Goal: Task Accomplishment & Management: Complete application form

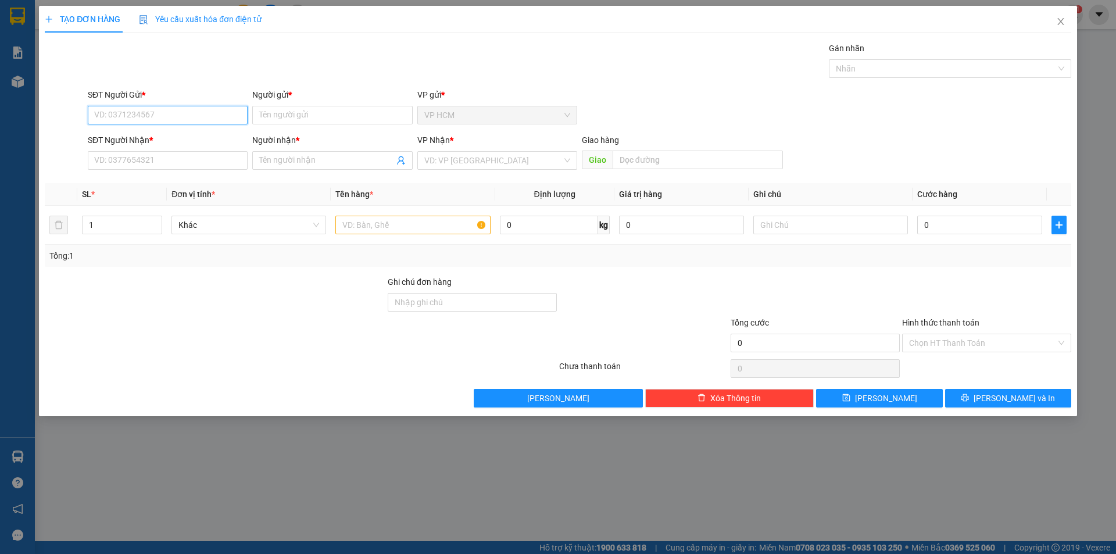
click at [166, 120] on input "SĐT Người Gửi *" at bounding box center [168, 115] width 160 height 19
click at [125, 110] on input "0266" at bounding box center [168, 115] width 160 height 19
drag, startPoint x: 157, startPoint y: 118, endPoint x: 56, endPoint y: 117, distance: 100.6
click at [56, 117] on div "SĐT Người Gửi * 0902010155 0902010155 Người gửi * Tên người gửi VP gửi * VP HCM" at bounding box center [558, 108] width 1029 height 41
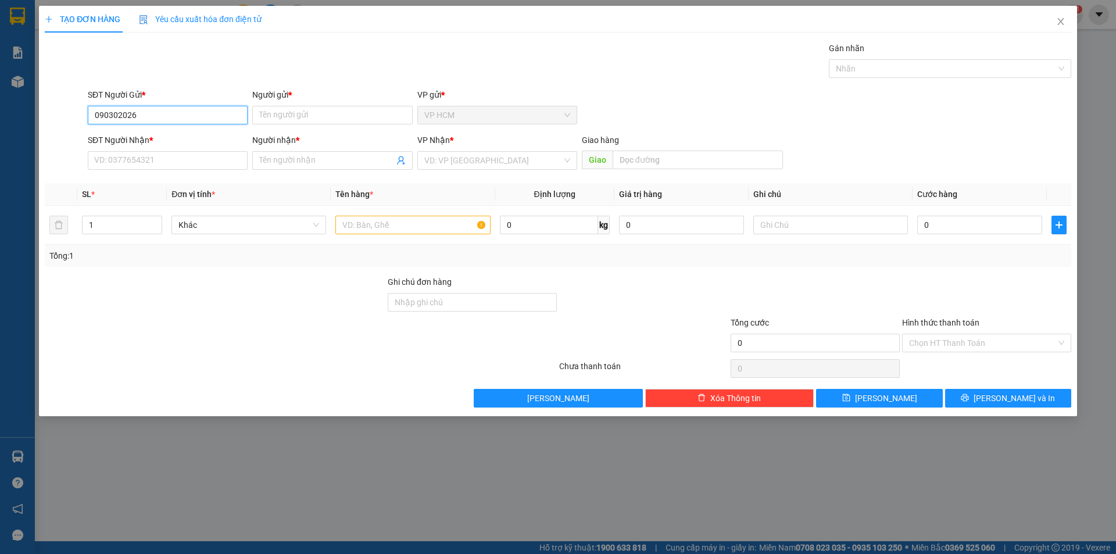
type input "0903020266"
click at [171, 145] on div "0903020266 - GIANG" at bounding box center [168, 138] width 160 height 19
type input "GIANG"
type input "0798931460"
type input "[PERSON_NAME]"
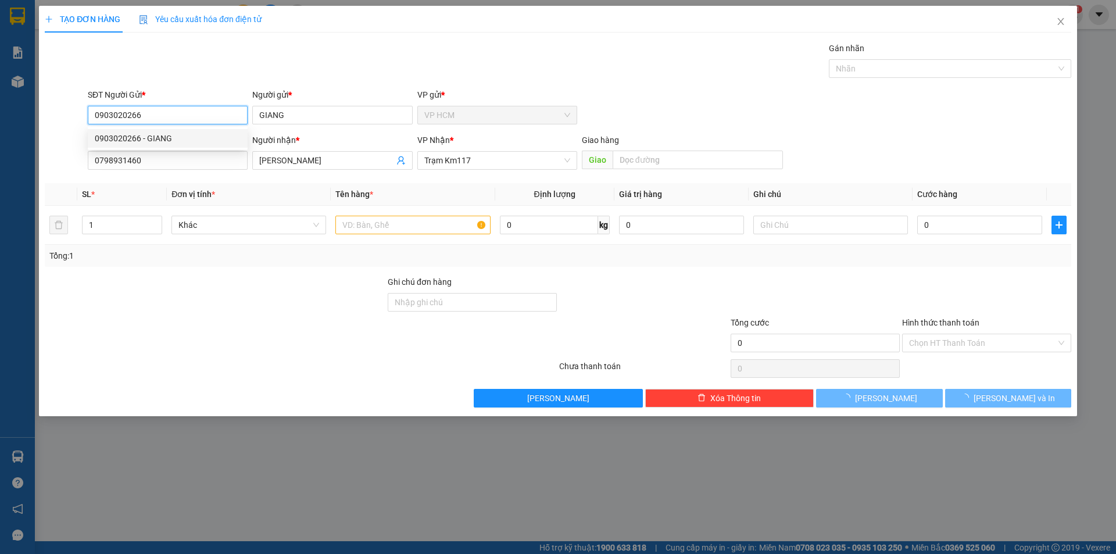
type input "40.000"
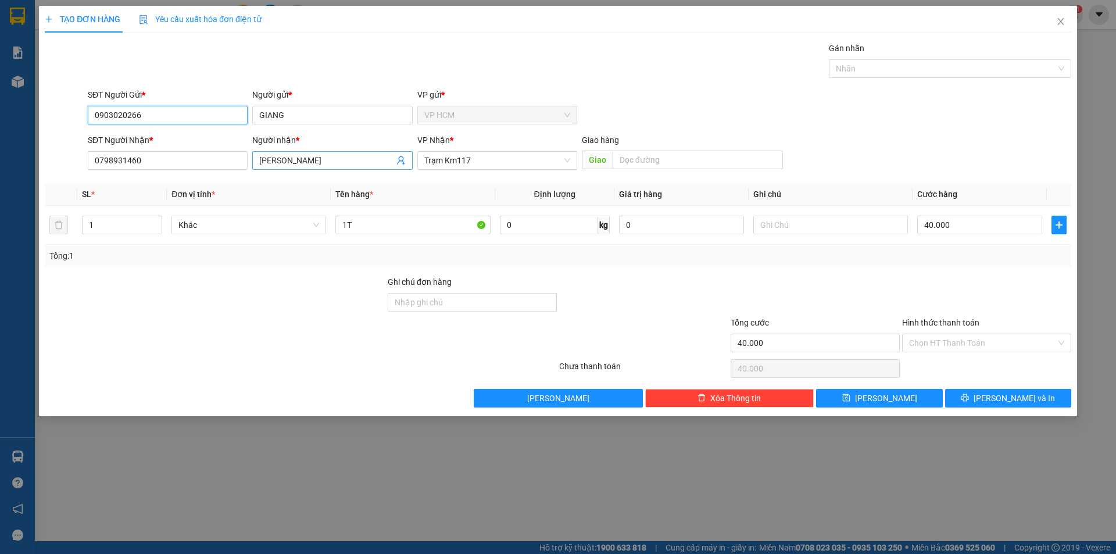
type input "0903020266"
click at [398, 158] on icon "user-add" at bounding box center [400, 160] width 9 height 9
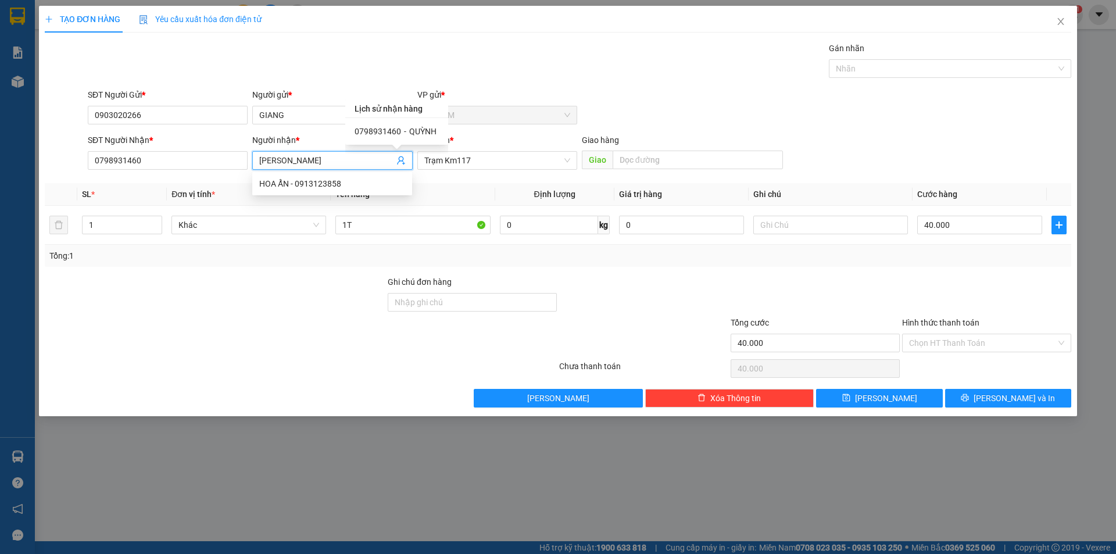
click at [374, 127] on span "0798931460" at bounding box center [378, 131] width 47 height 9
type input "QUỲNH"
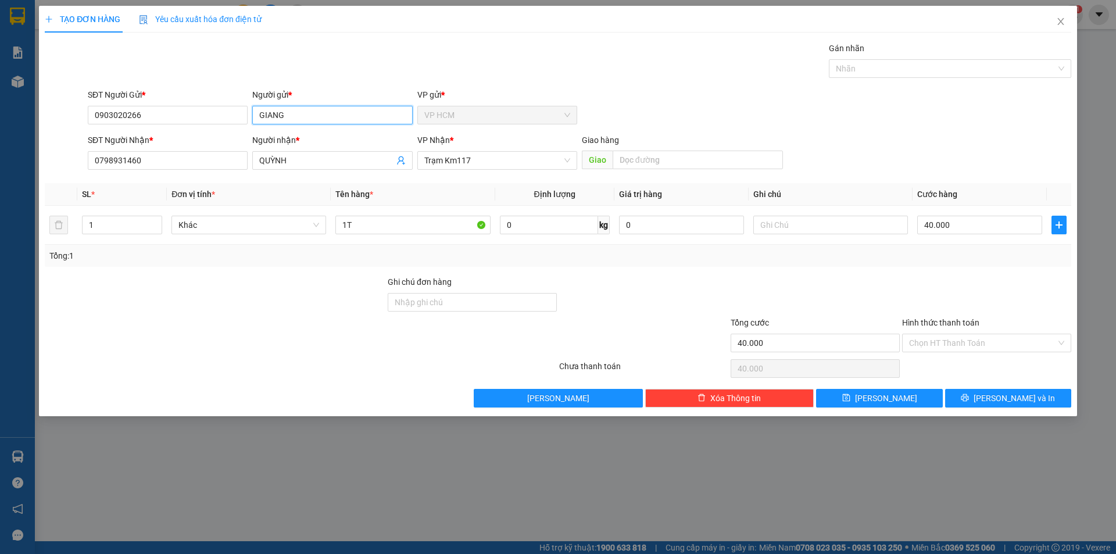
click at [303, 114] on input "GIANG" at bounding box center [332, 115] width 160 height 19
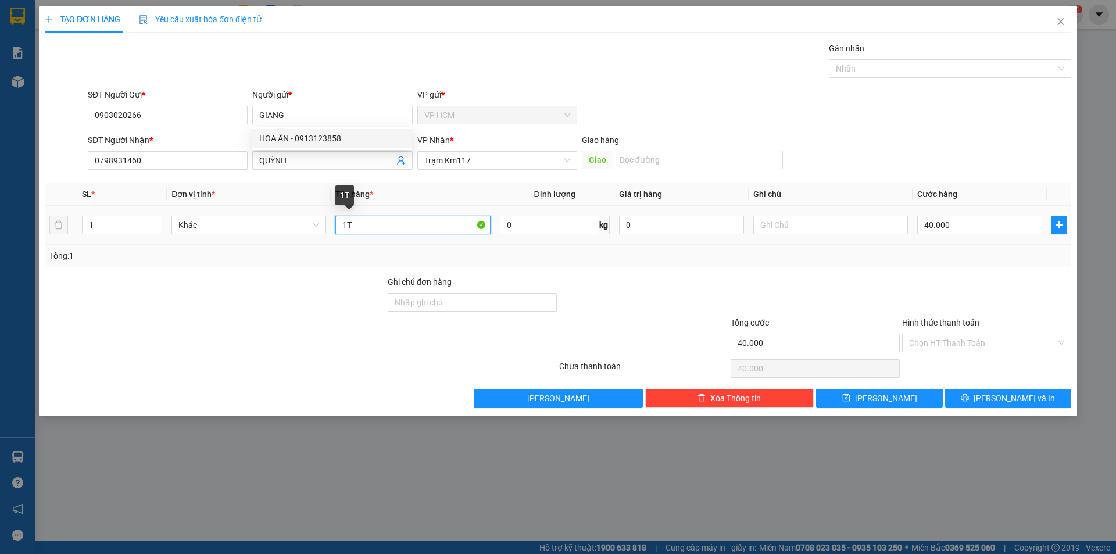
click at [412, 226] on input "1T" at bounding box center [412, 225] width 155 height 19
type input "1K"
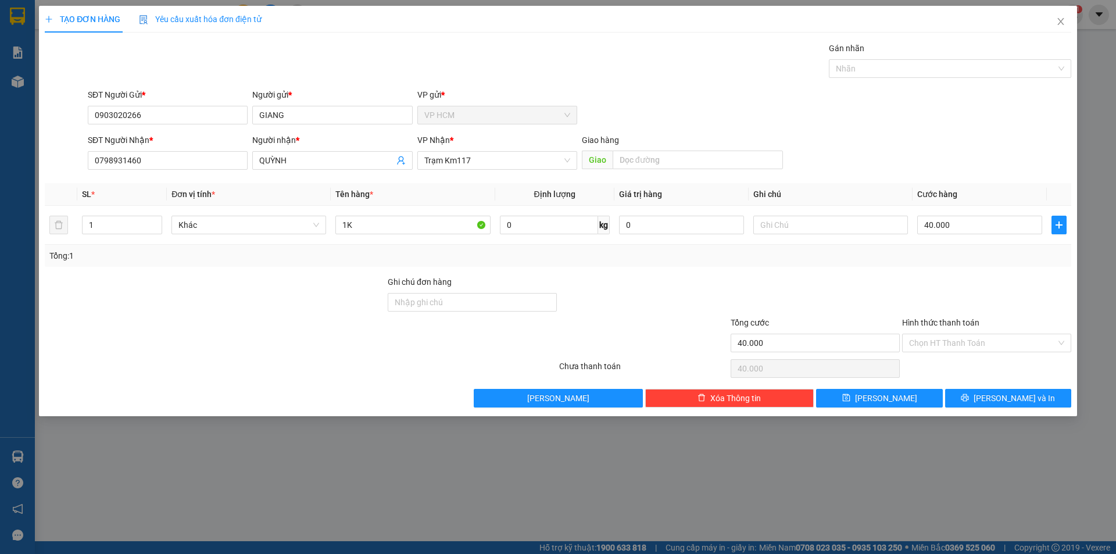
click at [870, 84] on div "Transit Pickup Surcharge Ids Transit Deliver Surcharge Ids Transit Deliver Surc…" at bounding box center [558, 225] width 1027 height 366
click at [875, 63] on div at bounding box center [944, 69] width 225 height 14
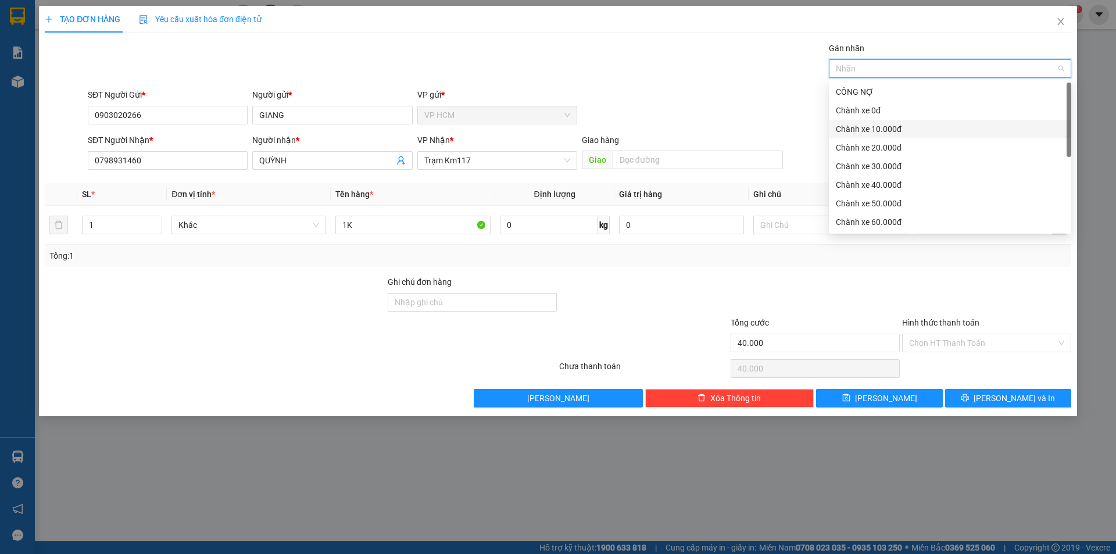
click at [882, 130] on div "Chành xe 10.000đ" at bounding box center [950, 129] width 228 height 13
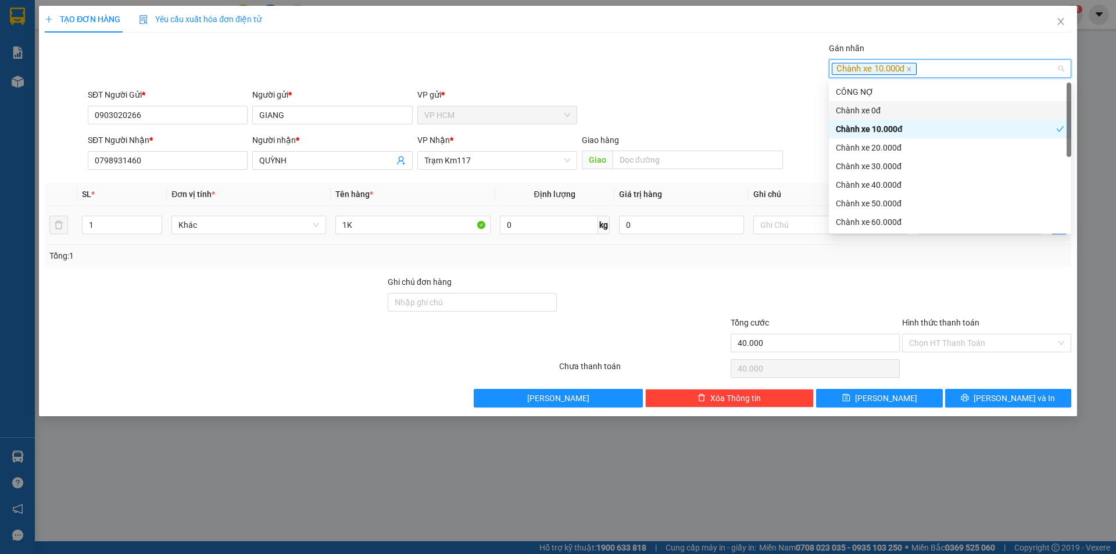
drag, startPoint x: 669, startPoint y: 85, endPoint x: 939, endPoint y: 235, distance: 309.1
click at [677, 94] on div "Transit Pickup Surcharge Ids Transit Deliver Surcharge Ids Transit Deliver Surc…" at bounding box center [558, 225] width 1027 height 366
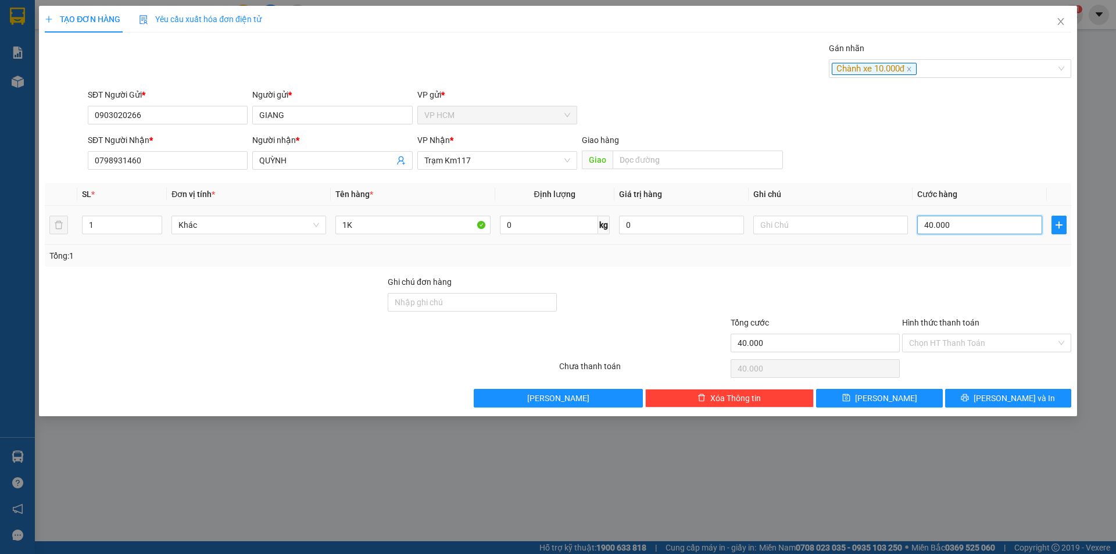
click at [949, 221] on input "40.000" at bounding box center [979, 225] width 125 height 19
click at [972, 342] on input "Hình thức thanh toán" at bounding box center [982, 342] width 147 height 17
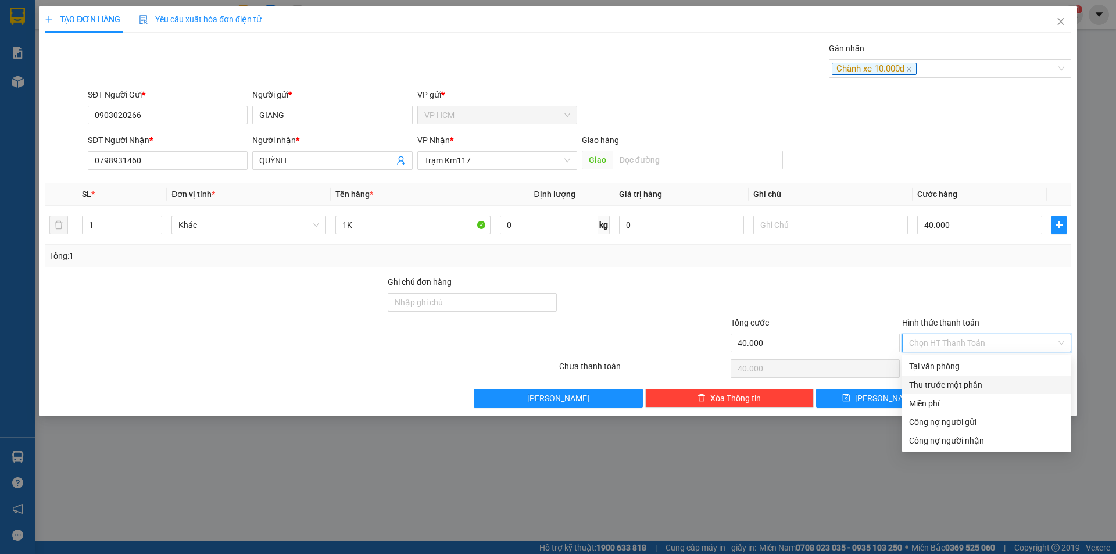
click at [939, 392] on div "Thu trước một phần" at bounding box center [986, 385] width 169 height 19
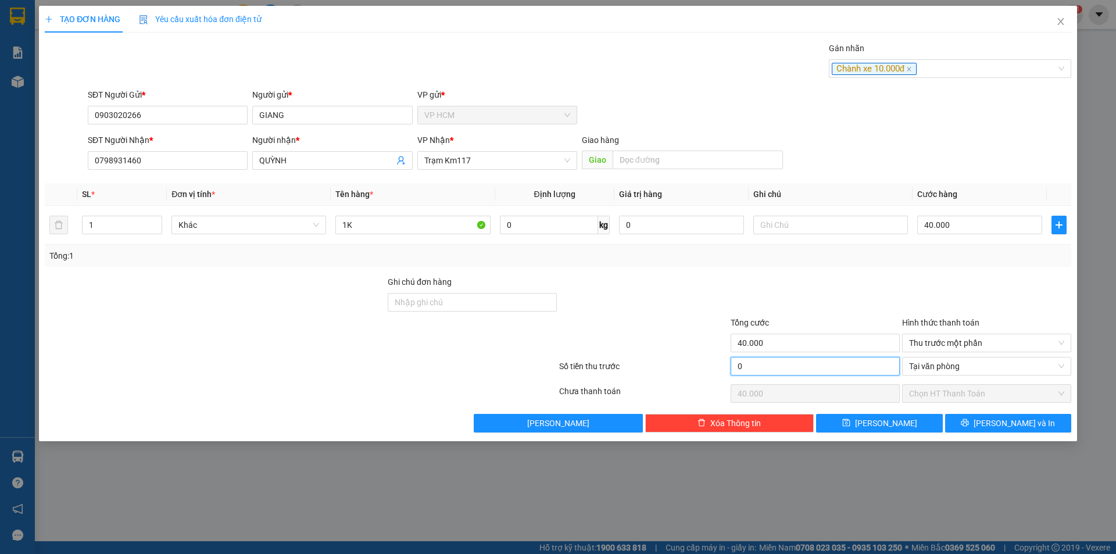
click at [790, 363] on input "0" at bounding box center [815, 366] width 169 height 19
type input "1"
type input "39.999"
type input "10"
type input "39.990"
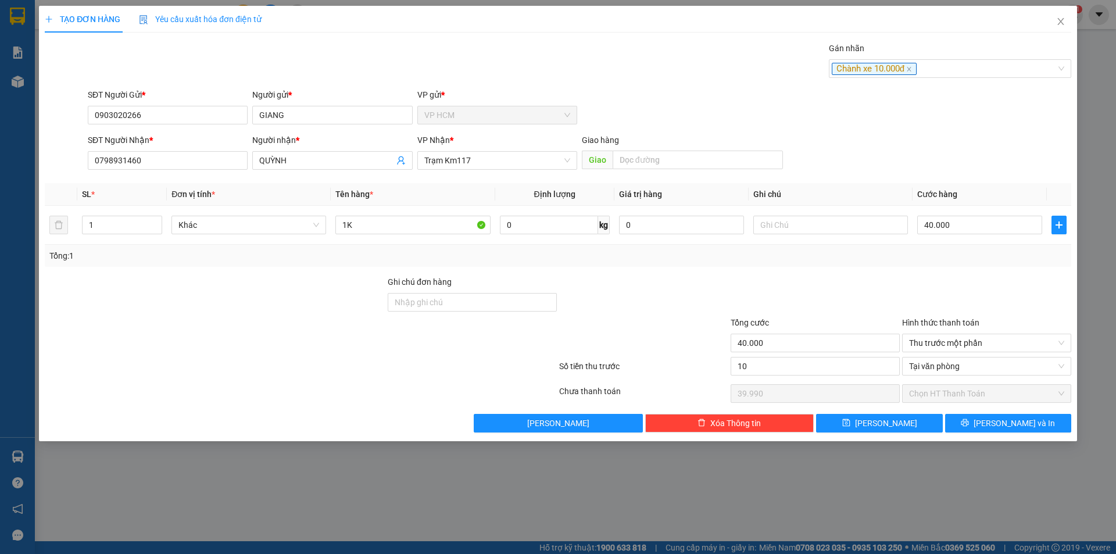
type input "10.000"
type input "30.000"
click at [891, 267] on div "Transit Pickup Surcharge Ids Transit Deliver Surcharge Ids Transit Deliver Surc…" at bounding box center [558, 237] width 1027 height 391
click at [978, 219] on input "40.000" at bounding box center [979, 225] width 125 height 19
type input "3"
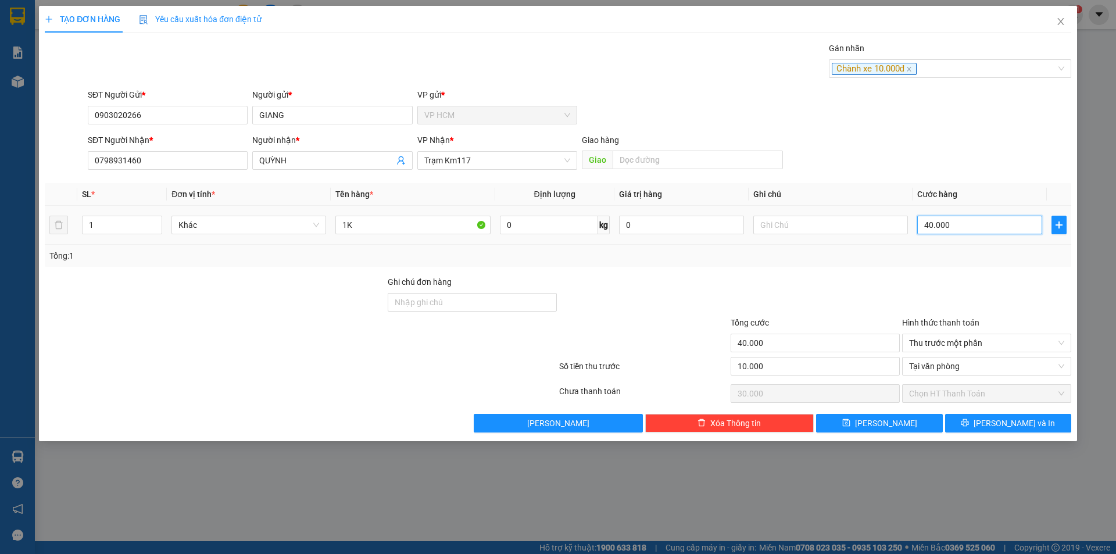
type input "-9.997"
type input "3"
type input "30"
type input "-9.970"
type input "30"
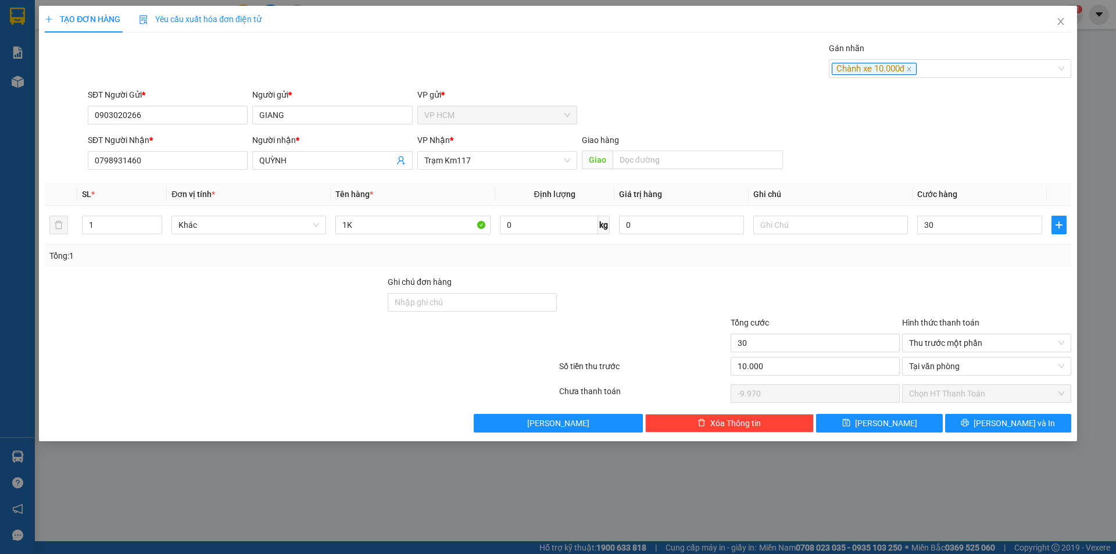
type input "30.000"
type input "20.000"
type input "30.000"
click at [960, 273] on div "Transit Pickup Surcharge Ids Transit Deliver Surcharge Ids Transit Deliver Surc…" at bounding box center [558, 237] width 1027 height 391
click at [324, 117] on input "GIANG" at bounding box center [332, 115] width 160 height 19
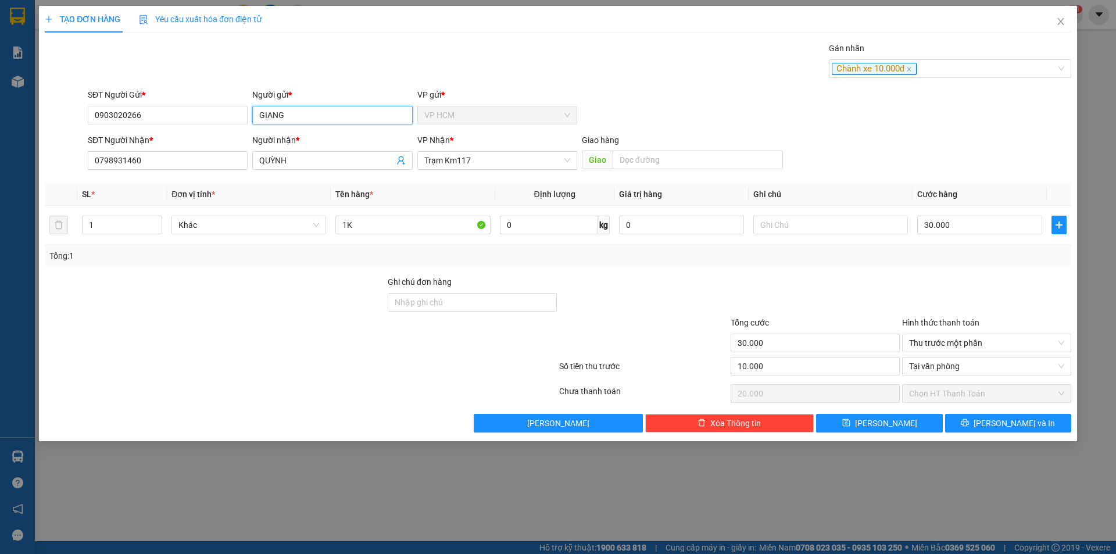
click at [324, 117] on input "GIANG" at bounding box center [332, 115] width 160 height 19
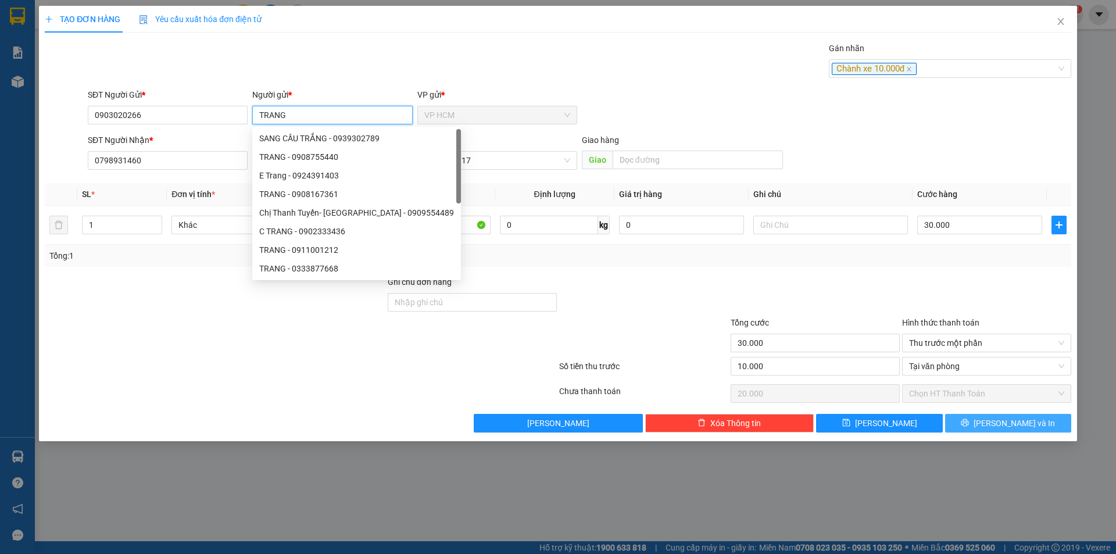
type input "TRANG"
click at [1036, 420] on button "[PERSON_NAME] và In" at bounding box center [1008, 423] width 126 height 19
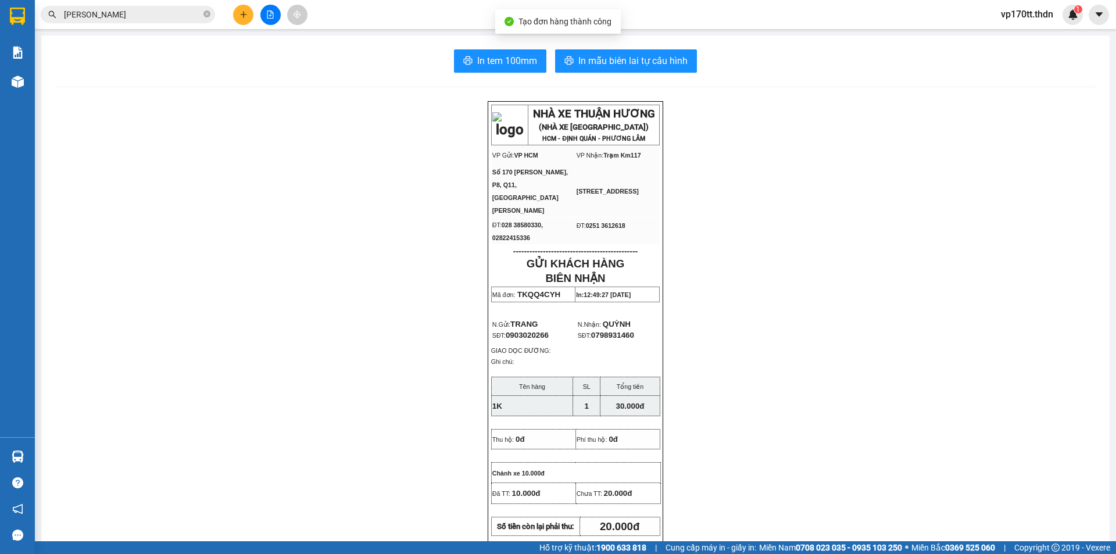
click at [631, 46] on div "In tem 100mm In mẫu biên lai tự cấu hình NHÀ XE THUẬN HƯƠNG (NHÀ XE [GEOGRAPHIC…" at bounding box center [575, 511] width 1068 height 953
click at [634, 53] on span "In mẫu biên lai tự cấu hình" at bounding box center [632, 60] width 109 height 15
click at [237, 22] on button at bounding box center [243, 15] width 20 height 20
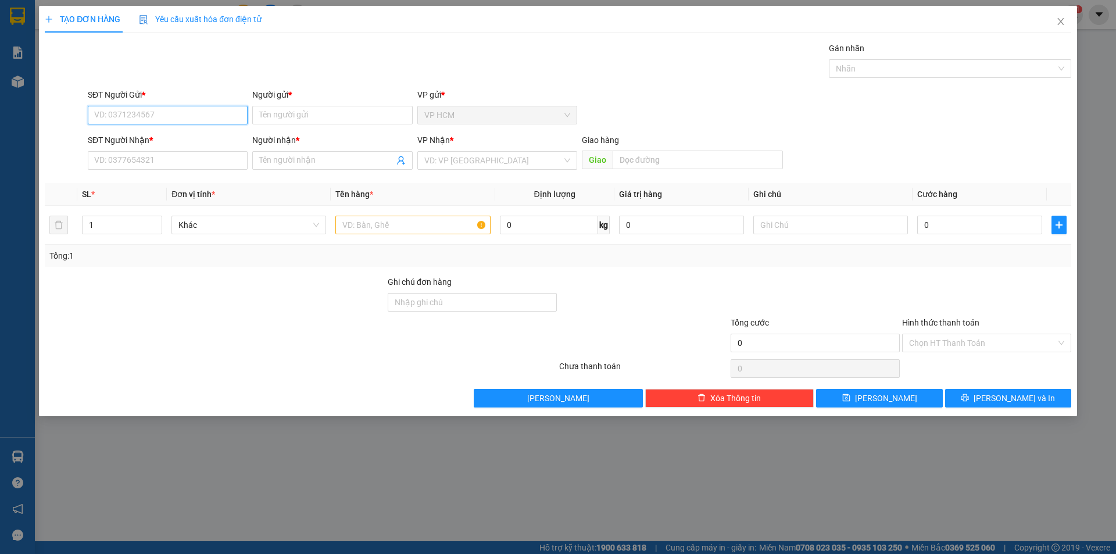
click at [180, 119] on input "SĐT Người Gửi *" at bounding box center [168, 115] width 160 height 19
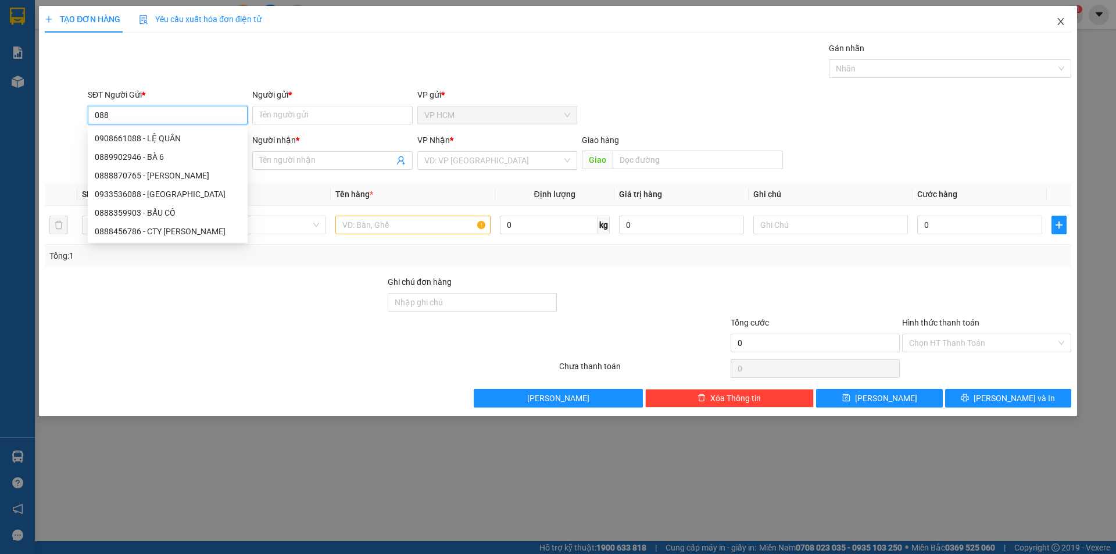
type input "088"
click at [1059, 21] on icon "close" at bounding box center [1060, 21] width 9 height 9
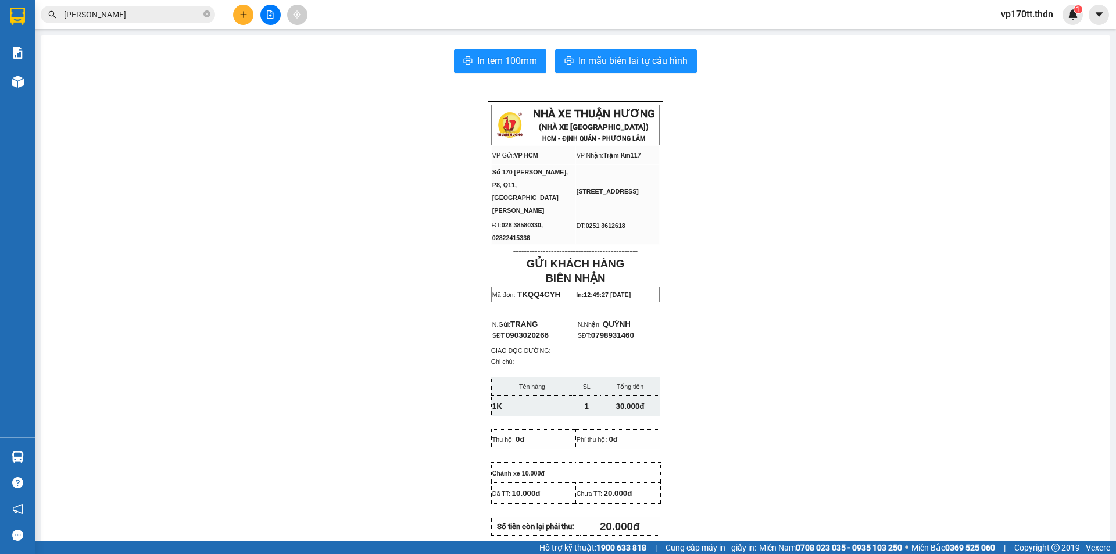
click at [130, 16] on input "[PERSON_NAME]" at bounding box center [132, 14] width 137 height 13
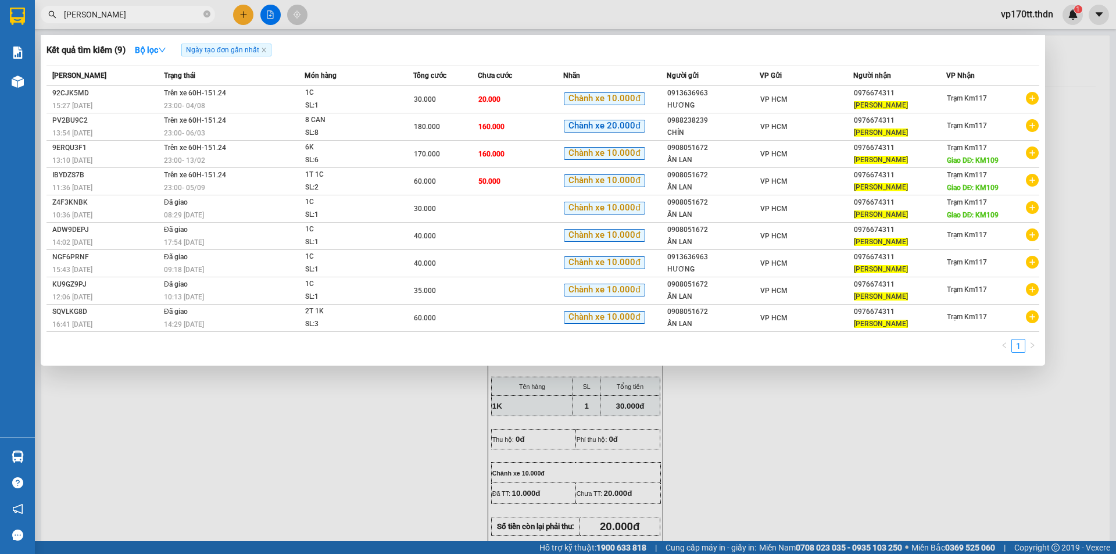
click at [130, 16] on input "[PERSON_NAME]" at bounding box center [132, 14] width 137 height 13
click at [130, 15] on input "[PERSON_NAME]" at bounding box center [132, 14] width 137 height 13
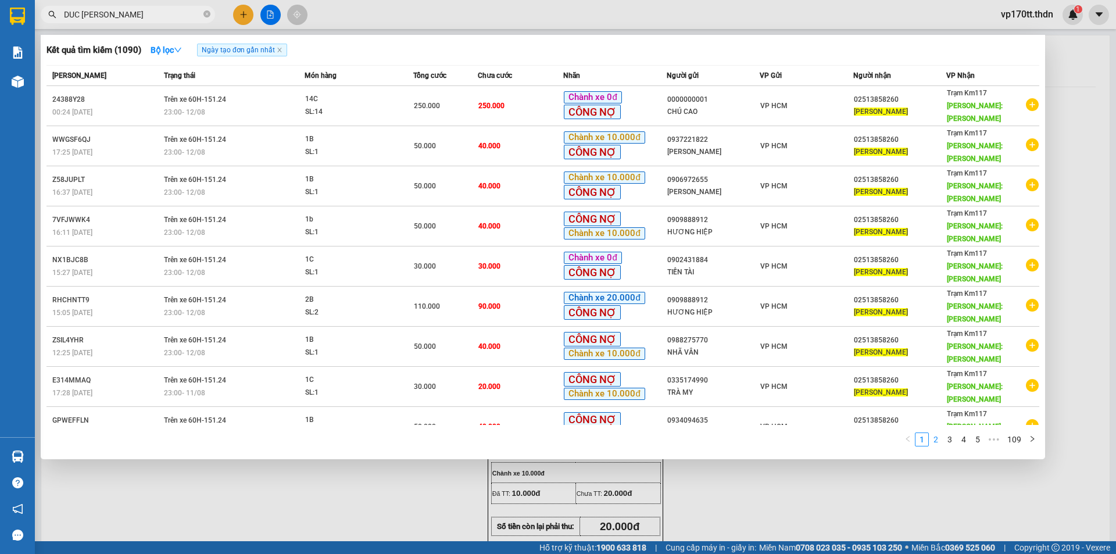
type input "DUC [PERSON_NAME]"
click at [938, 433] on link "2" at bounding box center [936, 439] width 13 height 13
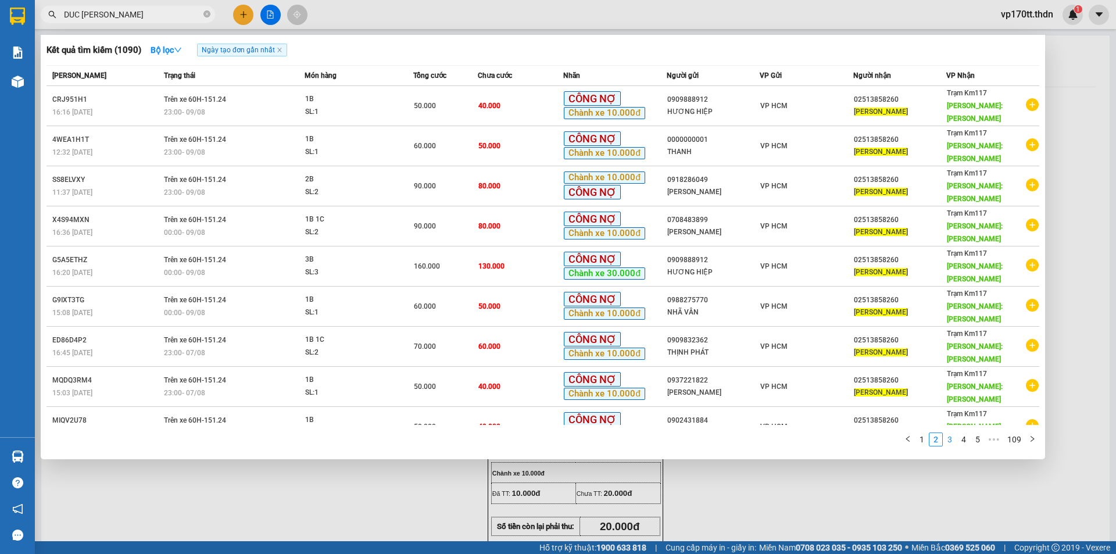
click at [949, 433] on link "3" at bounding box center [949, 439] width 13 height 13
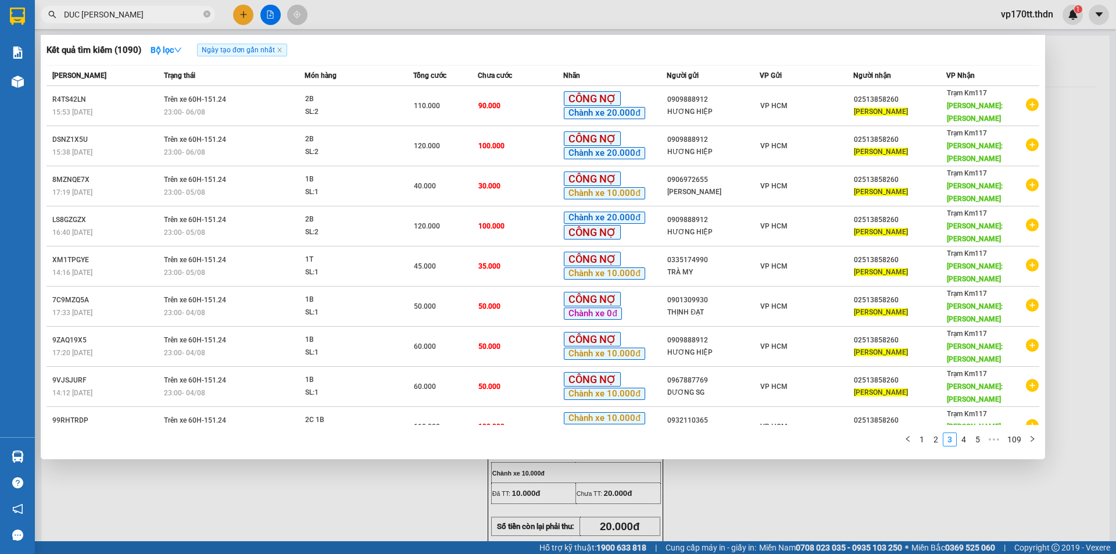
click at [245, 17] on div at bounding box center [558, 277] width 1116 height 554
click at [245, 17] on icon "plus" at bounding box center [243, 14] width 8 height 8
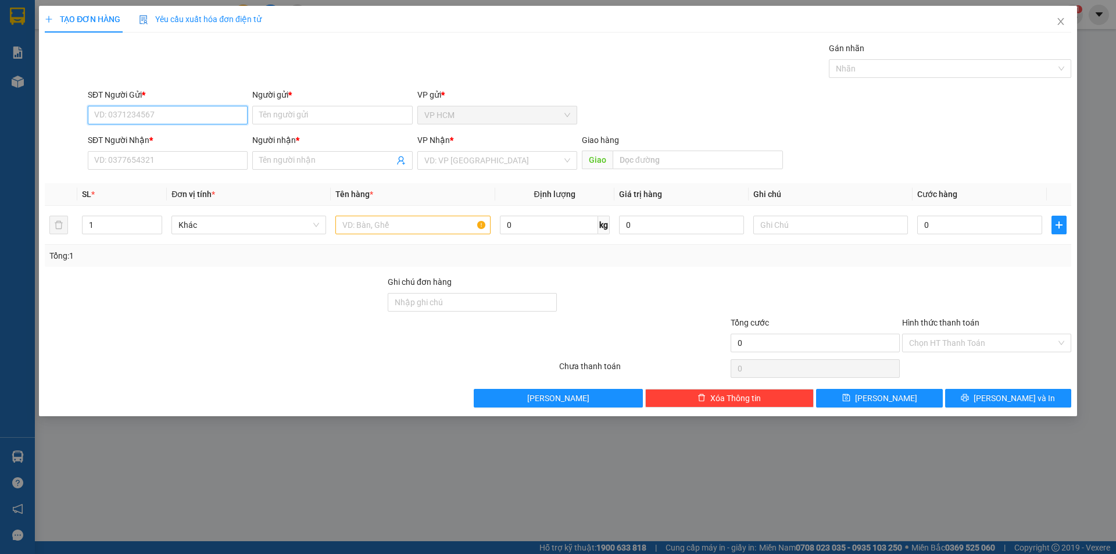
click at [157, 114] on input "SĐT Người Gửi *" at bounding box center [168, 115] width 160 height 19
click at [177, 140] on div "0932110365 - THANH" at bounding box center [168, 138] width 146 height 13
type input "0932110365"
type input "THANH"
type input "02513858260"
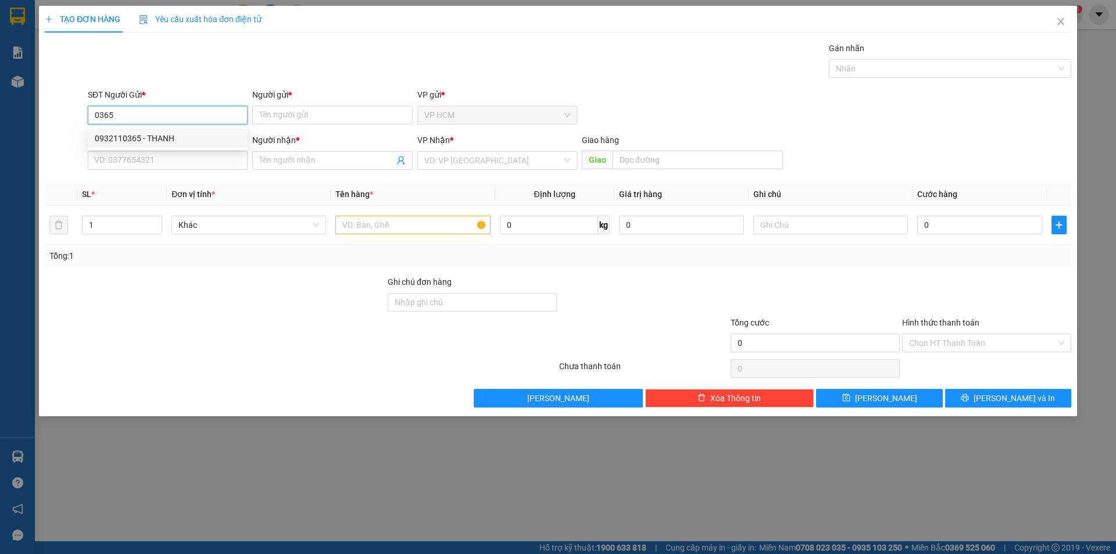
type input "[PERSON_NAME]"
type input "110.000"
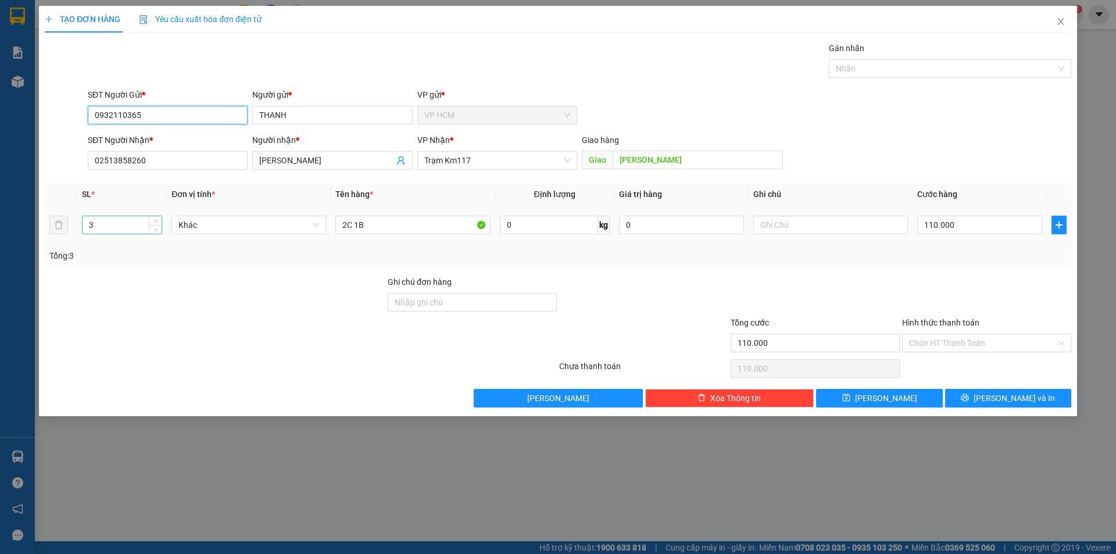
type input "0932110365"
click at [125, 222] on input "3" at bounding box center [122, 224] width 79 height 17
type input "2"
click at [409, 223] on input "2C 1B" at bounding box center [412, 225] width 155 height 19
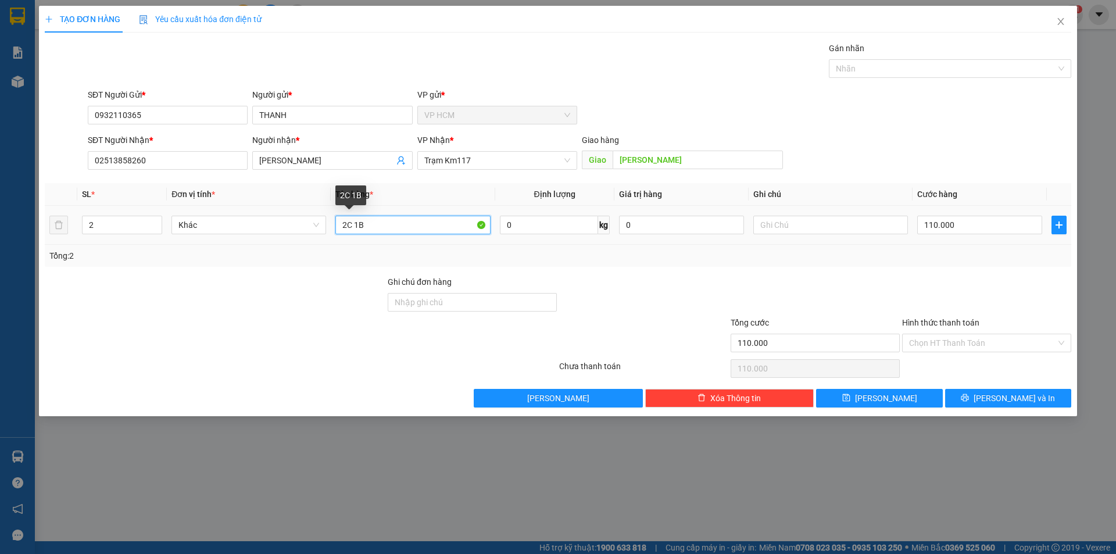
click at [409, 223] on input "2C 1B" at bounding box center [412, 225] width 155 height 19
type input "1B 1C"
click at [879, 73] on div "Gán nhãn Nhãn" at bounding box center [950, 62] width 242 height 41
click at [883, 66] on div at bounding box center [944, 69] width 225 height 14
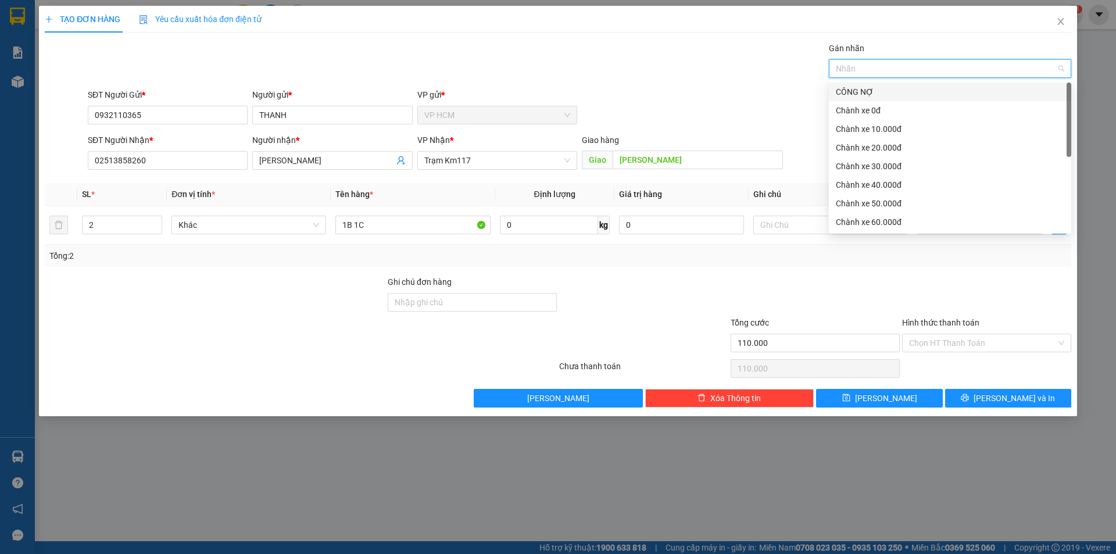
click at [875, 88] on div "CÔNG NỢ" at bounding box center [950, 91] width 228 height 13
drag, startPoint x: 886, startPoint y: 126, endPoint x: 857, endPoint y: 121, distance: 29.0
click at [886, 127] on div "Chành xe 10.000đ" at bounding box center [950, 129] width 228 height 13
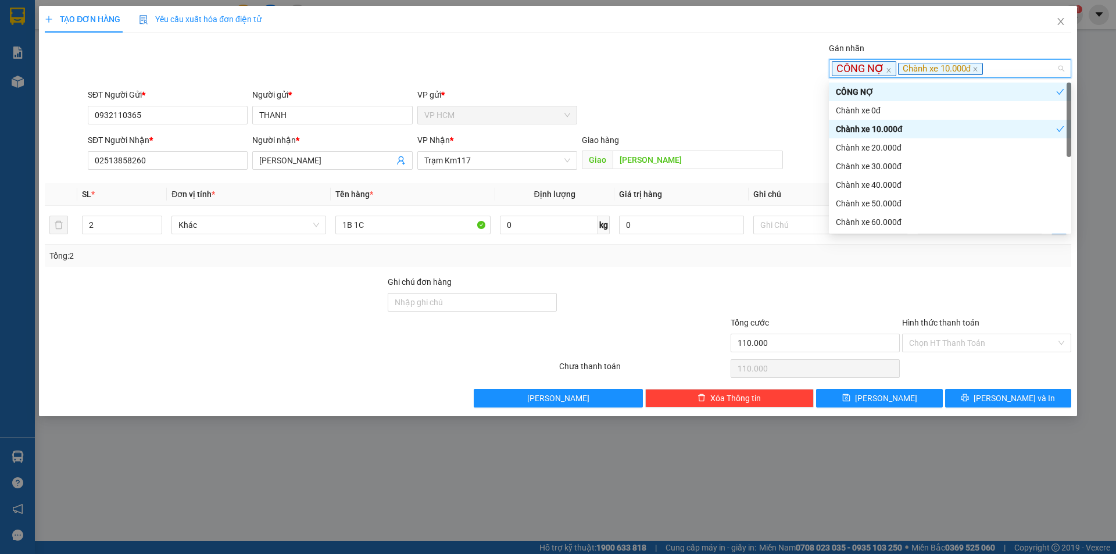
click at [562, 50] on div "Gán nhãn CÔNG NỢ Chành xe 10.000đ" at bounding box center [579, 62] width 988 height 41
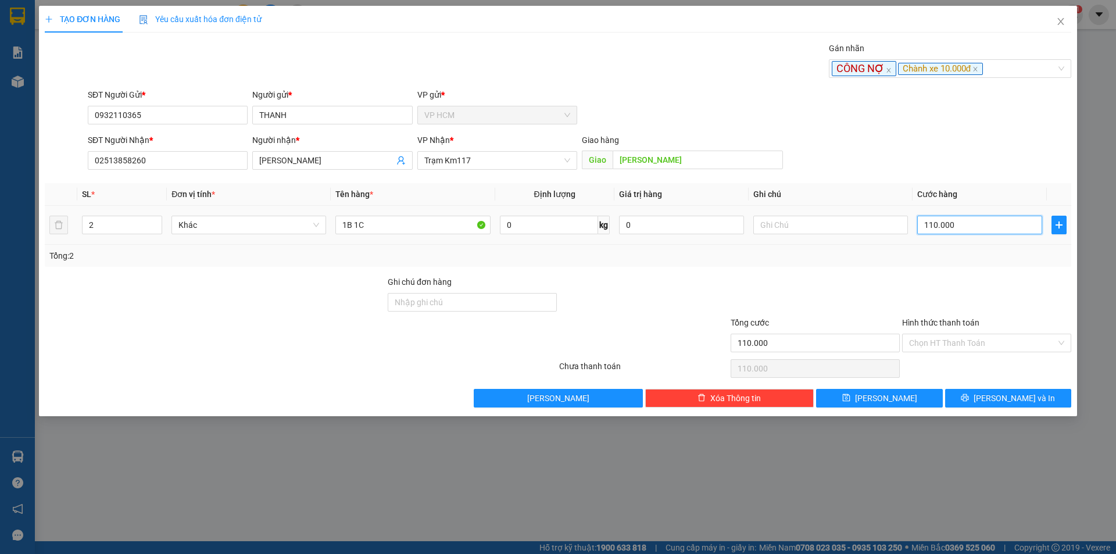
click at [1009, 226] on input "110.000" at bounding box center [979, 225] width 125 height 19
type input "0"
type input "9"
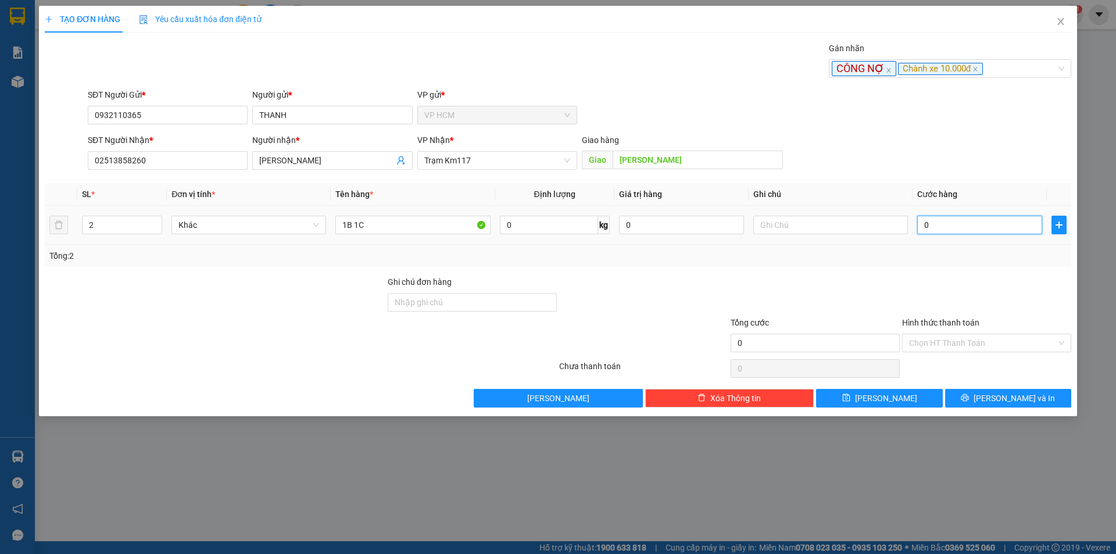
type input "9"
type input "090"
type input "90"
type input "090"
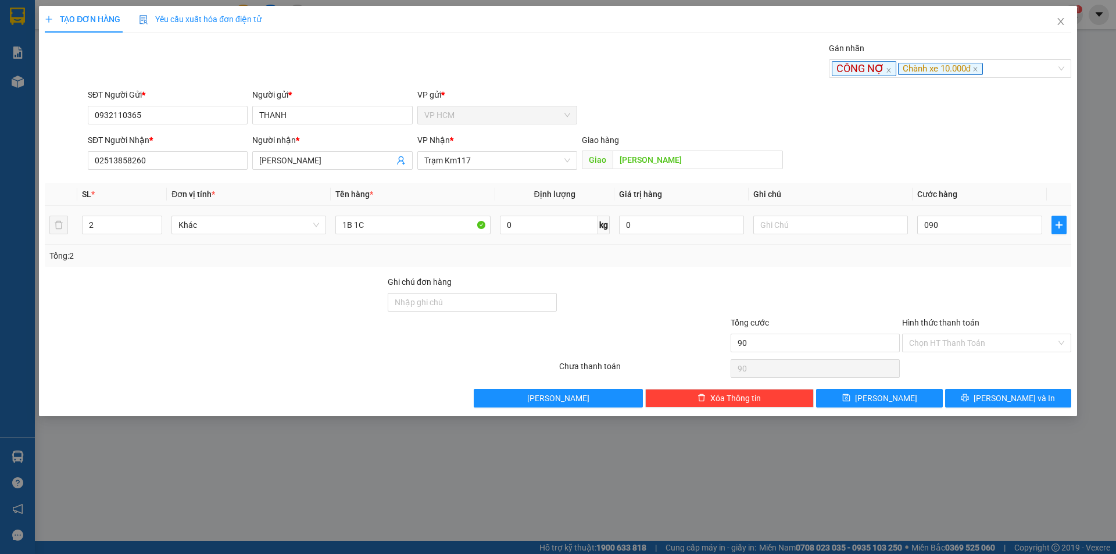
type input "90.000"
click at [967, 274] on div "Transit Pickup Surcharge Ids Transit Deliver Surcharge Ids Transit Deliver Surc…" at bounding box center [558, 225] width 1027 height 366
click at [961, 334] on div "Chọn HT Thanh Toán" at bounding box center [986, 343] width 169 height 19
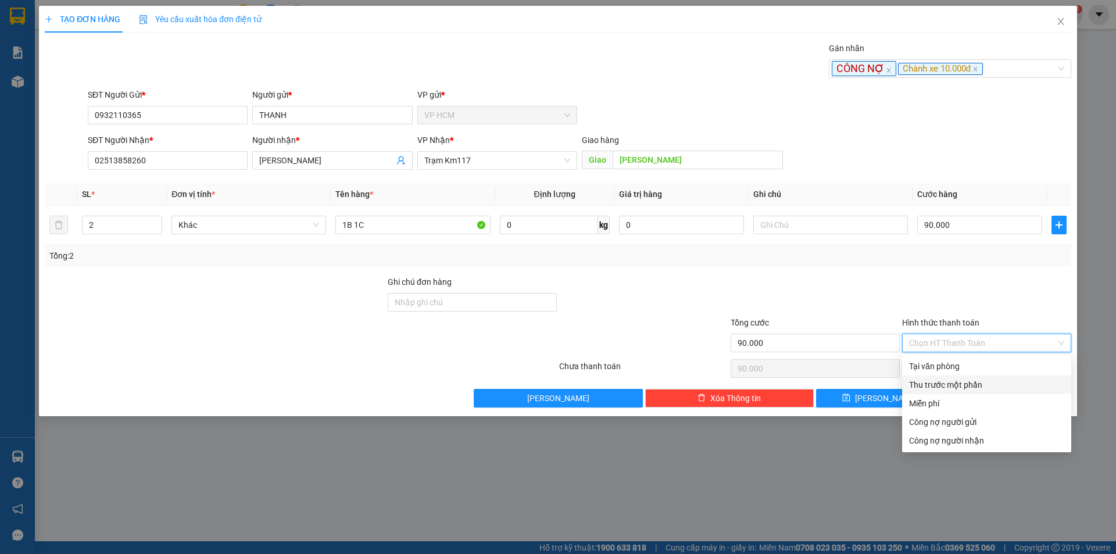
click at [946, 379] on div "Thu trước một phần" at bounding box center [986, 384] width 155 height 13
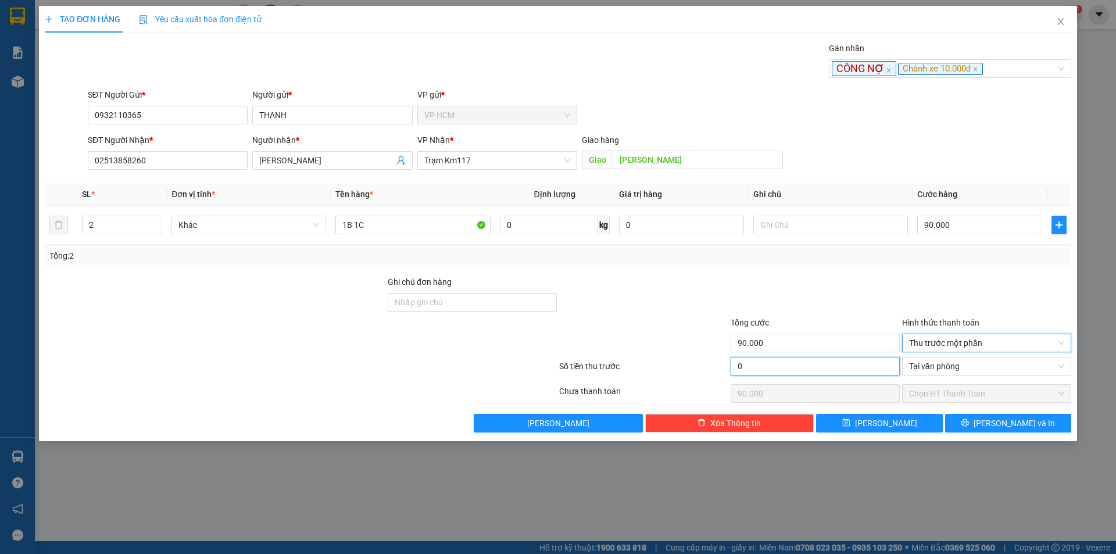
click at [799, 366] on input "0" at bounding box center [815, 366] width 169 height 19
type input "1"
type input "89.999"
type input "10"
type input "89.990"
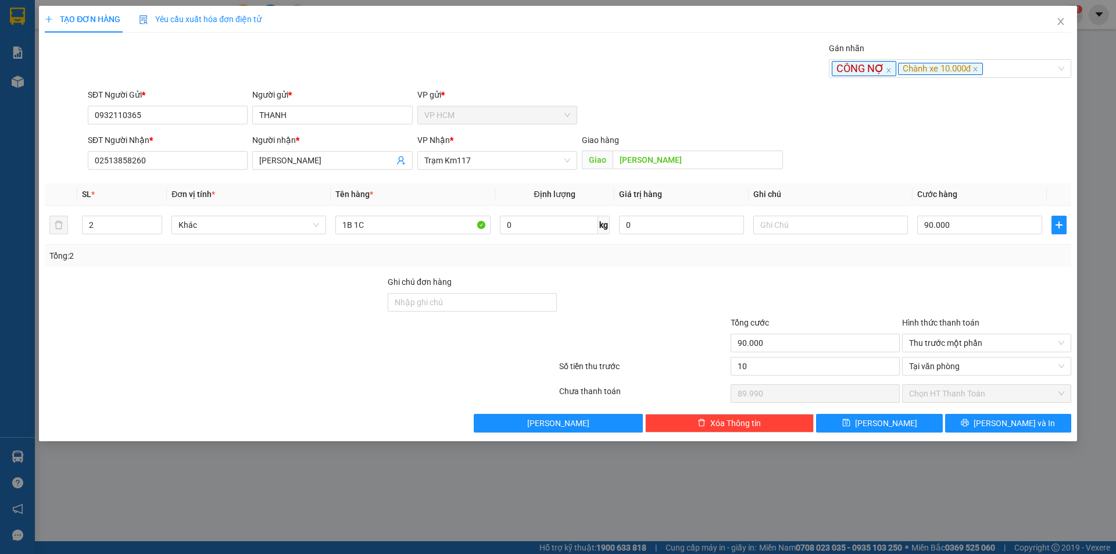
type input "10.000"
type input "80.000"
drag, startPoint x: 812, startPoint y: 271, endPoint x: 1000, endPoint y: 410, distance: 234.0
click at [814, 271] on div "Transit Pickup Surcharge Ids Transit Deliver Surcharge Ids Transit Deliver Surc…" at bounding box center [558, 237] width 1027 height 391
click at [1034, 425] on button "[PERSON_NAME] và In" at bounding box center [1008, 423] width 126 height 19
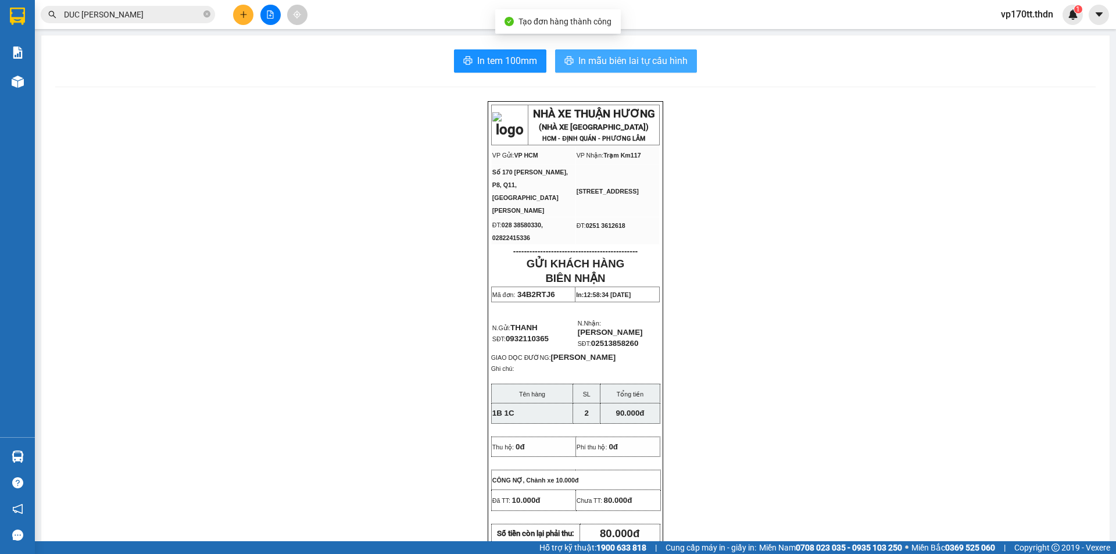
click at [646, 56] on span "In mẫu biên lai tự cấu hình" at bounding box center [632, 60] width 109 height 15
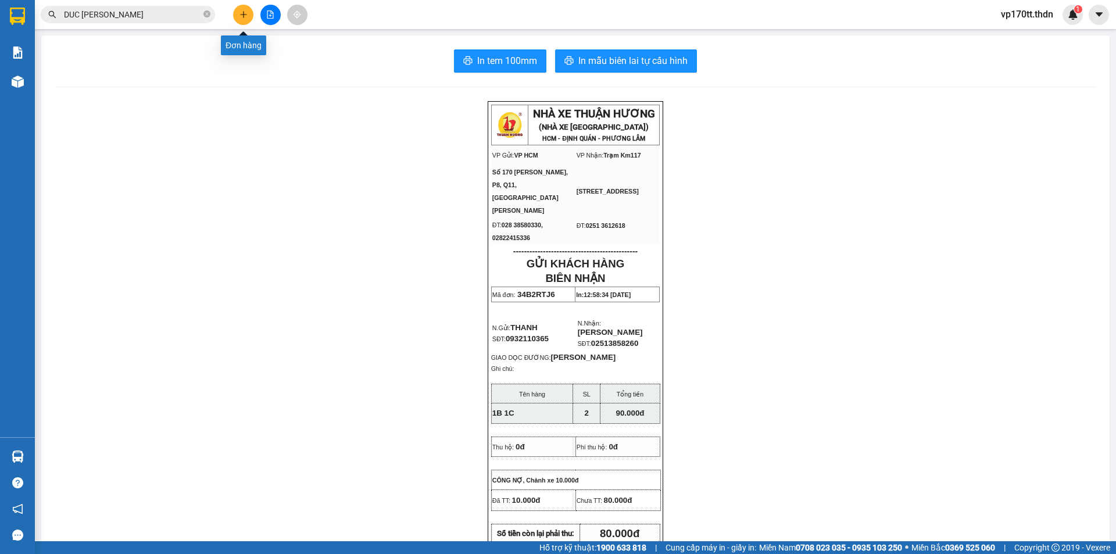
click at [246, 12] on icon "plus" at bounding box center [243, 14] width 8 height 8
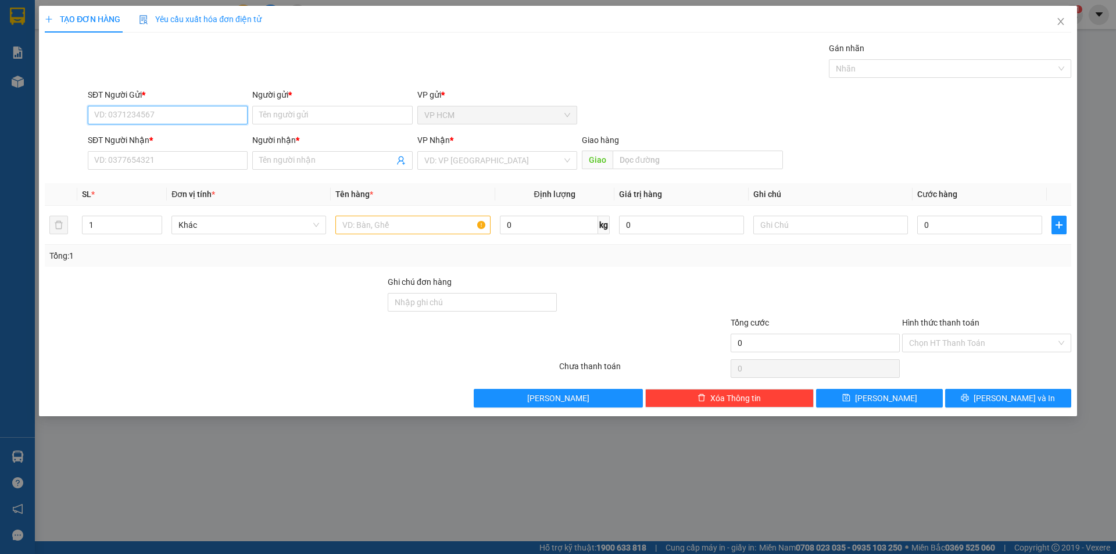
click at [127, 119] on input "SĐT Người Gửi *" at bounding box center [168, 115] width 160 height 19
click at [138, 142] on div "0903312282 - CƯỜNG" at bounding box center [168, 138] width 146 height 13
type input "0903312282"
type input "CƯỜNG"
type input "0988441928"
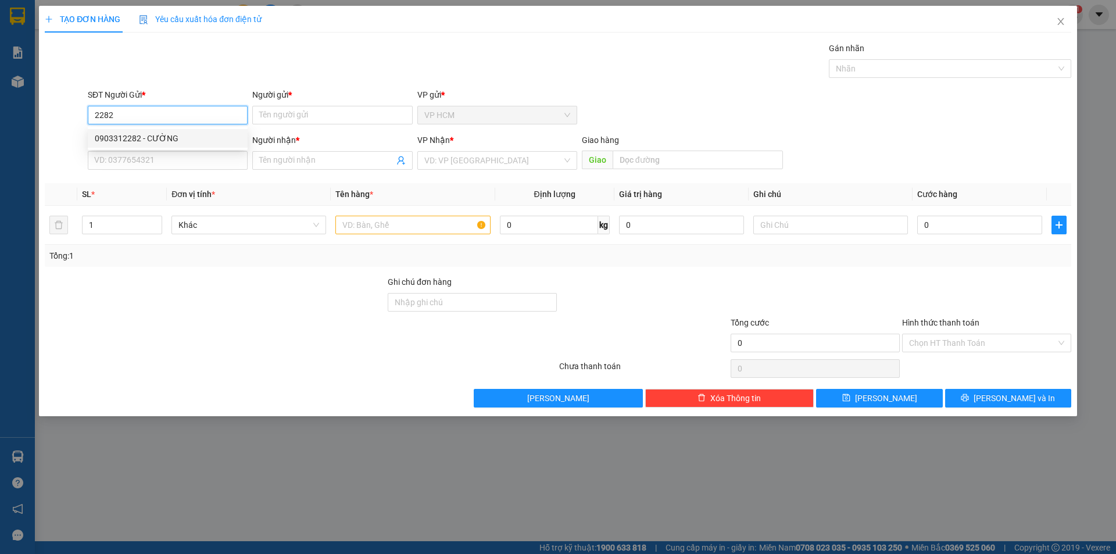
type input "KHẨM MỤ"
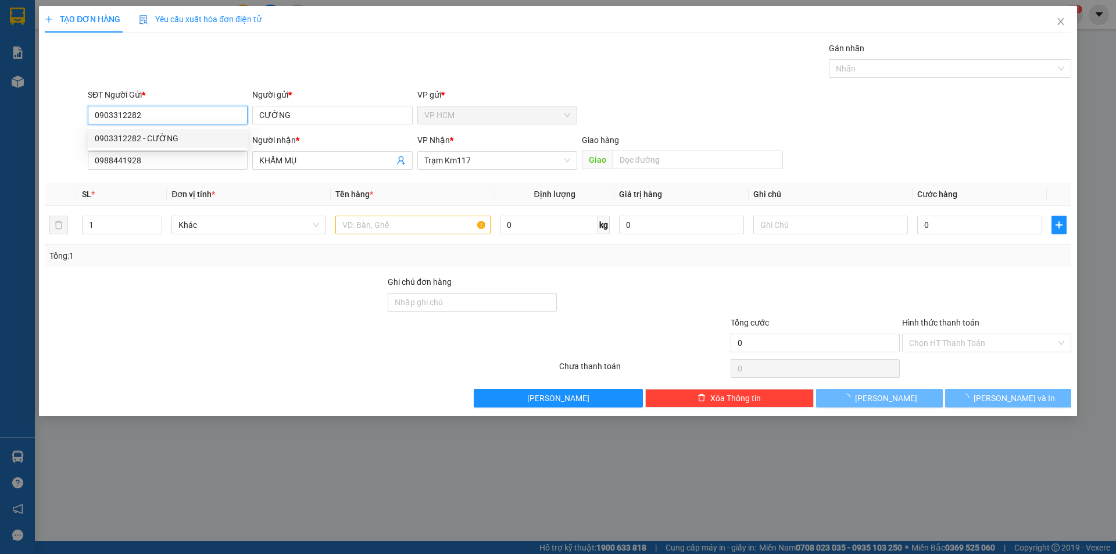
type input "50.000"
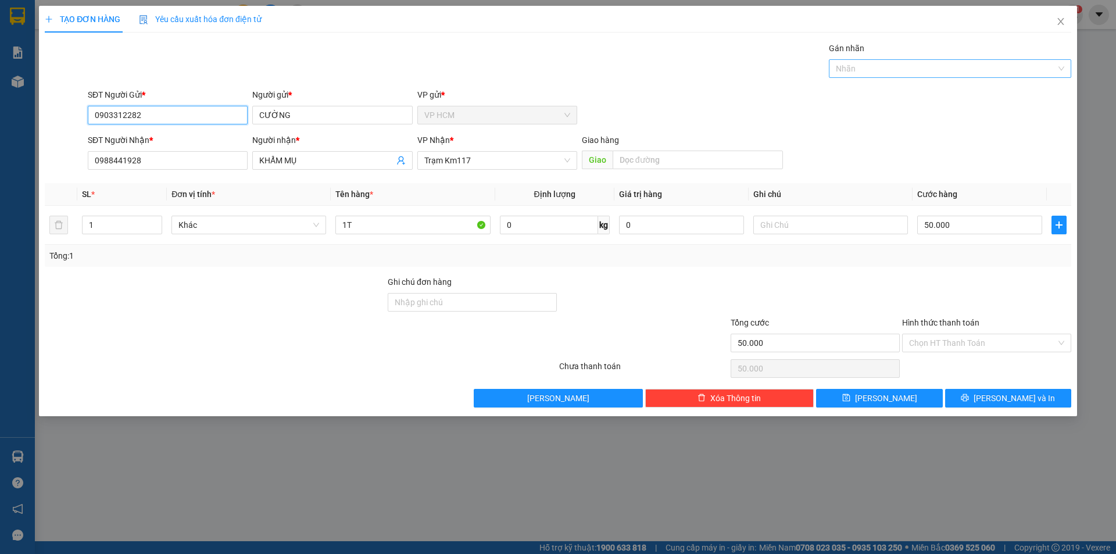
drag, startPoint x: 957, startPoint y: 71, endPoint x: 924, endPoint y: 74, distance: 32.7
click at [952, 71] on div at bounding box center [944, 69] width 225 height 14
type input "0903312282"
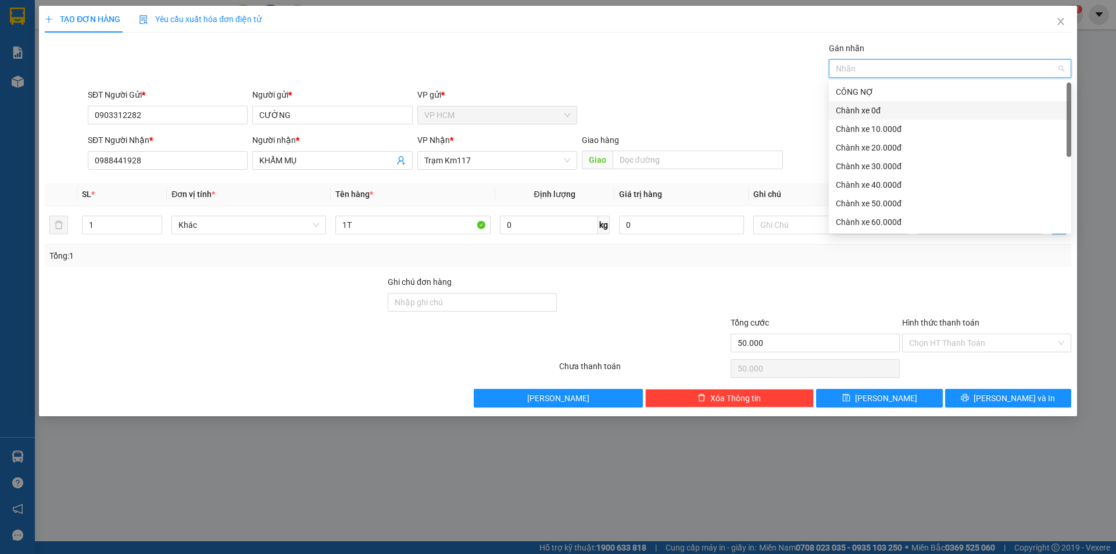
click at [906, 109] on div "Chành xe 0đ" at bounding box center [950, 110] width 228 height 13
click at [612, 70] on div "Gán nhãn Nhãn" at bounding box center [579, 62] width 988 height 41
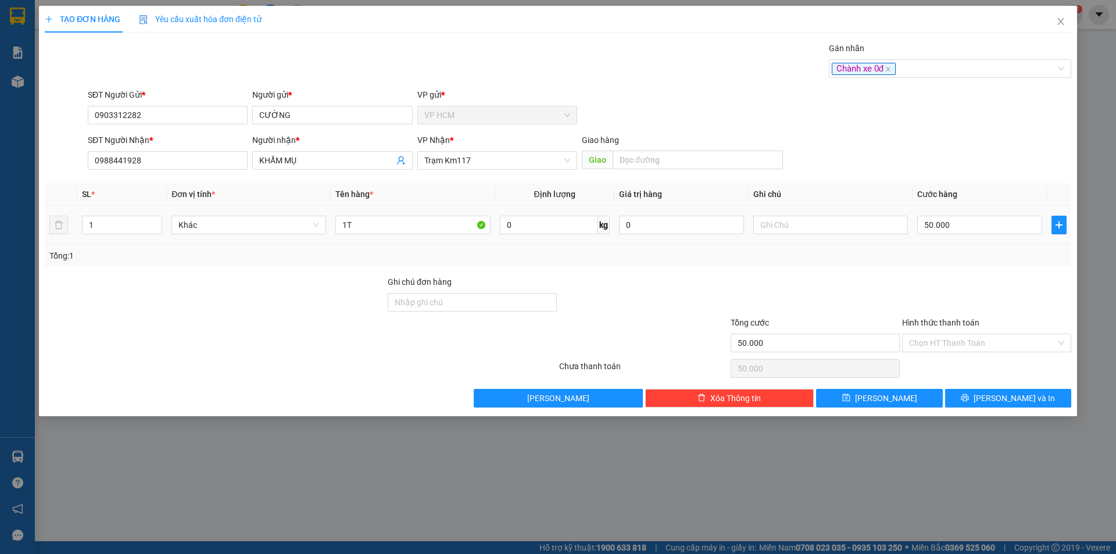
click at [1002, 211] on td "50.000" at bounding box center [980, 225] width 134 height 39
click at [1001, 226] on input "50.000" at bounding box center [979, 225] width 125 height 19
click at [923, 339] on input "Hình thức thanh toán" at bounding box center [982, 342] width 147 height 17
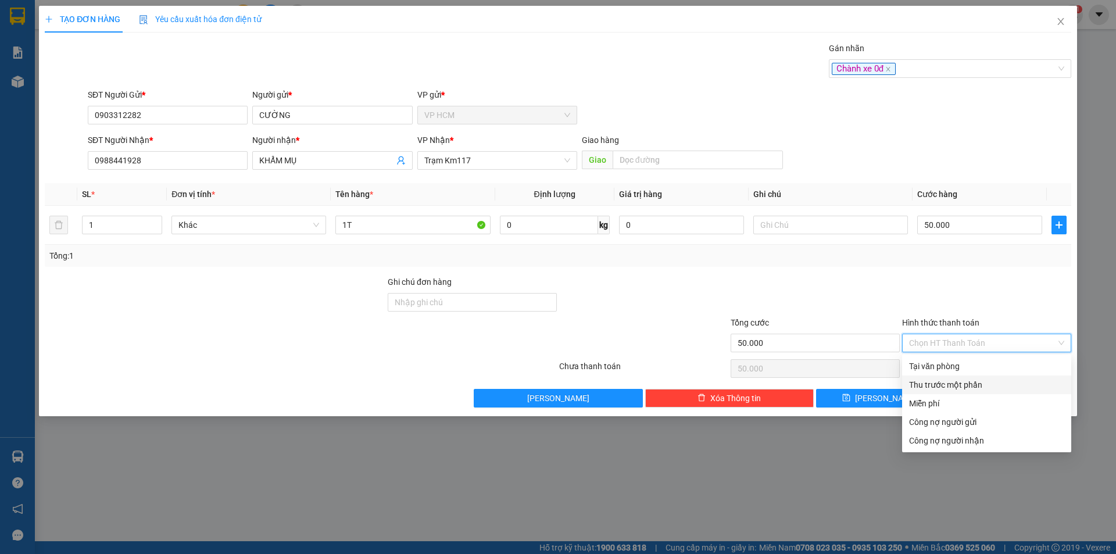
click at [911, 376] on div "Thu trước một phần" at bounding box center [986, 385] width 169 height 19
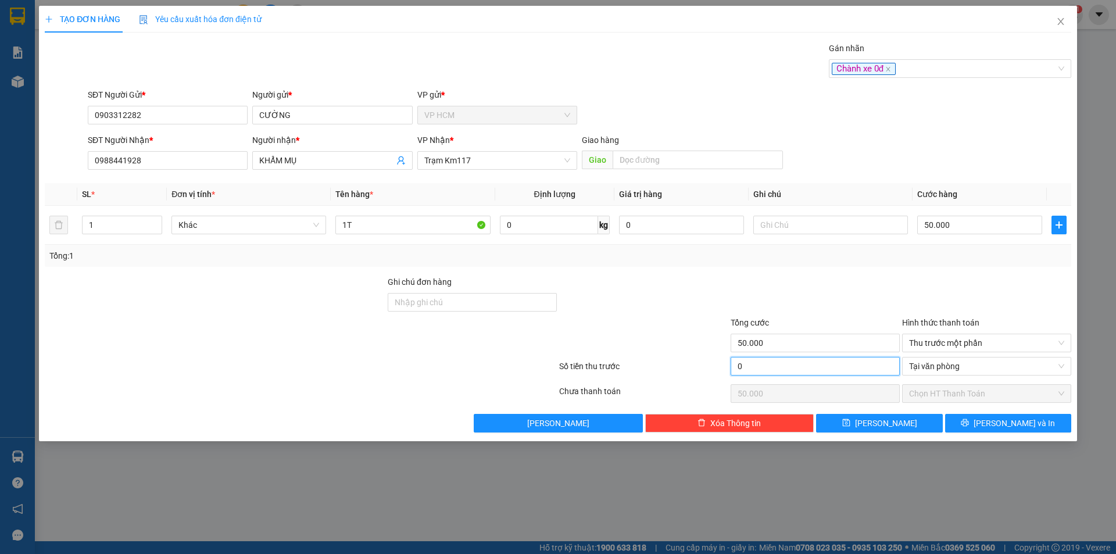
type input "1"
type input "49.999"
type input "10"
type input "49.990"
type input "10.000"
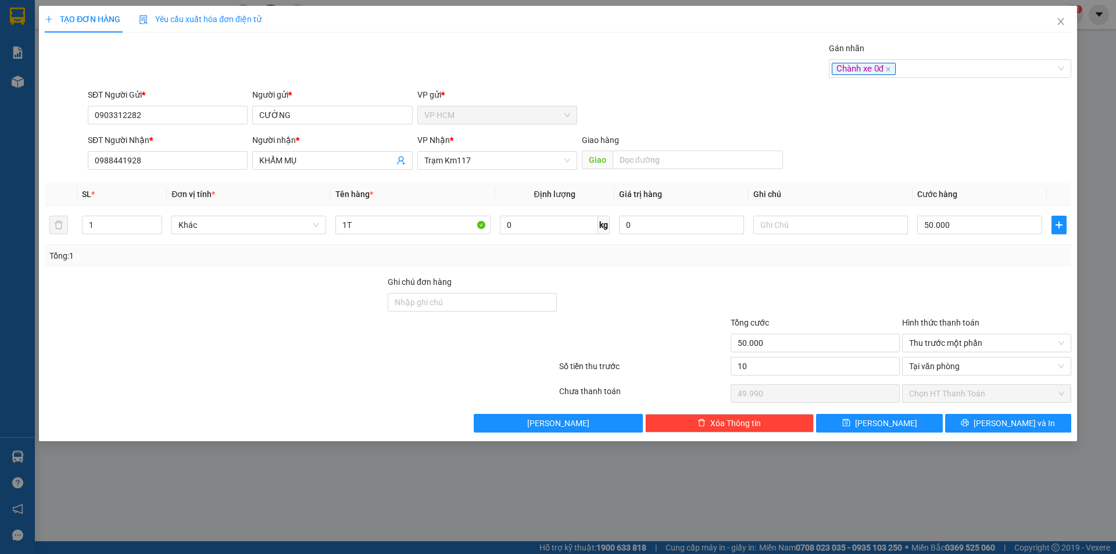
type input "40.000"
drag, startPoint x: 858, startPoint y: 279, endPoint x: 893, endPoint y: 190, distance: 95.5
click at [859, 276] on div at bounding box center [815, 296] width 171 height 41
click at [927, 72] on div "Chành xe 0đ" at bounding box center [944, 69] width 225 height 14
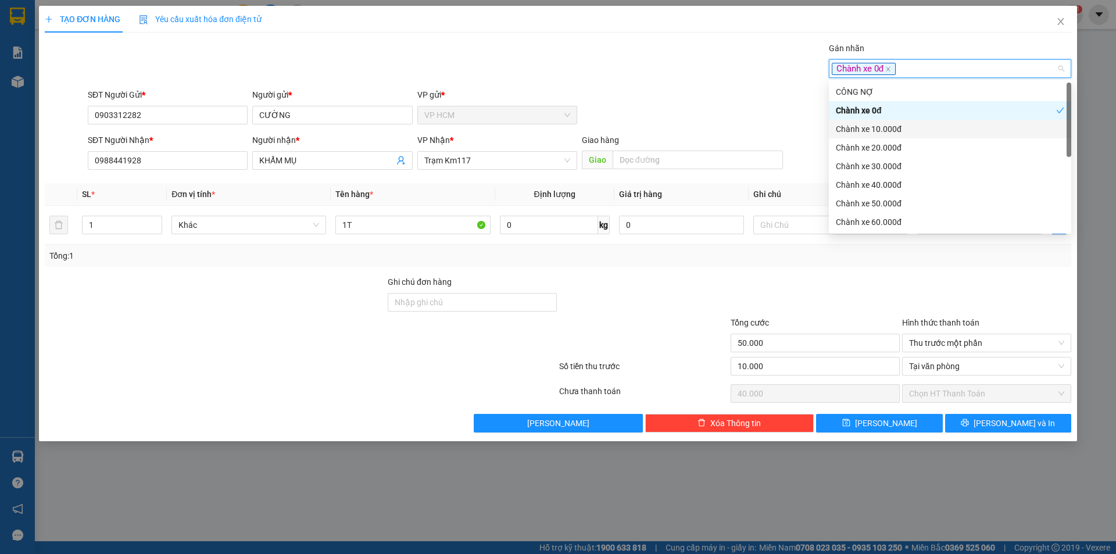
click at [901, 130] on div "Chành xe 10.000đ" at bounding box center [950, 129] width 228 height 13
drag, startPoint x: 891, startPoint y: 113, endPoint x: 804, endPoint y: 94, distance: 89.2
click at [888, 112] on div "Chành xe 0đ" at bounding box center [946, 110] width 220 height 13
click at [594, 70] on div "Gán nhãn Chành xe 10.000đ" at bounding box center [579, 62] width 988 height 41
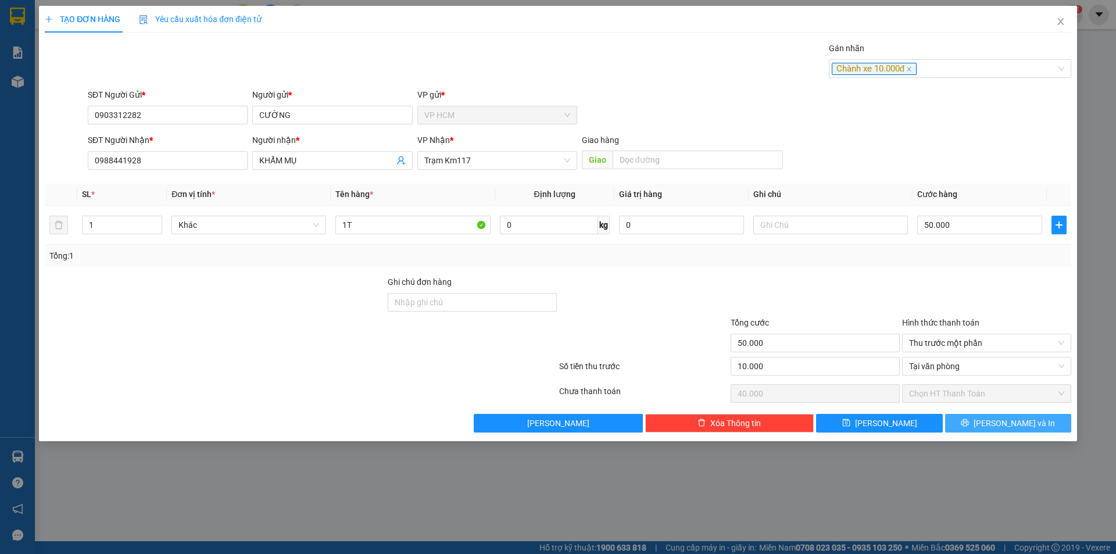
click at [1025, 419] on span "[PERSON_NAME] và In" at bounding box center [1014, 423] width 81 height 13
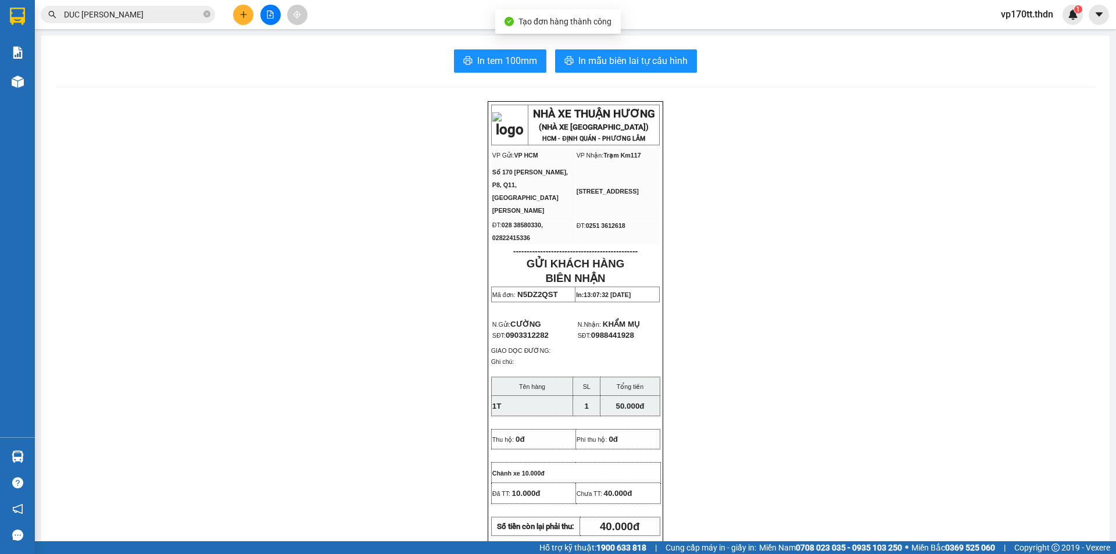
click at [674, 49] on button "In mẫu biên lai tự cấu hình" at bounding box center [626, 60] width 142 height 23
click at [171, 18] on input "DUC [PERSON_NAME]" at bounding box center [132, 14] width 137 height 13
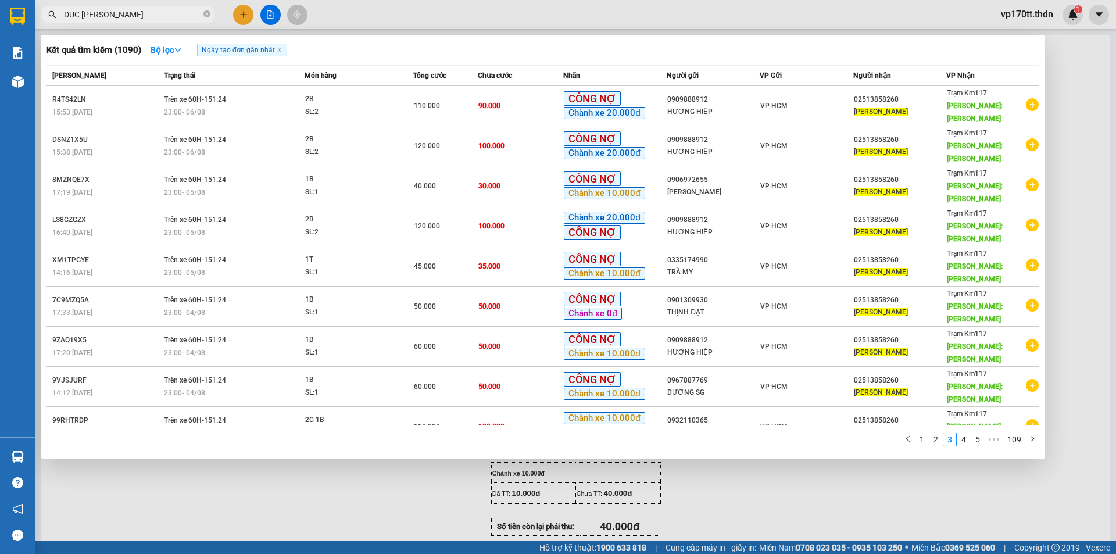
click at [171, 18] on input "DUC [PERSON_NAME]" at bounding box center [132, 14] width 137 height 13
click at [242, 10] on div at bounding box center [558, 277] width 1116 height 554
click at [242, 10] on icon "plus" at bounding box center [243, 14] width 8 height 8
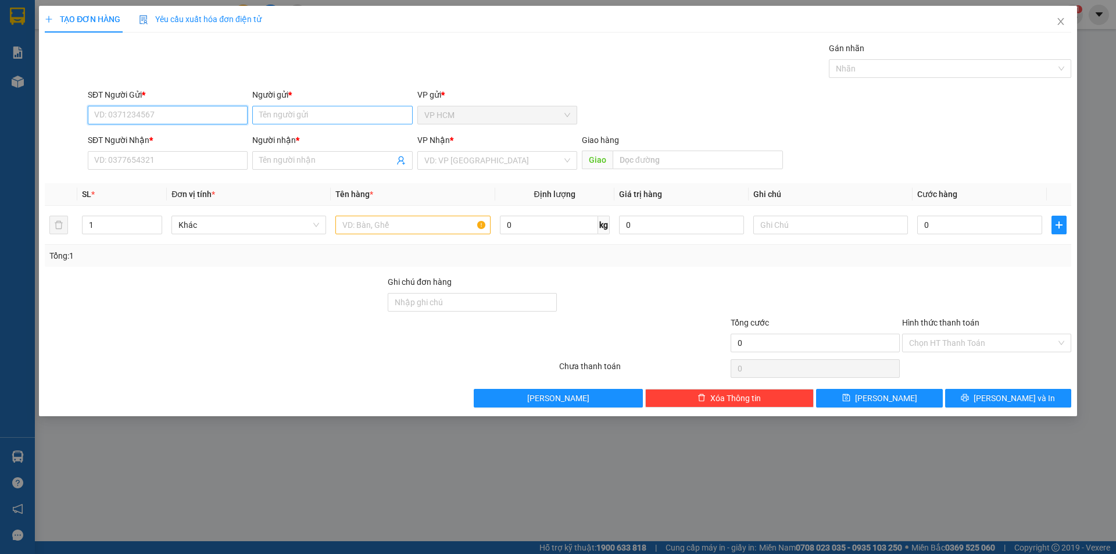
click at [300, 112] on input "Người gửi *" at bounding box center [332, 115] width 160 height 19
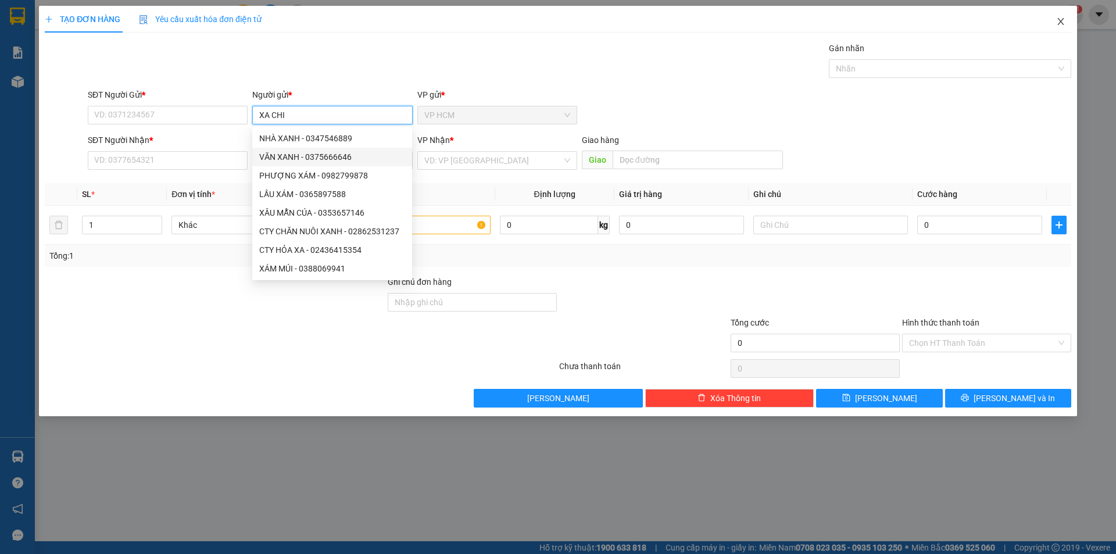
type input "XA CHI"
click at [1071, 22] on span "Close" at bounding box center [1061, 22] width 33 height 33
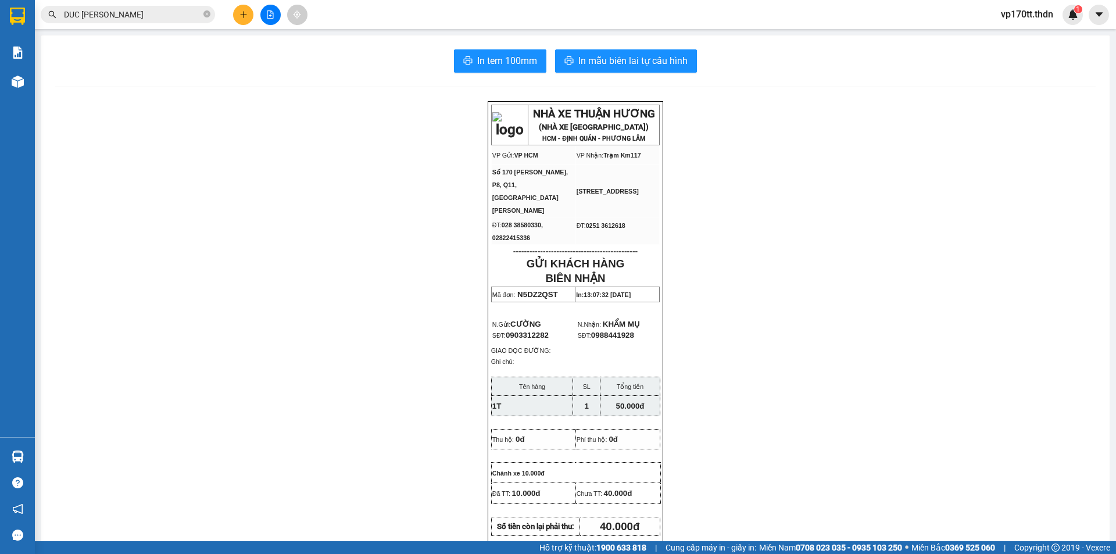
click at [245, 13] on icon "plus" at bounding box center [243, 14] width 8 height 8
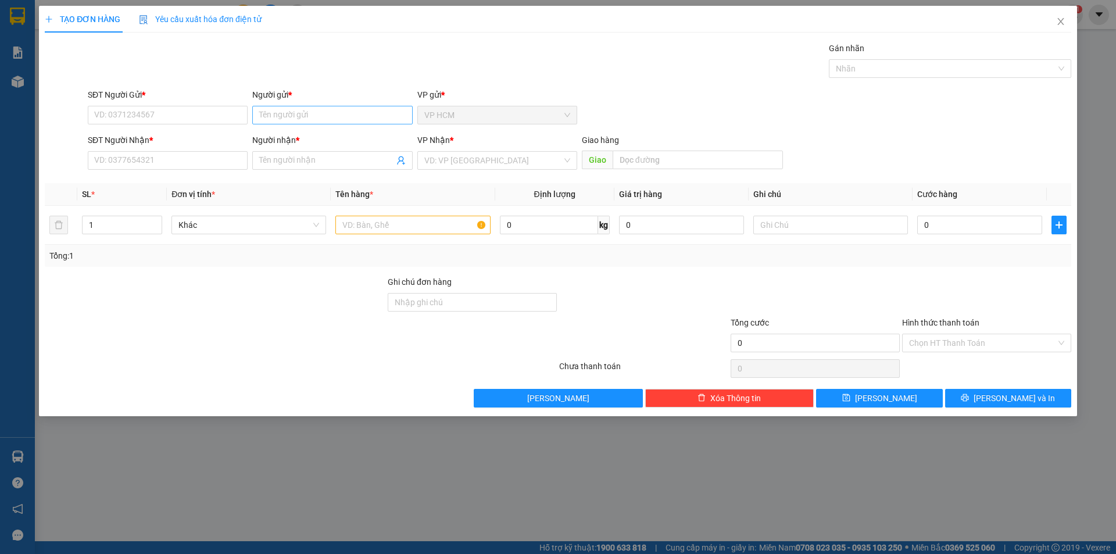
drag, startPoint x: 301, startPoint y: 92, endPoint x: 309, endPoint y: 115, distance: 23.9
click at [302, 94] on div "Người gửi *" at bounding box center [332, 94] width 160 height 13
click at [302, 106] on input "Người gửi *" at bounding box center [332, 115] width 160 height 19
click at [309, 115] on input "Người gửi *" at bounding box center [332, 115] width 160 height 19
type input "XA CHI"
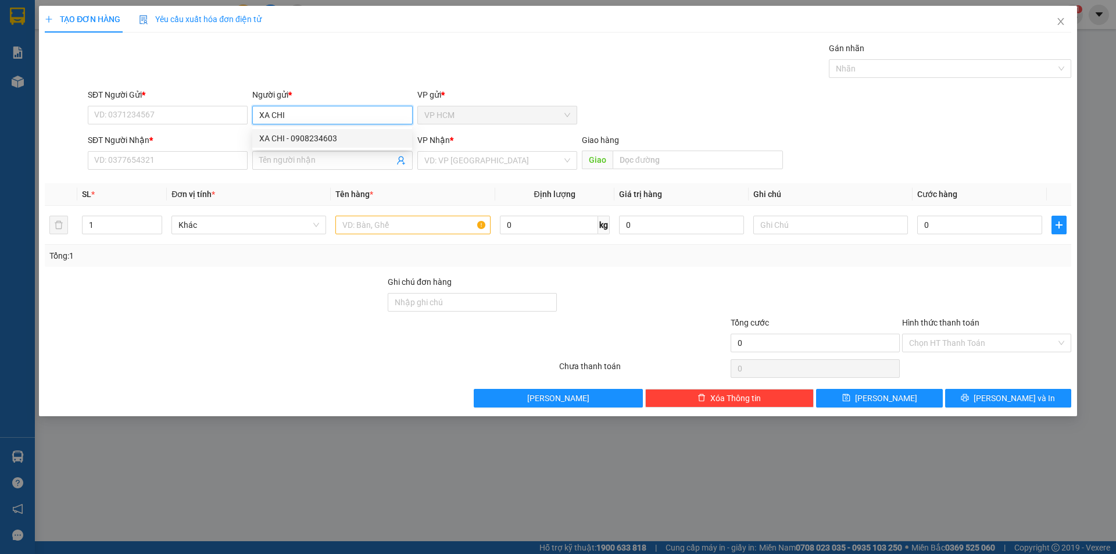
click at [308, 143] on div "XA CHI - 0908234603" at bounding box center [332, 138] width 146 height 13
type input "0908234603"
type input "XA CHI"
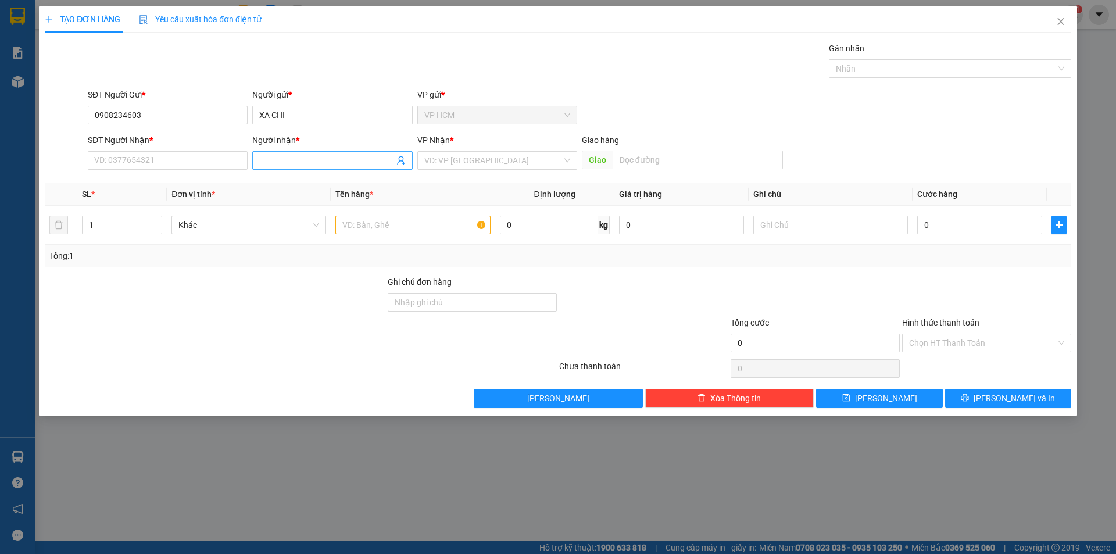
click at [399, 160] on icon "user-add" at bounding box center [400, 160] width 9 height 9
click at [428, 133] on span "DÌ THU ĐQ" at bounding box center [424, 131] width 38 height 9
type input "0917071959"
type input "DÌ THU ĐQ"
click at [431, 217] on input "text" at bounding box center [412, 225] width 155 height 19
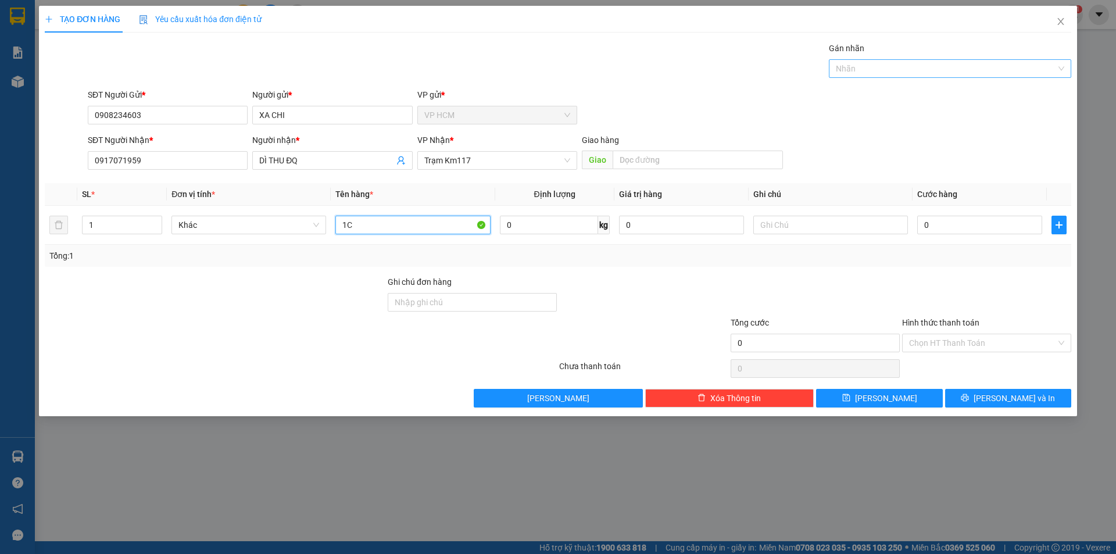
click at [913, 77] on div "Nhãn" at bounding box center [950, 68] width 242 height 19
type input "1C"
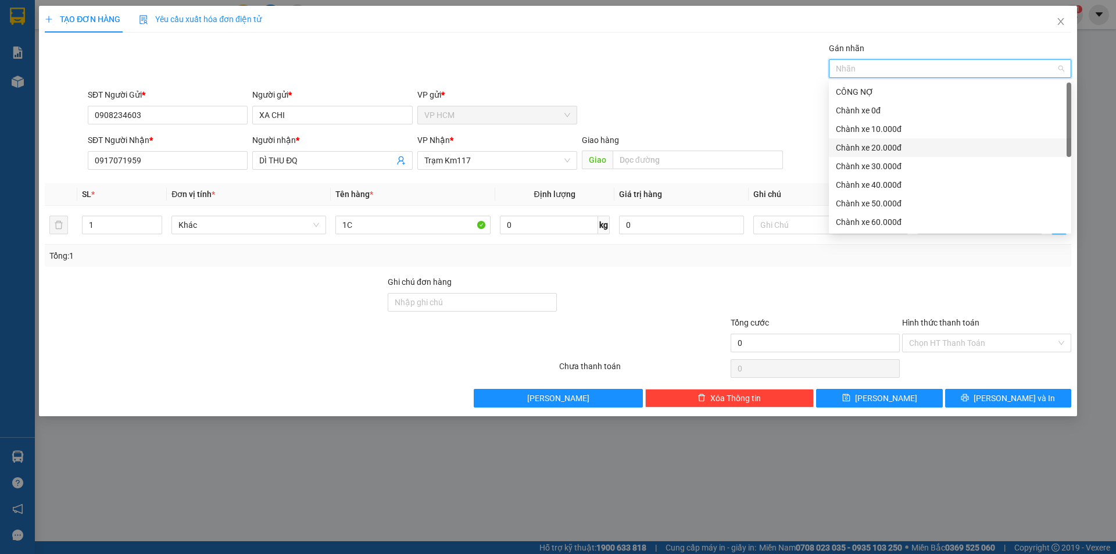
drag, startPoint x: 913, startPoint y: 141, endPoint x: 789, endPoint y: 114, distance: 126.8
click at [911, 141] on div "Chành xe 20.000đ" at bounding box center [950, 147] width 228 height 13
click at [925, 139] on div "Chành xe 20.000đ" at bounding box center [950, 147] width 242 height 19
click at [909, 123] on div "Chành xe 10.000đ" at bounding box center [950, 129] width 228 height 13
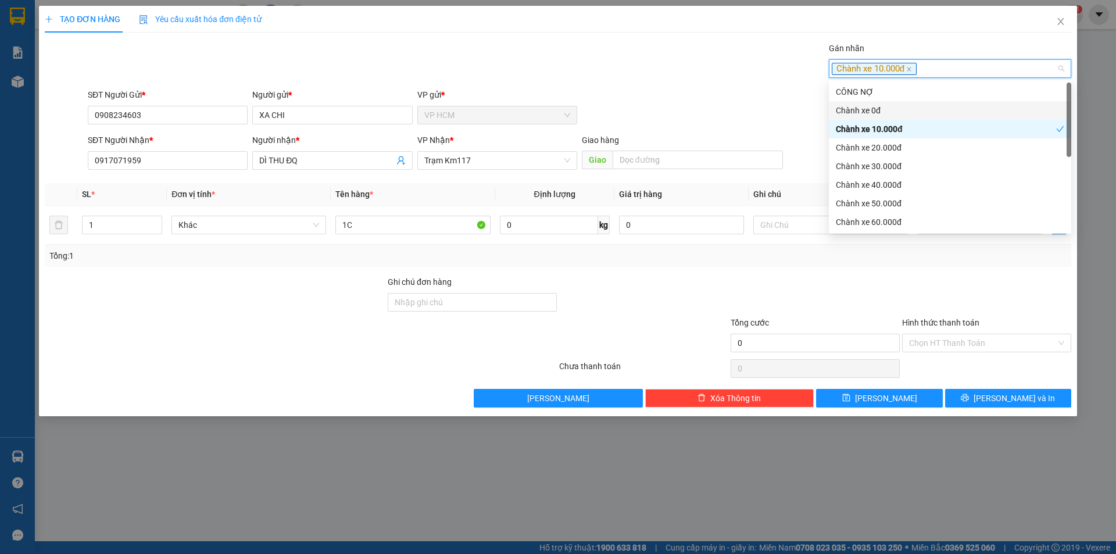
click at [597, 73] on div "Gán nhãn Chành xe 10.000đ" at bounding box center [579, 62] width 988 height 41
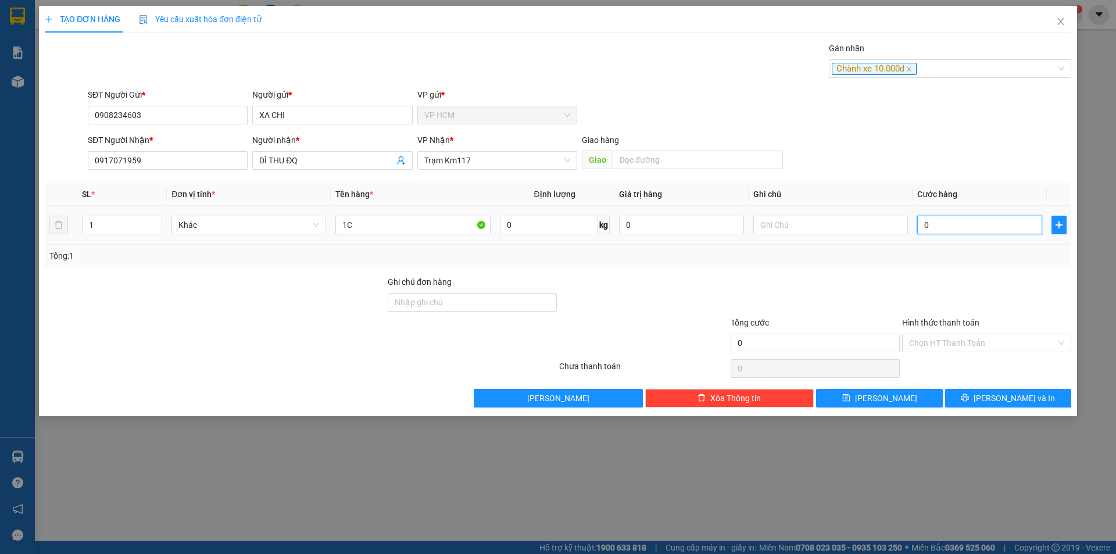
click at [945, 223] on input "0" at bounding box center [979, 225] width 125 height 19
type input "4"
type input "40"
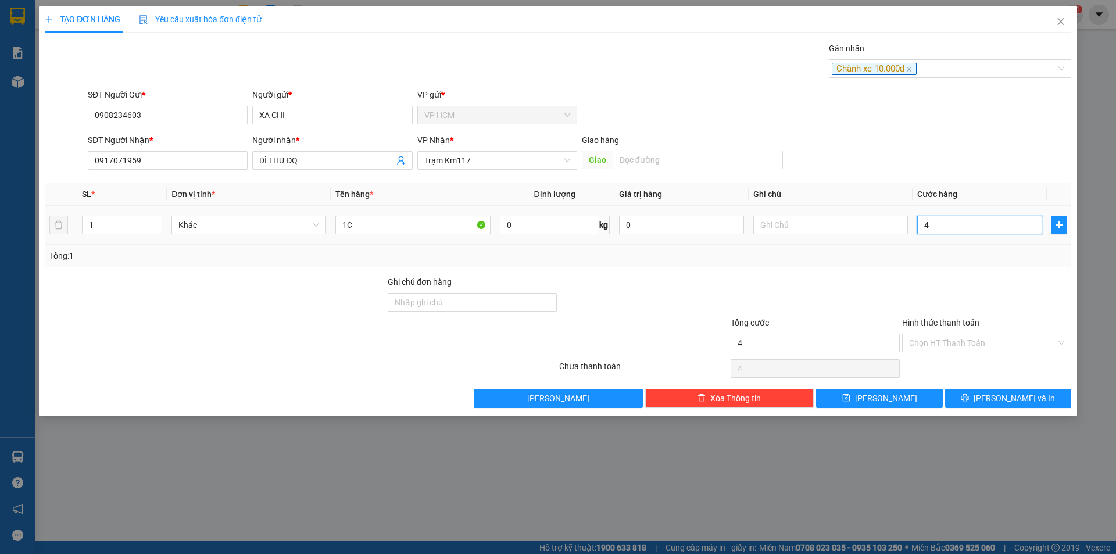
type input "40"
type input "40.000"
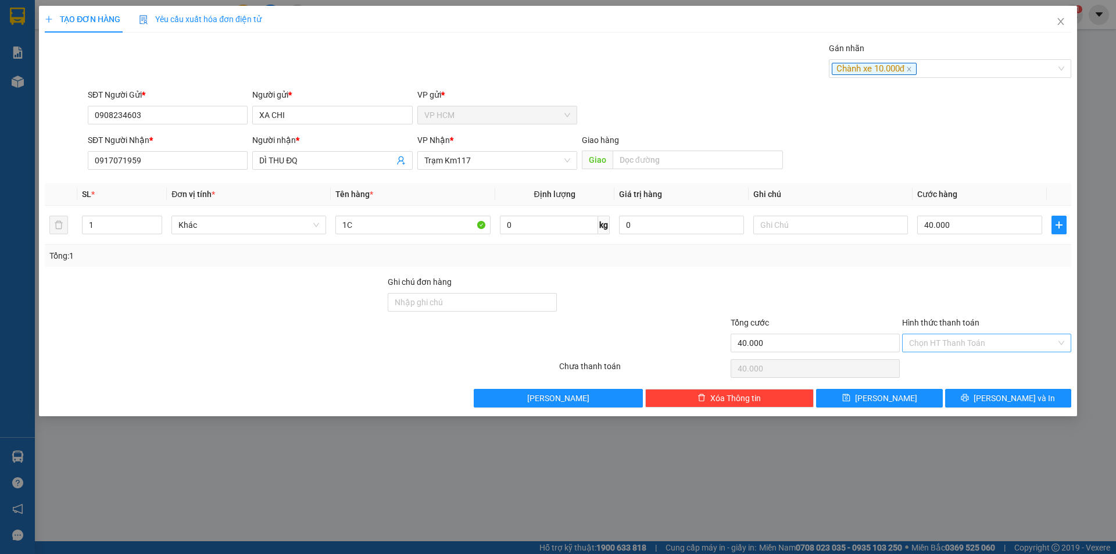
drag, startPoint x: 954, startPoint y: 292, endPoint x: 963, endPoint y: 337, distance: 45.5
click at [955, 292] on div at bounding box center [986, 296] width 171 height 41
click at [963, 337] on input "Hình thức thanh toán" at bounding box center [982, 342] width 147 height 17
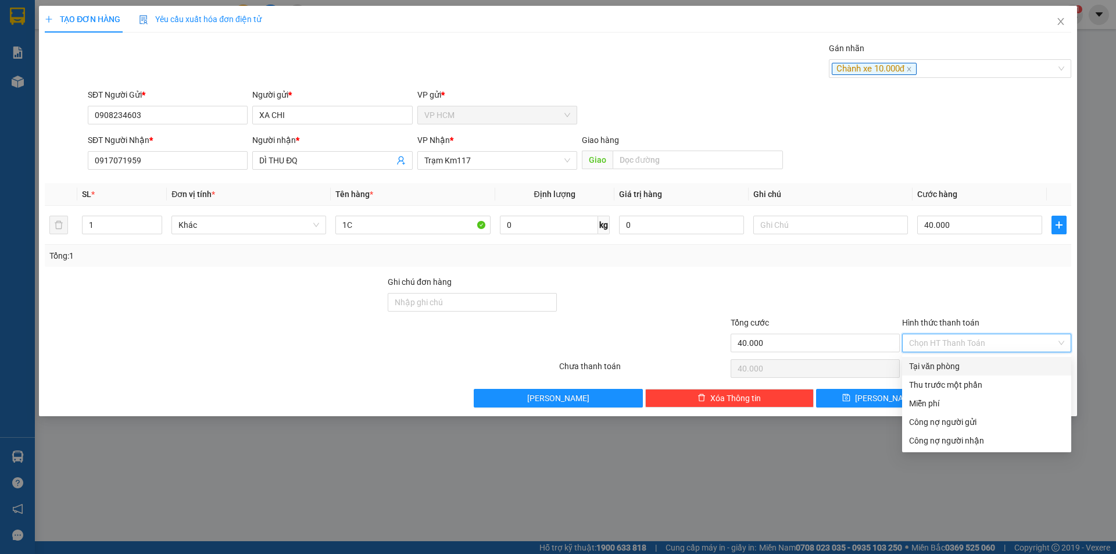
drag, startPoint x: 938, startPoint y: 378, endPoint x: 920, endPoint y: 378, distance: 18.0
click at [937, 378] on div "Thu trước một phần" at bounding box center [986, 385] width 169 height 19
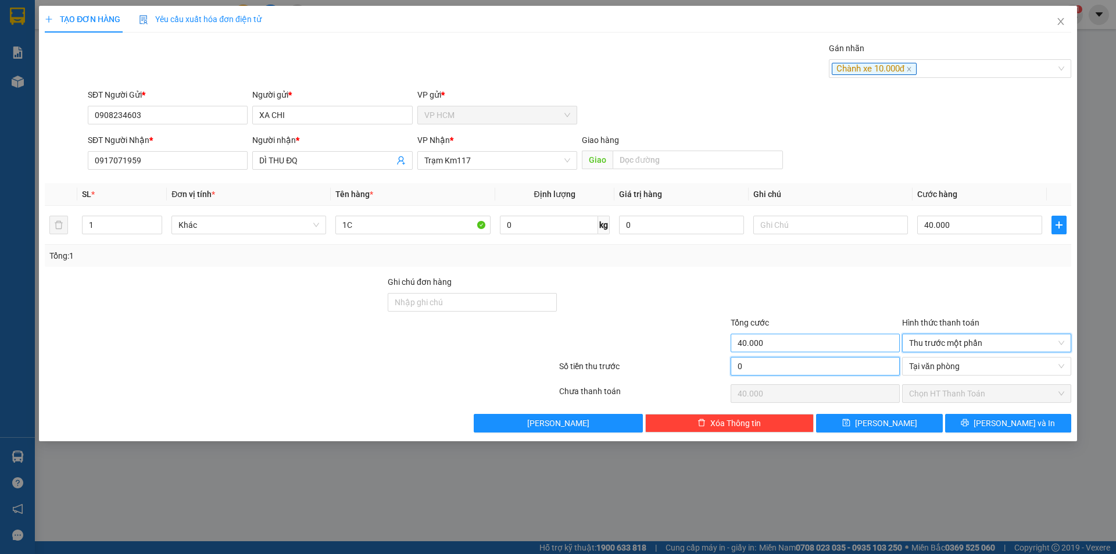
click at [772, 358] on input "0" at bounding box center [815, 366] width 169 height 19
type input "1"
type input "39.999"
type input "10"
type input "39.990"
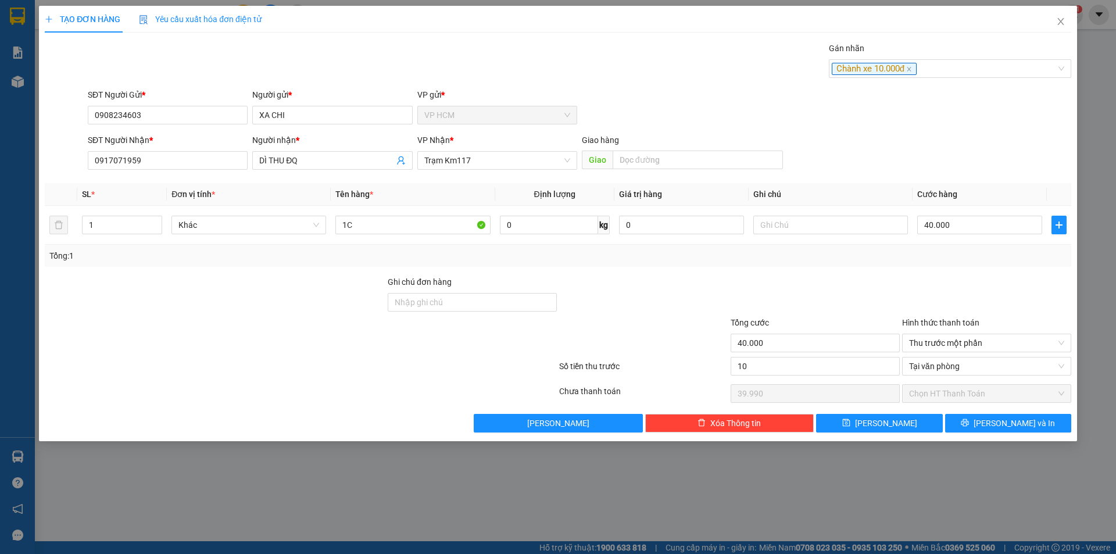
type input "10.000"
type input "30.000"
drag, startPoint x: 825, startPoint y: 291, endPoint x: 857, endPoint y: 317, distance: 41.3
click at [827, 292] on div at bounding box center [815, 296] width 171 height 41
click at [998, 421] on span "[PERSON_NAME] và In" at bounding box center [1014, 423] width 81 height 13
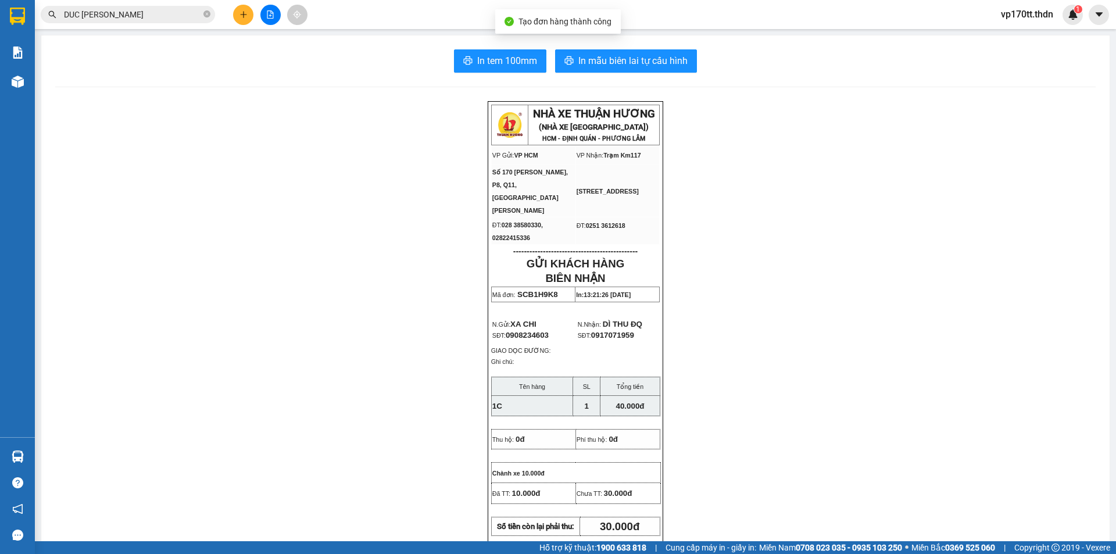
click at [665, 47] on div "In tem 100mm In mẫu biên lai tự cấu hình NHÀ XE THUẬN HƯƠNG (NHÀ XE [GEOGRAPHIC…" at bounding box center [575, 511] width 1068 height 953
click at [666, 56] on span "In mẫu biên lai tự cấu hình" at bounding box center [632, 60] width 109 height 15
click at [234, 13] on button at bounding box center [243, 15] width 20 height 20
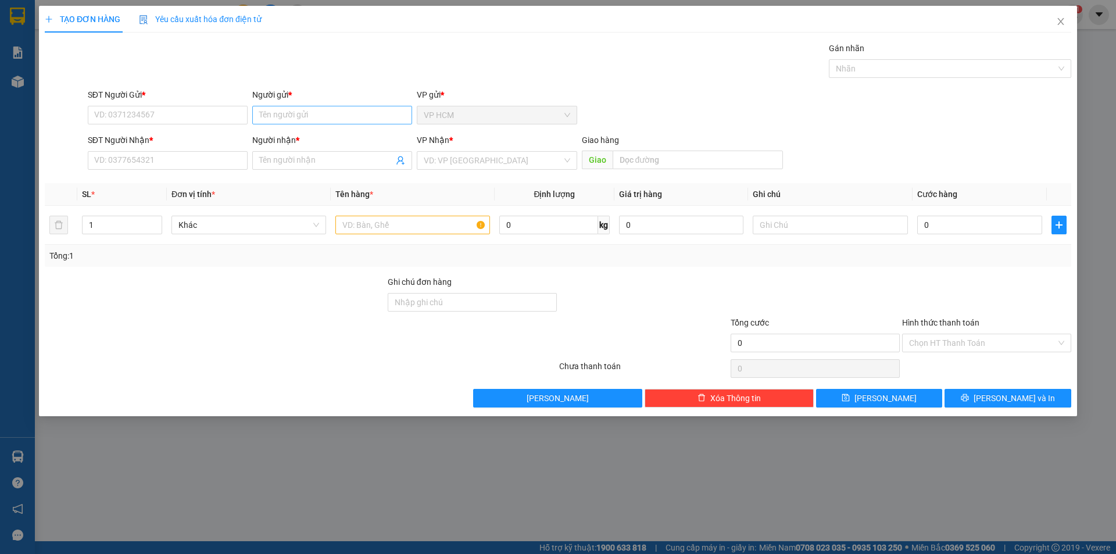
drag, startPoint x: 285, startPoint y: 128, endPoint x: 292, endPoint y: 121, distance: 10.7
click at [287, 127] on div "Người gửi * Tên người gửi" at bounding box center [332, 108] width 160 height 41
click at [295, 117] on input "Người gửi *" at bounding box center [332, 115] width 160 height 19
type input "PHAM DUY"
click at [302, 137] on div "[PERSON_NAME] - 0398557466" at bounding box center [332, 138] width 146 height 13
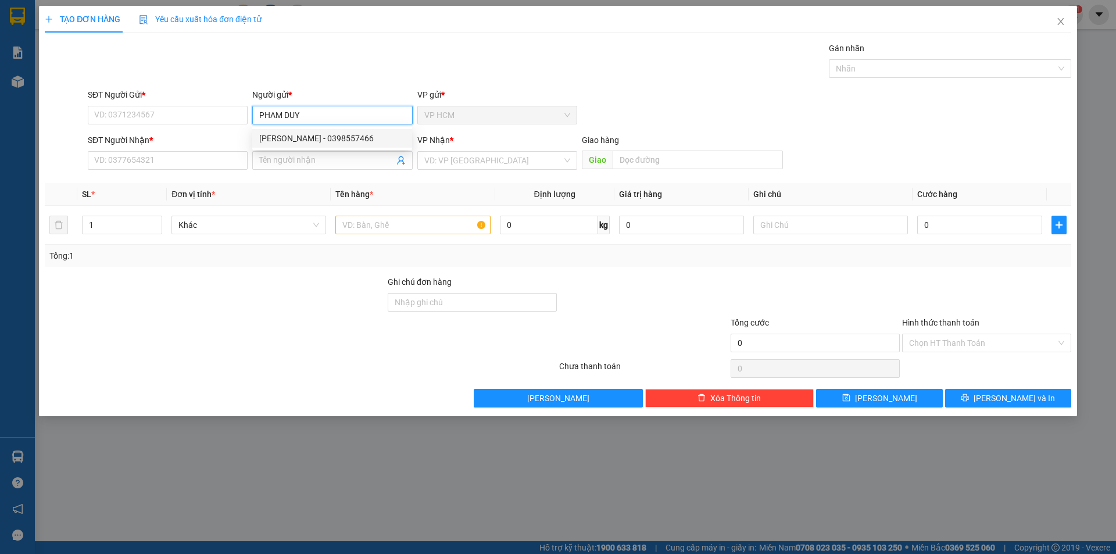
type input "0398557466"
type input "[PERSON_NAME]"
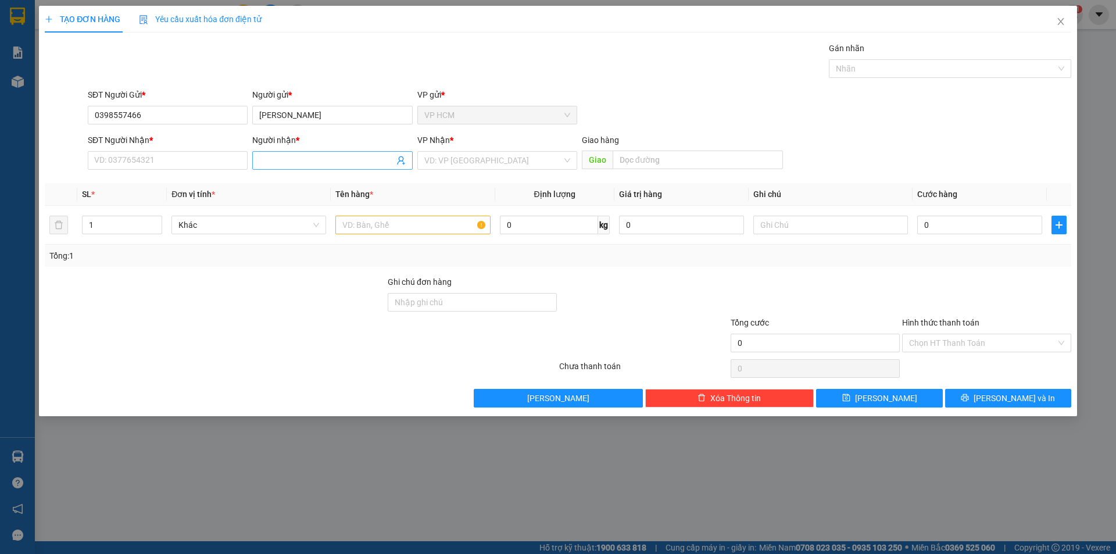
click at [401, 165] on icon "user-add" at bounding box center [400, 160] width 9 height 9
click at [415, 117] on span "CHÚ TIẾN" at bounding box center [424, 118] width 35 height 9
type input "0374750671"
type input "CHÚ TIẾN"
click at [434, 231] on input "text" at bounding box center [412, 225] width 155 height 19
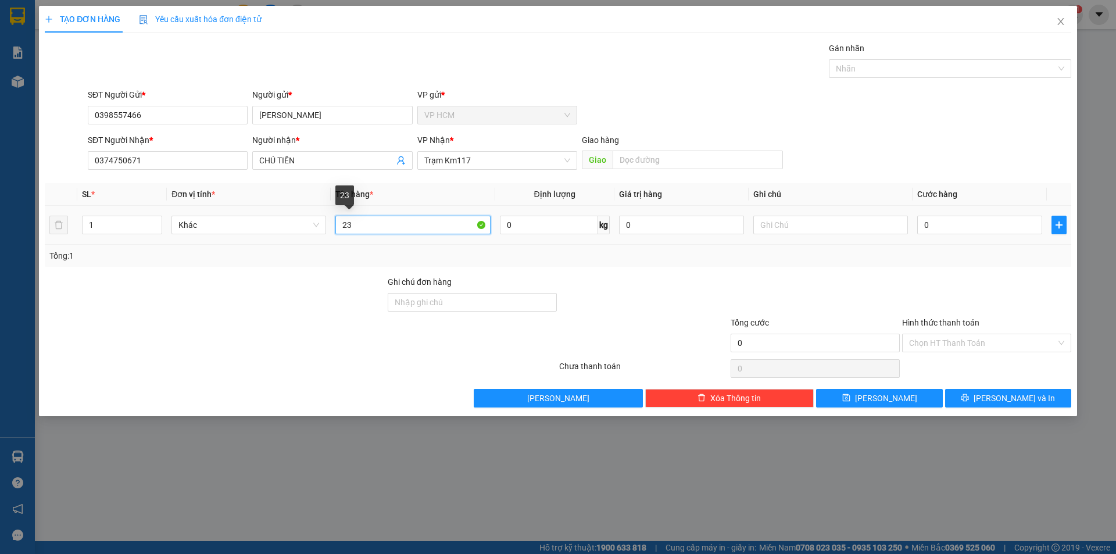
drag, startPoint x: 373, startPoint y: 220, endPoint x: 212, endPoint y: 246, distance: 163.0
click at [210, 246] on div "SL * Đơn vị tính * Tên hàng * Định lượng Giá trị hàng Ghi chú Cước hàng 1 Khác …" at bounding box center [558, 225] width 1027 height 84
type input "21"
click at [102, 220] on input "1" at bounding box center [122, 224] width 79 height 17
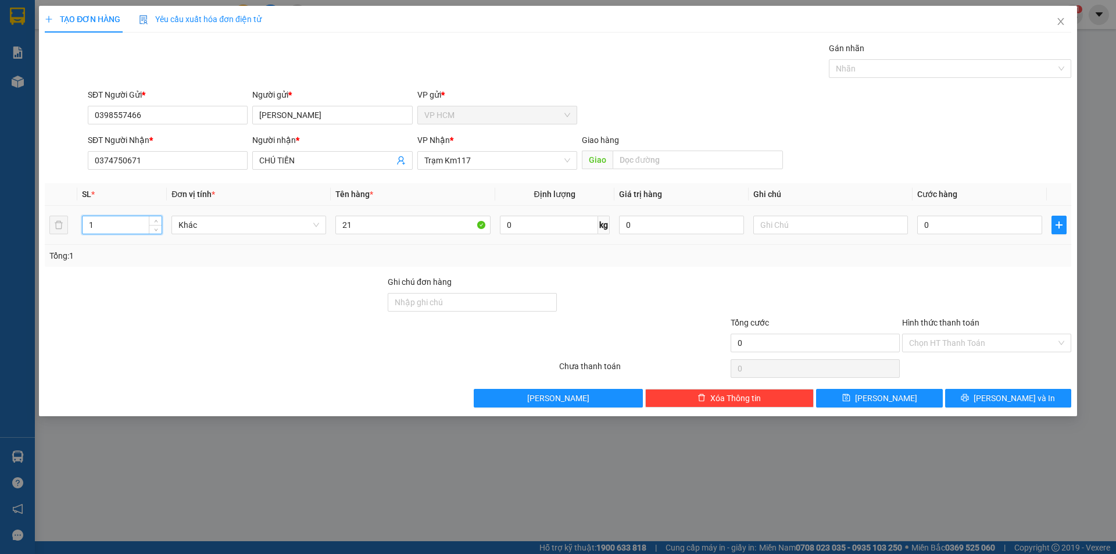
drag, startPoint x: 105, startPoint y: 220, endPoint x: 5, endPoint y: 247, distance: 103.5
click at [0, 246] on div "TẠO ĐƠN HÀNG Yêu cầu xuất hóa đơn điện tử Transit Pickup Surcharge Ids Transit …" at bounding box center [558, 277] width 1116 height 554
type input "21"
click at [398, 224] on input "21" at bounding box center [412, 225] width 155 height 19
click at [946, 77] on div "Nhãn" at bounding box center [950, 68] width 242 height 19
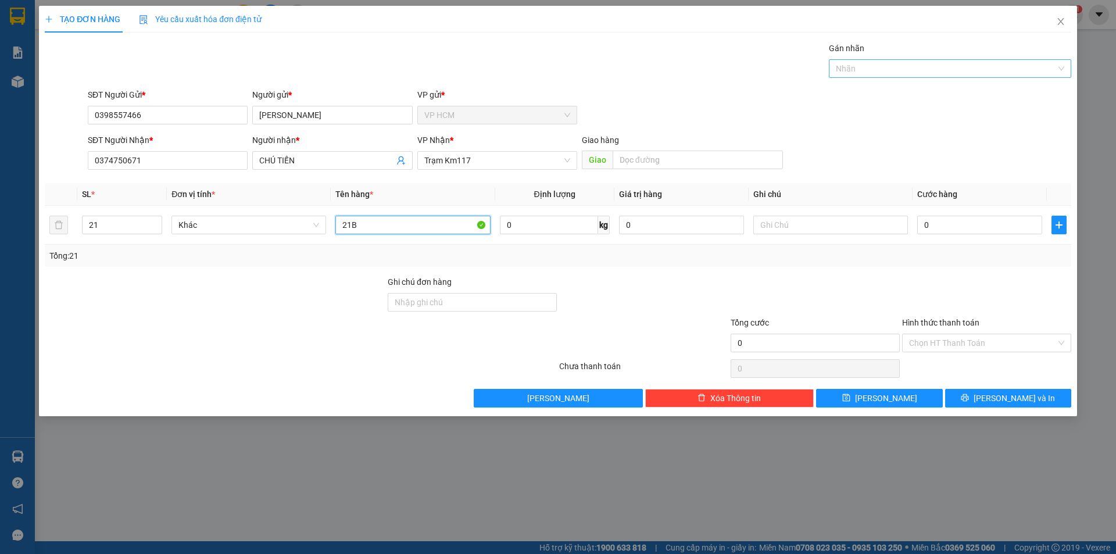
type input "21B"
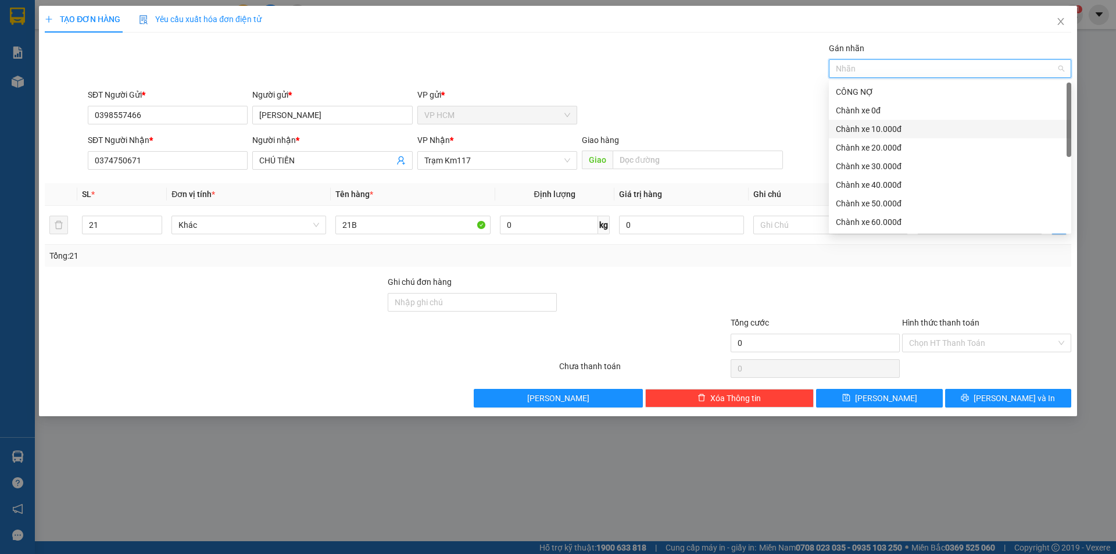
click at [887, 133] on div "Chành xe 10.000đ" at bounding box center [950, 129] width 228 height 13
drag, startPoint x: 638, startPoint y: 87, endPoint x: 950, endPoint y: 242, distance: 348.4
click at [650, 92] on div "Transit Pickup Surcharge Ids Transit Deliver Surcharge Ids Transit Deliver Surc…" at bounding box center [558, 225] width 1027 height 366
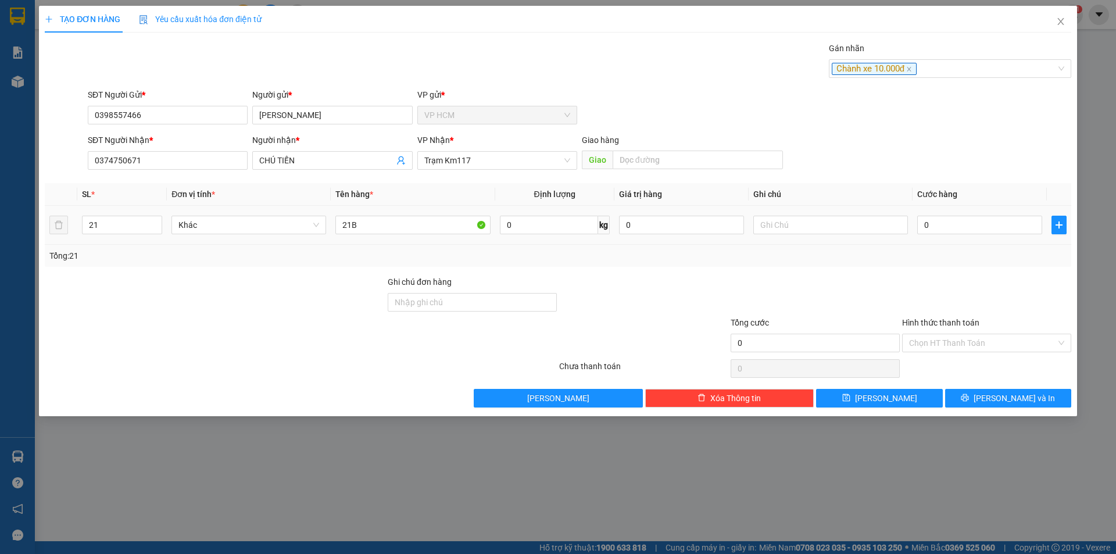
click at [952, 201] on th "Cước hàng" at bounding box center [980, 194] width 134 height 23
click at [951, 227] on input "0" at bounding box center [979, 225] width 125 height 19
click at [952, 74] on div "Chành xe 10.000đ" at bounding box center [944, 69] width 225 height 14
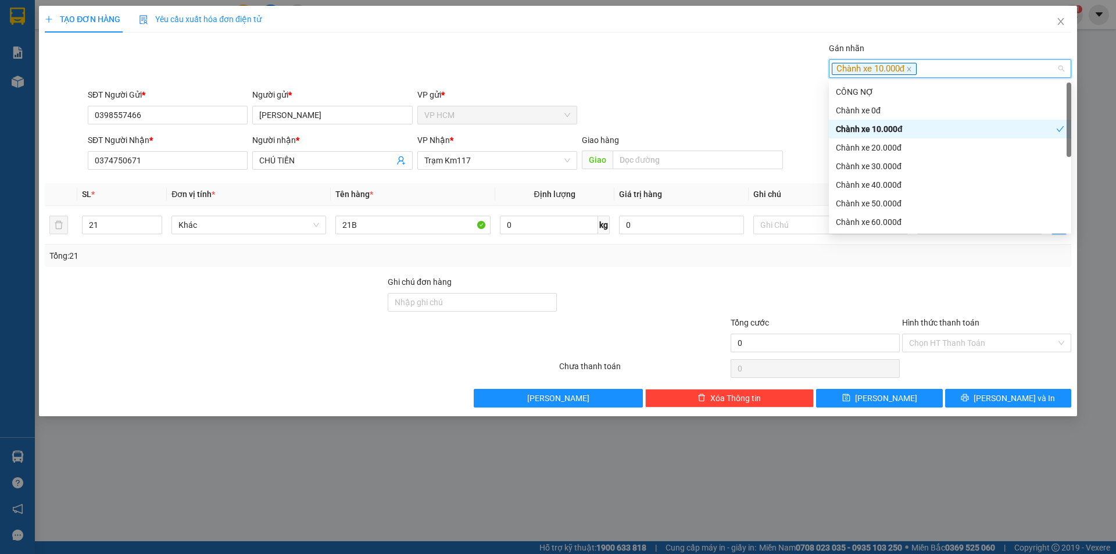
click at [888, 121] on div "Chành xe 10.000đ" at bounding box center [950, 129] width 242 height 19
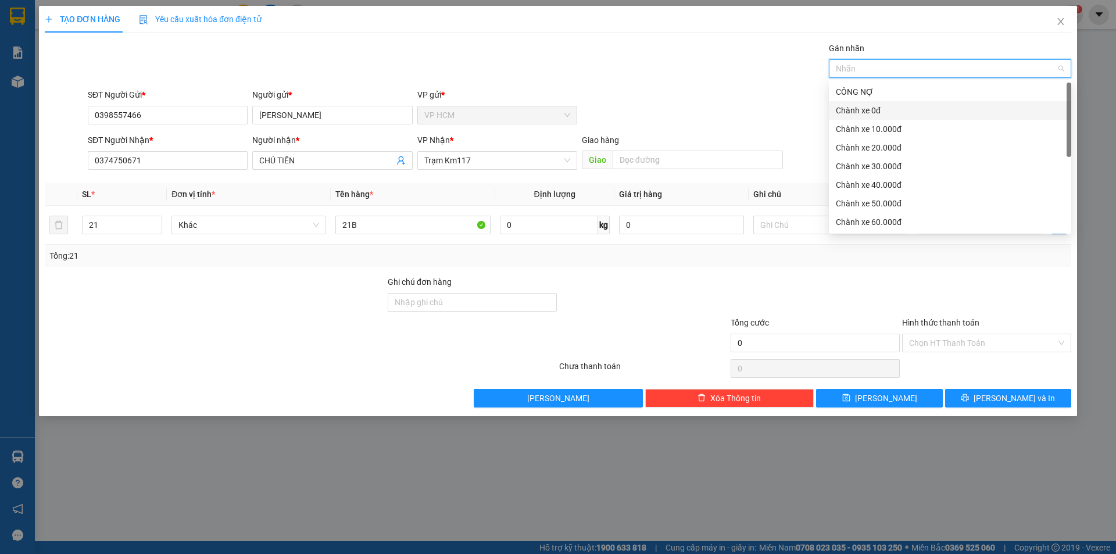
click at [887, 116] on div "Chành xe 0đ" at bounding box center [950, 110] width 228 height 13
drag, startPoint x: 623, startPoint y: 70, endPoint x: 899, endPoint y: 241, distance: 324.5
click at [623, 72] on div "Gán nhãn Chành xe 0đ" at bounding box center [579, 62] width 988 height 41
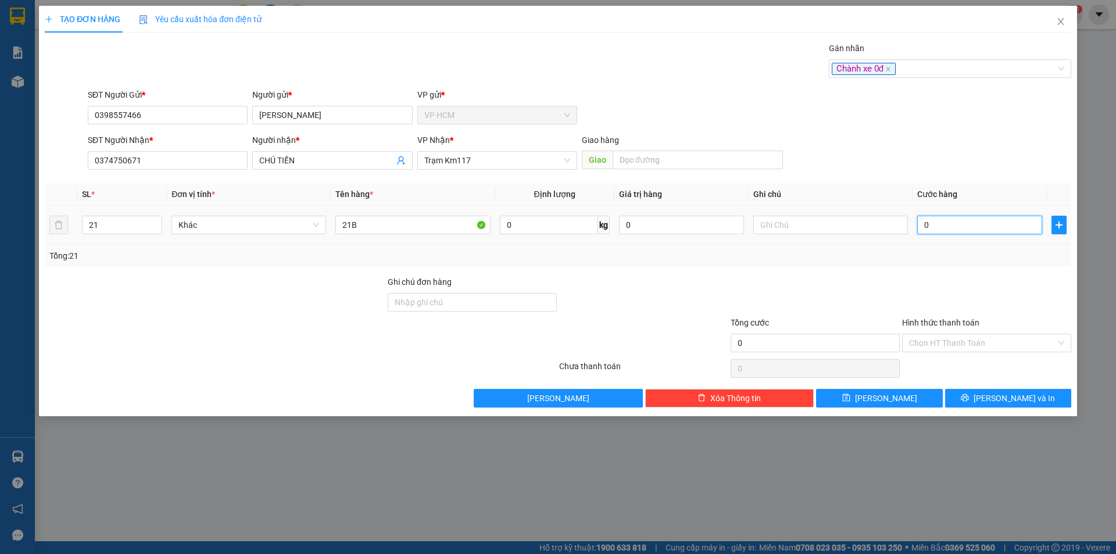
click at [925, 226] on input "0" at bounding box center [979, 225] width 125 height 19
type input "4"
type input "400.000"
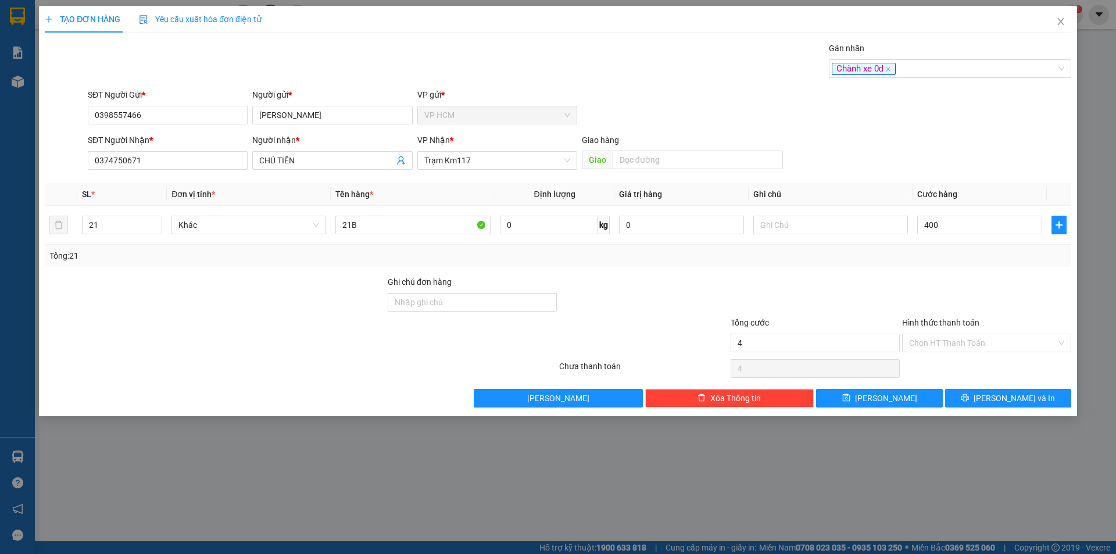
type input "400.000"
click at [938, 266] on div "Tổng: 21" at bounding box center [558, 256] width 1027 height 22
click at [958, 344] on input "Hình thức thanh toán" at bounding box center [982, 342] width 147 height 17
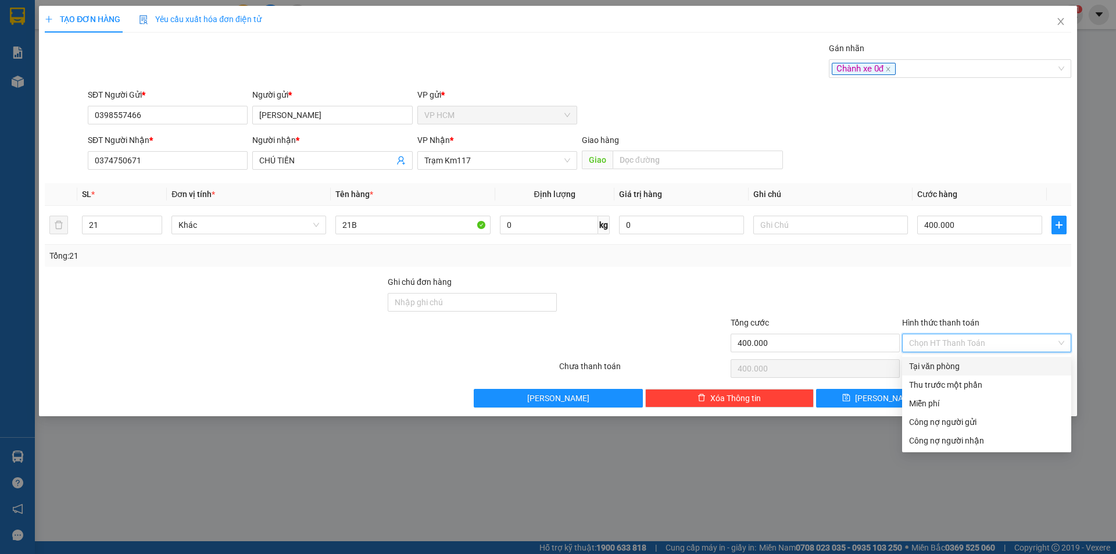
drag, startPoint x: 944, startPoint y: 373, endPoint x: 980, endPoint y: 383, distance: 37.5
click at [943, 373] on div "Tại văn phòng" at bounding box center [986, 366] width 169 height 19
type input "0"
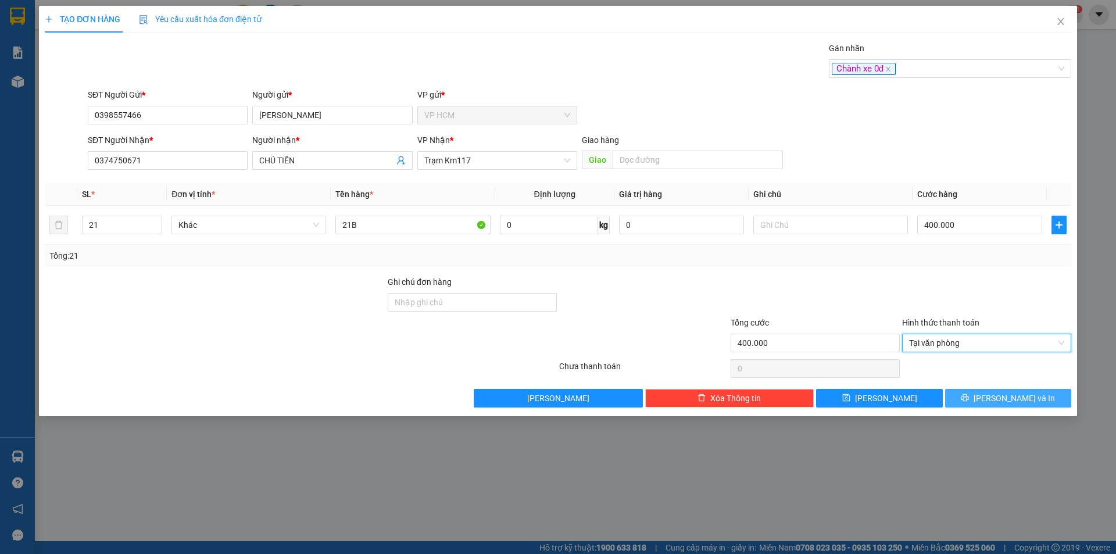
click at [992, 389] on button "[PERSON_NAME] và In" at bounding box center [1008, 398] width 126 height 19
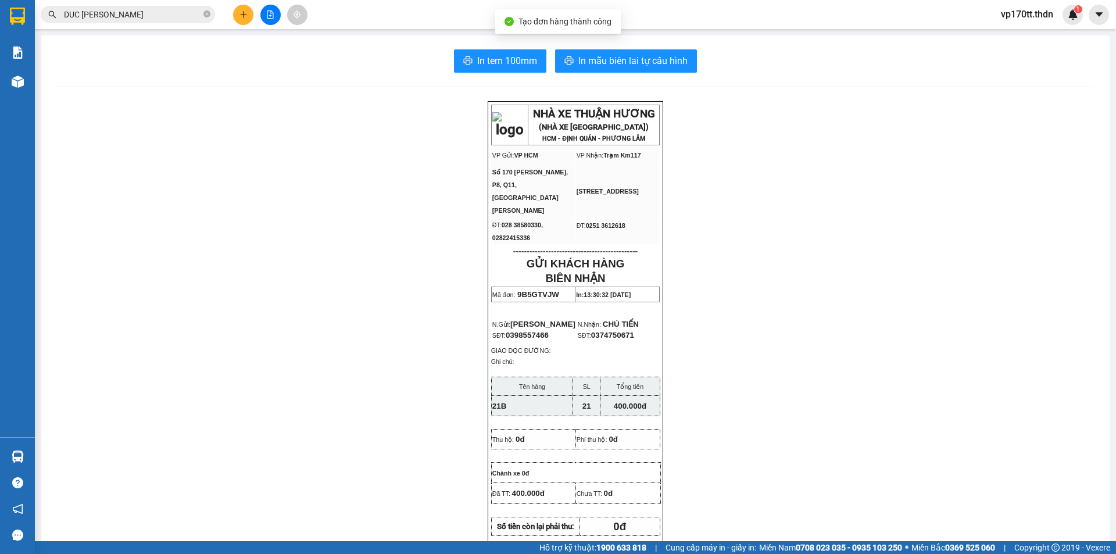
click at [627, 42] on div "In tem 100mm In mẫu biên lai tự cấu hình NHÀ XE THUẬN HƯƠNG (NHÀ XE [GEOGRAPHIC…" at bounding box center [575, 510] width 1068 height 950
click at [624, 54] on span "In mẫu biên lai tự cấu hình" at bounding box center [632, 60] width 109 height 15
click at [202, 13] on span "DUC [PERSON_NAME]" at bounding box center [128, 14] width 174 height 17
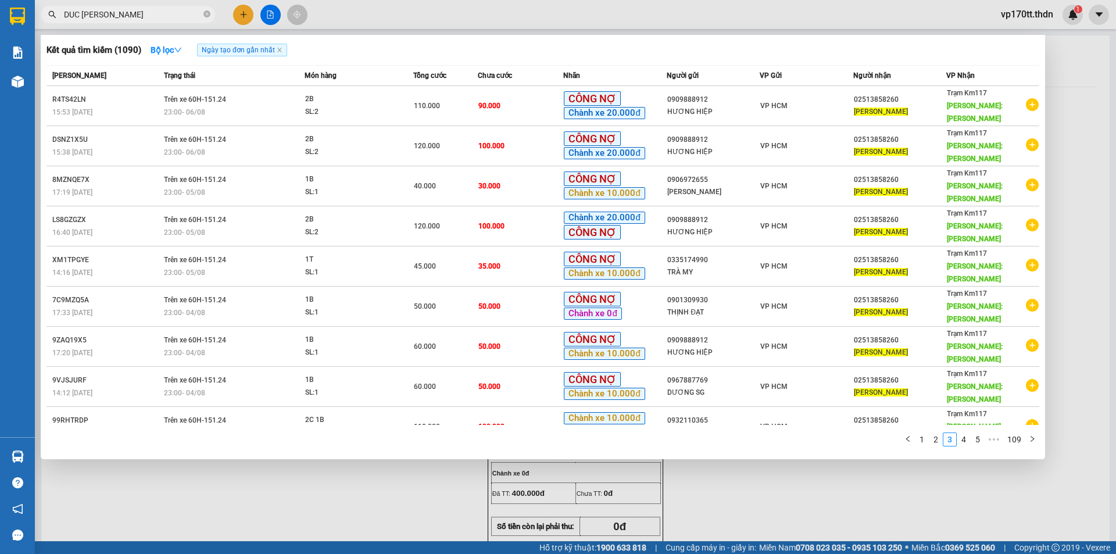
click at [188, 15] on input "DUC [PERSON_NAME]" at bounding box center [132, 14] width 137 height 13
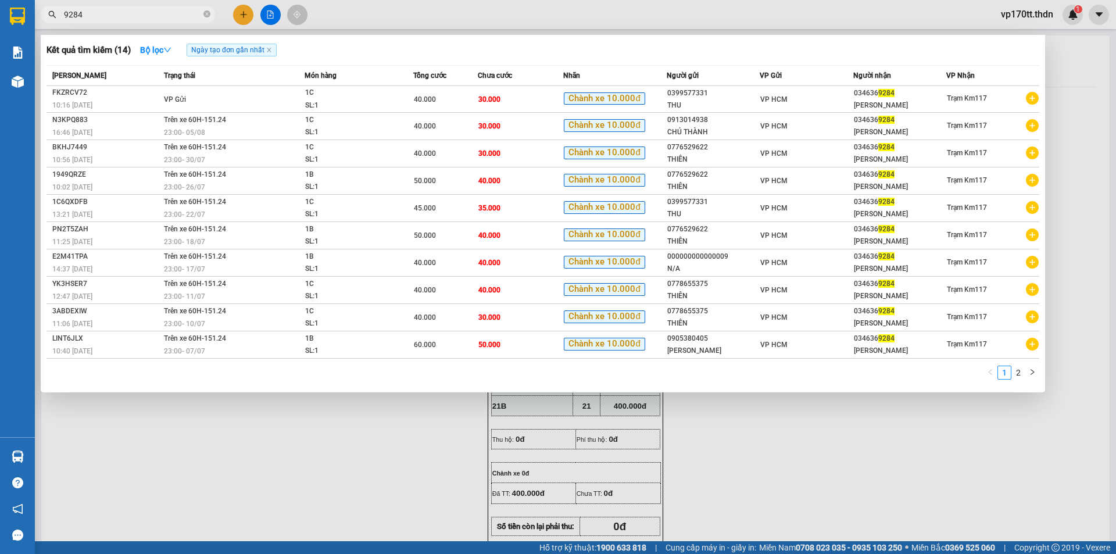
type input "9284"
click at [238, 9] on div at bounding box center [558, 277] width 1116 height 554
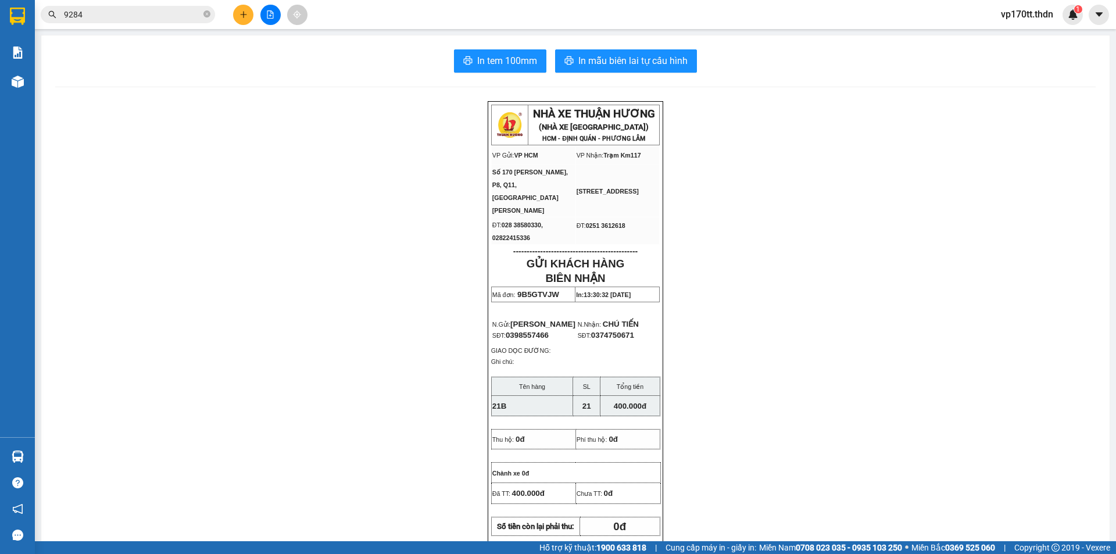
click at [238, 10] on button at bounding box center [243, 15] width 20 height 20
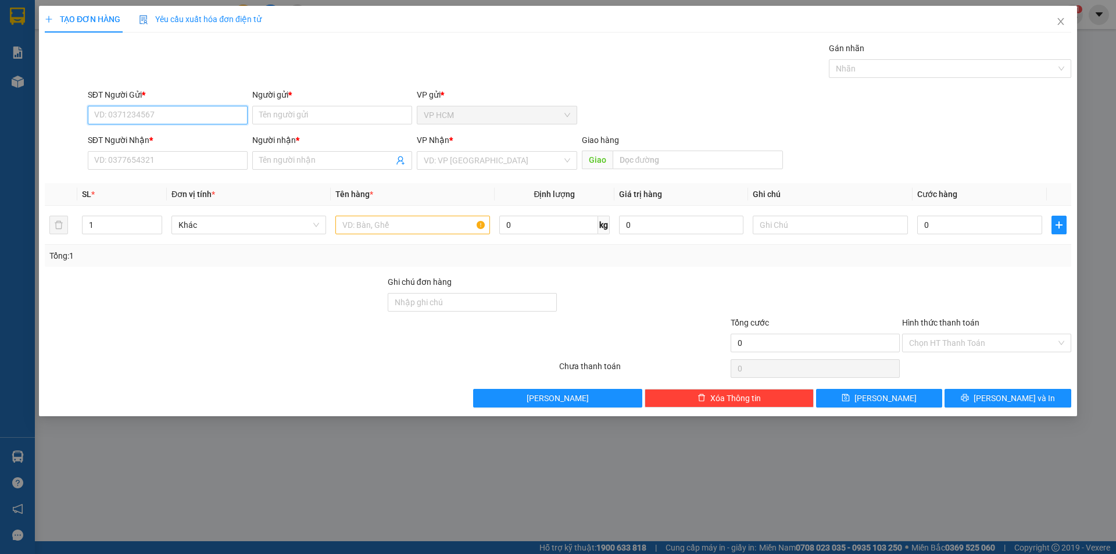
click at [209, 113] on input "SĐT Người Gửi *" at bounding box center [168, 115] width 160 height 19
click at [171, 137] on div "0776529622 - THIÊN" at bounding box center [168, 138] width 146 height 13
type input "0776529622"
type input "THIÊN"
type input "0346369284"
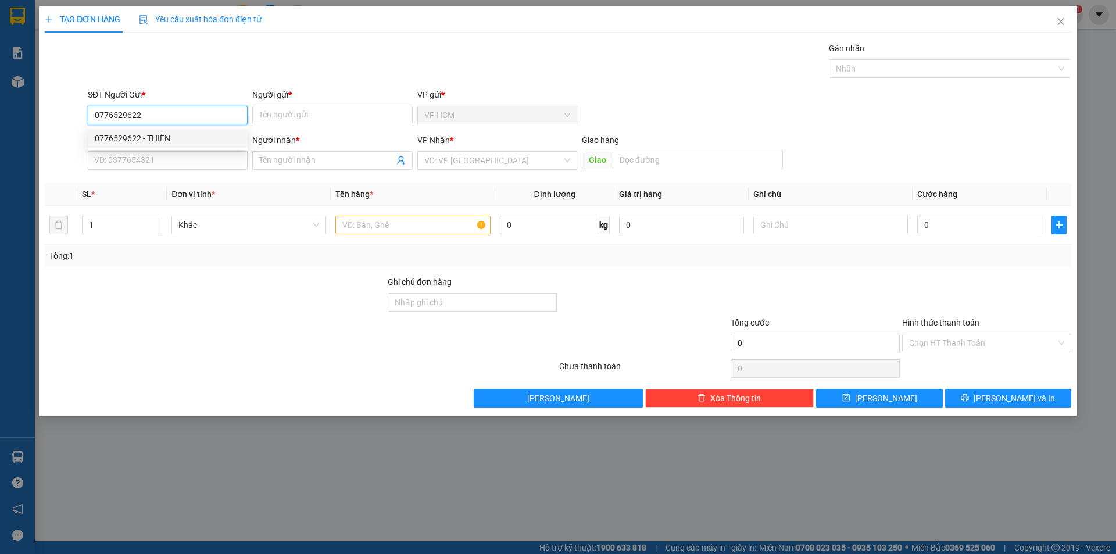
type input "[PERSON_NAME]"
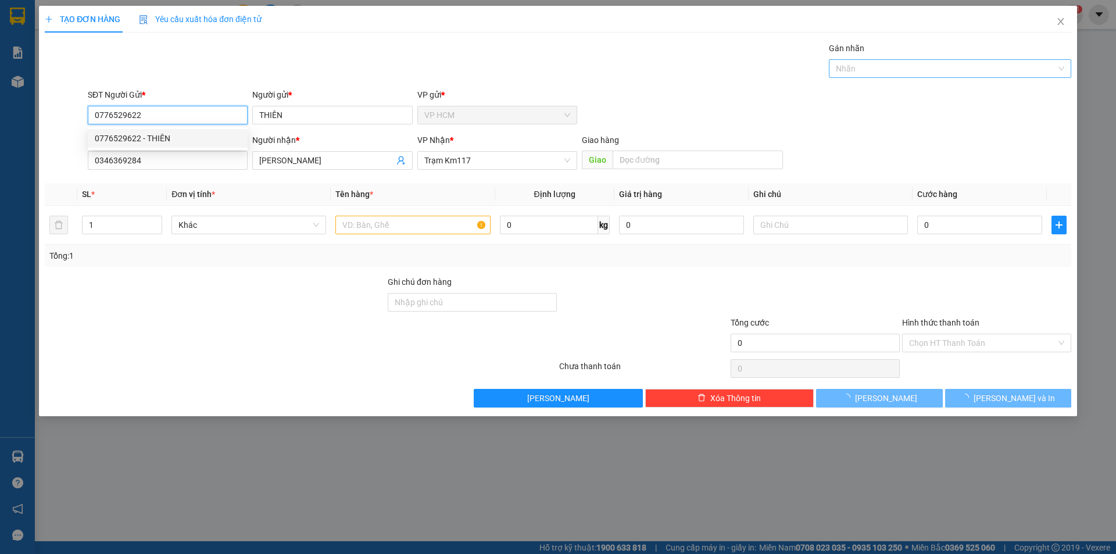
type input "40.000"
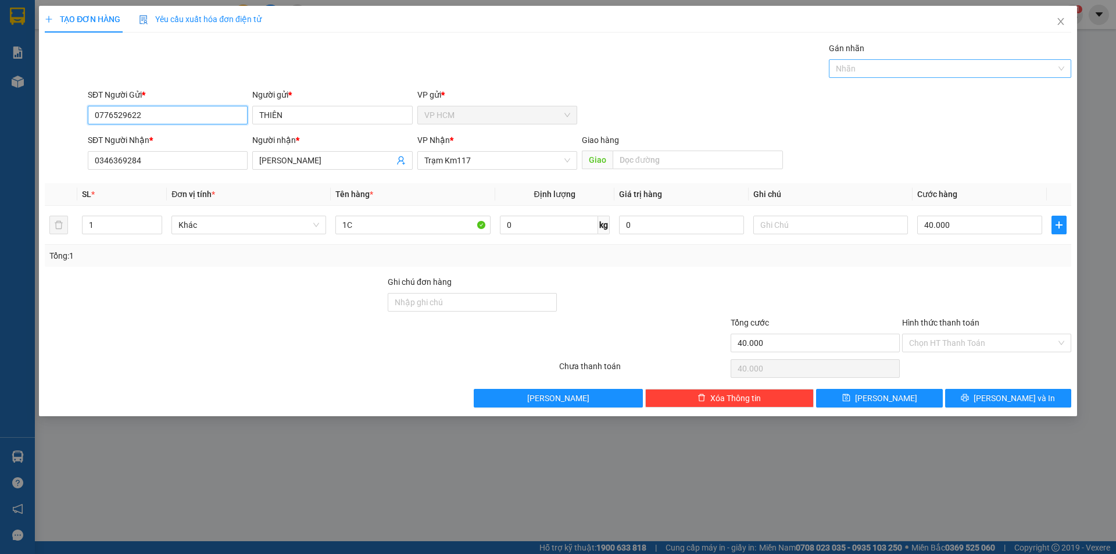
click at [917, 68] on div at bounding box center [944, 69] width 225 height 14
type input "0776529622"
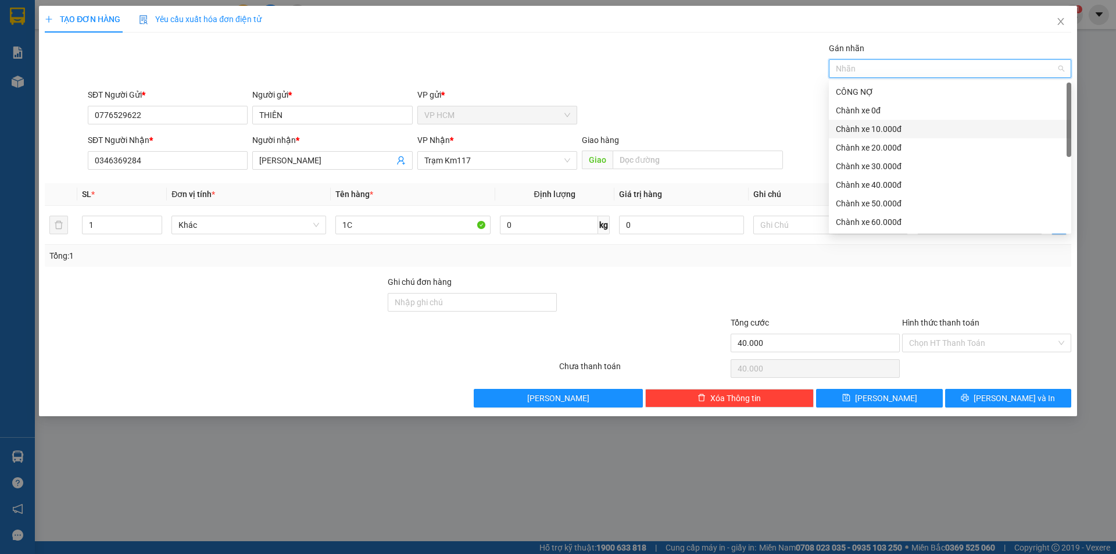
click at [885, 128] on div "Chành xe 10.000đ" at bounding box center [950, 129] width 228 height 13
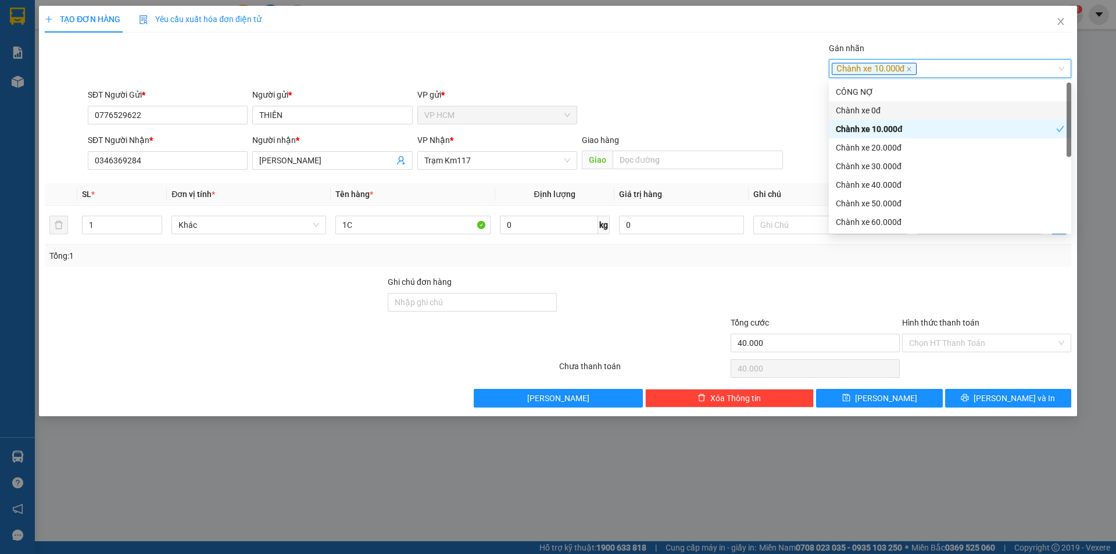
drag, startPoint x: 576, startPoint y: 70, endPoint x: 590, endPoint y: 76, distance: 15.3
click at [581, 70] on div "Gán nhãn Chành xe 10.000đ Chành xe 10.000đ" at bounding box center [579, 62] width 988 height 41
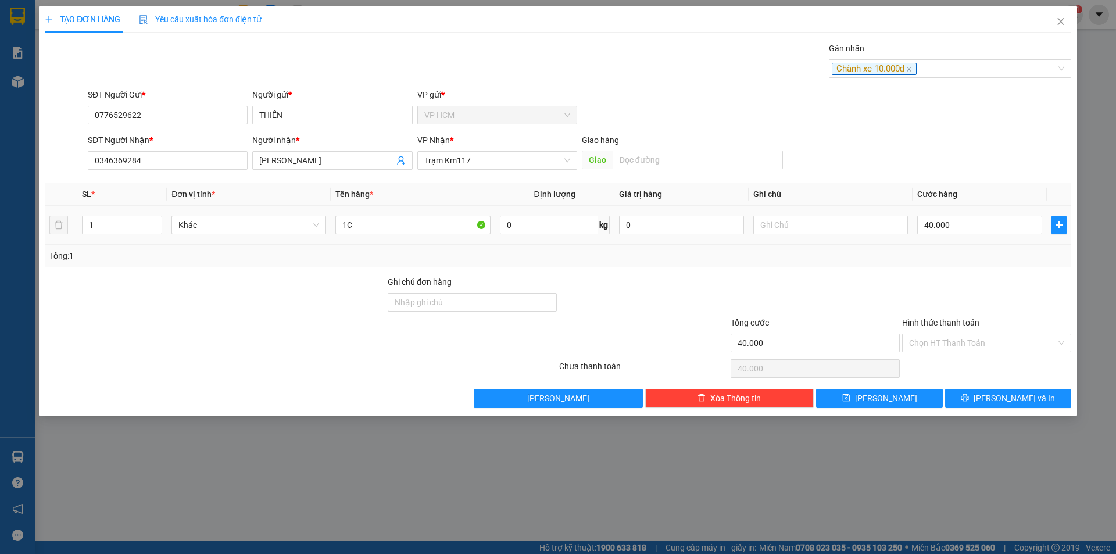
click at [950, 241] on td "40.000" at bounding box center [980, 225] width 134 height 39
click at [950, 335] on input "Hình thức thanh toán" at bounding box center [982, 342] width 147 height 17
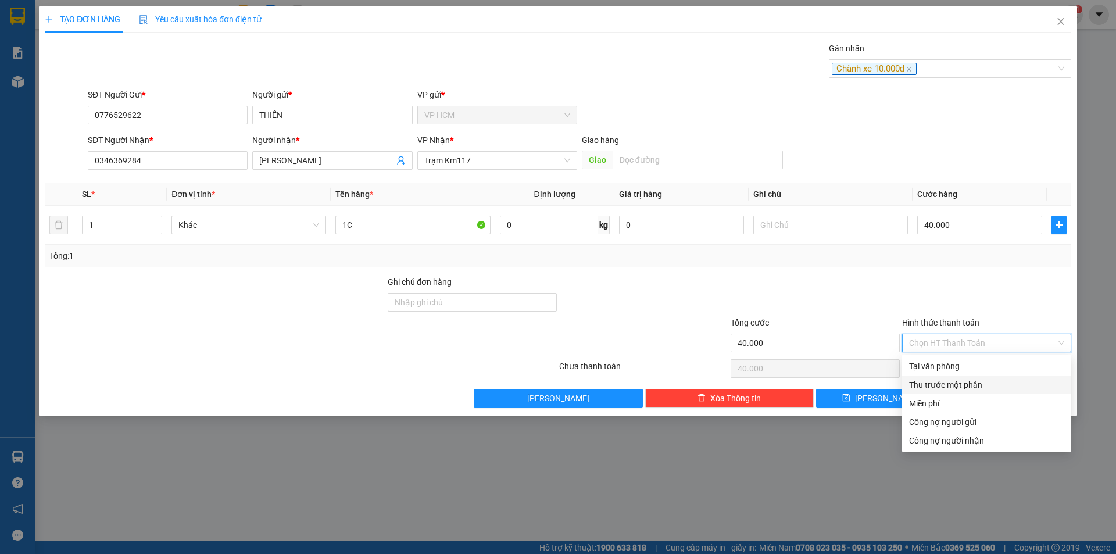
click at [918, 388] on div "Thu trước một phần" at bounding box center [986, 384] width 155 height 13
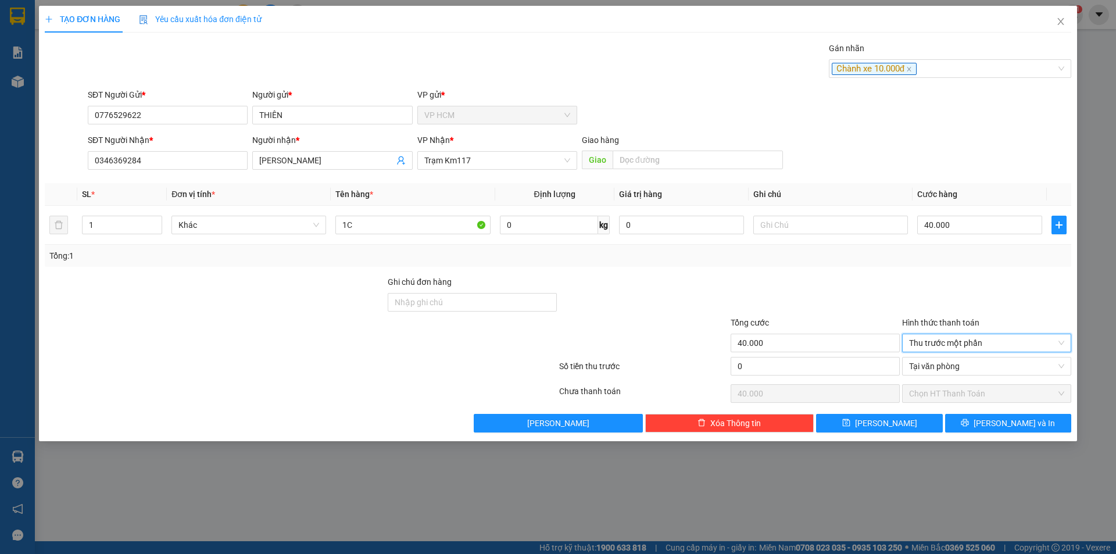
click at [797, 355] on div "Tổng cước 40.000" at bounding box center [815, 336] width 169 height 41
click at [795, 356] on div "Tổng cước 40.000" at bounding box center [815, 336] width 169 height 41
click at [799, 370] on input "0" at bounding box center [815, 366] width 169 height 19
type input "1"
type input "39.999"
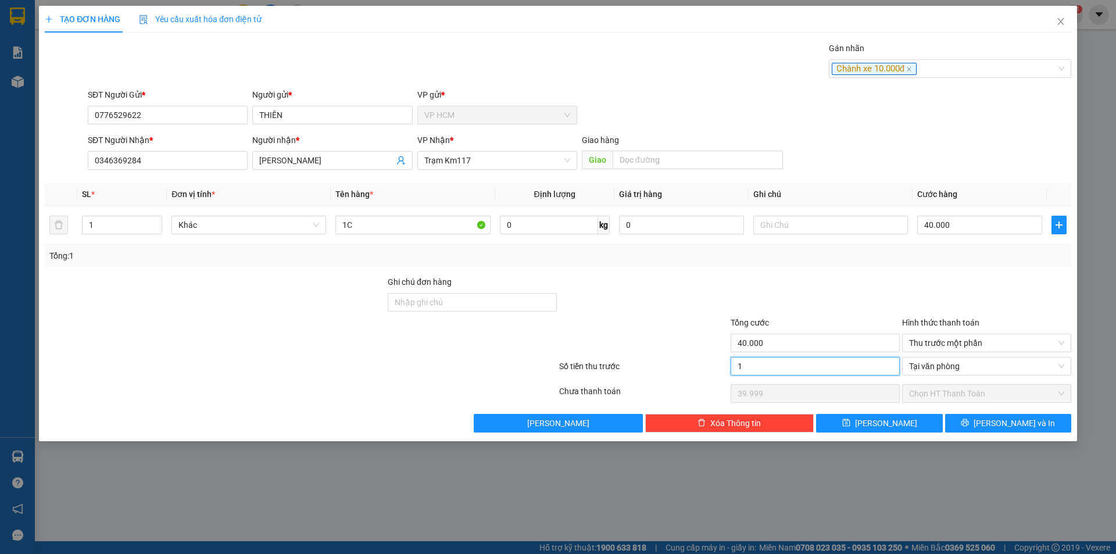
type input "10"
type input "39.990"
type input "10.000"
type input "30.000"
click at [803, 265] on div "Tổng: 1" at bounding box center [558, 256] width 1027 height 22
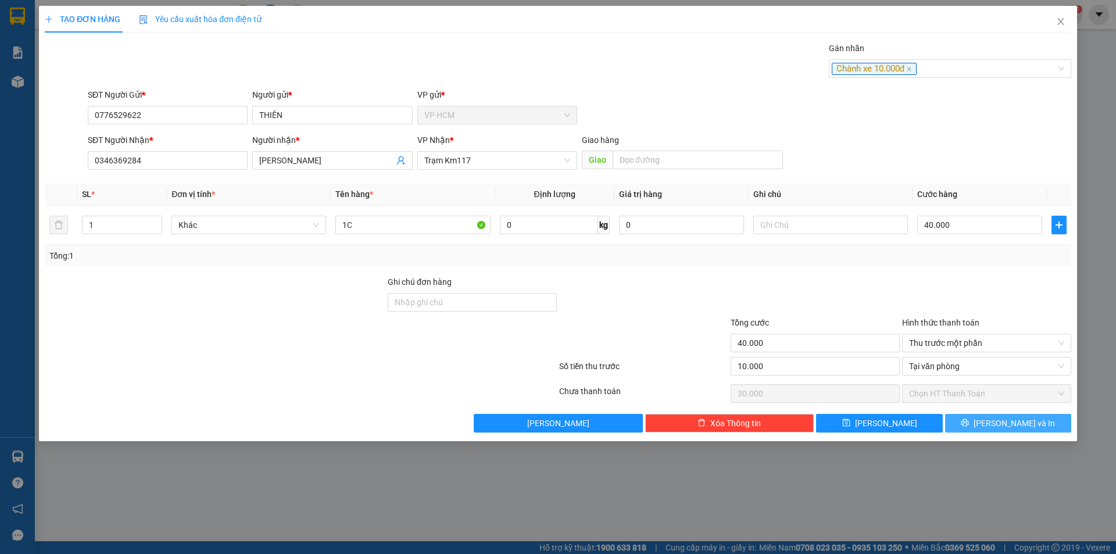
click at [979, 427] on button "[PERSON_NAME] và In" at bounding box center [1008, 423] width 126 height 19
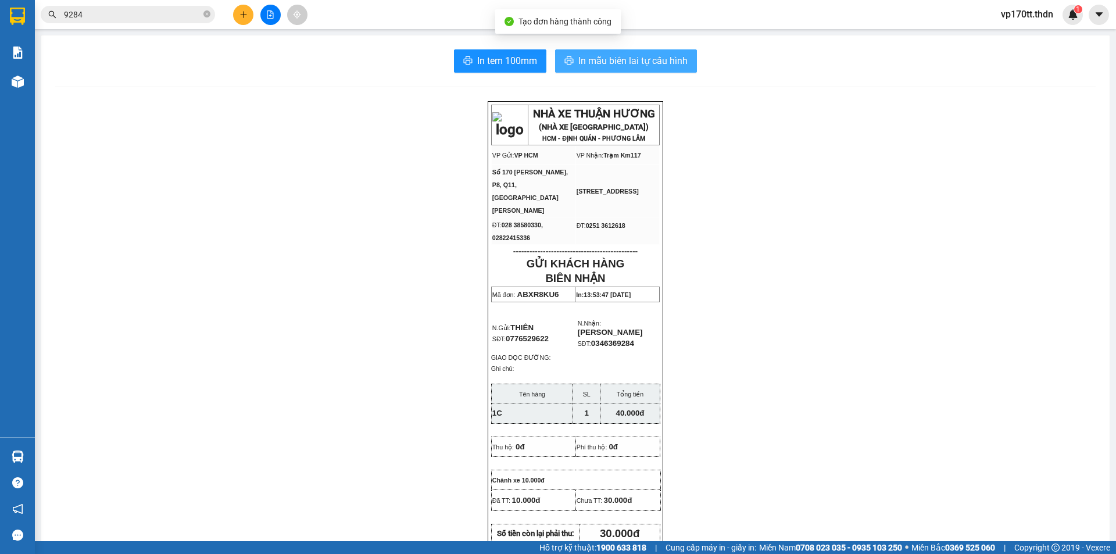
click at [604, 51] on button "In mẫu biên lai tự cấu hình" at bounding box center [626, 60] width 142 height 23
click at [635, 62] on span "In mẫu biên lai tự cấu hình" at bounding box center [632, 60] width 109 height 15
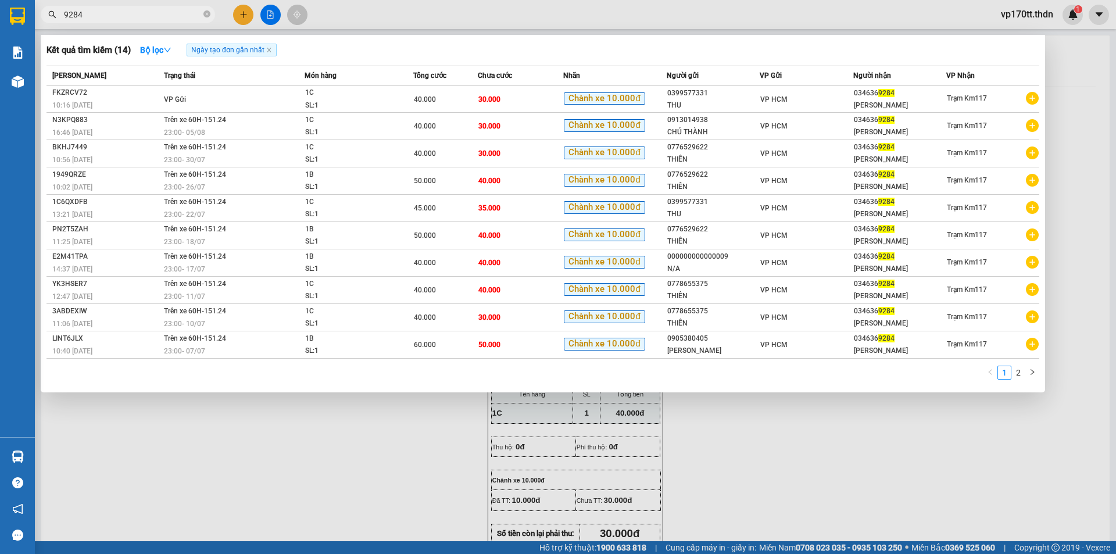
click at [194, 19] on input "9284" at bounding box center [132, 14] width 137 height 13
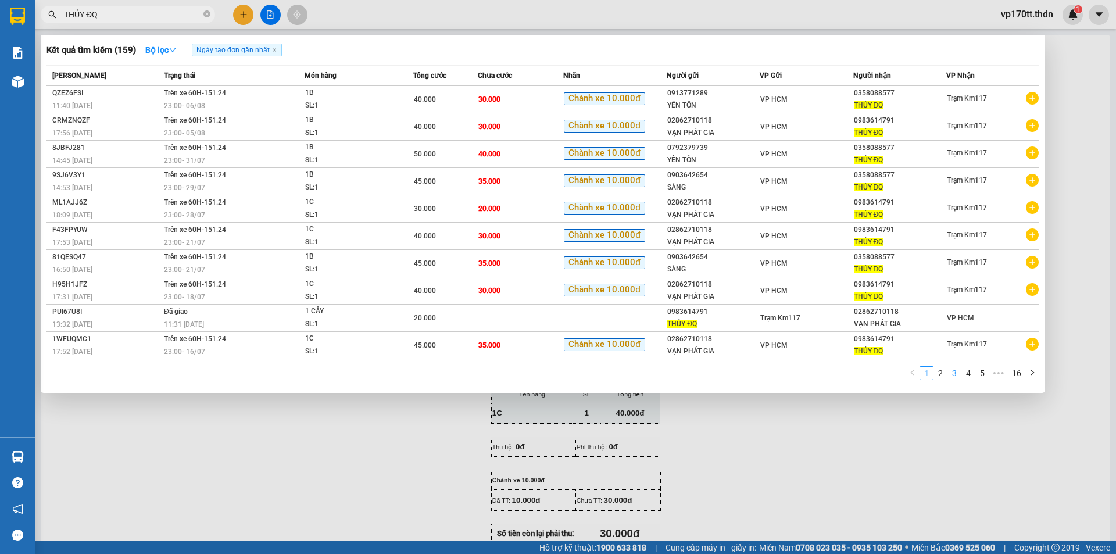
type input "THỦY ĐQ"
click at [949, 376] on link "3" at bounding box center [954, 373] width 13 height 13
click at [941, 372] on link "2" at bounding box center [940, 373] width 13 height 13
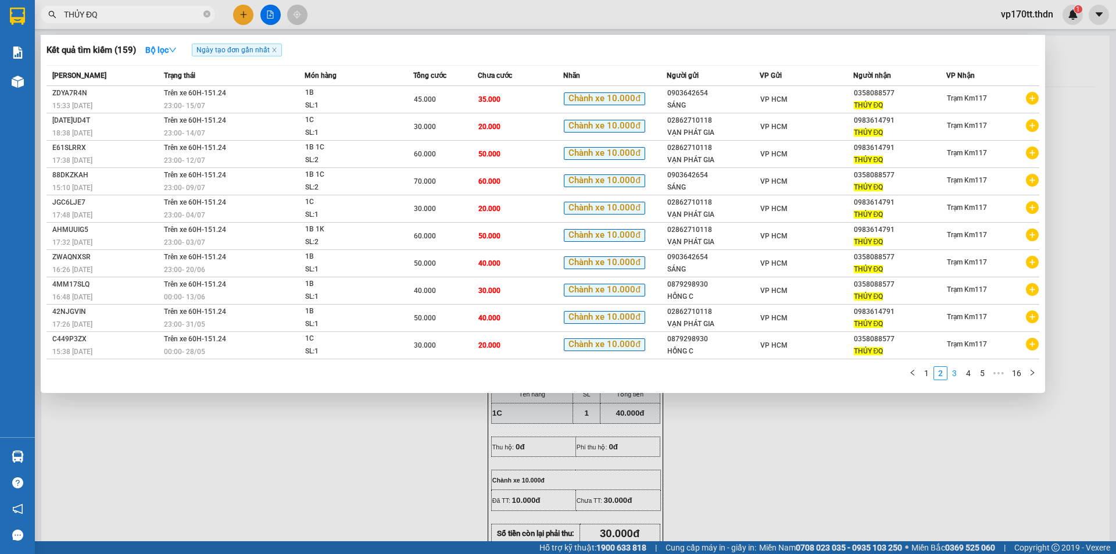
click at [951, 374] on link "3" at bounding box center [954, 373] width 13 height 13
click at [963, 373] on link "4" at bounding box center [968, 373] width 13 height 13
click at [928, 377] on link "2" at bounding box center [926, 373] width 13 height 13
click at [245, 16] on div at bounding box center [558, 277] width 1116 height 554
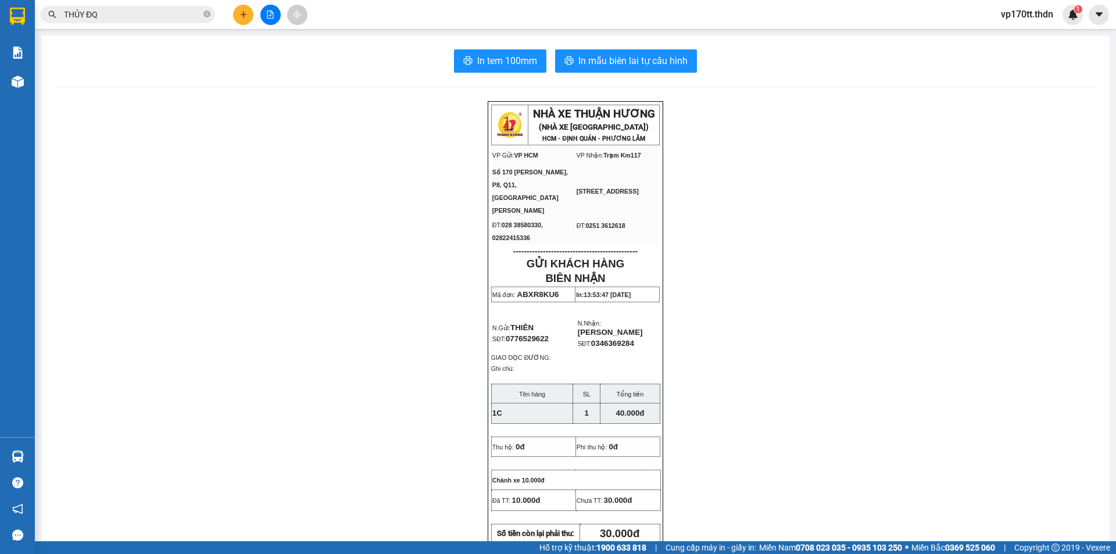
click at [245, 16] on icon "plus" at bounding box center [243, 14] width 8 height 8
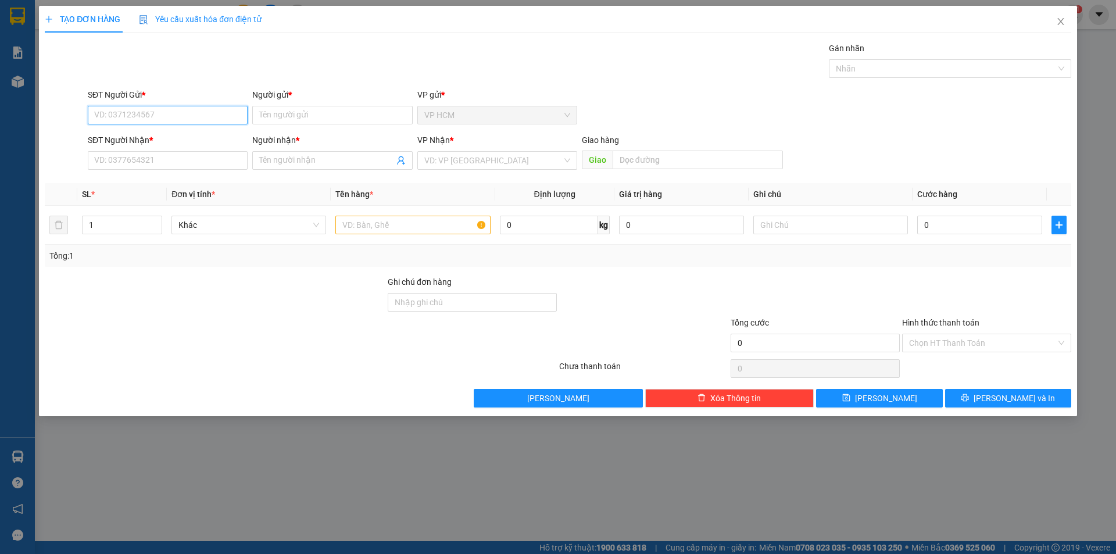
click at [167, 113] on input "SĐT Người Gửi *" at bounding box center [168, 115] width 160 height 19
click at [180, 135] on div "0987056220 - PHƯỚC" at bounding box center [168, 138] width 146 height 13
type input "0987056220"
type input "PHƯỚC"
type input "0978726594"
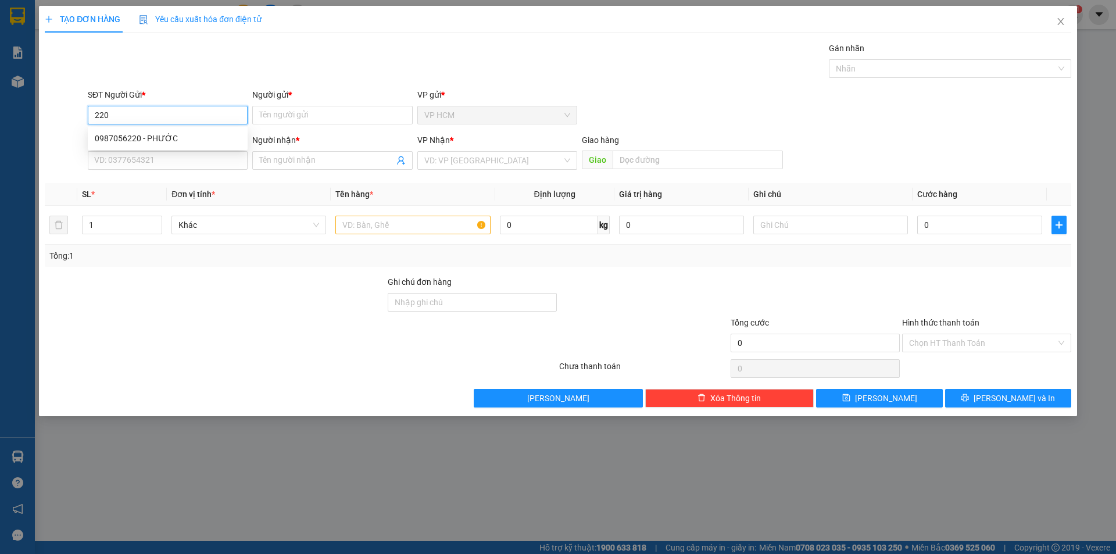
type input "THỦY"
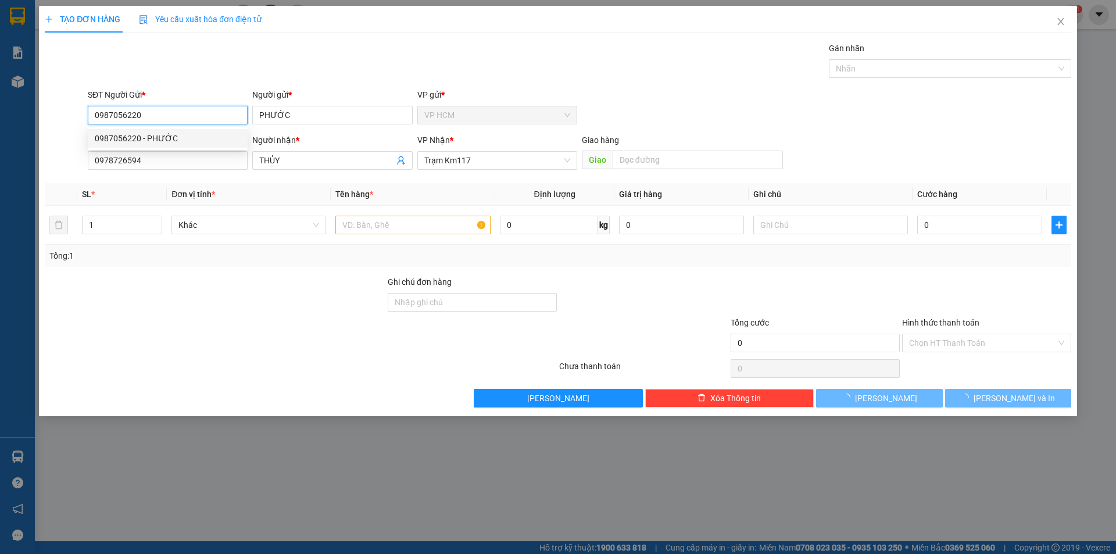
type input "50.000"
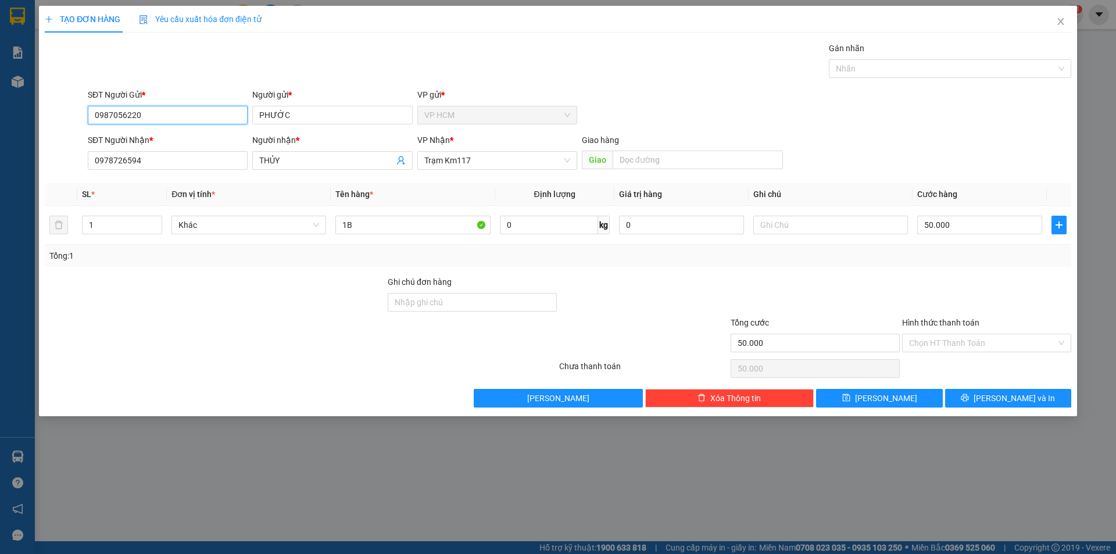
type input "0987056220"
click at [873, 46] on div "Gán nhãn" at bounding box center [950, 50] width 242 height 17
click at [874, 79] on div "Gán nhãn Nhãn" at bounding box center [950, 62] width 242 height 41
click at [881, 63] on div at bounding box center [944, 69] width 225 height 14
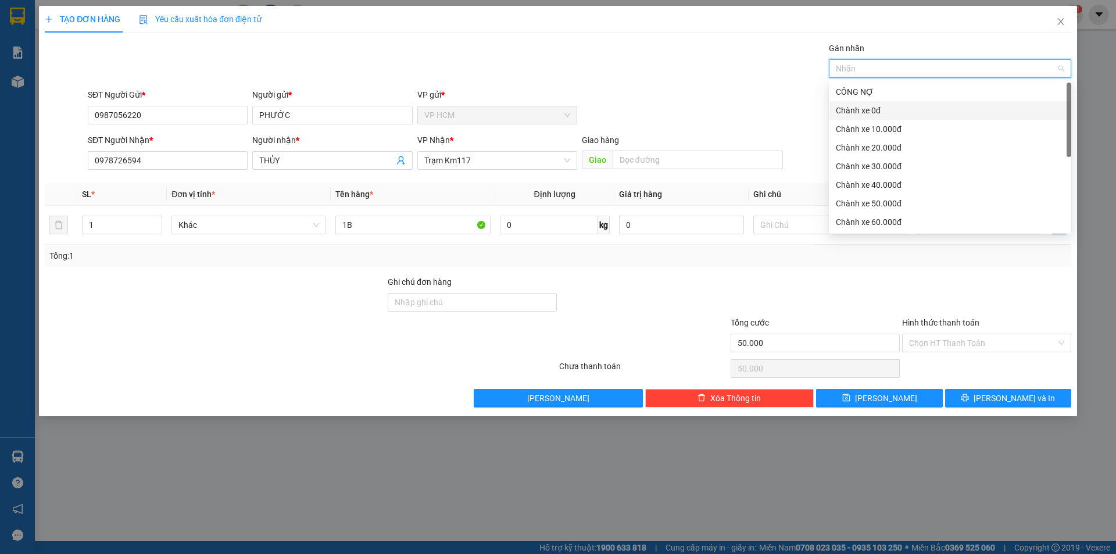
click at [883, 104] on div "Chành xe 0đ" at bounding box center [950, 110] width 228 height 13
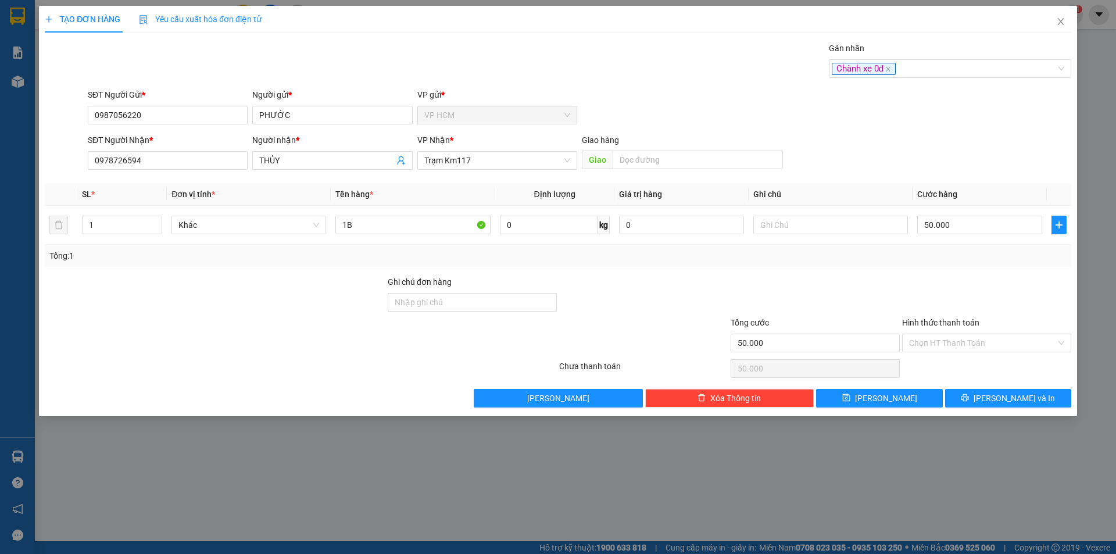
click at [672, 79] on div "Gán nhãn Chành xe 0đ" at bounding box center [579, 62] width 988 height 41
click at [996, 216] on input "50.000" at bounding box center [979, 225] width 125 height 19
drag, startPoint x: 949, startPoint y: 348, endPoint x: 911, endPoint y: 388, distance: 55.1
click at [948, 349] on input "Hình thức thanh toán" at bounding box center [982, 342] width 147 height 17
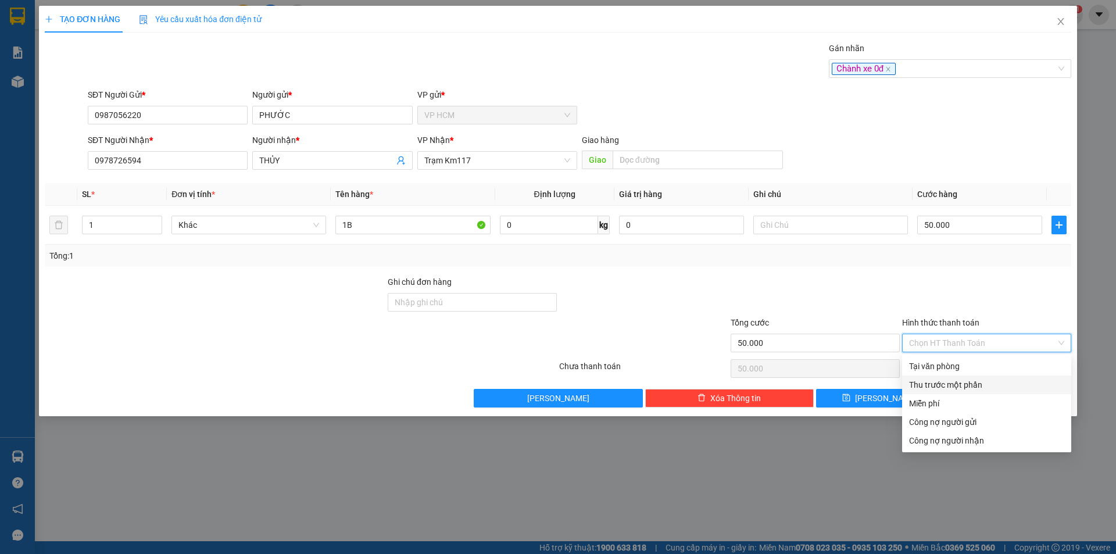
click at [911, 388] on div "Thu trước một phần" at bounding box center [986, 384] width 155 height 13
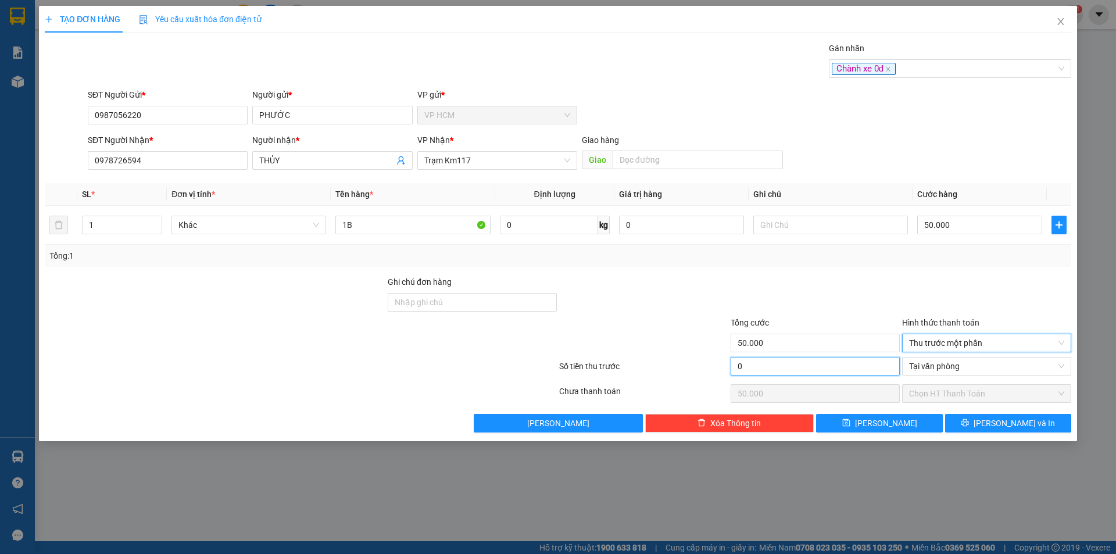
click at [774, 359] on input "0" at bounding box center [815, 366] width 169 height 19
type input "1"
type input "49.999"
type input "10"
type input "49.990"
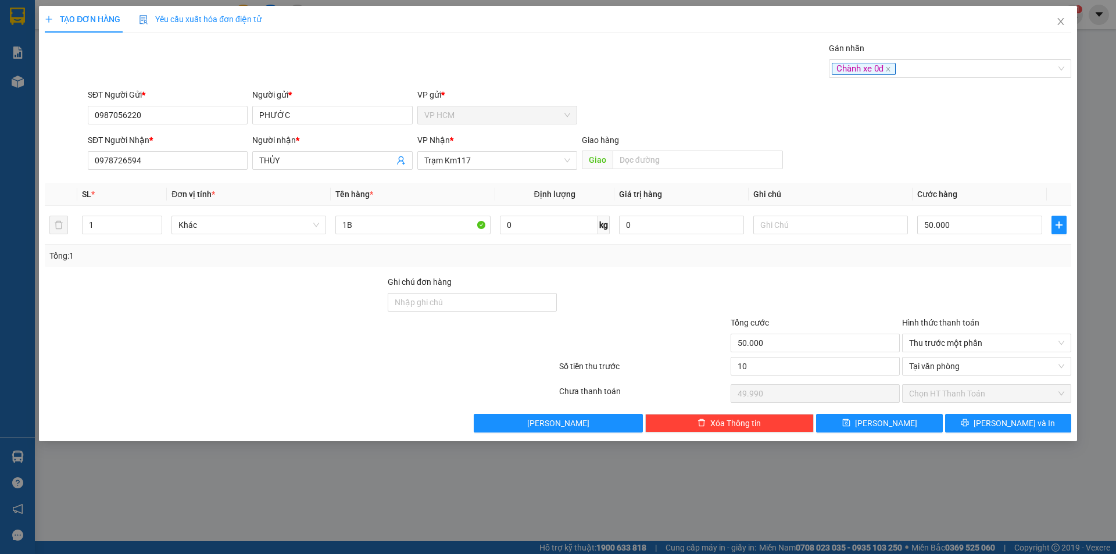
type input "10.000"
type input "40.000"
drag, startPoint x: 821, startPoint y: 298, endPoint x: 850, endPoint y: 265, distance: 44.1
click at [824, 295] on div at bounding box center [815, 296] width 171 height 41
click at [936, 64] on div "Chành xe 0đ" at bounding box center [944, 69] width 225 height 14
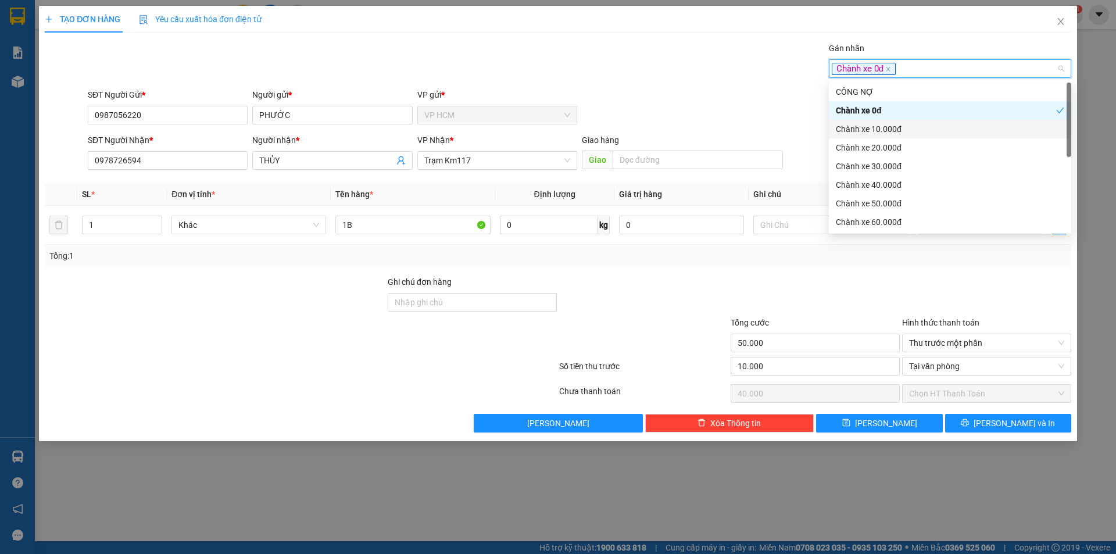
click at [846, 127] on div "Chành xe 10.000đ" at bounding box center [950, 129] width 228 height 13
click at [852, 108] on div "Chành xe 0đ" at bounding box center [946, 110] width 220 height 13
click at [610, 69] on div "Gán nhãn Chành xe 0đ Chành xe 10.000đ" at bounding box center [579, 62] width 988 height 41
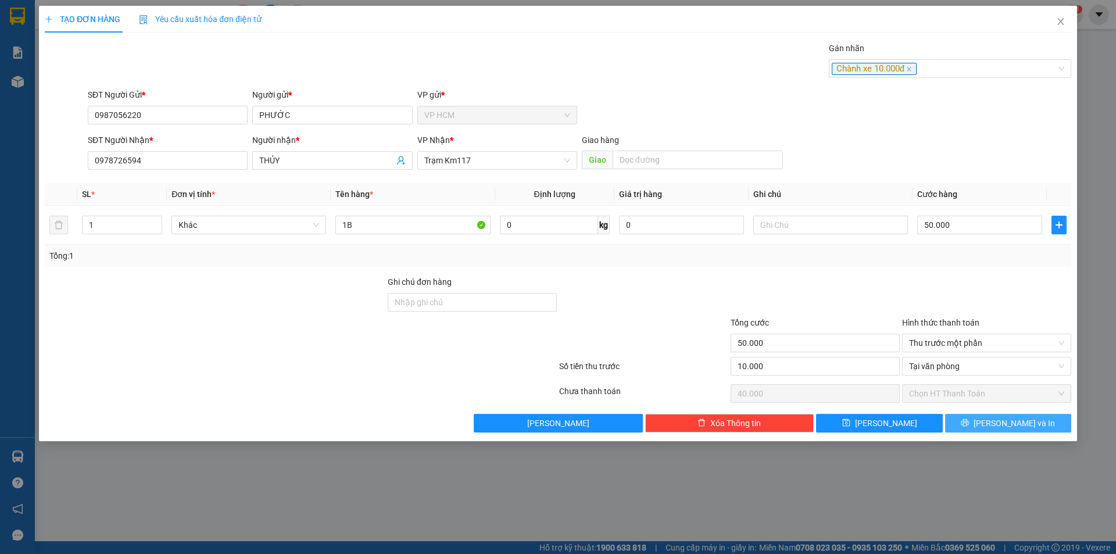
click at [1001, 423] on span "[PERSON_NAME] và In" at bounding box center [1014, 423] width 81 height 13
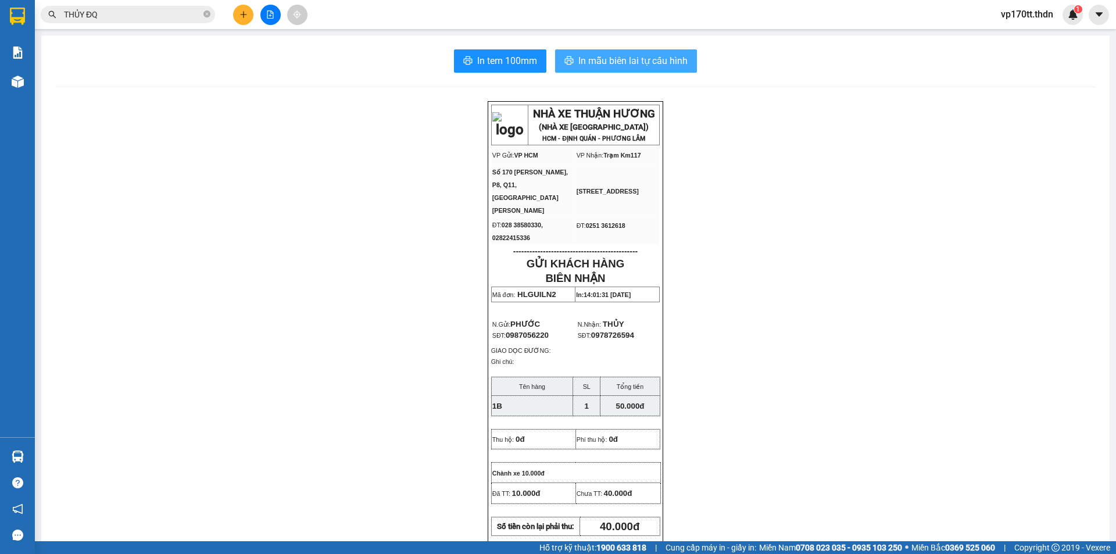
click at [630, 65] on span "In mẫu biên lai tự cấu hình" at bounding box center [632, 60] width 109 height 15
click at [241, 15] on icon "plus" at bounding box center [243, 14] width 6 height 1
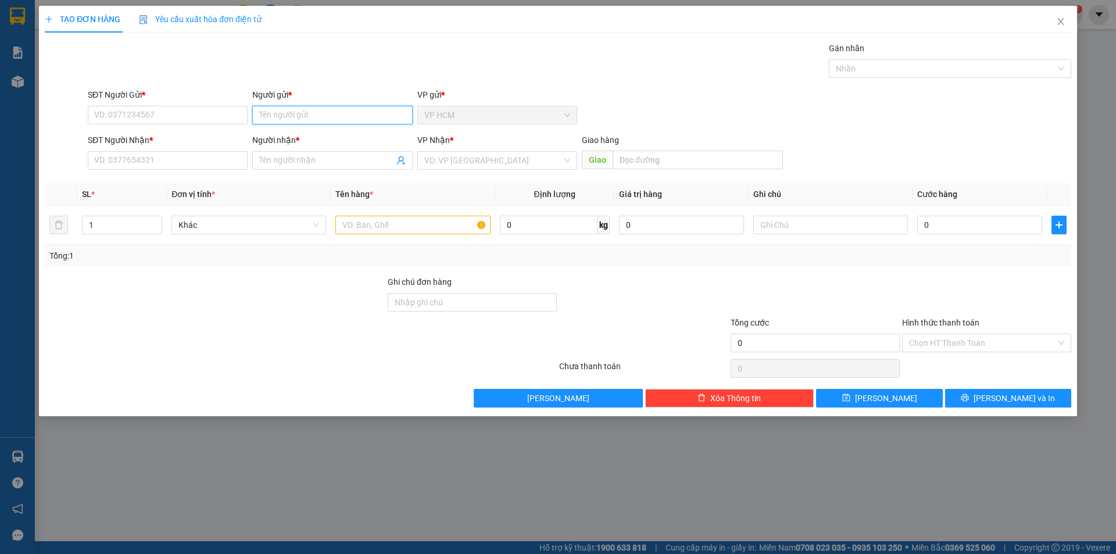
click at [302, 119] on input "Người gửi *" at bounding box center [332, 115] width 160 height 19
type input "d"
type input "đệ"
click at [332, 176] on div "ANH ĐỆ - 0918848895" at bounding box center [332, 175] width 146 height 13
type input "0918848895"
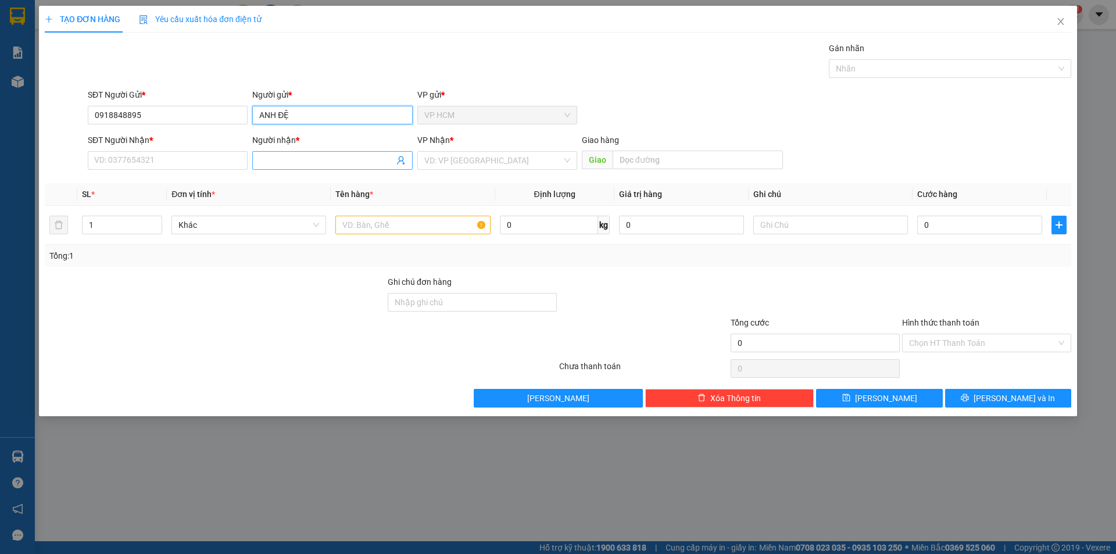
type input "ANH ĐỆ"
click at [401, 161] on icon "user-add" at bounding box center [401, 160] width 8 height 9
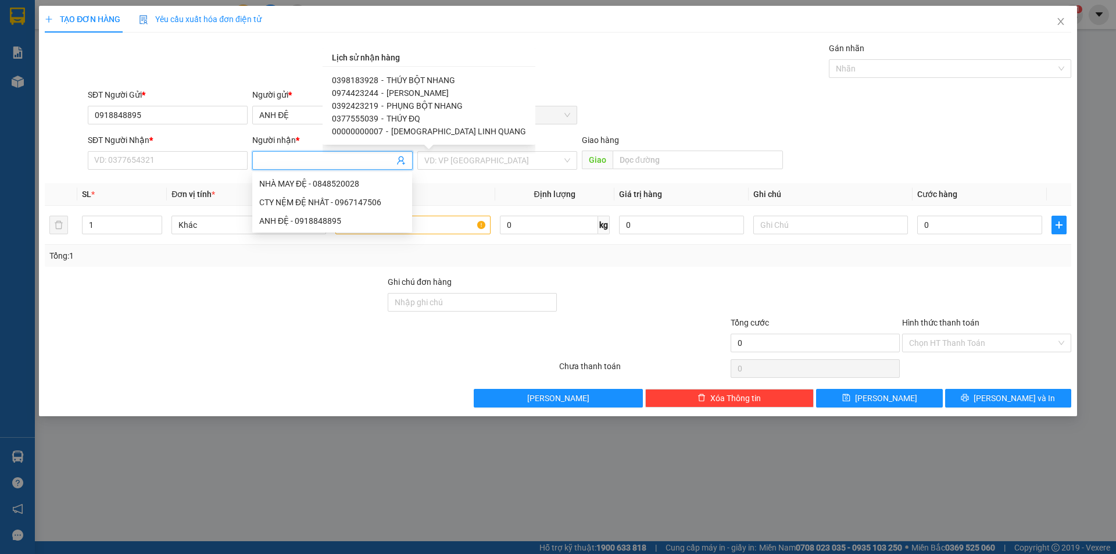
click at [408, 105] on span "PHỤNG BỘT NHANG" at bounding box center [425, 105] width 76 height 9
type input "0392423219"
type input "PHỤNG BỘT NHANG"
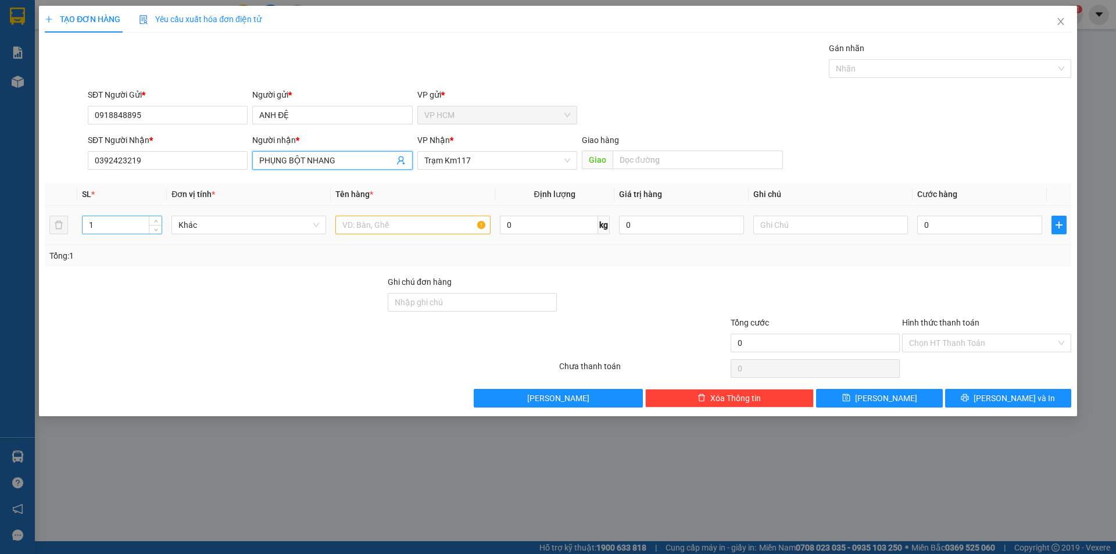
click at [128, 223] on input "1" at bounding box center [122, 224] width 79 height 17
type input "15"
click at [405, 221] on input "text" at bounding box center [412, 225] width 155 height 19
type input "9B 5X 1K"
click at [969, 232] on input "0" at bounding box center [979, 225] width 125 height 19
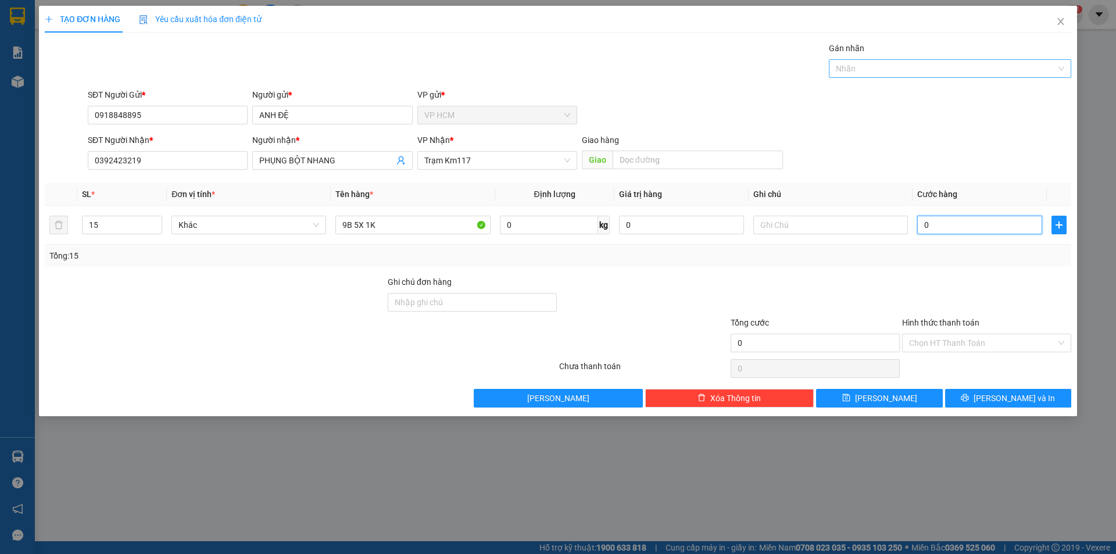
click at [905, 75] on div at bounding box center [944, 69] width 225 height 14
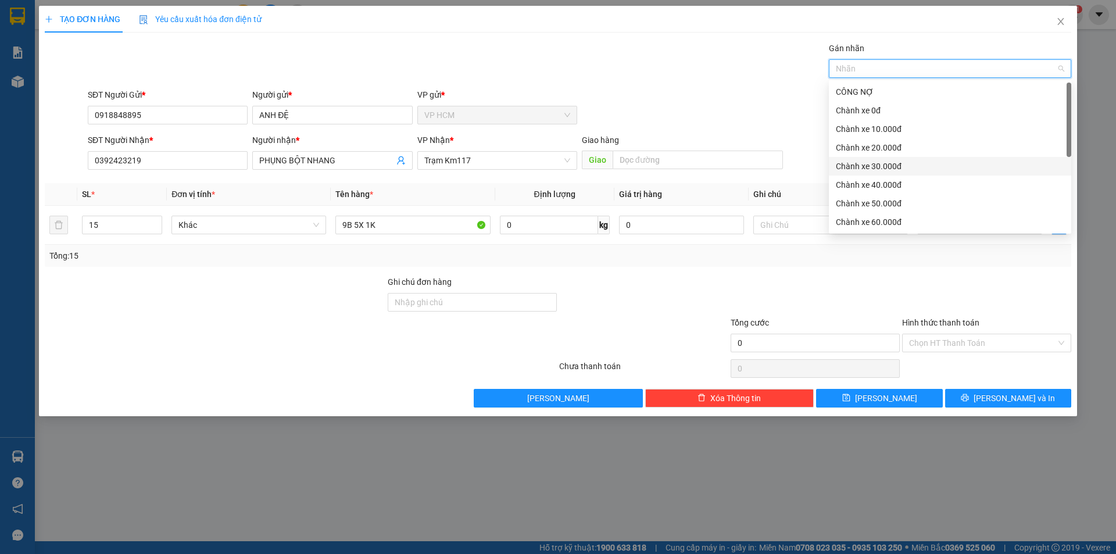
click at [878, 173] on div "Chành xe 30.000đ" at bounding box center [950, 166] width 242 height 19
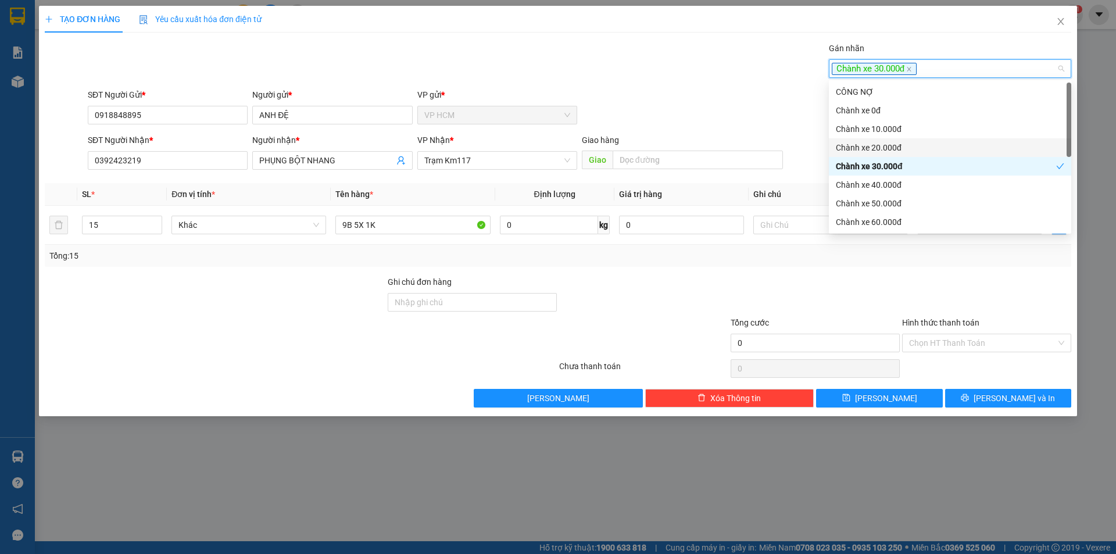
click at [716, 98] on div "SĐT Người Gửi * 0918848895 Người gửi * ANH ĐỆ VP gửi * VP HCM" at bounding box center [579, 108] width 988 height 41
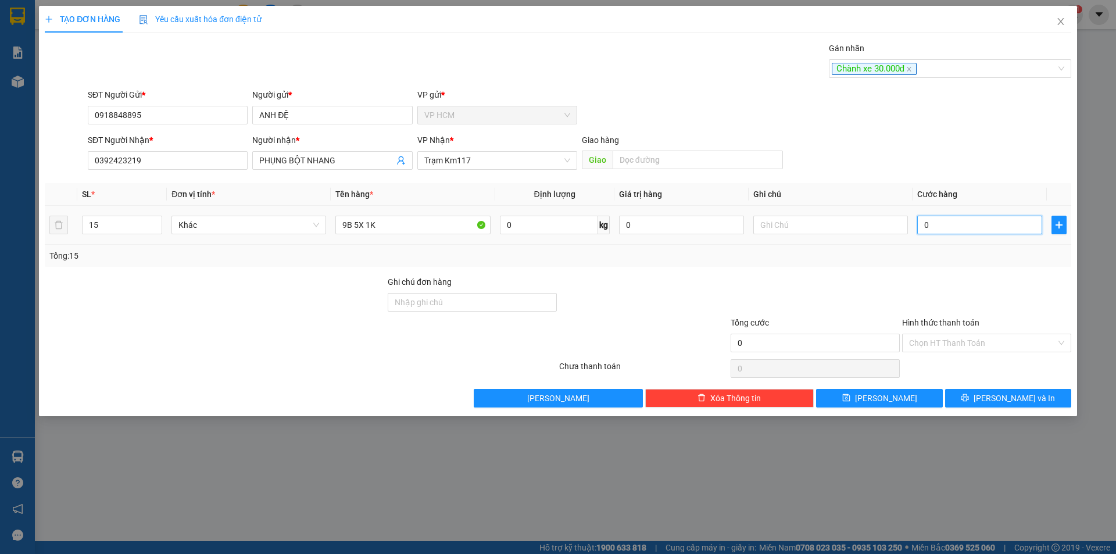
click at [996, 226] on input "0" at bounding box center [979, 225] width 125 height 19
type input "2"
type input "28"
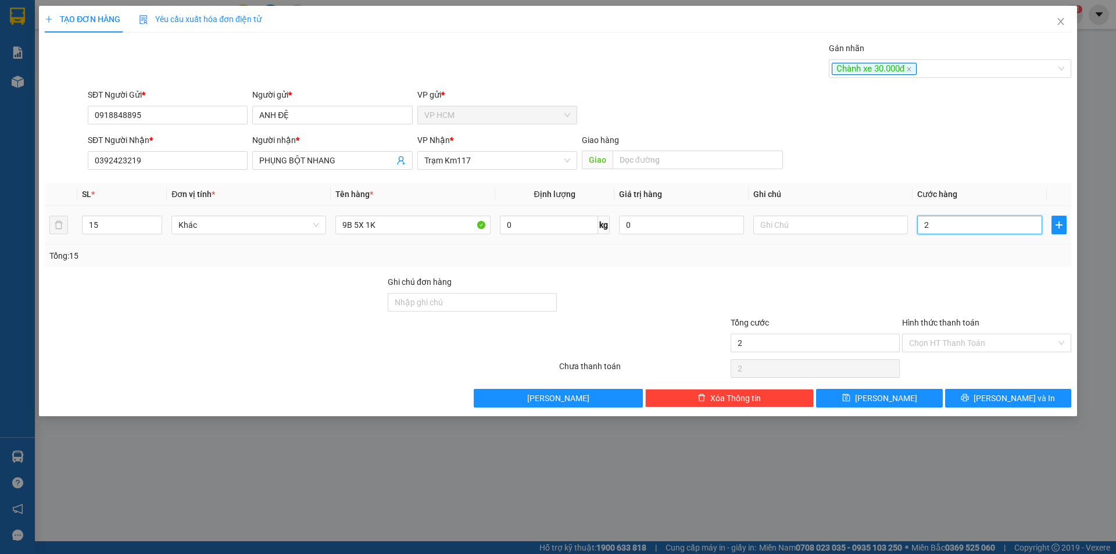
type input "28"
type input "285"
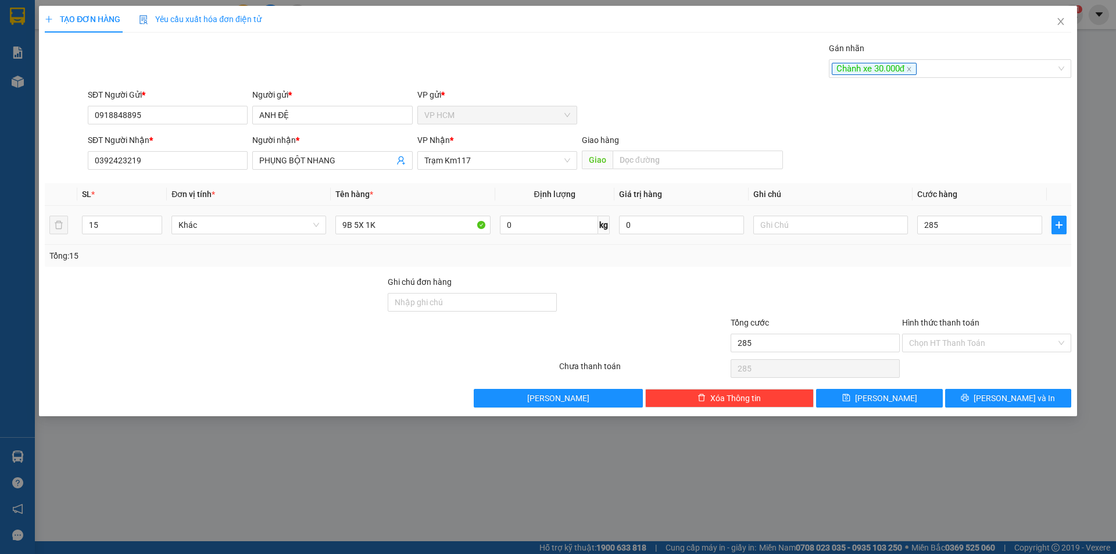
type input "285.000"
drag, startPoint x: 986, startPoint y: 264, endPoint x: 975, endPoint y: 283, distance: 21.4
click at [985, 264] on div "Tổng: 15" at bounding box center [558, 256] width 1027 height 22
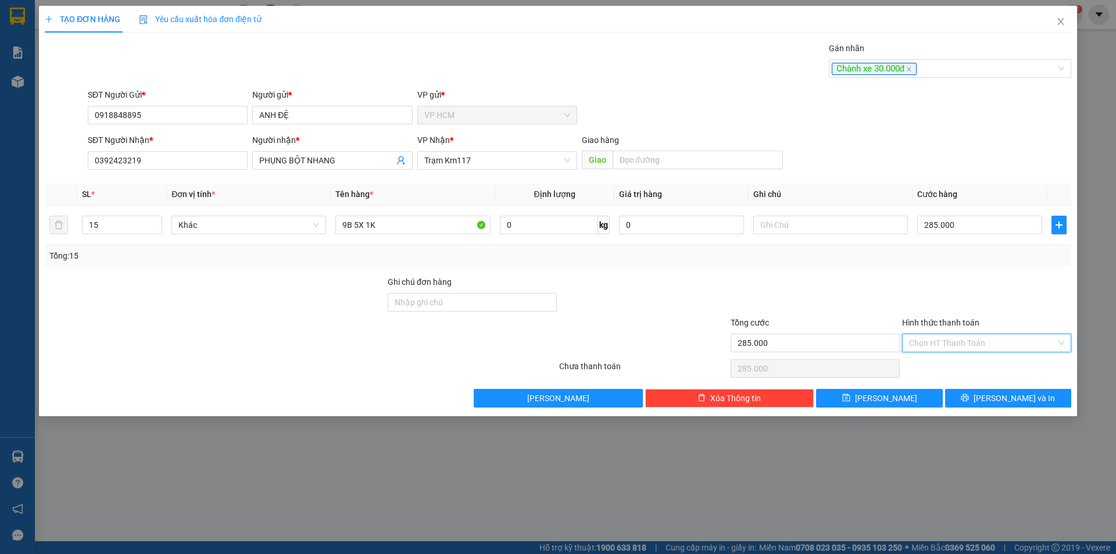
click at [948, 348] on input "Hình thức thanh toán" at bounding box center [982, 342] width 147 height 17
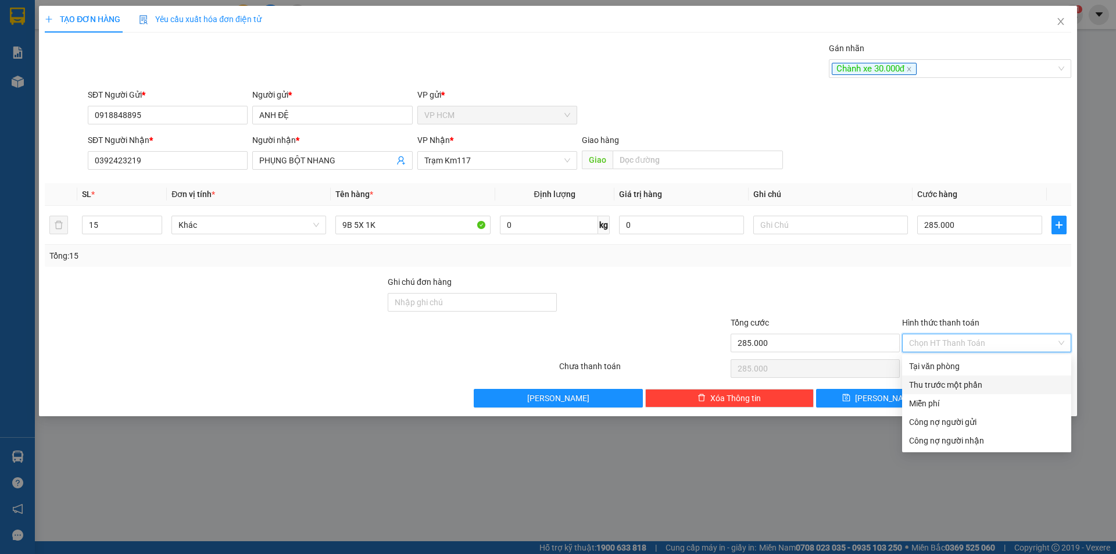
click at [935, 384] on div "Thu trước một phần" at bounding box center [986, 384] width 155 height 13
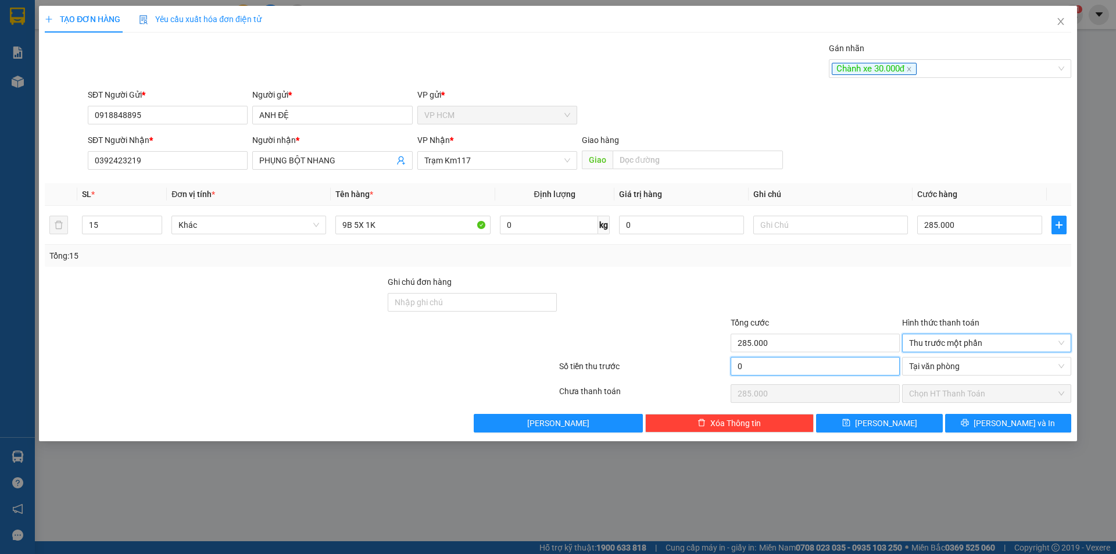
click at [832, 357] on input "0" at bounding box center [815, 366] width 169 height 19
type input "3"
type input "284.997"
type input "30"
type input "284.970"
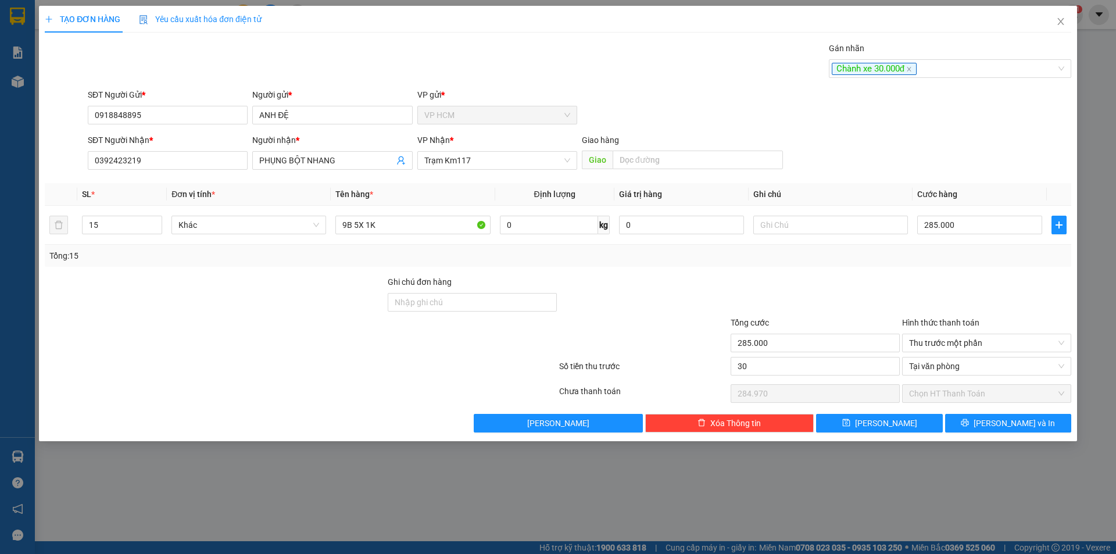
type input "30.000"
type input "255.000"
click at [841, 301] on div at bounding box center [815, 296] width 171 height 41
click at [1036, 420] on button "[PERSON_NAME] và In" at bounding box center [1008, 423] width 126 height 19
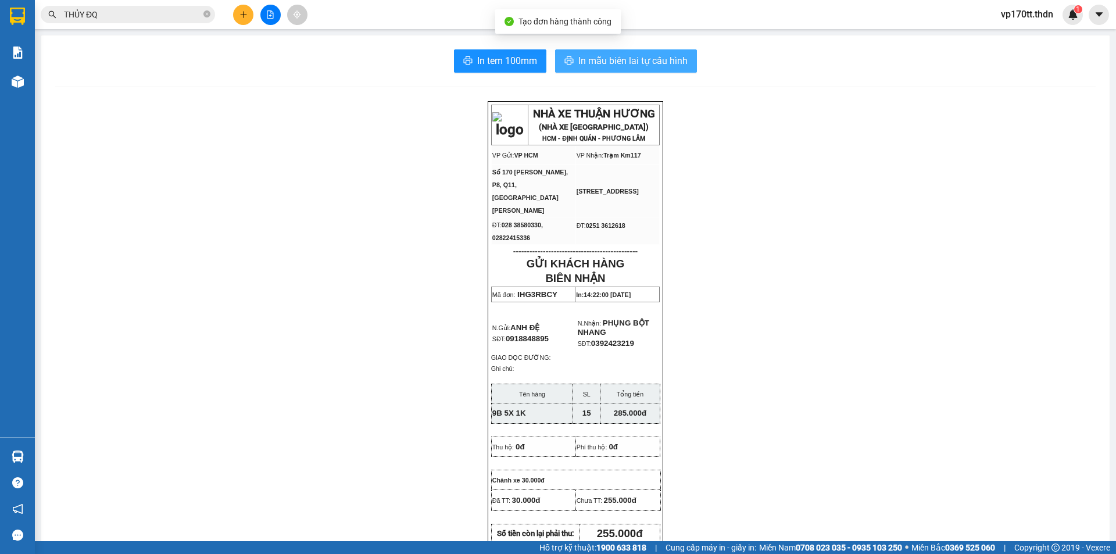
click at [642, 72] on button "In mẫu biên lai tự cấu hình" at bounding box center [626, 60] width 142 height 23
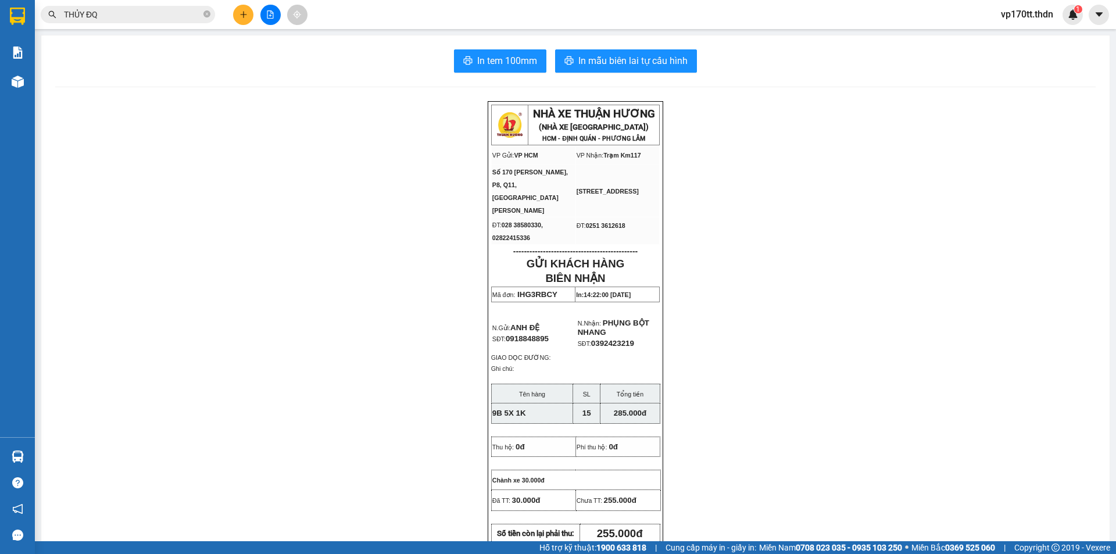
click at [248, 15] on button at bounding box center [243, 15] width 20 height 20
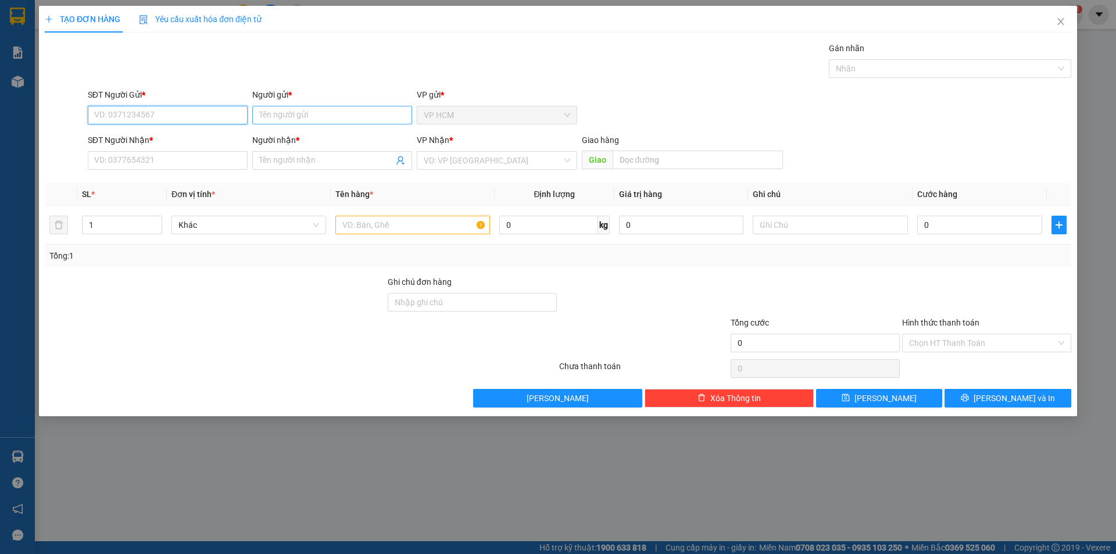
click at [300, 119] on input "Người gửi *" at bounding box center [332, 115] width 160 height 19
type input "VĨNH THÀNH"
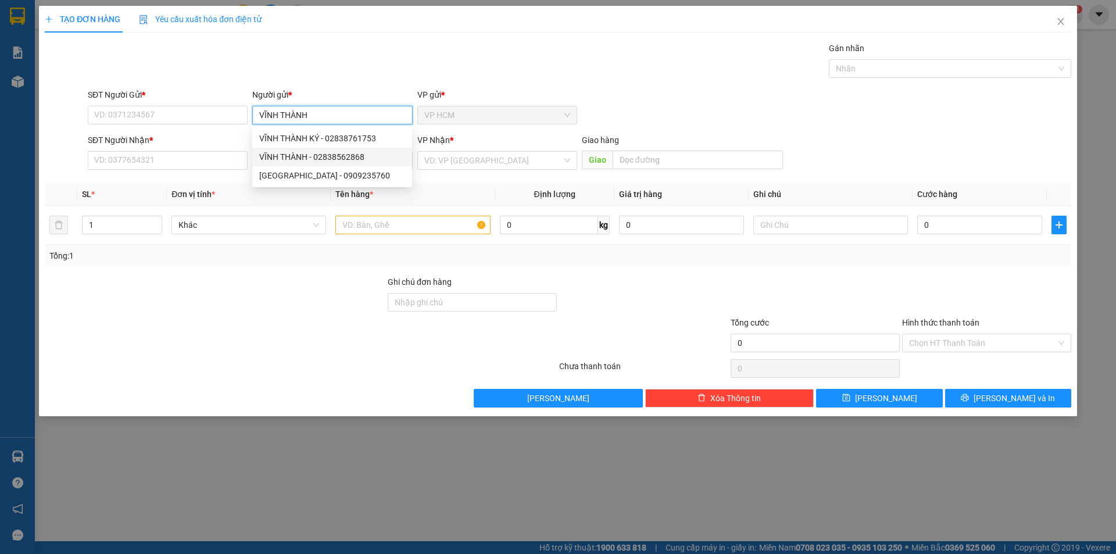
click at [345, 159] on div "VĨNH THÀNH - 02838562868" at bounding box center [332, 157] width 146 height 13
type input "02838562868"
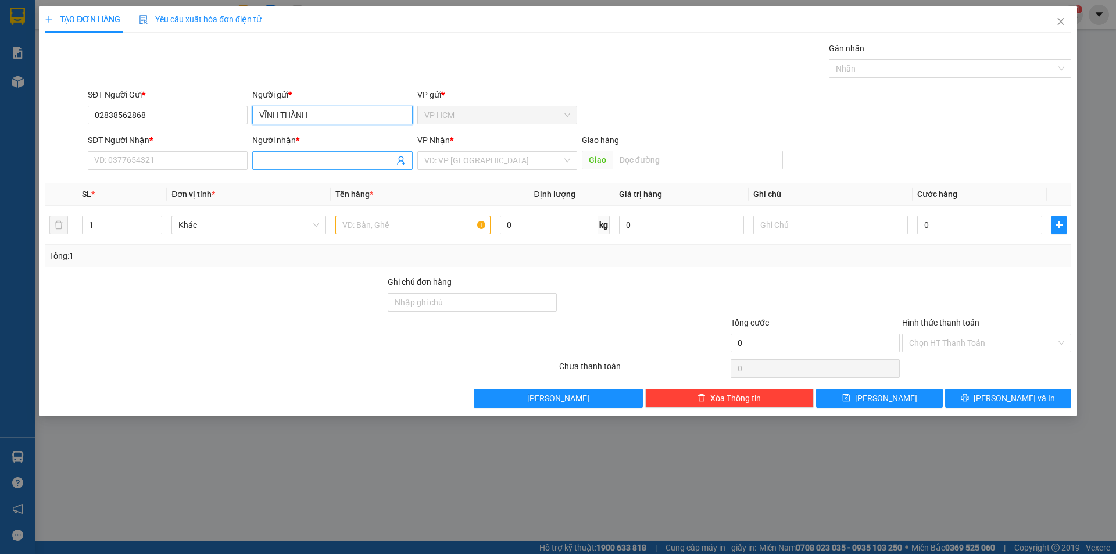
type input "VĨNH THÀNH"
click at [401, 160] on icon "user-add" at bounding box center [400, 160] width 9 height 9
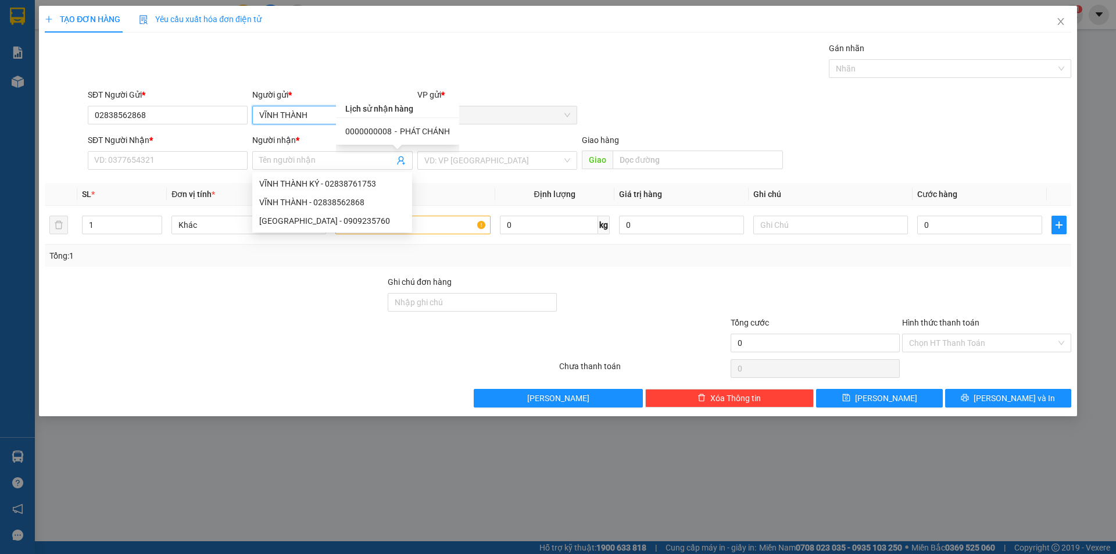
click at [277, 112] on input "VĨNH THÀNH" at bounding box center [332, 115] width 160 height 19
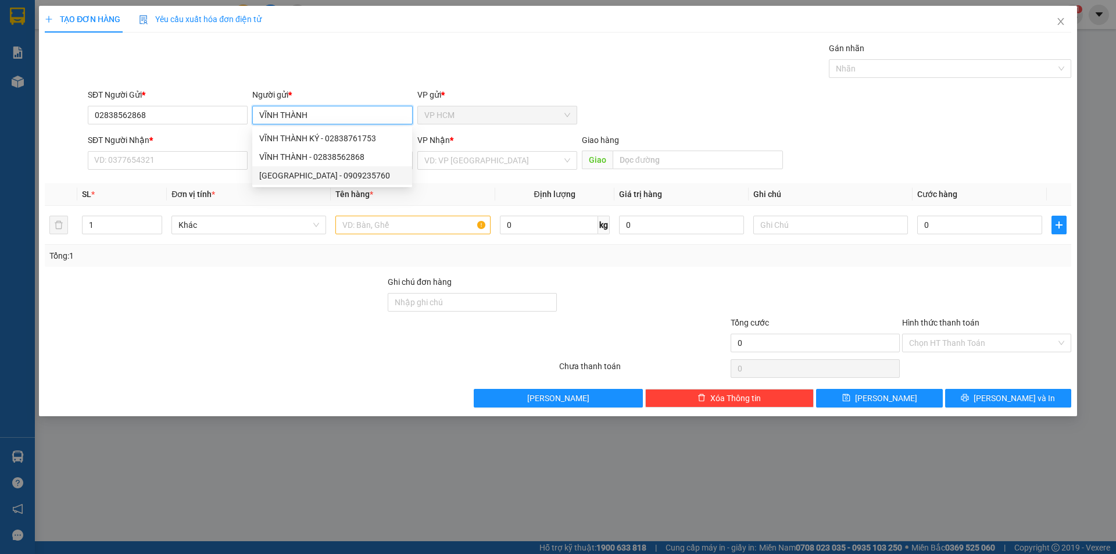
click at [336, 174] on div "[GEOGRAPHIC_DATA] - 0909235760" at bounding box center [332, 175] width 146 height 13
type input "0909235760"
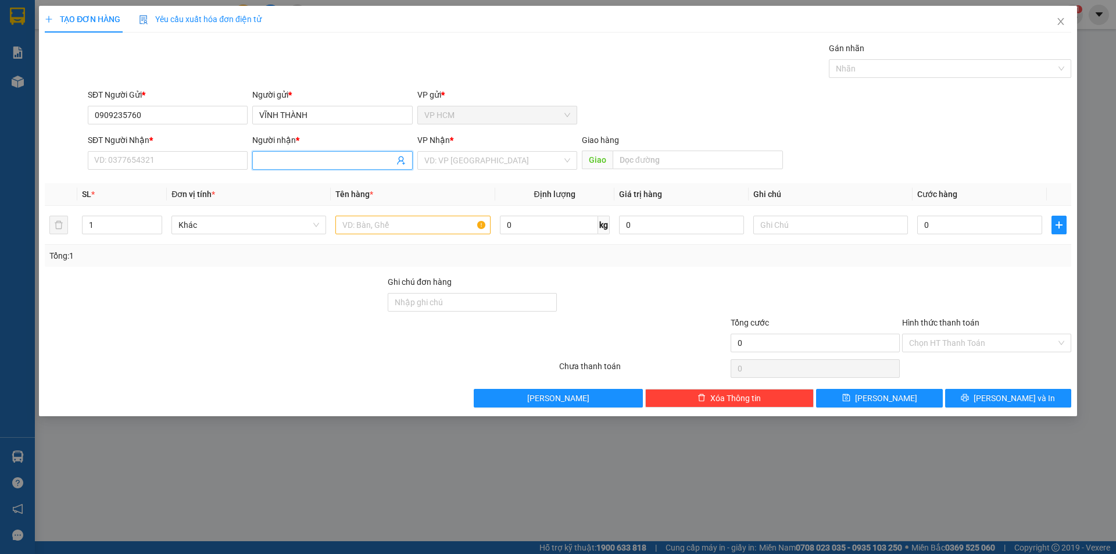
click at [401, 163] on icon "user-add" at bounding box center [400, 160] width 9 height 9
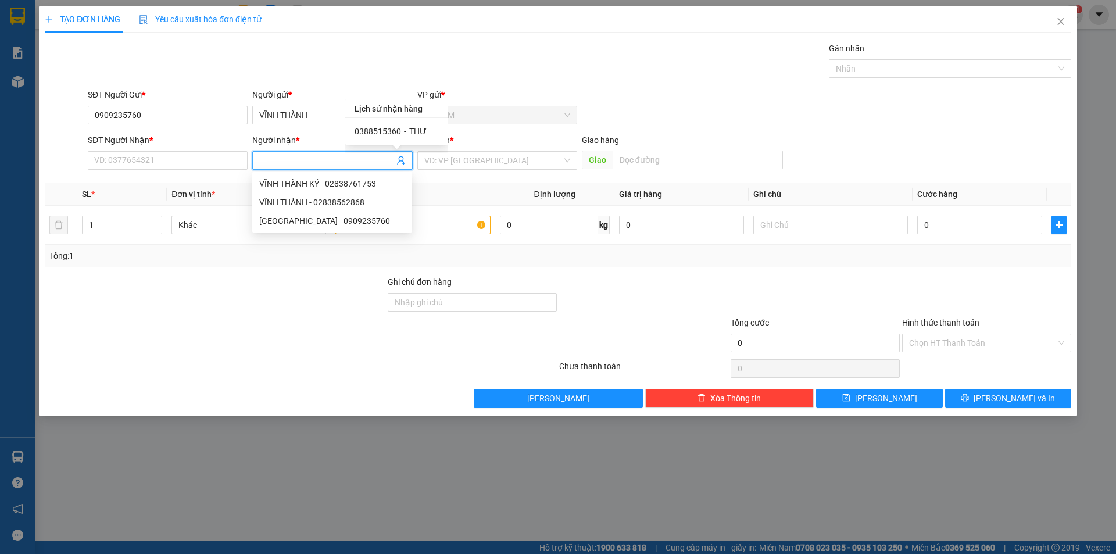
click at [405, 127] on div "0388515360 - THƯ" at bounding box center [397, 131] width 84 height 13
type input "0388515360"
type input "THƯ"
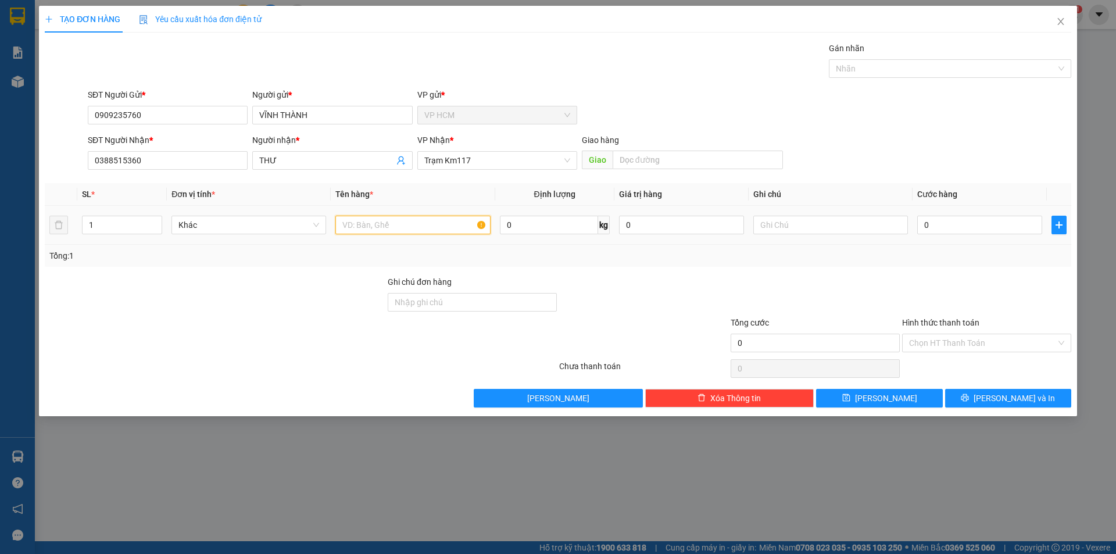
click at [431, 217] on input "text" at bounding box center [412, 225] width 155 height 19
type input "14B"
click at [113, 232] on input "1" at bounding box center [122, 224] width 79 height 17
click at [878, 70] on div at bounding box center [944, 69] width 225 height 14
type input "14"
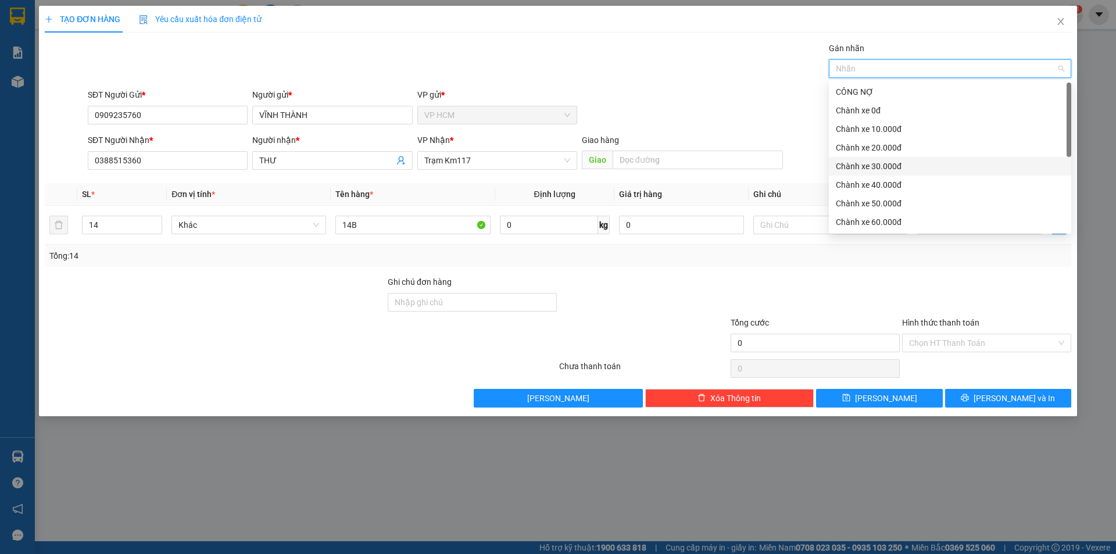
drag, startPoint x: 889, startPoint y: 167, endPoint x: 789, endPoint y: 132, distance: 106.1
click at [887, 166] on div "Chành xe 30.000đ" at bounding box center [950, 166] width 228 height 13
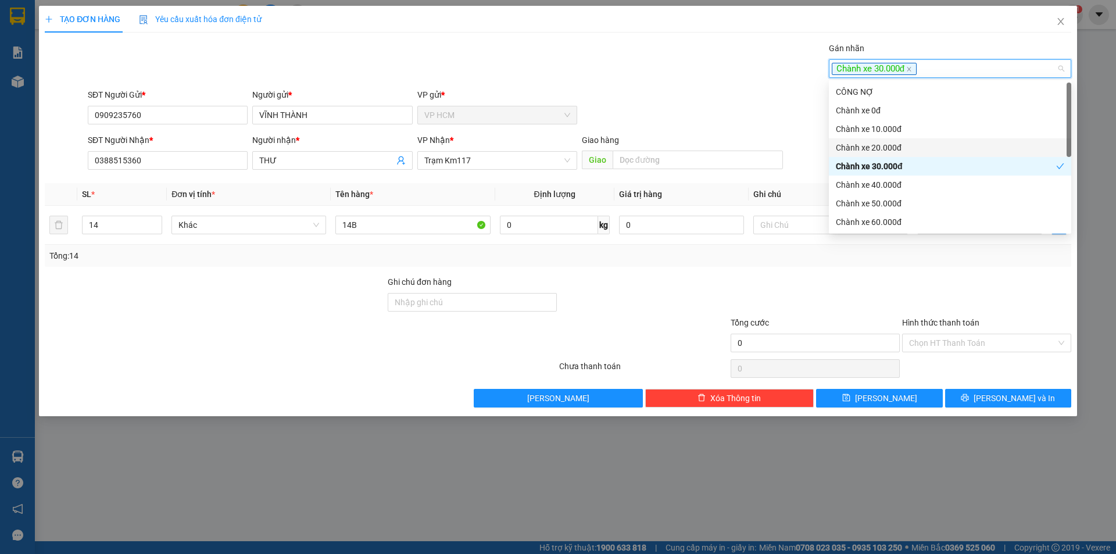
click at [627, 88] on div "SĐT Người Gửi * 0909235760 Người gửi * VĨNH THÀNH VP gửi * VP HCM" at bounding box center [579, 108] width 988 height 41
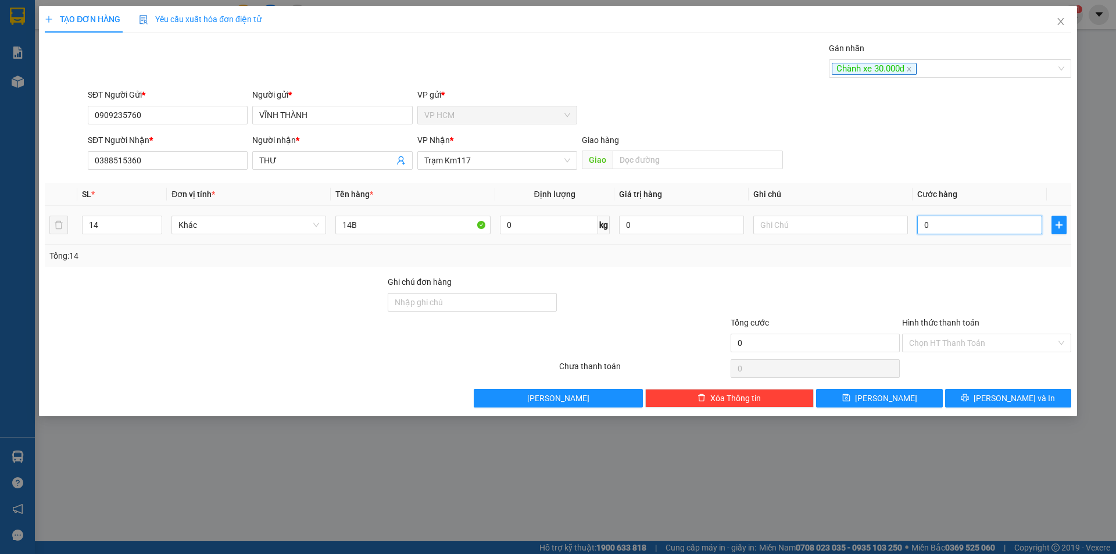
click at [980, 230] on input "0" at bounding box center [979, 225] width 125 height 19
type input "3"
type input "30"
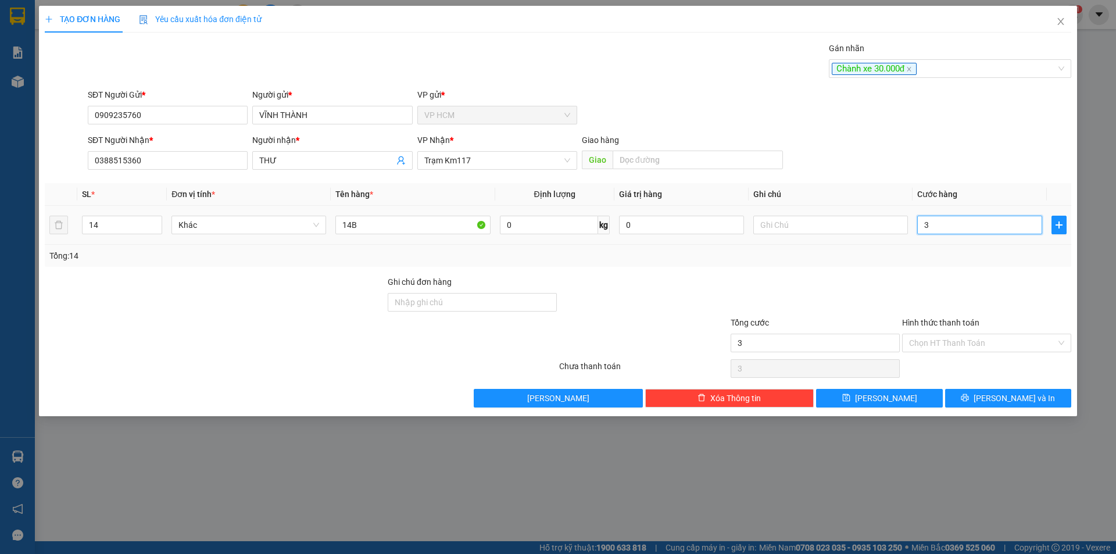
type input "30"
type input "300"
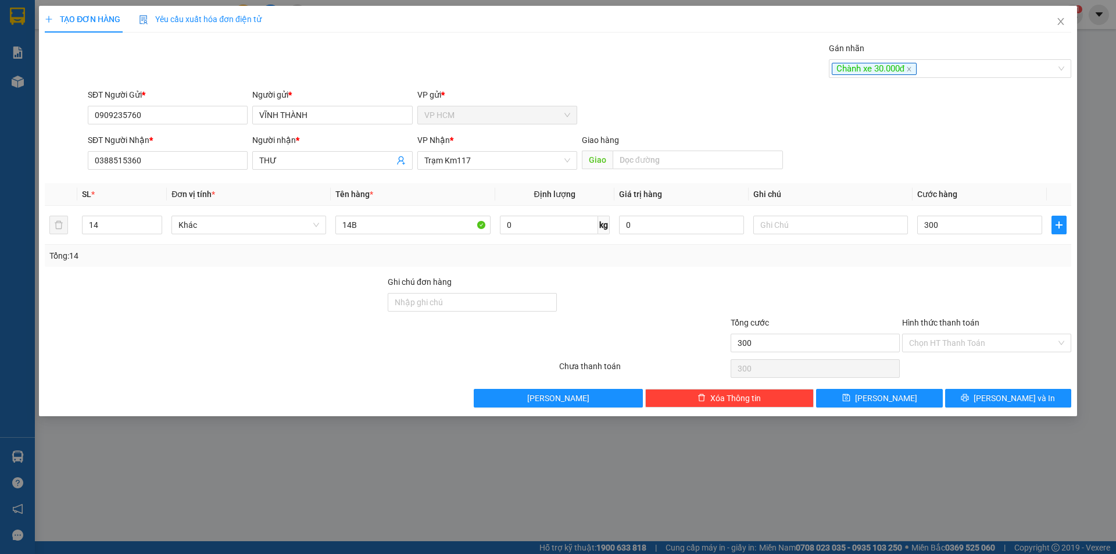
type input "300.000"
click at [971, 281] on div at bounding box center [986, 296] width 171 height 41
click at [959, 348] on input "Hình thức thanh toán" at bounding box center [982, 342] width 147 height 17
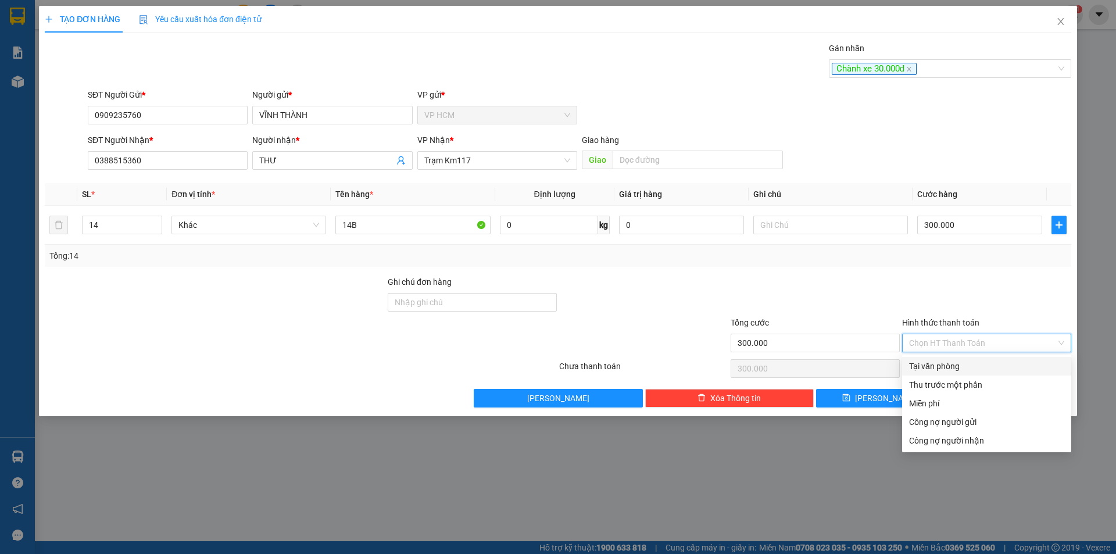
click at [941, 374] on div "Tại văn phòng" at bounding box center [986, 366] width 169 height 19
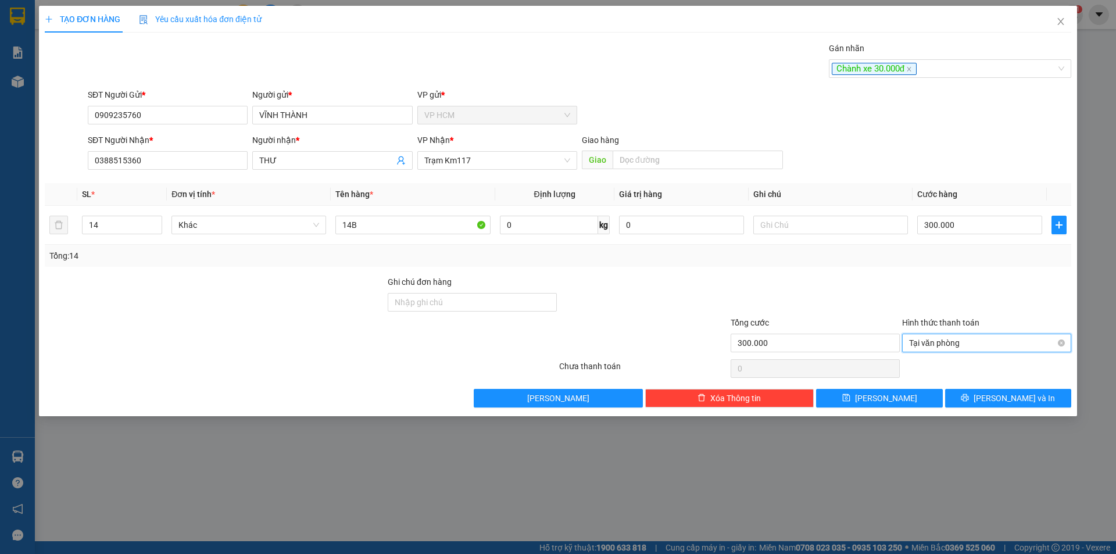
click at [920, 341] on span "Tại văn phòng" at bounding box center [986, 342] width 155 height 17
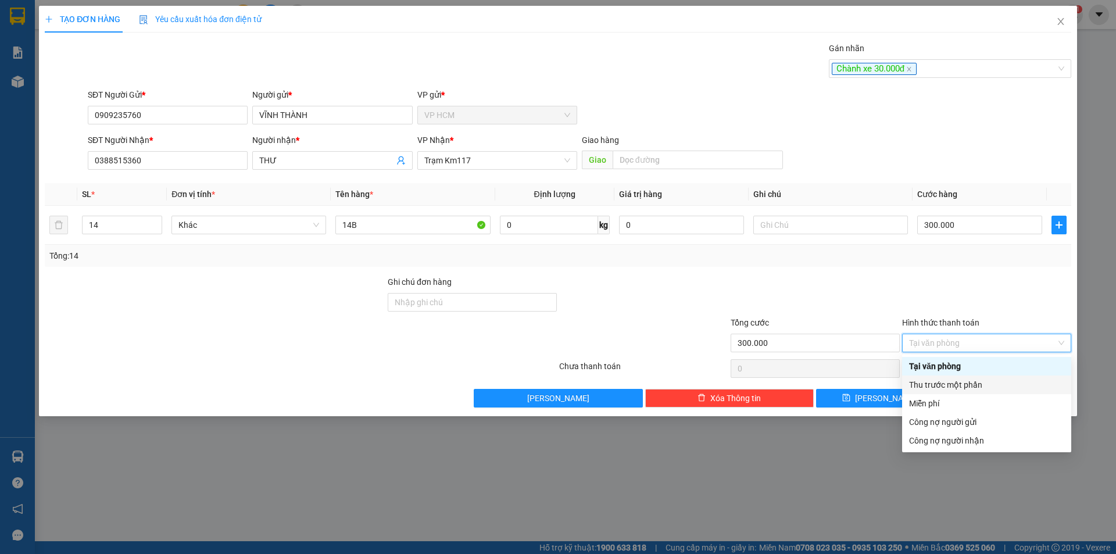
click at [924, 391] on div "Thu trước một phần" at bounding box center [986, 384] width 155 height 13
type input "300.000"
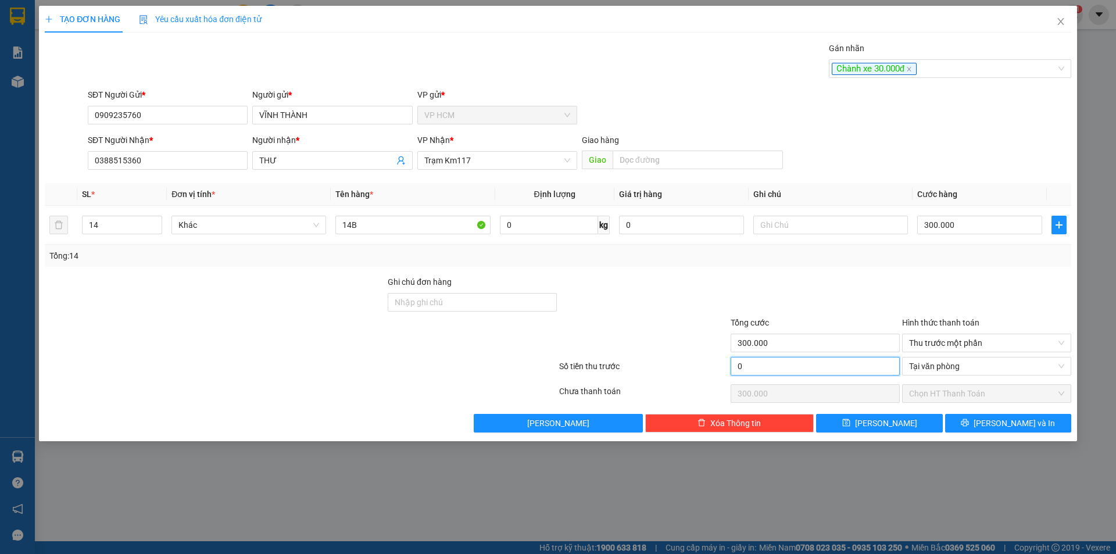
click at [787, 368] on input "0" at bounding box center [815, 366] width 169 height 19
type input "4"
type input "299.996"
type input "40"
type input "299.960"
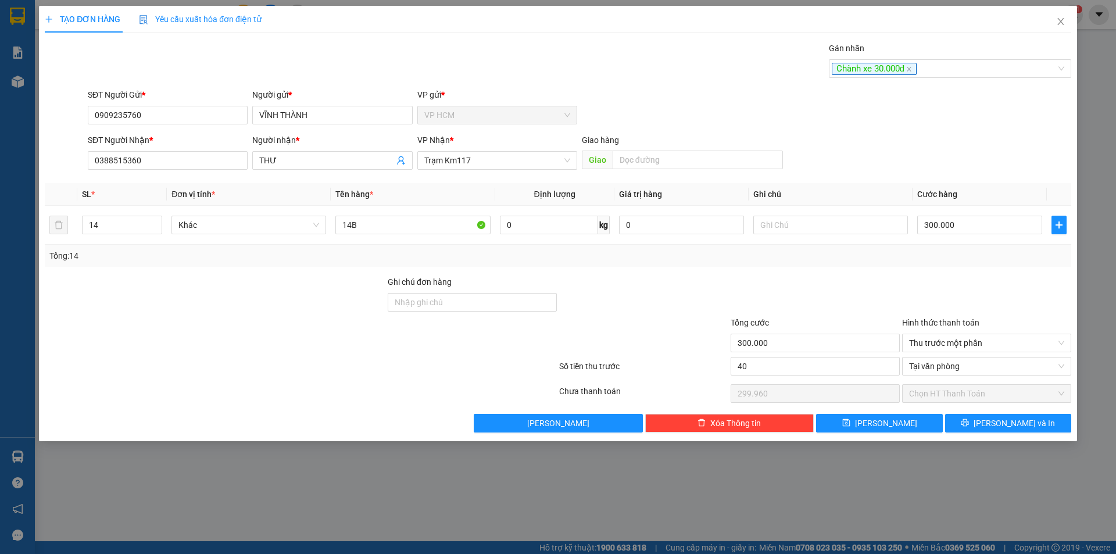
type input "40.000"
type input "260.000"
click at [798, 287] on div at bounding box center [815, 296] width 171 height 41
click at [979, 67] on div "Chành xe 30.000đ" at bounding box center [944, 69] width 225 height 14
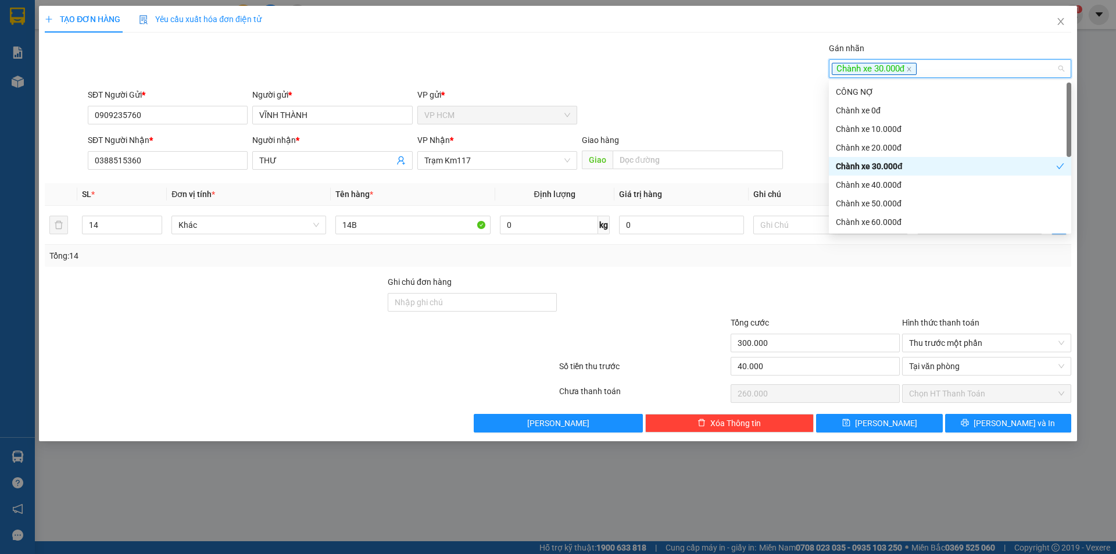
click at [916, 169] on div "Chành xe 30.000đ" at bounding box center [946, 166] width 220 height 13
click at [900, 181] on div "Chành xe 40.000đ" at bounding box center [950, 184] width 228 height 13
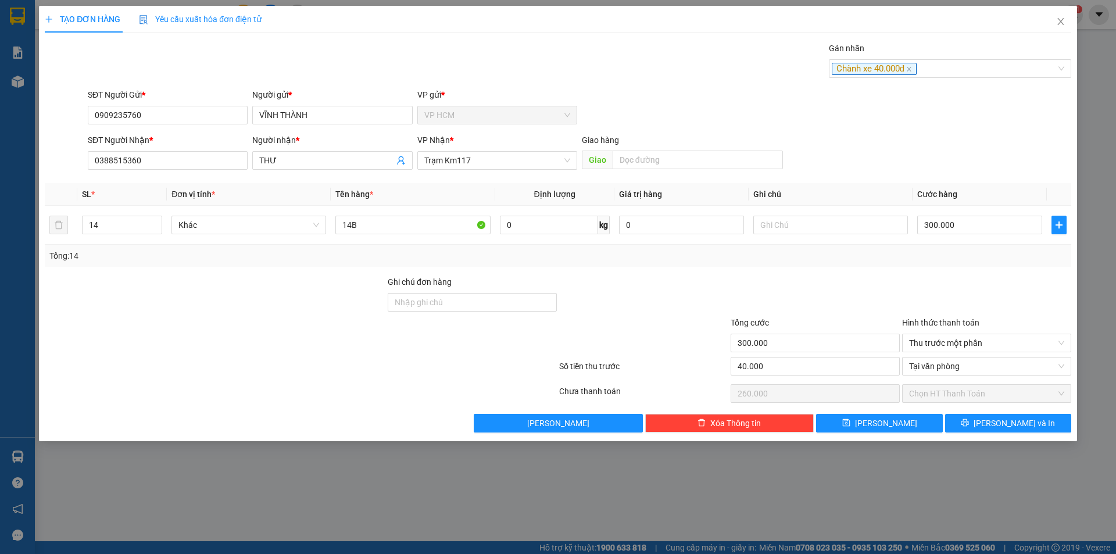
click at [723, 103] on div "SĐT Người Gửi * 0909235760 Người gửi * VĨNH THÀNH VP gửi * VP HCM" at bounding box center [579, 108] width 988 height 41
click at [1018, 428] on span "[PERSON_NAME] và In" at bounding box center [1014, 423] width 81 height 13
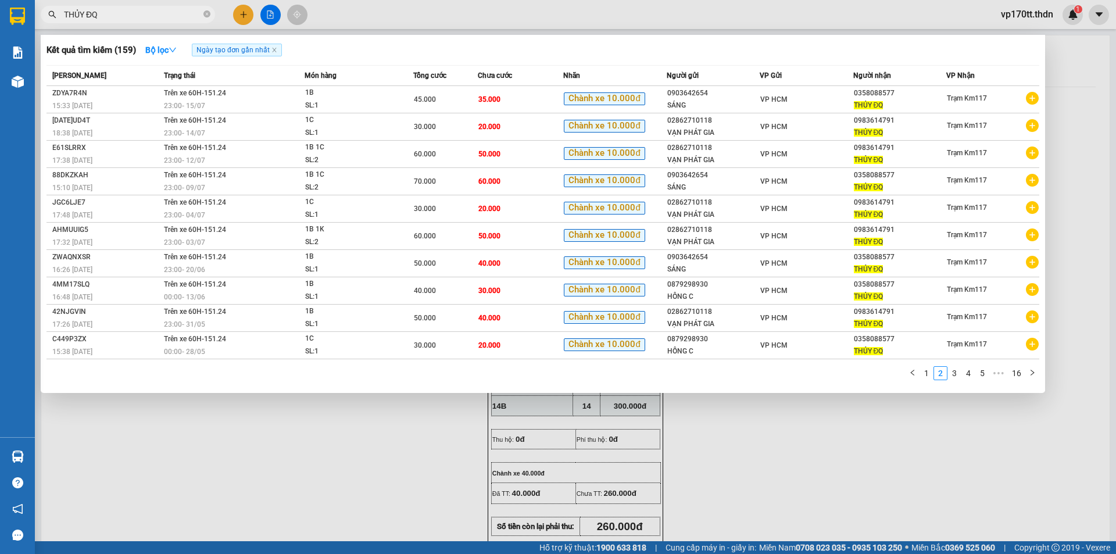
click at [173, 20] on input "THỦY ĐQ" at bounding box center [132, 14] width 137 height 13
click at [173, 18] on input "THỦY ĐQ" at bounding box center [132, 14] width 137 height 13
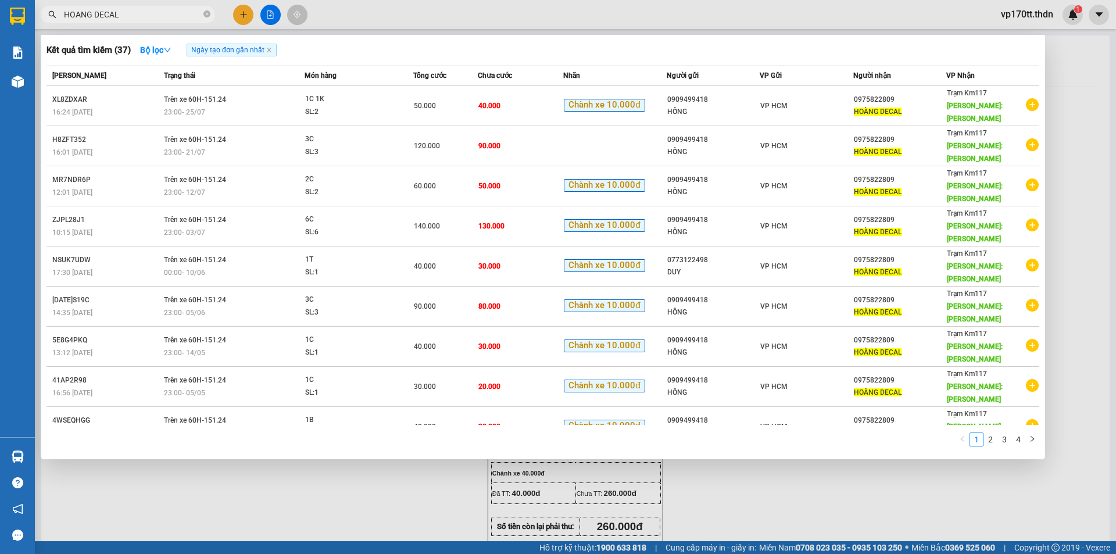
type input "HOANG DECAL"
click at [241, 15] on div at bounding box center [558, 277] width 1116 height 554
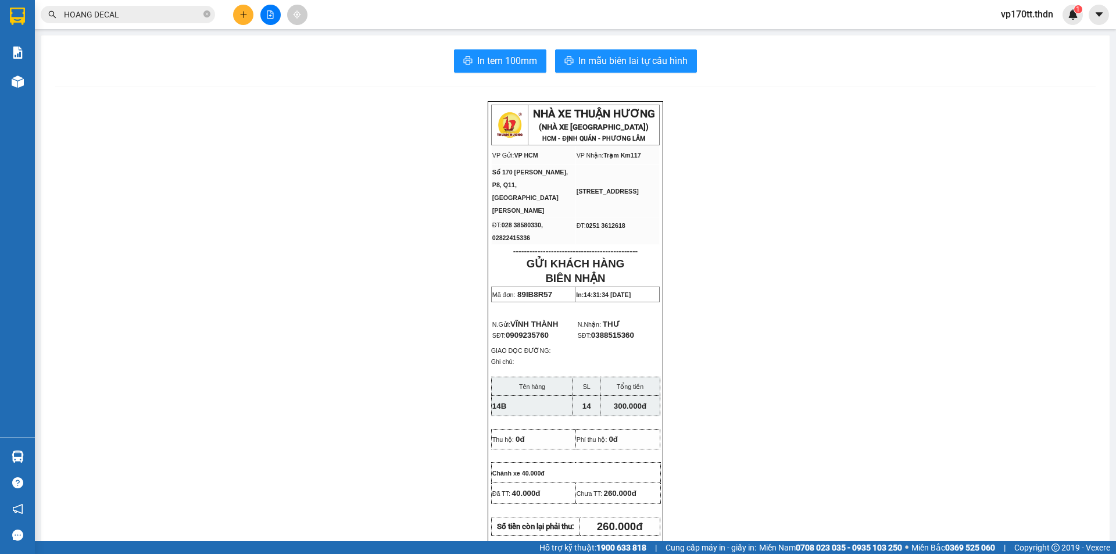
click at [241, 15] on icon "plus" at bounding box center [243, 14] width 8 height 8
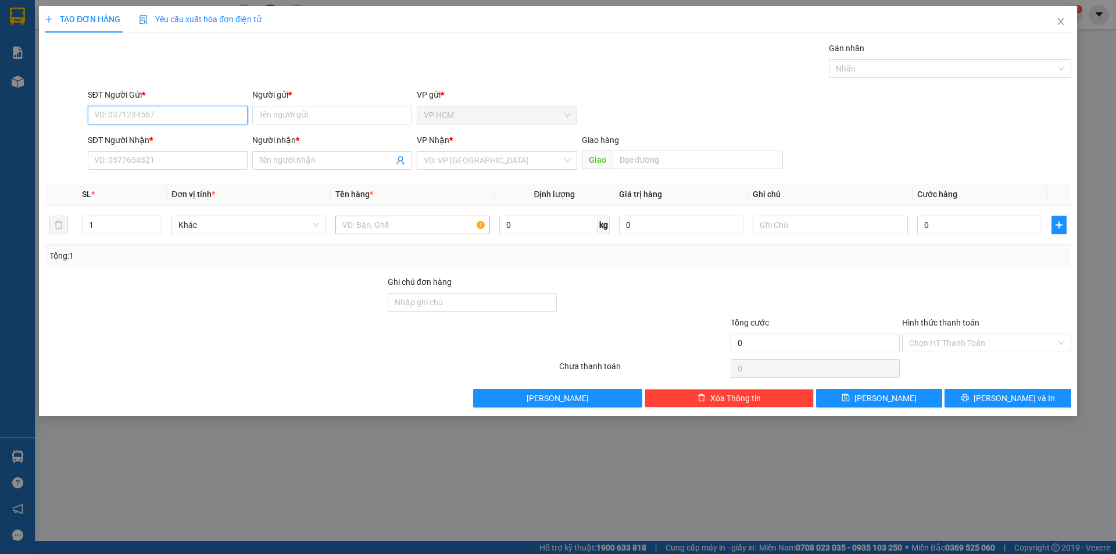
click at [165, 110] on input "SĐT Người Gửi *" at bounding box center [168, 115] width 160 height 19
click at [148, 117] on input "9418" at bounding box center [168, 115] width 160 height 19
type input "9418"
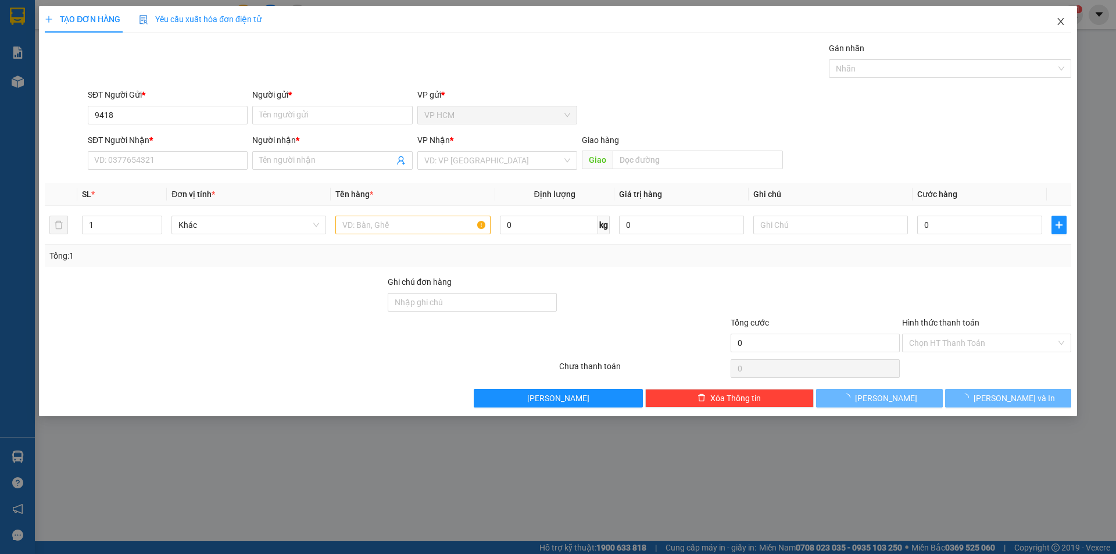
click at [1066, 27] on span "Close" at bounding box center [1061, 22] width 33 height 33
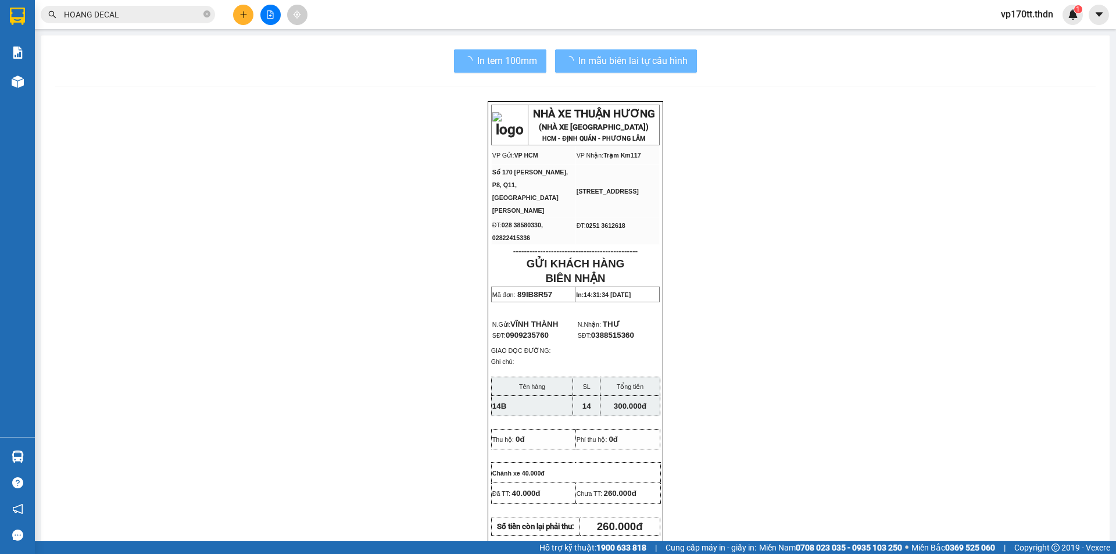
click at [128, 17] on input "HOANG DECAL" at bounding box center [132, 14] width 137 height 13
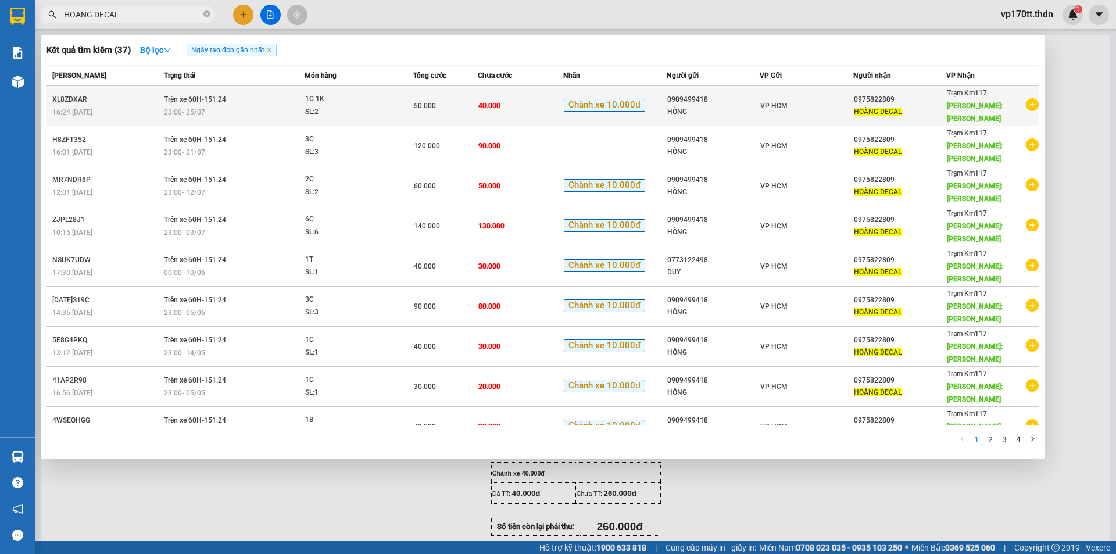
click at [776, 108] on td "VP HCM" at bounding box center [806, 106] width 93 height 40
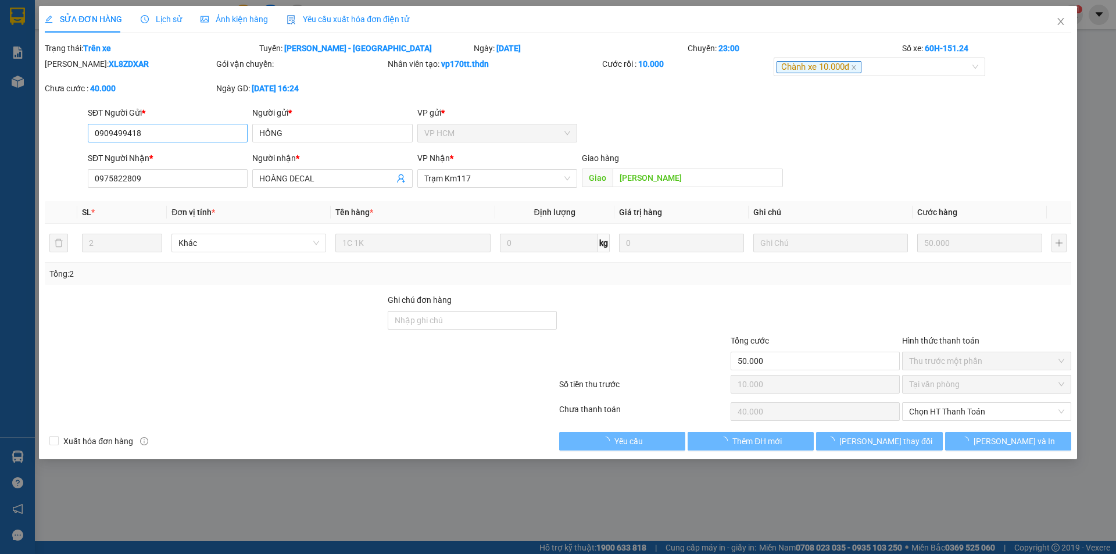
type input "0909499418"
type input "HỒNG"
type input "0975822809"
type input "HOÀNG DECAL"
type input "[PERSON_NAME]"
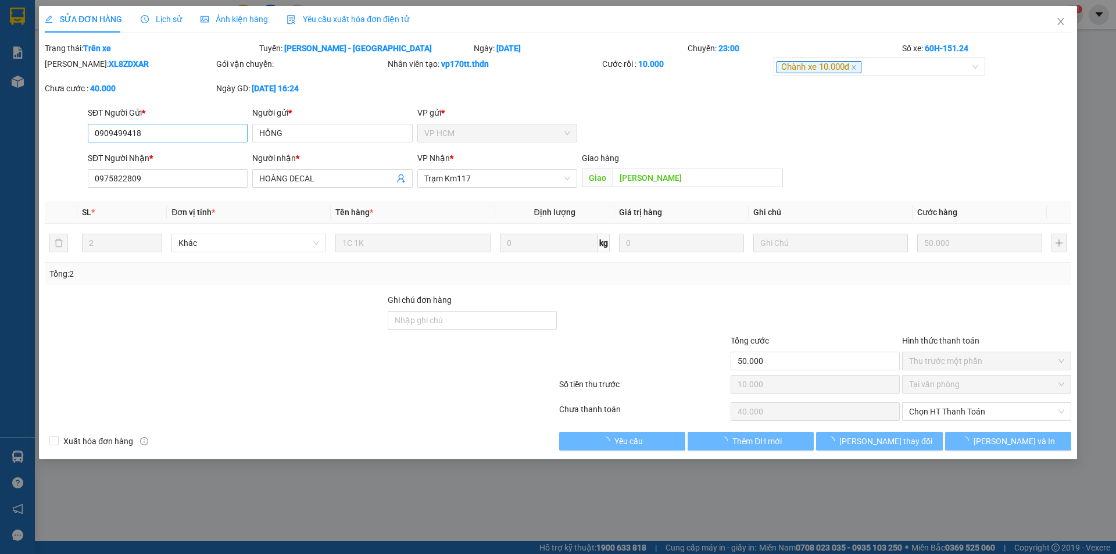
type input "50.000"
type input "10.000"
type input "40.000"
click at [171, 141] on input "0909499418" at bounding box center [168, 133] width 160 height 19
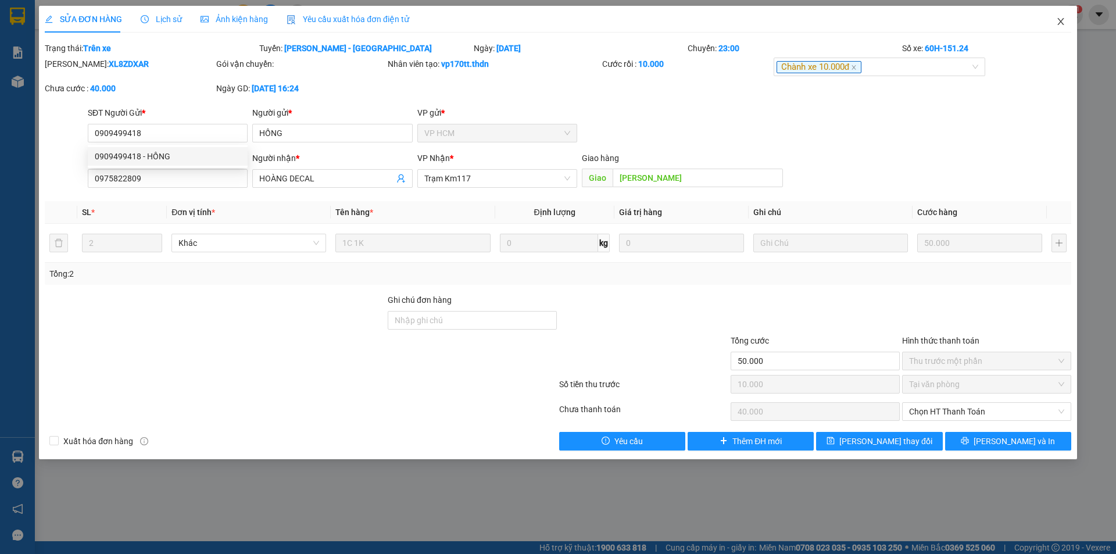
click at [1054, 18] on span "Close" at bounding box center [1061, 22] width 33 height 33
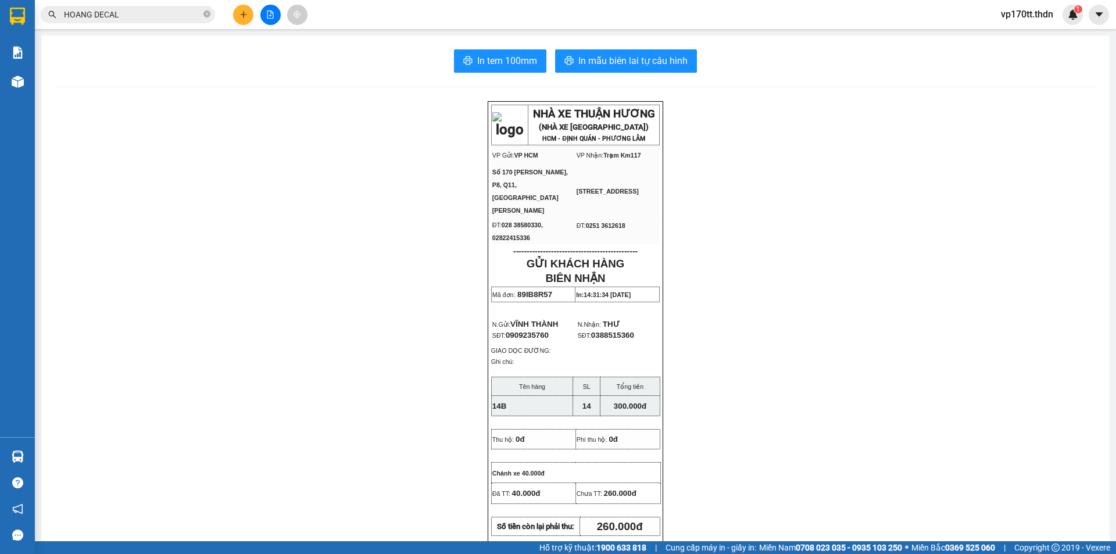
click at [236, 13] on button at bounding box center [243, 15] width 20 height 20
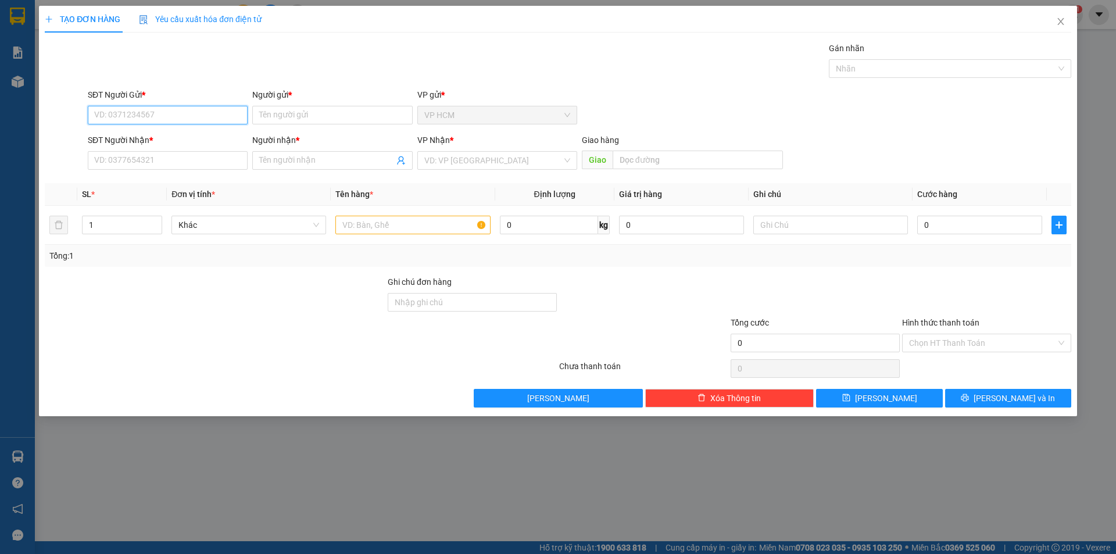
click at [151, 101] on div "SĐT Người Gửi *" at bounding box center [168, 94] width 160 height 13
click at [151, 106] on input "SĐT Người Gửi *" at bounding box center [168, 115] width 160 height 19
click at [155, 120] on input "SĐT Người Gửi *" at bounding box center [168, 115] width 160 height 19
paste input "0909499418"
type input "0909499418"
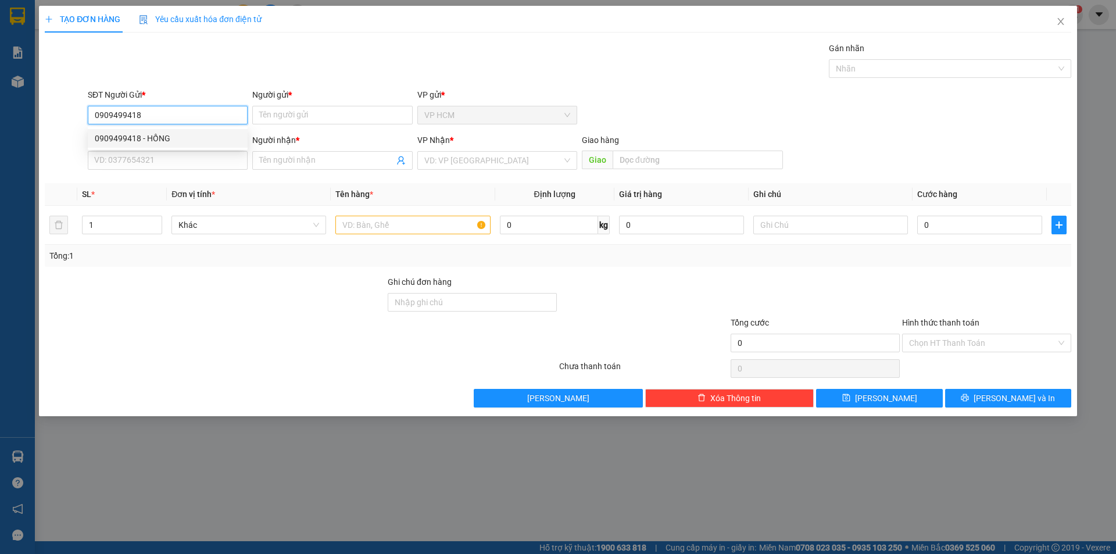
click at [171, 133] on div "0909499418 - HỒNG" at bounding box center [168, 138] width 146 height 13
type input "HỒNG"
type input "0388689366"
type input "Cường decal"
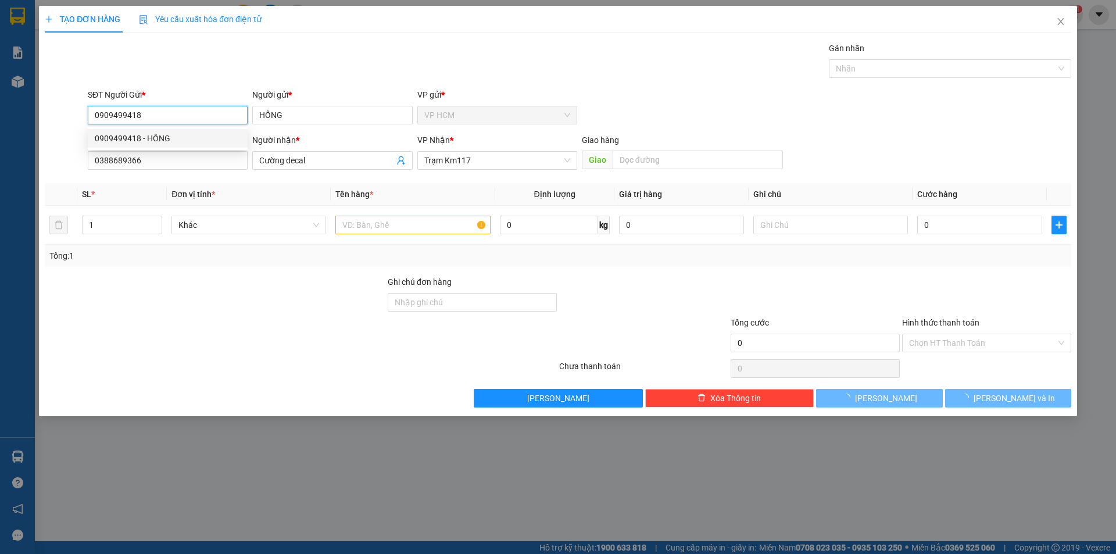
type input "40.000"
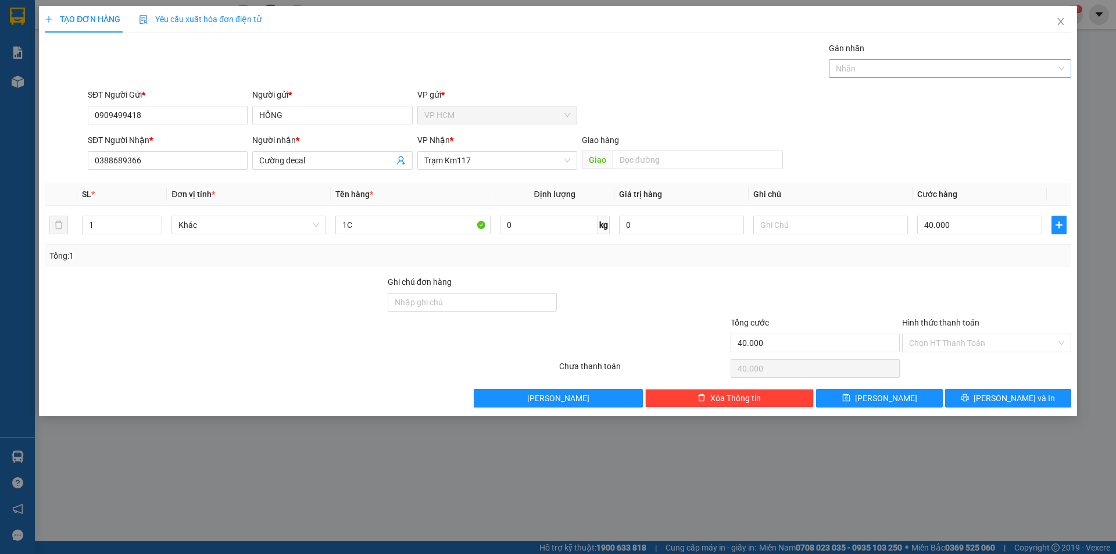
drag, startPoint x: 833, startPoint y: 52, endPoint x: 849, endPoint y: 71, distance: 24.8
click at [834, 54] on div "Gán nhãn" at bounding box center [950, 50] width 242 height 17
click at [849, 71] on div at bounding box center [944, 69] width 225 height 14
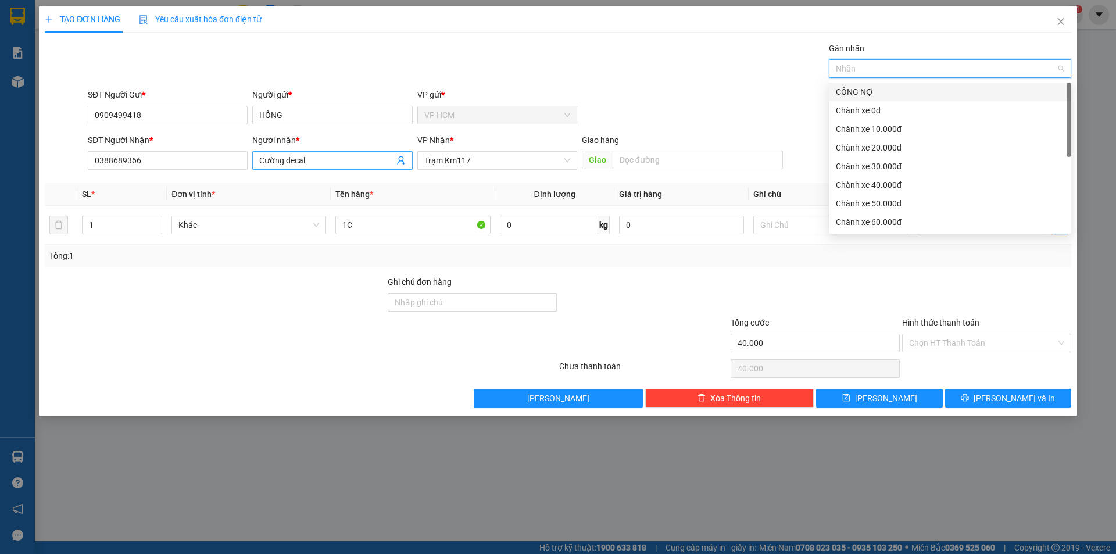
click at [399, 162] on icon "user-add" at bounding box center [401, 160] width 8 height 9
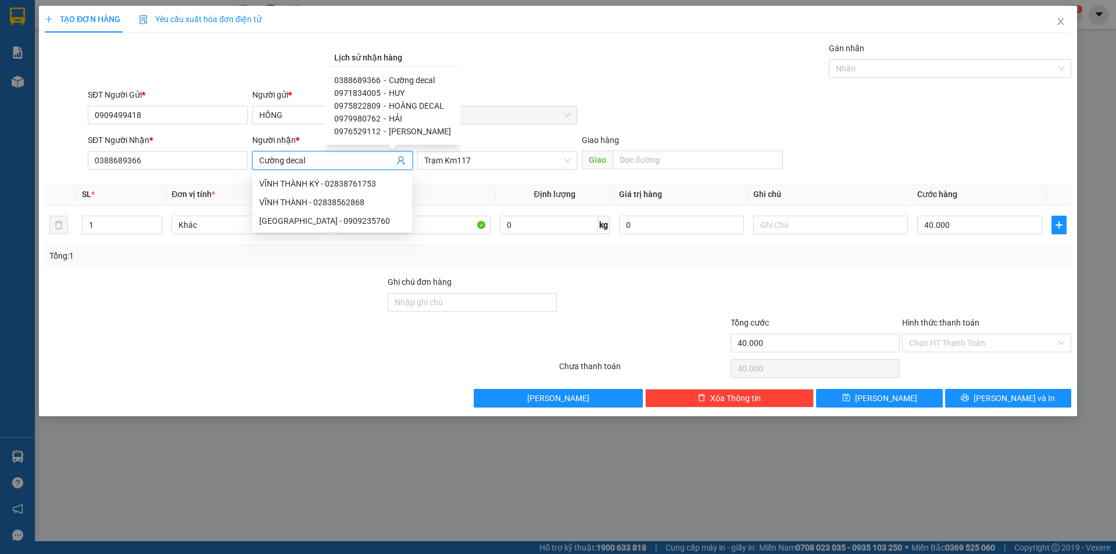
click at [402, 106] on span "HOÀNG DECAL" at bounding box center [416, 105] width 55 height 9
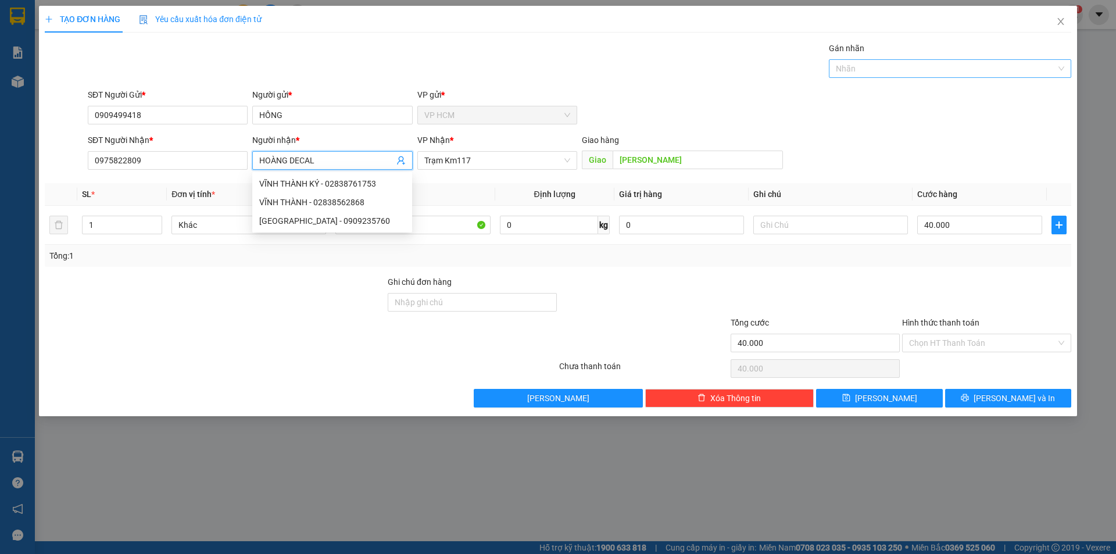
drag, startPoint x: 872, startPoint y: 83, endPoint x: 872, endPoint y: 76, distance: 6.4
click at [872, 80] on div "Transit Pickup Surcharge Ids Transit Deliver Surcharge Ids Transit Deliver Surc…" at bounding box center [558, 225] width 1027 height 366
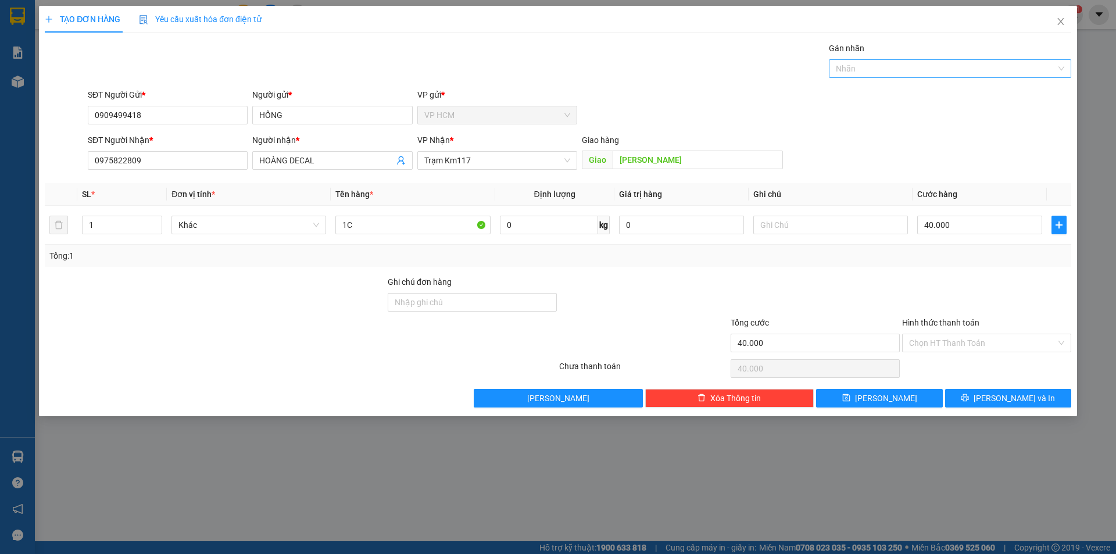
click at [872, 73] on div at bounding box center [944, 69] width 225 height 14
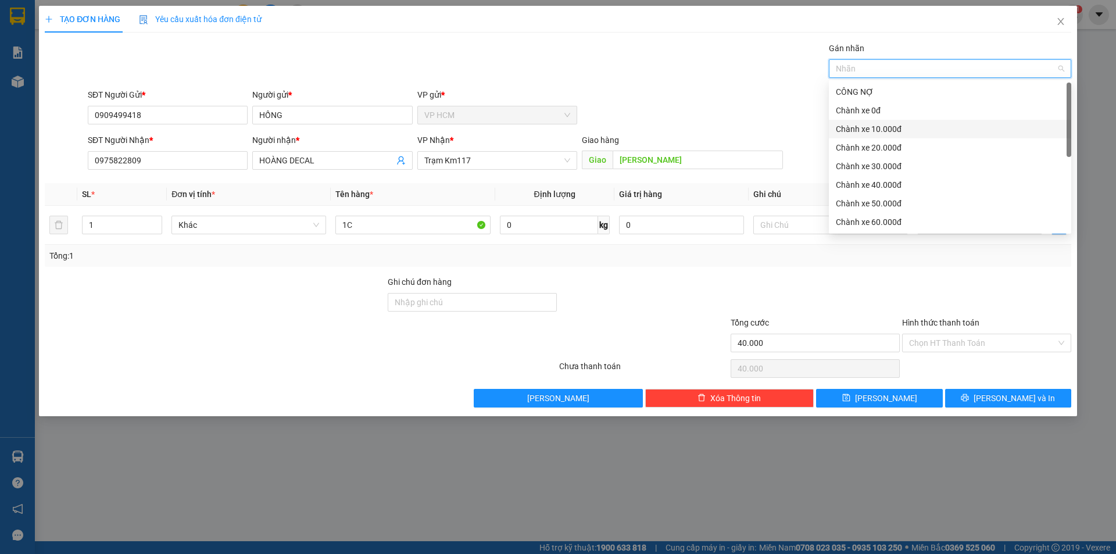
click at [875, 131] on div "Chành xe 10.000đ" at bounding box center [950, 129] width 228 height 13
click at [660, 76] on div "Gán nhãn Nhãn" at bounding box center [579, 62] width 988 height 41
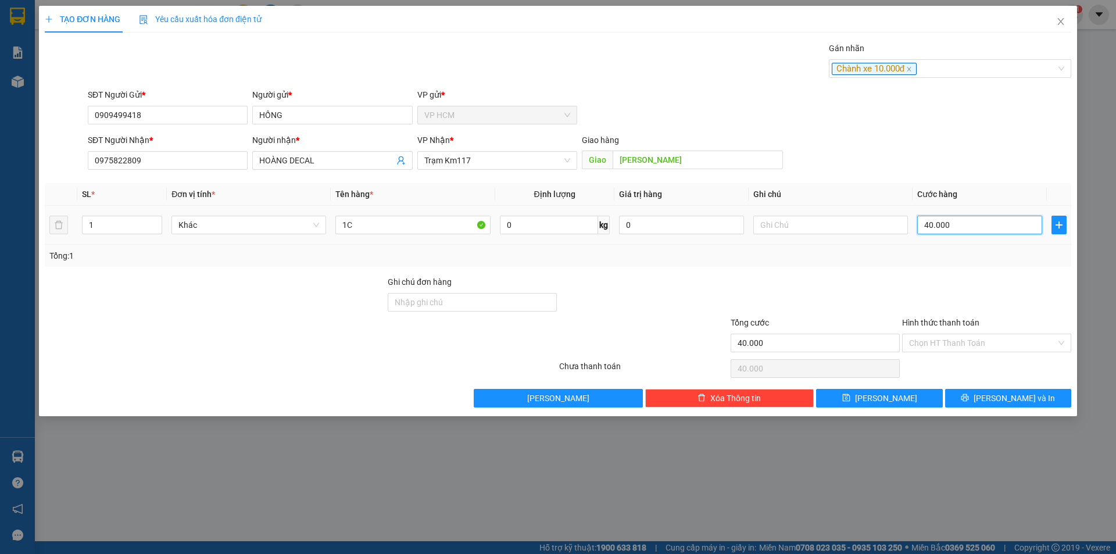
click at [975, 224] on input "40.000" at bounding box center [979, 225] width 125 height 19
drag, startPoint x: 957, startPoint y: 278, endPoint x: 947, endPoint y: 355, distance: 77.4
click at [957, 278] on div at bounding box center [986, 296] width 171 height 41
click at [947, 355] on div "Hình thức thanh toán Chọn HT Thanh Toán" at bounding box center [986, 336] width 169 height 41
drag, startPoint x: 941, startPoint y: 342, endPoint x: 941, endPoint y: 351, distance: 8.2
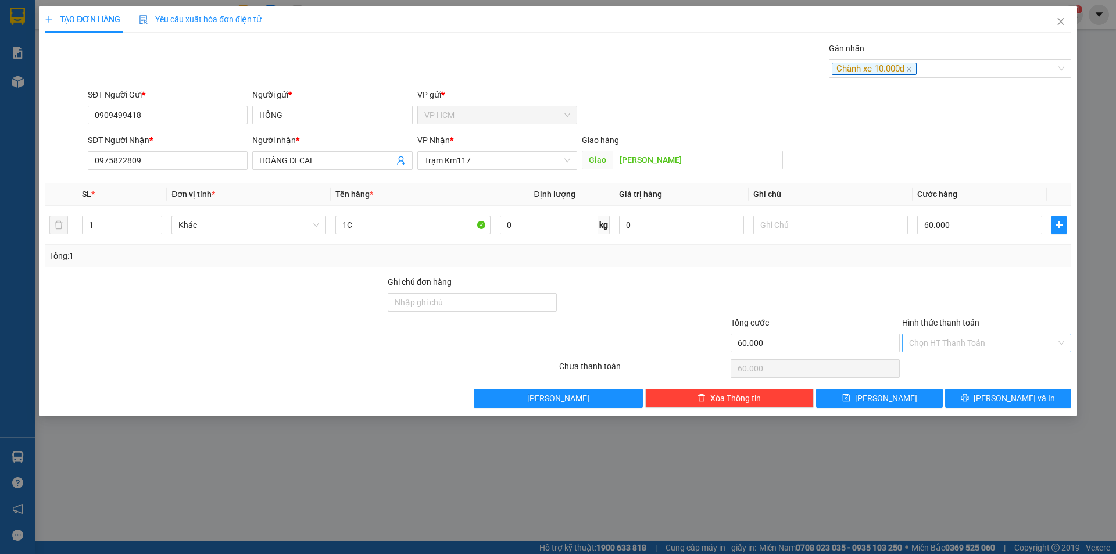
click at [941, 343] on input "Hình thức thanh toán" at bounding box center [982, 342] width 147 height 17
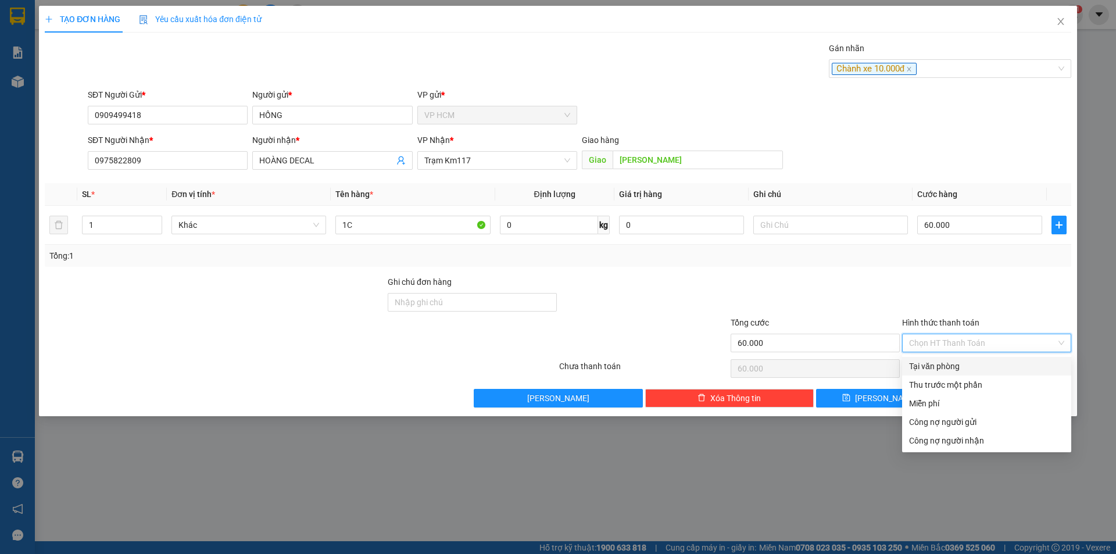
click at [936, 382] on div "Thu trước một phần" at bounding box center [986, 384] width 155 height 13
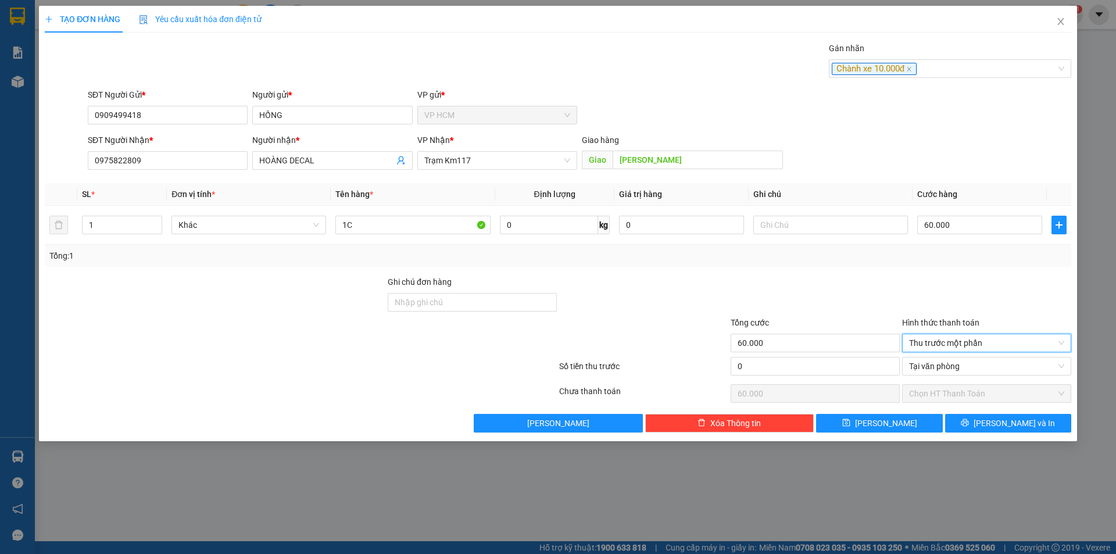
click at [723, 357] on div "Số tiền thu trước 0 Tại văn phòng" at bounding box center [558, 369] width 1029 height 25
click at [770, 374] on input "0" at bounding box center [815, 366] width 169 height 19
drag, startPoint x: 609, startPoint y: 282, endPoint x: 127, endPoint y: 233, distance: 484.4
click at [603, 281] on div at bounding box center [643, 296] width 171 height 41
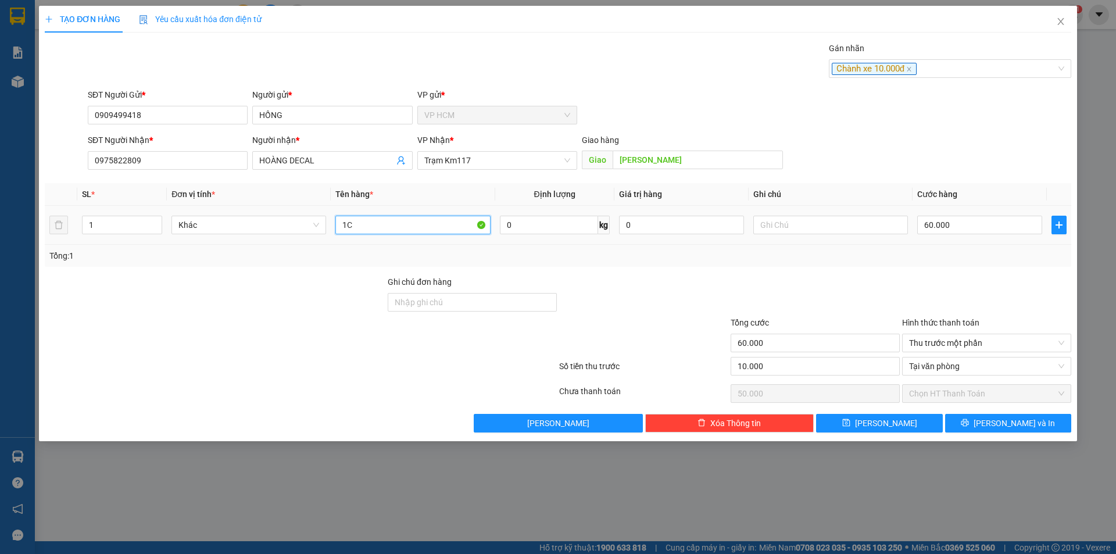
drag, startPoint x: 446, startPoint y: 216, endPoint x: 27, endPoint y: 229, distance: 419.3
click at [37, 227] on div "TẠO ĐƠN HÀNG Yêu cầu xuất hóa đơn điện tử Transit Pickup Surcharge Ids Transit …" at bounding box center [558, 277] width 1116 height 554
drag, startPoint x: 103, startPoint y: 225, endPoint x: 782, endPoint y: 345, distance: 688.9
click at [104, 225] on input "1" at bounding box center [122, 224] width 79 height 17
click at [1018, 419] on span "[PERSON_NAME] và In" at bounding box center [1014, 423] width 81 height 13
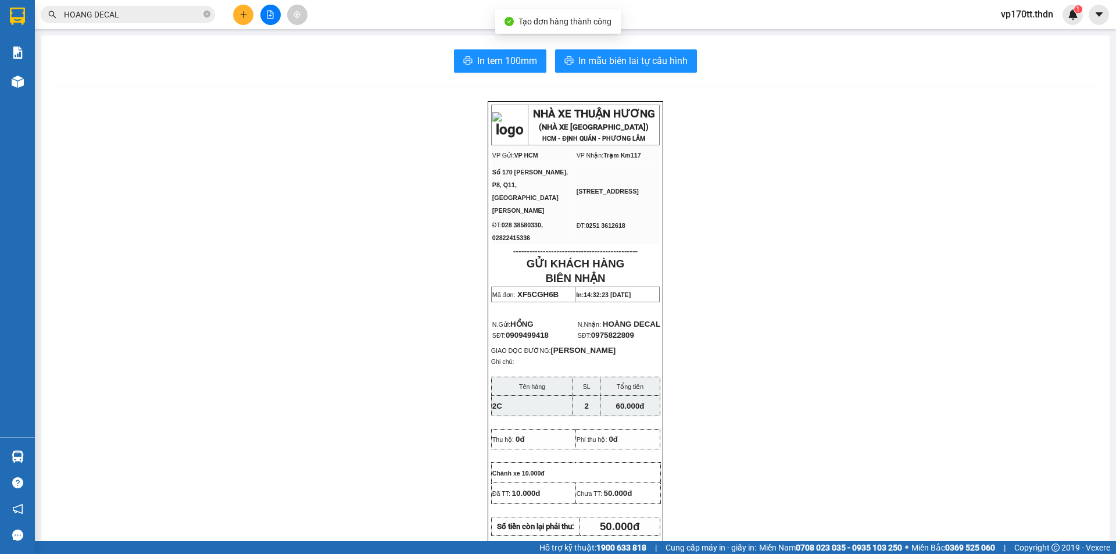
click at [595, 52] on button "In mẫu biên lai tự cấu hình" at bounding box center [626, 60] width 142 height 23
click at [597, 58] on span "In mẫu biên lai tự cấu hình" at bounding box center [632, 60] width 109 height 15
click at [241, 9] on button at bounding box center [243, 15] width 20 height 20
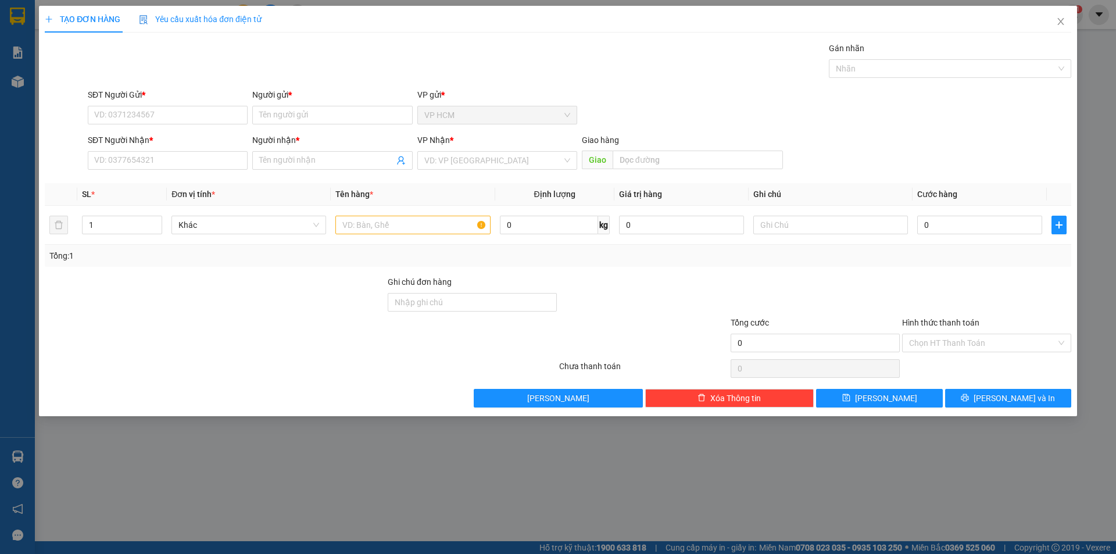
click at [306, 105] on div "Người gửi *" at bounding box center [332, 96] width 160 height 17
click at [306, 107] on input "Người gửi *" at bounding box center [332, 115] width 160 height 19
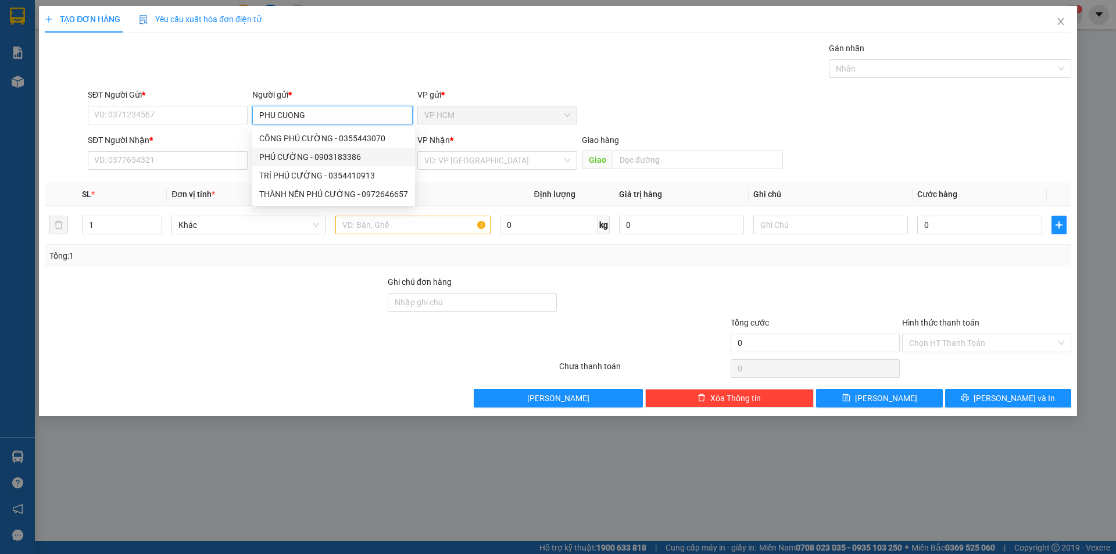
click at [339, 158] on div "PHÚ CƯỜNG - 0903183386" at bounding box center [333, 157] width 149 height 13
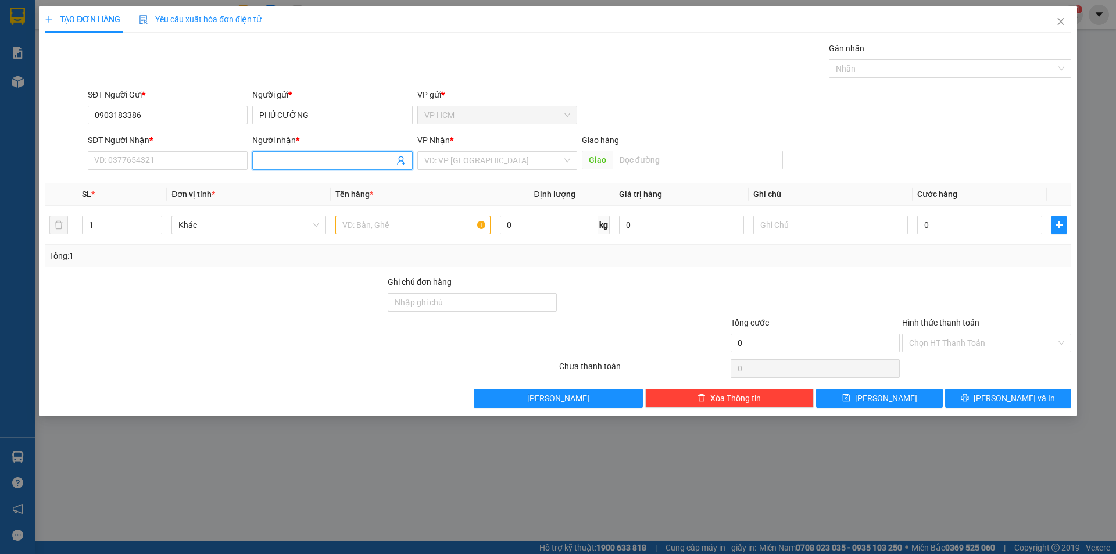
click at [400, 157] on icon "user-add" at bounding box center [401, 160] width 8 height 9
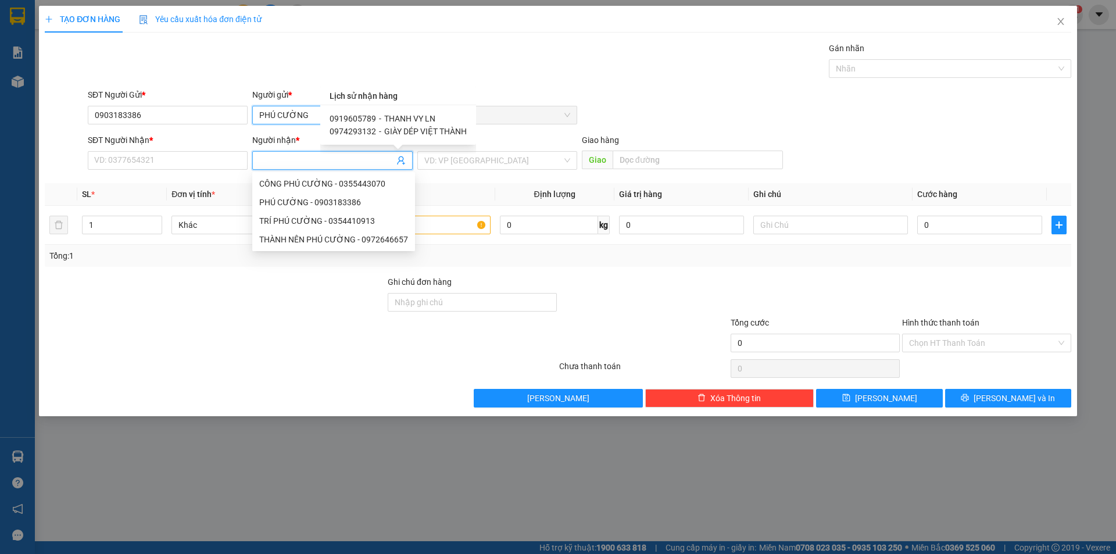
click at [267, 113] on input "PHÚ CƯỜNG" at bounding box center [332, 115] width 160 height 19
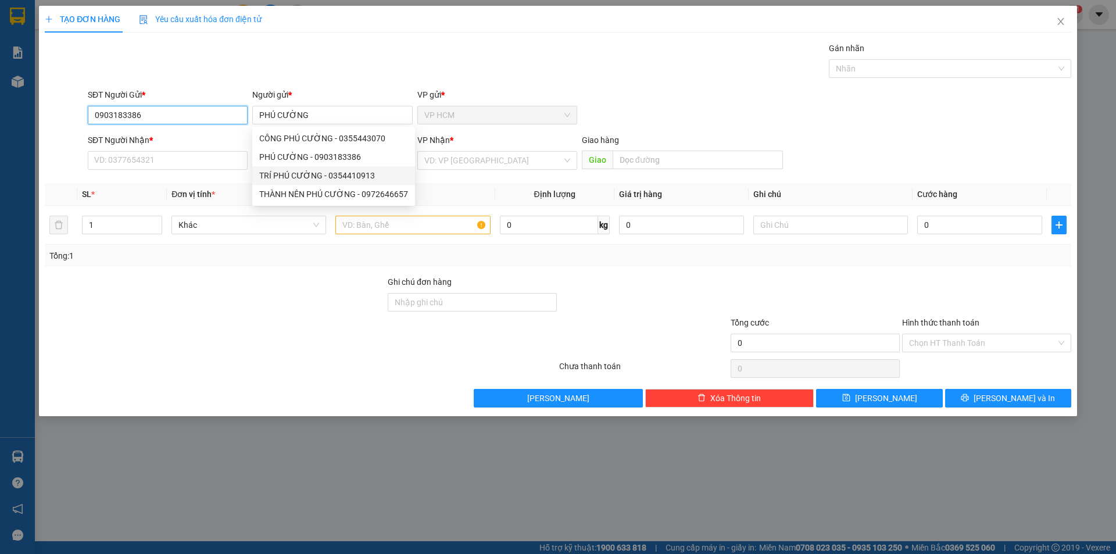
click at [153, 106] on input "0903183386" at bounding box center [168, 115] width 160 height 19
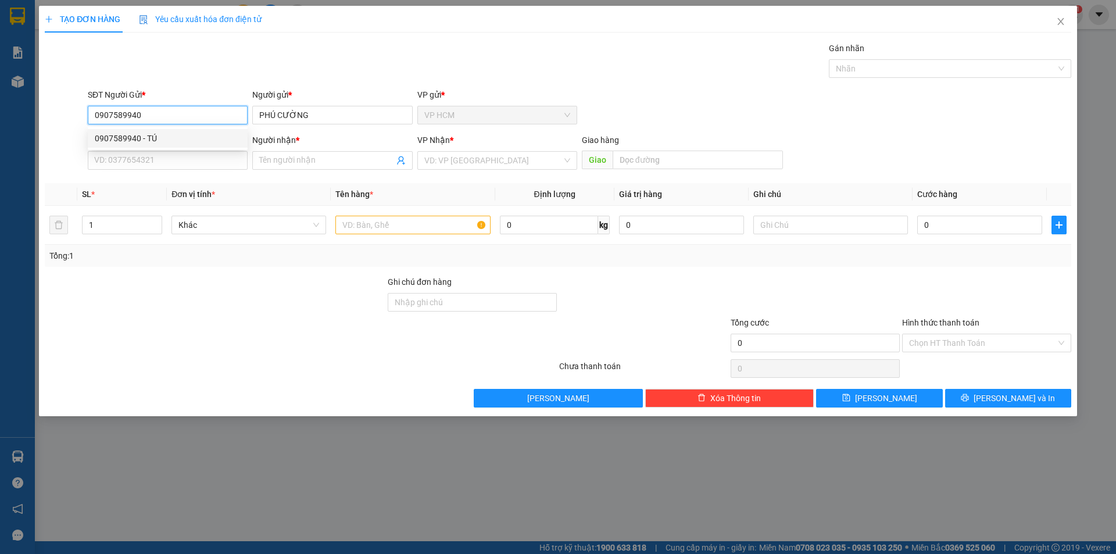
click at [187, 135] on div "0907589940 - TÚ" at bounding box center [168, 138] width 146 height 13
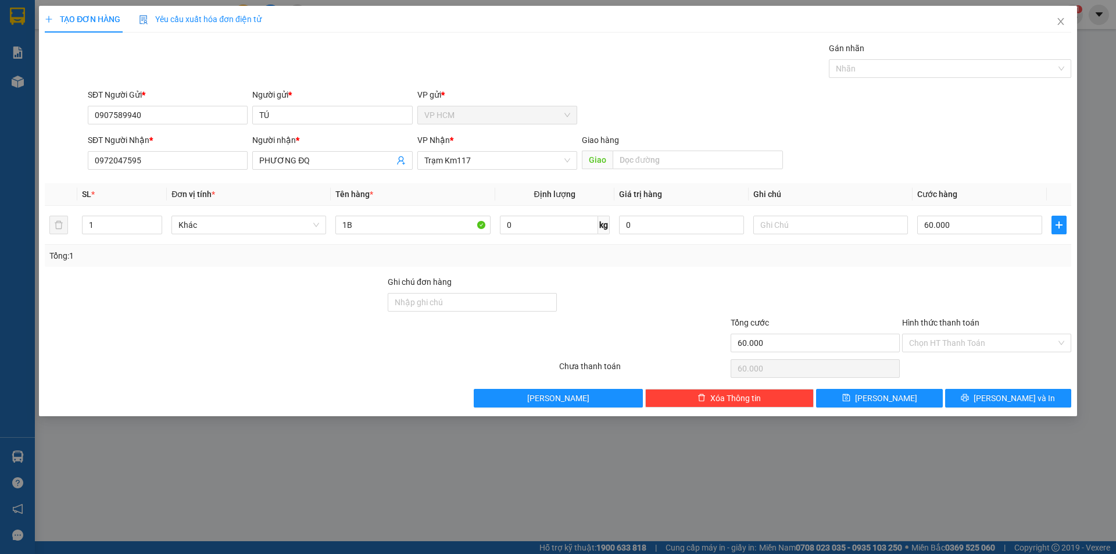
click at [940, 58] on div "Gán nhãn" at bounding box center [950, 50] width 242 height 17
click at [881, 59] on div "Nhãn" at bounding box center [950, 68] width 242 height 19
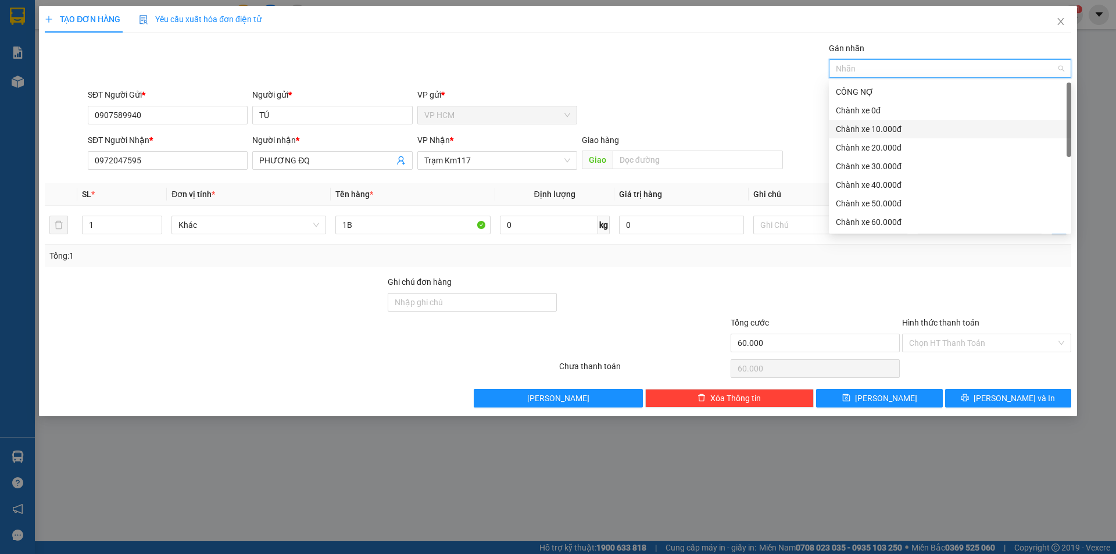
click at [885, 115] on div "Chành xe 0đ" at bounding box center [950, 110] width 228 height 13
drag, startPoint x: 660, startPoint y: 82, endPoint x: 845, endPoint y: 99, distance: 185.0
click at [668, 83] on div "Transit Pickup Surcharge Ids Transit Deliver Surcharge Ids Transit Deliver Surc…" at bounding box center [558, 225] width 1027 height 366
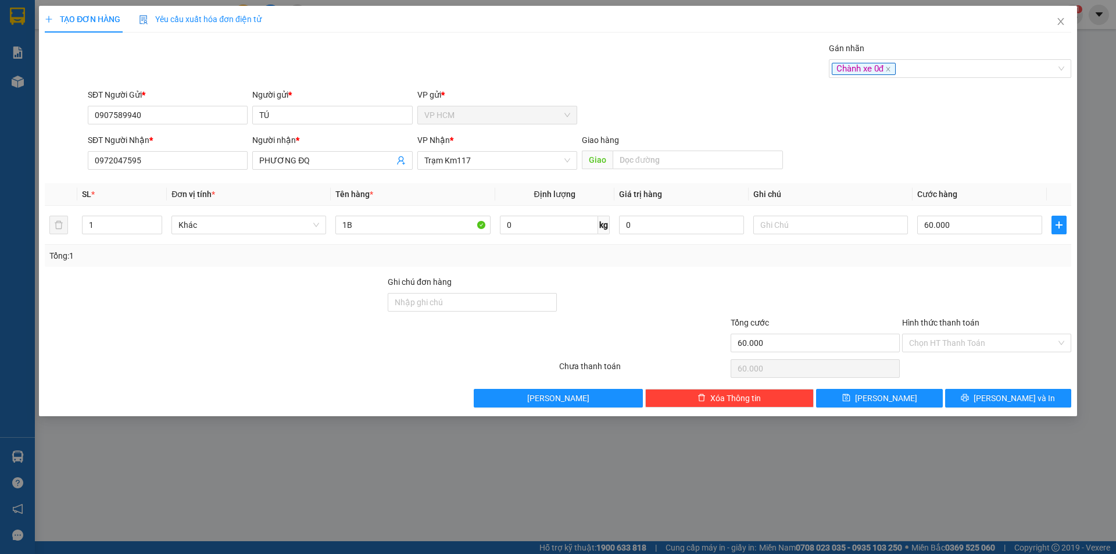
click at [932, 57] on div "Gán nhãn" at bounding box center [950, 50] width 242 height 17
click at [902, 76] on div "Chành xe 0đ" at bounding box center [950, 68] width 242 height 19
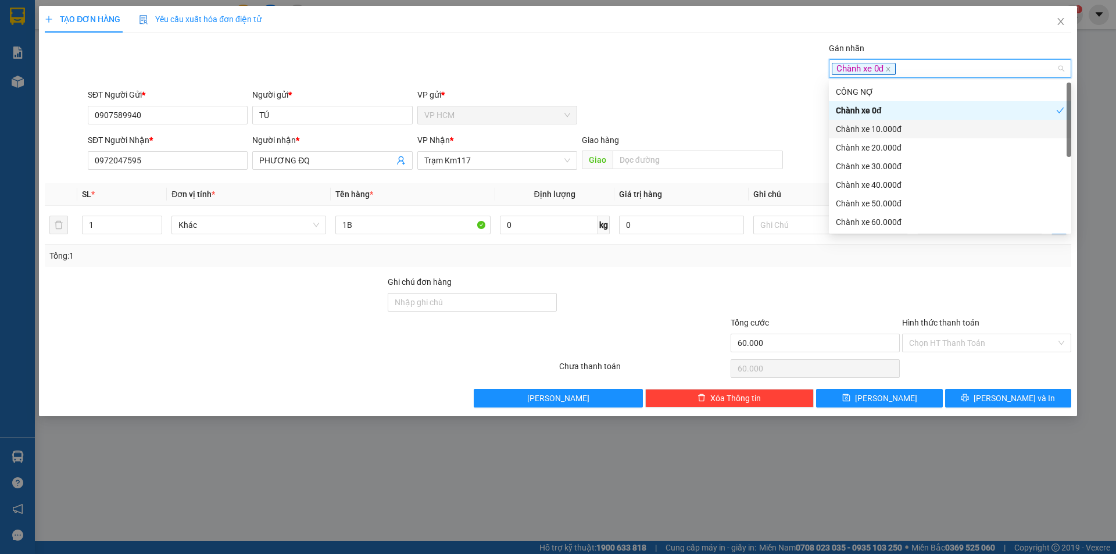
click at [886, 125] on div "Chành xe 10.000đ" at bounding box center [950, 129] width 228 height 13
drag, startPoint x: 873, startPoint y: 107, endPoint x: 825, endPoint y: 107, distance: 47.7
click at [872, 107] on div "Chành xe 0đ" at bounding box center [946, 110] width 220 height 13
click at [570, 95] on div "VP gửi *" at bounding box center [497, 94] width 160 height 13
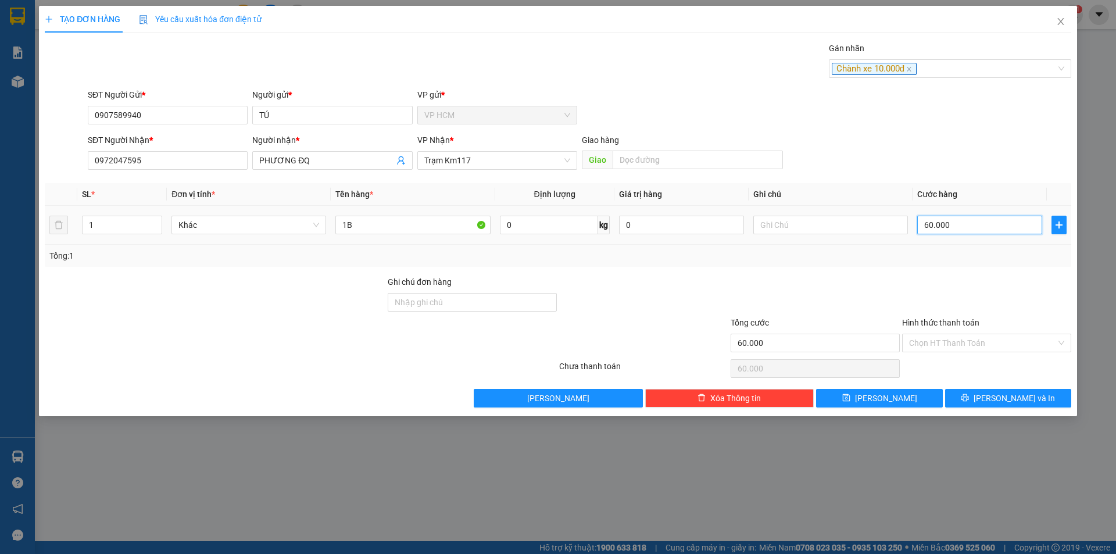
click at [961, 234] on input "60.000" at bounding box center [979, 225] width 125 height 19
click at [970, 219] on input "60.000" at bounding box center [979, 225] width 125 height 19
drag, startPoint x: 966, startPoint y: 279, endPoint x: 966, endPoint y: 306, distance: 26.7
click at [966, 281] on div at bounding box center [986, 296] width 171 height 41
click at [971, 342] on input "Hình thức thanh toán" at bounding box center [982, 342] width 147 height 17
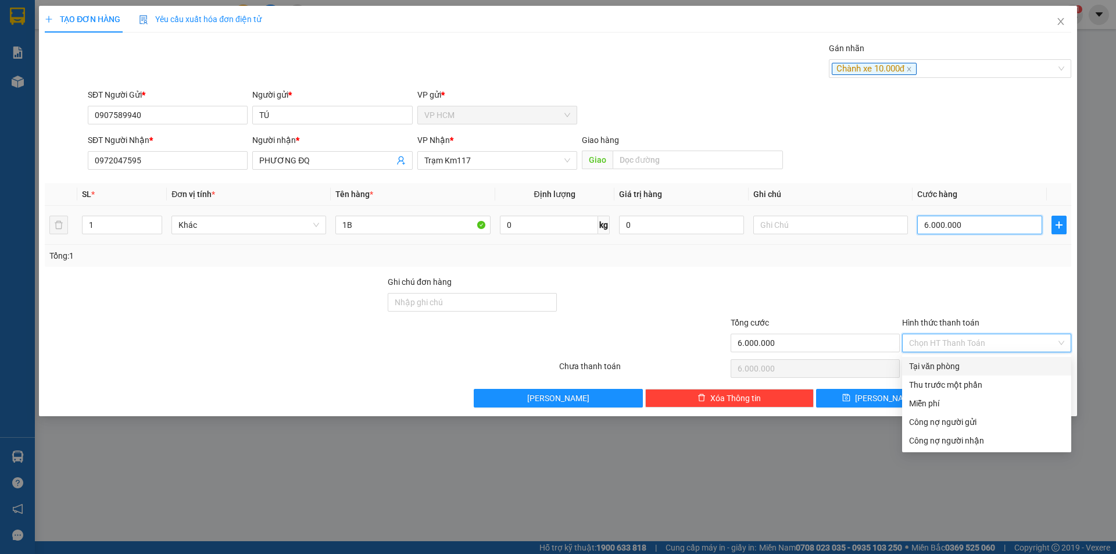
click at [938, 217] on input "6.000.000" at bounding box center [979, 225] width 125 height 19
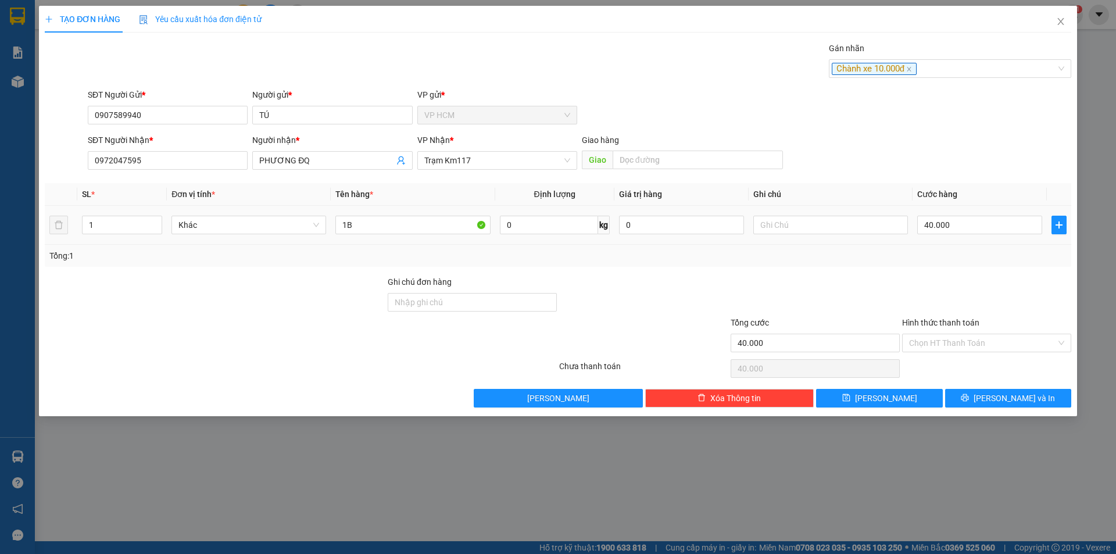
drag, startPoint x: 935, startPoint y: 260, endPoint x: 935, endPoint y: 297, distance: 36.6
click at [935, 273] on div "Transit Pickup Surcharge Ids Transit Deliver Surcharge Ids Transit Deliver Surc…" at bounding box center [558, 225] width 1027 height 366
click at [935, 342] on input "Hình thức thanh toán" at bounding box center [982, 342] width 147 height 17
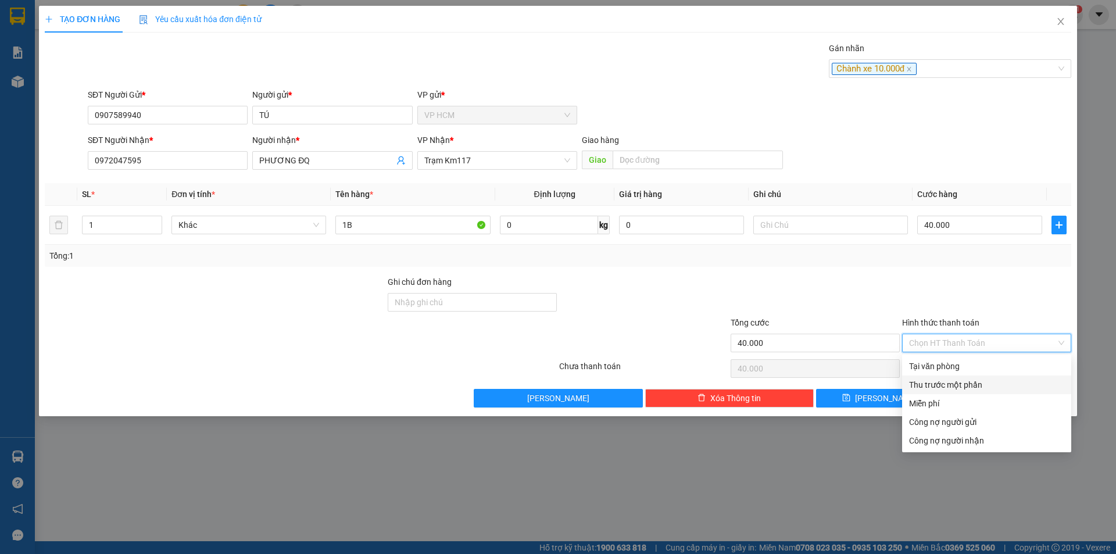
click at [920, 382] on div "Thu trước một phần" at bounding box center [986, 384] width 155 height 13
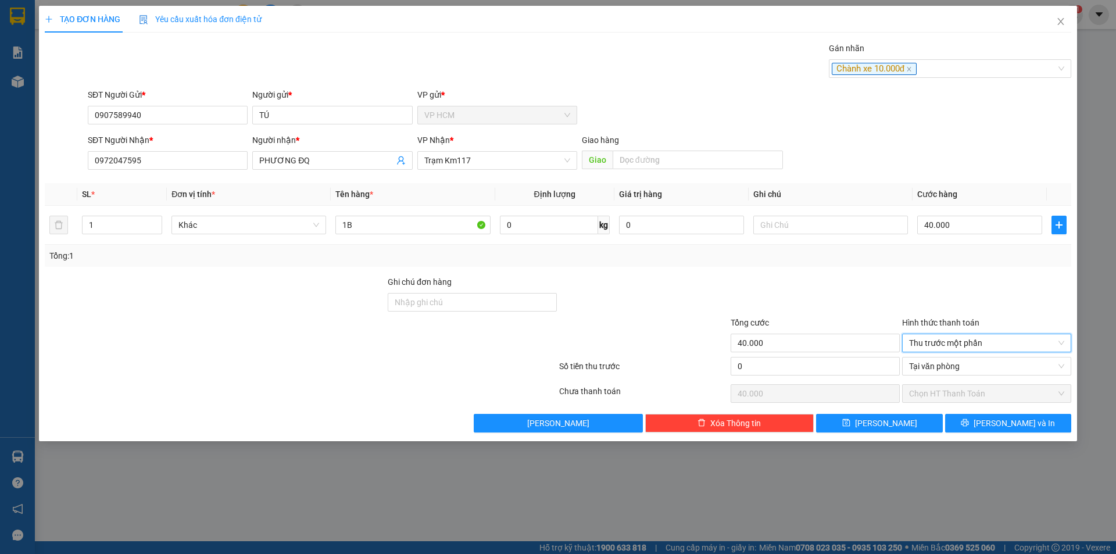
click at [820, 376] on div "0" at bounding box center [815, 368] width 169 height 23
click at [728, 305] on div at bounding box center [643, 296] width 171 height 41
click at [762, 367] on input "0" at bounding box center [815, 366] width 169 height 19
drag, startPoint x: 594, startPoint y: 267, endPoint x: 555, endPoint y: 258, distance: 40.0
click at [589, 266] on div "Transit Pickup Surcharge Ids Transit Deliver Surcharge Ids Transit Deliver Surc…" at bounding box center [558, 237] width 1027 height 391
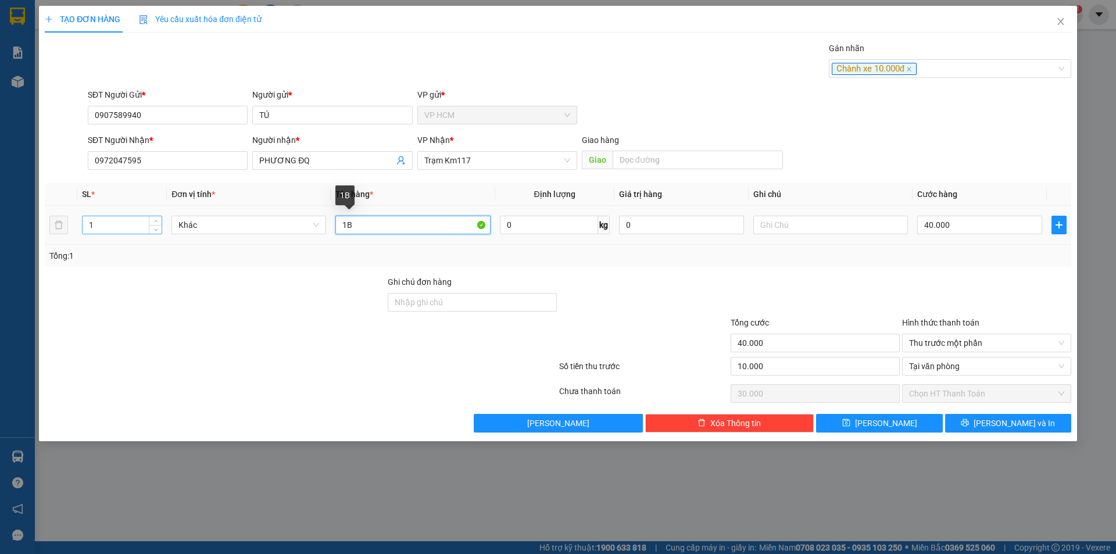
drag, startPoint x: 406, startPoint y: 227, endPoint x: 90, endPoint y: 216, distance: 316.4
click at [189, 221] on tr "1 Khác 1B 0 kg 0 40.000" at bounding box center [558, 225] width 1027 height 39
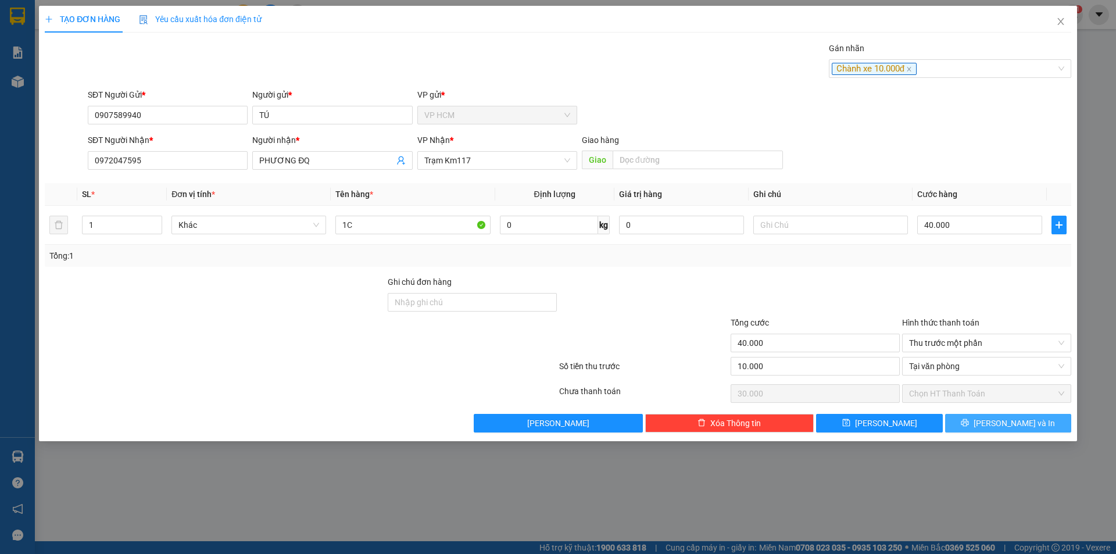
click at [1038, 414] on button "[PERSON_NAME] và In" at bounding box center [1008, 423] width 126 height 19
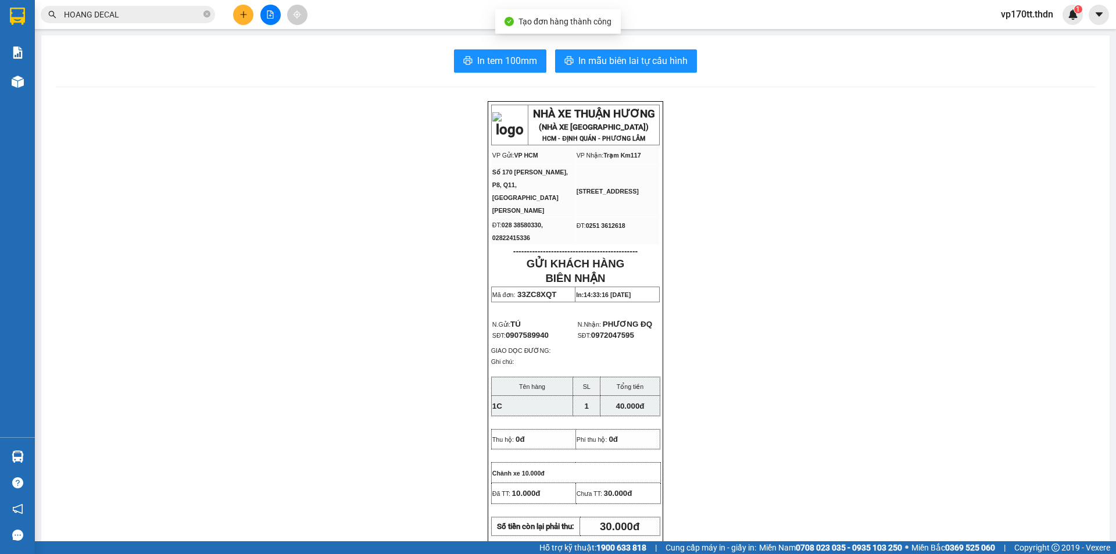
click at [656, 37] on div "In tem 100mm In mẫu biên lai tự cấu hình NHÀ XE THUẬN HƯƠNG (NHÀ XE [GEOGRAPHIC…" at bounding box center [575, 511] width 1068 height 953
click at [666, 52] on button "In mẫu biên lai tự cấu hình" at bounding box center [626, 60] width 142 height 23
click at [239, 9] on button at bounding box center [243, 15] width 20 height 20
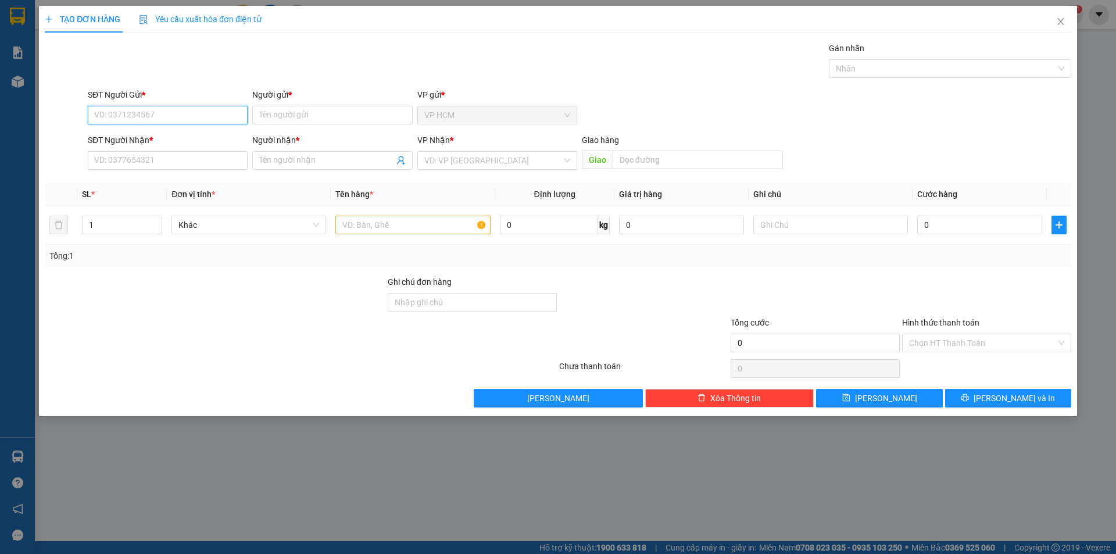
click at [223, 119] on input "SĐT Người Gửi *" at bounding box center [168, 115] width 160 height 19
click at [109, 112] on input "86586" at bounding box center [168, 115] width 160 height 19
drag, startPoint x: 181, startPoint y: 133, endPoint x: 712, endPoint y: 130, distance: 531.3
click at [181, 134] on div "0779938656 - HÙNG" at bounding box center [168, 138] width 146 height 13
drag, startPoint x: 1004, startPoint y: 62, endPoint x: 921, endPoint y: 69, distance: 82.8
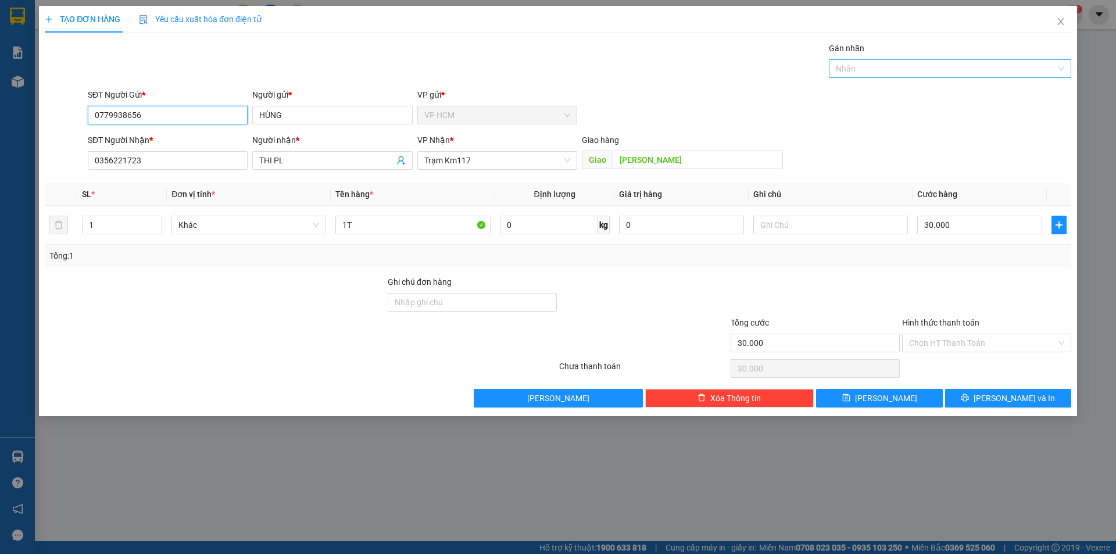
click at [1001, 62] on div at bounding box center [944, 69] width 225 height 14
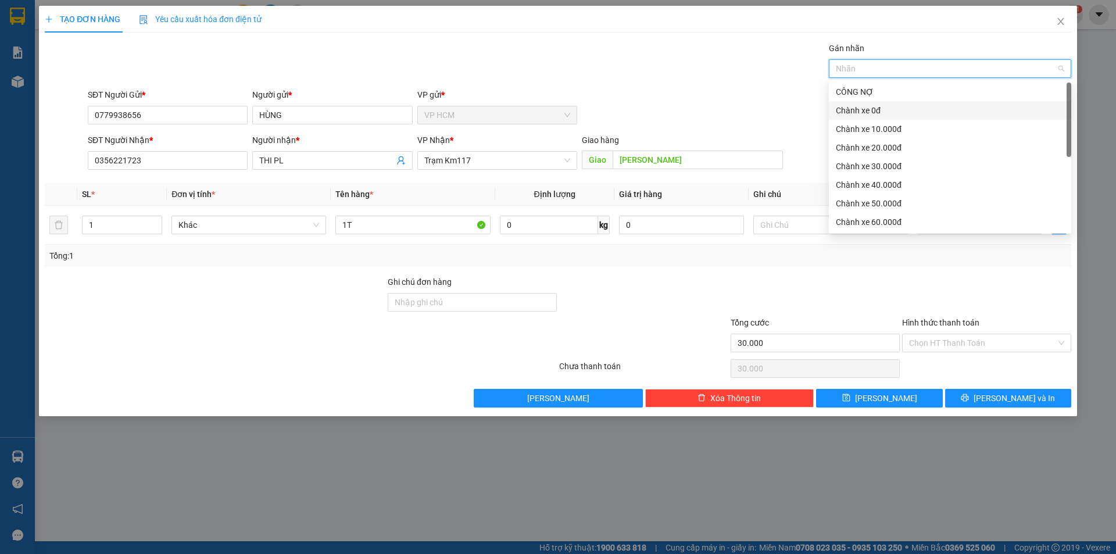
click at [881, 118] on div "Chành xe 0đ" at bounding box center [950, 110] width 242 height 19
click at [653, 78] on div "Gán nhãn Chành xe 0đ" at bounding box center [579, 62] width 988 height 41
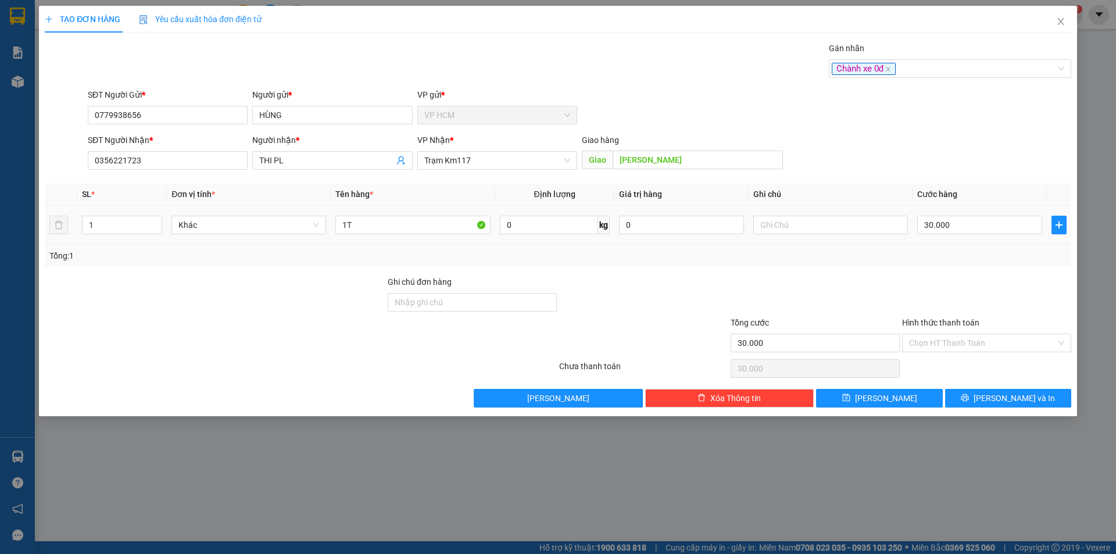
click at [978, 207] on td "30.000" at bounding box center [980, 225] width 134 height 39
click at [969, 224] on input "30.000" at bounding box center [979, 225] width 125 height 19
drag, startPoint x: 952, startPoint y: 253, endPoint x: 925, endPoint y: 355, distance: 105.7
click at [952, 253] on div "Tổng: 1" at bounding box center [557, 255] width 1017 height 13
click at [943, 341] on input "Hình thức thanh toán" at bounding box center [982, 342] width 147 height 17
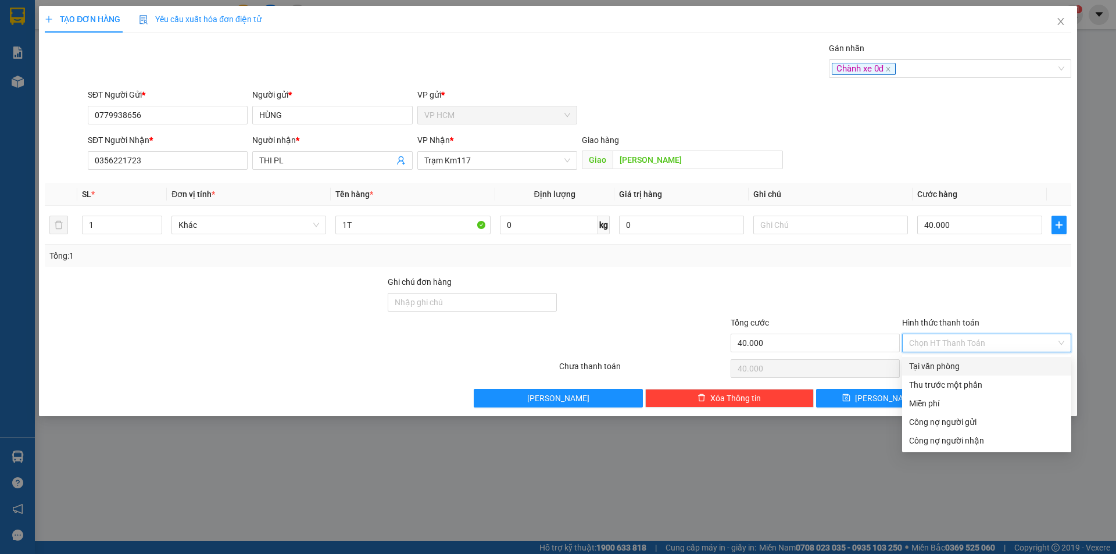
drag, startPoint x: 943, startPoint y: 353, endPoint x: 974, endPoint y: 394, distance: 51.0
click at [943, 363] on div "Tại văn phòng" at bounding box center [986, 366] width 155 height 13
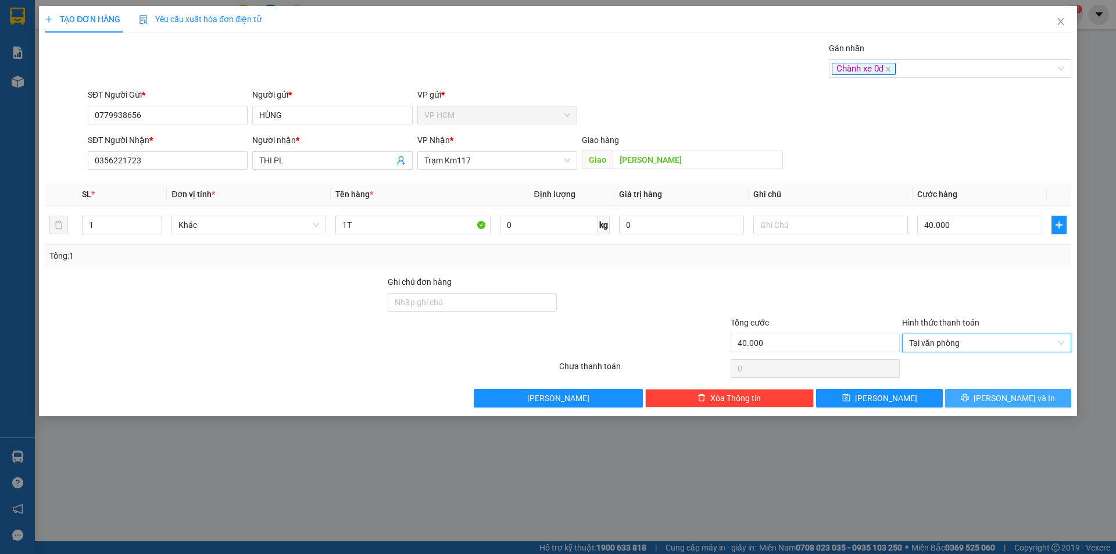
click at [996, 402] on button "[PERSON_NAME] và In" at bounding box center [1008, 398] width 126 height 19
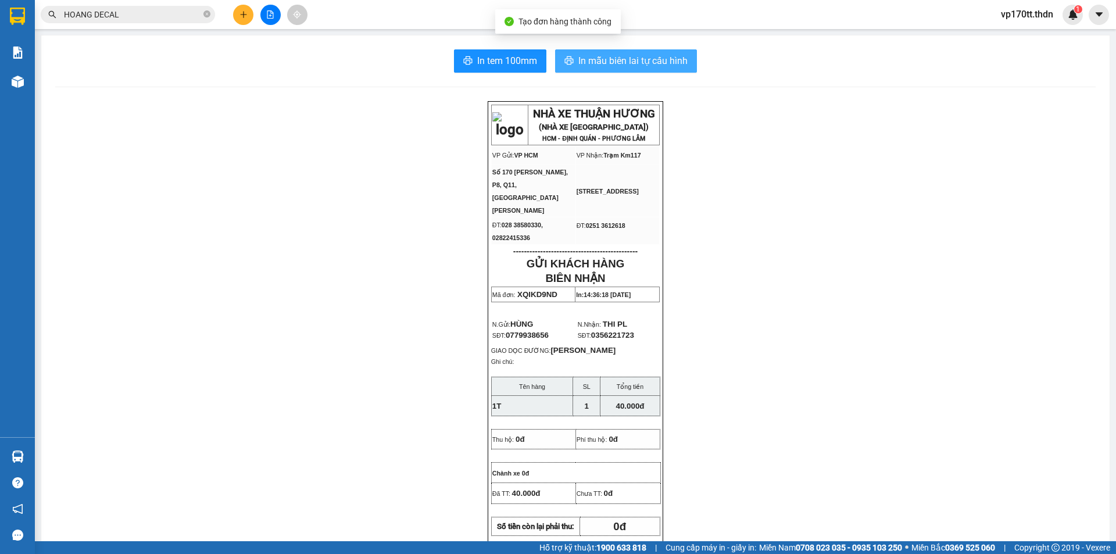
click at [616, 54] on span "In mẫu biên lai tự cấu hình" at bounding box center [632, 60] width 109 height 15
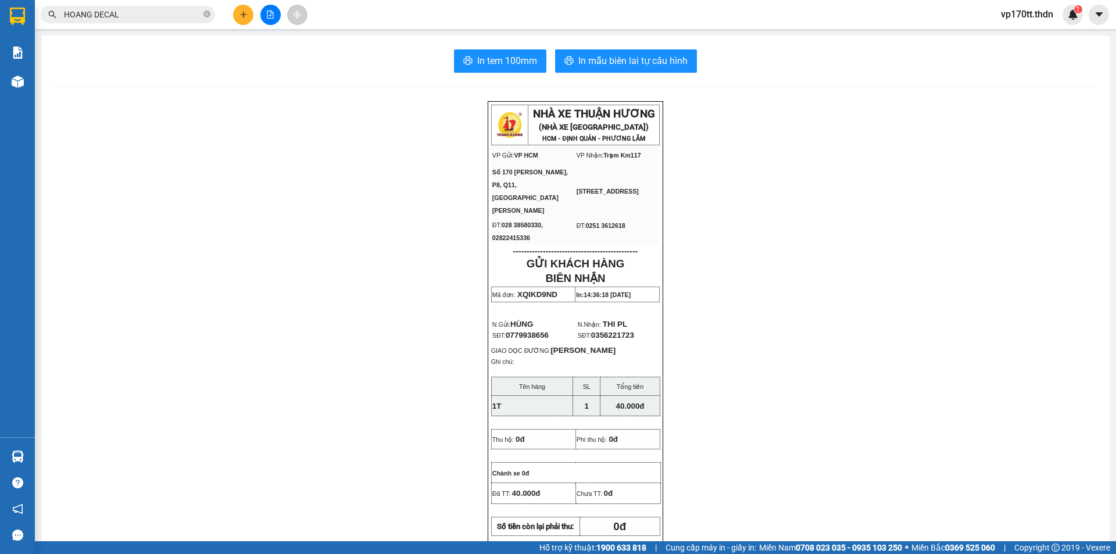
click at [246, 26] on div "Kết quả tìm kiếm ( 37 ) Bộ lọc Ngày tạo đơn gần nhất Mã ĐH Trạng thái Món hàng …" at bounding box center [558, 14] width 1116 height 29
click at [246, 19] on button at bounding box center [243, 15] width 20 height 20
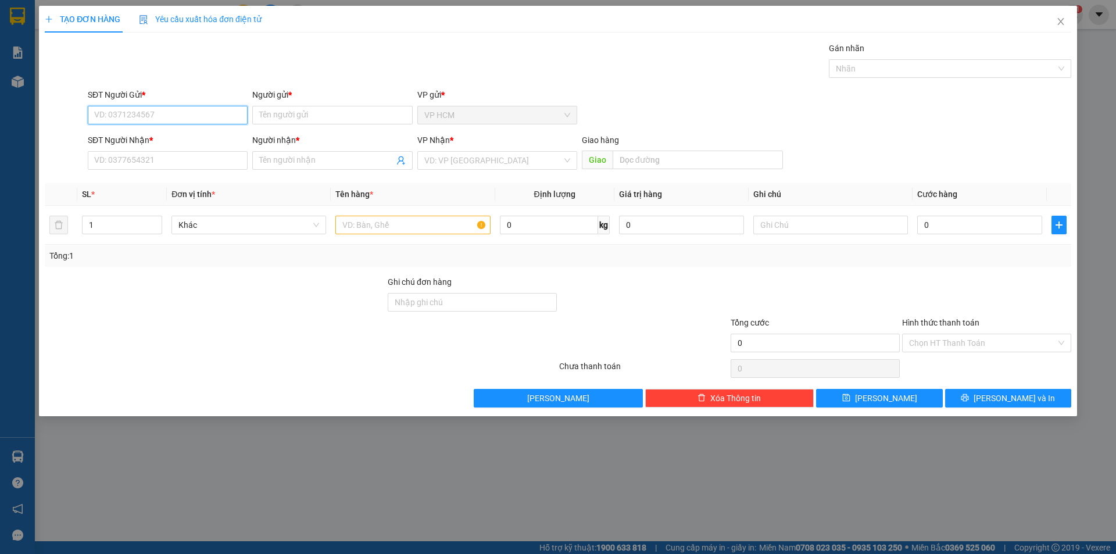
click at [205, 116] on input "SĐT Người Gửi *" at bounding box center [168, 115] width 160 height 19
drag, startPoint x: 1066, startPoint y: 10, endPoint x: 917, endPoint y: 30, distance: 150.1
click at [1066, 11] on span "Close" at bounding box center [1061, 22] width 33 height 33
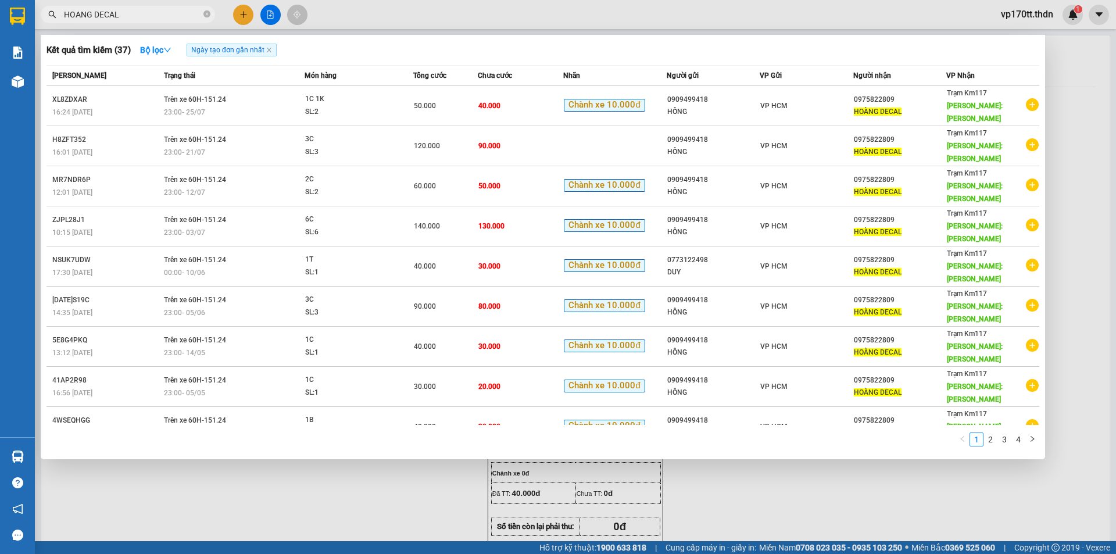
click at [123, 13] on input "HOANG DECAL" at bounding box center [132, 14] width 137 height 13
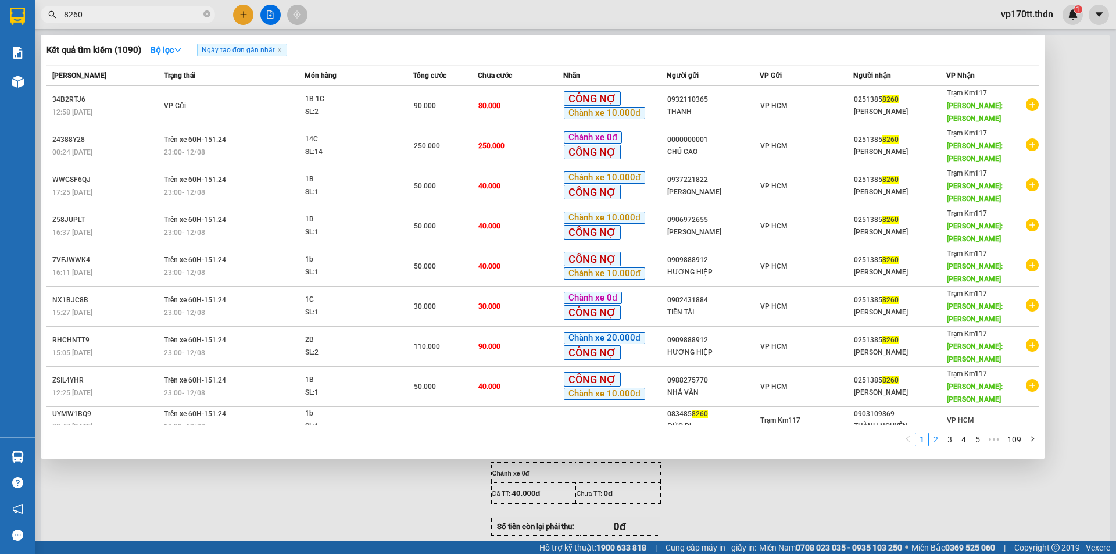
click at [934, 433] on link "2" at bounding box center [936, 439] width 13 height 13
click at [948, 433] on link "3" at bounding box center [949, 439] width 13 height 13
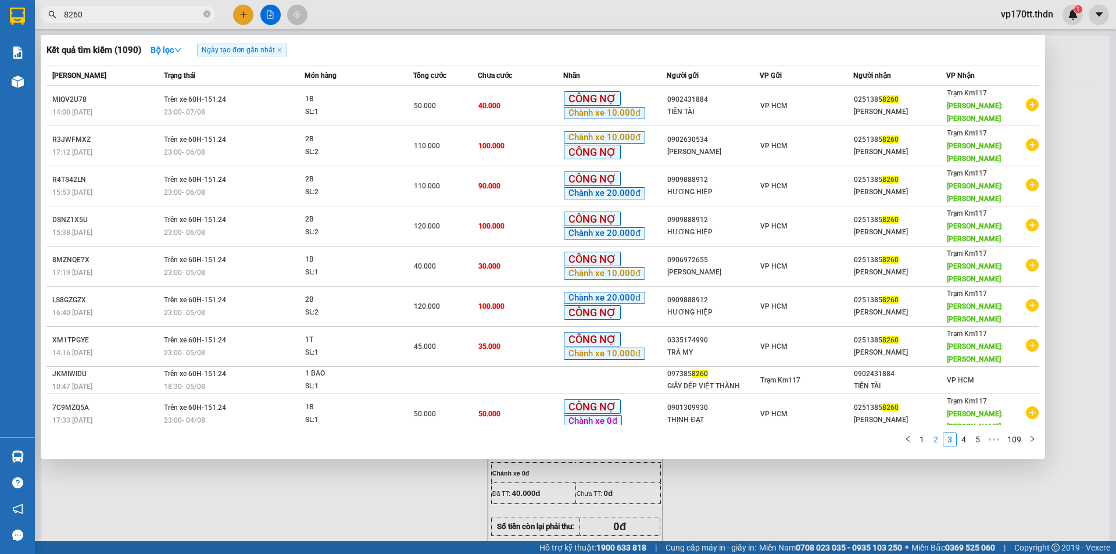
click at [931, 433] on link "2" at bounding box center [936, 439] width 13 height 13
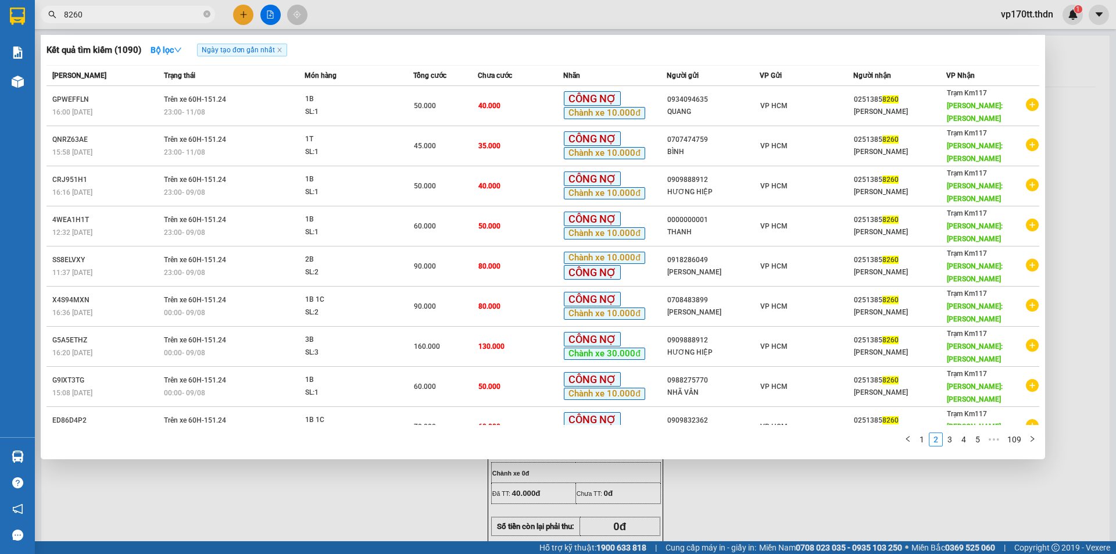
click at [256, 14] on div at bounding box center [558, 277] width 1116 height 554
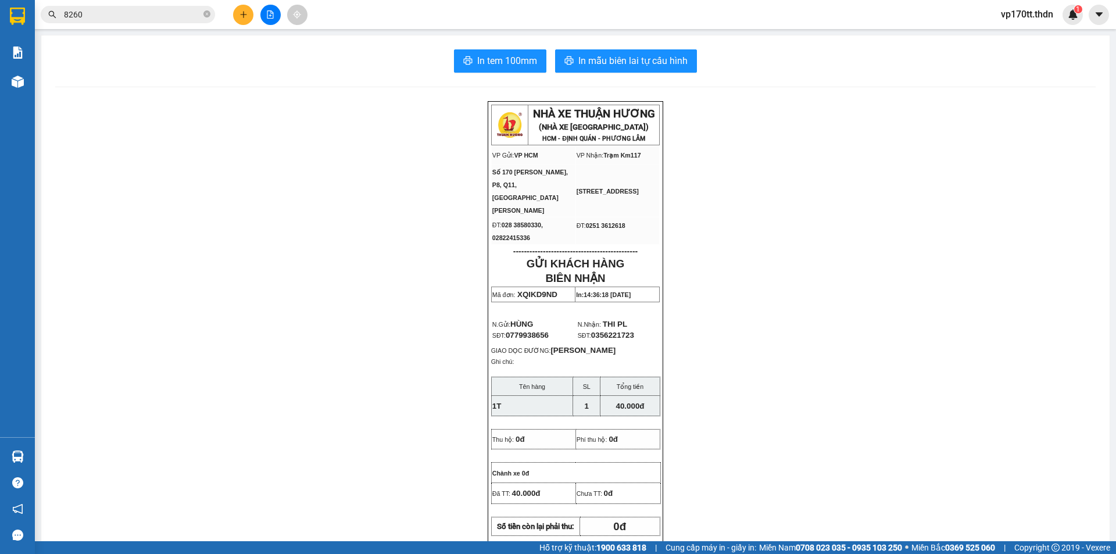
click at [253, 13] on div at bounding box center [270, 15] width 87 height 20
click at [249, 16] on button at bounding box center [243, 15] width 20 height 20
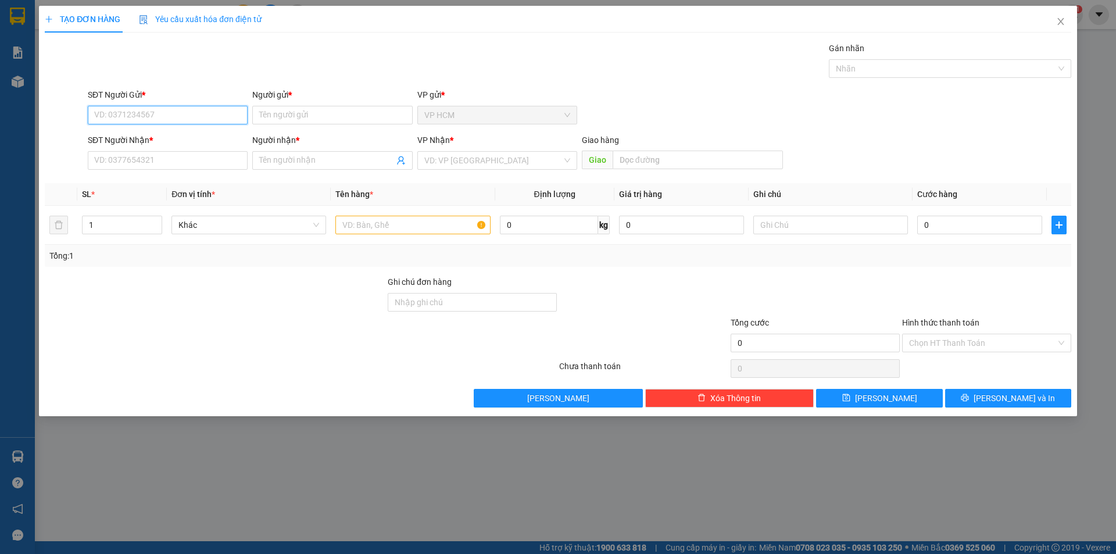
click at [185, 124] on input "SĐT Người Gửi *" at bounding box center [168, 115] width 160 height 19
click at [170, 116] on input "670" at bounding box center [168, 115] width 160 height 19
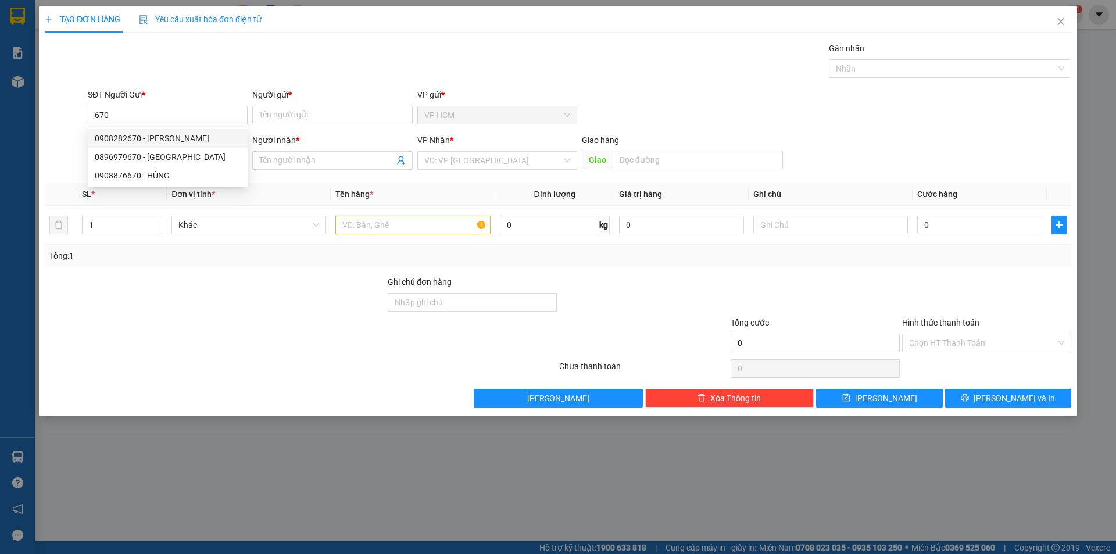
click at [323, 131] on form "SĐT Người Gửi * 670 Người gửi * Tên người gửi VP gửi * VP HCM SĐT Người Nhận * …" at bounding box center [558, 131] width 1027 height 86
click at [321, 114] on input "Người gửi *" at bounding box center [332, 115] width 160 height 19
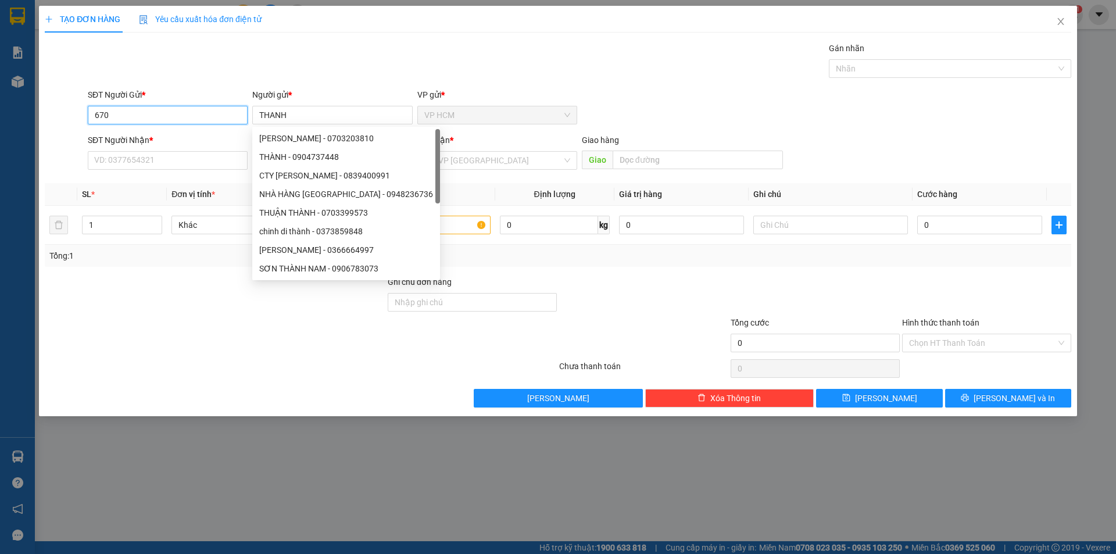
click at [163, 119] on input "670" at bounding box center [168, 115] width 160 height 19
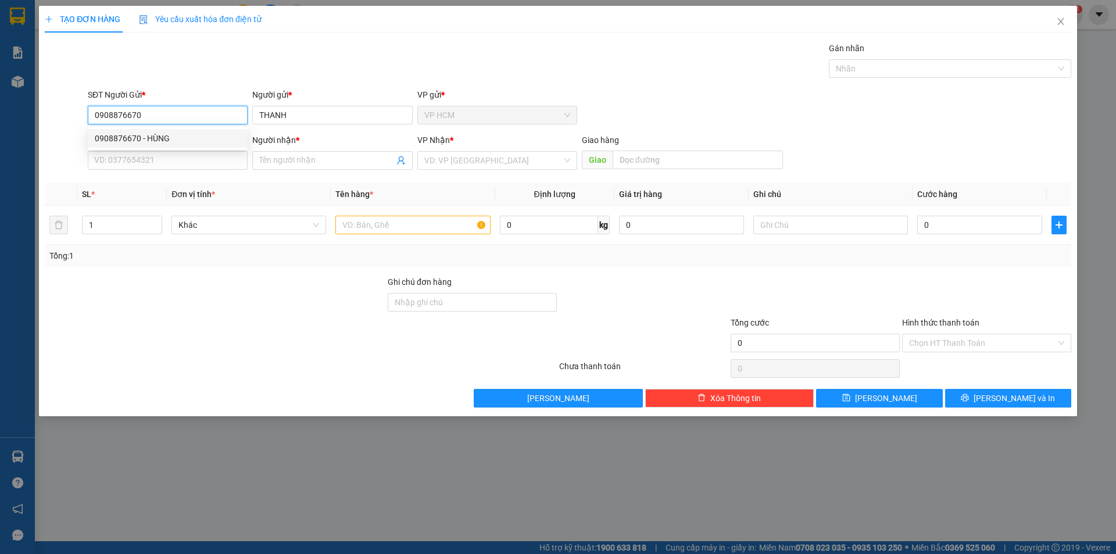
click at [188, 134] on div "0908876670 - HÙNG" at bounding box center [168, 138] width 146 height 13
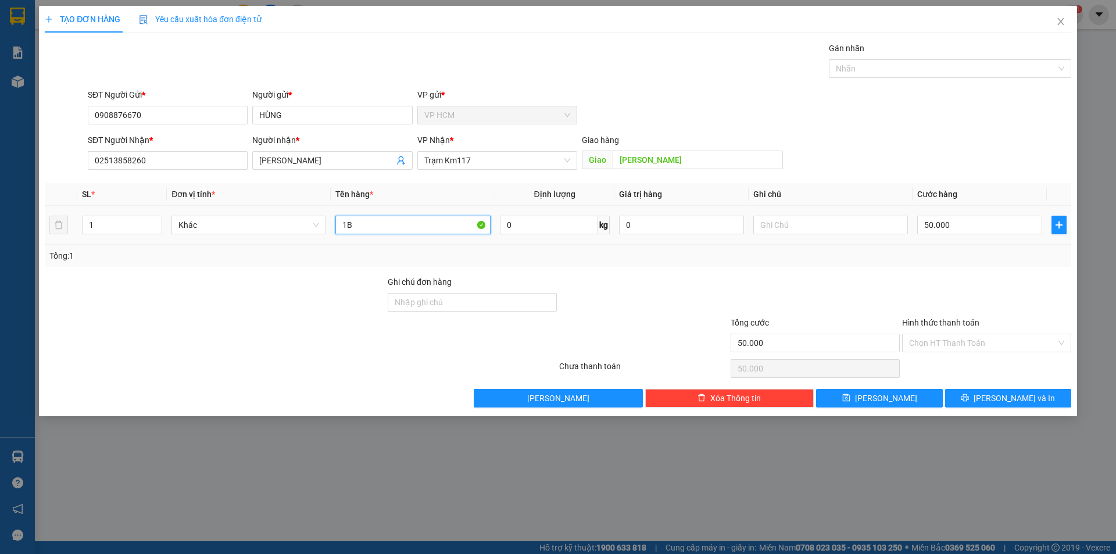
click at [425, 220] on input "1B" at bounding box center [412, 225] width 155 height 19
click at [896, 73] on div at bounding box center [944, 69] width 225 height 14
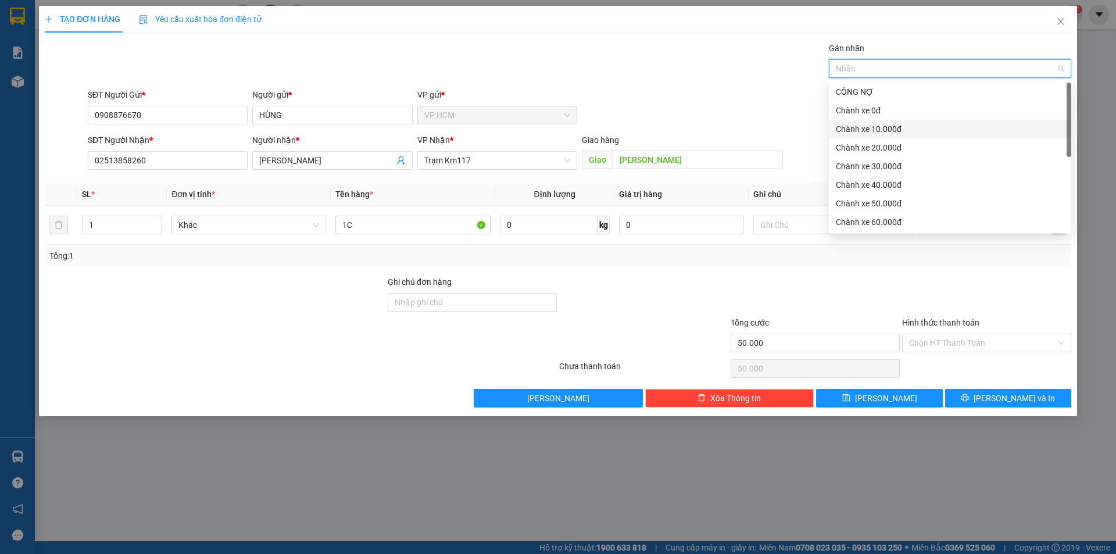
click at [878, 128] on div "Chành xe 10.000đ" at bounding box center [950, 129] width 228 height 13
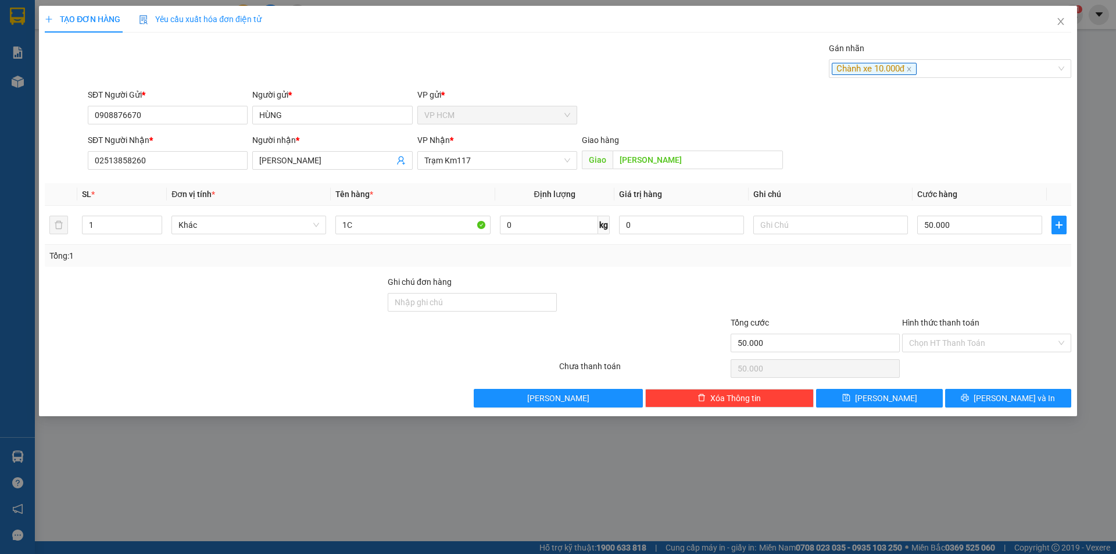
drag, startPoint x: 555, startPoint y: 93, endPoint x: 932, endPoint y: 261, distance: 412.4
click at [574, 100] on div "VP gửi *" at bounding box center [497, 94] width 160 height 13
click at [938, 239] on td "50.000" at bounding box center [980, 225] width 134 height 39
click at [939, 238] on td "50.000" at bounding box center [980, 225] width 134 height 39
click at [939, 228] on input "50.000" at bounding box center [979, 225] width 125 height 19
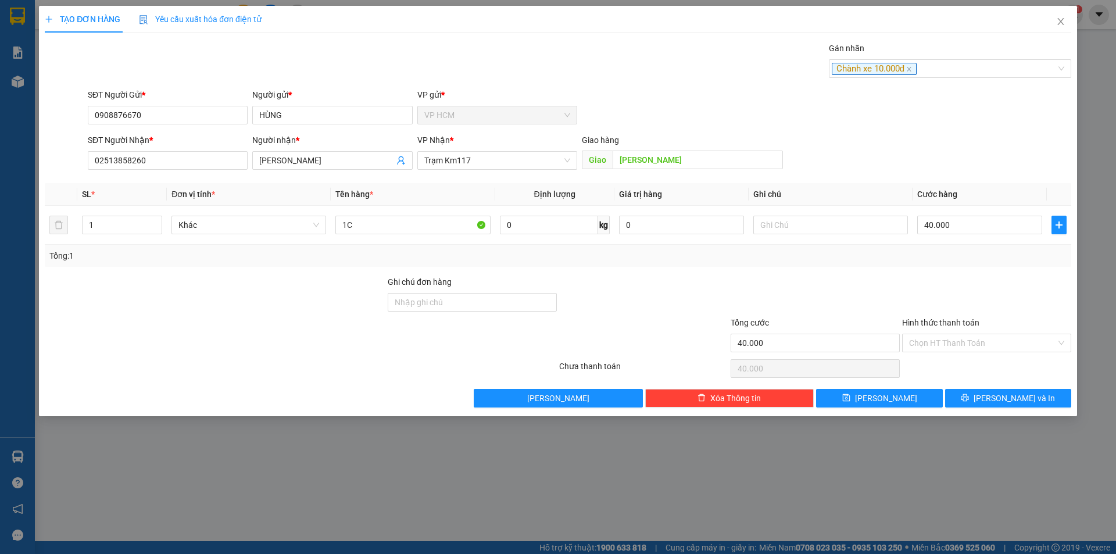
drag, startPoint x: 937, startPoint y: 268, endPoint x: 938, endPoint y: 321, distance: 52.9
click at [937, 274] on div "Transit Pickup Surcharge Ids Transit Deliver Surcharge Ids Transit Deliver Surc…" at bounding box center [558, 225] width 1027 height 366
click at [939, 321] on label "Hình thức thanh toán" at bounding box center [940, 322] width 77 height 9
click at [939, 334] on input "Hình thức thanh toán" at bounding box center [982, 342] width 147 height 17
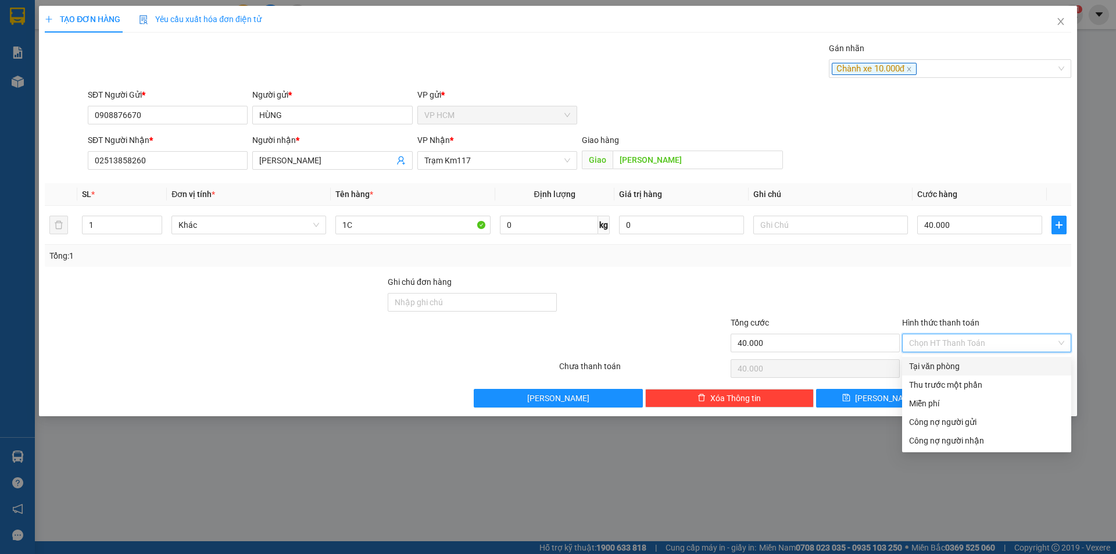
click at [939, 334] on input "Hình thức thanh toán" at bounding box center [982, 342] width 147 height 17
click at [927, 377] on div "Thu trước một phần" at bounding box center [986, 385] width 169 height 19
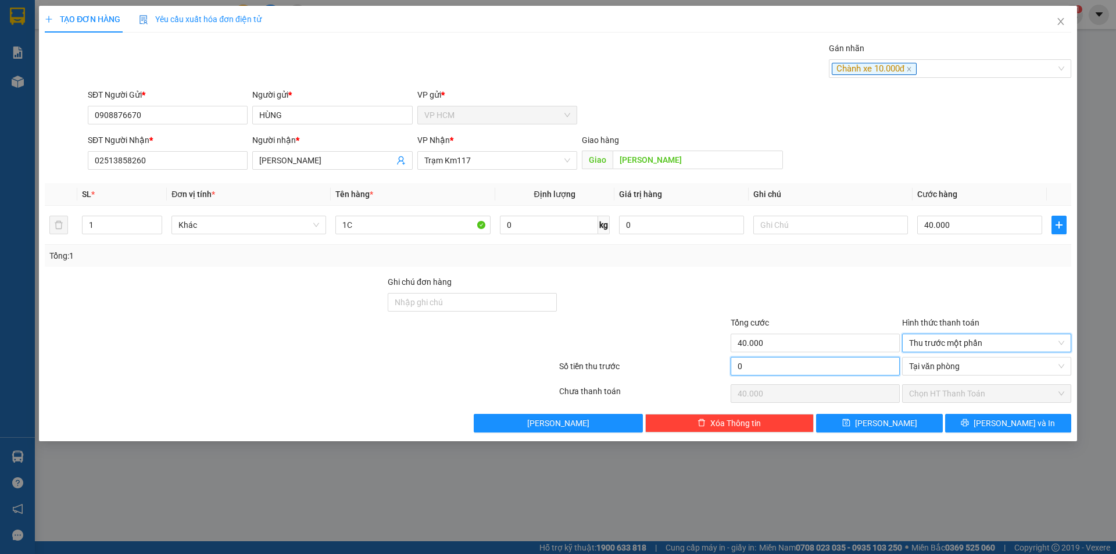
click at [836, 371] on input "0" at bounding box center [815, 366] width 169 height 19
drag, startPoint x: 859, startPoint y: 289, endPoint x: 931, endPoint y: 145, distance: 160.7
click at [863, 274] on div "Transit Pickup Surcharge Ids Transit Deliver Surcharge Ids Transit Deliver Surc…" at bounding box center [558, 237] width 1027 height 391
drag, startPoint x: 959, startPoint y: 77, endPoint x: 886, endPoint y: 92, distance: 74.3
click at [959, 76] on div "Chành xe 10.000đ" at bounding box center [950, 68] width 242 height 19
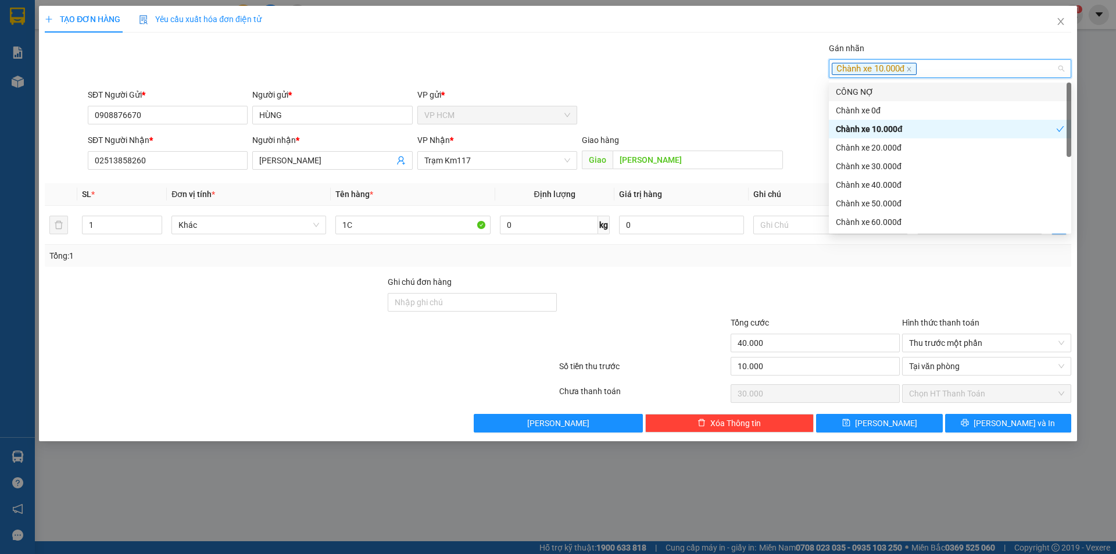
click at [877, 96] on div "CÔNG NỢ" at bounding box center [950, 91] width 228 height 13
click at [705, 67] on div "Gán nhãn Chành xe 10.000đ" at bounding box center [579, 62] width 988 height 41
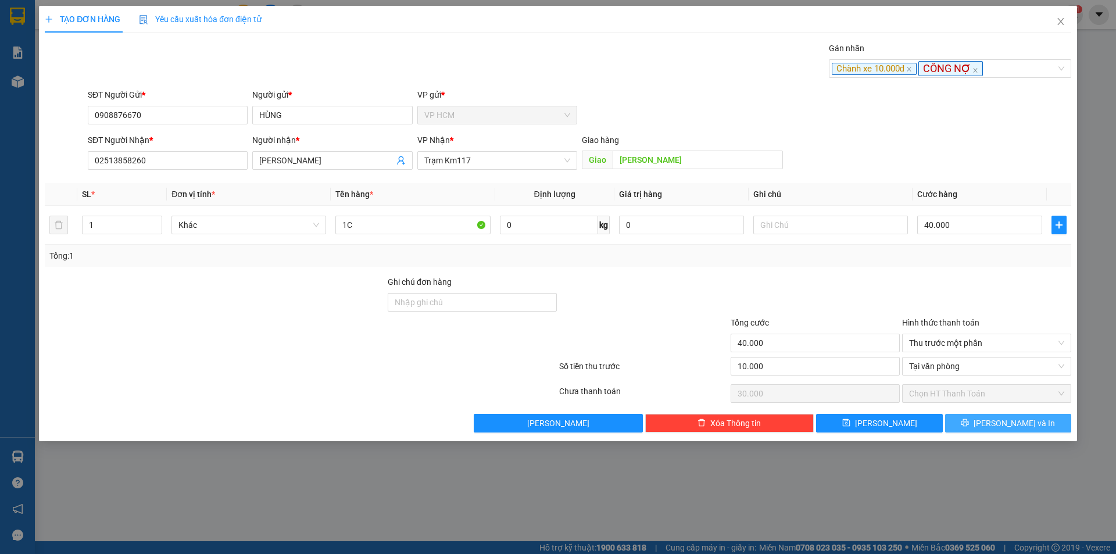
click at [1069, 416] on button "[PERSON_NAME] và In" at bounding box center [1008, 423] width 126 height 19
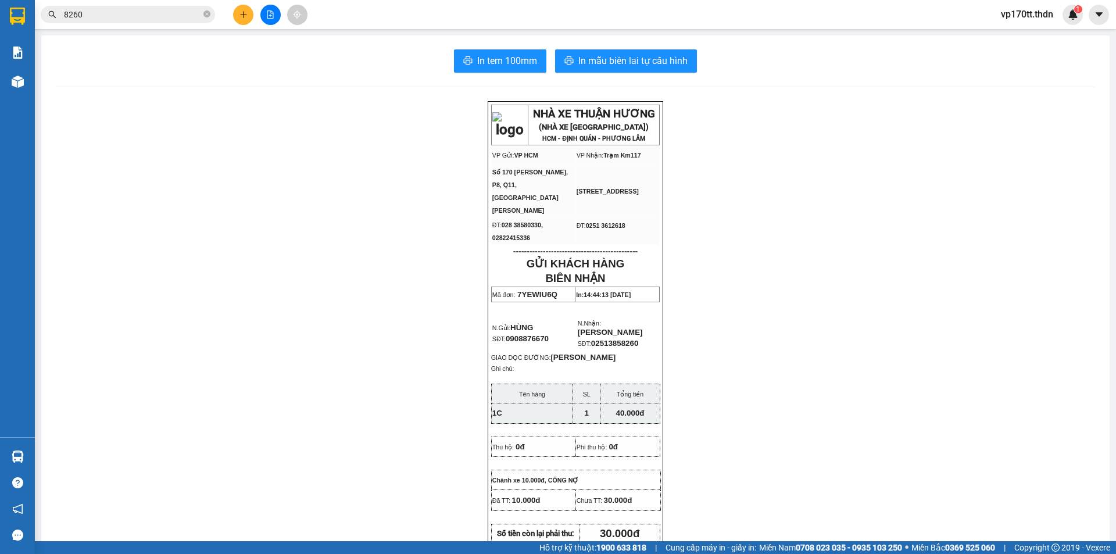
click at [567, 44] on div "In tem 100mm In mẫu biên lai tự cấu hình NHÀ XE THUẬN HƯƠNG (NHÀ XE [GEOGRAPHIC…" at bounding box center [575, 538] width 1068 height 1007
click at [590, 68] on span "In mẫu biên lai tự cấu hình" at bounding box center [632, 60] width 109 height 15
click at [678, 71] on button "In mẫu biên lai tự cấu hình" at bounding box center [626, 60] width 142 height 23
click at [167, 20] on input "8260" at bounding box center [132, 14] width 137 height 13
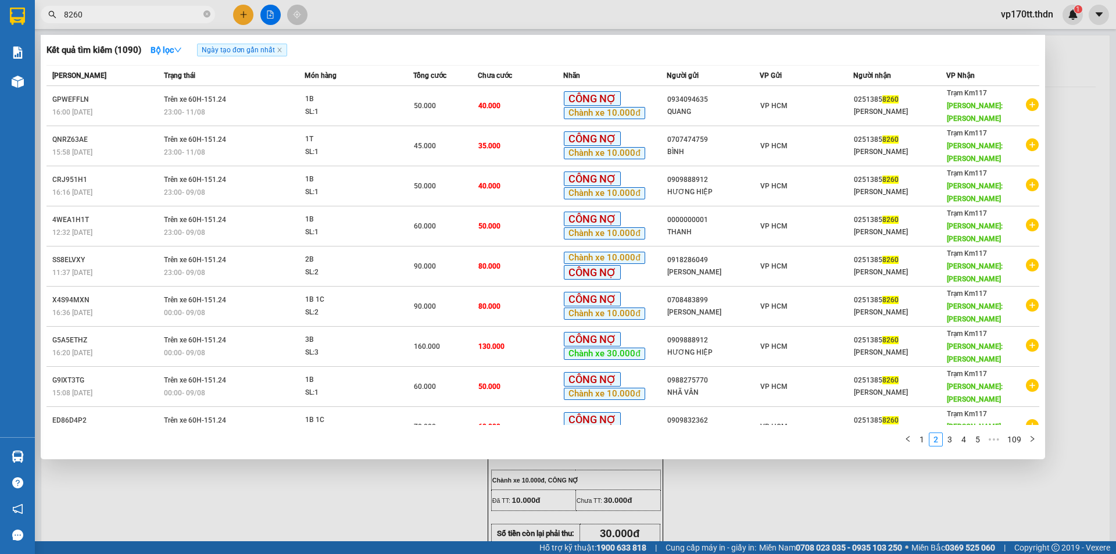
click at [167, 20] on input "8260" at bounding box center [132, 14] width 137 height 13
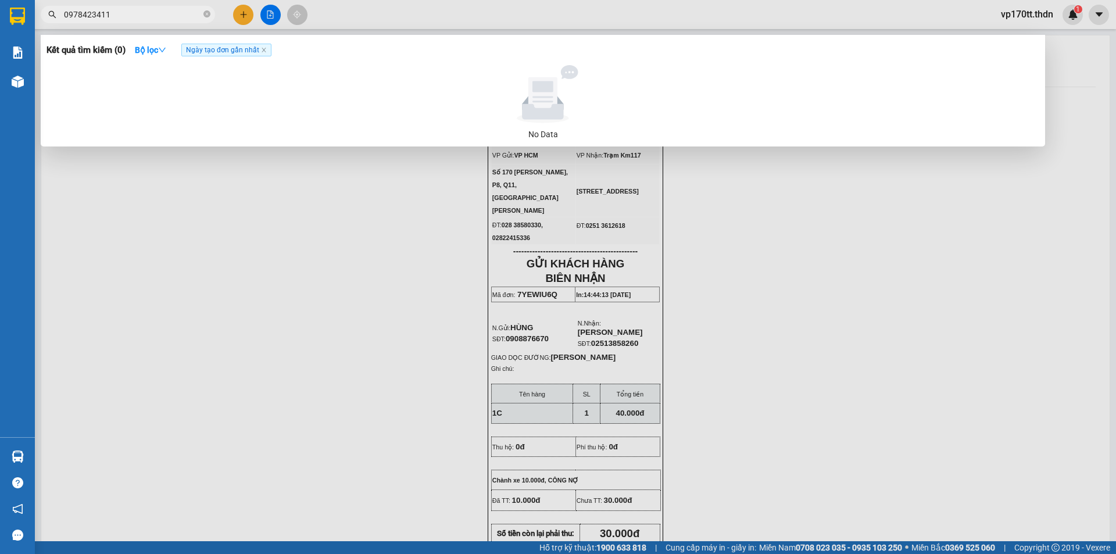
click at [89, 17] on input "0978423411" at bounding box center [132, 14] width 137 height 13
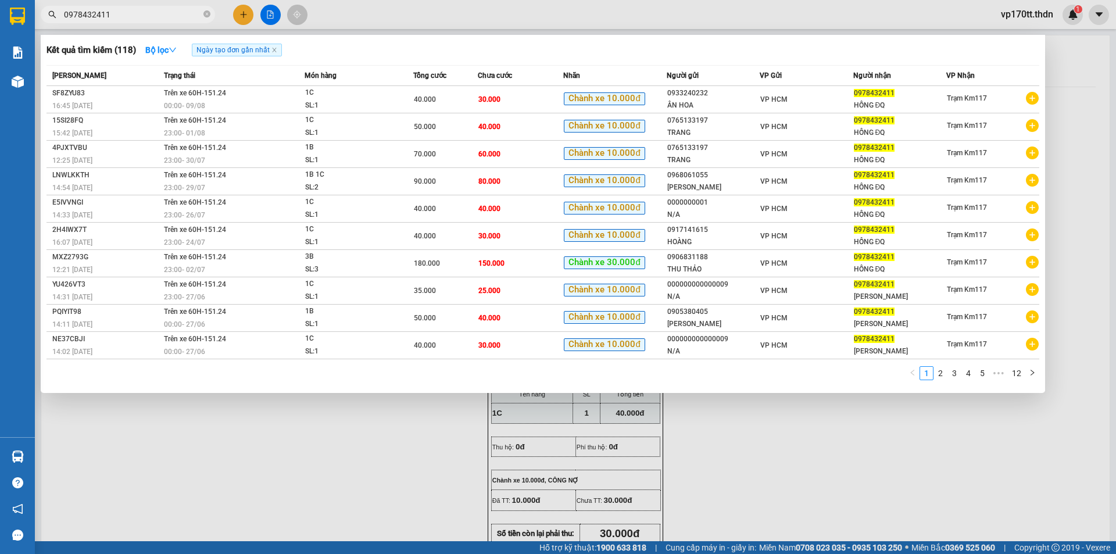
click at [241, 23] on div at bounding box center [558, 277] width 1116 height 554
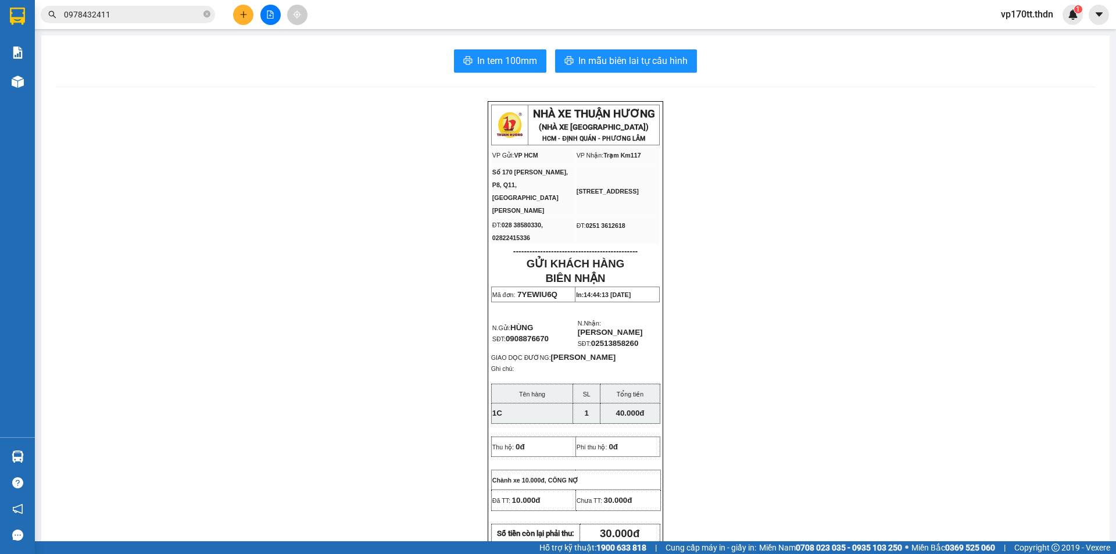
click at [241, 23] on button at bounding box center [243, 15] width 20 height 20
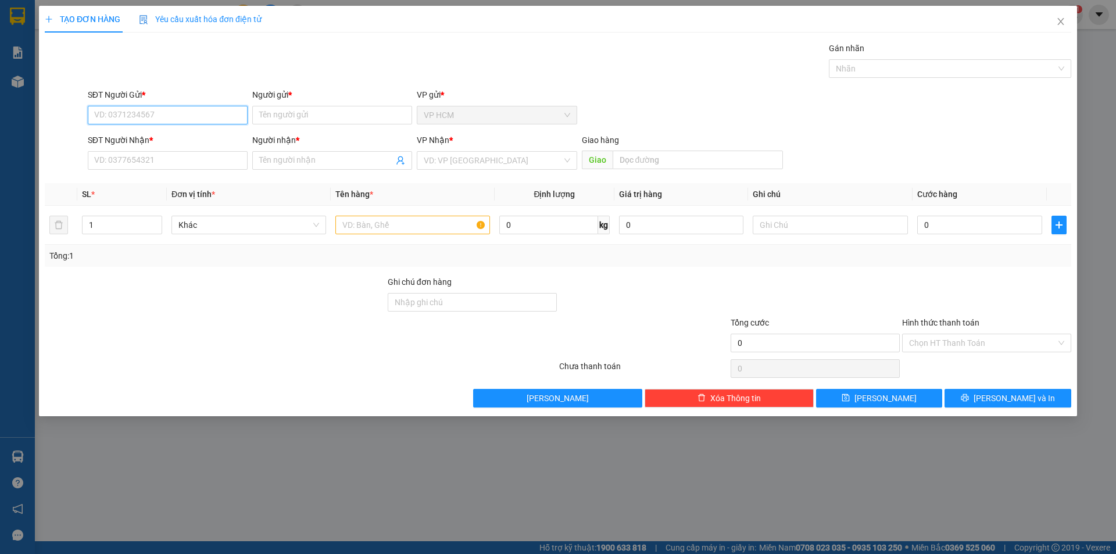
click at [177, 114] on input "SĐT Người Gửi *" at bounding box center [168, 115] width 160 height 19
click at [162, 135] on div "0933240232 - ÂN HOA" at bounding box center [168, 138] width 146 height 13
click at [896, 84] on div "Transit Pickup Surcharge Ids Transit Deliver Surcharge Ids Transit Deliver Surc…" at bounding box center [558, 225] width 1027 height 366
click at [890, 70] on div at bounding box center [944, 69] width 225 height 14
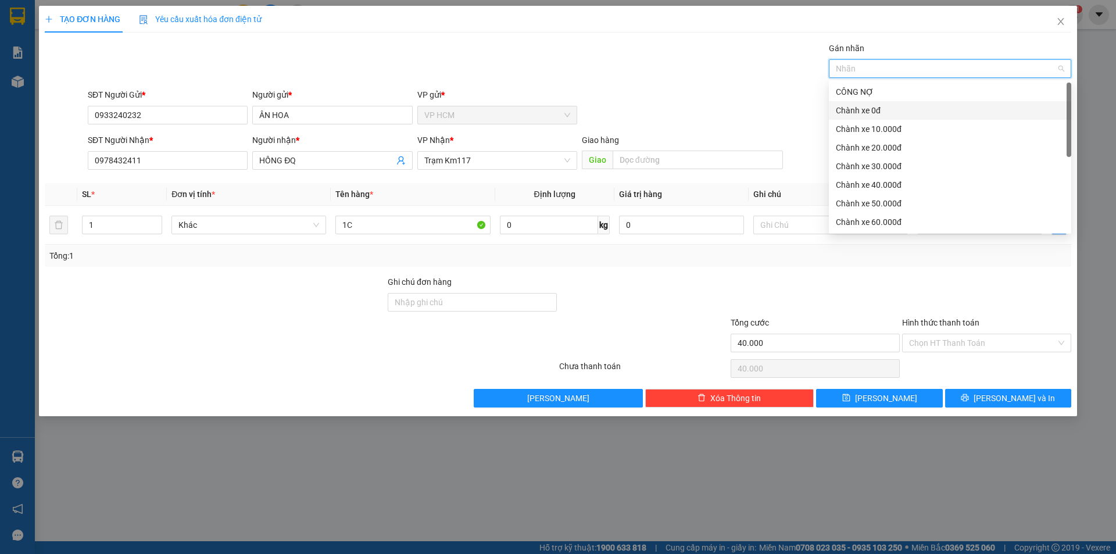
click at [877, 115] on div "Chành xe 0đ" at bounding box center [950, 110] width 228 height 13
click at [664, 85] on div "Transit Pickup Surcharge Ids Transit Deliver Surcharge Ids Transit Deliver Surc…" at bounding box center [558, 225] width 1027 height 366
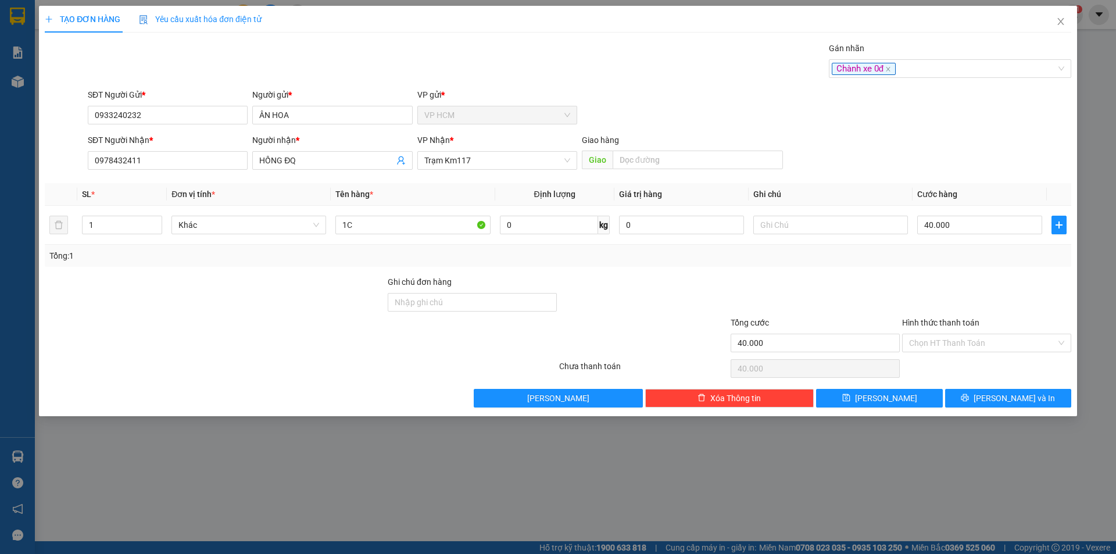
click at [923, 55] on div "Gán nhãn" at bounding box center [950, 50] width 242 height 17
click at [925, 65] on div "Chành xe 0đ" at bounding box center [944, 69] width 225 height 14
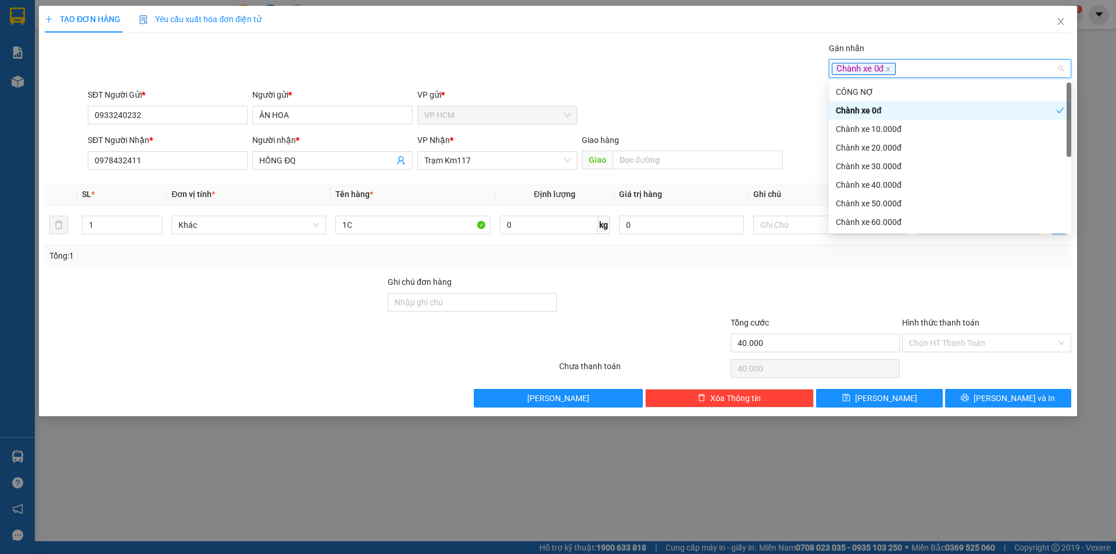
click at [886, 105] on div "Chành xe 0đ" at bounding box center [946, 110] width 220 height 13
drag, startPoint x: 878, startPoint y: 134, endPoint x: 645, endPoint y: 74, distance: 240.8
click at [873, 133] on div "Chành xe 10.000đ" at bounding box center [950, 129] width 228 height 13
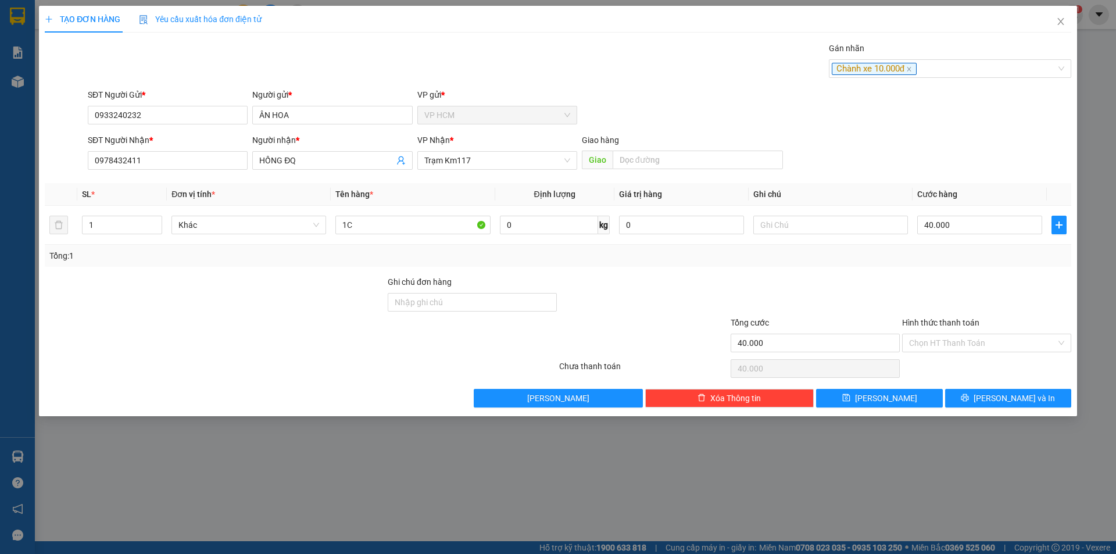
click at [645, 74] on div "Gán nhãn Chành xe 10.000đ" at bounding box center [579, 62] width 988 height 41
click at [954, 219] on input "40.000" at bounding box center [979, 225] width 125 height 19
click at [935, 336] on input "Hình thức thanh toán" at bounding box center [982, 342] width 147 height 17
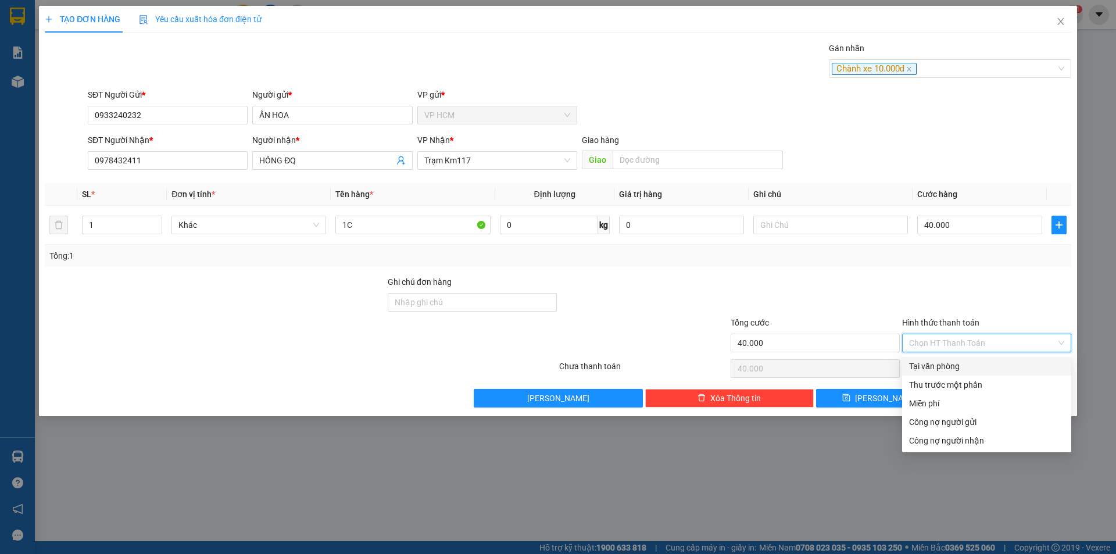
click at [942, 384] on div "Thu trước một phần" at bounding box center [986, 384] width 155 height 13
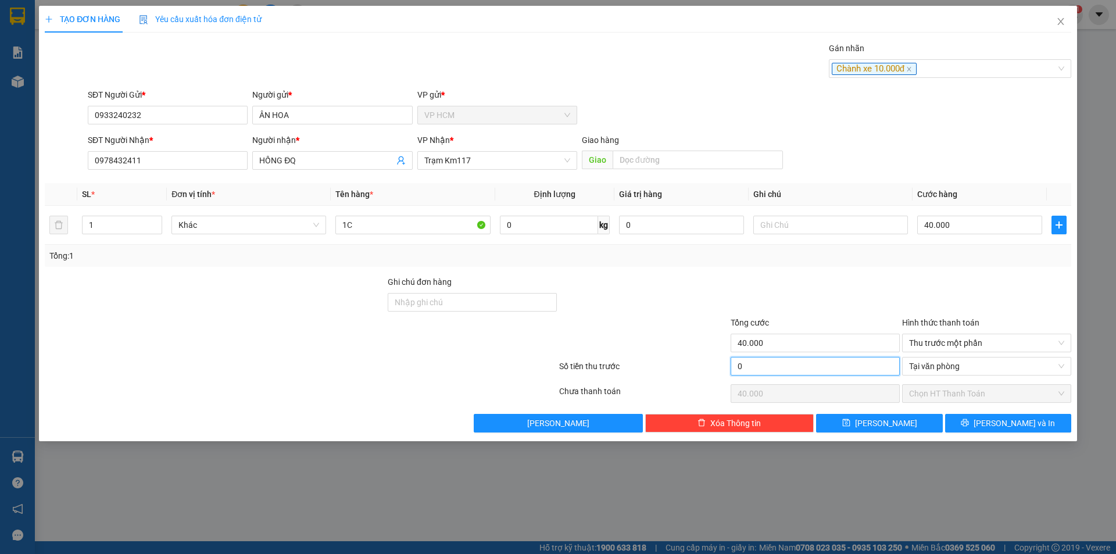
click at [742, 359] on input "0" at bounding box center [815, 366] width 169 height 19
drag, startPoint x: 788, startPoint y: 314, endPoint x: 794, endPoint y: 314, distance: 6.4
click at [794, 314] on div at bounding box center [815, 296] width 171 height 41
click at [1042, 426] on button "[PERSON_NAME] và In" at bounding box center [1008, 423] width 126 height 19
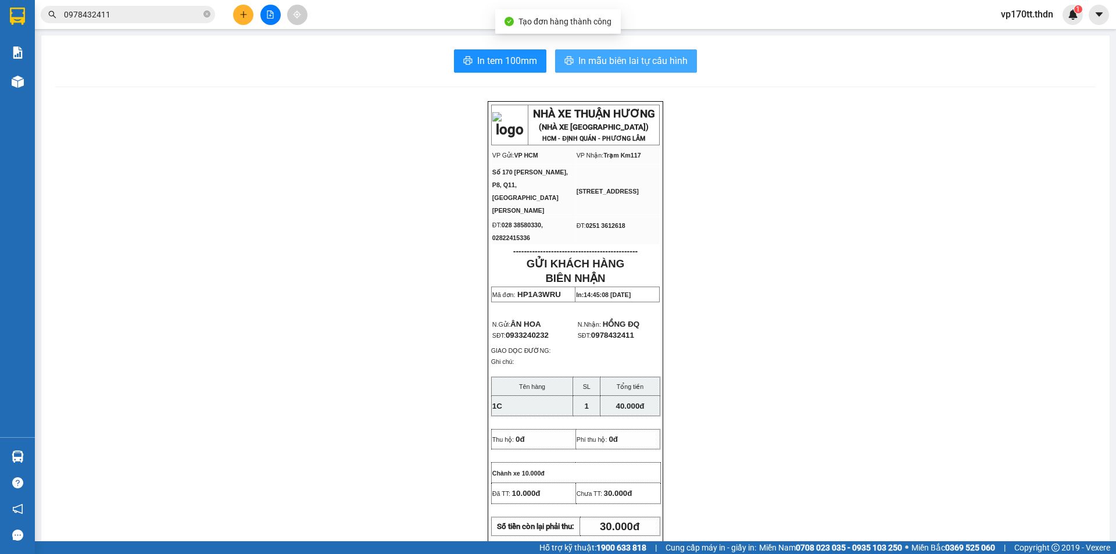
click at [594, 62] on span "In mẫu biên lai tự cấu hình" at bounding box center [632, 60] width 109 height 15
click at [639, 66] on span "In mẫu biên lai tự cấu hình" at bounding box center [632, 60] width 109 height 15
click at [555, 49] on button "In mẫu biên lai tự cấu hình" at bounding box center [626, 60] width 142 height 23
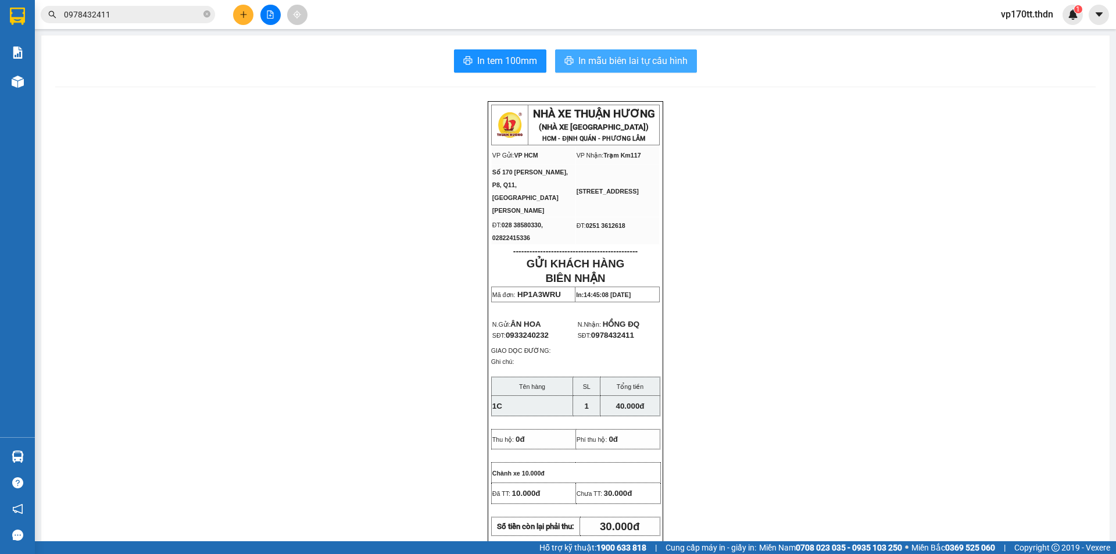
click at [555, 49] on button "In mẫu biên lai tự cấu hình" at bounding box center [626, 60] width 142 height 23
click at [246, 19] on button at bounding box center [243, 15] width 20 height 20
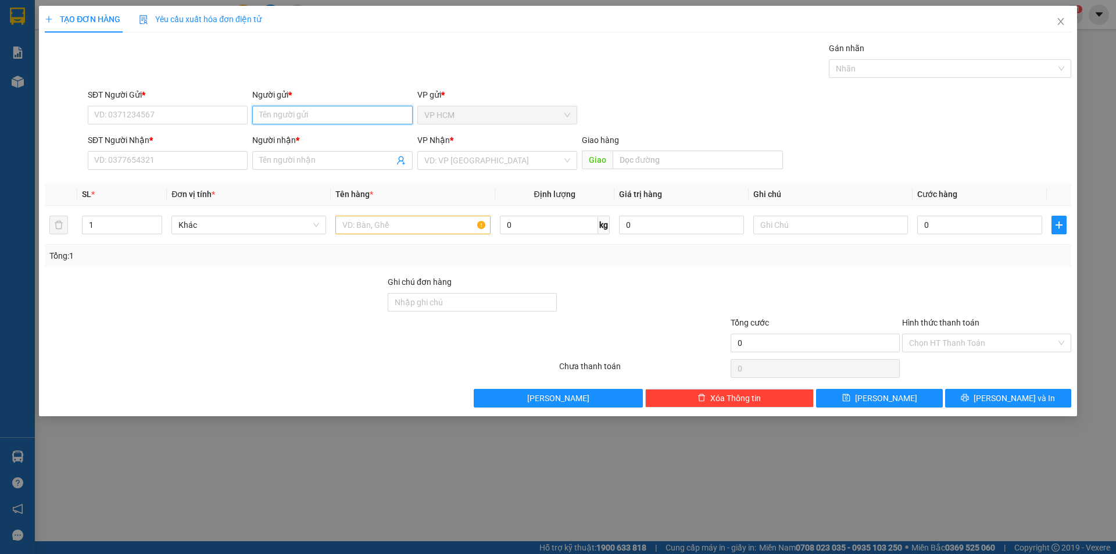
click at [340, 116] on input "Người gửi *" at bounding box center [332, 115] width 160 height 19
click at [348, 135] on div "[PERSON_NAME] - 0829721993" at bounding box center [332, 138] width 146 height 13
click at [398, 165] on icon "user-add" at bounding box center [400, 160] width 9 height 9
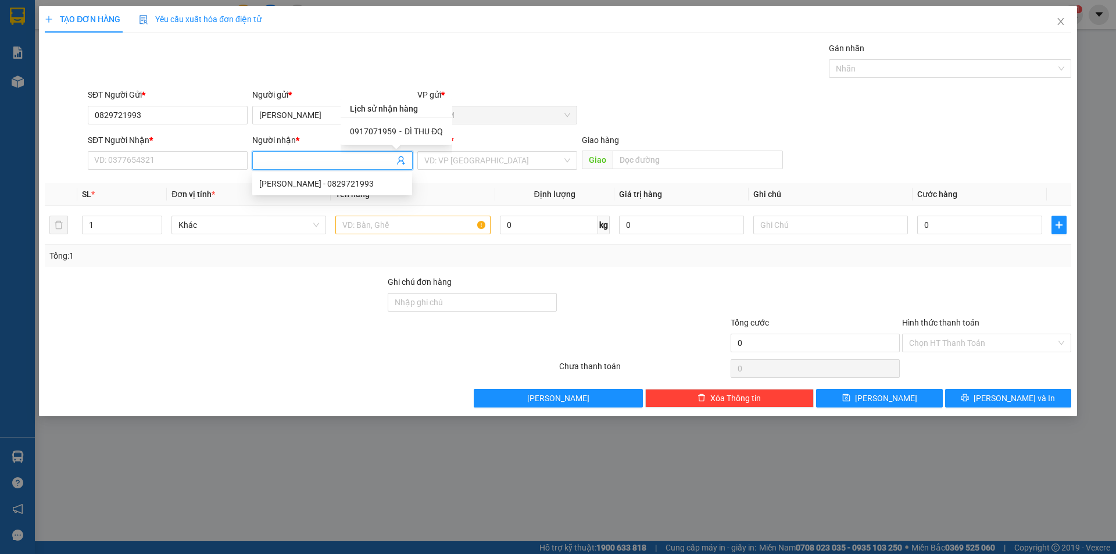
click at [416, 130] on span "DÌ THU ĐQ" at bounding box center [424, 131] width 38 height 9
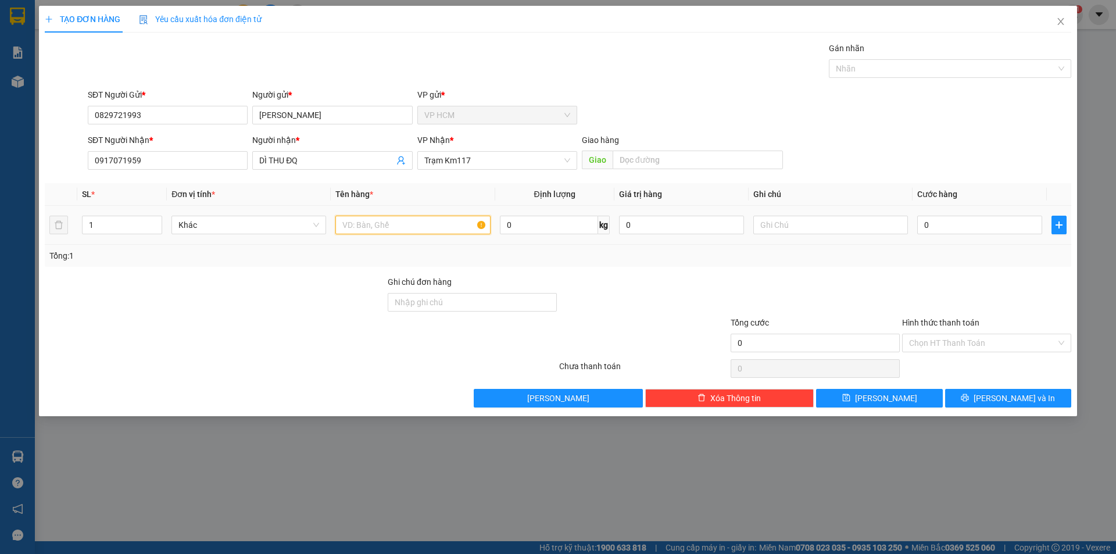
click at [432, 226] on input "text" at bounding box center [412, 225] width 155 height 19
click at [945, 65] on div at bounding box center [944, 69] width 225 height 14
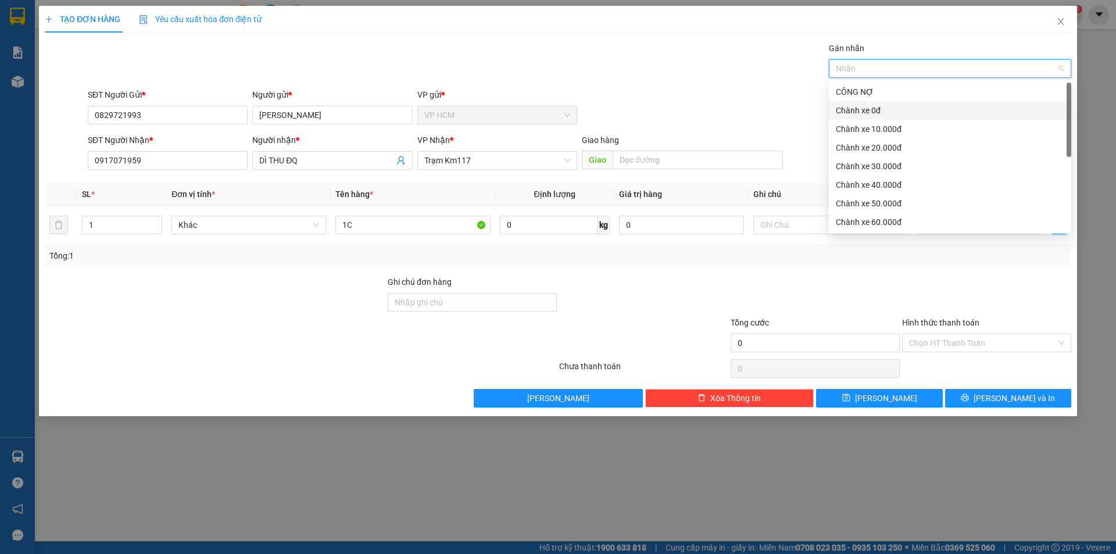
click at [891, 118] on div "Chành xe 0đ" at bounding box center [950, 110] width 242 height 19
drag, startPoint x: 681, startPoint y: 74, endPoint x: 923, endPoint y: 203, distance: 274.4
click at [689, 80] on div "Gán nhãn Chành xe 0đ" at bounding box center [579, 62] width 988 height 41
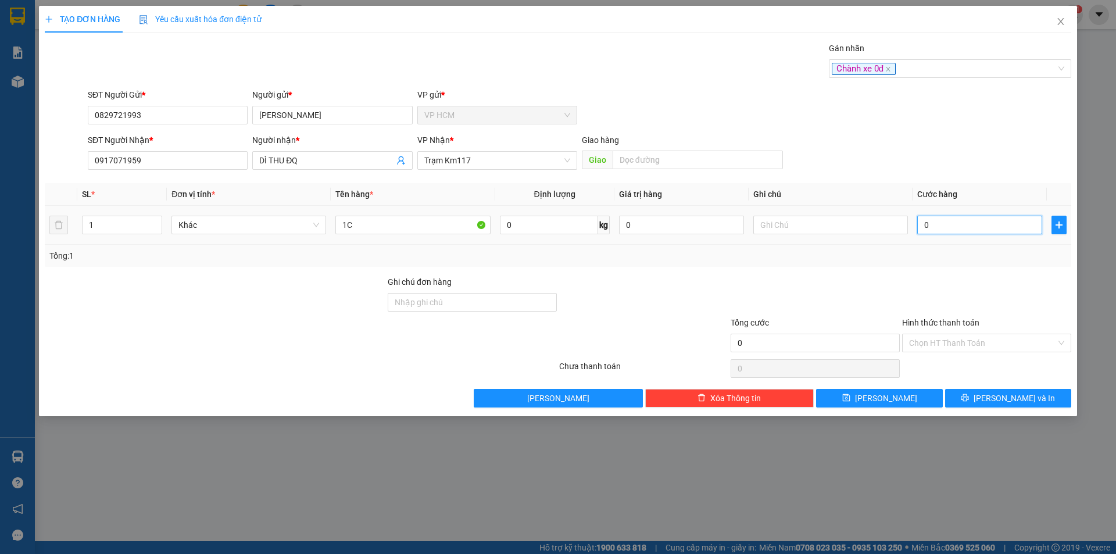
click at [989, 226] on input "0" at bounding box center [979, 225] width 125 height 19
click at [966, 304] on div at bounding box center [986, 296] width 171 height 41
click at [959, 355] on div "Hình thức thanh toán Chọn HT Thanh Toán" at bounding box center [986, 336] width 169 height 41
click at [962, 348] on input "Hình thức thanh toán" at bounding box center [982, 342] width 147 height 17
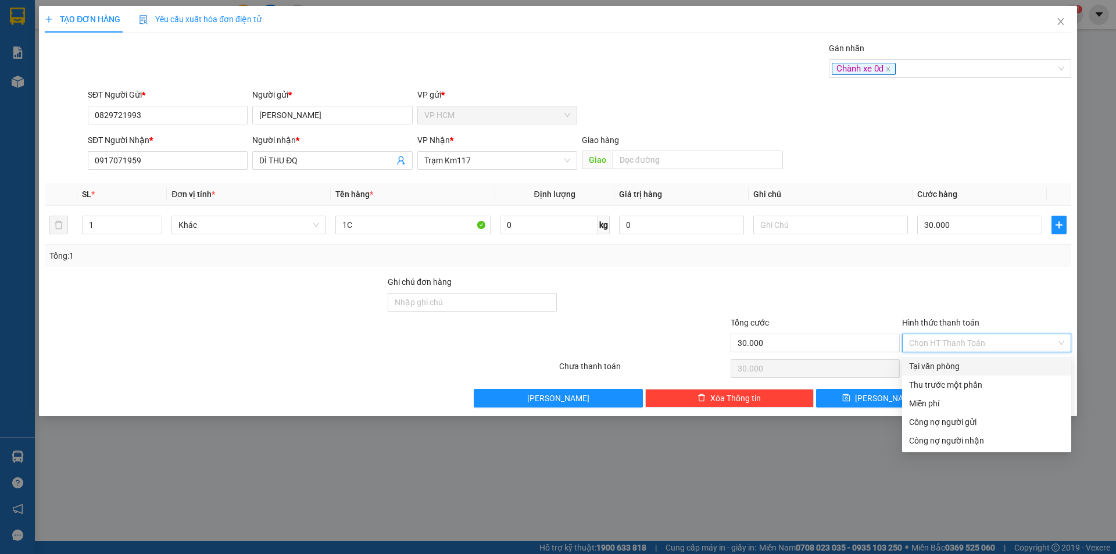
click at [962, 363] on div "Tại văn phòng" at bounding box center [986, 366] width 155 height 13
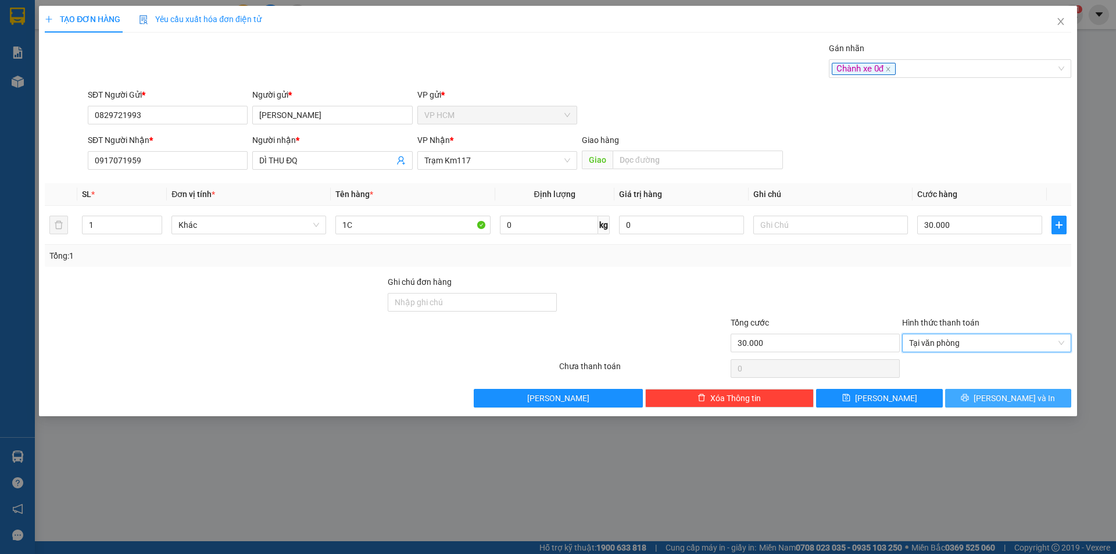
click at [994, 391] on button "[PERSON_NAME] và In" at bounding box center [1008, 398] width 126 height 19
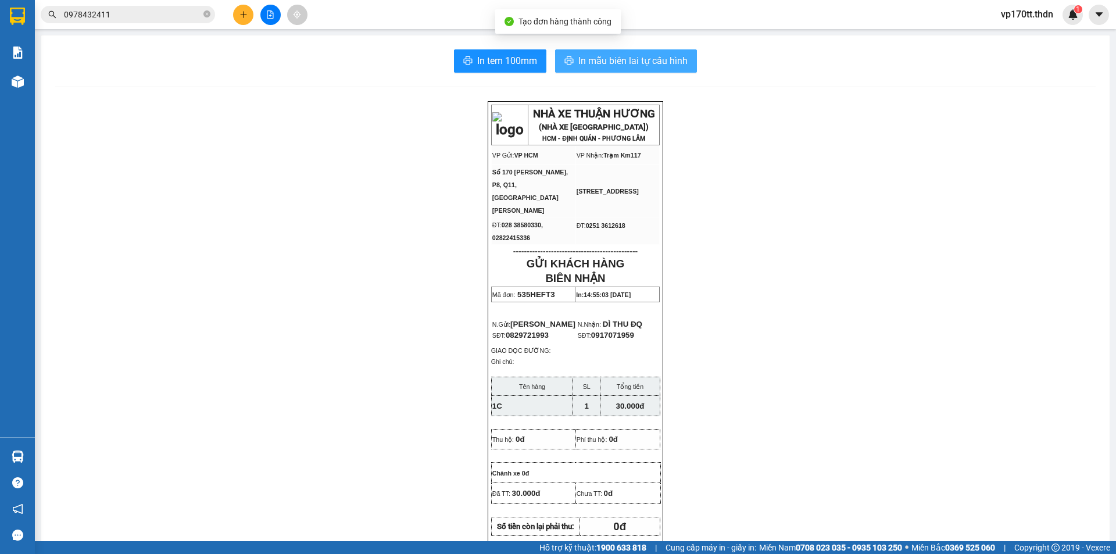
drag, startPoint x: 563, startPoint y: 78, endPoint x: 575, endPoint y: 60, distance: 21.8
click at [578, 60] on span "In mẫu biên lai tự cấu hình" at bounding box center [632, 60] width 109 height 15
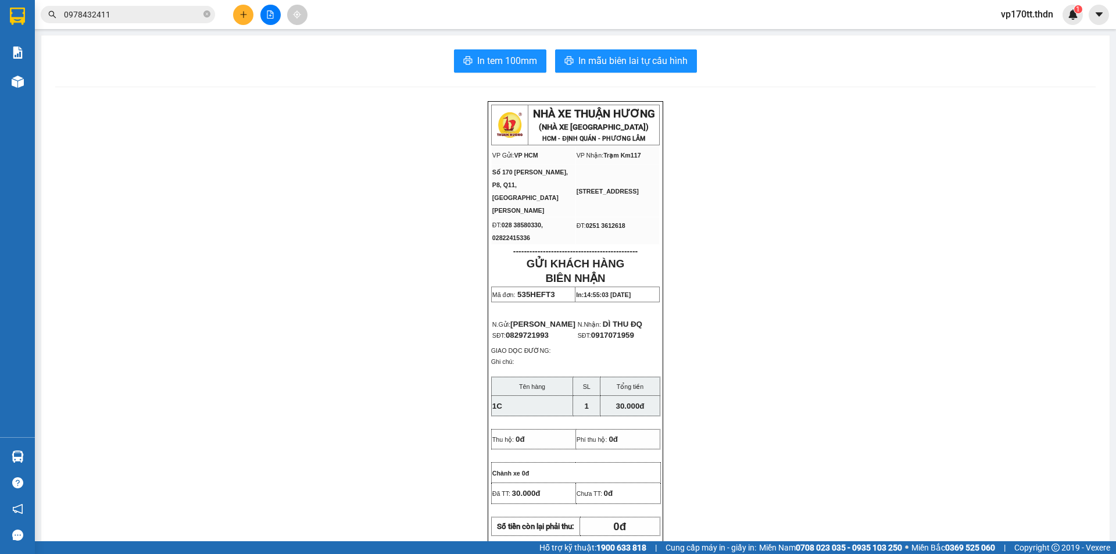
click at [179, 15] on input "0978432411" at bounding box center [132, 14] width 137 height 13
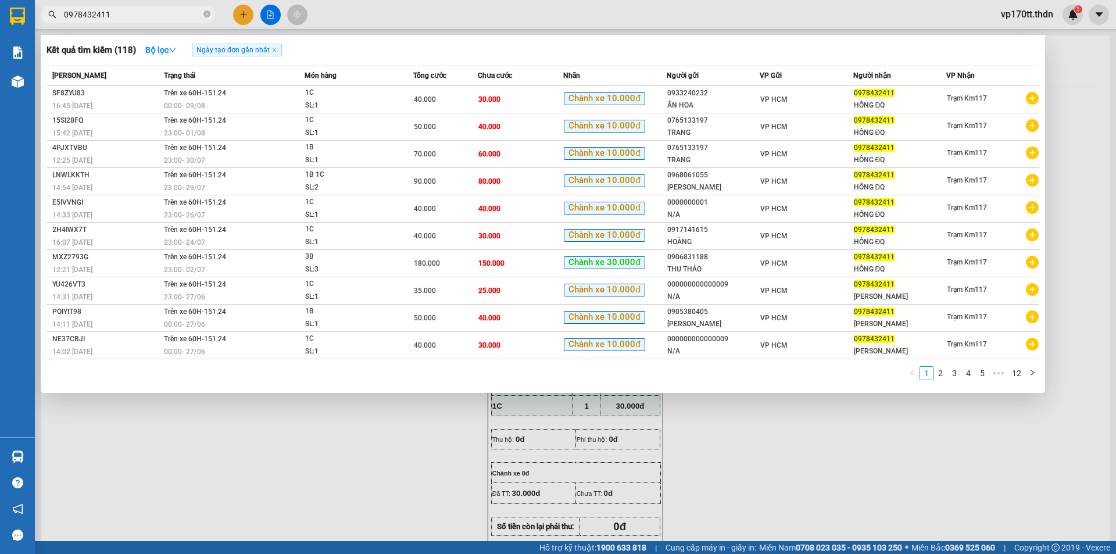
click at [179, 15] on input "0978432411" at bounding box center [132, 14] width 137 height 13
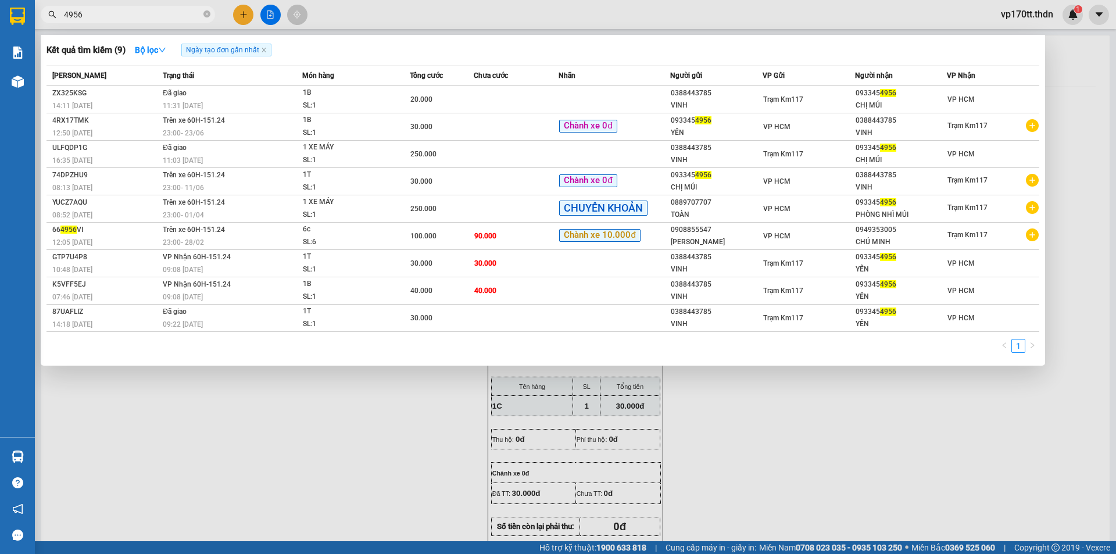
click at [253, 38] on div "Kết quả tìm kiếm ( 9 ) Bộ lọc Ngày tạo đơn gần nhất Mã ĐH Trạng thái Món hàng T…" at bounding box center [543, 200] width 1004 height 331
click at [248, 10] on div at bounding box center [558, 277] width 1116 height 554
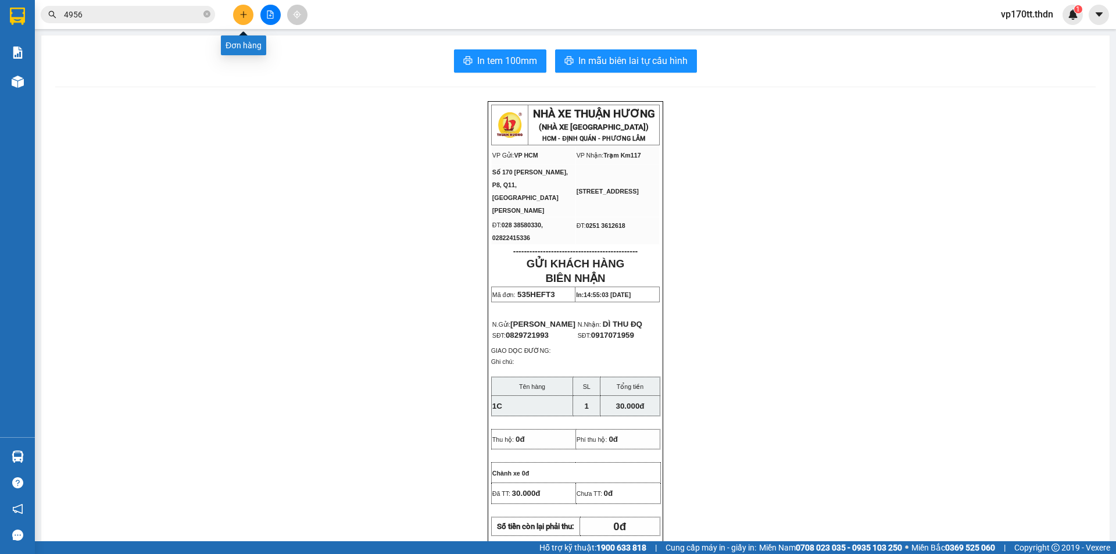
click at [248, 10] on button at bounding box center [243, 15] width 20 height 20
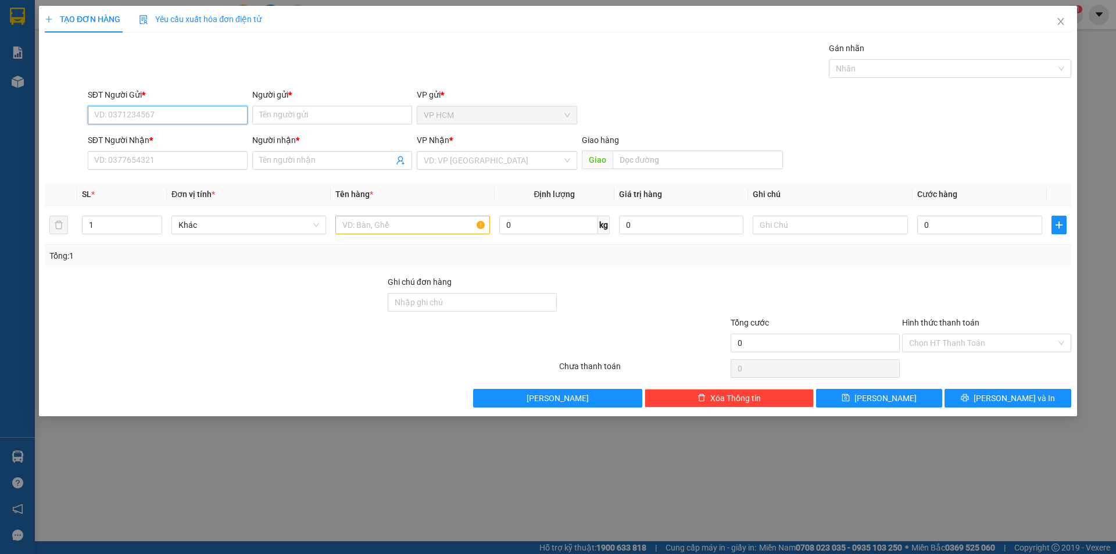
click at [161, 105] on div "SĐT Người Gửi *" at bounding box center [168, 96] width 160 height 17
click at [167, 119] on input "SĐT Người Gửi *" at bounding box center [168, 115] width 160 height 19
click at [174, 139] on div "0987733785 - PHƯƠNG" at bounding box center [168, 138] width 146 height 13
click at [186, 108] on input "0987733785" at bounding box center [168, 115] width 160 height 19
click at [186, 107] on input "0987733785" at bounding box center [168, 115] width 160 height 19
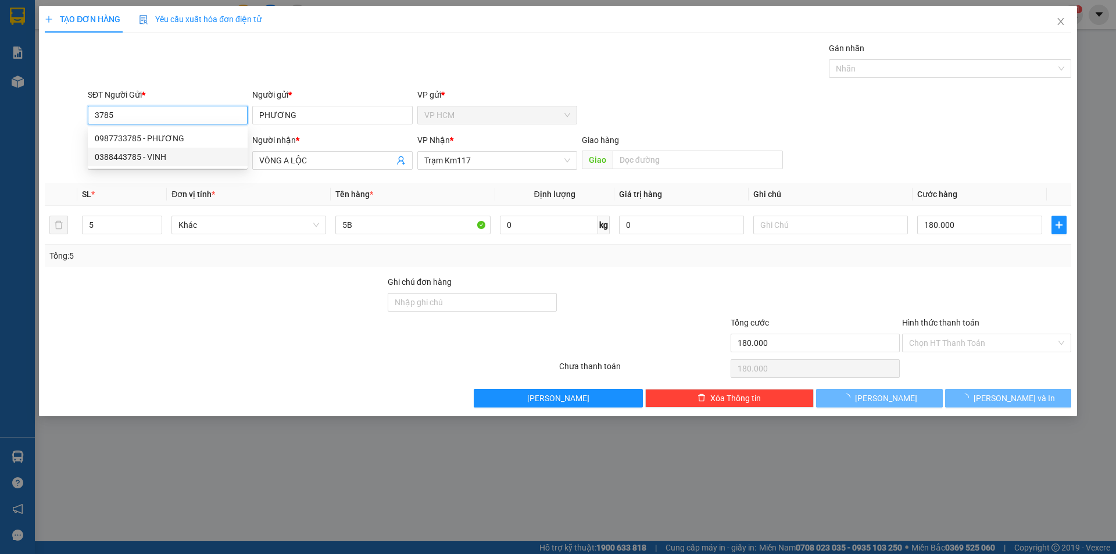
click at [173, 155] on div "0388443785 - VINH" at bounding box center [168, 157] width 146 height 13
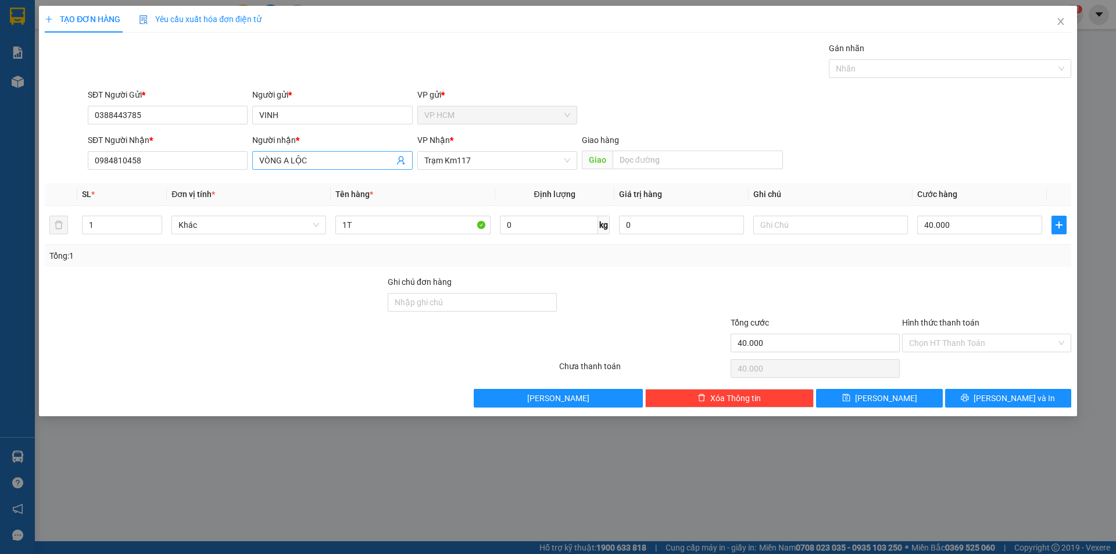
click at [404, 163] on icon "user-add" at bounding box center [400, 160] width 9 height 9
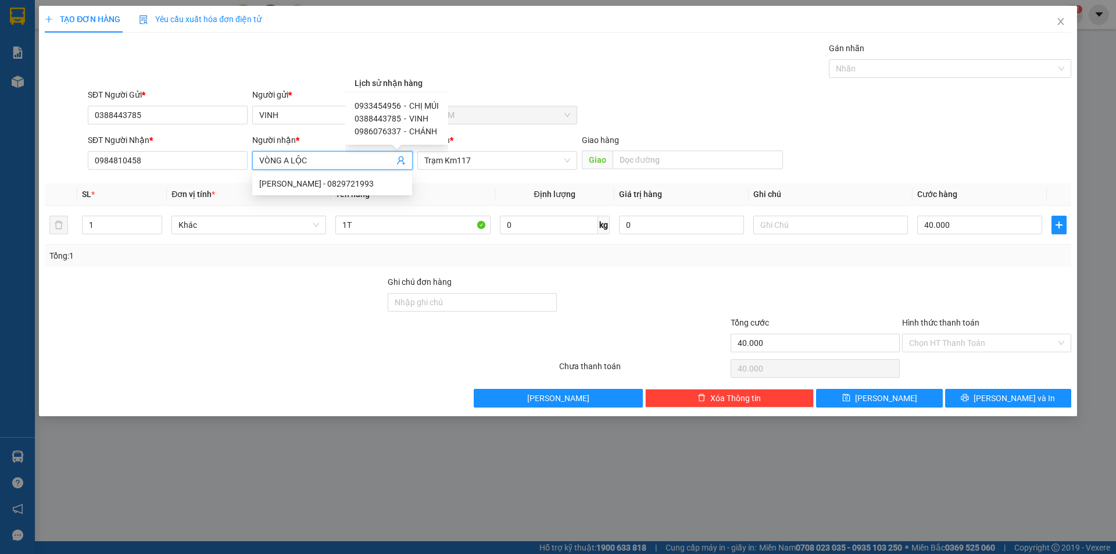
click at [421, 103] on span "CHỊ MÚI" at bounding box center [424, 105] width 30 height 9
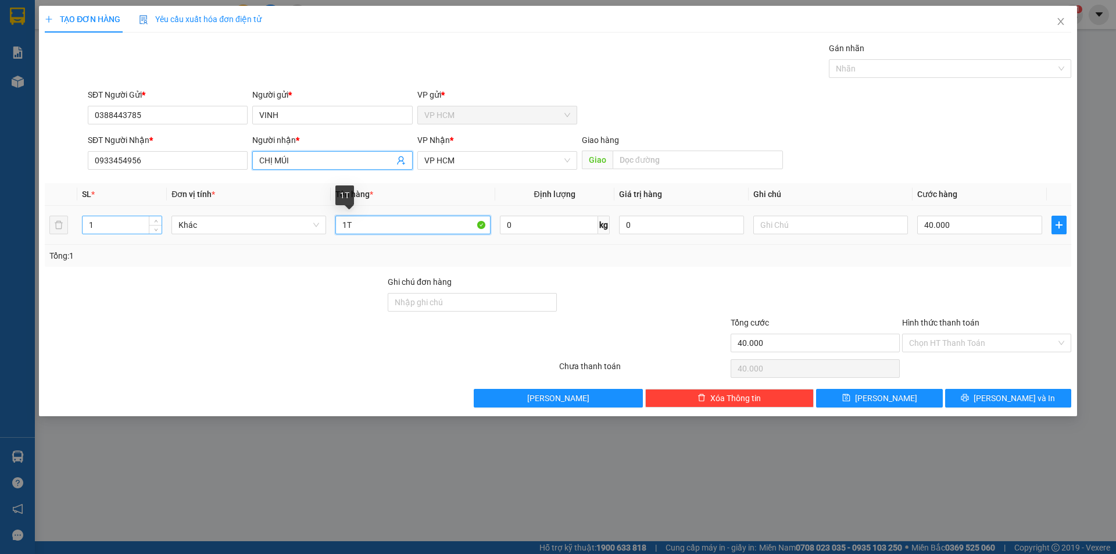
drag, startPoint x: 358, startPoint y: 229, endPoint x: 112, endPoint y: 229, distance: 245.9
click at [117, 229] on tr "1 Khác 1T 0 kg 0 40.000" at bounding box center [558, 225] width 1027 height 39
click at [115, 215] on div "1" at bounding box center [122, 224] width 80 height 23
drag, startPoint x: 119, startPoint y: 228, endPoint x: 242, endPoint y: 216, distance: 123.8
click at [120, 228] on input "1" at bounding box center [122, 224] width 79 height 17
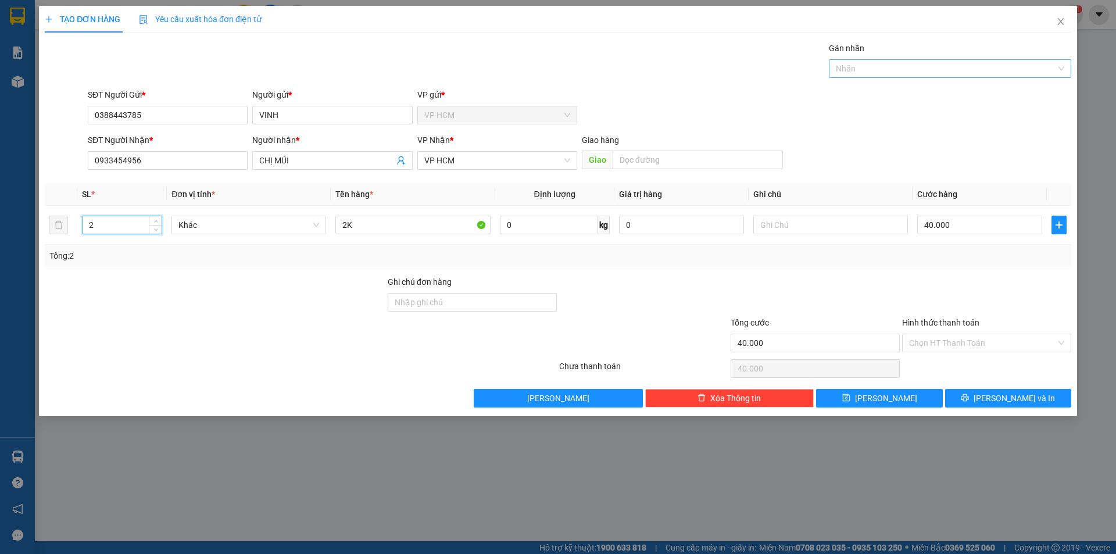
click at [880, 61] on div "Nhãn" at bounding box center [950, 68] width 242 height 19
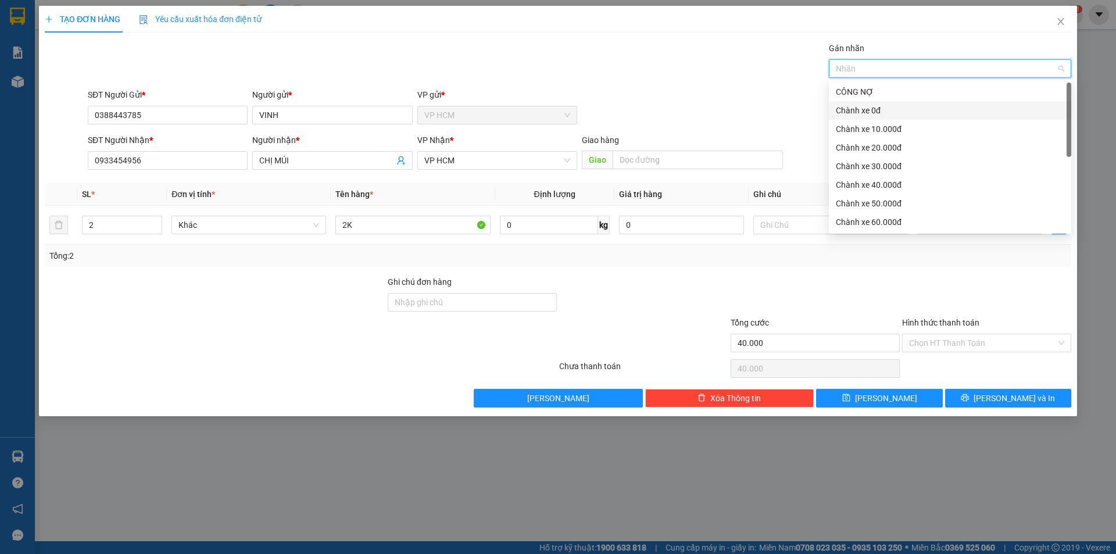
click at [861, 107] on div "Chành xe 0đ" at bounding box center [950, 110] width 228 height 13
click at [612, 82] on div "Gán nhãn Chành xe 0đ" at bounding box center [579, 62] width 988 height 41
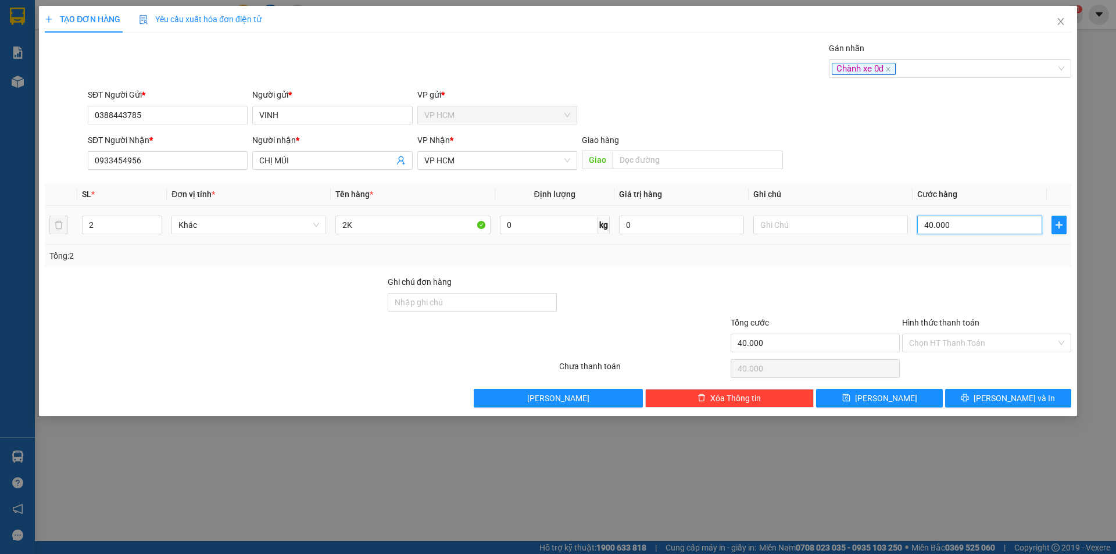
click at [934, 222] on input "40.000" at bounding box center [979, 225] width 125 height 19
drag, startPoint x: 928, startPoint y: 276, endPoint x: 945, endPoint y: 352, distance: 78.0
click at [930, 284] on div at bounding box center [986, 296] width 171 height 41
click at [946, 355] on div "Hình thức thanh toán Chọn HT Thanh Toán" at bounding box center [986, 336] width 169 height 41
click at [947, 351] on input "Hình thức thanh toán" at bounding box center [982, 342] width 147 height 17
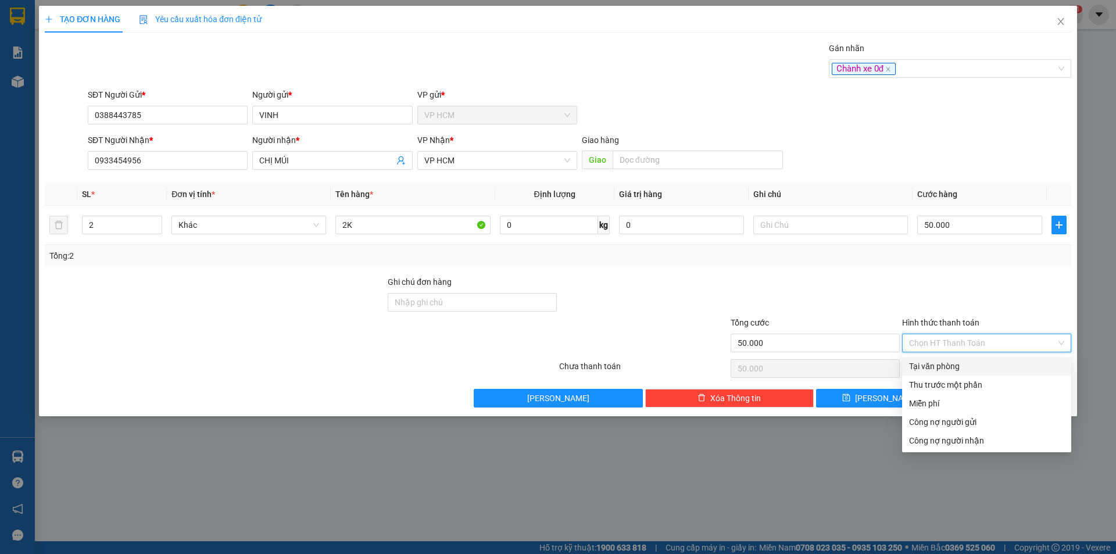
click at [949, 365] on div "Tại văn phòng" at bounding box center [986, 366] width 155 height 13
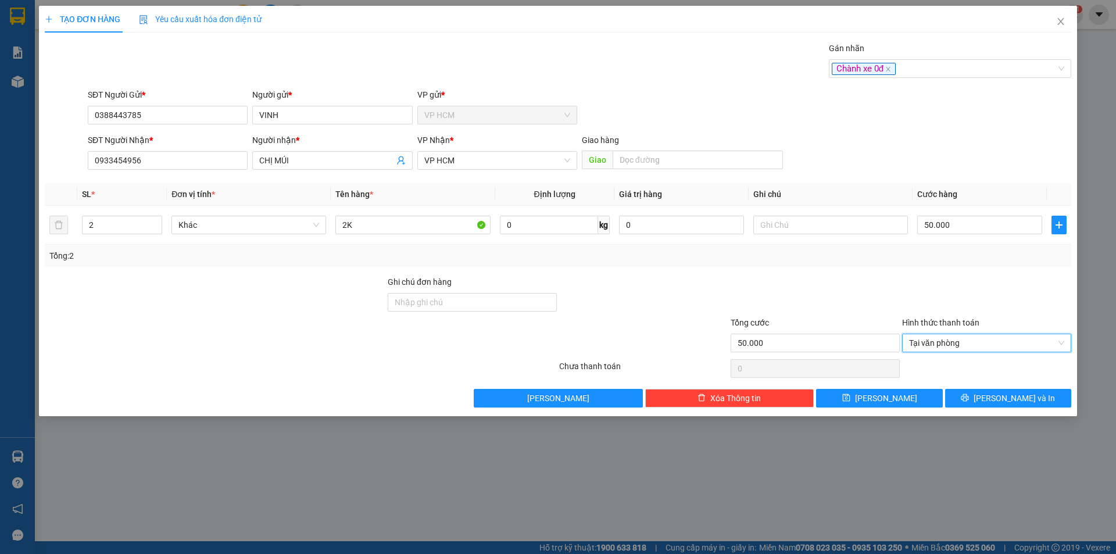
click at [974, 381] on div "Transit Pickup Surcharge Ids Transit Deliver Surcharge Ids Transit Deliver Surc…" at bounding box center [558, 225] width 1027 height 366
click at [1030, 398] on span "[PERSON_NAME] và In" at bounding box center [1014, 398] width 81 height 13
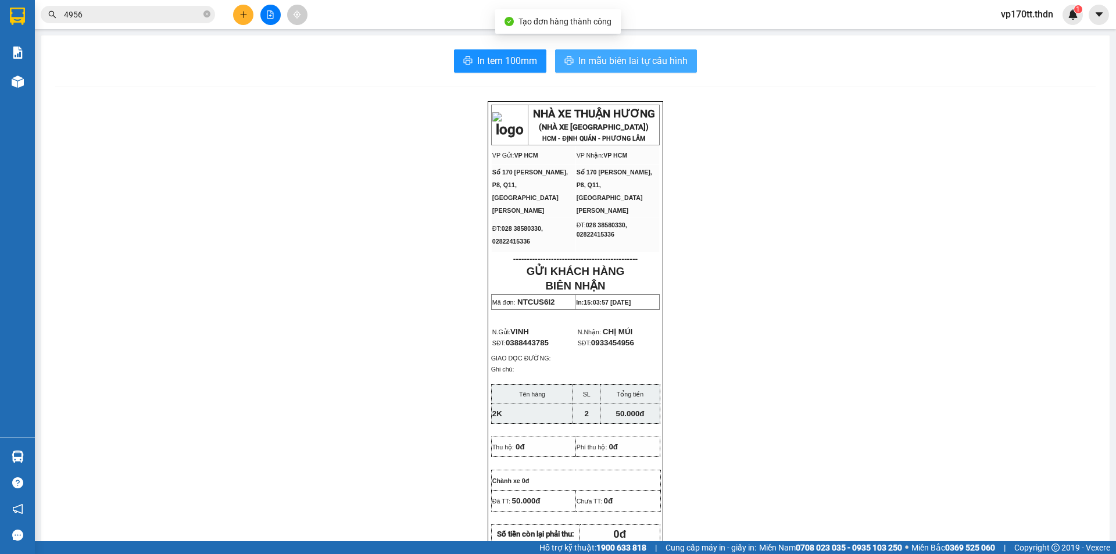
click at [580, 58] on span "In mẫu biên lai tự cấu hình" at bounding box center [632, 60] width 109 height 15
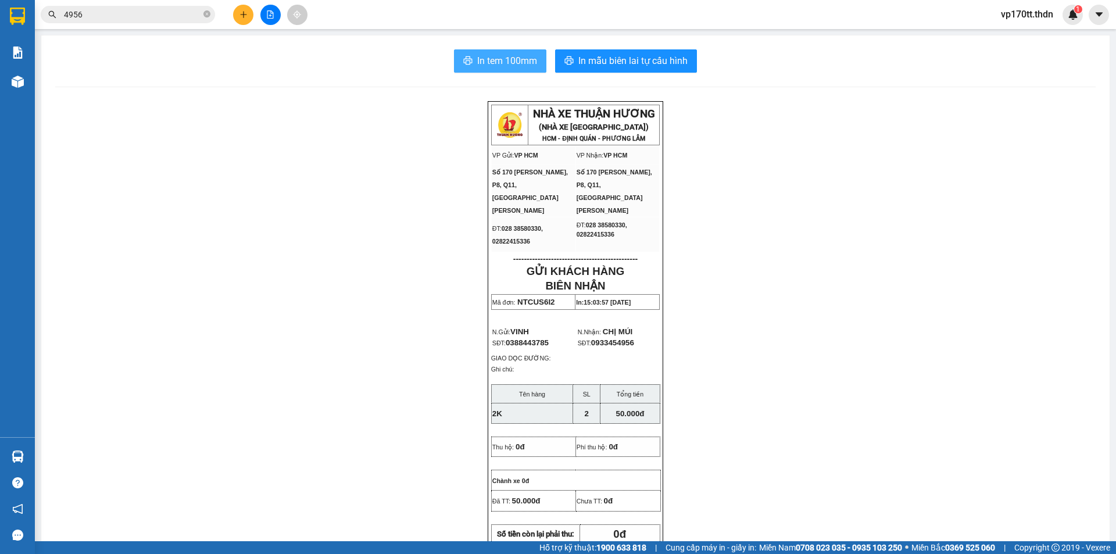
click at [489, 60] on span "In tem 100mm" at bounding box center [507, 60] width 60 height 15
click at [241, 16] on icon "plus" at bounding box center [243, 14] width 8 height 8
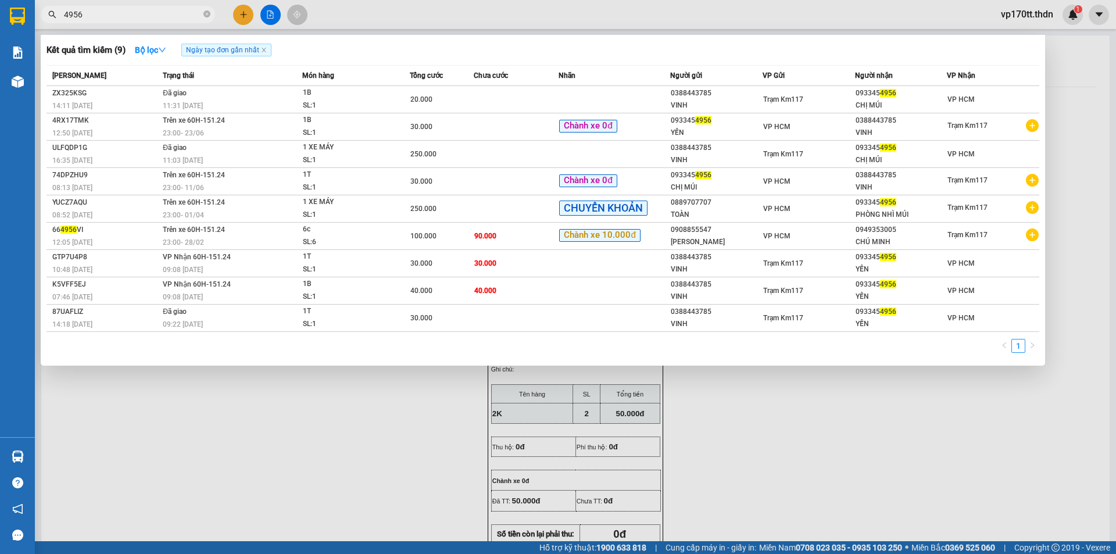
click at [133, 16] on input "4956" at bounding box center [132, 14] width 137 height 13
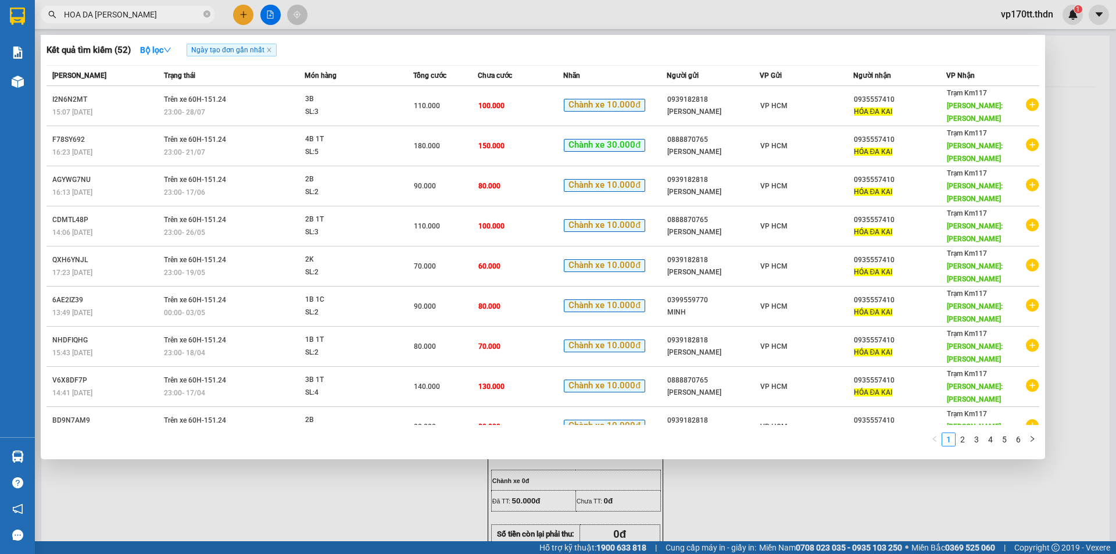
click at [249, 12] on div at bounding box center [558, 277] width 1116 height 554
click at [249, 12] on button at bounding box center [243, 15] width 20 height 20
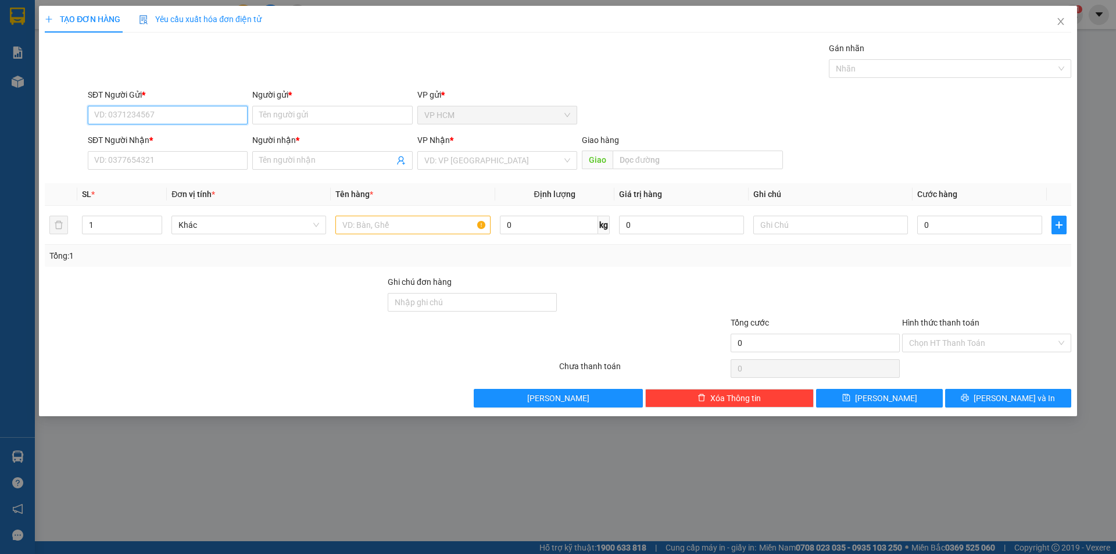
click at [159, 117] on input "SĐT Người Gửi *" at bounding box center [168, 115] width 160 height 19
click at [173, 139] on div "0939182818 - [PERSON_NAME]" at bounding box center [168, 138] width 146 height 13
click at [859, 74] on div at bounding box center [944, 69] width 225 height 14
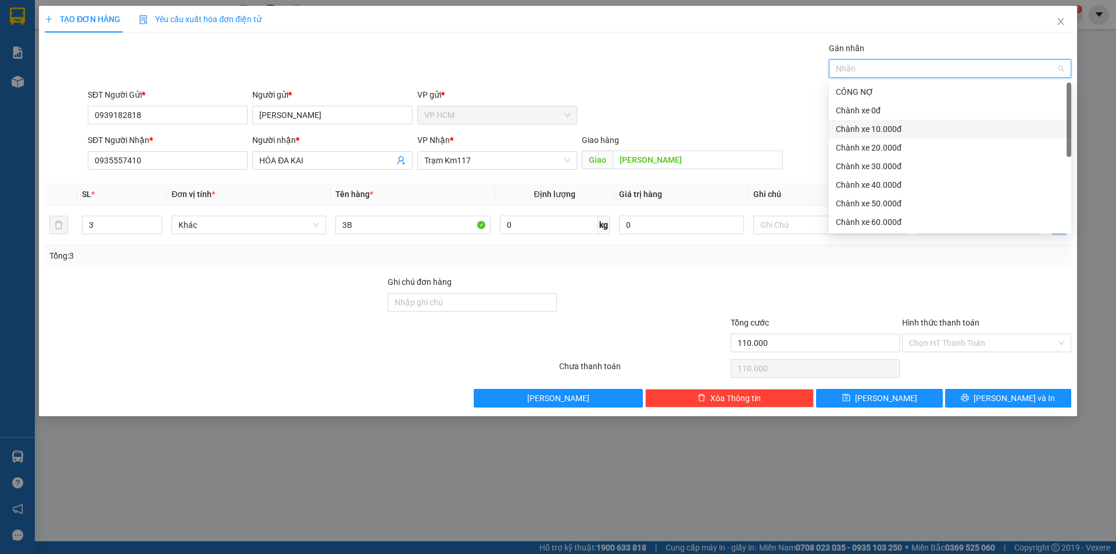
click at [892, 134] on div "Chành xe 10.000đ" at bounding box center [950, 129] width 228 height 13
drag, startPoint x: 392, startPoint y: 215, endPoint x: 384, endPoint y: 218, distance: 9.2
click at [384, 217] on div "3B" at bounding box center [412, 224] width 155 height 23
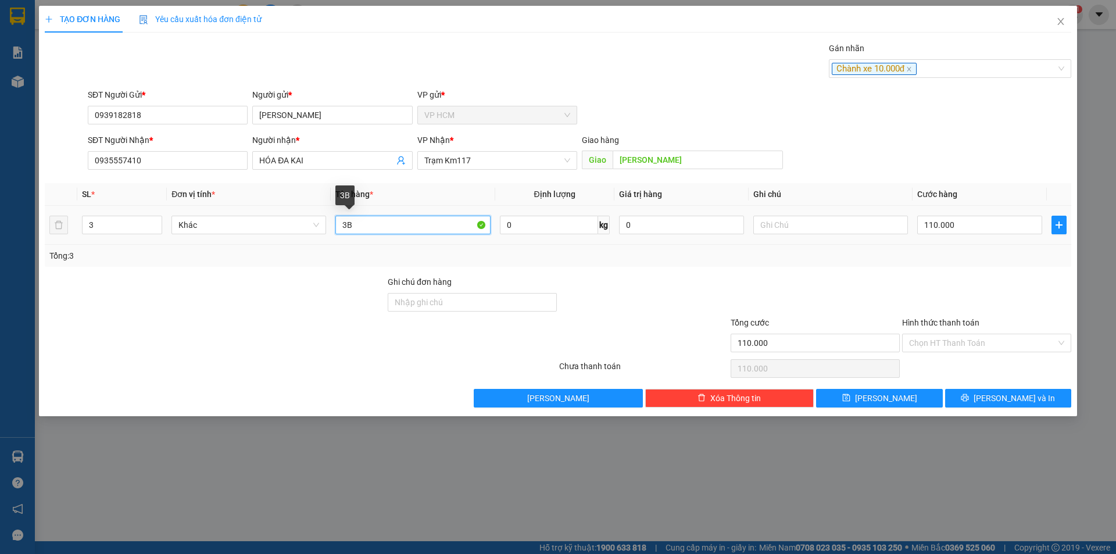
drag, startPoint x: 388, startPoint y: 227, endPoint x: 9, endPoint y: 238, distance: 379.2
click at [9, 238] on div "TẠO ĐƠN HÀNG Yêu cầu xuất hóa đơn điện tử Transit Pickup Surcharge Ids Transit …" at bounding box center [558, 277] width 1116 height 554
click at [115, 224] on input "3" at bounding box center [122, 224] width 79 height 17
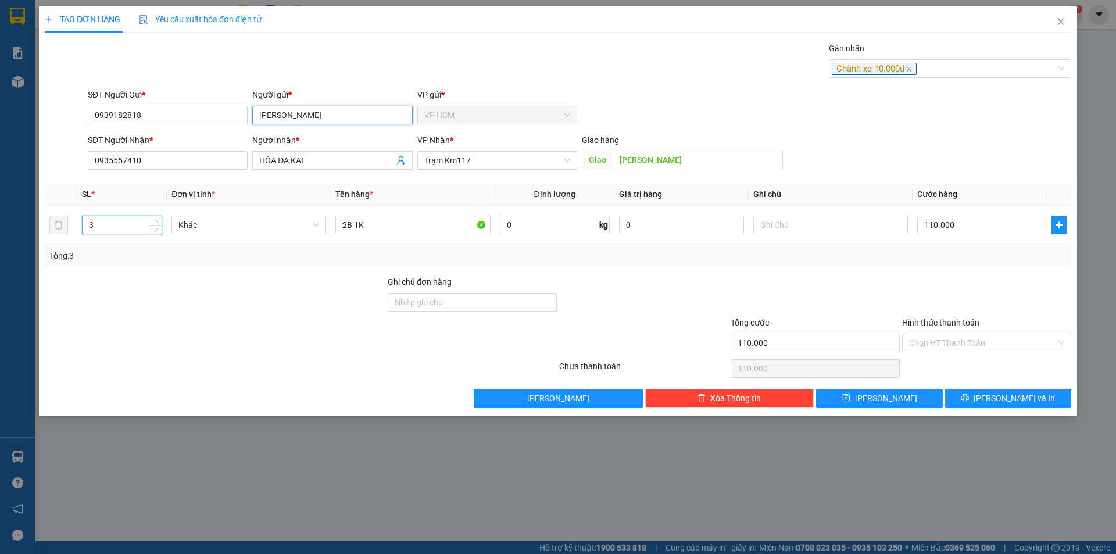
click at [309, 116] on input "[PERSON_NAME]" at bounding box center [332, 115] width 160 height 19
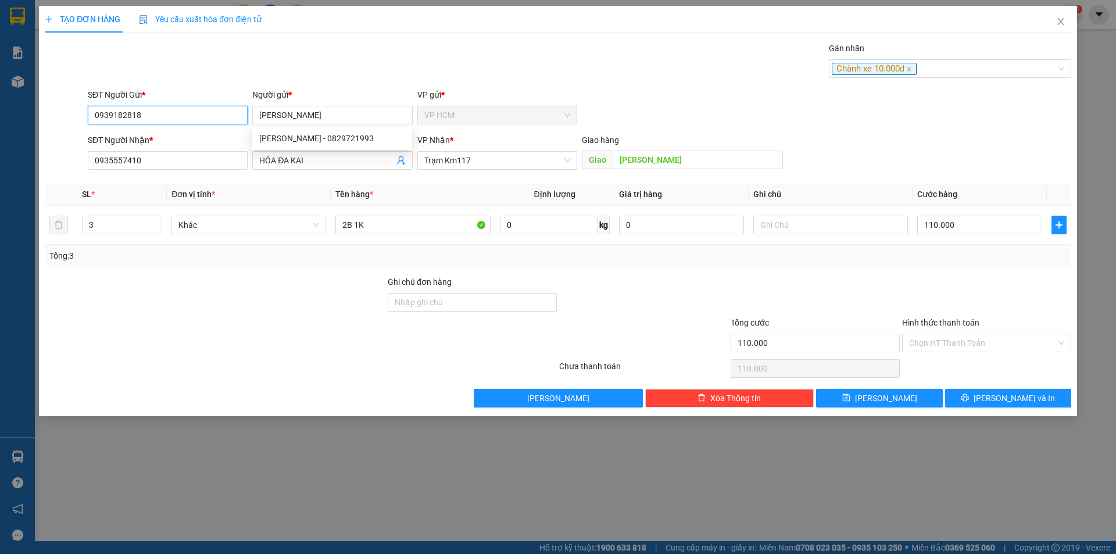
click at [234, 119] on input "0939182818" at bounding box center [168, 115] width 160 height 19
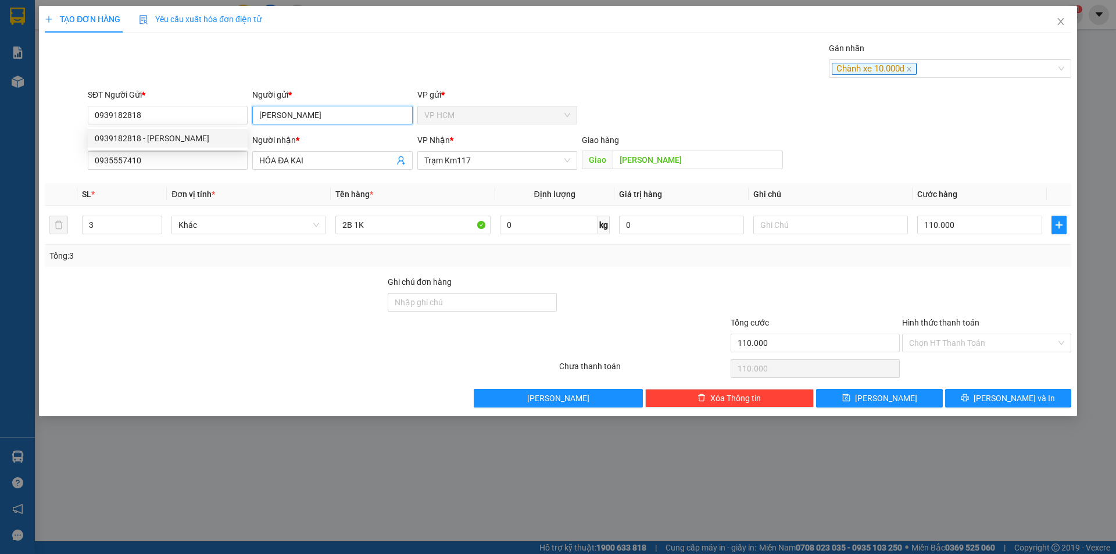
click at [336, 115] on input "[PERSON_NAME]" at bounding box center [332, 115] width 160 height 19
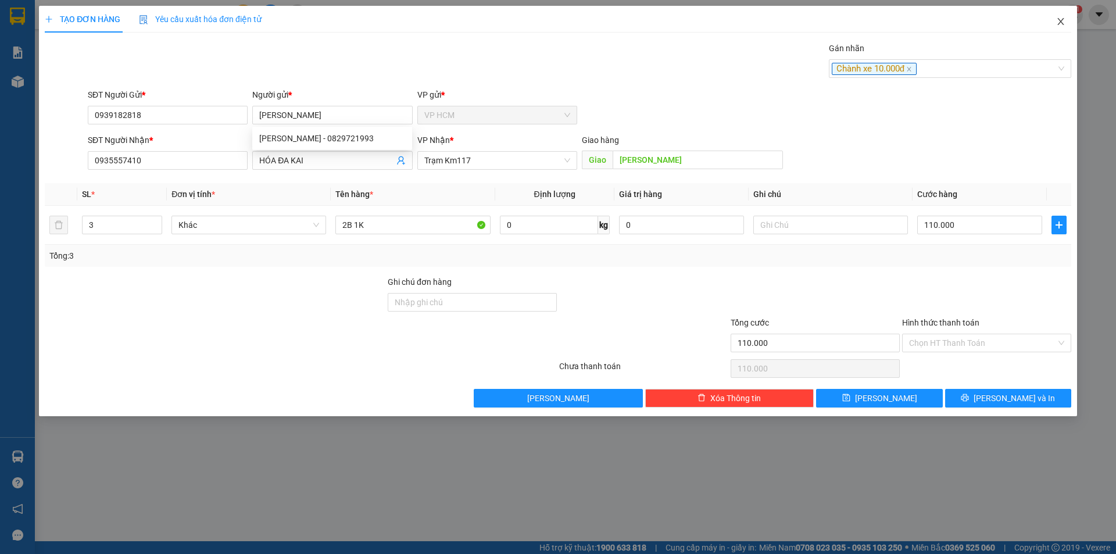
click at [1053, 26] on span "Close" at bounding box center [1061, 22] width 33 height 33
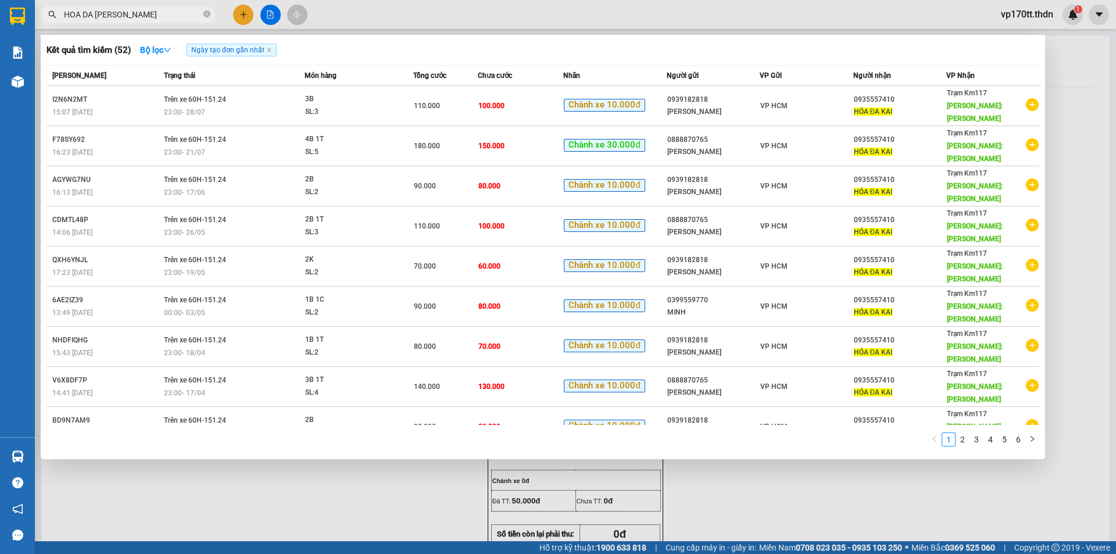
click at [162, 17] on input "HOA DA [PERSON_NAME]" at bounding box center [132, 14] width 137 height 13
click at [243, 13] on div at bounding box center [558, 277] width 1116 height 554
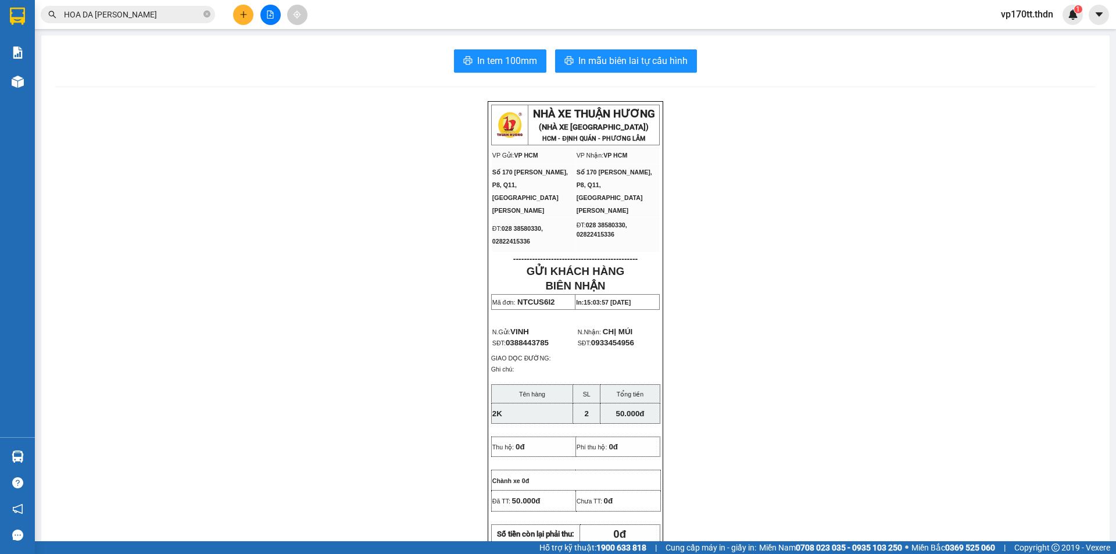
click at [243, 13] on icon "plus" at bounding box center [243, 14] width 8 height 8
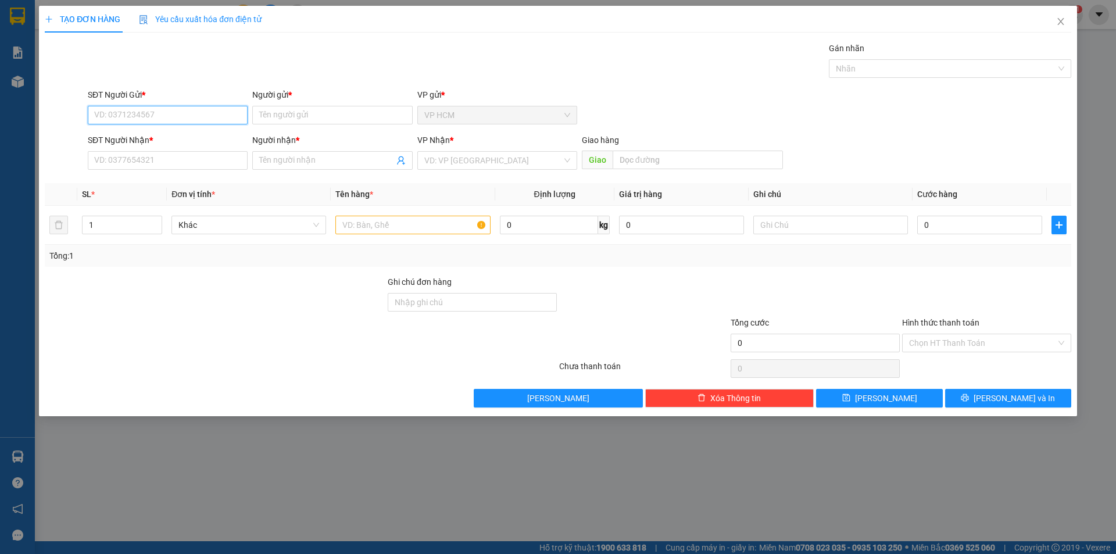
click at [181, 117] on input "SĐT Người Gửi *" at bounding box center [168, 115] width 160 height 19
click at [179, 136] on div "0399559770 - MINH" at bounding box center [168, 138] width 146 height 13
click at [866, 74] on div at bounding box center [944, 69] width 225 height 14
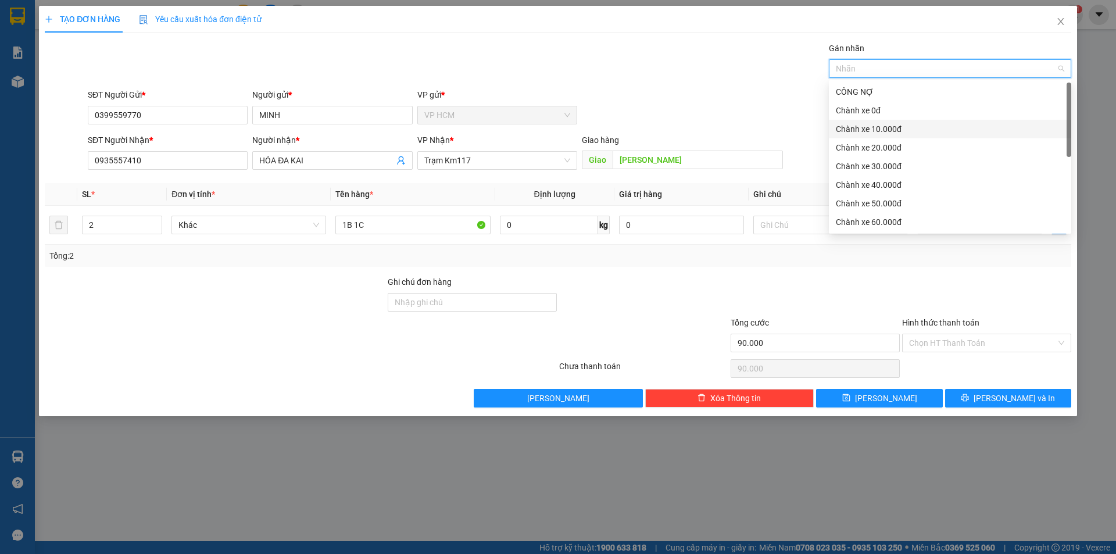
click at [884, 130] on div "Chành xe 10.000đ" at bounding box center [950, 129] width 228 height 13
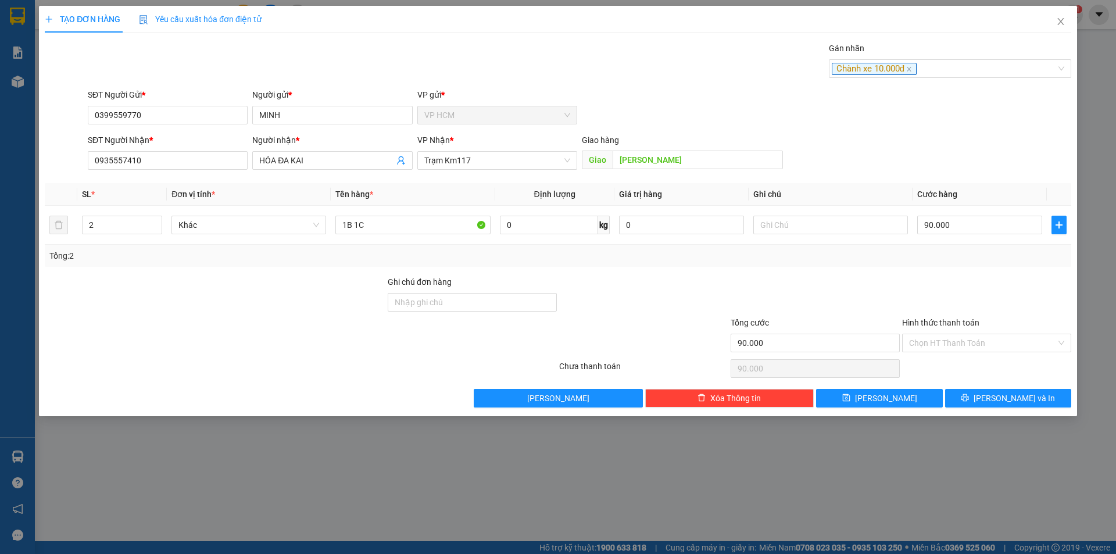
drag, startPoint x: 598, startPoint y: 87, endPoint x: 939, endPoint y: 261, distance: 382.9
click at [601, 87] on div "Transit Pickup Surcharge Ids Transit Deliver Surcharge Ids Transit Deliver Surc…" at bounding box center [558, 225] width 1027 height 366
click at [943, 226] on input "90.000" at bounding box center [979, 225] width 125 height 19
click at [945, 269] on div "Transit Pickup Surcharge Ids Transit Deliver Surcharge Ids Transit Deliver Surc…" at bounding box center [558, 225] width 1027 height 366
click at [960, 237] on td "80.000" at bounding box center [980, 225] width 134 height 39
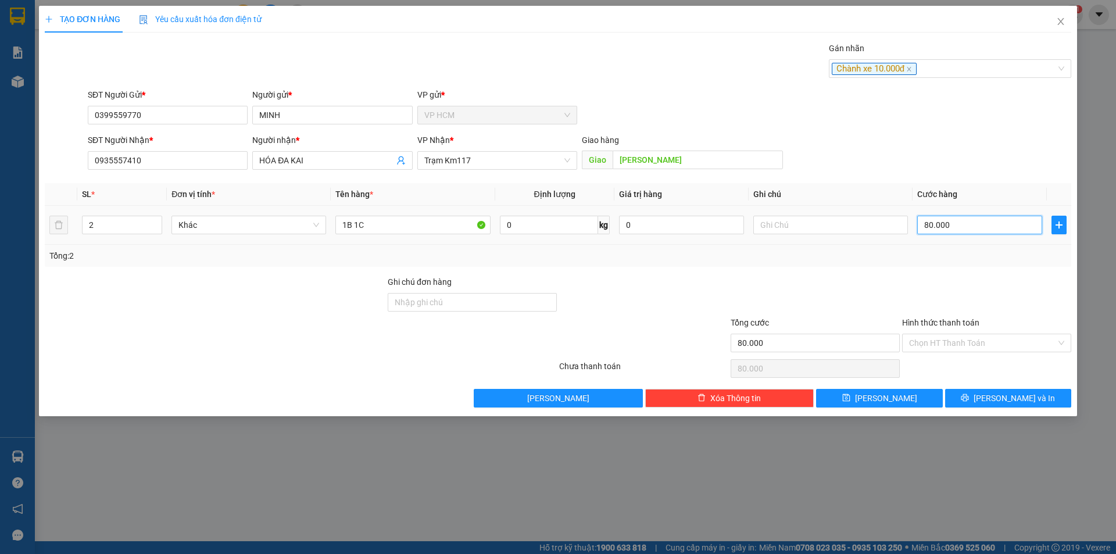
click at [961, 228] on input "80.000" at bounding box center [979, 225] width 125 height 19
click at [943, 287] on div at bounding box center [986, 296] width 171 height 41
click at [967, 224] on input "80.000" at bounding box center [979, 225] width 125 height 19
click at [957, 257] on div "Tổng: 2" at bounding box center [557, 255] width 1017 height 13
click at [968, 351] on input "Hình thức thanh toán" at bounding box center [982, 342] width 147 height 17
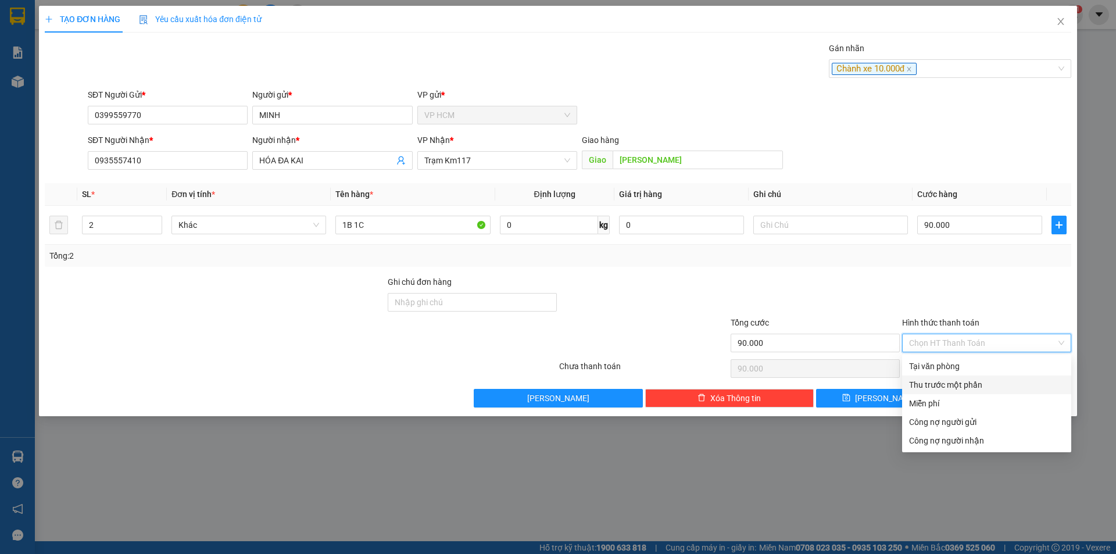
click at [951, 382] on div "Thu trước một phần" at bounding box center [986, 384] width 155 height 13
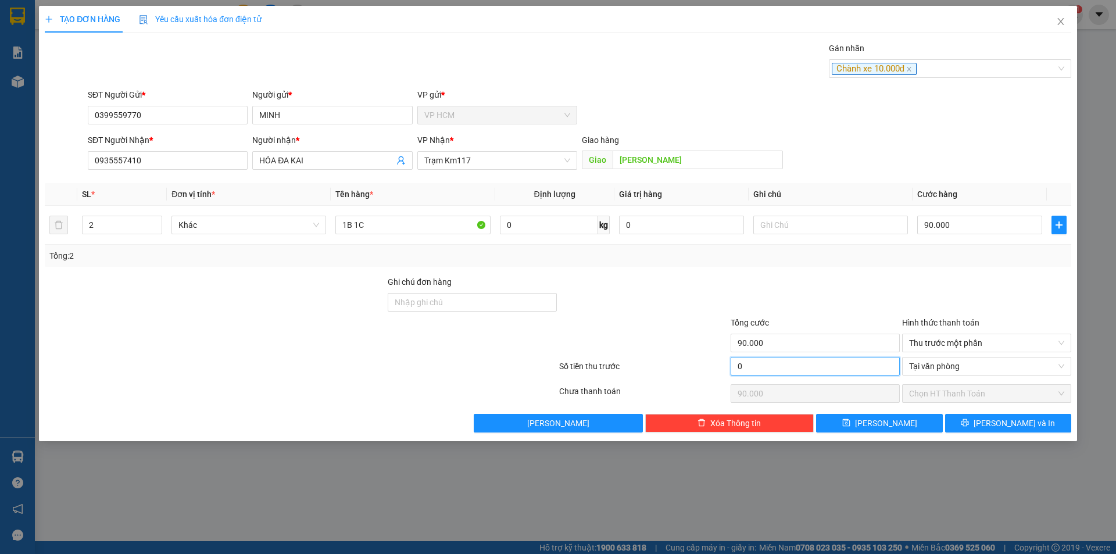
click at [813, 361] on input "0" at bounding box center [815, 366] width 169 height 19
drag, startPoint x: 766, startPoint y: 282, endPoint x: 646, endPoint y: 250, distance: 124.5
click at [748, 277] on div at bounding box center [815, 296] width 171 height 41
drag, startPoint x: 323, startPoint y: 220, endPoint x: 0, endPoint y: 221, distance: 323.2
click at [0, 221] on div "TẠO ĐƠN HÀNG Yêu cầu xuất hóa đơn điện tử Transit Pickup Surcharge Ids Transit …" at bounding box center [558, 277] width 1116 height 554
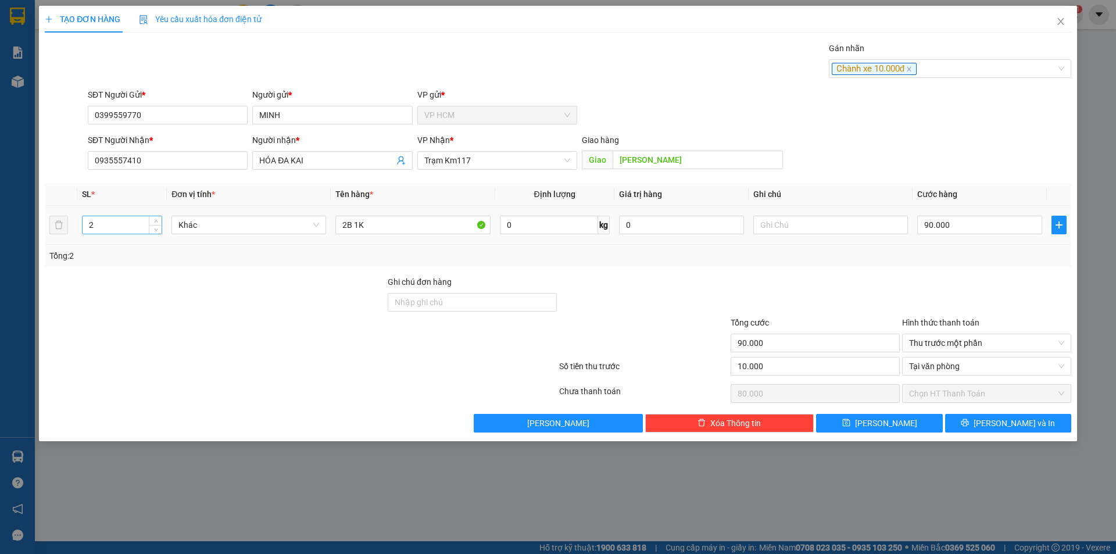
drag, startPoint x: 91, startPoint y: 230, endPoint x: 110, endPoint y: 232, distance: 19.8
click at [96, 232] on input "2" at bounding box center [122, 224] width 79 height 17
click at [976, 420] on button "[PERSON_NAME] và In" at bounding box center [1008, 423] width 126 height 19
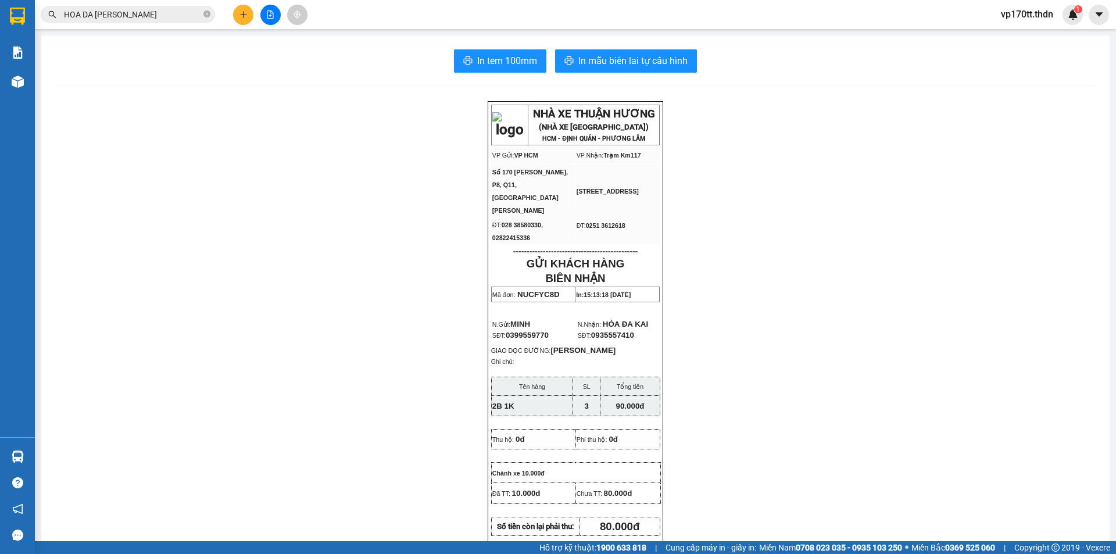
click at [619, 78] on div "In tem 100mm In mẫu biên lai tự cấu hình NHÀ XE THUẬN HƯƠNG (NHÀ XE [GEOGRAPHIC…" at bounding box center [575, 535] width 1068 height 1000
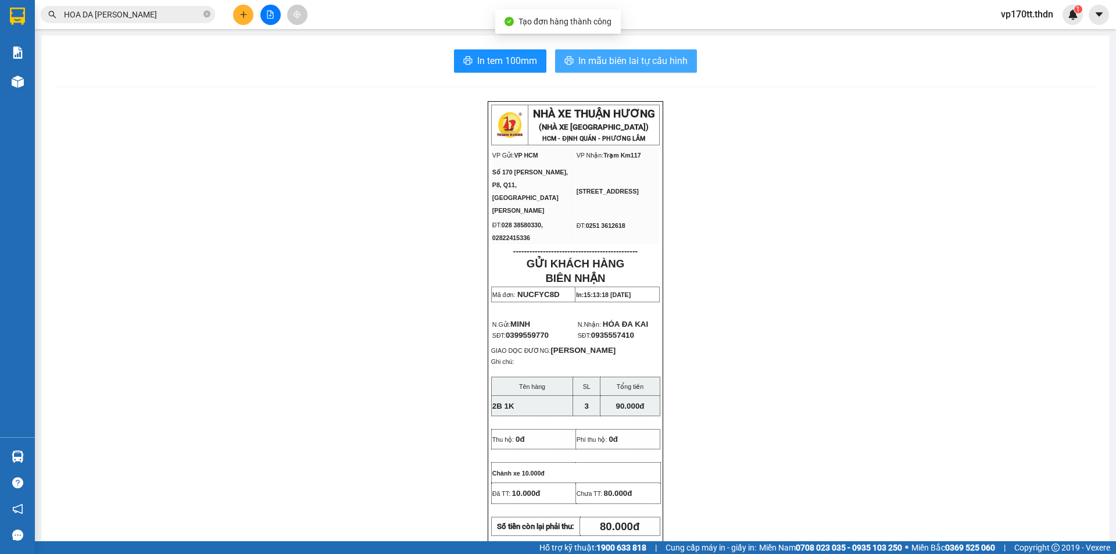
click at [616, 64] on span "In mẫu biên lai tự cấu hình" at bounding box center [632, 60] width 109 height 15
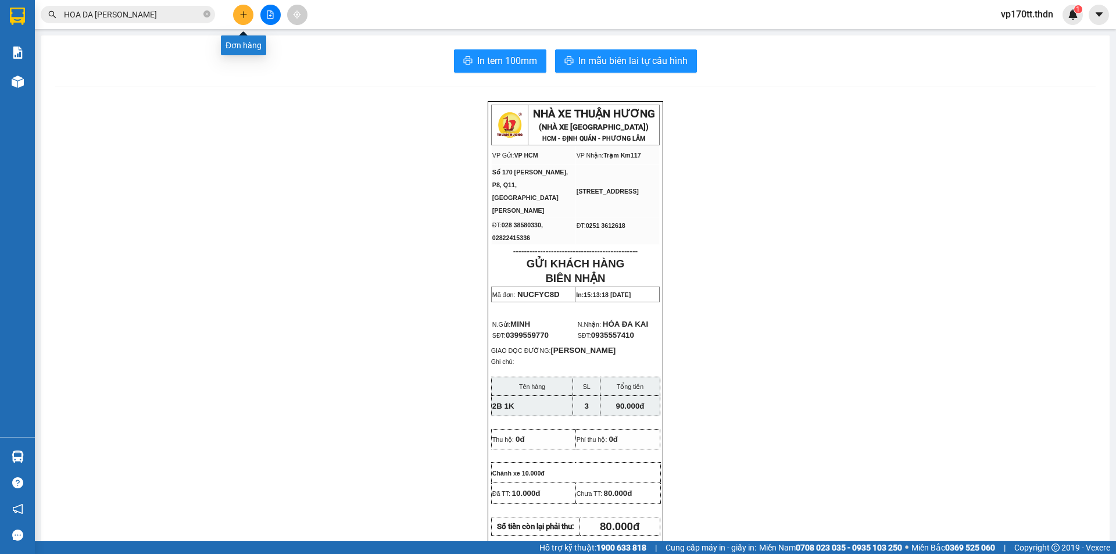
click at [237, 18] on button at bounding box center [243, 15] width 20 height 20
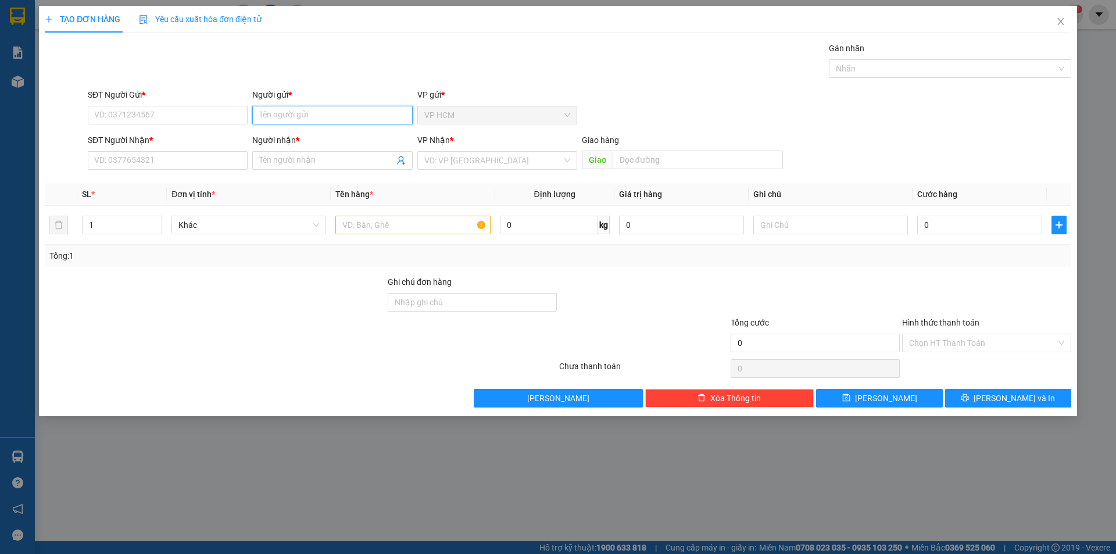
click at [349, 116] on input "Người gửi *" at bounding box center [332, 115] width 160 height 19
click at [339, 156] on div "HƯƠNG HIỆP - 0909888912" at bounding box center [332, 157] width 146 height 13
click at [398, 159] on icon "user-add" at bounding box center [400, 160] width 9 height 9
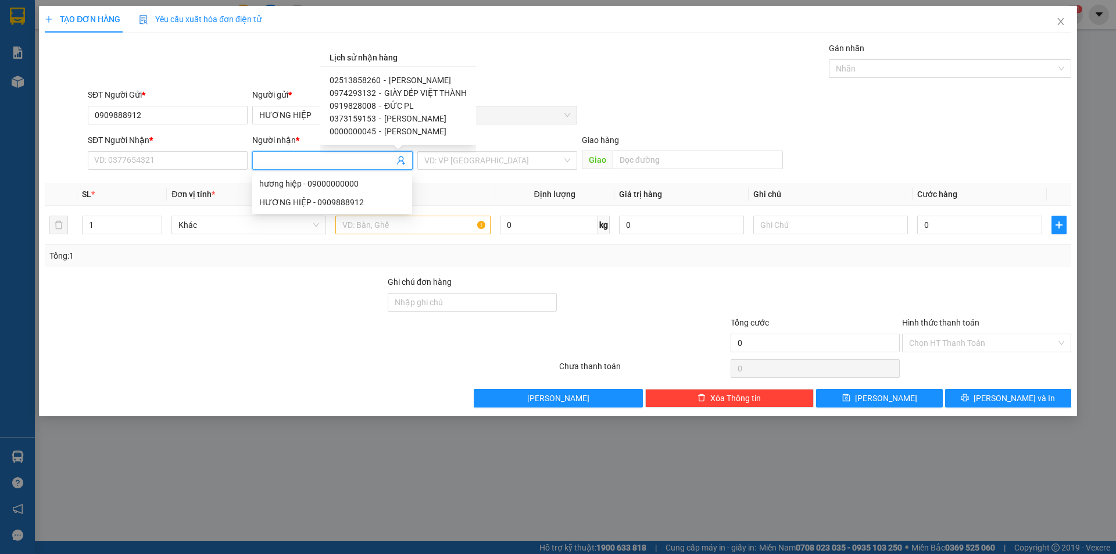
click at [410, 94] on span "GIÀY DÉP VIỆT THÀNH" at bounding box center [425, 92] width 83 height 9
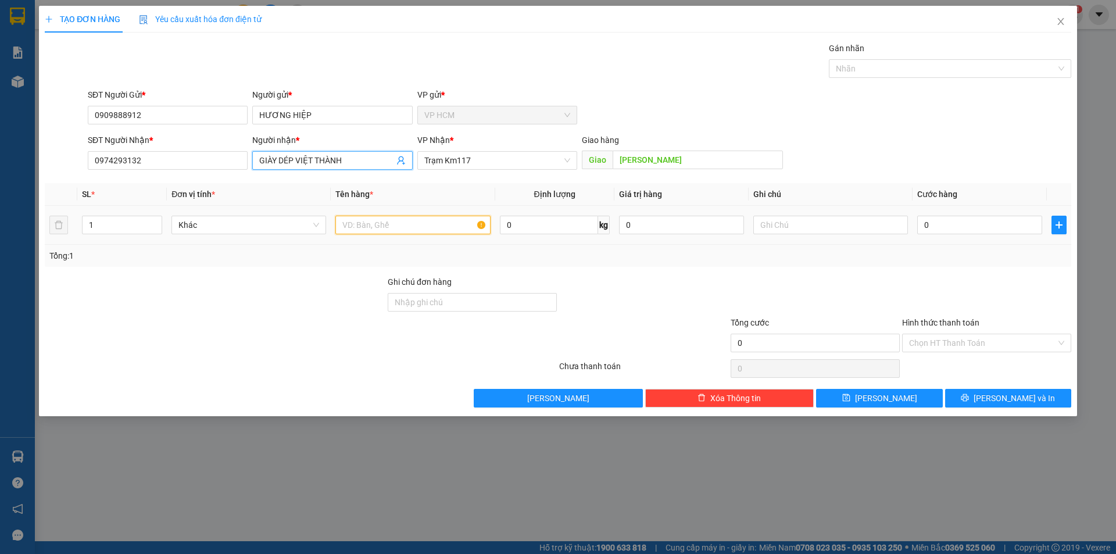
click at [417, 219] on input "text" at bounding box center [412, 225] width 155 height 19
click at [896, 83] on div "Transit Pickup Surcharge Ids Transit Deliver Surcharge Ids Transit Deliver Surc…" at bounding box center [558, 225] width 1027 height 366
drag, startPoint x: 886, startPoint y: 71, endPoint x: 760, endPoint y: 112, distance: 132.0
click at [885, 71] on div at bounding box center [944, 69] width 225 height 14
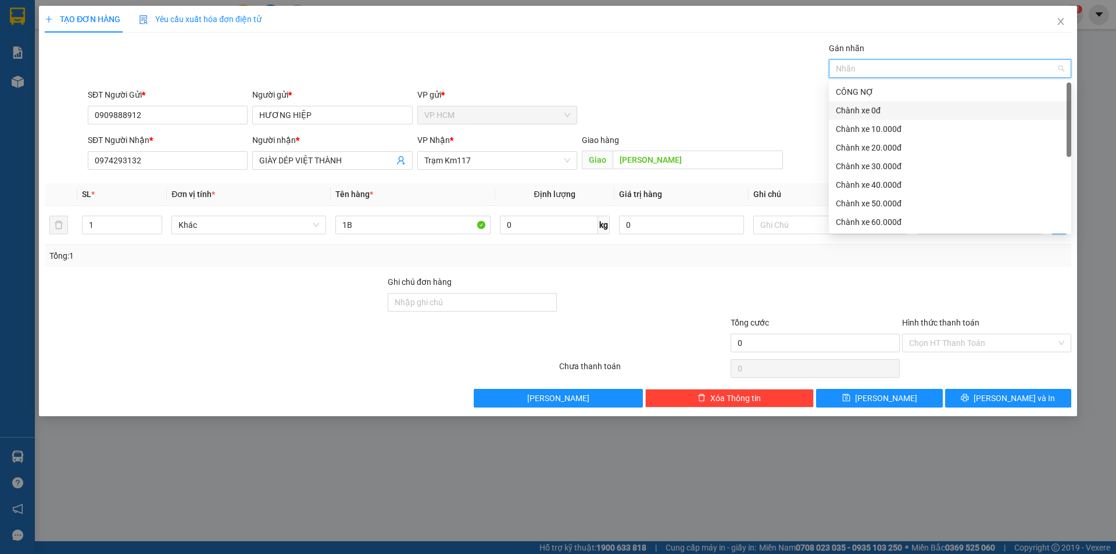
click at [908, 110] on div "Chành xe 0đ" at bounding box center [950, 110] width 228 height 13
click at [908, 110] on div "Chành xe 0đ" at bounding box center [946, 110] width 220 height 13
click at [908, 110] on div "Chành xe 0đ" at bounding box center [950, 110] width 228 height 13
drag, startPoint x: 686, startPoint y: 73, endPoint x: 708, endPoint y: 87, distance: 26.4
click at [687, 73] on div "Gán nhãn Chành xe 0đ" at bounding box center [579, 62] width 988 height 41
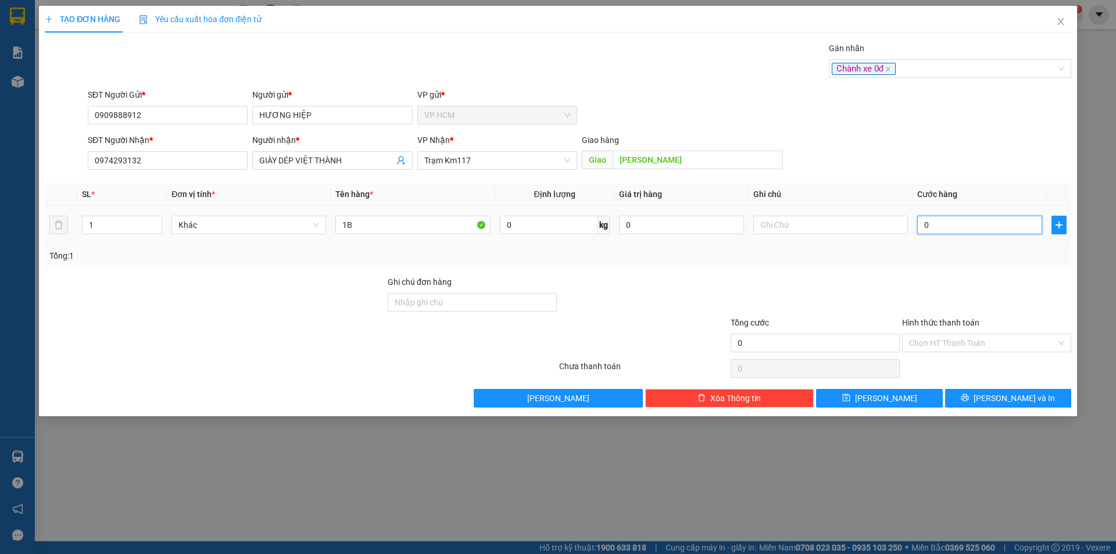
click at [991, 216] on input "0" at bounding box center [979, 225] width 125 height 19
click at [984, 268] on div "Transit Pickup Surcharge Ids Transit Deliver Surcharge Ids Transit Deliver Surc…" at bounding box center [558, 225] width 1027 height 366
click at [966, 347] on input "Hình thức thanh toán" at bounding box center [982, 342] width 147 height 17
drag, startPoint x: 956, startPoint y: 227, endPoint x: 956, endPoint y: 212, distance: 15.1
click at [956, 228] on input "30.000" at bounding box center [979, 225] width 125 height 19
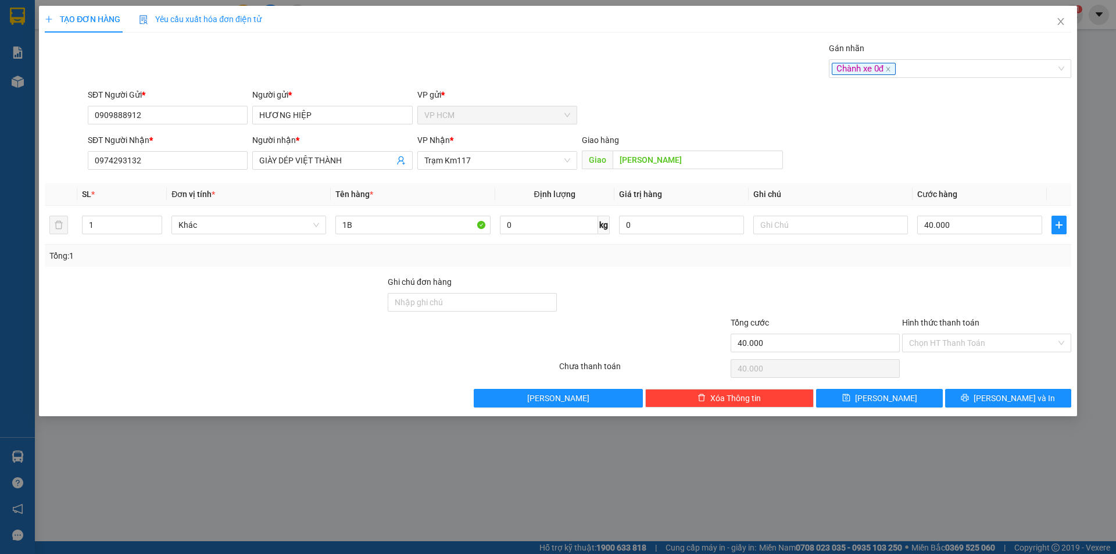
drag, startPoint x: 946, startPoint y: 151, endPoint x: 937, endPoint y: 84, distance: 66.9
click at [946, 148] on div "SĐT Người Nhận * 0974293132 Người nhận * GIÀY DÉP VIỆT THÀNH VP Nhận * Trạm Km1…" at bounding box center [579, 154] width 988 height 41
click at [930, 63] on div "Chành xe 0đ" at bounding box center [944, 69] width 225 height 14
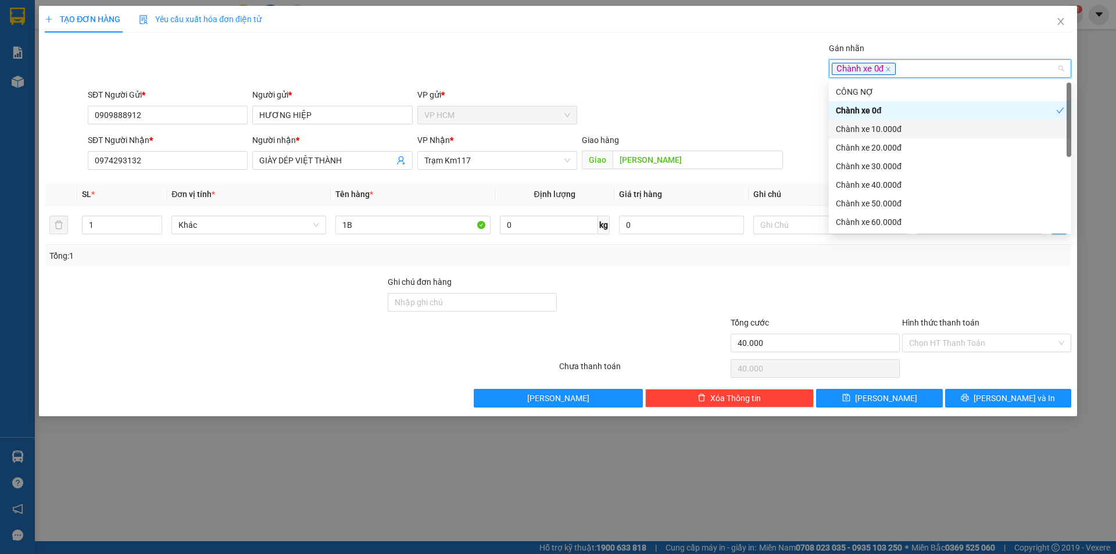
click at [877, 124] on div "Chành xe 10.000đ" at bounding box center [950, 129] width 228 height 13
drag, startPoint x: 879, startPoint y: 111, endPoint x: 743, endPoint y: 92, distance: 136.8
click at [873, 109] on div "Chành xe 0đ" at bounding box center [946, 110] width 220 height 13
drag, startPoint x: 689, startPoint y: 83, endPoint x: 971, endPoint y: 257, distance: 331.2
click at [691, 87] on div "Transit Pickup Surcharge Ids Transit Deliver Surcharge Ids Transit Deliver Surc…" at bounding box center [558, 225] width 1027 height 366
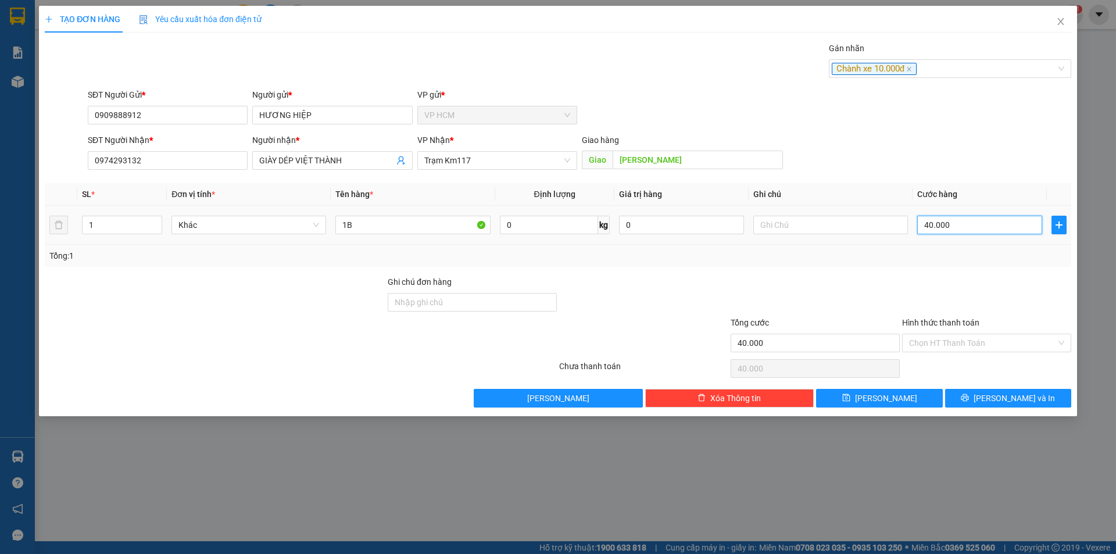
click at [973, 223] on input "40.000" at bounding box center [979, 225] width 125 height 19
click at [967, 278] on div at bounding box center [986, 296] width 171 height 41
click at [960, 344] on input "Hình thức thanh toán" at bounding box center [982, 342] width 147 height 17
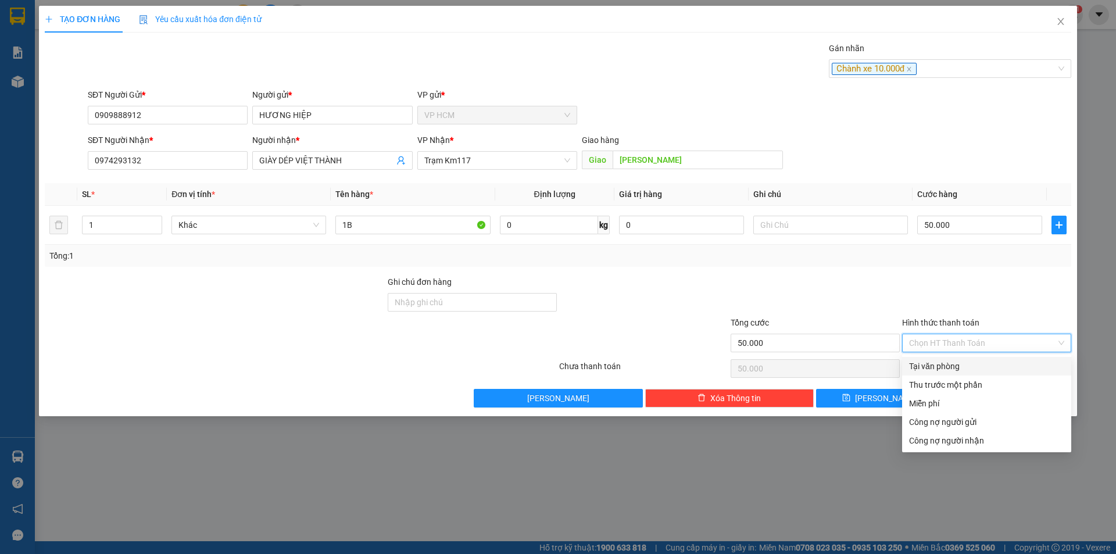
click at [948, 380] on div "Thu trước một phần" at bounding box center [986, 384] width 155 height 13
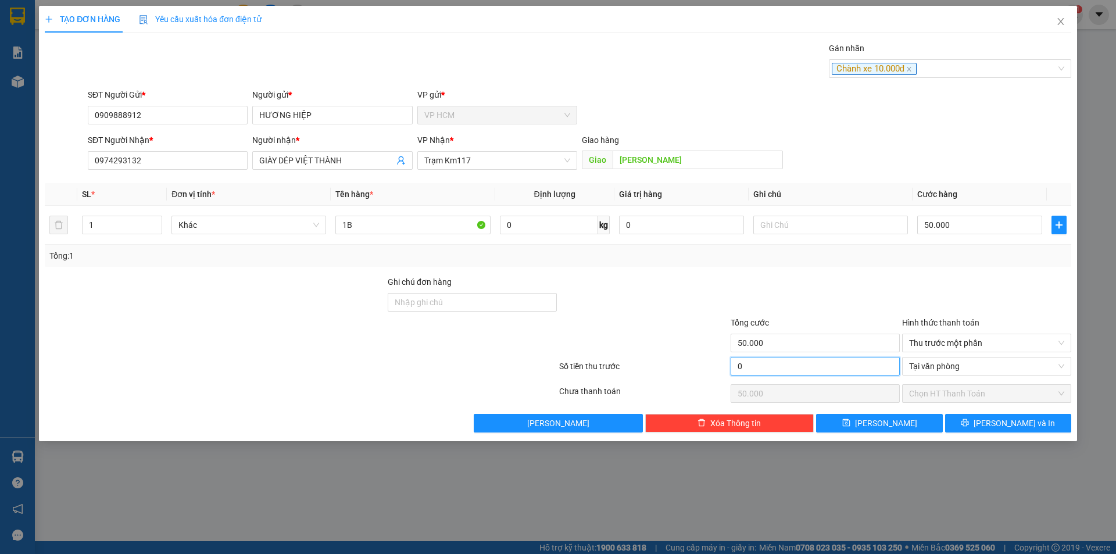
click at [793, 370] on input "0" at bounding box center [815, 366] width 169 height 19
drag, startPoint x: 802, startPoint y: 302, endPoint x: 913, endPoint y: 217, distance: 139.8
click at [811, 296] on div at bounding box center [815, 296] width 171 height 41
click at [959, 232] on input "50.000" at bounding box center [979, 225] width 125 height 19
click at [958, 283] on div at bounding box center [986, 296] width 171 height 41
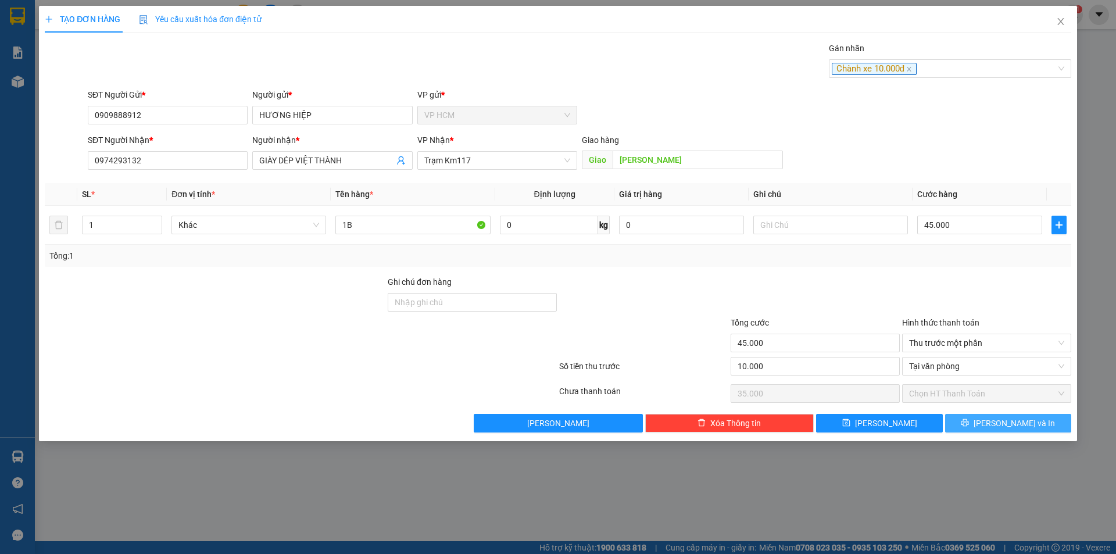
click at [1005, 431] on button "[PERSON_NAME] và In" at bounding box center [1008, 423] width 126 height 19
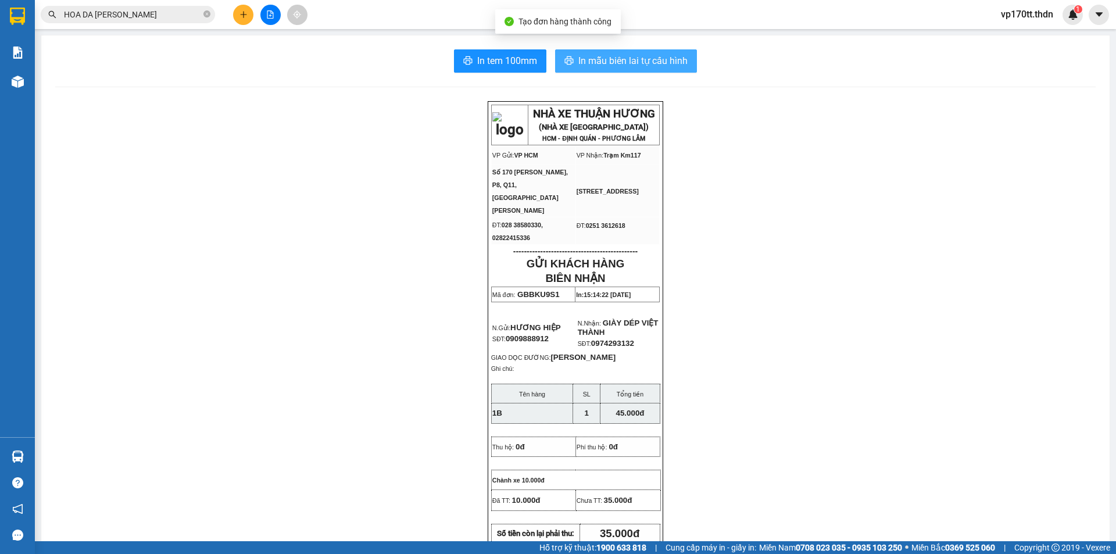
click at [631, 63] on span "In mẫu biên lai tự cấu hình" at bounding box center [632, 60] width 109 height 15
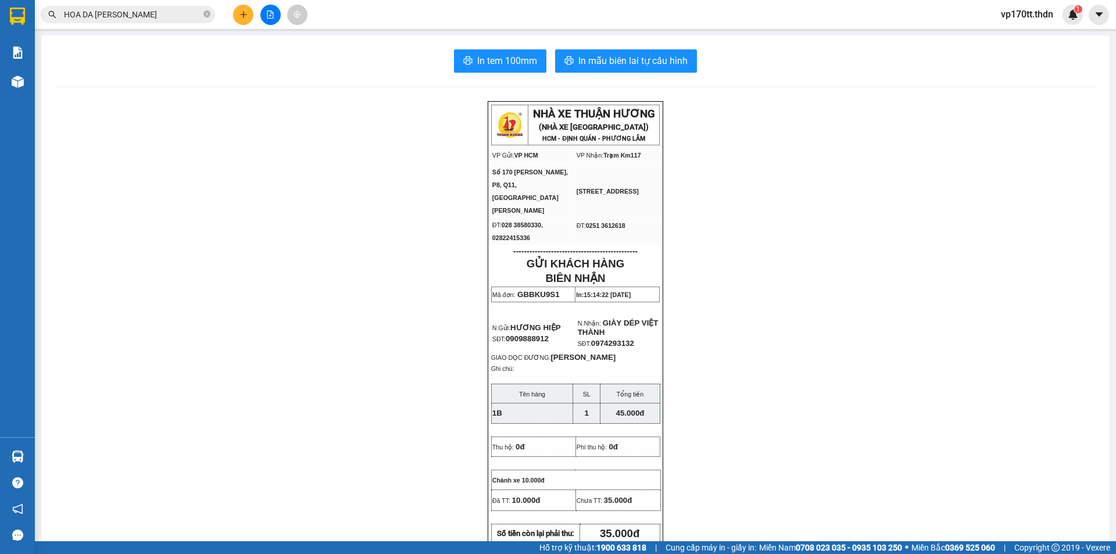
click at [124, 13] on input "HOA DA [PERSON_NAME]" at bounding box center [132, 14] width 137 height 13
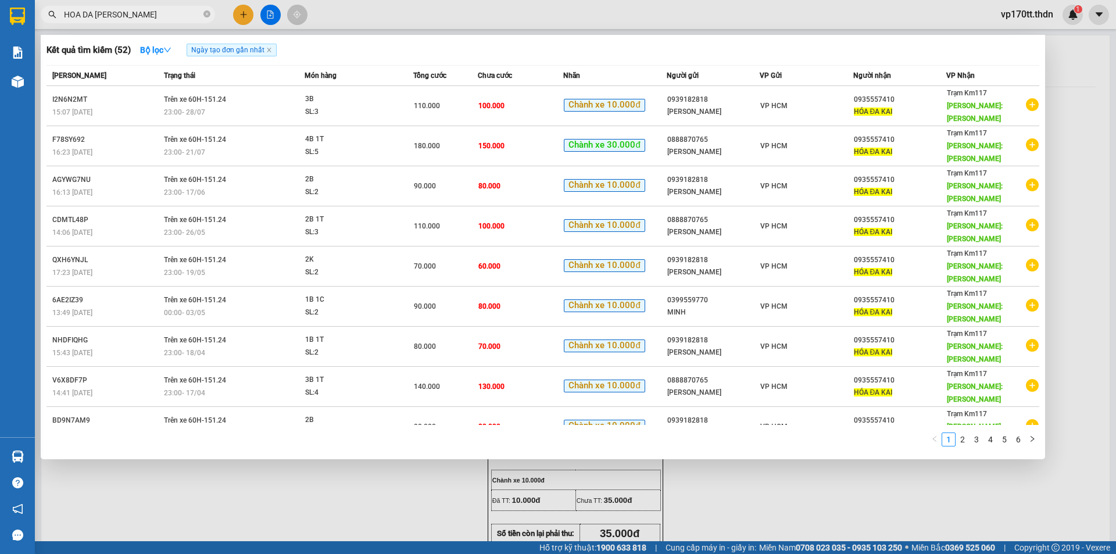
click at [124, 13] on input "HOA DA [PERSON_NAME]" at bounding box center [132, 14] width 137 height 13
click at [124, 14] on input "HOA DA [PERSON_NAME]" at bounding box center [132, 14] width 137 height 13
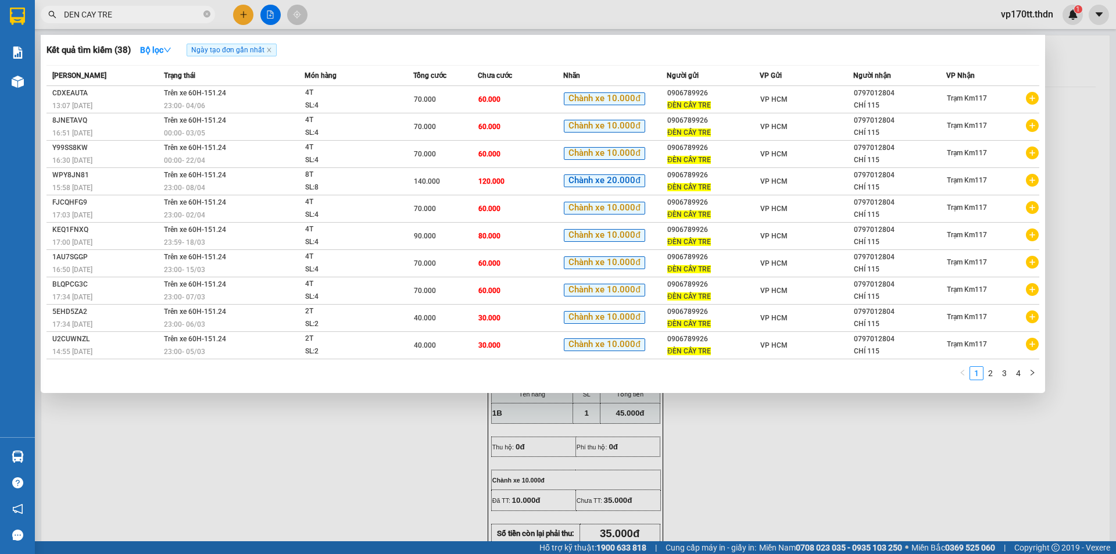
click at [241, 6] on div at bounding box center [558, 277] width 1116 height 554
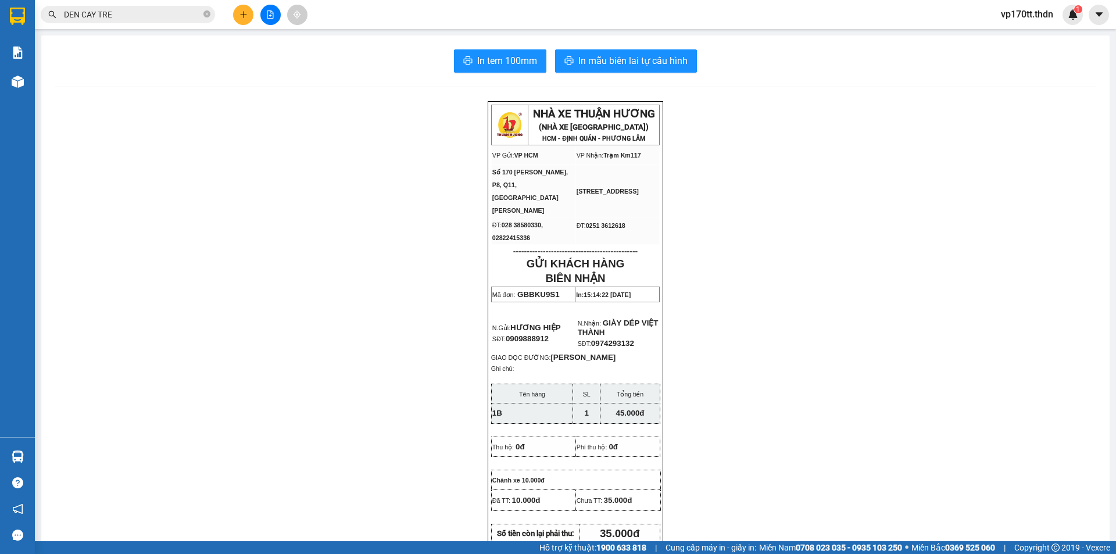
click at [241, 6] on button at bounding box center [243, 15] width 20 height 20
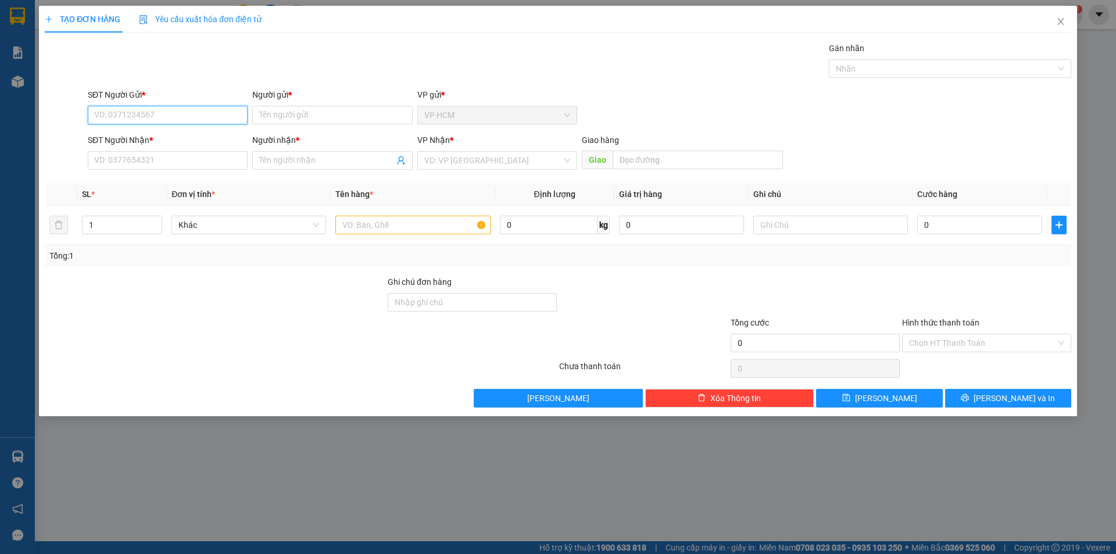
click at [221, 118] on input "SĐT Người Gửi *" at bounding box center [168, 115] width 160 height 19
click at [294, 113] on input "Người gửi *" at bounding box center [332, 115] width 160 height 19
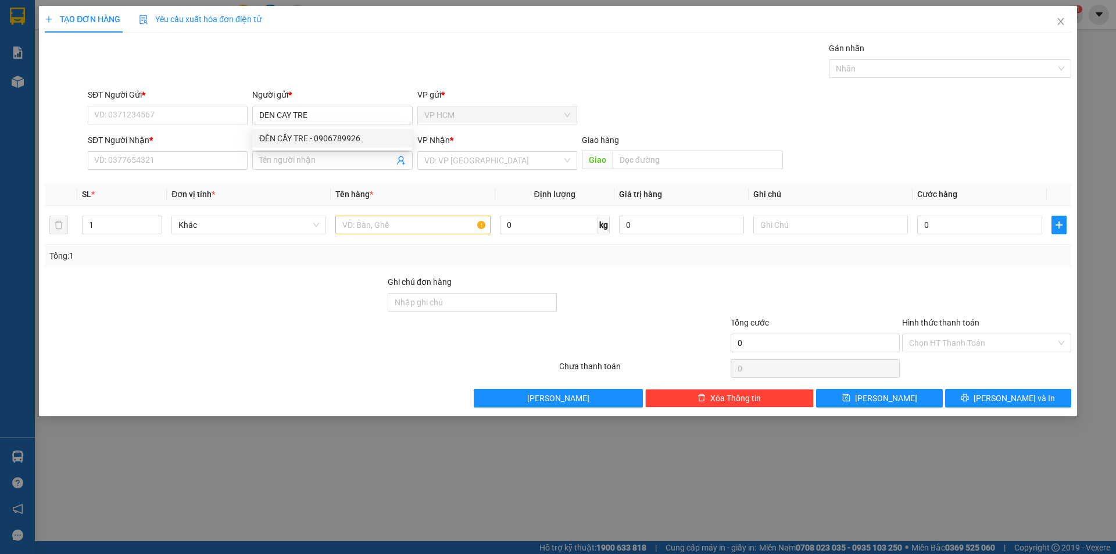
click at [332, 126] on div "Người gửi * DEN CAY TRE" at bounding box center [332, 108] width 160 height 41
click at [347, 115] on input "DEN CAY TRE" at bounding box center [332, 115] width 160 height 19
click at [337, 137] on div "ĐÈN CẦY TRE - 0906789926" at bounding box center [332, 138] width 146 height 13
click at [400, 161] on icon "user-add" at bounding box center [401, 160] width 8 height 9
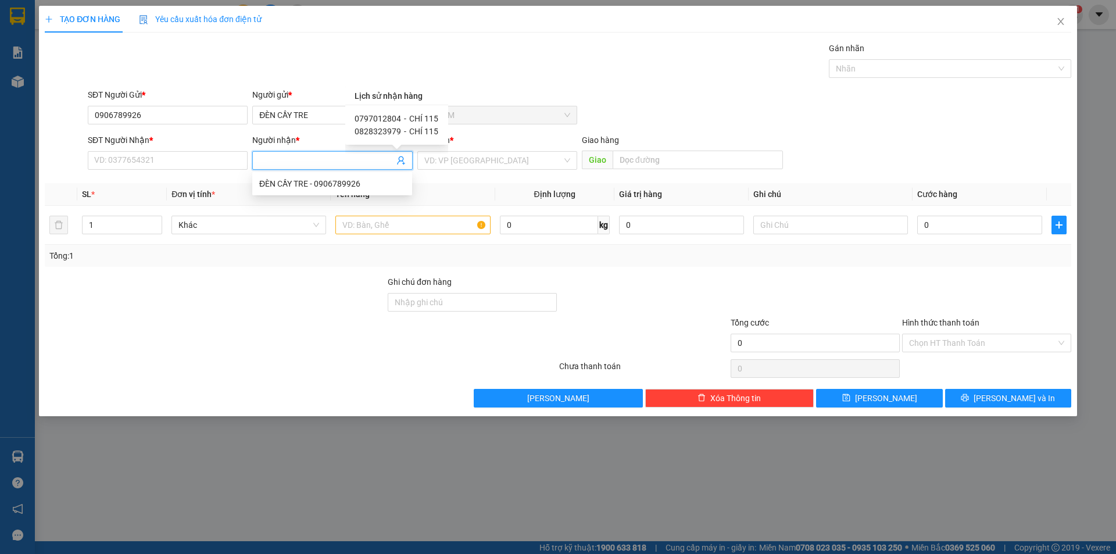
click at [413, 119] on span "CHÍ 115" at bounding box center [423, 118] width 29 height 9
click at [424, 220] on input "text" at bounding box center [412, 225] width 155 height 19
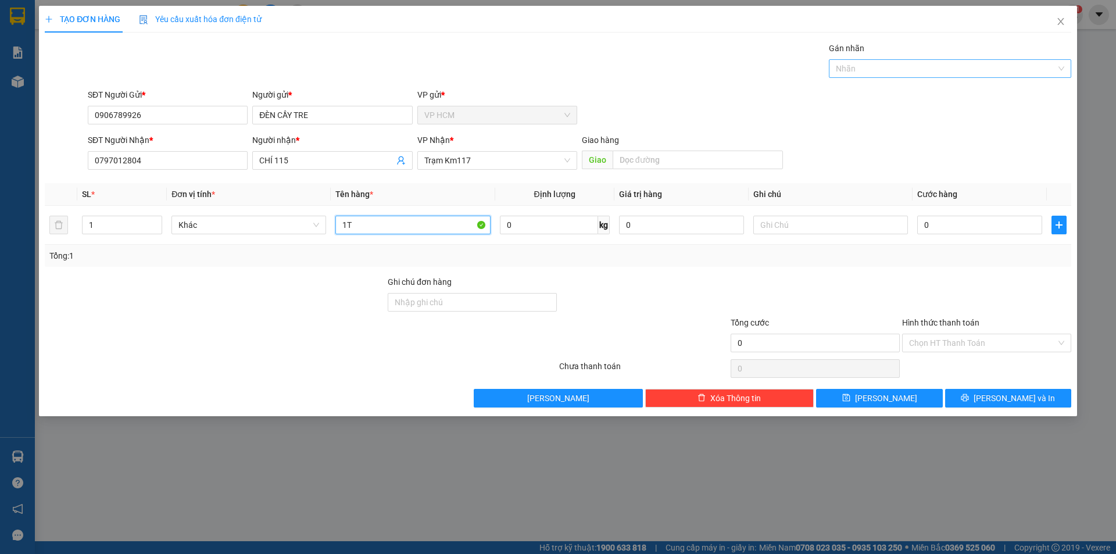
click at [870, 73] on div at bounding box center [944, 69] width 225 height 14
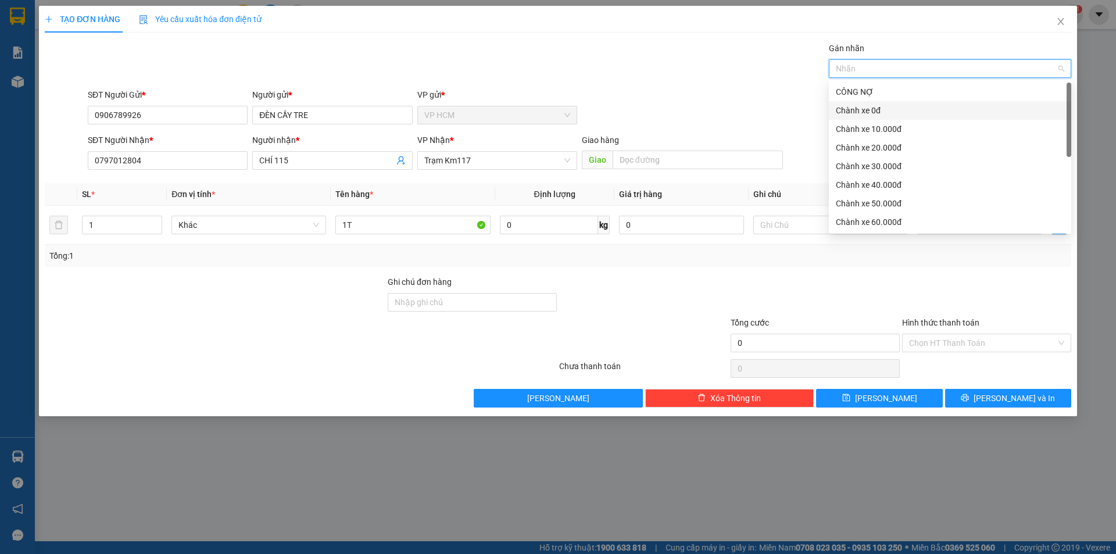
click at [858, 108] on div "Chành xe 0đ" at bounding box center [950, 110] width 228 height 13
click at [702, 98] on div "SĐT Người Gửi * 0906789926 Người gửi * ĐÈN CẦY TRE VP gửi * VP HCM" at bounding box center [579, 108] width 988 height 41
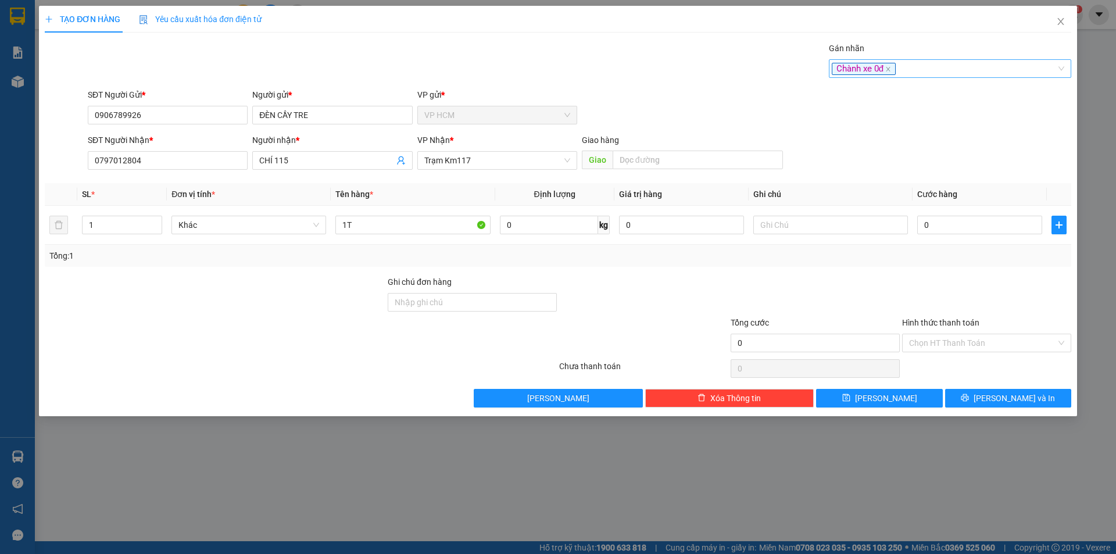
click at [1026, 64] on div "Chành xe 0đ" at bounding box center [944, 69] width 225 height 14
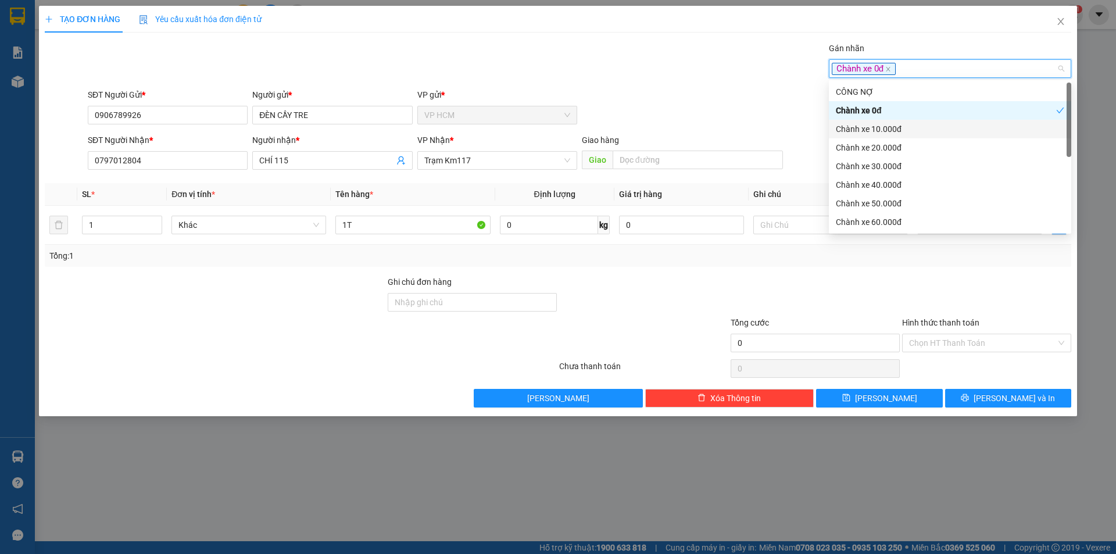
click at [877, 126] on div "Chành xe 10.000đ" at bounding box center [950, 129] width 228 height 13
click at [875, 112] on div "Chành xe 0đ" at bounding box center [946, 110] width 220 height 13
drag, startPoint x: 699, startPoint y: 101, endPoint x: 716, endPoint y: 113, distance: 21.2
click at [699, 101] on div "SĐT Người Gửi * 0906789926 Người gửi * ĐÈN CẦY TRE VP gửi * VP HCM" at bounding box center [579, 108] width 988 height 41
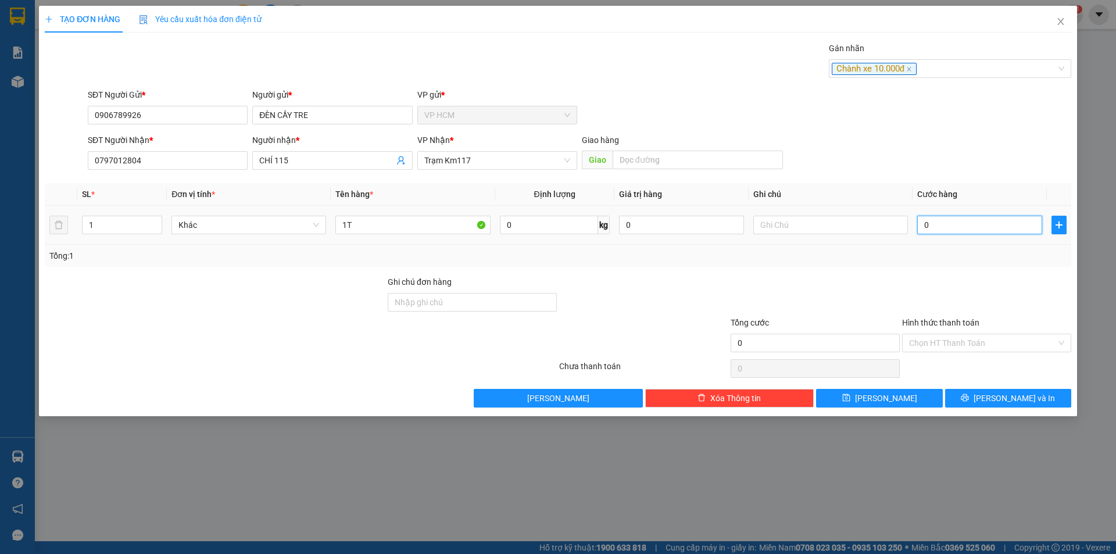
click at [955, 220] on input "0" at bounding box center [979, 225] width 125 height 19
click at [931, 267] on div "Transit Pickup Surcharge Ids Transit Deliver Surcharge Ids Transit Deliver Surc…" at bounding box center [558, 225] width 1027 height 366
click at [954, 340] on input "Hình thức thanh toán" at bounding box center [982, 342] width 147 height 17
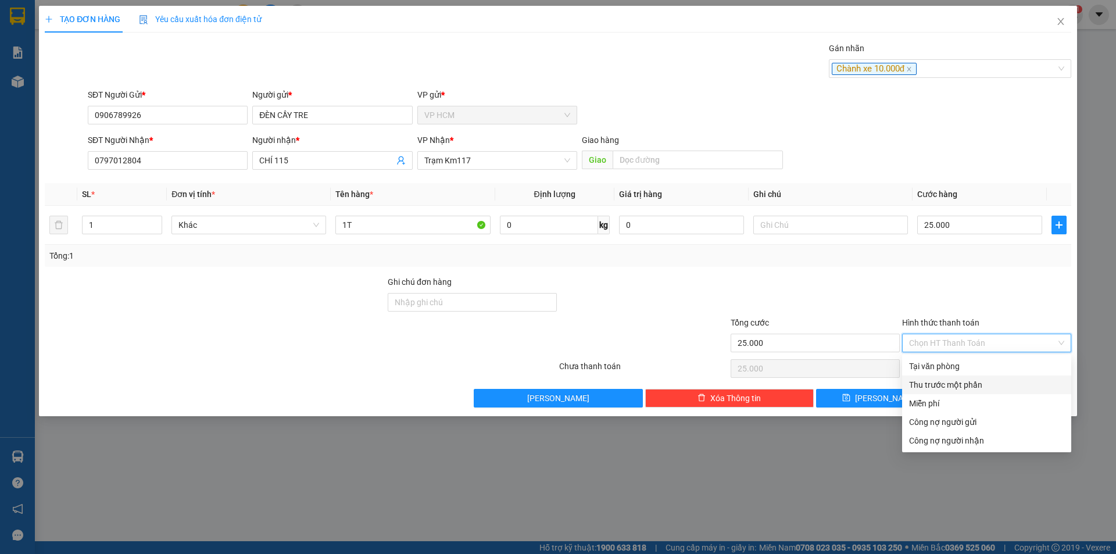
click at [948, 381] on div "Thu trước một phần" at bounding box center [986, 384] width 155 height 13
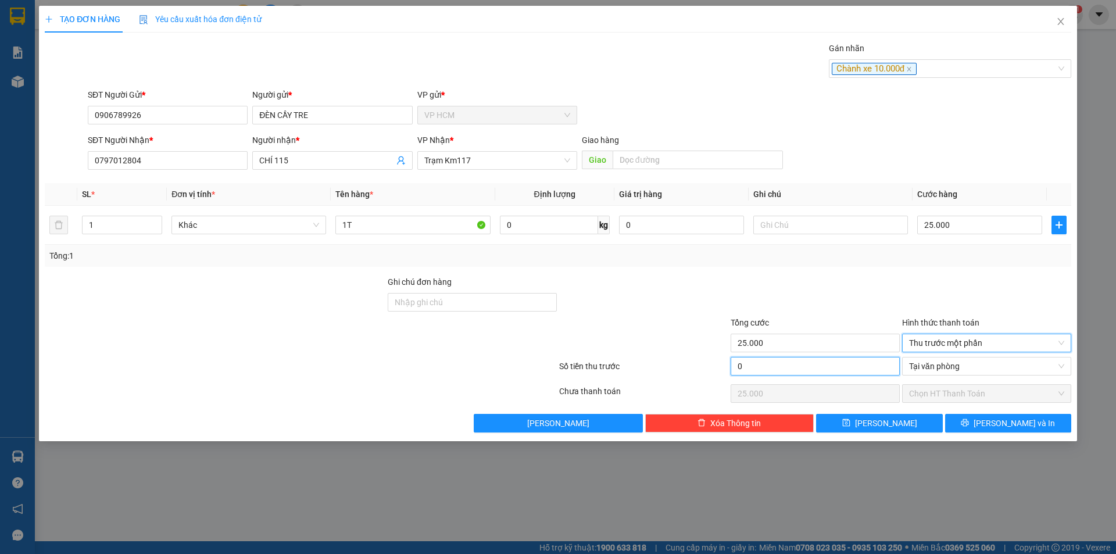
click at [760, 364] on input "0" at bounding box center [815, 366] width 169 height 19
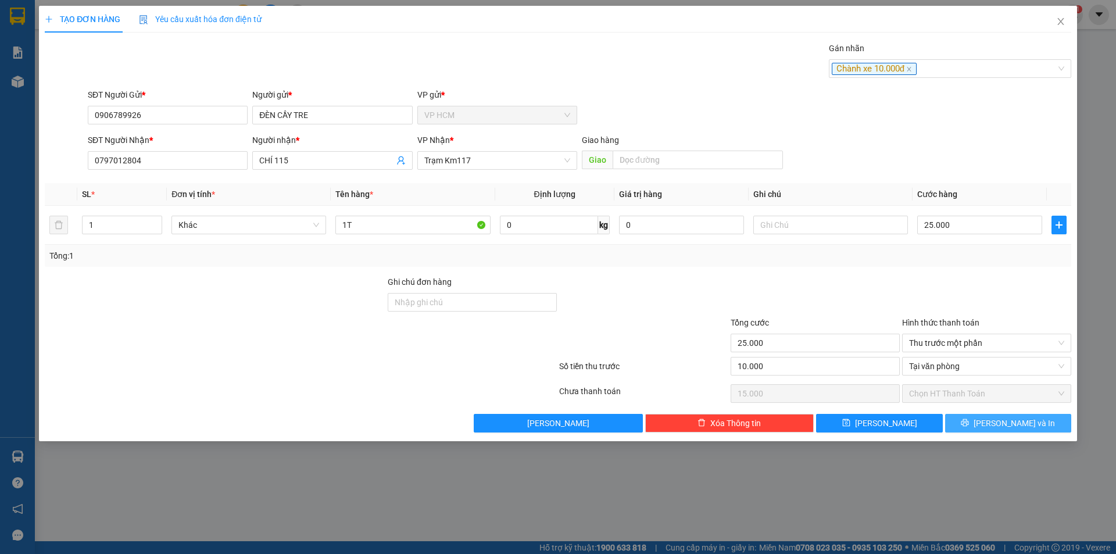
click at [996, 418] on button "[PERSON_NAME] và In" at bounding box center [1008, 423] width 126 height 19
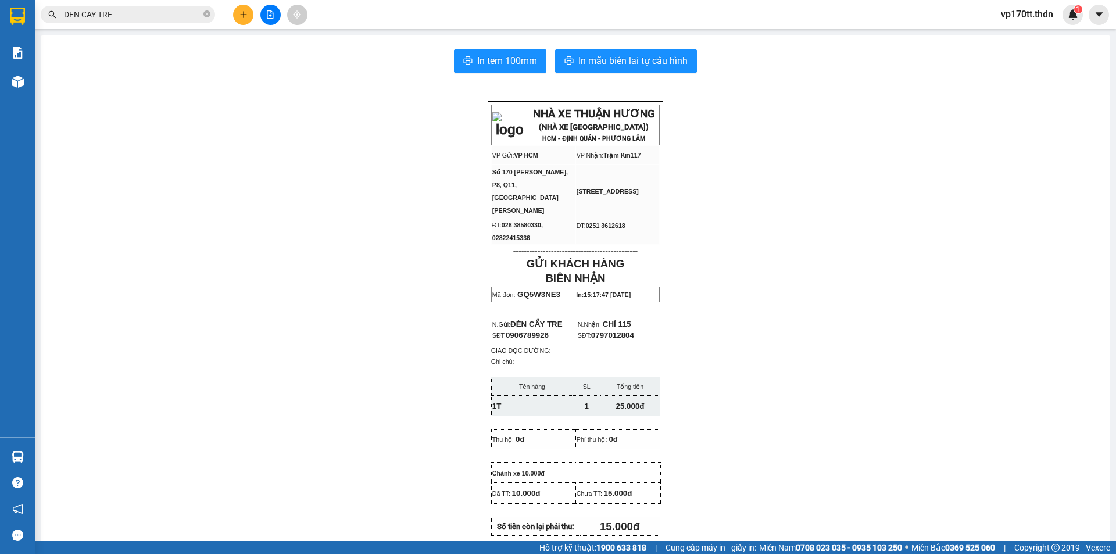
click at [588, 69] on button "In mẫu biên lai tự cấu hình" at bounding box center [626, 60] width 142 height 23
click at [242, 7] on button at bounding box center [243, 15] width 20 height 20
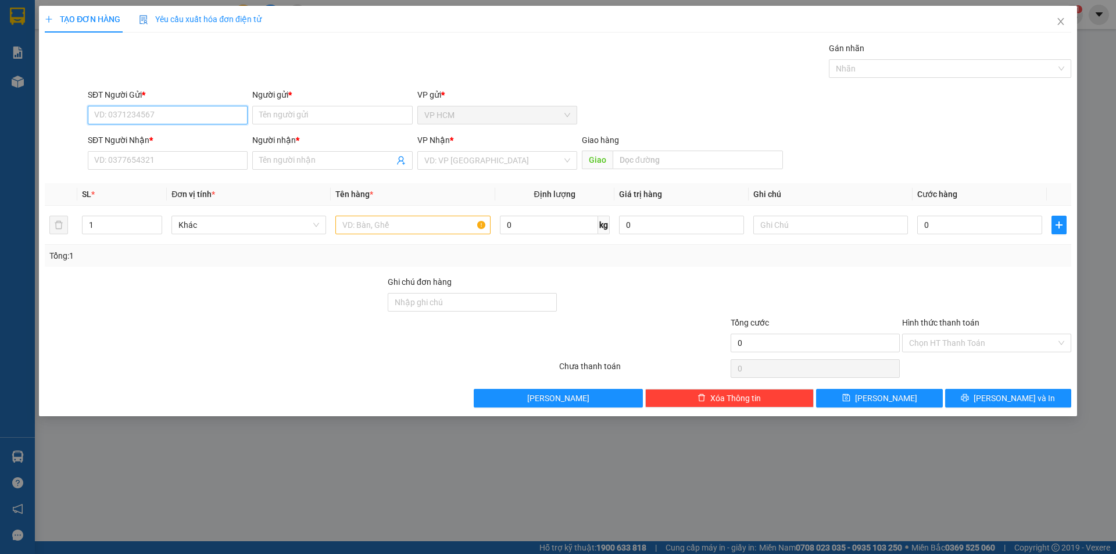
click at [184, 108] on input "SĐT Người Gửi *" at bounding box center [168, 115] width 160 height 19
click at [169, 138] on div "0908635240 - [PERSON_NAME]" at bounding box center [168, 138] width 146 height 13
click at [958, 73] on div at bounding box center [944, 69] width 225 height 14
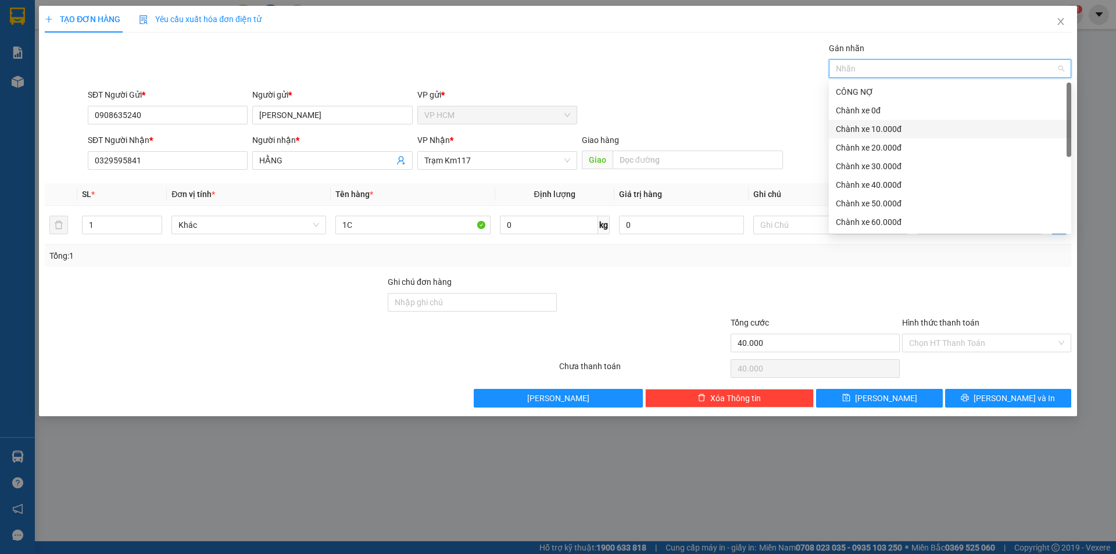
click at [888, 129] on div "Chành xe 10.000đ" at bounding box center [950, 129] width 228 height 13
drag, startPoint x: 687, startPoint y: 94, endPoint x: 992, endPoint y: 237, distance: 337.0
click at [696, 96] on div "SĐT Người Gửi * 0908635240 Người gửi * [PERSON_NAME] VP gửi * VP HCM" at bounding box center [579, 108] width 988 height 41
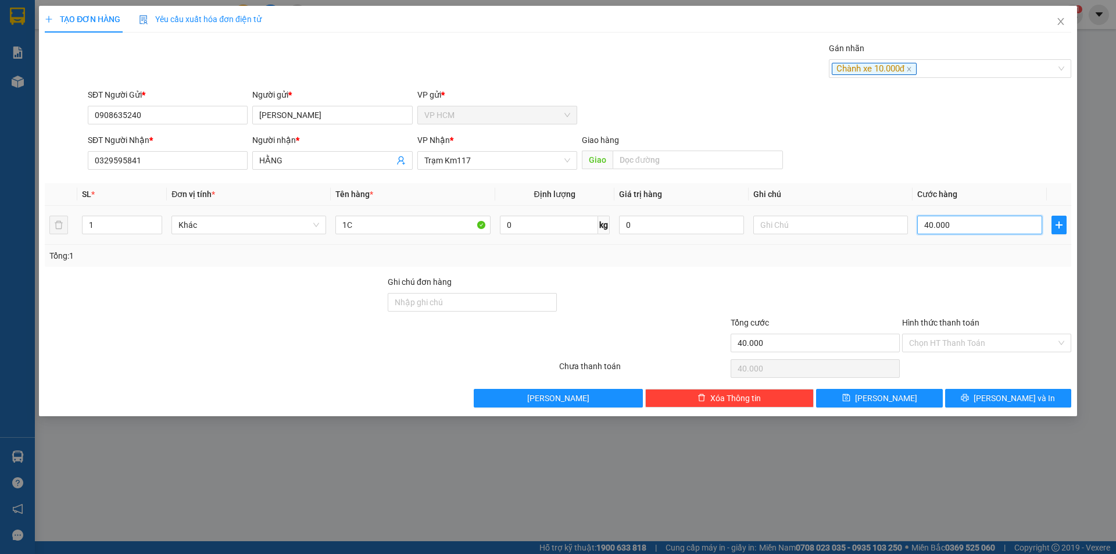
click at [992, 229] on input "40.000" at bounding box center [979, 225] width 125 height 19
click at [950, 353] on div "Hình thức thanh toán Chọn HT Thanh Toán" at bounding box center [986, 336] width 169 height 41
click at [951, 348] on input "Hình thức thanh toán" at bounding box center [982, 342] width 147 height 17
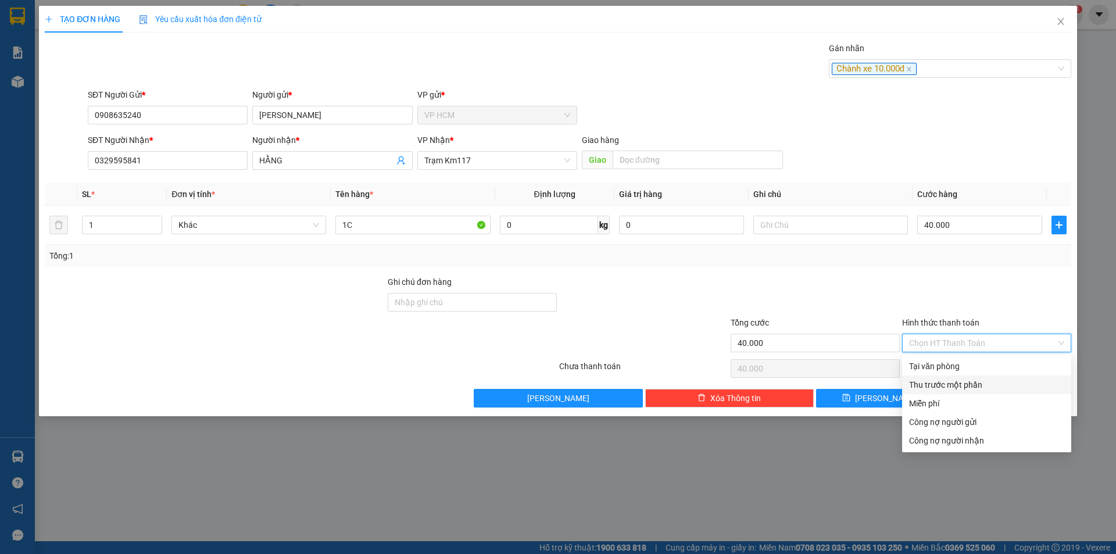
click at [943, 388] on div "Thu trước một phần" at bounding box center [986, 384] width 155 height 13
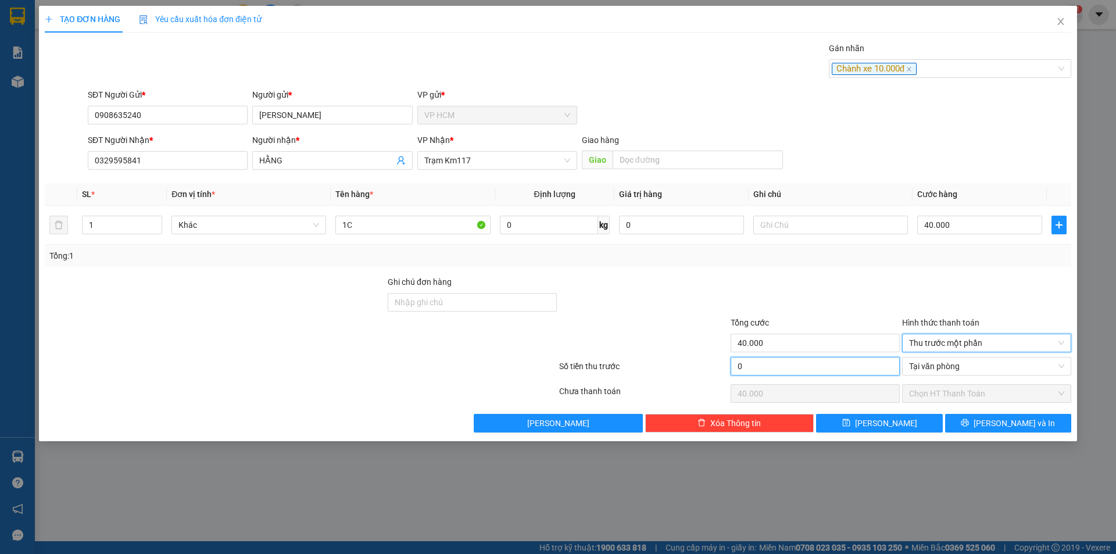
click at [821, 367] on input "0" at bounding box center [815, 366] width 169 height 19
drag, startPoint x: 853, startPoint y: 305, endPoint x: 978, endPoint y: 405, distance: 160.0
click at [853, 304] on div at bounding box center [815, 296] width 171 height 41
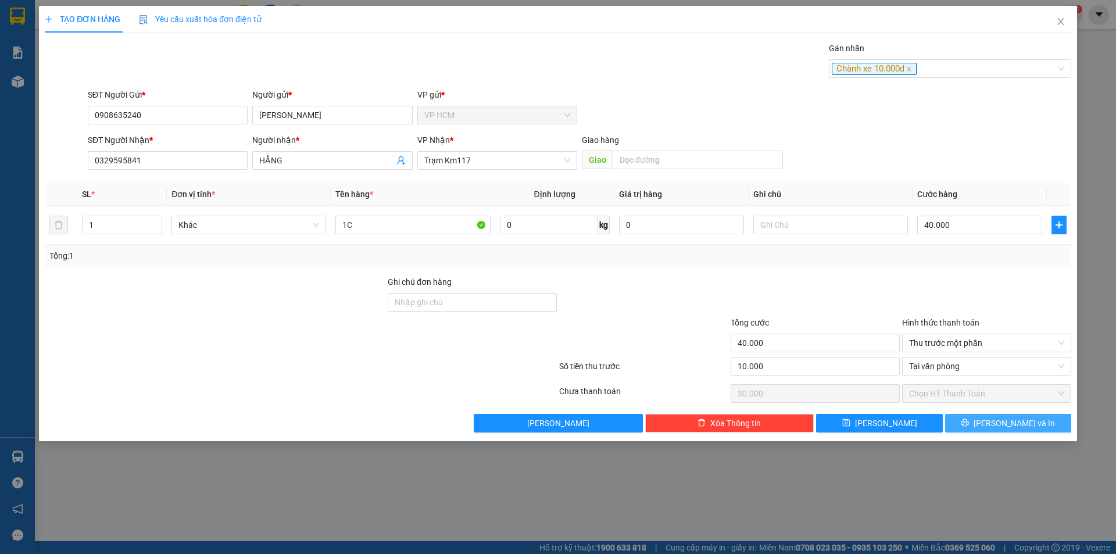
click at [1019, 428] on span "[PERSON_NAME] và In" at bounding box center [1014, 423] width 81 height 13
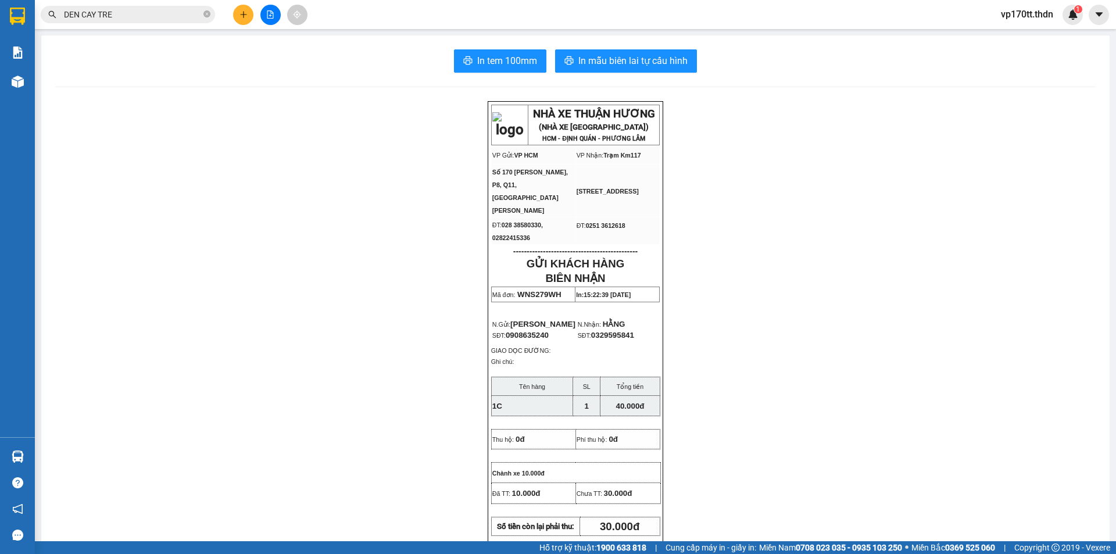
click at [641, 85] on div "In tem 100mm In mẫu biên lai tự cấu hình NHÀ XE THUẬN HƯƠNG (NHÀ XE [GEOGRAPHIC…" at bounding box center [575, 511] width 1068 height 953
click at [635, 71] on button "In mẫu biên lai tự cấu hình" at bounding box center [626, 60] width 142 height 23
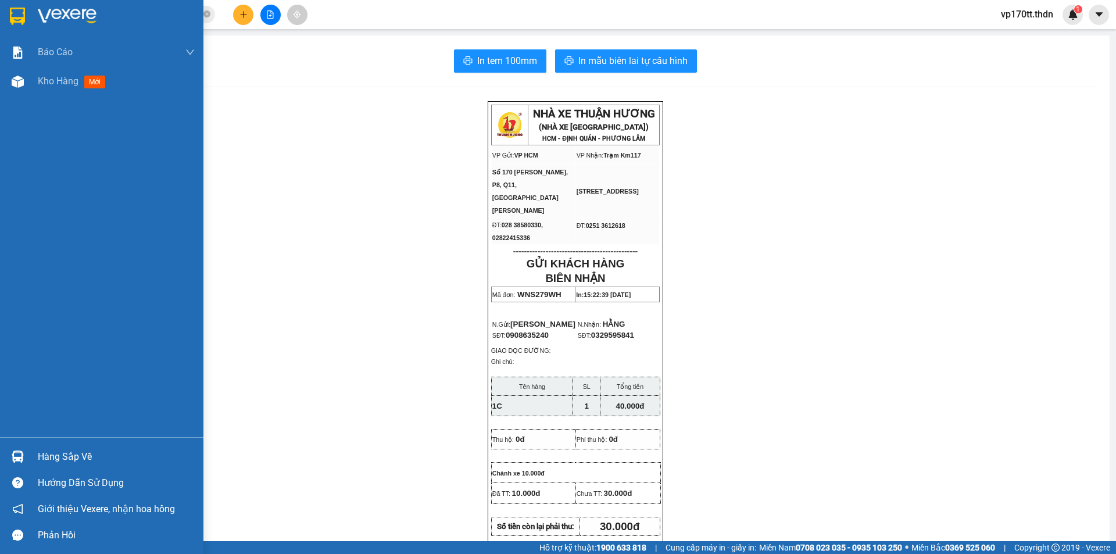
click at [33, 452] on div "Hàng sắp về" at bounding box center [101, 457] width 203 height 26
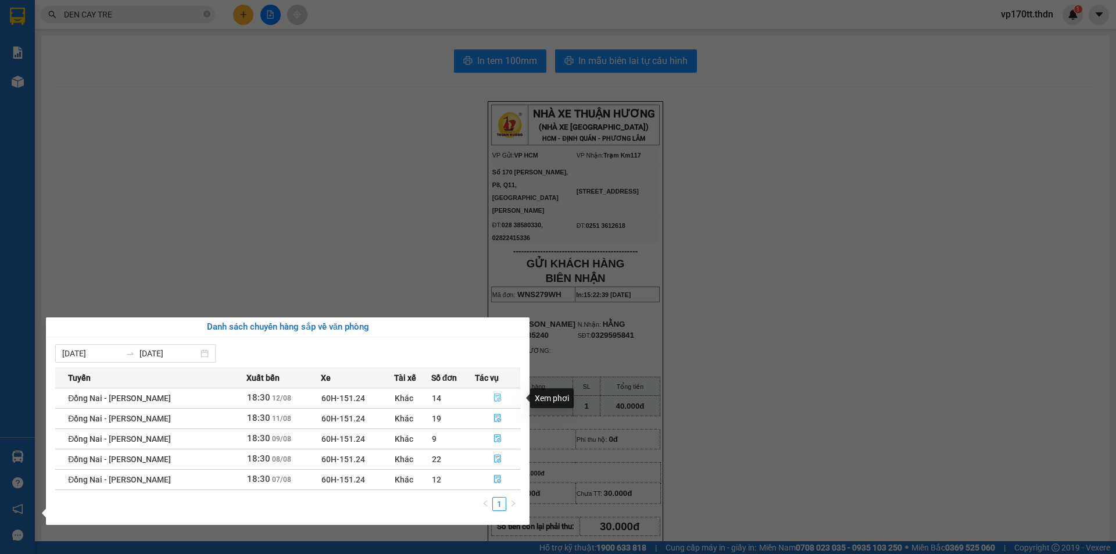
click at [485, 393] on button "button" at bounding box center [498, 398] width 45 height 19
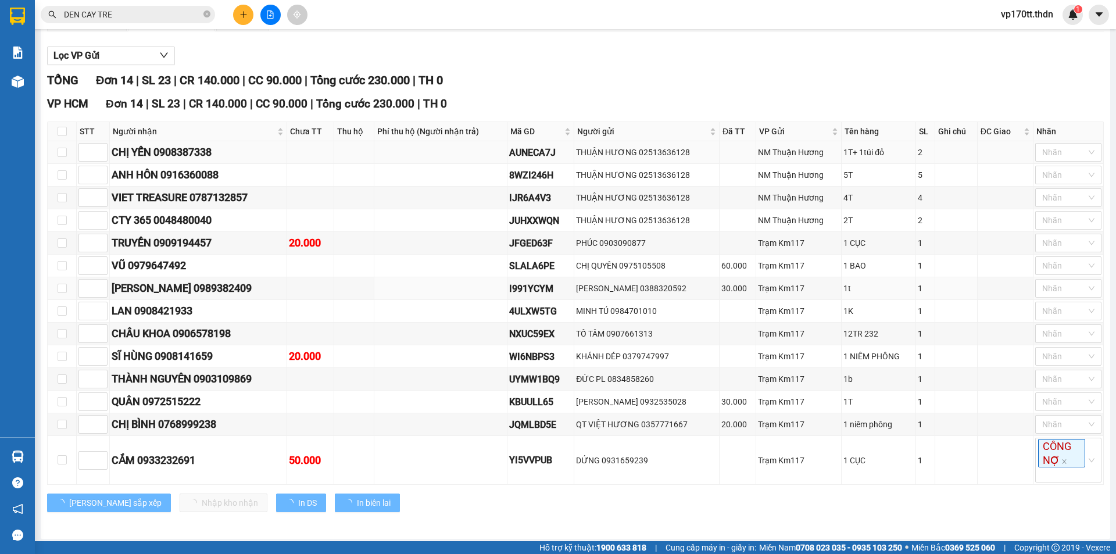
scroll to position [125, 0]
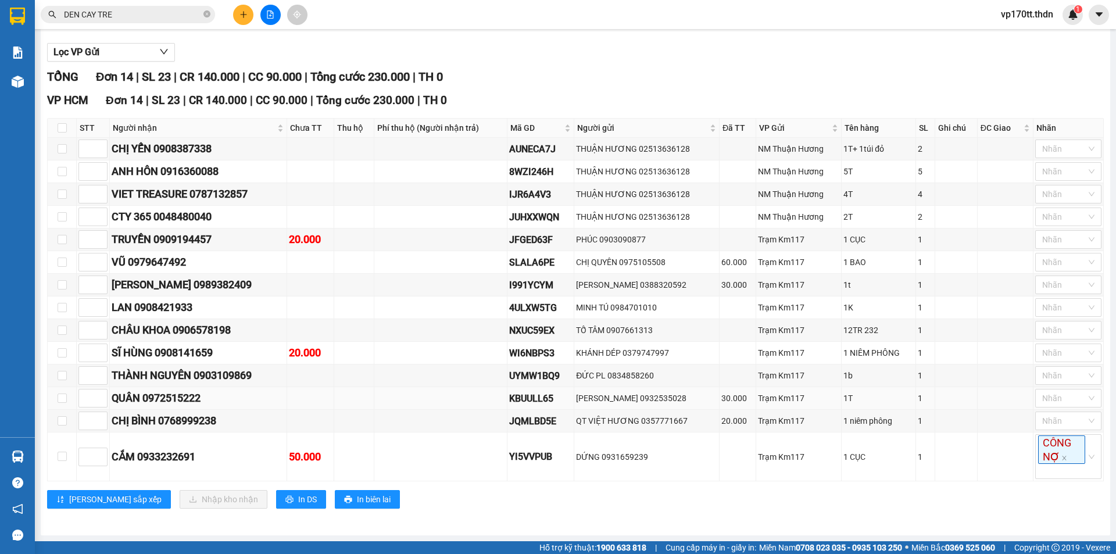
click at [178, 400] on div "QUÂN 0972515222" at bounding box center [198, 398] width 173 height 16
drag, startPoint x: 178, startPoint y: 400, endPoint x: 196, endPoint y: 395, distance: 18.6
click at [178, 399] on div "QUÂN 0972515222" at bounding box center [198, 398] width 173 height 16
click at [285, 374] on div "THÀNH NGUYÊN 0903109869" at bounding box center [198, 375] width 173 height 16
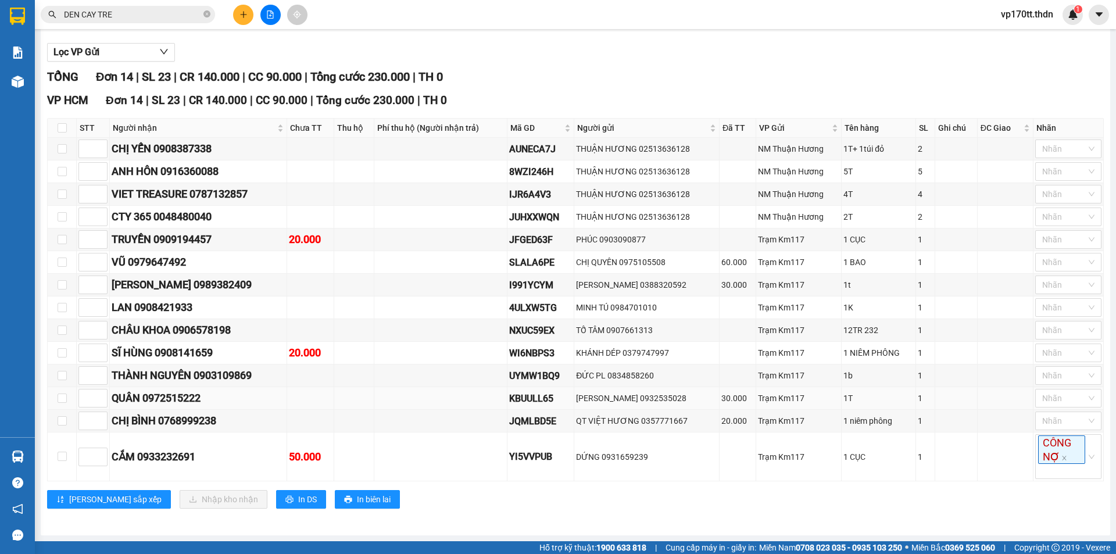
click at [184, 405] on div "QUÂN 0972515222" at bounding box center [198, 398] width 173 height 16
click at [285, 398] on div "QUÂN 0972515222" at bounding box center [198, 398] width 173 height 16
click at [208, 393] on div "QUÂN 0972515222" at bounding box center [198, 398] width 173 height 16
click at [201, 393] on div "QUÂN 0972515222" at bounding box center [198, 398] width 173 height 16
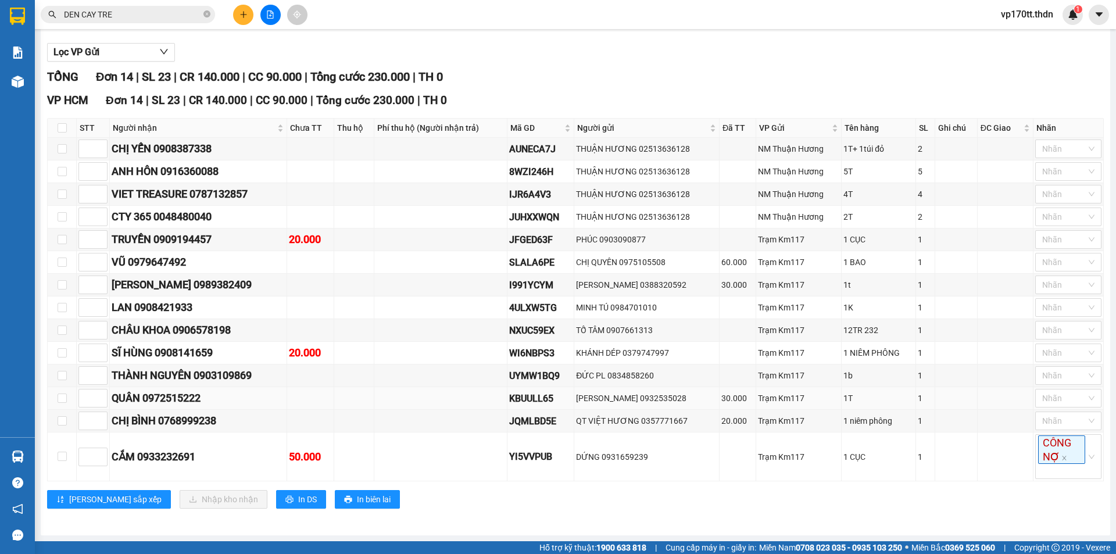
click at [182, 394] on div "QUÂN 0972515222" at bounding box center [198, 398] width 173 height 16
click at [194, 396] on div "QUÂN 0972515222" at bounding box center [198, 398] width 173 height 16
click at [191, 398] on div "QUÂN 0972515222" at bounding box center [198, 398] width 173 height 16
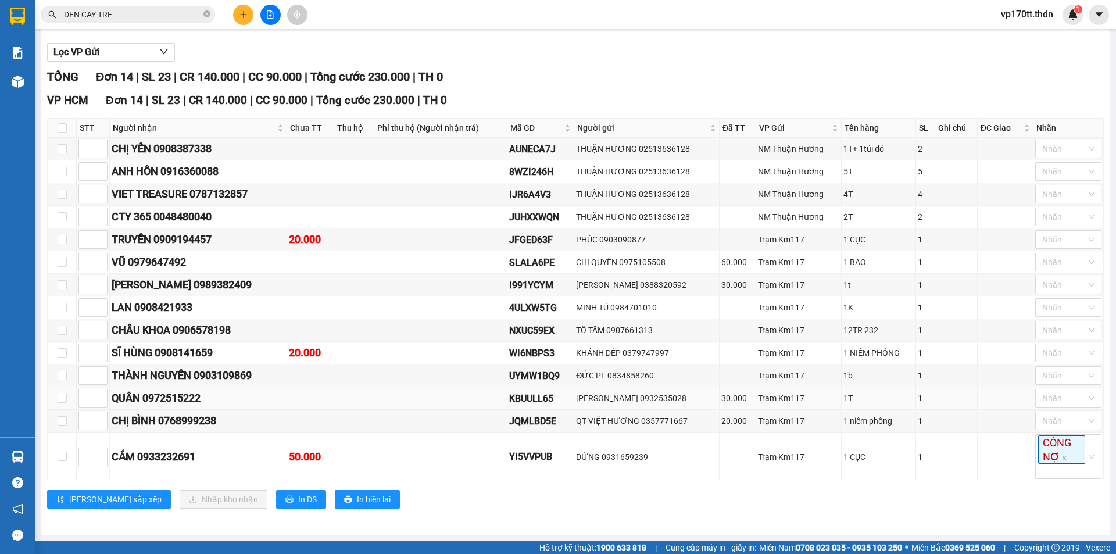
click at [191, 398] on div "QUÂN 0972515222" at bounding box center [198, 398] width 173 height 16
click at [278, 398] on div "QUÂN 0972515222" at bounding box center [198, 398] width 173 height 16
click at [183, 402] on div "QUÂN 0972515222" at bounding box center [198, 398] width 173 height 16
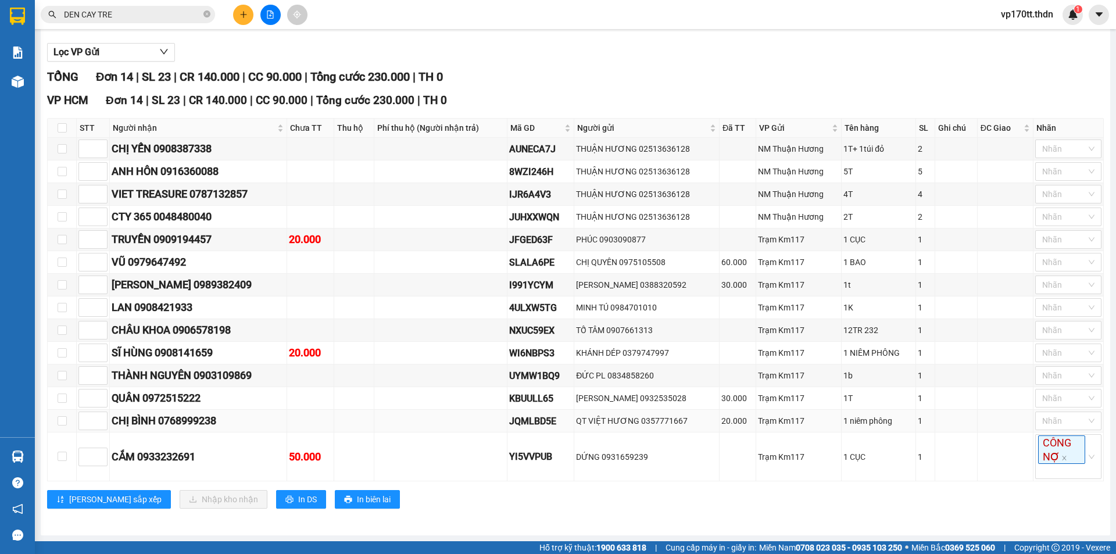
click at [507, 431] on td at bounding box center [440, 421] width 133 height 23
click at [188, 401] on div "QUÂN 0972515222" at bounding box center [198, 398] width 173 height 16
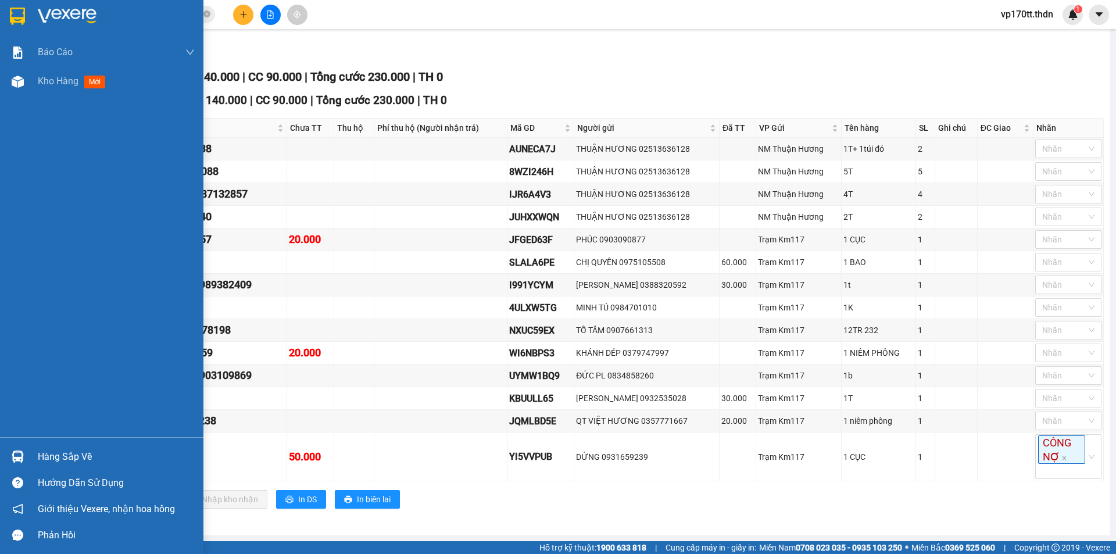
click at [22, 16] on img at bounding box center [17, 16] width 15 height 17
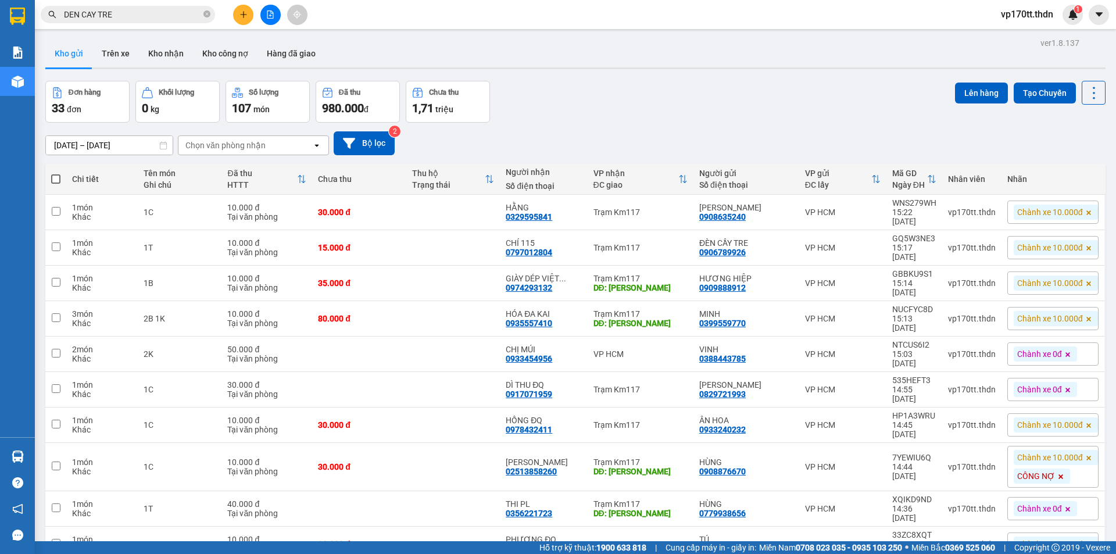
drag, startPoint x: 236, startPoint y: 6, endPoint x: 239, endPoint y: 12, distance: 6.8
click at [238, 9] on div at bounding box center [270, 15] width 87 height 20
click at [240, 12] on icon "plus" at bounding box center [243, 14] width 8 height 8
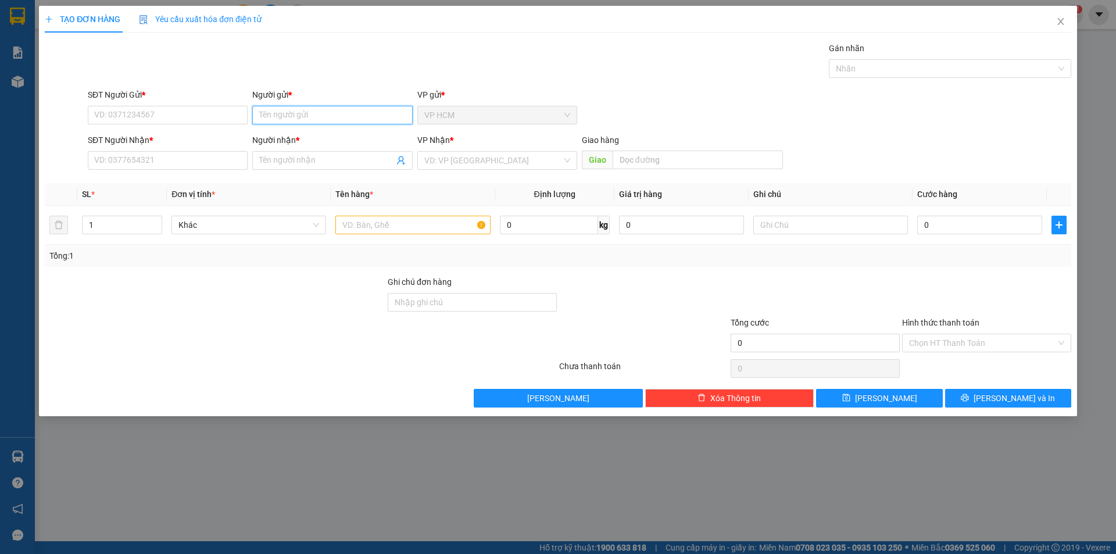
click at [323, 107] on input "Người gửi *" at bounding box center [332, 115] width 160 height 19
click at [339, 158] on div "NGỌC NGÀ - 0988445690" at bounding box center [332, 157] width 146 height 13
click at [404, 162] on icon "user-add" at bounding box center [400, 160] width 9 height 9
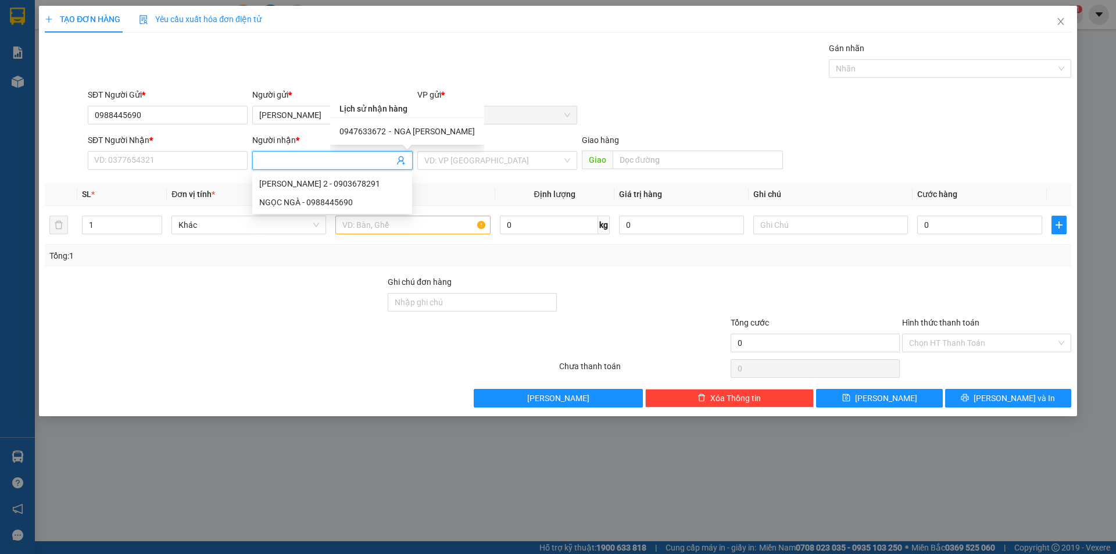
click at [410, 129] on span "NGA [PERSON_NAME]" at bounding box center [434, 131] width 81 height 9
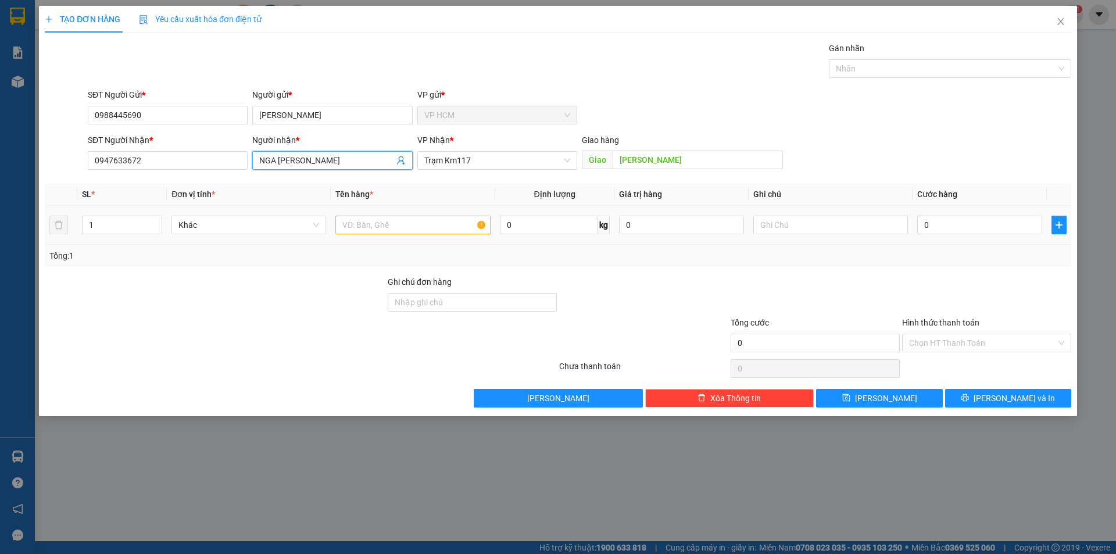
click at [443, 212] on td at bounding box center [413, 225] width 164 height 39
click at [444, 221] on input "text" at bounding box center [412, 225] width 155 height 19
click at [901, 76] on div "Nhãn" at bounding box center [950, 68] width 242 height 19
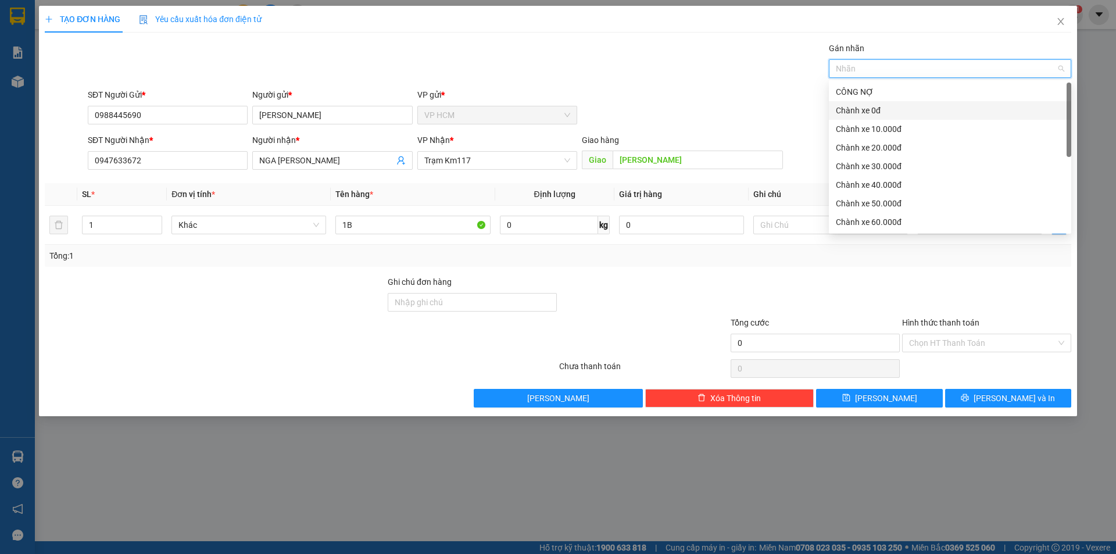
click at [880, 117] on div "Chành xe 0đ" at bounding box center [950, 110] width 242 height 19
drag, startPoint x: 879, startPoint y: 125, endPoint x: 594, endPoint y: 65, distance: 291.1
click at [867, 126] on div "Chành xe 10.000đ" at bounding box center [950, 129] width 228 height 13
click at [594, 65] on div "Gán nhãn Nhãn" at bounding box center [579, 62] width 988 height 41
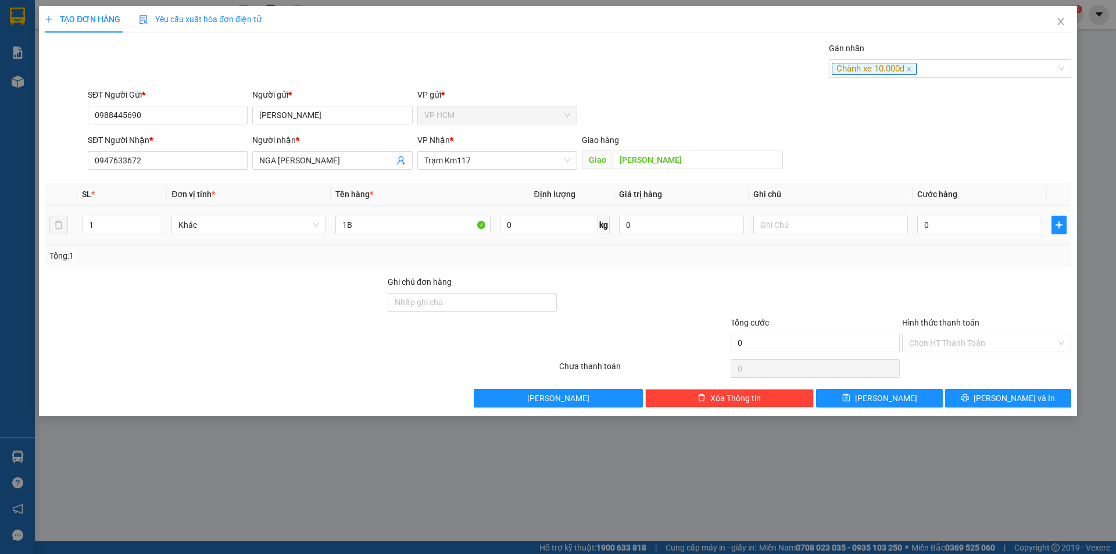
click at [1012, 237] on td "0" at bounding box center [980, 225] width 134 height 39
click at [1001, 227] on input "0" at bounding box center [979, 225] width 125 height 19
click at [962, 263] on div "Tổng: 1" at bounding box center [558, 256] width 1027 height 22
click at [941, 330] on div "Hình thức thanh toán" at bounding box center [986, 324] width 169 height 17
click at [944, 343] on input "Hình thức thanh toán" at bounding box center [982, 342] width 147 height 17
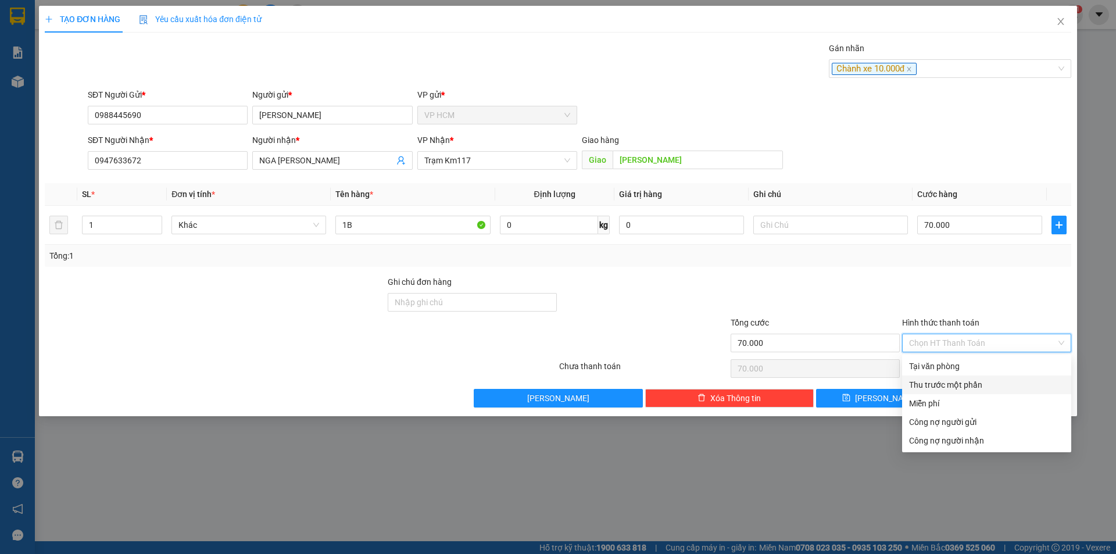
click at [932, 381] on div "Thu trước một phần" at bounding box center [986, 384] width 155 height 13
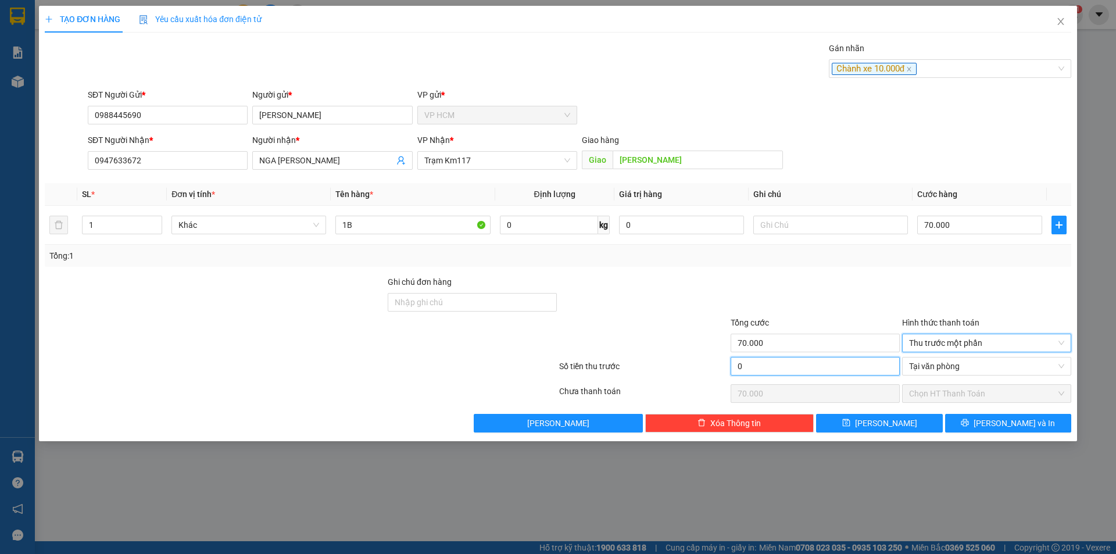
click at [838, 370] on input "0" at bounding box center [815, 366] width 169 height 19
drag, startPoint x: 856, startPoint y: 294, endPoint x: 957, endPoint y: 234, distance: 117.0
click at [866, 288] on div at bounding box center [815, 296] width 171 height 41
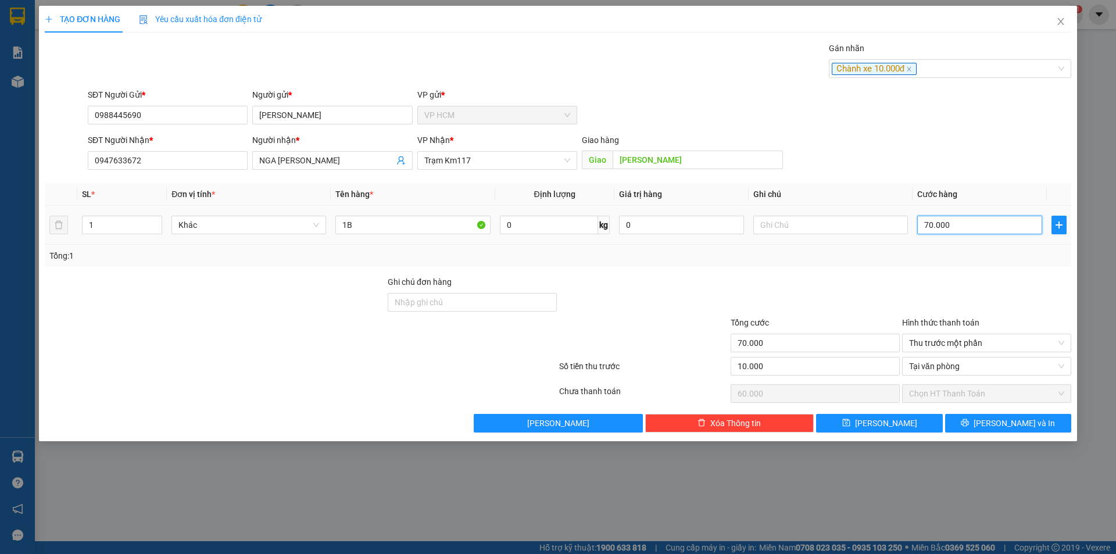
click at [961, 226] on input "70.000" at bounding box center [979, 225] width 125 height 19
drag, startPoint x: 966, startPoint y: 261, endPoint x: 963, endPoint y: 268, distance: 7.6
click at [966, 267] on div "Transit Pickup Surcharge Ids Transit Deliver Surcharge Ids Transit Deliver Surc…" at bounding box center [558, 237] width 1027 height 391
click at [994, 419] on button "[PERSON_NAME] và In" at bounding box center [1008, 423] width 126 height 19
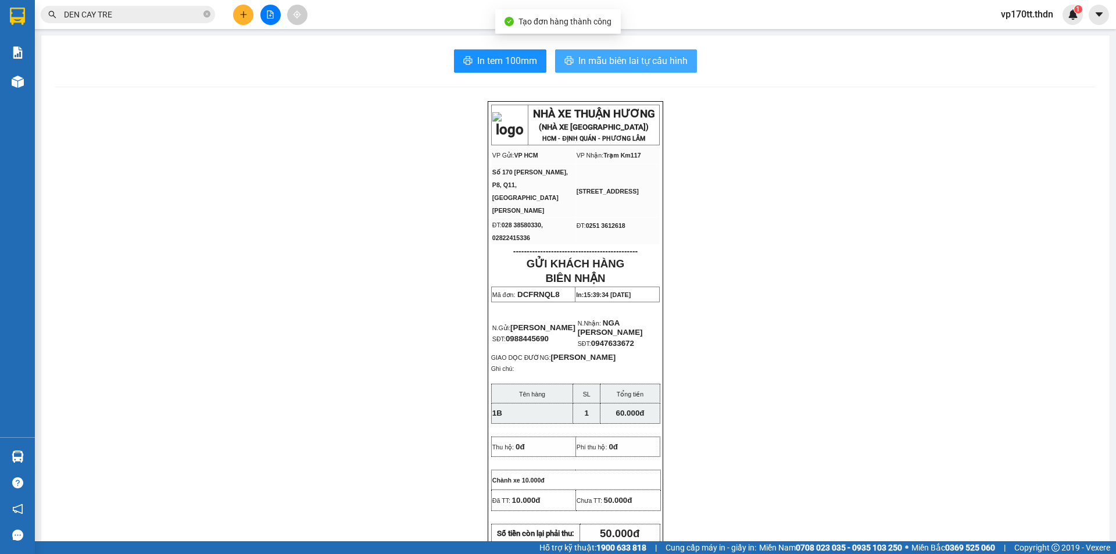
click at [642, 69] on button "In mẫu biên lai tự cấu hình" at bounding box center [626, 60] width 142 height 23
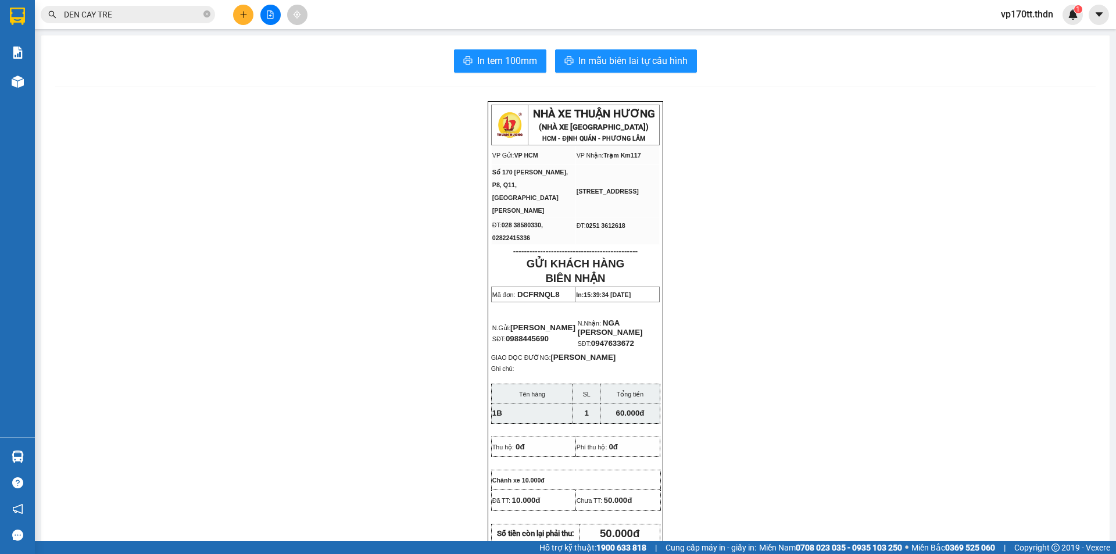
click at [242, 15] on icon "plus" at bounding box center [243, 14] width 6 height 1
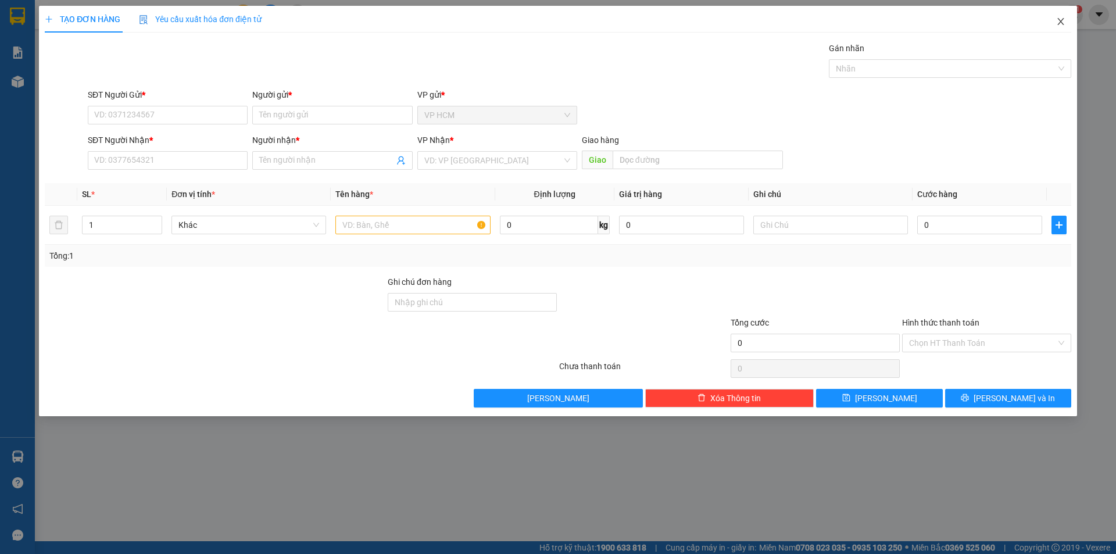
click at [1071, 27] on span "Close" at bounding box center [1061, 22] width 33 height 33
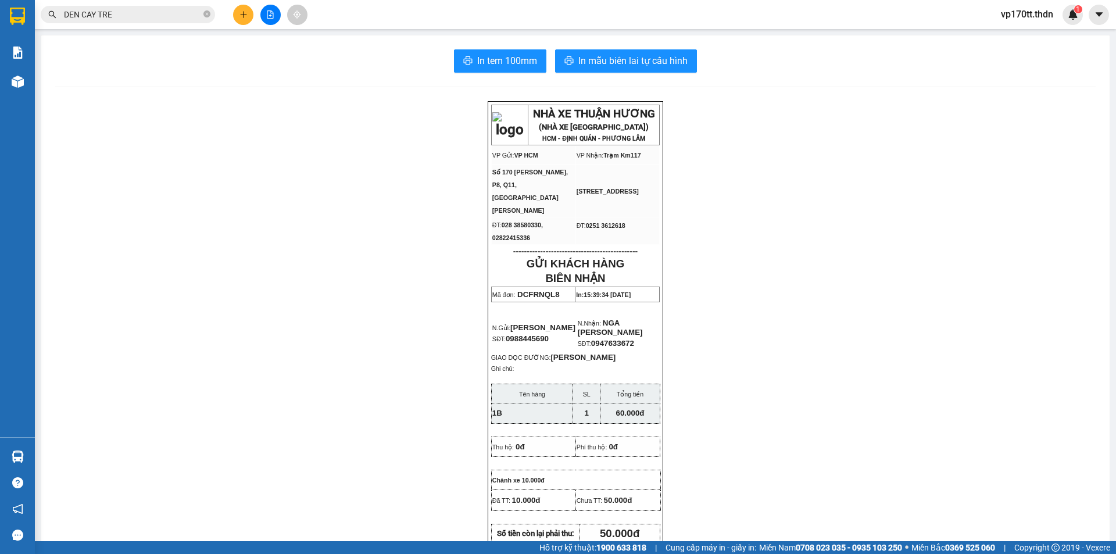
click at [169, 12] on input "DEN CAY TRE" at bounding box center [132, 14] width 137 height 13
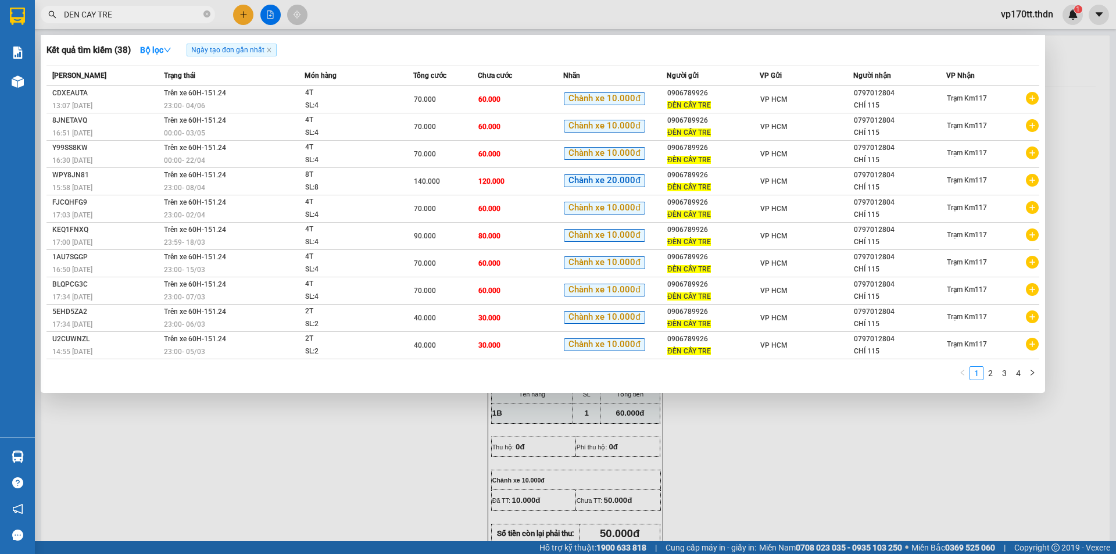
click at [169, 12] on input "DEN CAY TRE" at bounding box center [132, 14] width 137 height 13
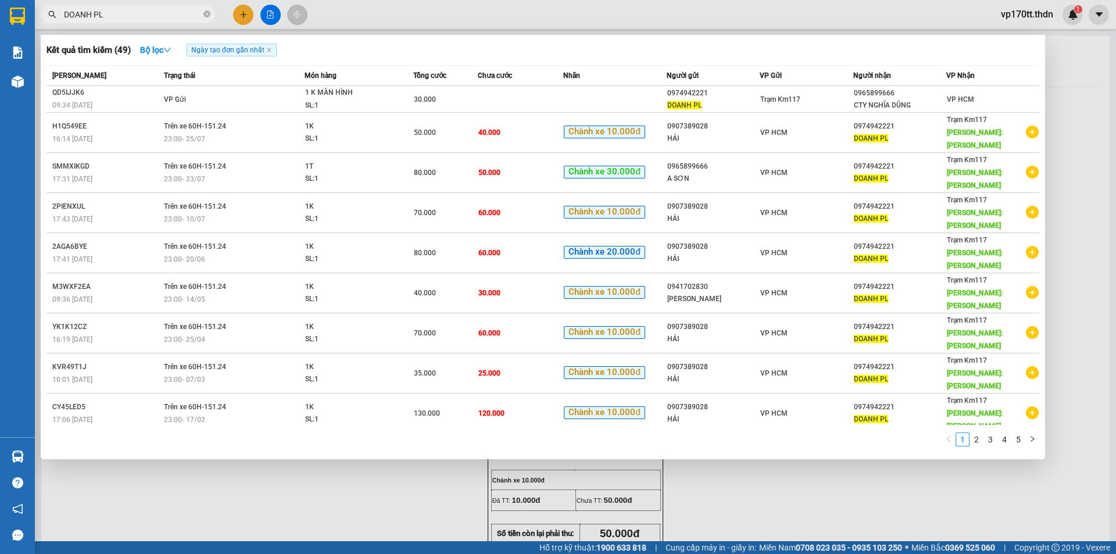
click at [241, 13] on div at bounding box center [558, 277] width 1116 height 554
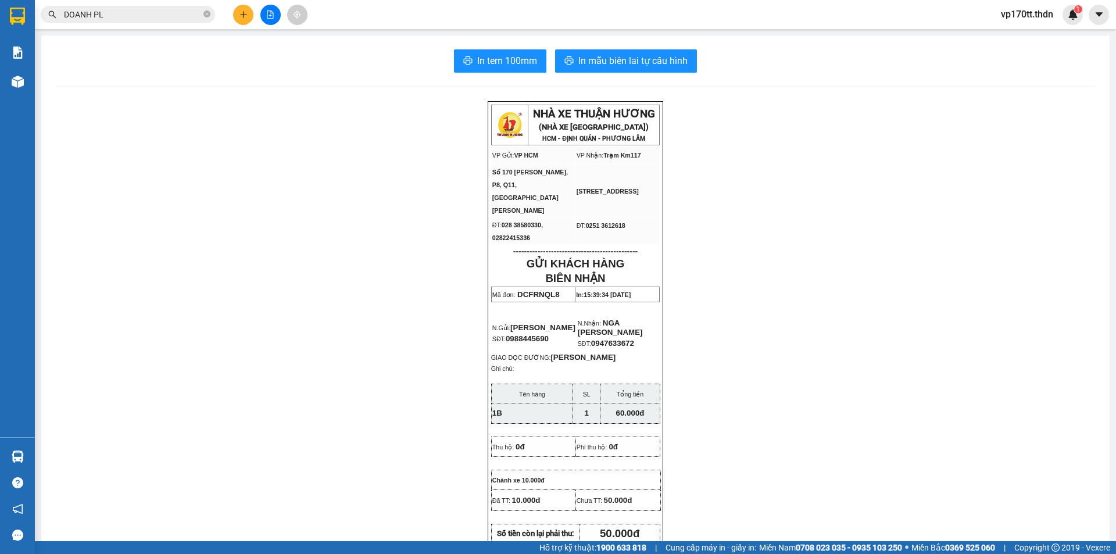
click at [241, 13] on icon "plus" at bounding box center [243, 14] width 8 height 8
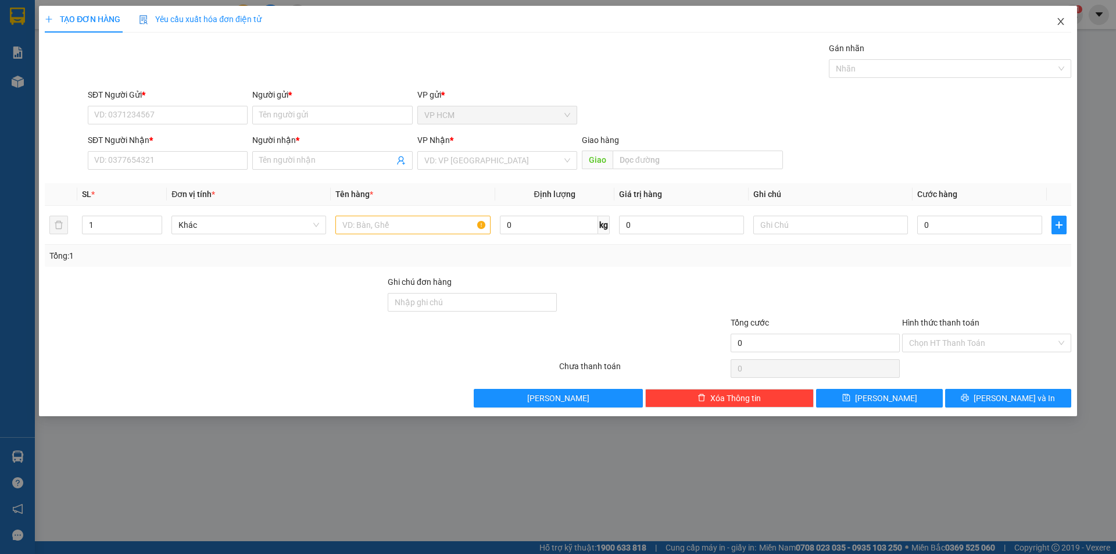
click at [1062, 20] on icon "close" at bounding box center [1060, 21] width 9 height 9
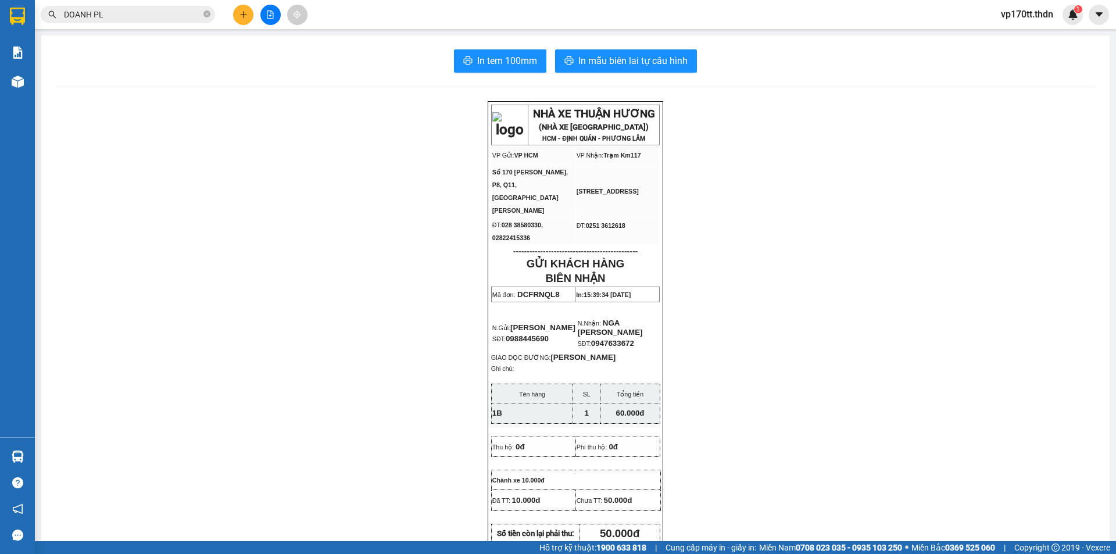
click at [155, 10] on input "DOANH PL" at bounding box center [132, 14] width 137 height 13
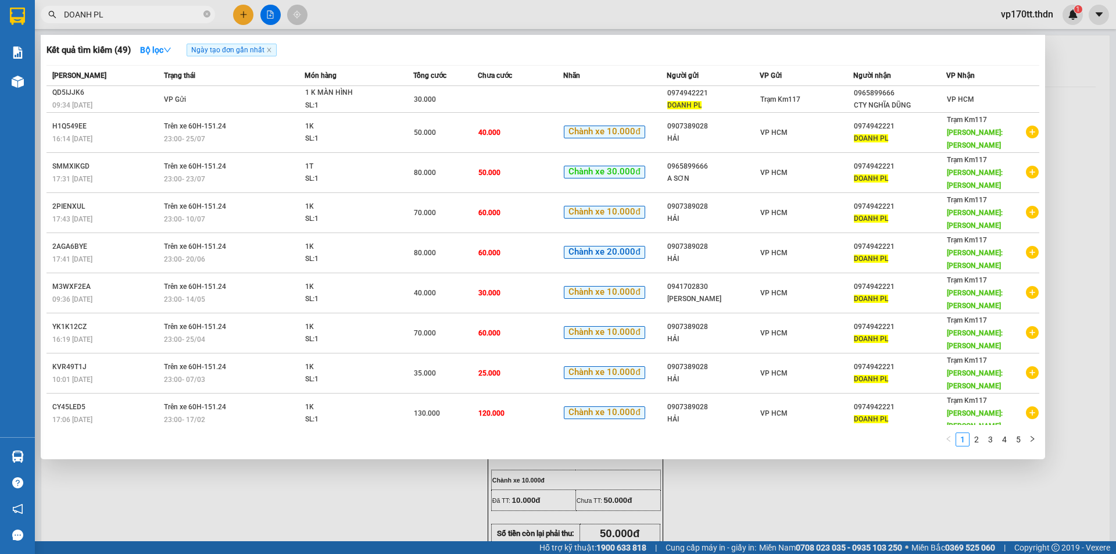
click at [243, 13] on div at bounding box center [558, 277] width 1116 height 554
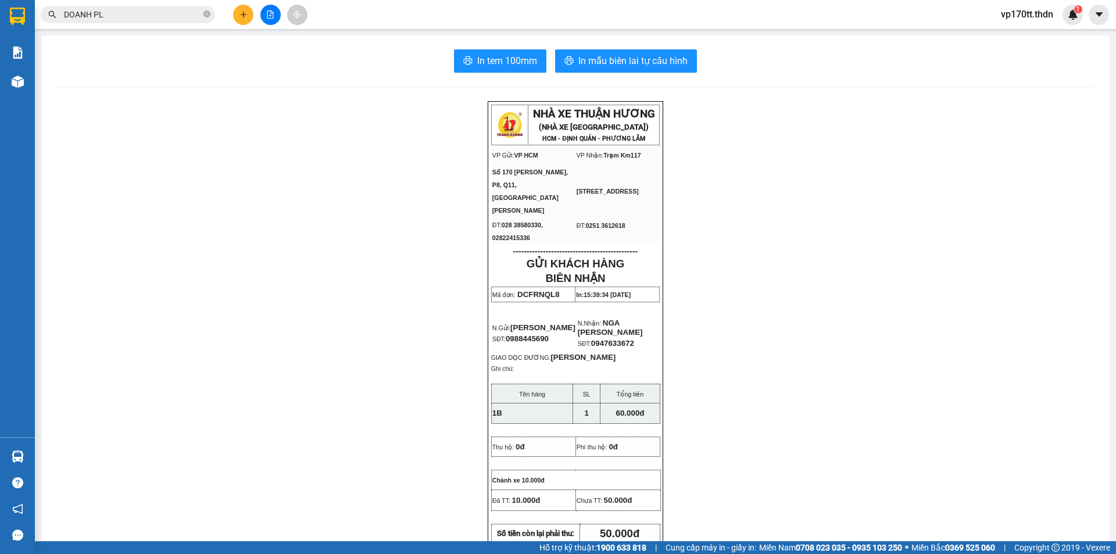
click at [243, 13] on icon "plus" at bounding box center [243, 14] width 8 height 8
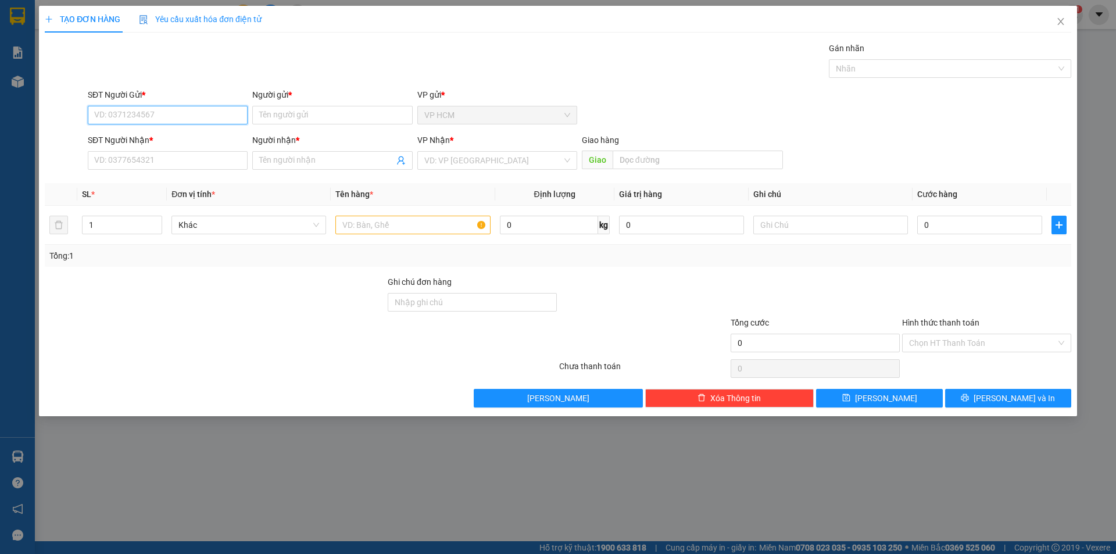
click at [151, 115] on input "SĐT Người Gửi *" at bounding box center [168, 115] width 160 height 19
click at [1067, 10] on span "Close" at bounding box center [1061, 22] width 33 height 33
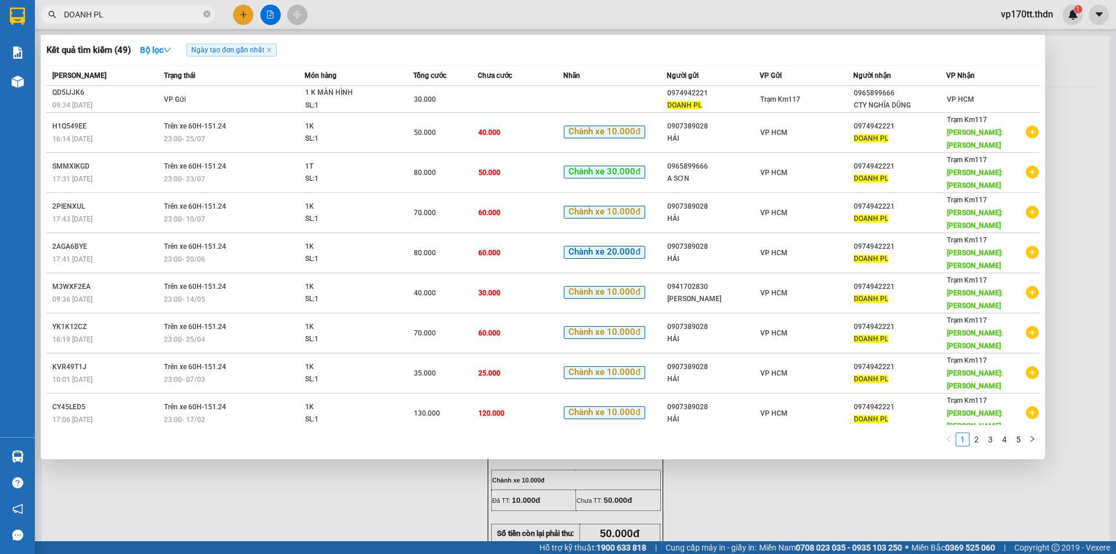
click at [136, 22] on span "DOANH PL" at bounding box center [128, 14] width 174 height 17
click at [138, 19] on input "DOANH PL" at bounding box center [132, 14] width 137 height 13
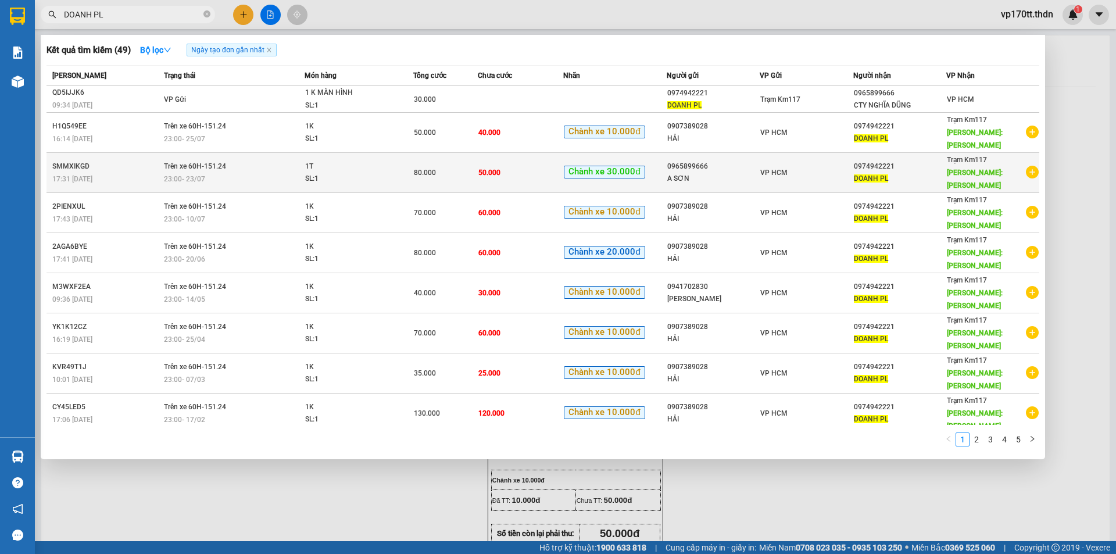
click at [722, 173] on div "A SƠN" at bounding box center [713, 179] width 92 height 12
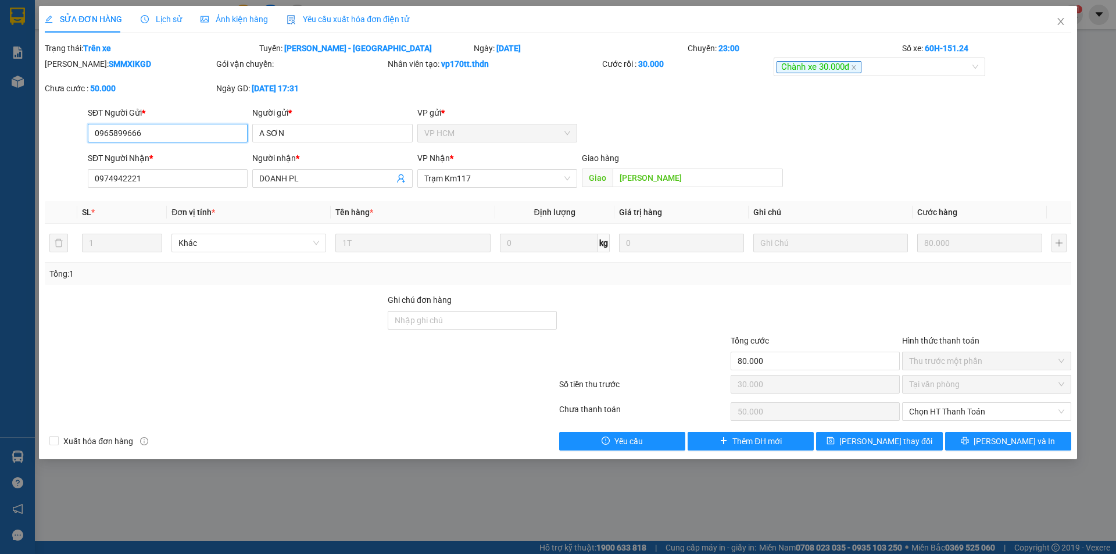
click at [192, 135] on input "0965899666" at bounding box center [168, 133] width 160 height 19
click at [1063, 20] on icon "close" at bounding box center [1060, 21] width 9 height 9
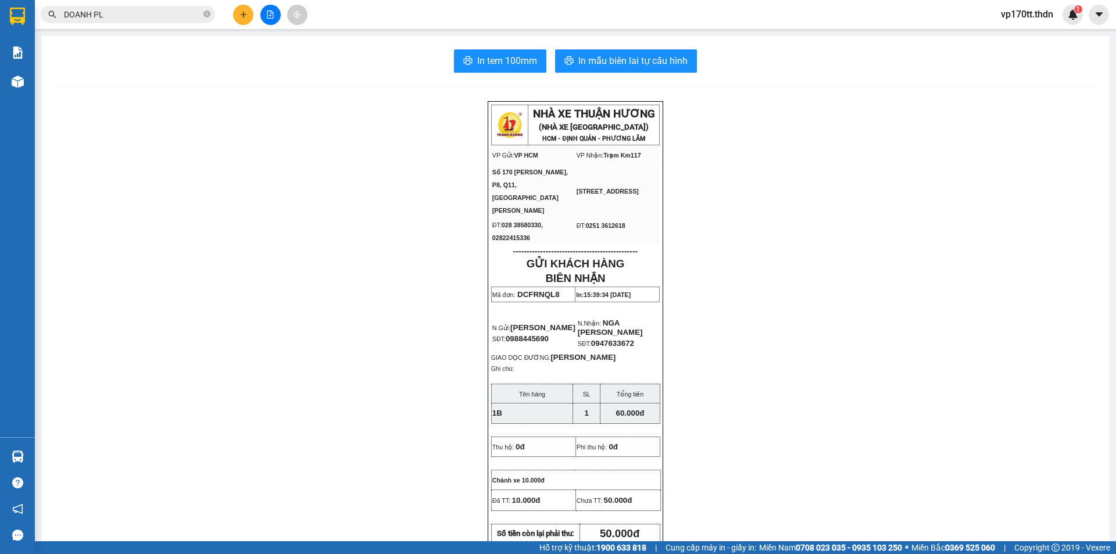
click at [241, 17] on icon "plus" at bounding box center [243, 14] width 8 height 8
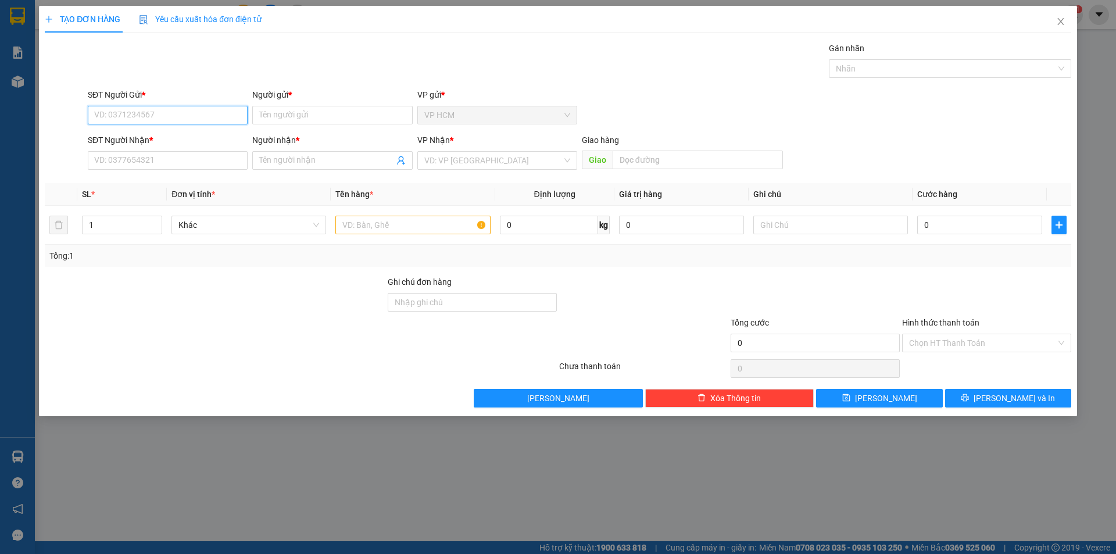
click at [144, 121] on input "SĐT Người Gửi *" at bounding box center [168, 115] width 160 height 19
paste input "0965899666"
click at [177, 139] on div "0965899666 - CTY NGHĨA DŨNG" at bounding box center [168, 138] width 146 height 13
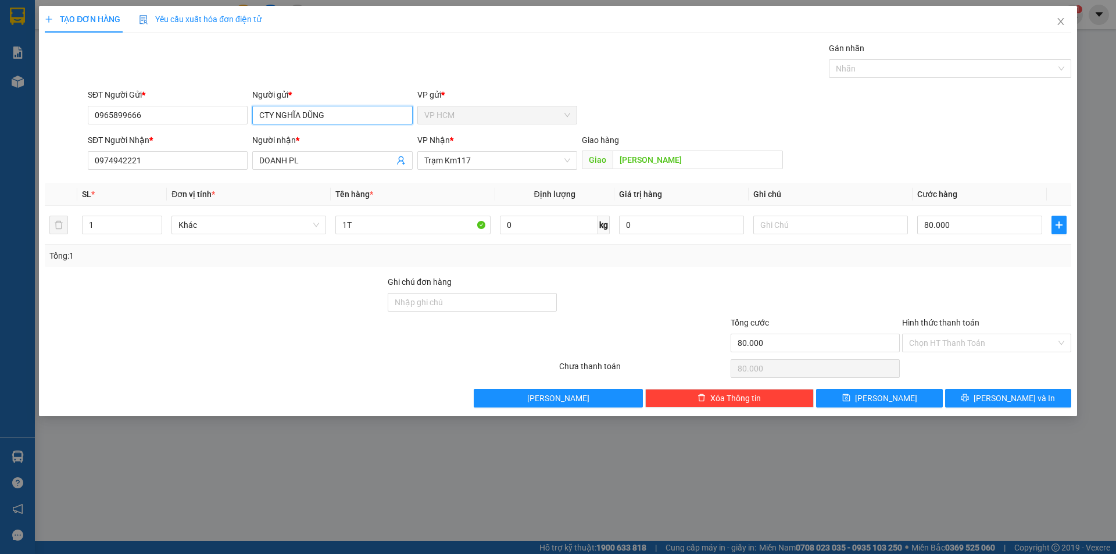
click at [342, 120] on input "CTY NGHĨA DŨNG" at bounding box center [332, 115] width 160 height 19
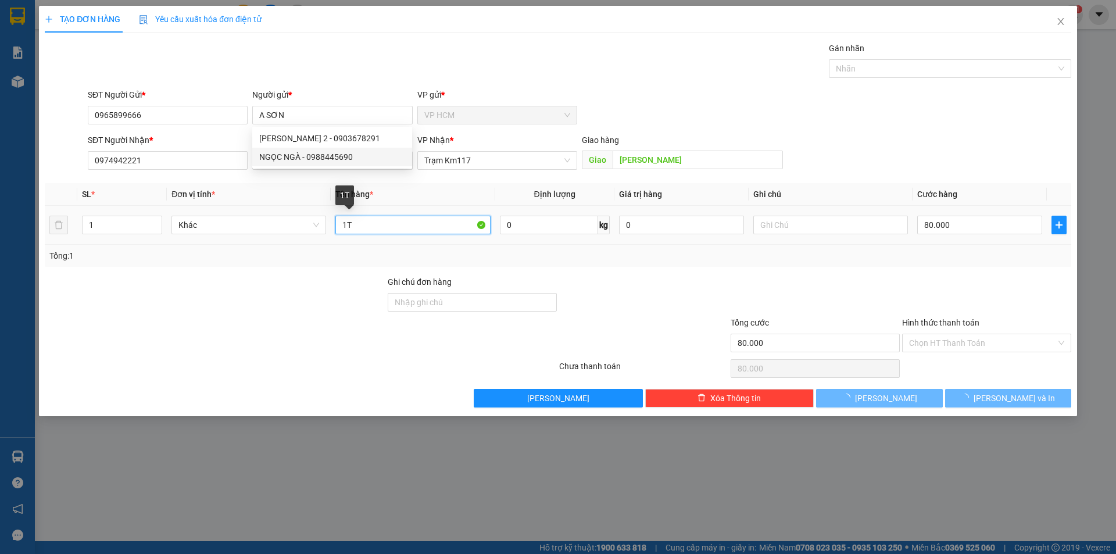
click at [433, 223] on input "1T" at bounding box center [412, 225] width 155 height 19
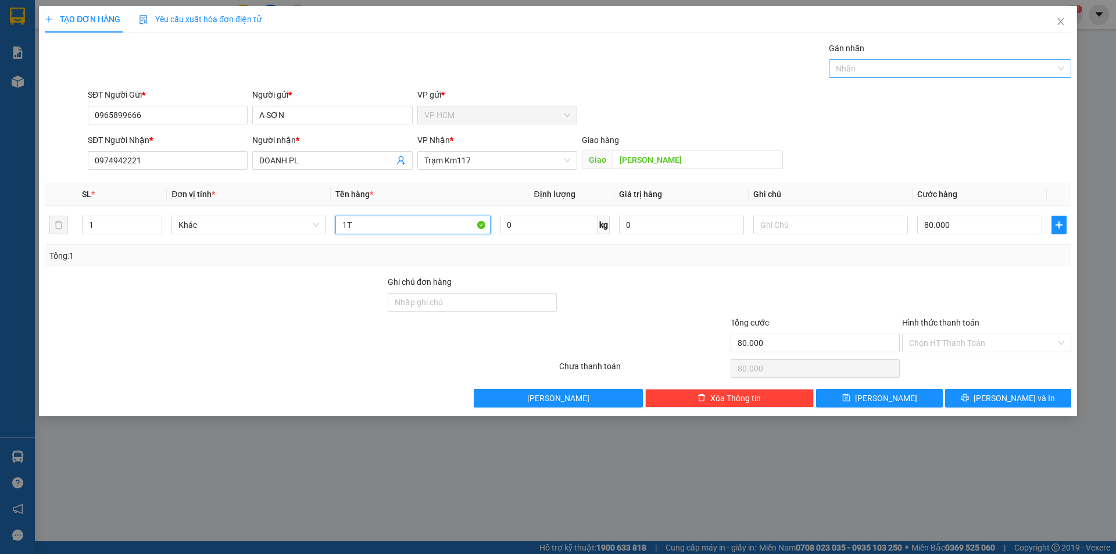
drag, startPoint x: 938, startPoint y: 77, endPoint x: 914, endPoint y: 79, distance: 24.5
click at [936, 77] on div "Nhãn" at bounding box center [950, 68] width 242 height 19
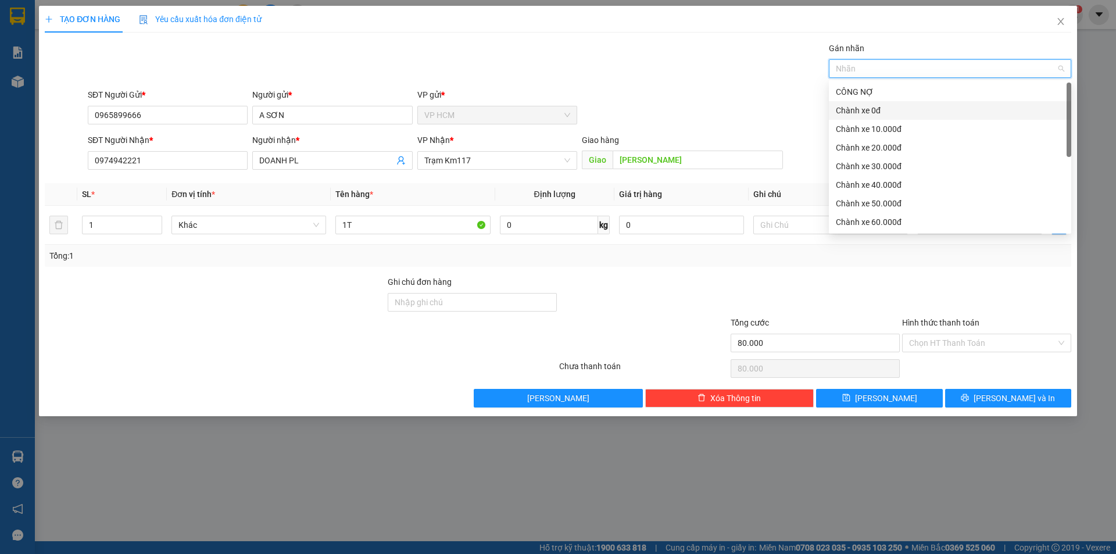
click at [892, 117] on div "Chành xe 0đ" at bounding box center [950, 110] width 242 height 19
click at [902, 103] on div "Chành xe 0đ" at bounding box center [950, 110] width 242 height 19
drag, startPoint x: 894, startPoint y: 121, endPoint x: 683, endPoint y: 88, distance: 213.7
click at [893, 122] on div "Chành xe 10.000đ" at bounding box center [950, 129] width 242 height 19
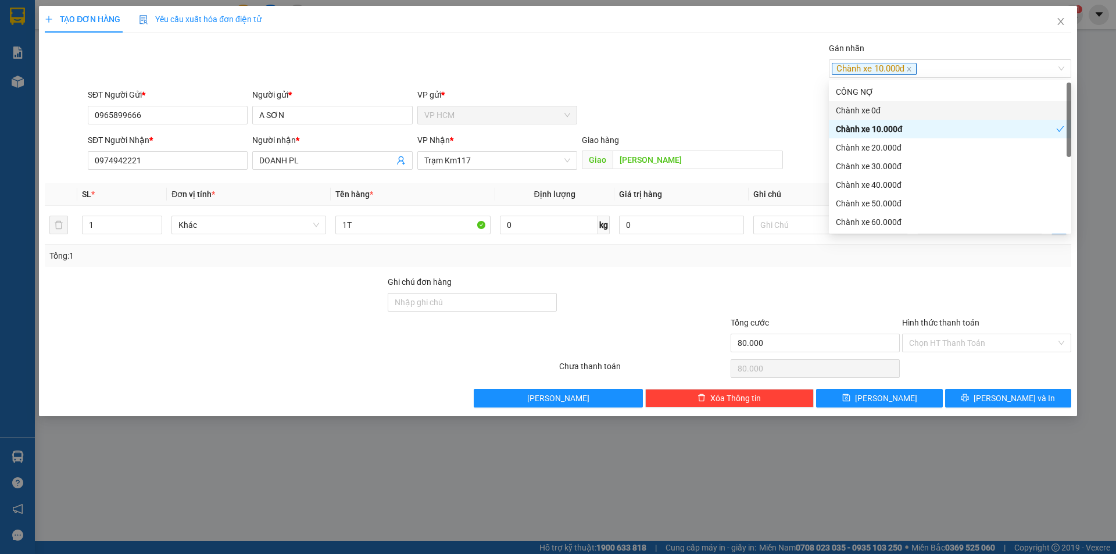
click at [683, 88] on div "Transit Pickup Surcharge Ids Transit Deliver Surcharge Ids Transit Deliver Surc…" at bounding box center [558, 225] width 1027 height 366
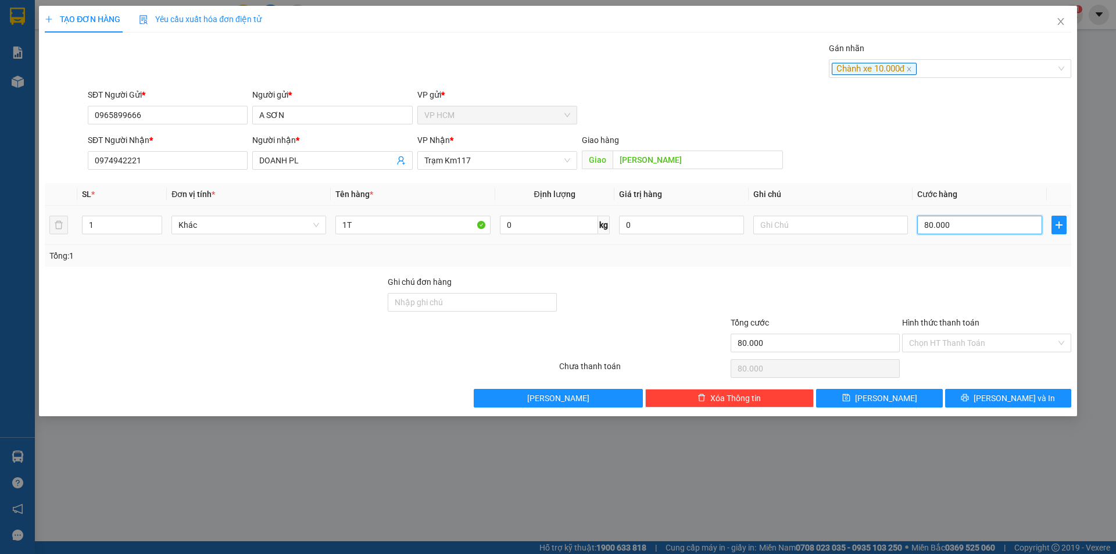
click at [1002, 227] on input "80.000" at bounding box center [979, 225] width 125 height 19
drag, startPoint x: 979, startPoint y: 274, endPoint x: 966, endPoint y: 313, distance: 40.6
click at [979, 275] on div "Transit Pickup Surcharge Ids Transit Deliver Surcharge Ids Transit Deliver Surc…" at bounding box center [558, 225] width 1027 height 366
click at [957, 351] on input "Hình thức thanh toán" at bounding box center [982, 342] width 147 height 17
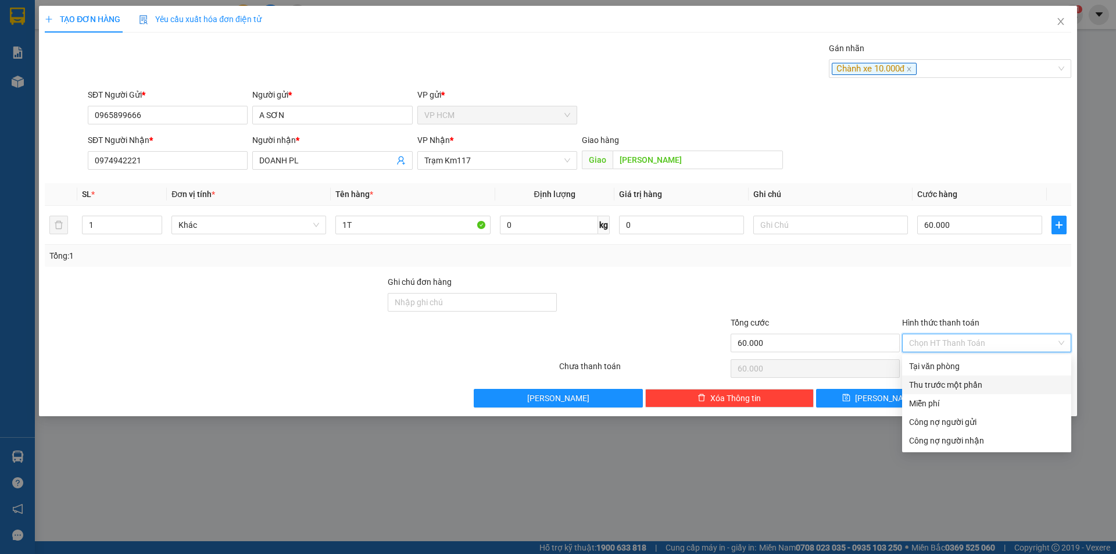
drag, startPoint x: 930, startPoint y: 385, endPoint x: 898, endPoint y: 385, distance: 32.0
click at [930, 386] on div "Thu trước một phần" at bounding box center [986, 384] width 155 height 13
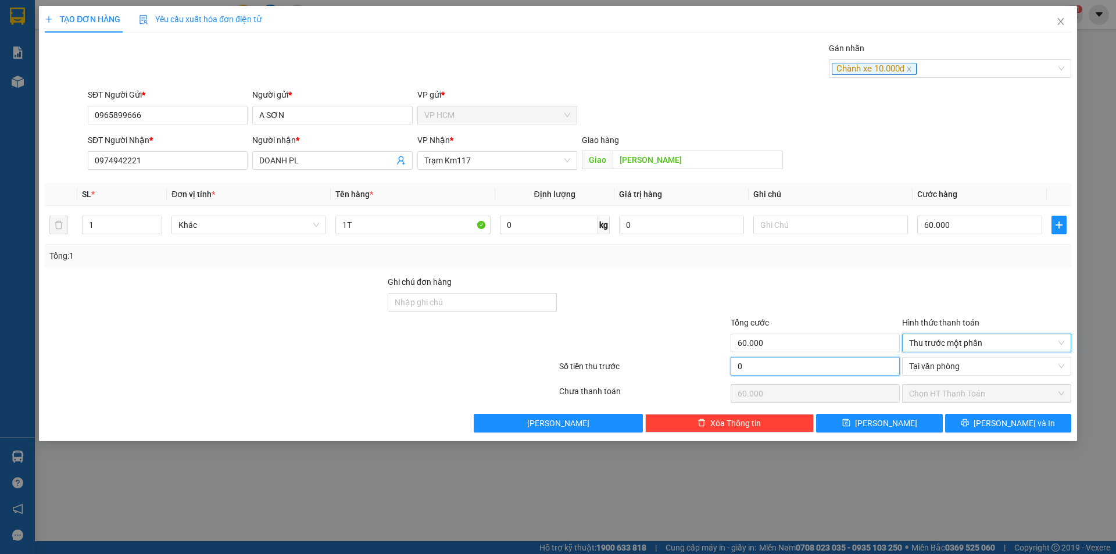
click at [765, 366] on input "0" at bounding box center [815, 366] width 169 height 19
click at [808, 303] on div at bounding box center [815, 296] width 171 height 41
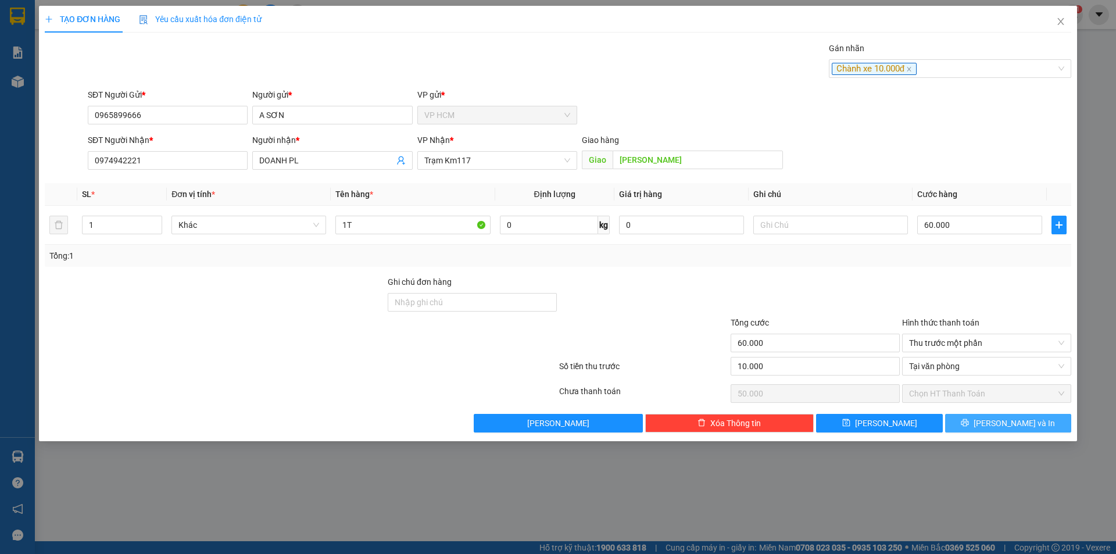
click at [1024, 426] on span "[PERSON_NAME] và In" at bounding box center [1014, 423] width 81 height 13
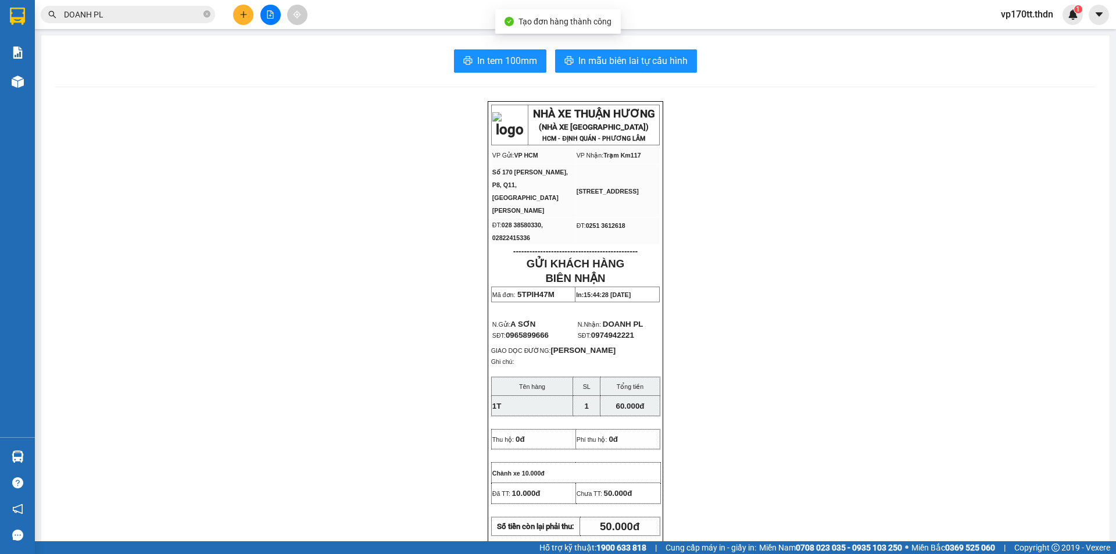
click at [638, 44] on div "In tem 100mm In mẫu biên lai tự cấu hình NHÀ XE THUẬN HƯƠNG (NHÀ XE [GEOGRAPHIC…" at bounding box center [575, 535] width 1068 height 1000
click at [639, 56] on span "In mẫu biên lai tự cấu hình" at bounding box center [632, 60] width 109 height 15
click at [242, 18] on icon "plus" at bounding box center [243, 14] width 8 height 8
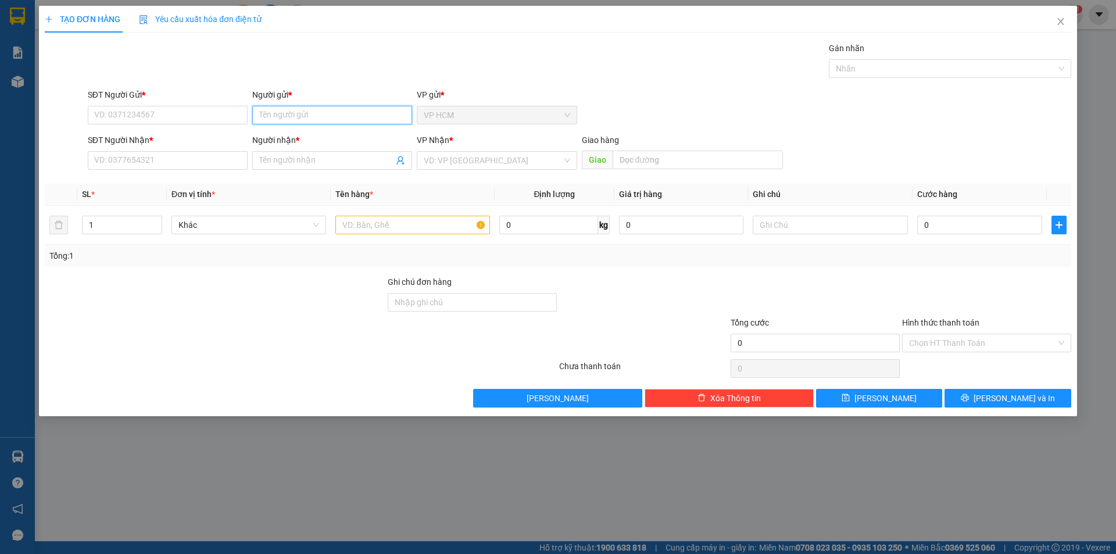
click at [305, 120] on input "Người gửi *" at bounding box center [332, 115] width 160 height 19
click at [318, 155] on div "NGỌC NGA - 0908232543" at bounding box center [332, 157] width 146 height 13
click at [397, 165] on icon "user-add" at bounding box center [400, 160] width 9 height 9
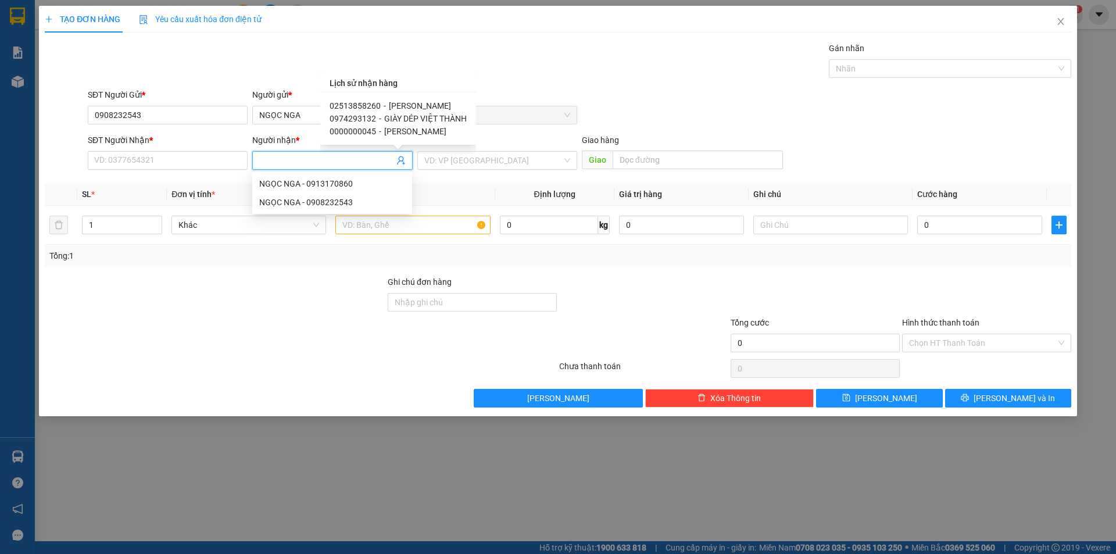
click at [408, 106] on span "[PERSON_NAME]" at bounding box center [420, 105] width 62 height 9
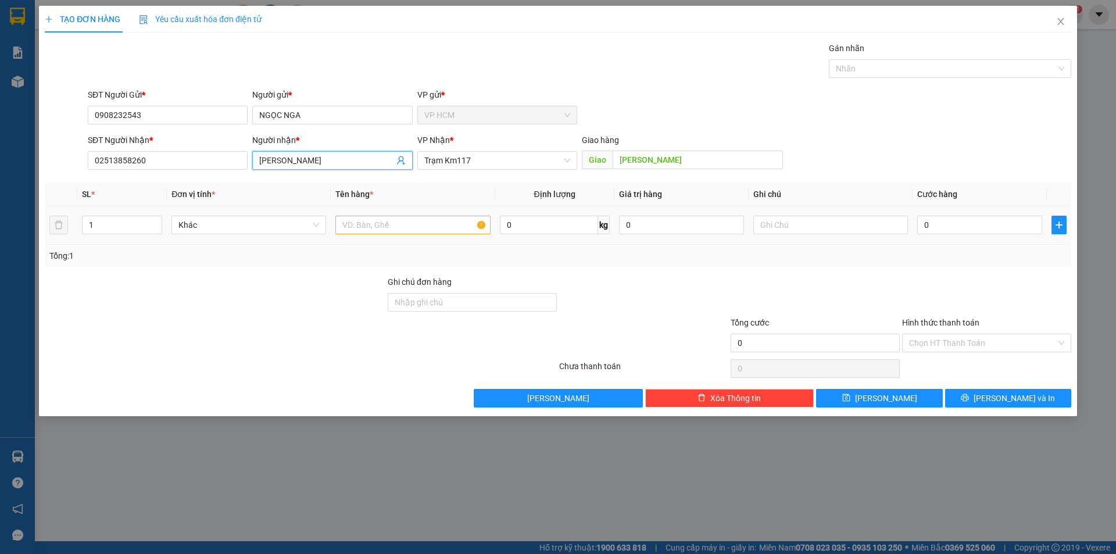
click at [463, 215] on div at bounding box center [412, 224] width 155 height 23
click at [464, 227] on input "text" at bounding box center [412, 225] width 155 height 19
click at [917, 67] on div at bounding box center [944, 69] width 225 height 14
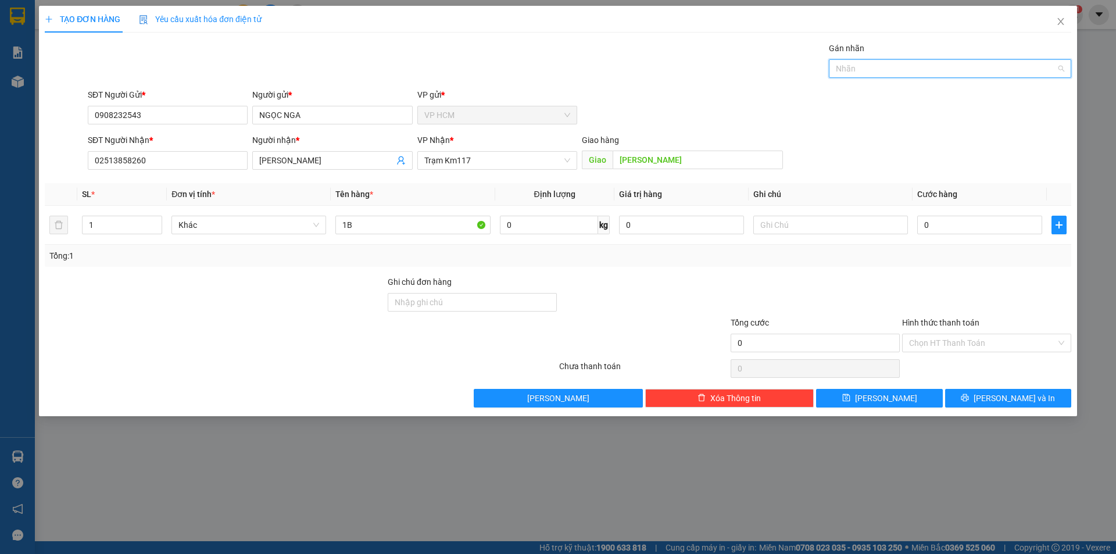
click at [889, 81] on body "Kết quả tìm kiếm ( 49 ) Bộ lọc Ngày tạo đơn gần nhất Mã ĐH Trạng thái Món hàng …" at bounding box center [558, 277] width 1116 height 554
click at [883, 77] on div "Nhãn" at bounding box center [950, 68] width 242 height 19
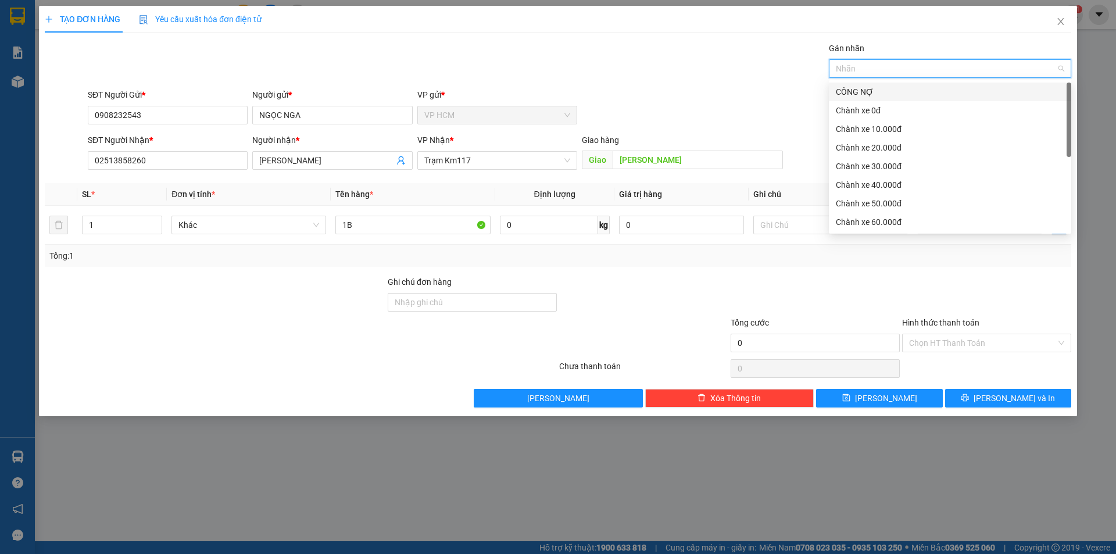
click at [877, 93] on div "CÔNG NỢ" at bounding box center [950, 91] width 228 height 13
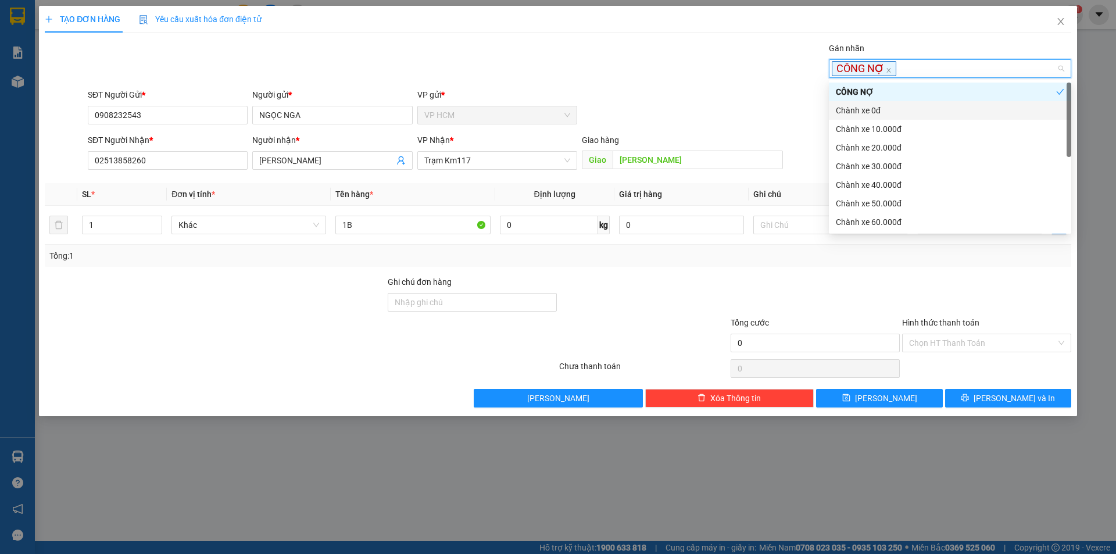
click at [877, 123] on div "Chành xe 10.000đ" at bounding box center [950, 129] width 228 height 13
click at [577, 77] on div "Gán nhãn CÔNG NỢ Chành xe 10.000đ" at bounding box center [579, 62] width 988 height 41
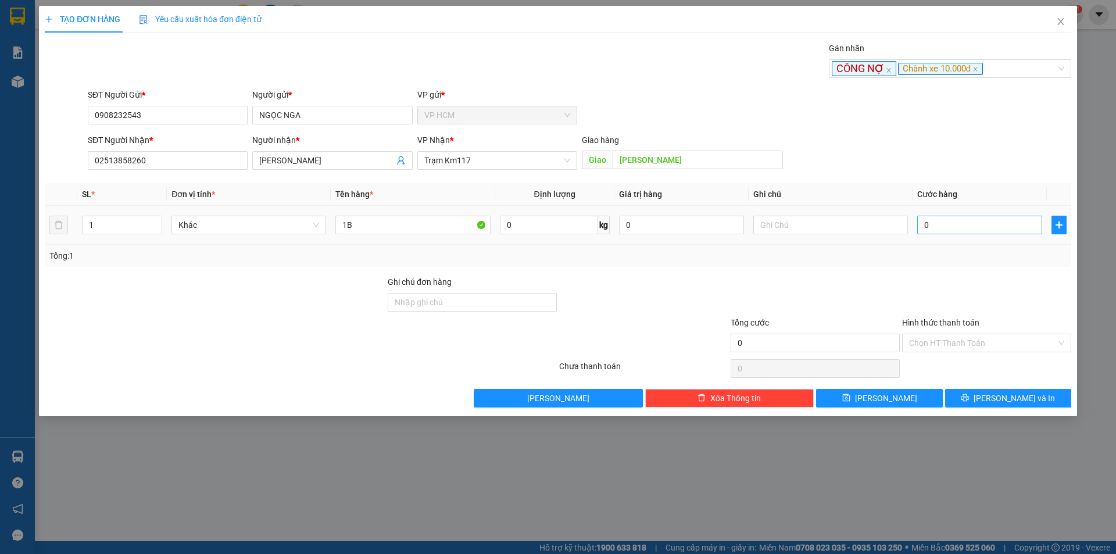
drag, startPoint x: 954, startPoint y: 189, endPoint x: 970, endPoint y: 226, distance: 40.1
click at [961, 206] on table "SL * Đơn vị tính * Tên hàng * Định lượng Giá trị hàng Ghi chú Cước hàng 1 Khác …" at bounding box center [558, 214] width 1027 height 62
click at [973, 241] on td "0" at bounding box center [980, 225] width 134 height 39
drag, startPoint x: 970, startPoint y: 231, endPoint x: 966, endPoint y: 237, distance: 6.6
click at [969, 231] on input "0" at bounding box center [979, 225] width 125 height 19
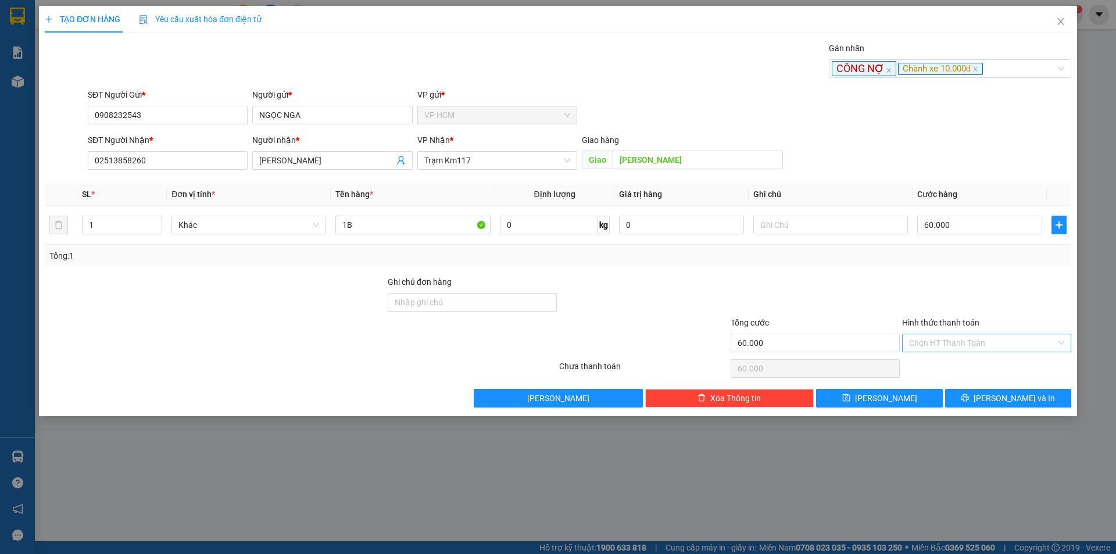
drag, startPoint x: 955, startPoint y: 258, endPoint x: 932, endPoint y: 334, distance: 79.6
click at [955, 260] on div "Tổng: 1" at bounding box center [557, 255] width 1017 height 13
click at [932, 334] on input "Hình thức thanh toán" at bounding box center [982, 342] width 147 height 17
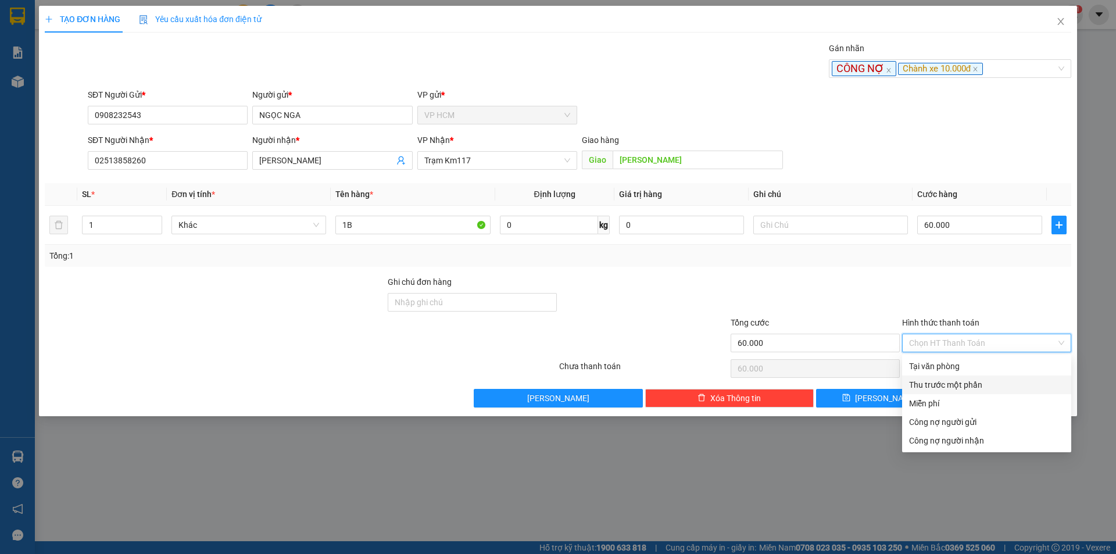
click at [929, 381] on div "Thu trước một phần" at bounding box center [986, 384] width 155 height 13
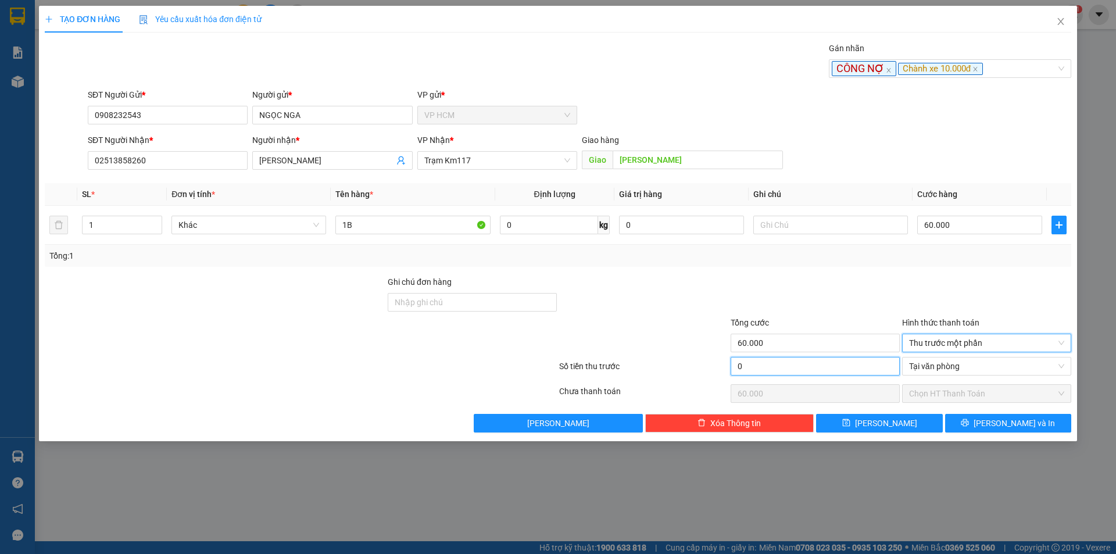
drag, startPoint x: 757, startPoint y: 359, endPoint x: 796, endPoint y: 321, distance: 54.3
click at [758, 359] on input "0" at bounding box center [815, 366] width 169 height 19
click at [800, 291] on div at bounding box center [815, 296] width 171 height 41
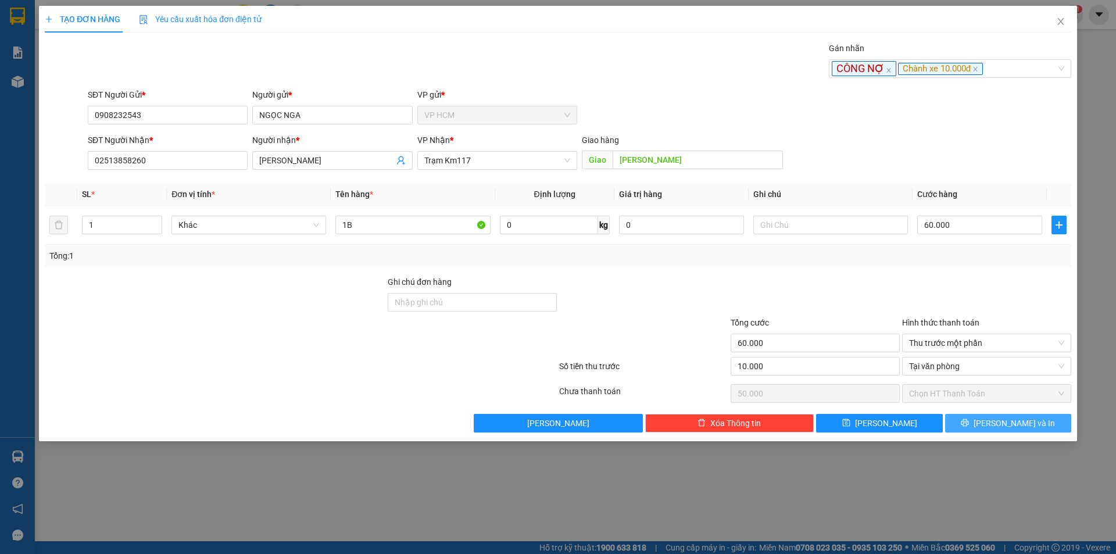
click at [1031, 422] on button "[PERSON_NAME] và In" at bounding box center [1008, 423] width 126 height 19
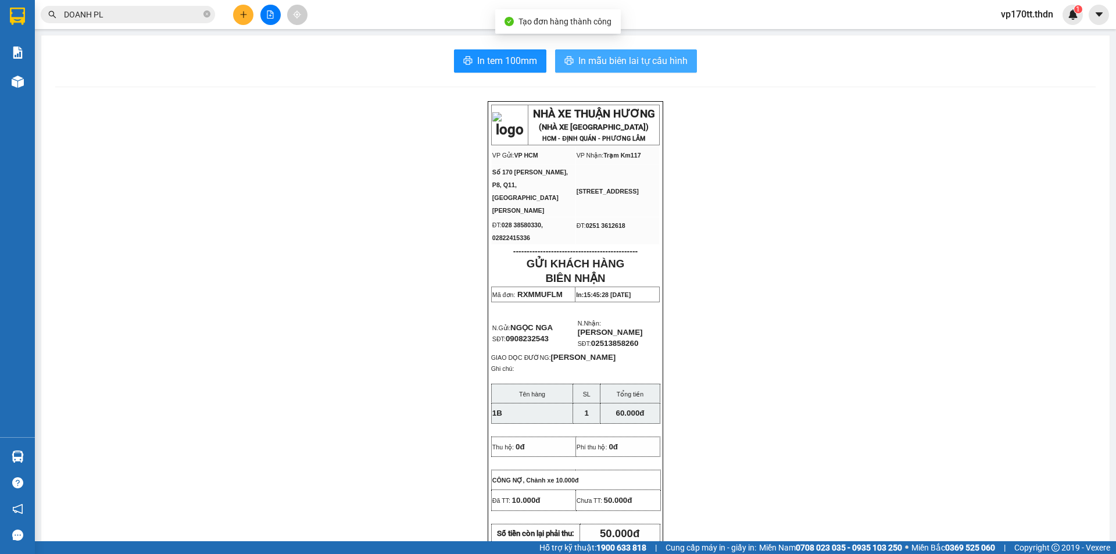
click at [637, 68] on span "In mẫu biên lai tự cấu hình" at bounding box center [632, 60] width 109 height 15
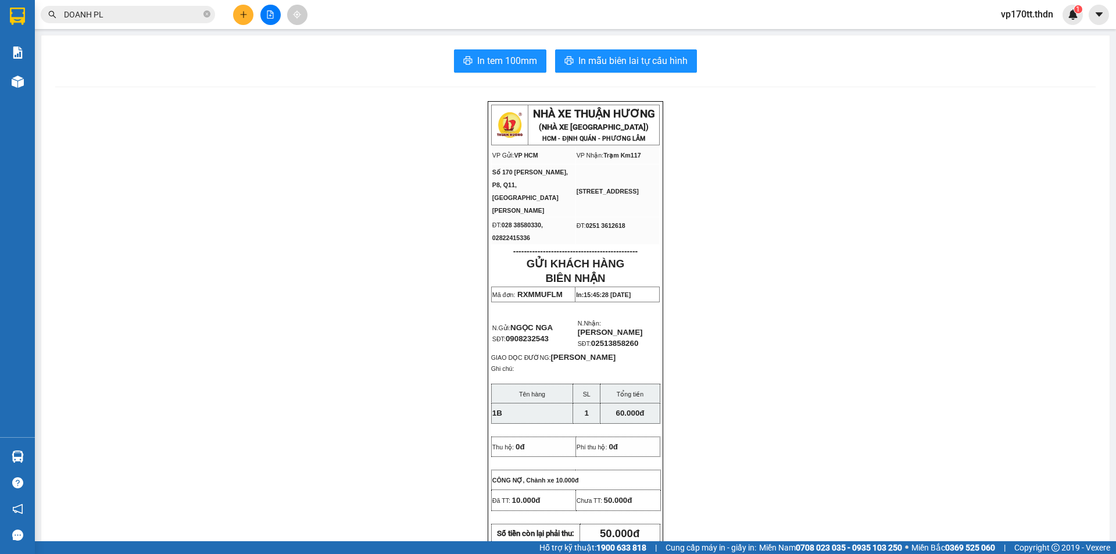
click at [140, 17] on input "DOANH PL" at bounding box center [132, 14] width 137 height 13
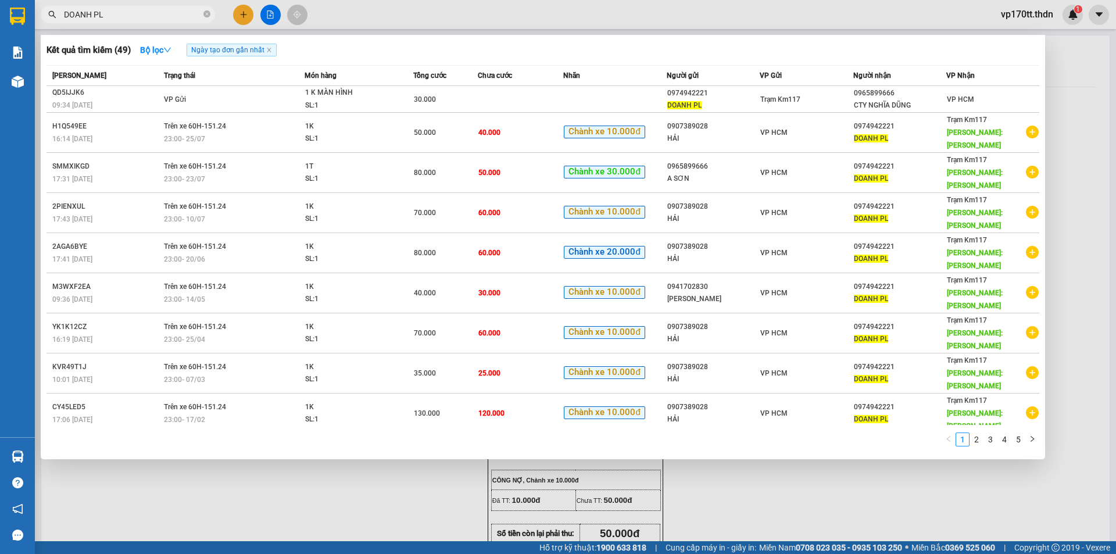
click at [140, 17] on input "DOANH PL" at bounding box center [132, 14] width 137 height 13
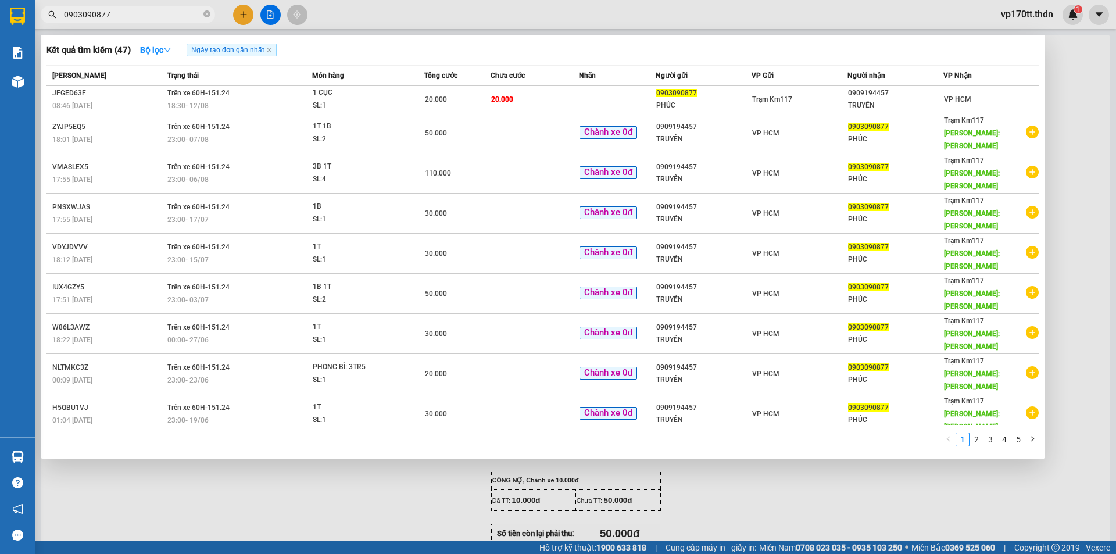
click at [138, 14] on input "0903090877" at bounding box center [132, 14] width 137 height 13
click at [251, 13] on div at bounding box center [558, 277] width 1116 height 554
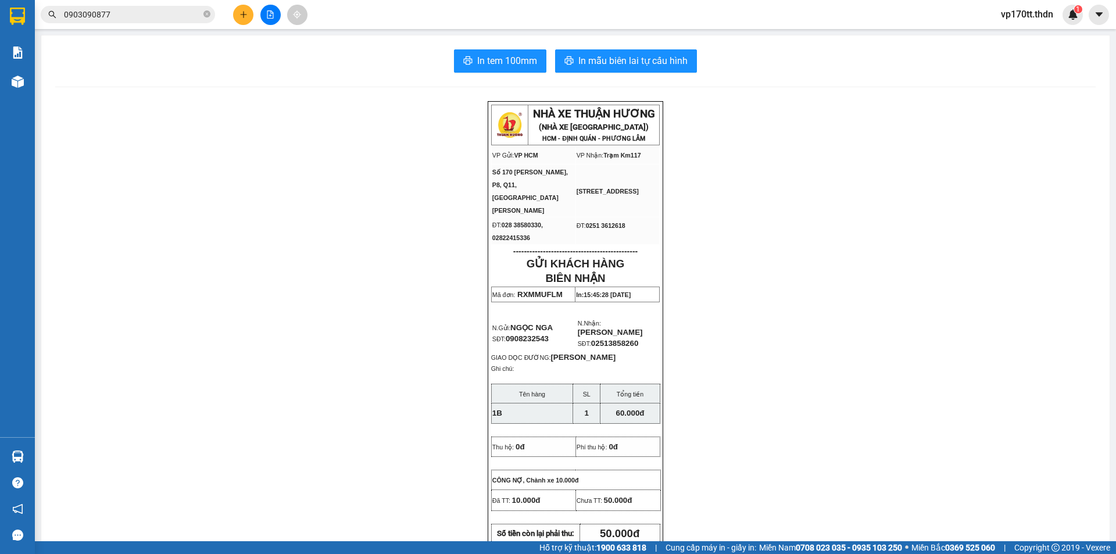
click at [251, 13] on button at bounding box center [243, 15] width 20 height 20
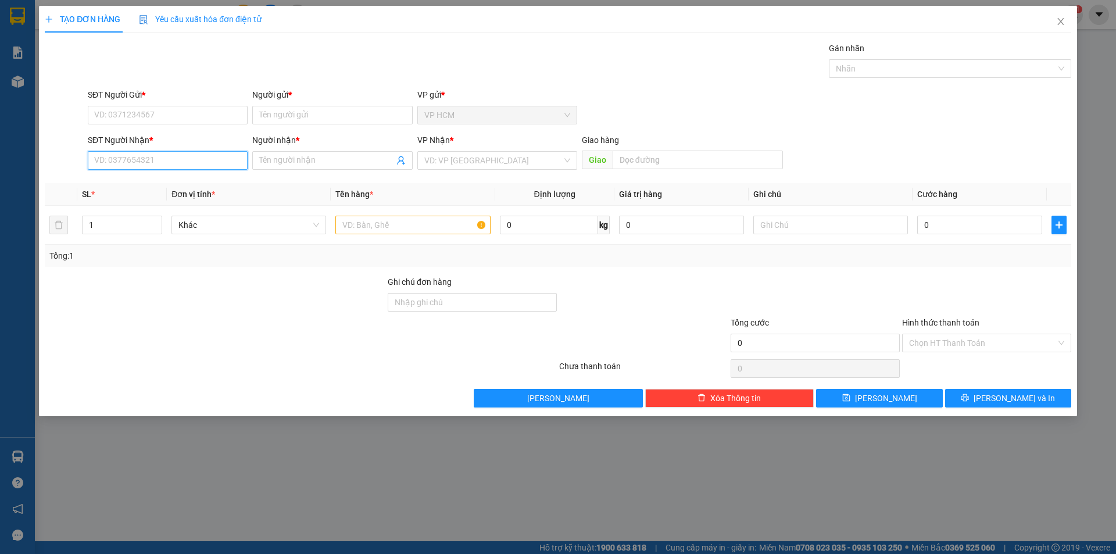
click at [158, 155] on input "SĐT Người Nhận *" at bounding box center [168, 160] width 160 height 19
paste input "0903090877"
click at [176, 190] on div "0903090877 - PHÚC" at bounding box center [168, 183] width 160 height 19
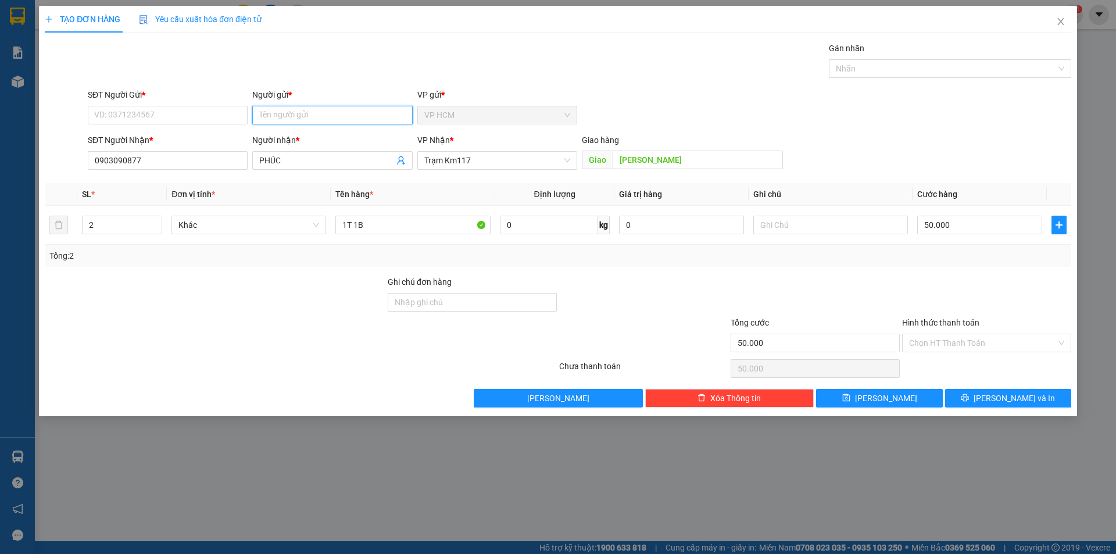
click at [292, 115] on input "Người gửi *" at bounding box center [332, 115] width 160 height 19
click at [198, 116] on input "SĐT Người Gửi *" at bounding box center [168, 115] width 160 height 19
drag, startPoint x: 119, startPoint y: 217, endPoint x: 83, endPoint y: 239, distance: 42.5
click at [6, 248] on div "TẠO ĐƠN HÀNG Yêu cầu xuất hóa đơn điện tử Transit Pickup Surcharge Ids Transit …" at bounding box center [558, 277] width 1116 height 554
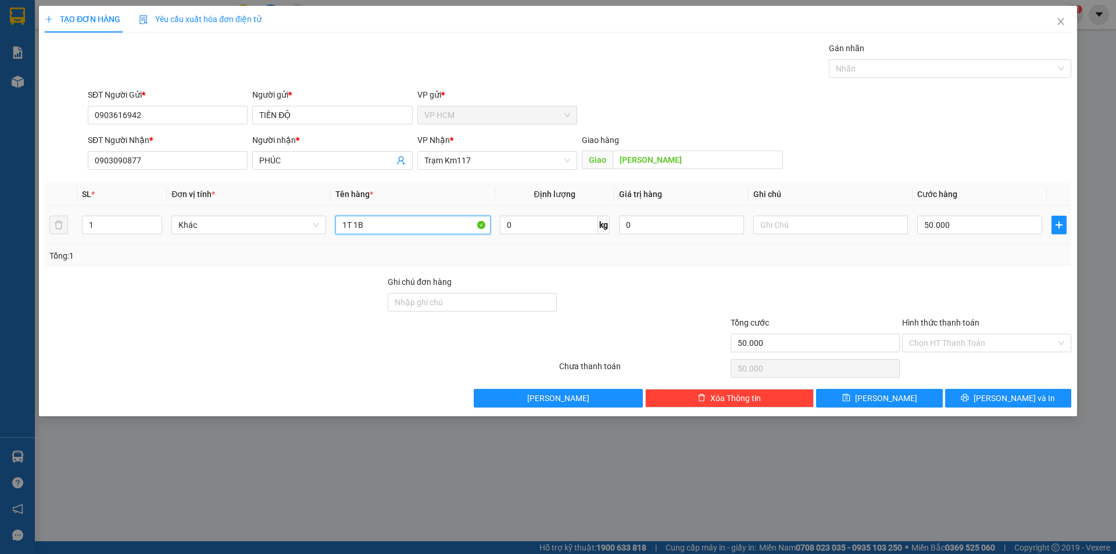
drag, startPoint x: 421, startPoint y: 217, endPoint x: 83, endPoint y: 244, distance: 338.7
click at [28, 244] on div "TẠO ĐƠN HÀNG Yêu cầu xuất hóa đơn điện tử Transit Pickup Surcharge Ids Transit …" at bounding box center [558, 277] width 1116 height 554
click at [914, 68] on div at bounding box center [944, 69] width 225 height 14
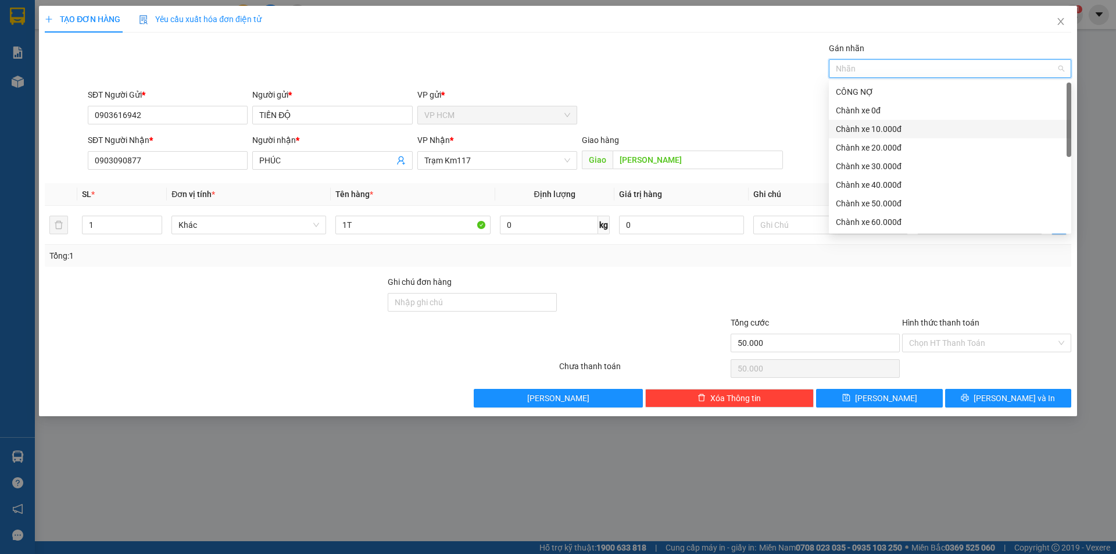
click at [866, 133] on div "Chành xe 10.000đ" at bounding box center [950, 129] width 228 height 13
drag, startPoint x: 606, startPoint y: 58, endPoint x: 780, endPoint y: 178, distance: 211.9
click at [607, 58] on div "Gán nhãn Chành xe 10.000đ" at bounding box center [579, 62] width 988 height 41
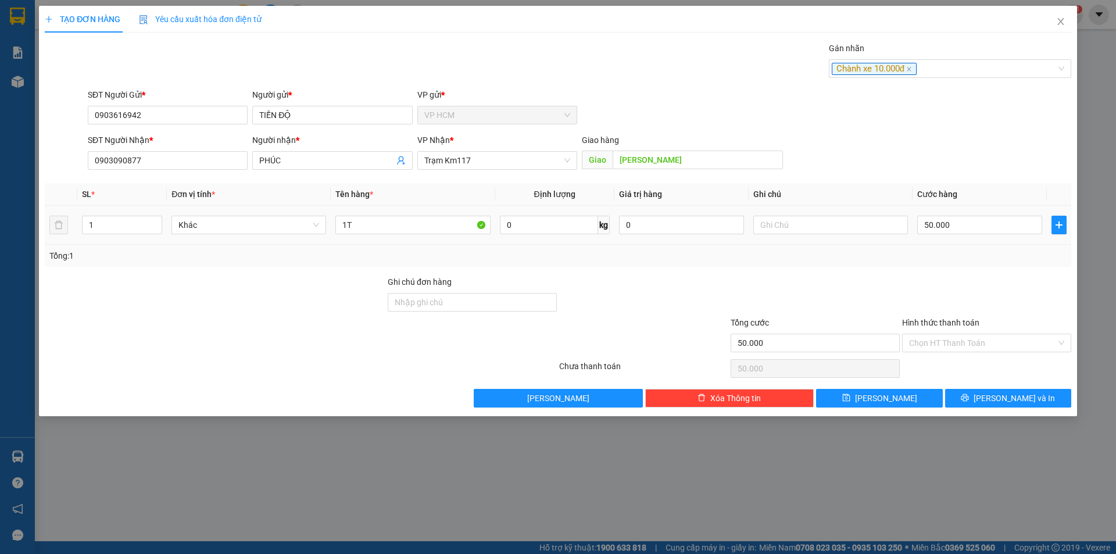
click at [999, 238] on td "50.000" at bounding box center [980, 225] width 134 height 39
click at [990, 228] on input "50.000" at bounding box center [979, 225] width 125 height 19
drag, startPoint x: 923, startPoint y: 284, endPoint x: 926, endPoint y: 313, distance: 29.3
click at [923, 285] on div at bounding box center [986, 296] width 171 height 41
click at [936, 353] on div "Hình thức thanh toán Chọn HT Thanh Toán" at bounding box center [986, 336] width 169 height 41
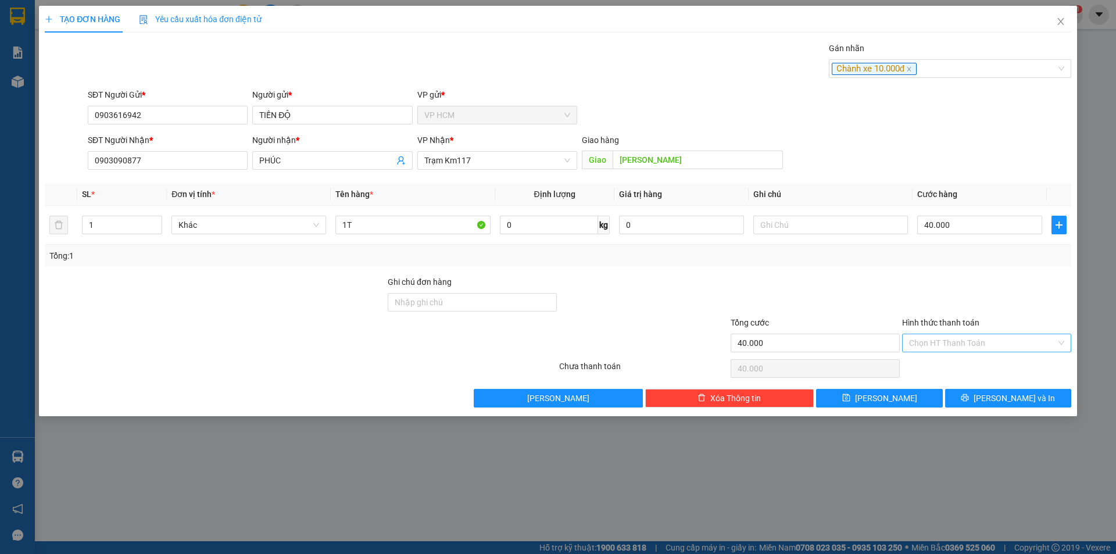
click at [934, 337] on input "Hình thức thanh toán" at bounding box center [982, 342] width 147 height 17
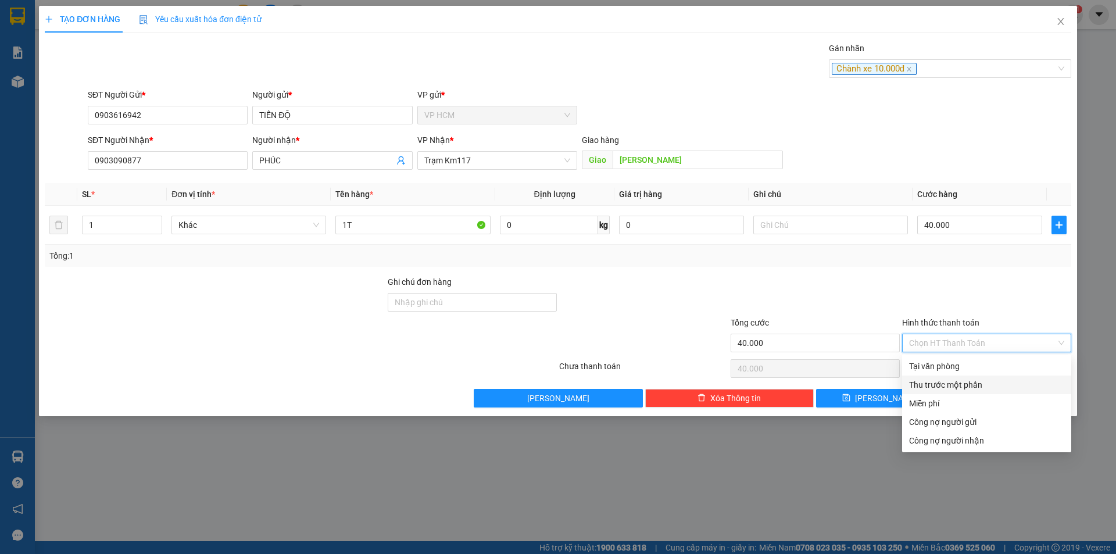
click at [932, 380] on div "Thu trước một phần" at bounding box center [986, 384] width 155 height 13
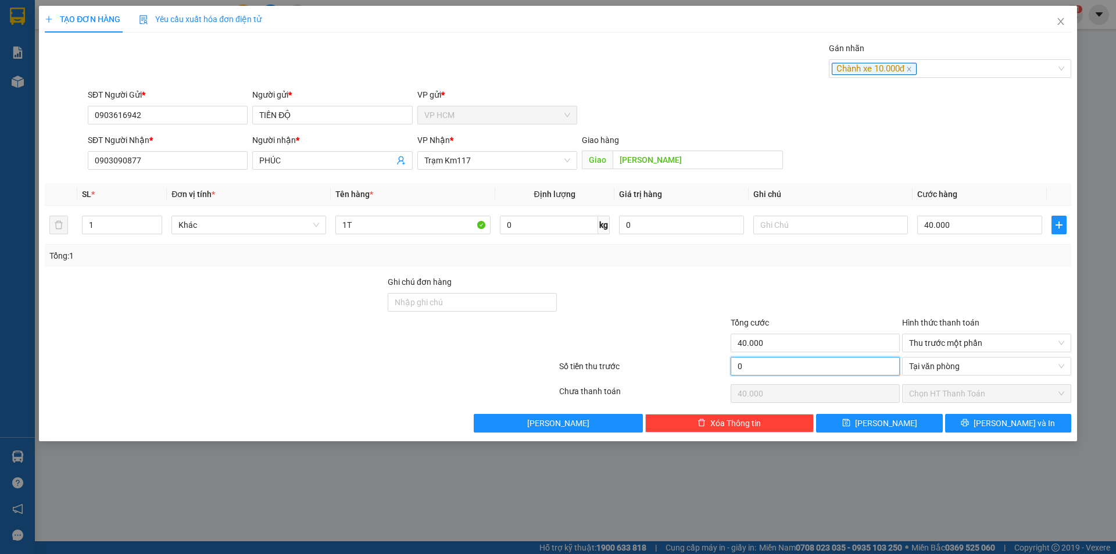
click at [814, 361] on input "0" at bounding box center [815, 366] width 169 height 19
click at [843, 286] on div at bounding box center [815, 296] width 171 height 41
click at [989, 417] on button "[PERSON_NAME] và In" at bounding box center [1008, 423] width 126 height 19
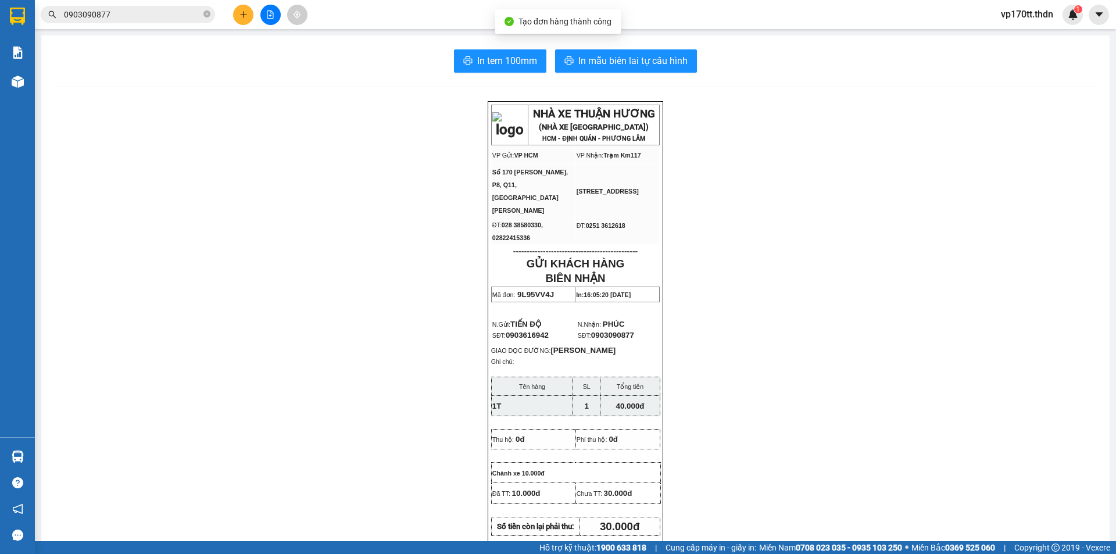
click at [600, 45] on div "In tem 100mm In mẫu biên lai tự cấu hình NHÀ XE THUẬN HƯƠNG (NHÀ XE [GEOGRAPHIC…" at bounding box center [575, 535] width 1068 height 1000
click at [599, 51] on button "In mẫu biên lai tự cấu hình" at bounding box center [626, 60] width 142 height 23
click at [477, 54] on span "In tem 100mm" at bounding box center [507, 60] width 60 height 15
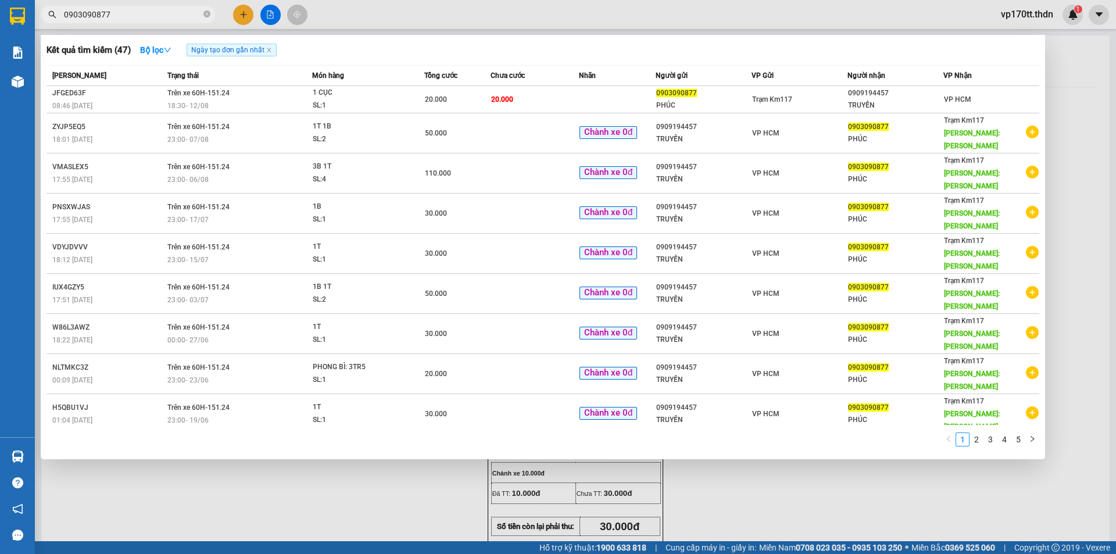
click at [172, 12] on input "0903090877" at bounding box center [132, 14] width 137 height 13
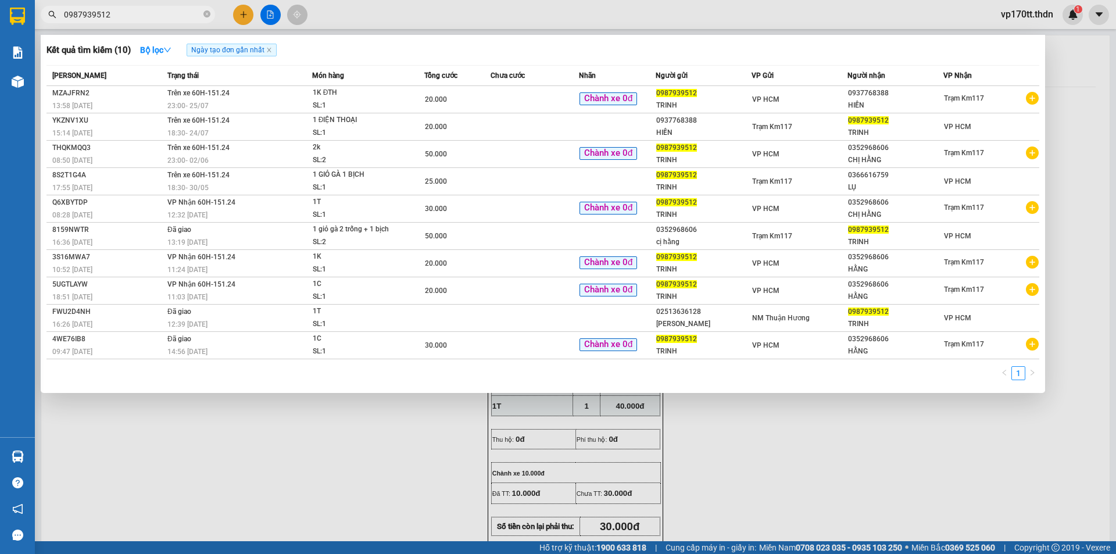
click at [245, 15] on div at bounding box center [558, 277] width 1116 height 554
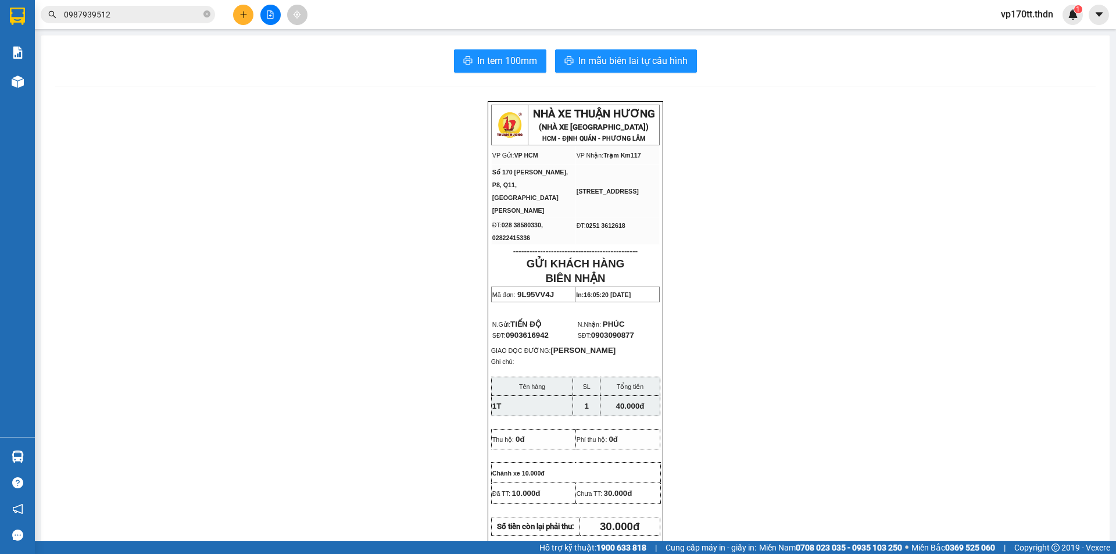
click at [245, 15] on icon "plus" at bounding box center [243, 14] width 6 height 1
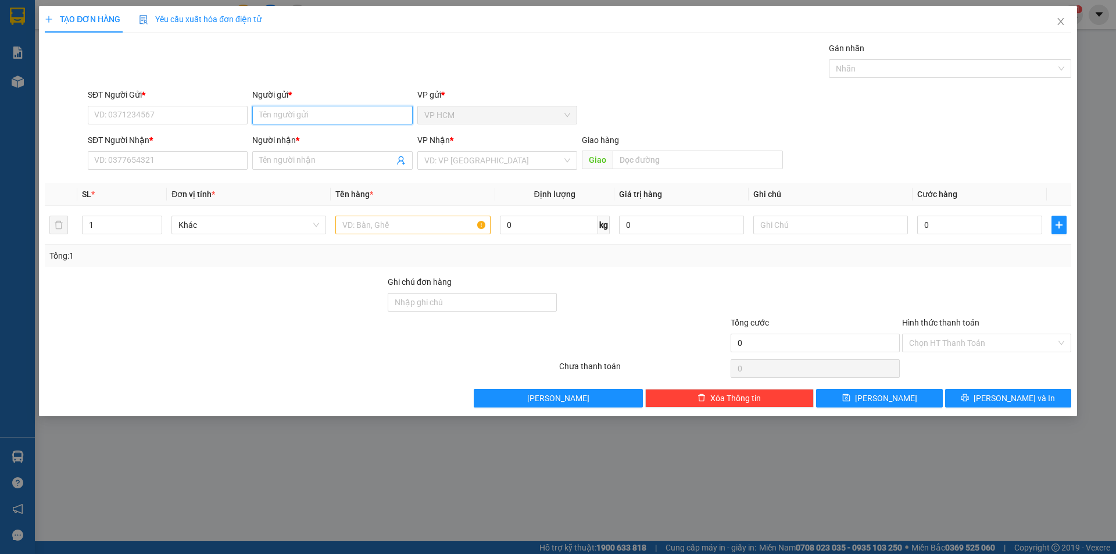
click at [308, 112] on input "Người gửi *" at bounding box center [332, 115] width 160 height 19
click at [122, 113] on input "SĐT Người Gửi *" at bounding box center [168, 115] width 160 height 19
click at [145, 160] on input "SĐT Người Nhận *" at bounding box center [168, 160] width 160 height 19
click at [94, 166] on input "39512" at bounding box center [168, 160] width 160 height 19
click at [308, 160] on input "Người nhận *" at bounding box center [326, 160] width 134 height 13
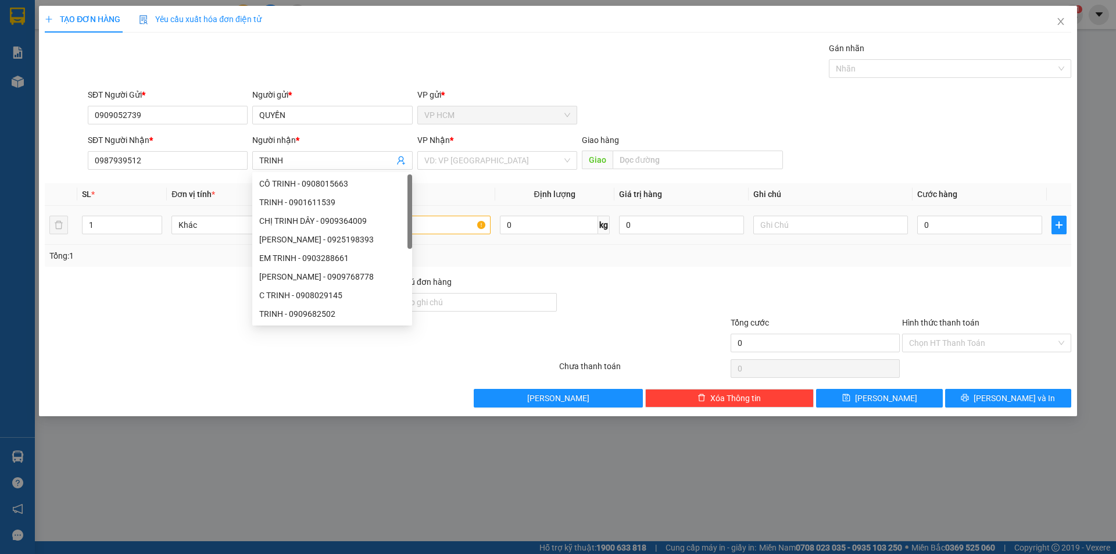
click at [135, 213] on td "1" at bounding box center [122, 225] width 90 height 39
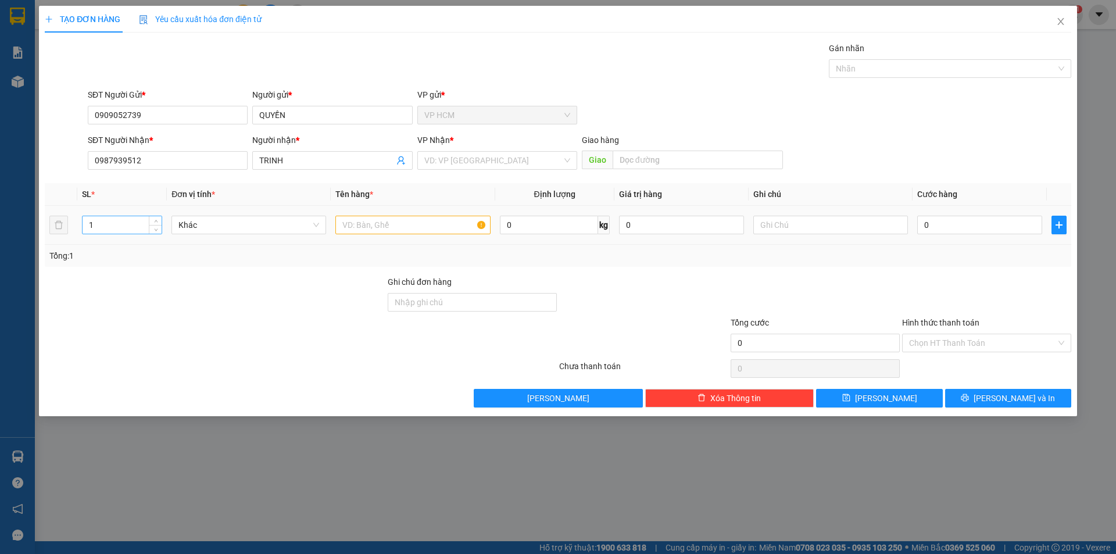
click at [136, 221] on input "1" at bounding box center [122, 224] width 79 height 17
click at [371, 235] on div at bounding box center [412, 224] width 155 height 23
click at [374, 223] on input "text" at bounding box center [412, 225] width 155 height 19
click at [478, 159] on input "search" at bounding box center [493, 160] width 138 height 17
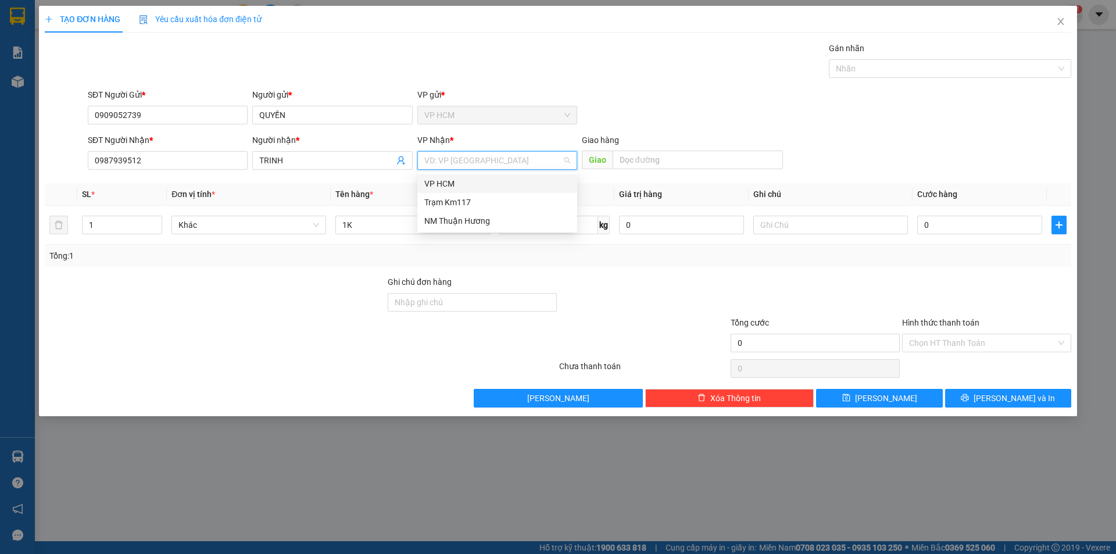
click at [471, 202] on div "Trạm Km117" at bounding box center [497, 202] width 146 height 13
click at [922, 78] on div "Gán nhãn Nhãn" at bounding box center [950, 62] width 242 height 41
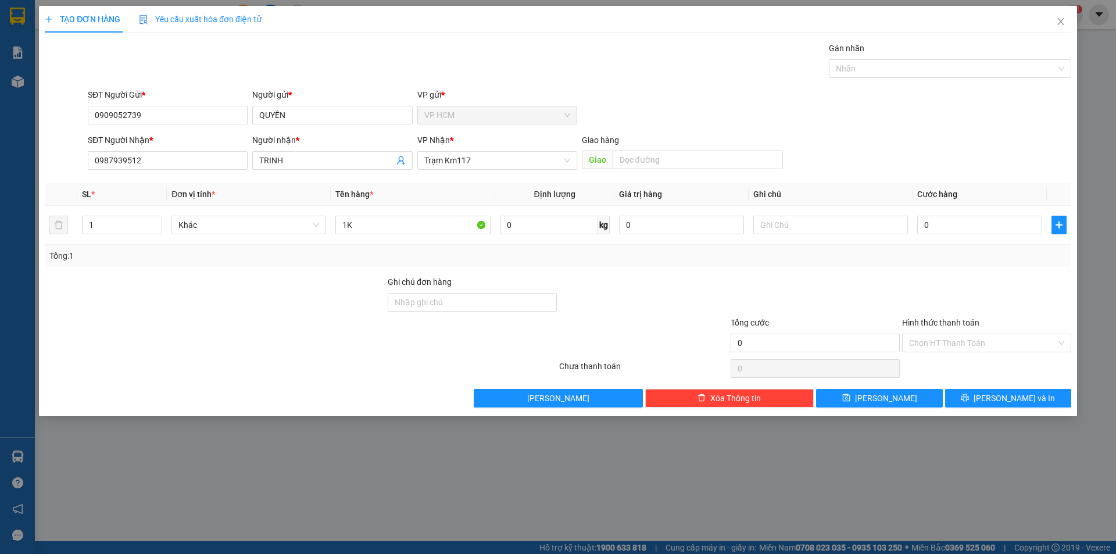
click at [939, 58] on div "Gán nhãn" at bounding box center [950, 50] width 242 height 17
click at [885, 62] on div at bounding box center [944, 69] width 225 height 14
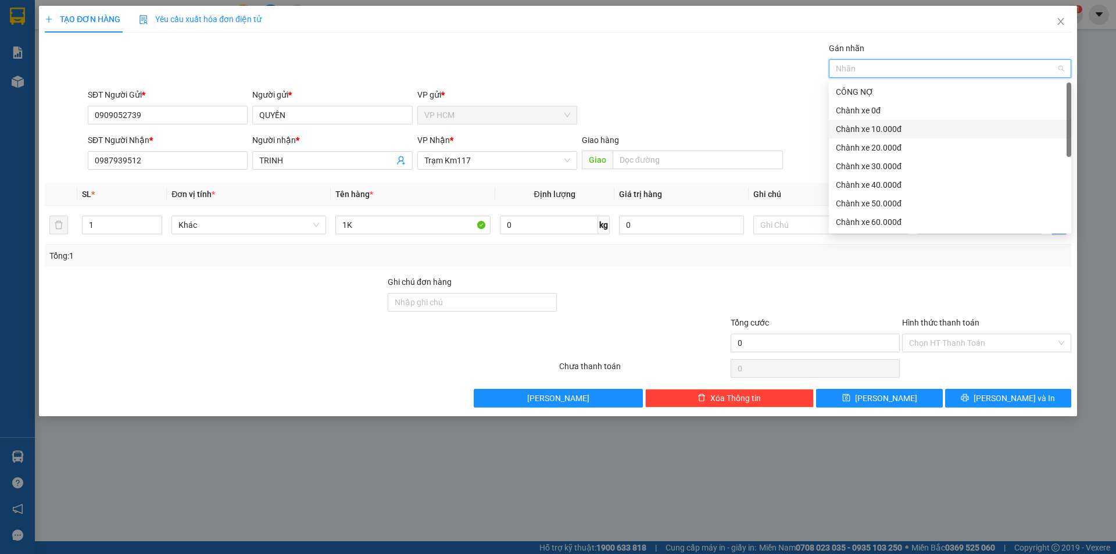
click at [855, 129] on div "Chành xe 10.000đ" at bounding box center [950, 129] width 228 height 13
click at [634, 79] on div "Gán nhãn Nhãn" at bounding box center [579, 62] width 988 height 41
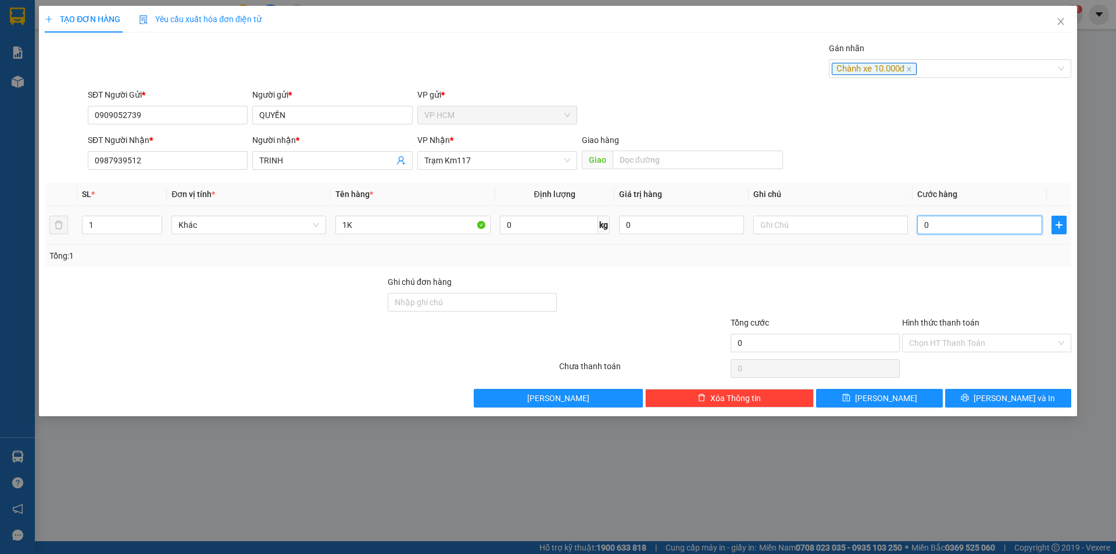
click at [988, 231] on input "0" at bounding box center [979, 225] width 125 height 19
click at [971, 287] on div at bounding box center [986, 296] width 171 height 41
click at [961, 351] on input "Hình thức thanh toán" at bounding box center [982, 342] width 147 height 17
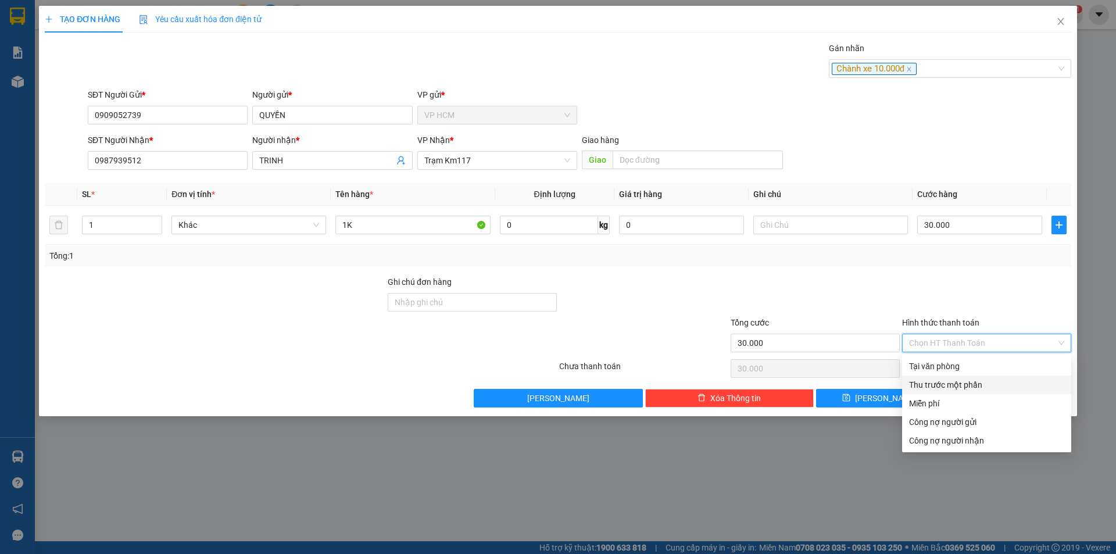
click at [939, 381] on div "Thu trước một phần" at bounding box center [986, 384] width 155 height 13
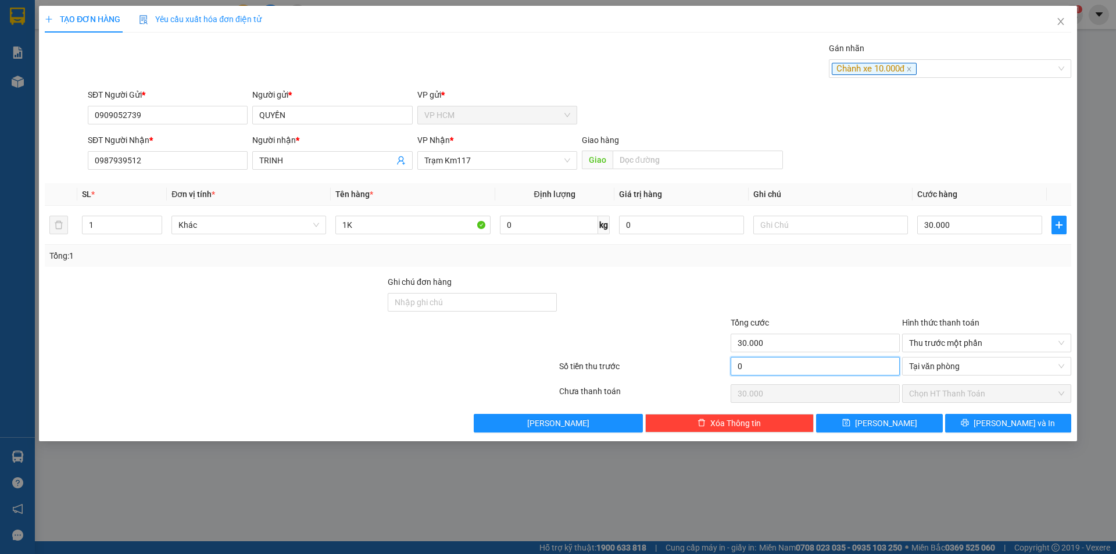
click at [825, 374] on input "0" at bounding box center [815, 366] width 169 height 19
click at [1041, 451] on div "TẠO ĐƠN HÀNG Yêu cầu xuất hóa đơn điện tử Transit Pickup Surcharge Ids Transit …" at bounding box center [558, 277] width 1116 height 554
click at [1029, 421] on span "[PERSON_NAME] và In" at bounding box center [1014, 423] width 81 height 13
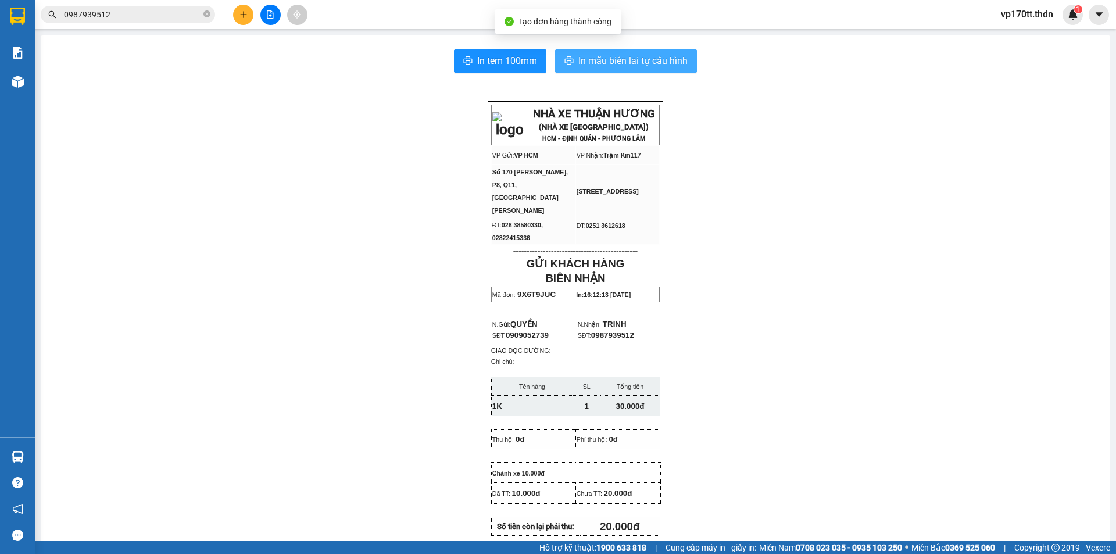
click at [641, 69] on button "In mẫu biên lai tự cấu hình" at bounding box center [626, 60] width 142 height 23
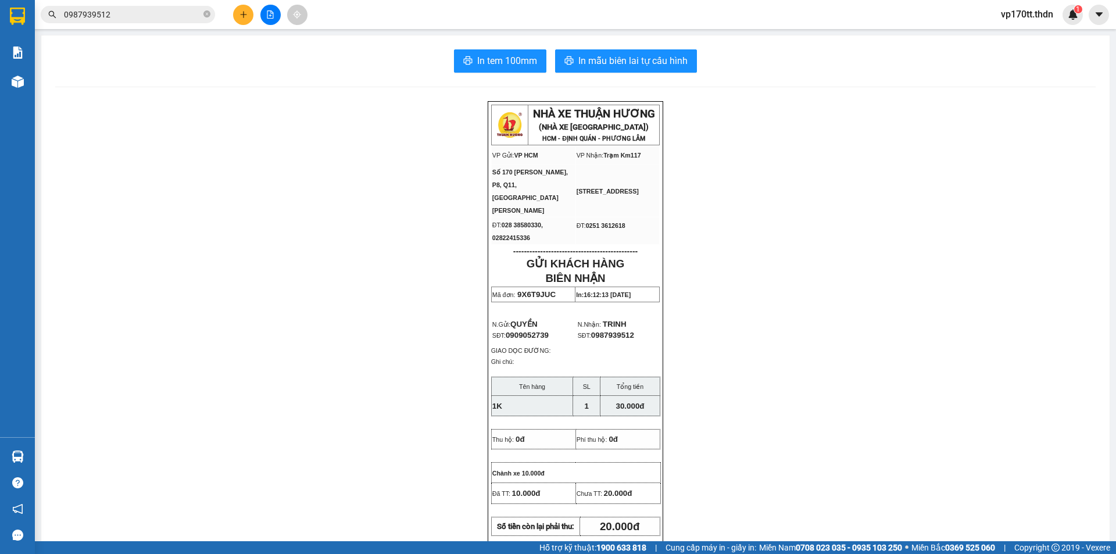
click at [116, 16] on input "0987939512" at bounding box center [132, 14] width 137 height 13
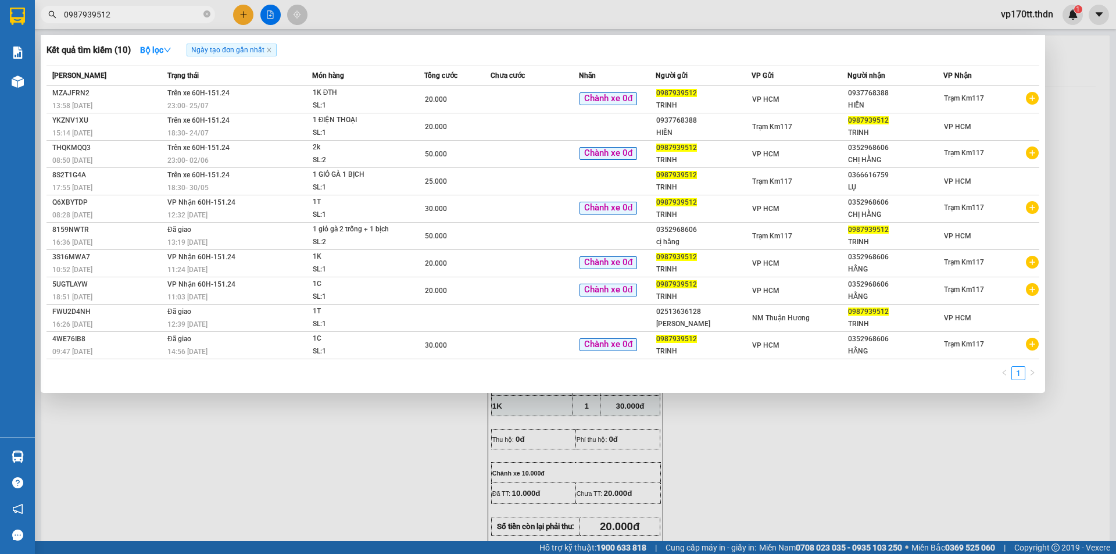
click at [116, 16] on input "0987939512" at bounding box center [132, 14] width 137 height 13
click at [254, 17] on div at bounding box center [558, 277] width 1116 height 554
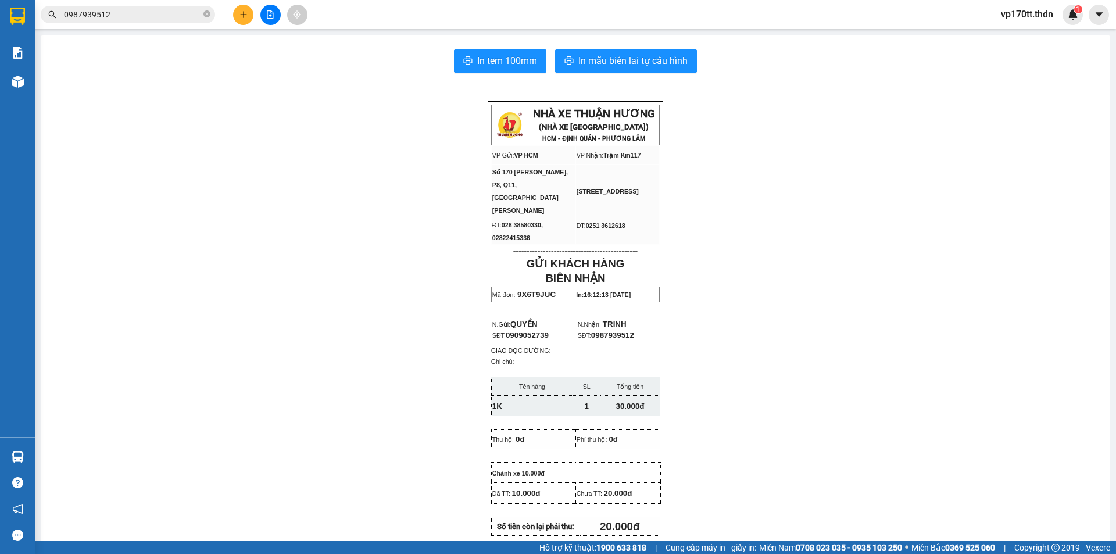
click at [244, 13] on icon "plus" at bounding box center [243, 14] width 8 height 8
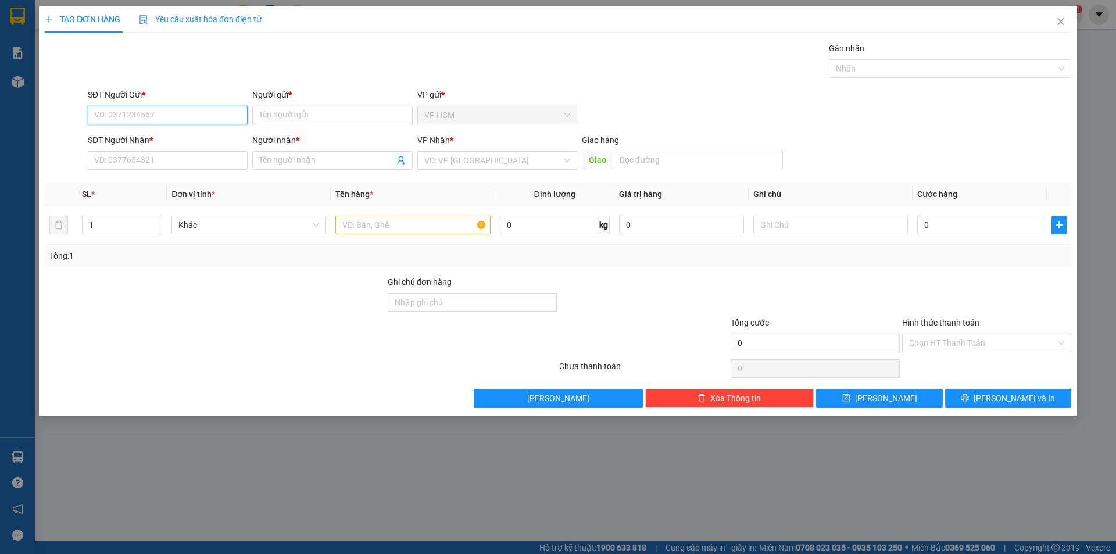
click at [159, 122] on input "SĐT Người Gửi *" at bounding box center [168, 115] width 160 height 19
click at [176, 138] on div "0931170003 - CTY ALONA" at bounding box center [168, 138] width 146 height 13
click at [978, 69] on div at bounding box center [944, 69] width 225 height 14
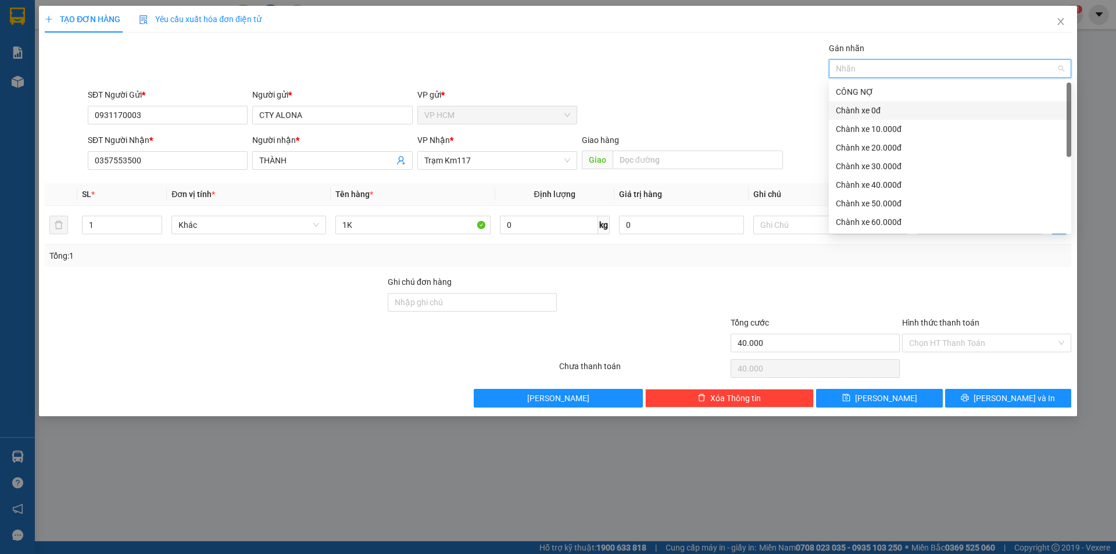
click at [930, 118] on div "Chành xe 0đ" at bounding box center [950, 110] width 242 height 19
click at [930, 121] on div "Chành xe 10.000đ" at bounding box center [950, 129] width 242 height 19
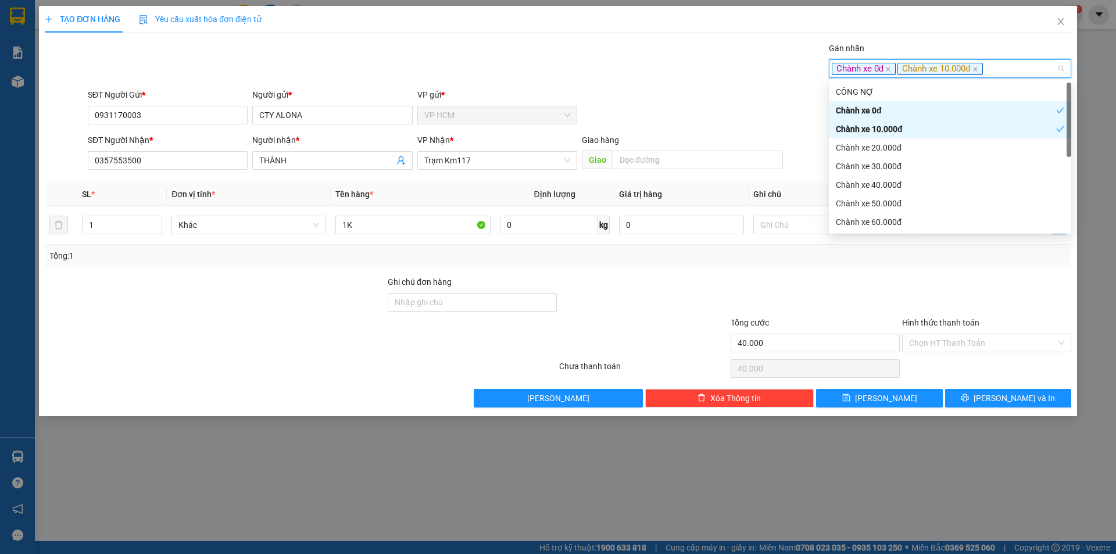
click at [915, 113] on div "Chành xe 0đ" at bounding box center [946, 110] width 220 height 13
drag, startPoint x: 682, startPoint y: 53, endPoint x: 780, endPoint y: 135, distance: 127.5
click at [682, 55] on div "Gán nhãn Chành xe 10.000đ" at bounding box center [579, 62] width 988 height 41
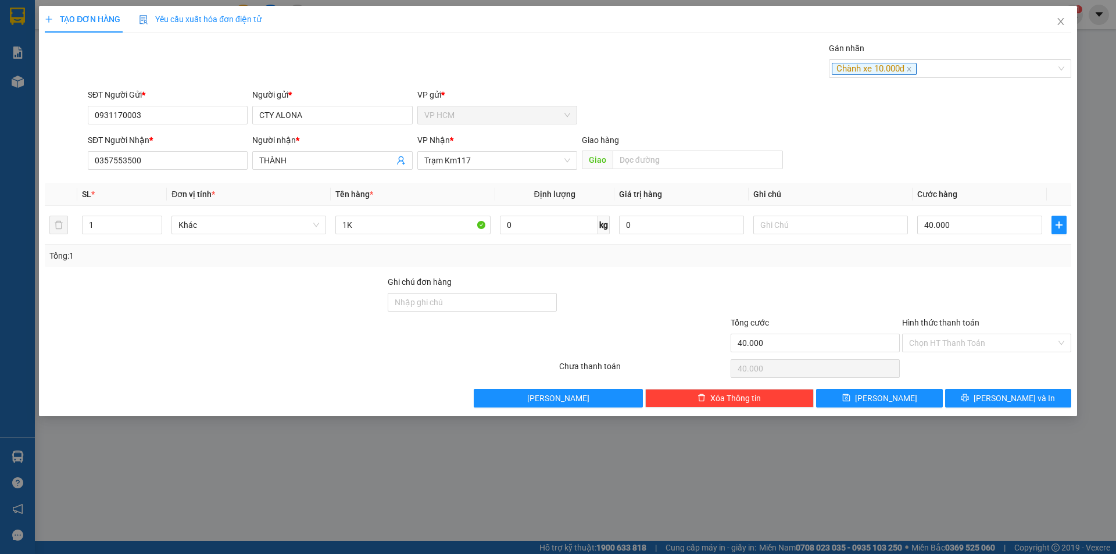
click at [951, 201] on th "Cước hàng" at bounding box center [980, 194] width 134 height 23
click at [976, 343] on input "Hình thức thanh toán" at bounding box center [982, 342] width 147 height 17
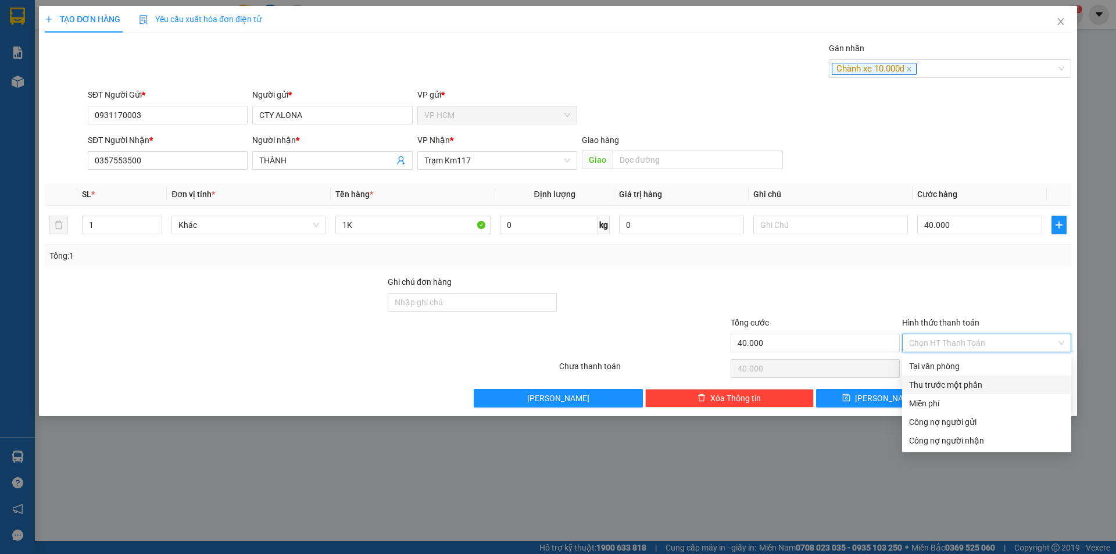
click at [965, 385] on div "Thu trước một phần" at bounding box center [986, 384] width 155 height 13
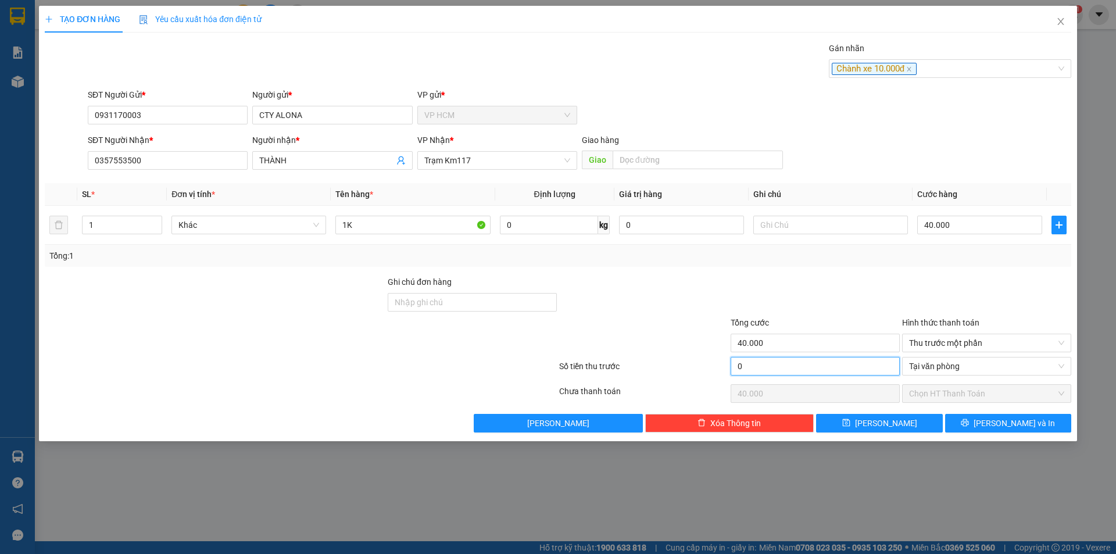
click at [793, 359] on input "0" at bounding box center [815, 366] width 169 height 19
drag, startPoint x: 827, startPoint y: 280, endPoint x: 974, endPoint y: 233, distance: 154.8
click at [827, 279] on div at bounding box center [815, 296] width 171 height 41
click at [988, 221] on input "40.000" at bounding box center [979, 225] width 125 height 19
click at [970, 288] on div at bounding box center [986, 296] width 171 height 41
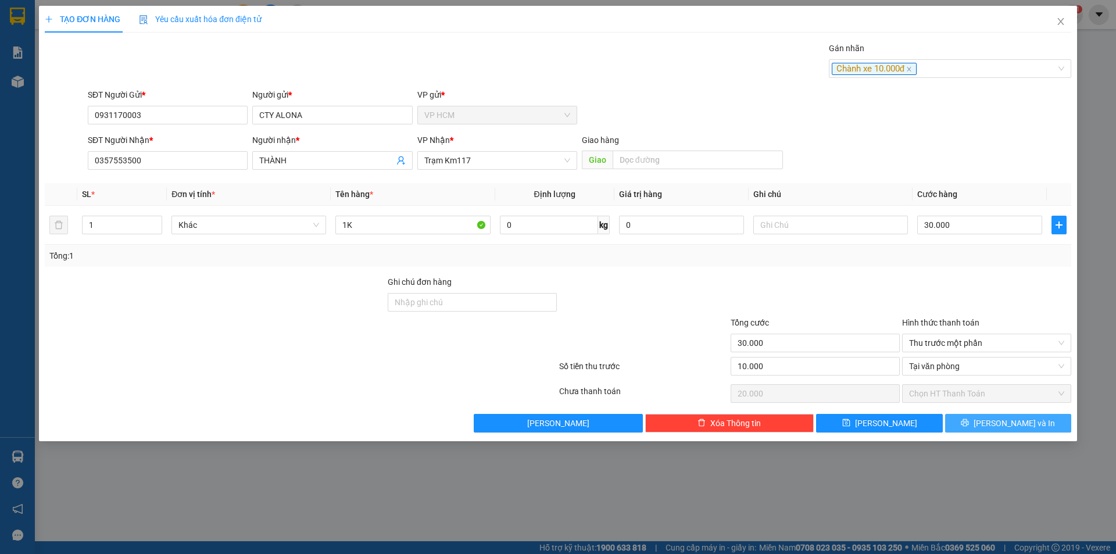
click at [965, 426] on button "[PERSON_NAME] và In" at bounding box center [1008, 423] width 126 height 19
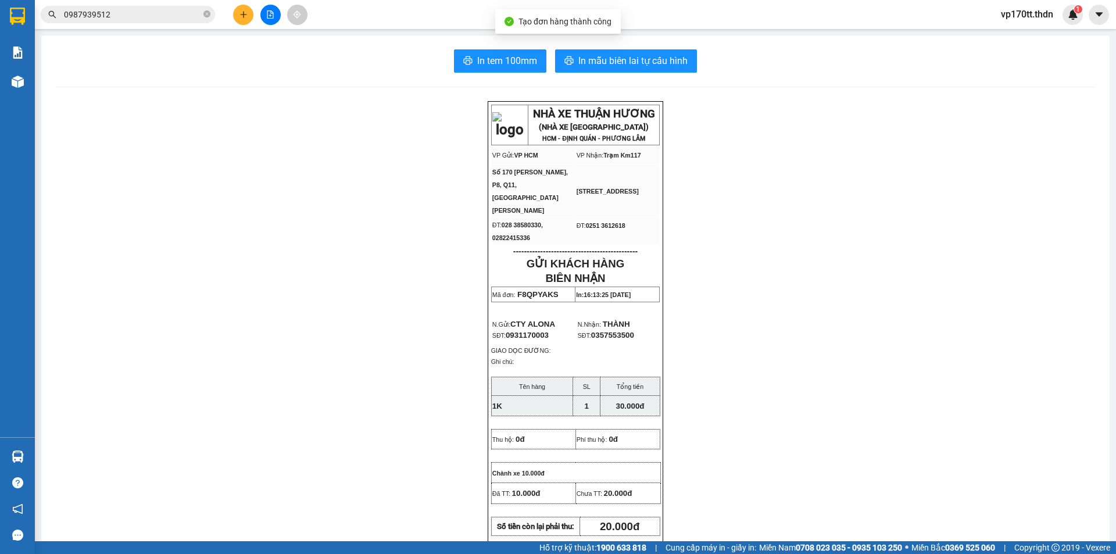
click at [635, 76] on div "In tem 100mm In mẫu biên lai tự cấu hình NHÀ XE THUẬN HƯƠNG (NHÀ XE [GEOGRAPHIC…" at bounding box center [575, 511] width 1068 height 953
click at [632, 66] on span "In mẫu biên lai tự cấu hình" at bounding box center [632, 60] width 109 height 15
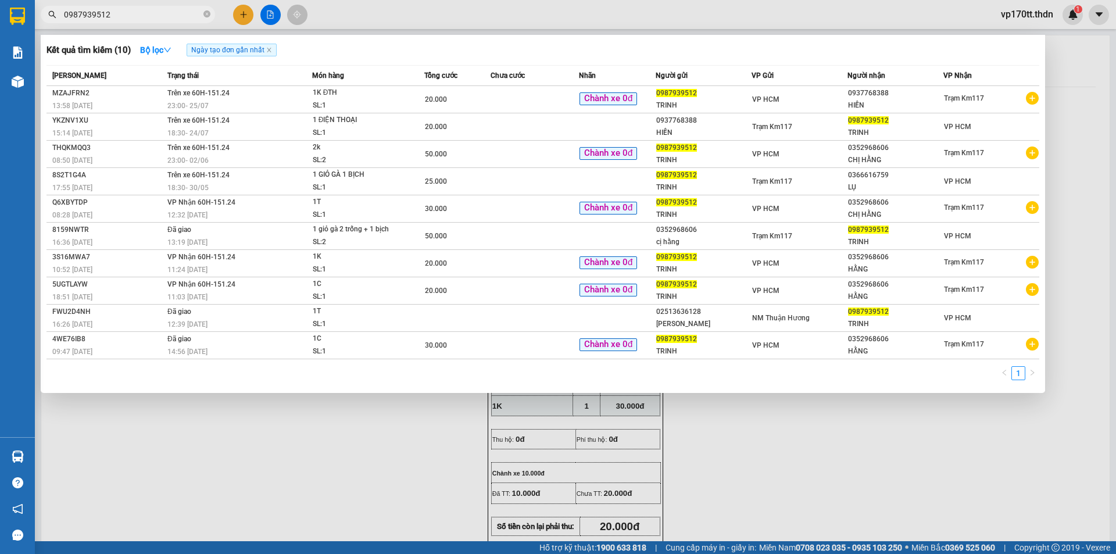
click at [161, 19] on input "0987939512" at bounding box center [132, 14] width 137 height 13
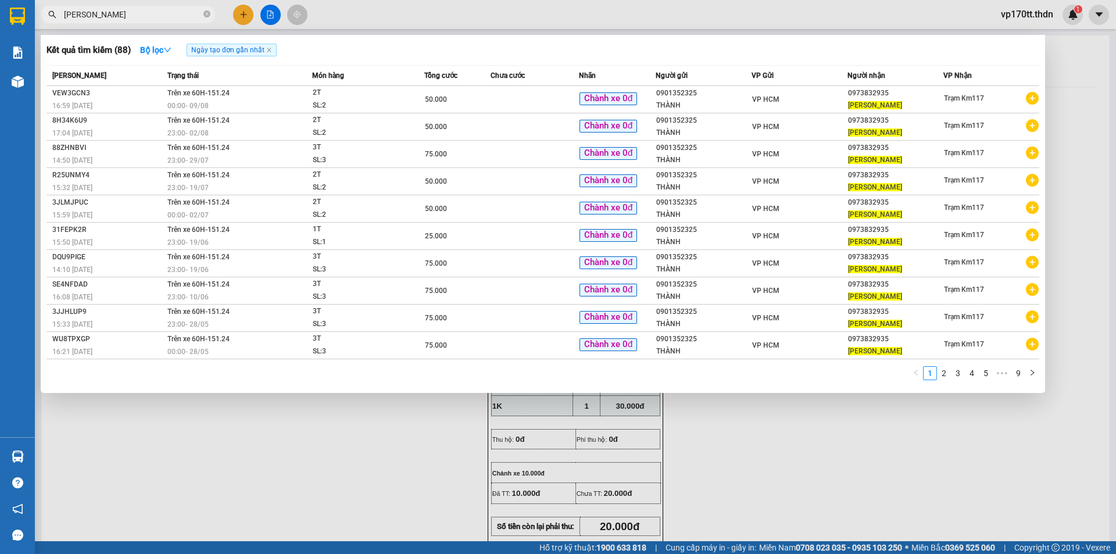
click at [246, 11] on div at bounding box center [558, 277] width 1116 height 554
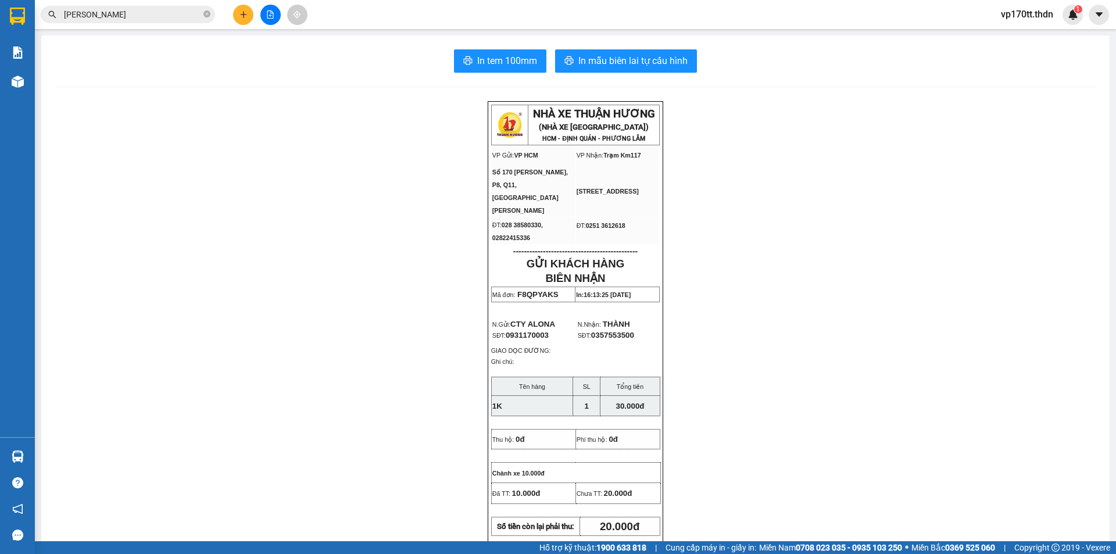
click at [246, 11] on icon "plus" at bounding box center [243, 14] width 8 height 8
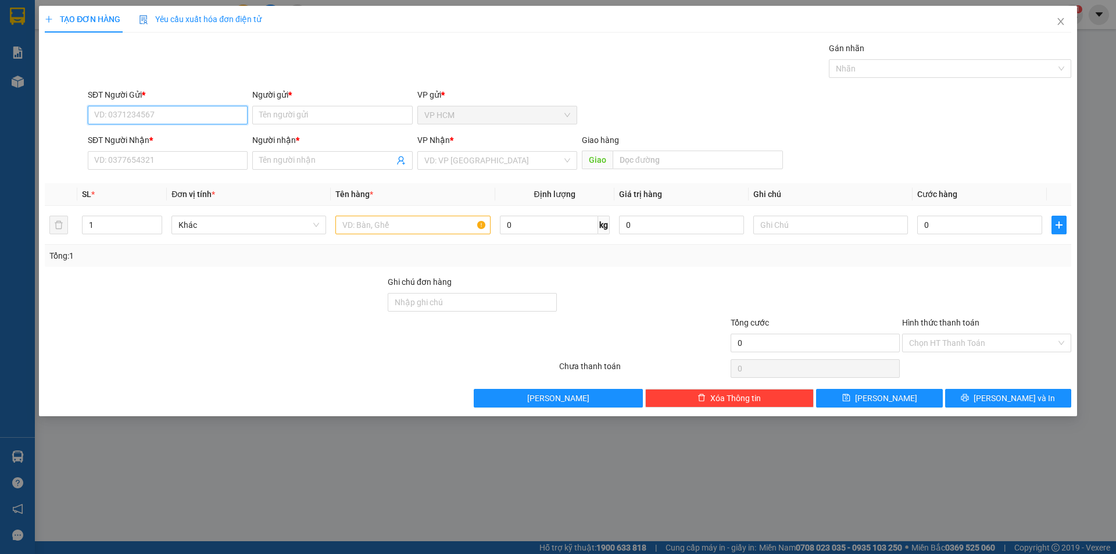
click at [171, 106] on input "SĐT Người Gửi *" at bounding box center [168, 115] width 160 height 19
click at [178, 126] on div "SĐT Người Gửi * 2325" at bounding box center [168, 108] width 160 height 41
click at [178, 135] on div "SĐT Người Nhận *" at bounding box center [168, 140] width 160 height 13
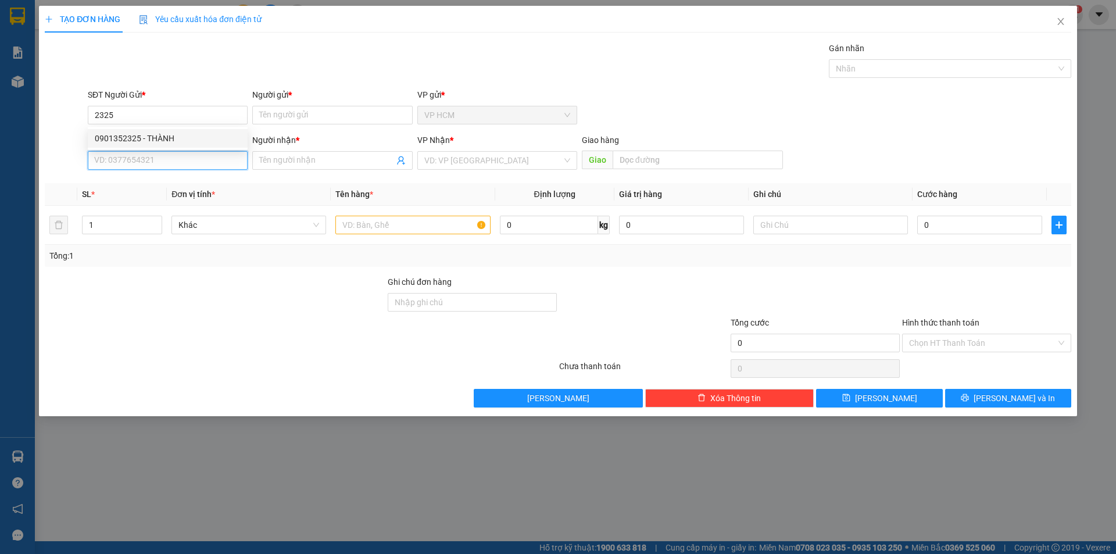
click at [178, 151] on input "SĐT Người Nhận *" at bounding box center [168, 160] width 160 height 19
click at [180, 112] on input "2325" at bounding box center [168, 115] width 160 height 19
click at [176, 141] on div "0901352325 - THÀNH" at bounding box center [168, 138] width 146 height 13
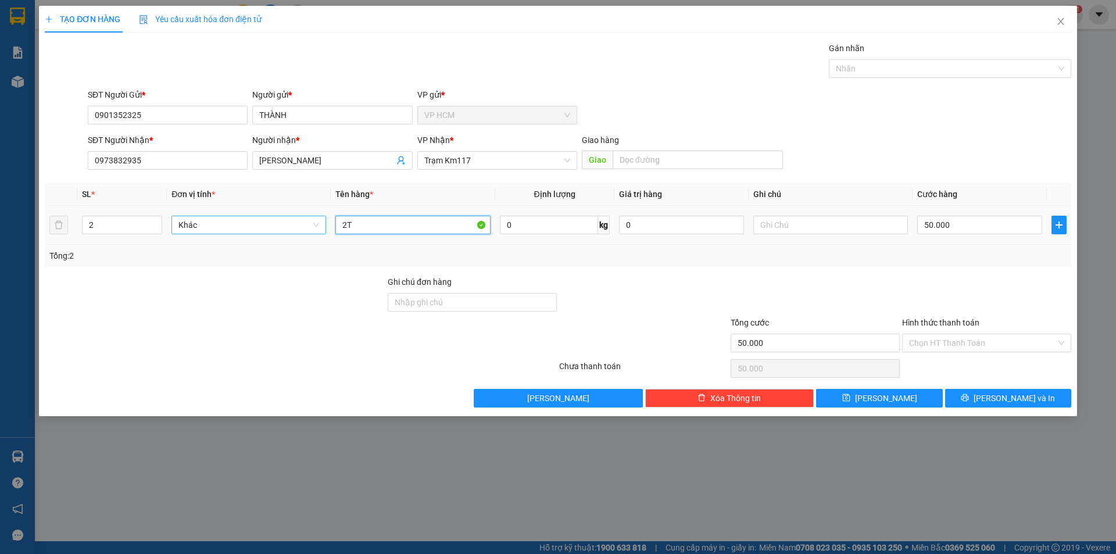
drag, startPoint x: 397, startPoint y: 225, endPoint x: 226, endPoint y: 224, distance: 170.9
click at [226, 225] on tr "2 Khác 2T 0 kg 0 50.000" at bounding box center [558, 225] width 1027 height 39
click at [125, 228] on input "2" at bounding box center [122, 224] width 79 height 17
click at [905, 77] on div "Nhãn" at bounding box center [950, 68] width 242 height 19
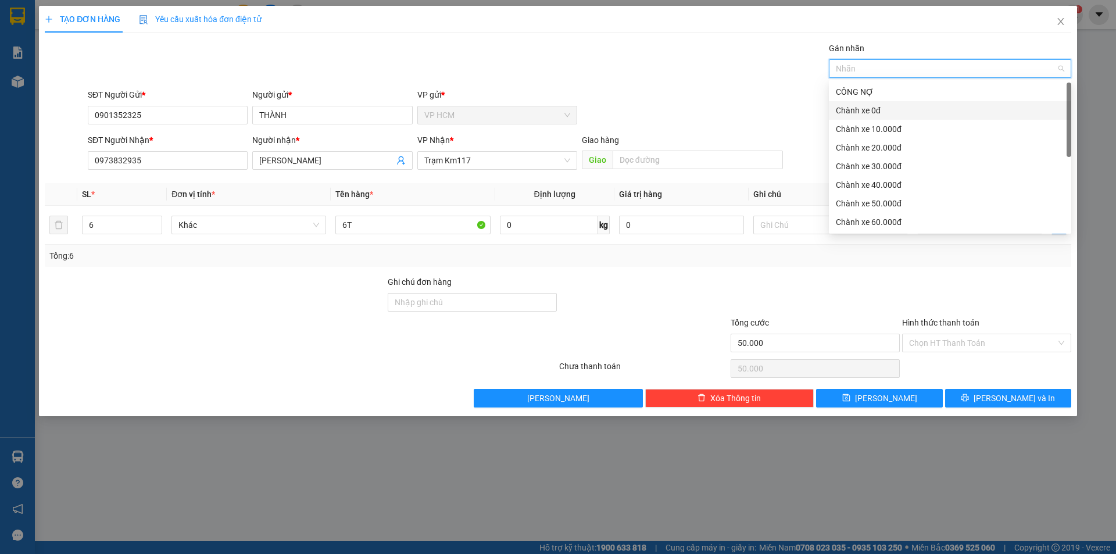
click at [896, 113] on div "Chành xe 0đ" at bounding box center [950, 110] width 228 height 13
click at [677, 77] on div "Gán nhãn Chành xe 0đ" at bounding box center [579, 62] width 988 height 41
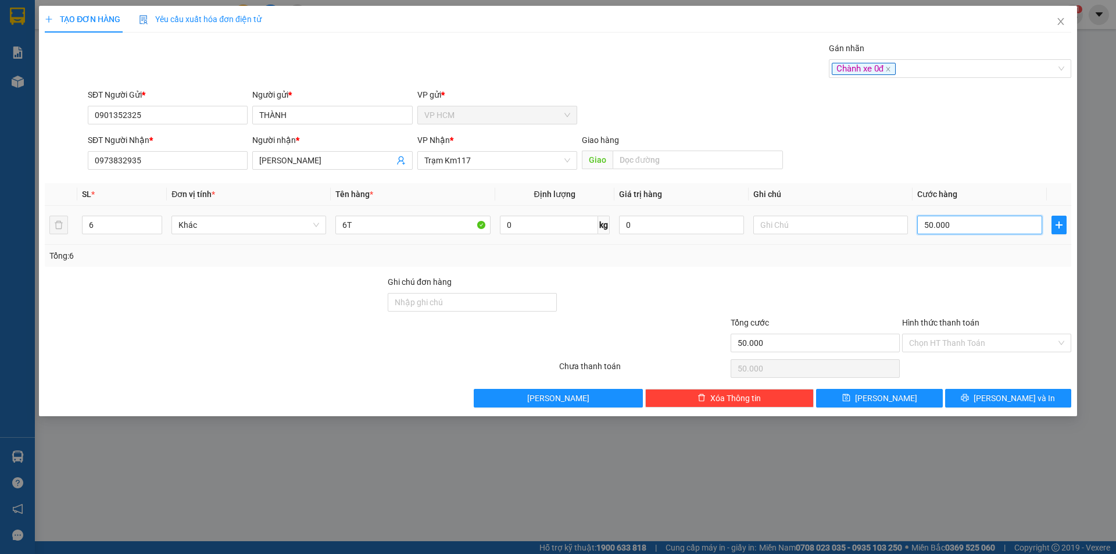
click at [941, 221] on input "50.000" at bounding box center [979, 225] width 125 height 19
drag, startPoint x: 939, startPoint y: 264, endPoint x: 943, endPoint y: 276, distance: 11.8
click at [941, 269] on div "Transit Pickup Surcharge Ids Transit Deliver Surcharge Ids Transit Deliver Surc…" at bounding box center [558, 225] width 1027 height 366
click at [966, 369] on div "Chọn HT Thanh Toán" at bounding box center [986, 368] width 171 height 23
click at [974, 341] on input "Hình thức thanh toán" at bounding box center [982, 342] width 147 height 17
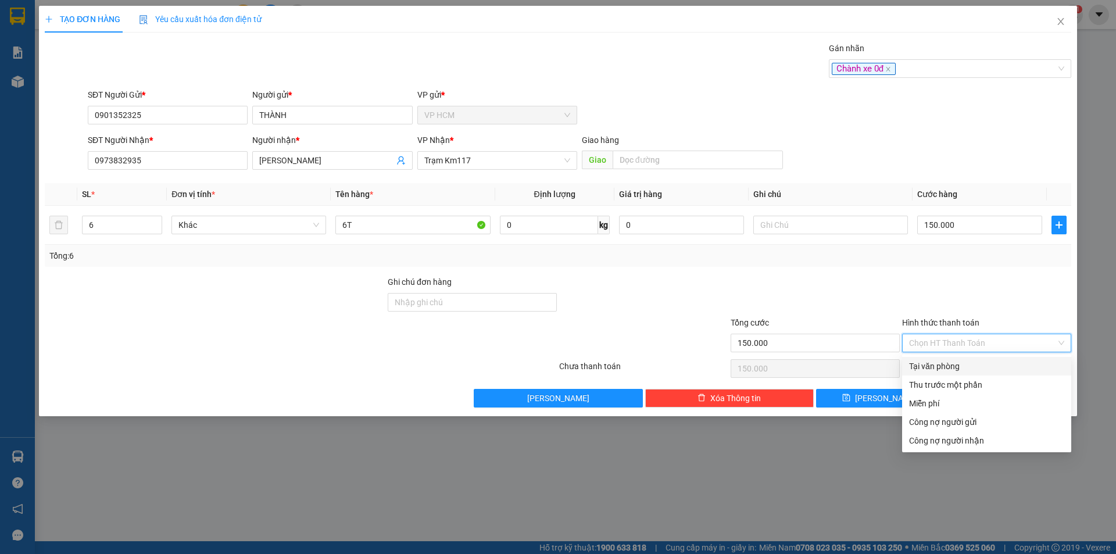
click at [958, 370] on div "Tại văn phòng" at bounding box center [986, 366] width 155 height 13
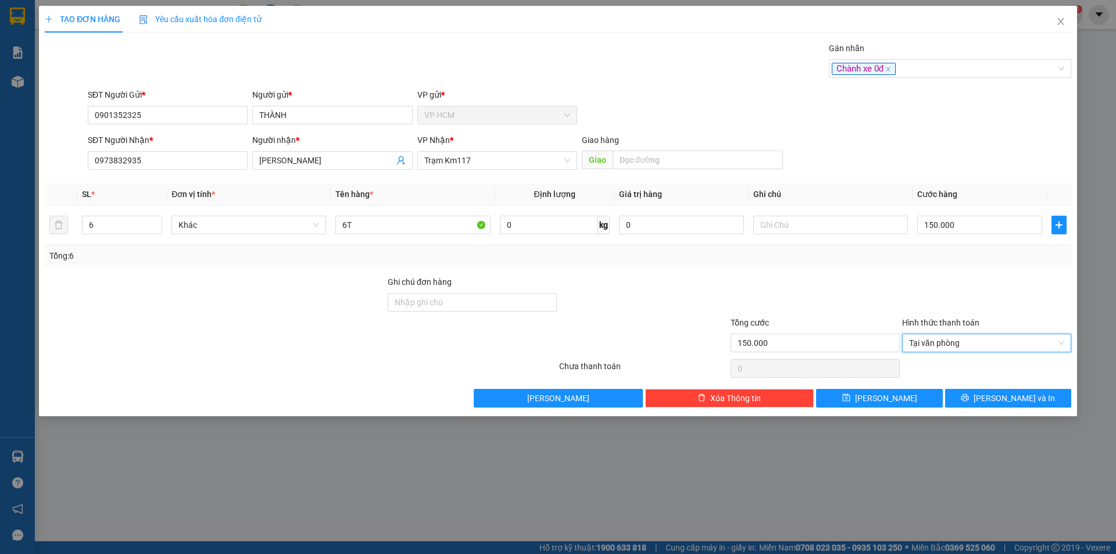
click at [1004, 382] on div "Transit Pickup Surcharge Ids Transit Deliver Surcharge Ids Transit Deliver Surc…" at bounding box center [558, 225] width 1027 height 366
click at [1007, 386] on div "Transit Pickup Surcharge Ids Transit Deliver Surcharge Ids Transit Deliver Surc…" at bounding box center [558, 225] width 1027 height 366
click at [1008, 391] on button "[PERSON_NAME] và In" at bounding box center [1008, 398] width 126 height 19
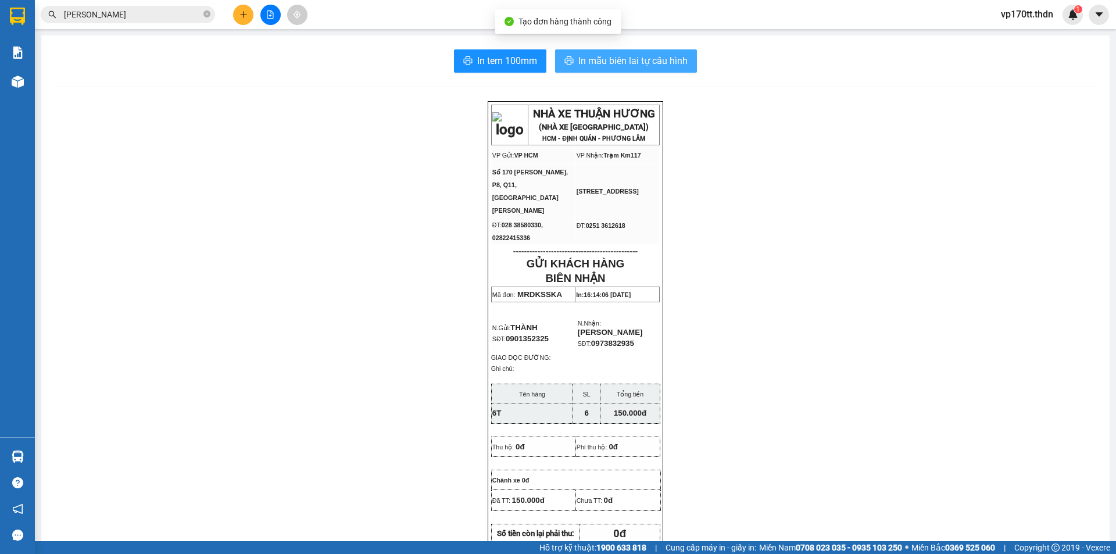
click at [647, 52] on button "In mẫu biên lai tự cấu hình" at bounding box center [626, 60] width 142 height 23
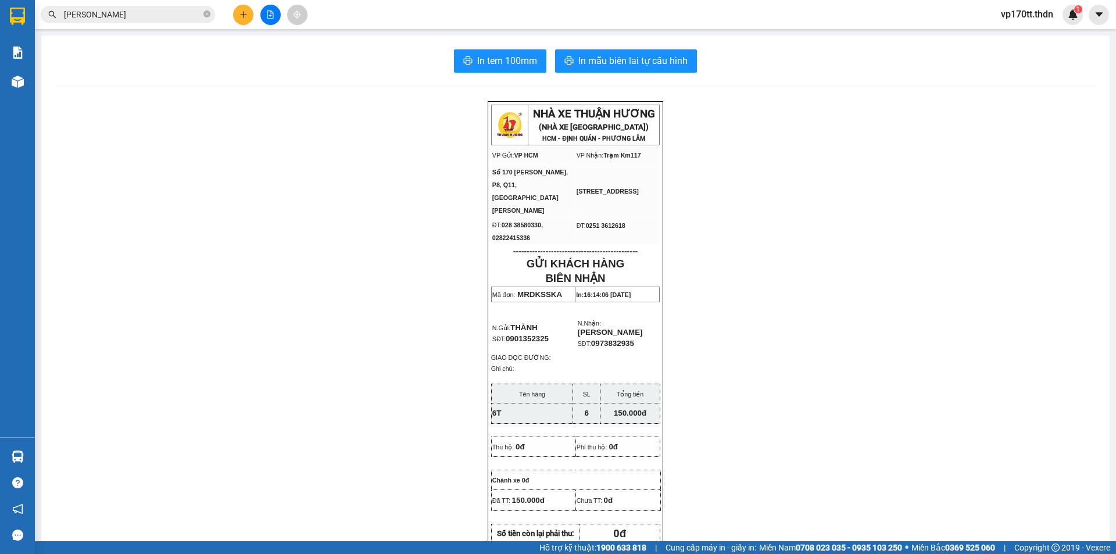
click at [243, 13] on icon "plus" at bounding box center [243, 14] width 8 height 8
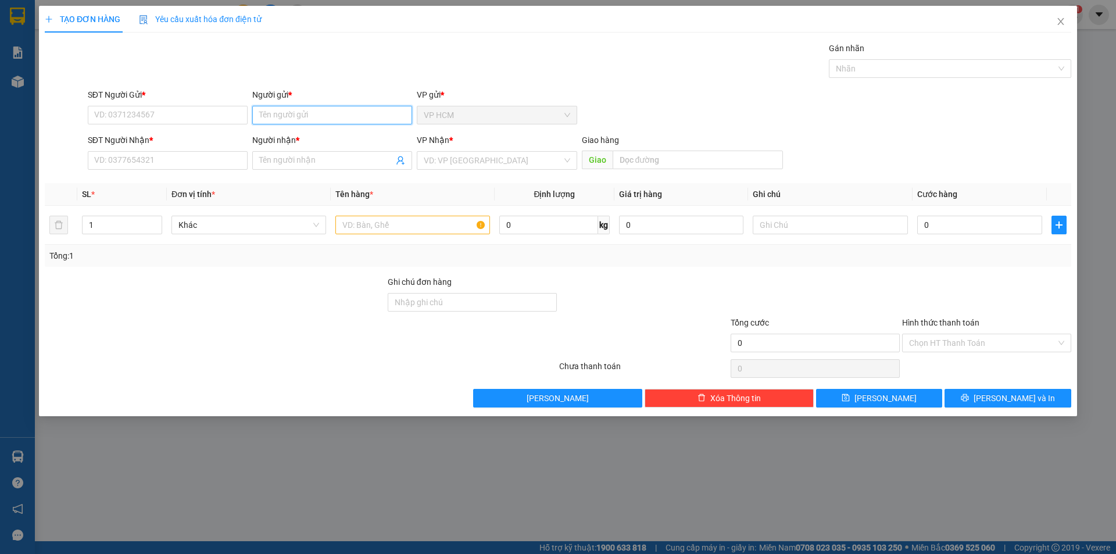
click at [295, 115] on input "Người gửi *" at bounding box center [332, 115] width 160 height 19
click at [361, 138] on div "HOA VẢI NGHỆ THUẬT - 0945118039" at bounding box center [332, 138] width 146 height 13
click at [397, 162] on icon "user-add" at bounding box center [400, 160] width 9 height 9
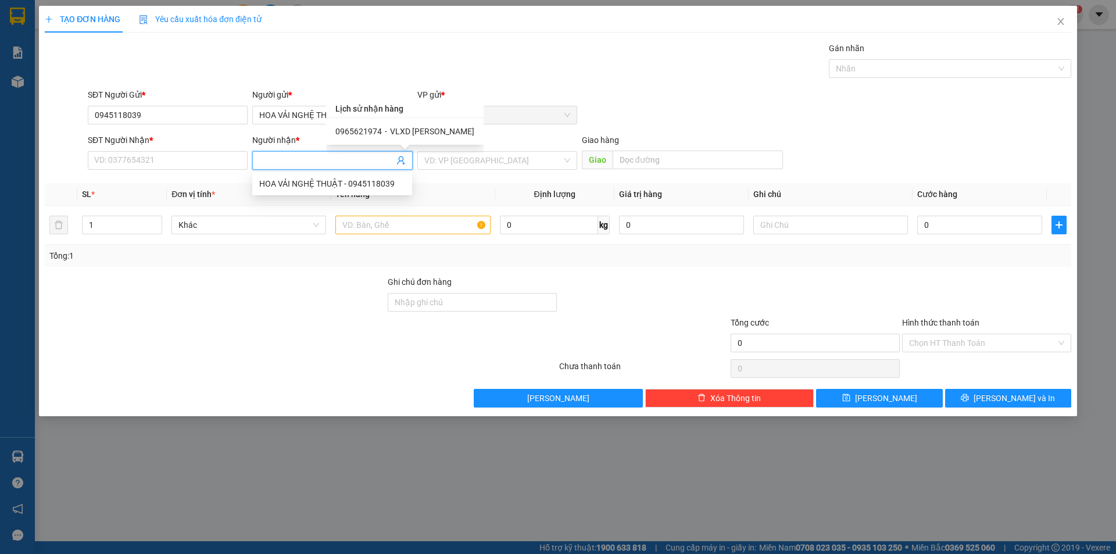
click at [403, 131] on span "VLXD [PERSON_NAME]" at bounding box center [432, 131] width 84 height 9
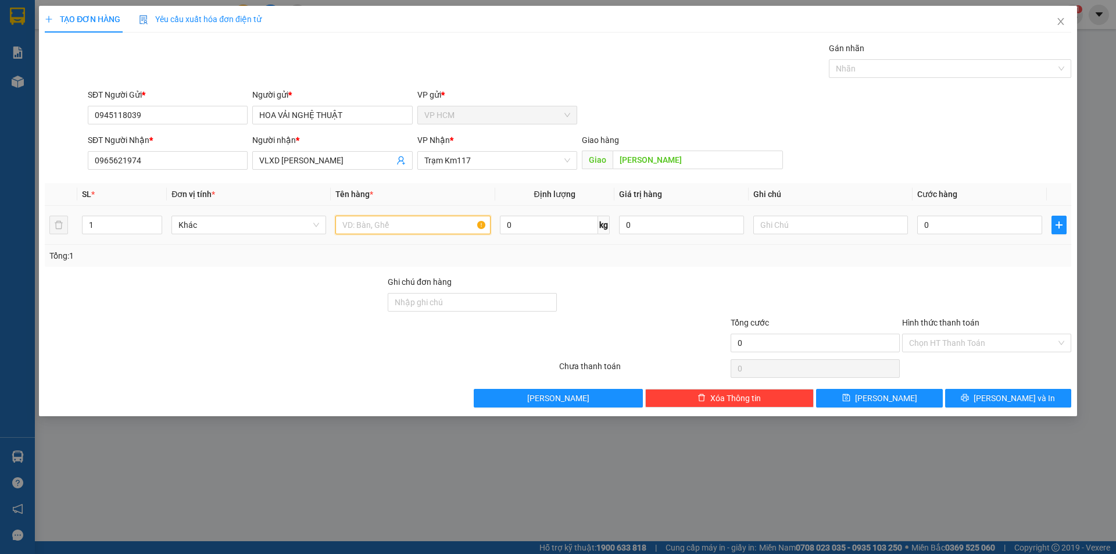
click at [417, 224] on input "text" at bounding box center [412, 225] width 155 height 19
drag, startPoint x: 909, startPoint y: 80, endPoint x: 905, endPoint y: 75, distance: 6.6
click at [907, 77] on div "Gán nhãn Nhãn" at bounding box center [950, 62] width 242 height 41
click at [902, 74] on div at bounding box center [944, 69] width 225 height 14
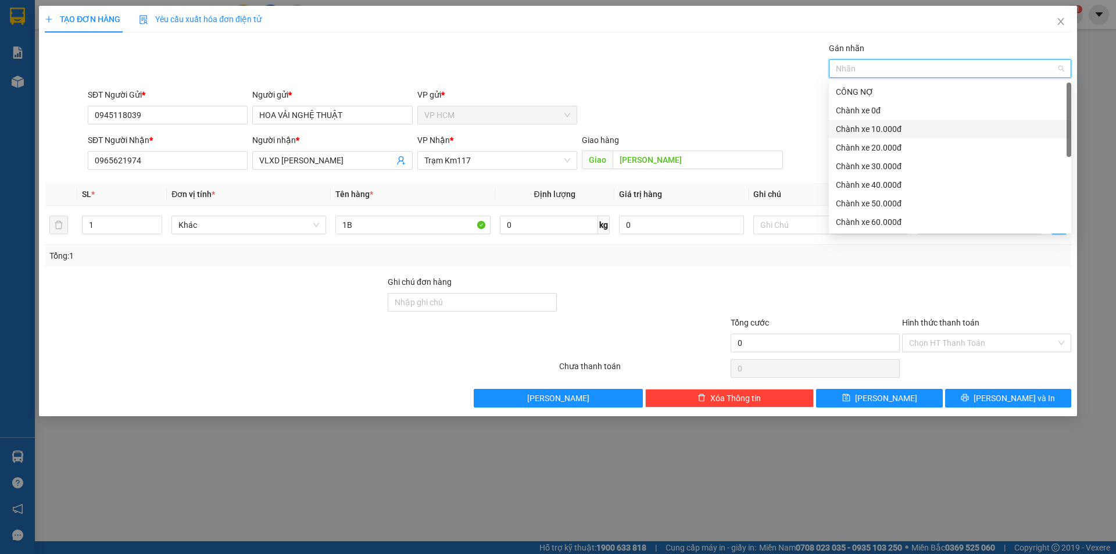
click at [881, 134] on div "Chành xe 10.000đ" at bounding box center [950, 129] width 228 height 13
click at [613, 84] on div "Transit Pickup Surcharge Ids Transit Deliver Surcharge Ids Transit Deliver Surc…" at bounding box center [558, 225] width 1027 height 366
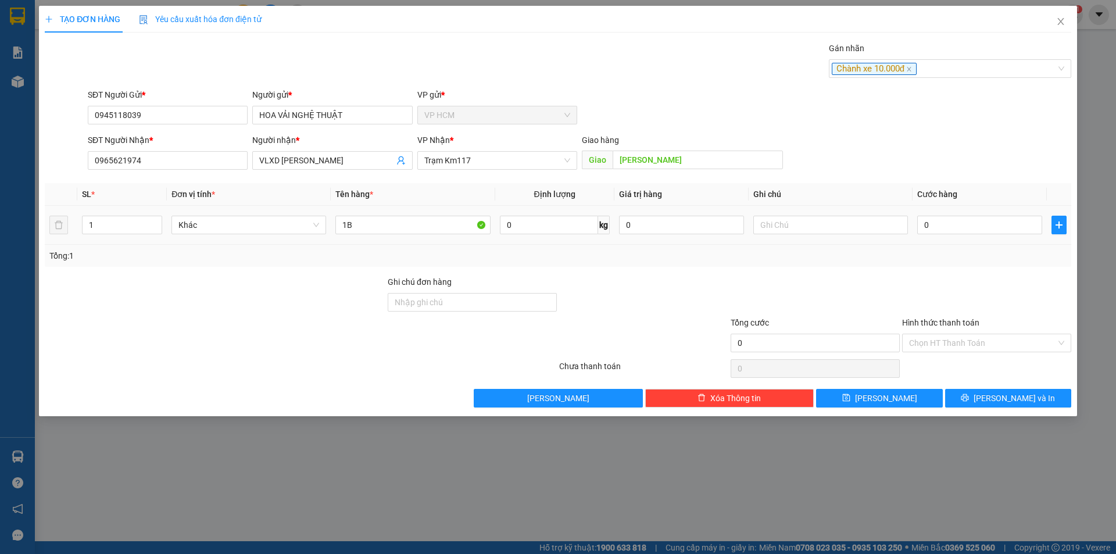
click at [964, 212] on td "0" at bounding box center [980, 225] width 134 height 39
click at [968, 220] on input "0" at bounding box center [979, 225] width 125 height 19
drag, startPoint x: 957, startPoint y: 274, endPoint x: 957, endPoint y: 310, distance: 36.6
click at [957, 276] on div "Transit Pickup Surcharge Ids Transit Deliver Surcharge Ids Transit Deliver Surc…" at bounding box center [558, 225] width 1027 height 366
click at [953, 352] on div "Hình thức thanh toán Chọn HT Thanh Toán" at bounding box center [986, 336] width 169 height 41
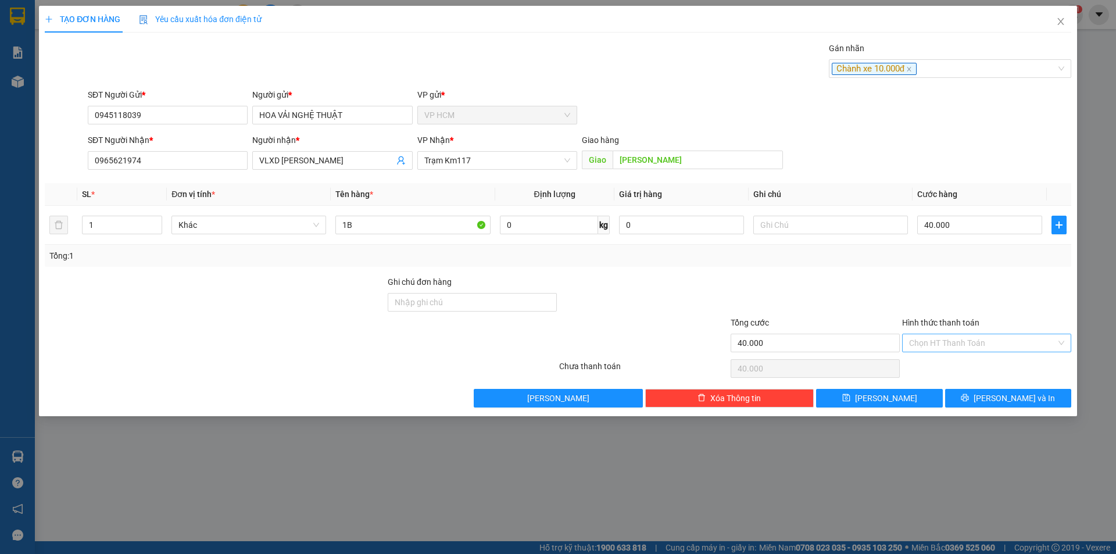
click at [948, 346] on input "Hình thức thanh toán" at bounding box center [982, 342] width 147 height 17
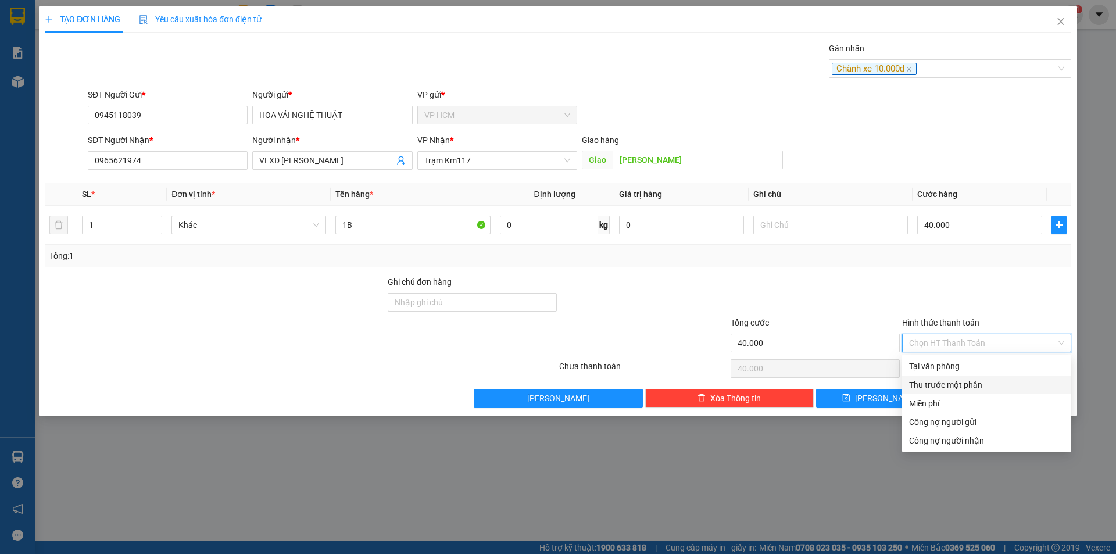
click at [941, 378] on div "Thu trước một phần" at bounding box center [986, 384] width 155 height 13
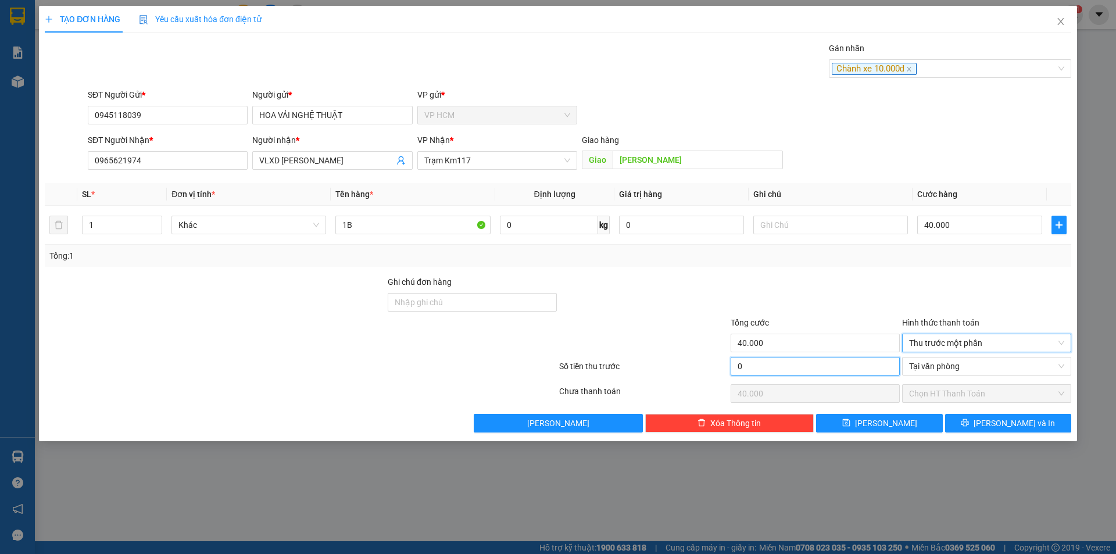
click at [827, 364] on input "0" at bounding box center [815, 366] width 169 height 19
click at [825, 301] on div at bounding box center [815, 296] width 171 height 41
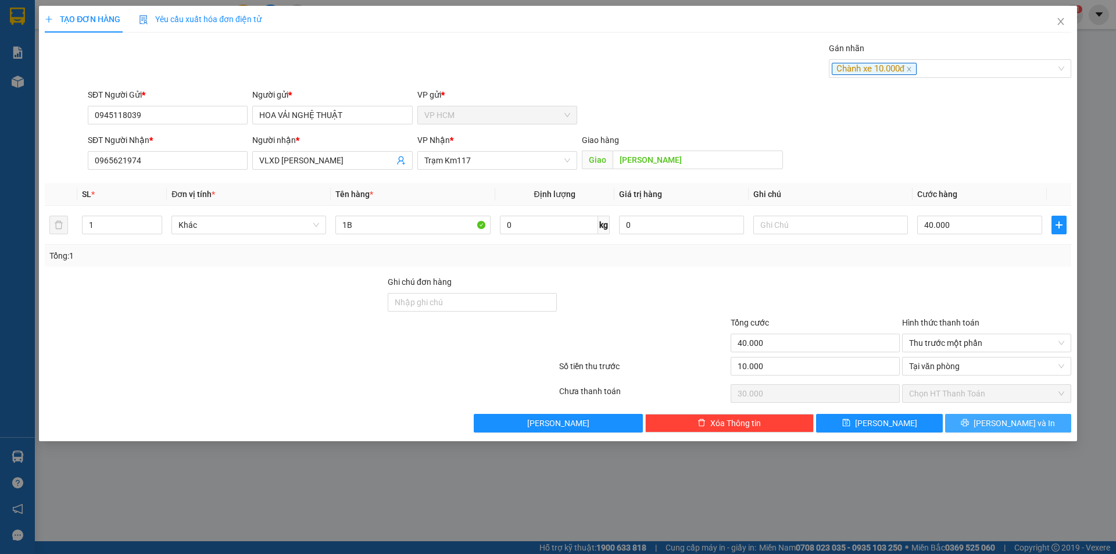
click at [1008, 426] on span "[PERSON_NAME] và In" at bounding box center [1014, 423] width 81 height 13
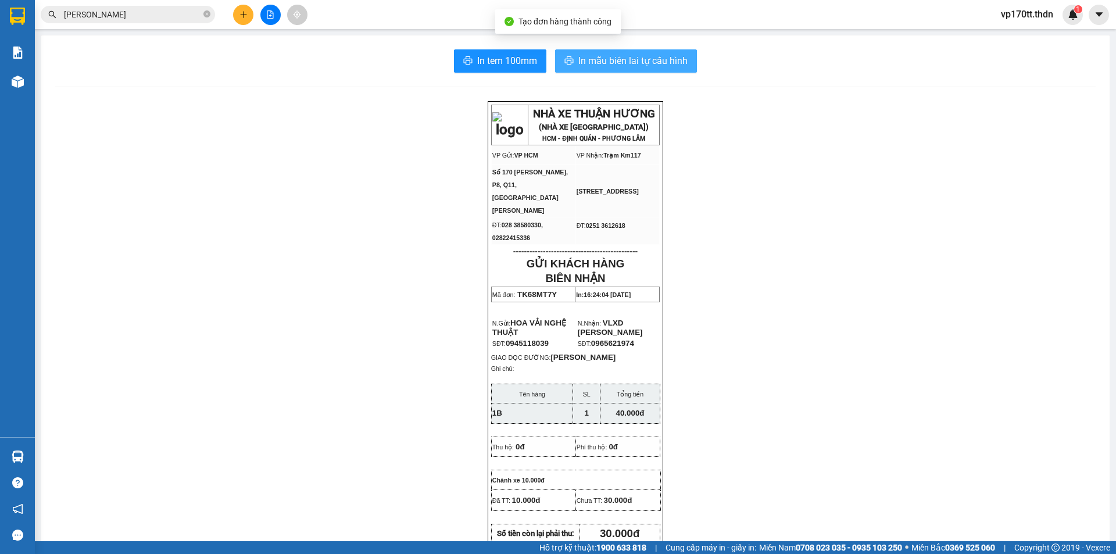
click at [620, 62] on span "In mẫu biên lai tự cấu hình" at bounding box center [632, 60] width 109 height 15
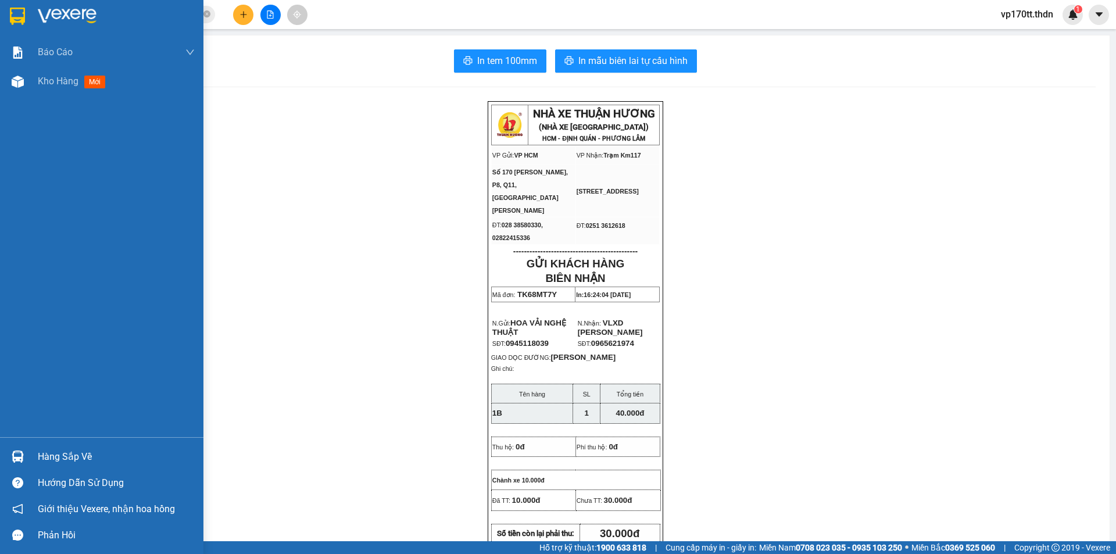
click at [28, 16] on div at bounding box center [101, 19] width 203 height 38
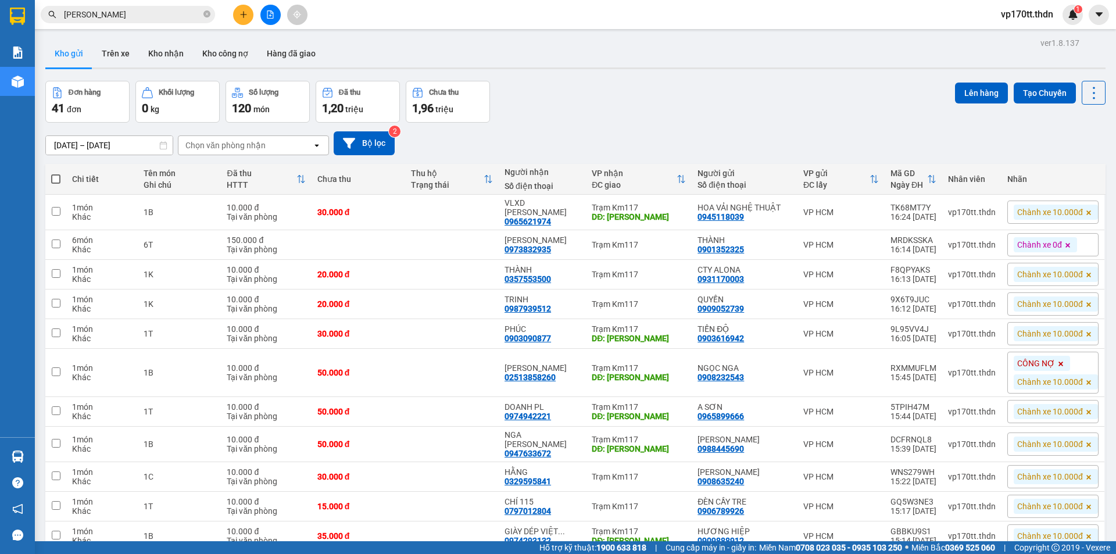
click at [241, 14] on icon "plus" at bounding box center [243, 14] width 8 height 8
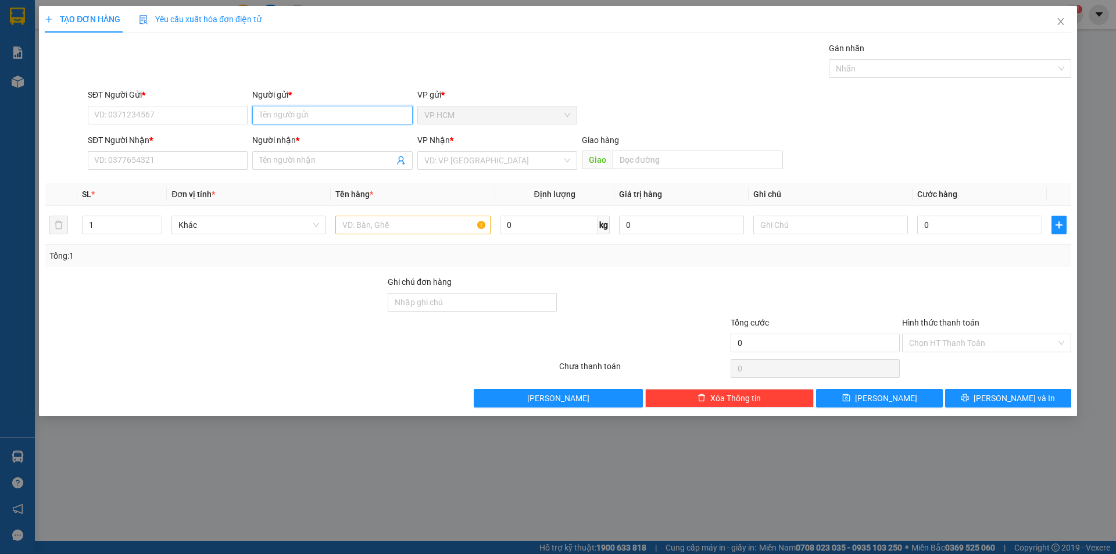
click at [306, 108] on input "Người gửi *" at bounding box center [332, 115] width 160 height 19
click at [307, 108] on input "Người gửi *" at bounding box center [332, 115] width 160 height 19
click at [317, 138] on div "THỦY SKY - 0943414586" at bounding box center [332, 138] width 146 height 13
click at [401, 162] on icon "user-add" at bounding box center [400, 160] width 9 height 9
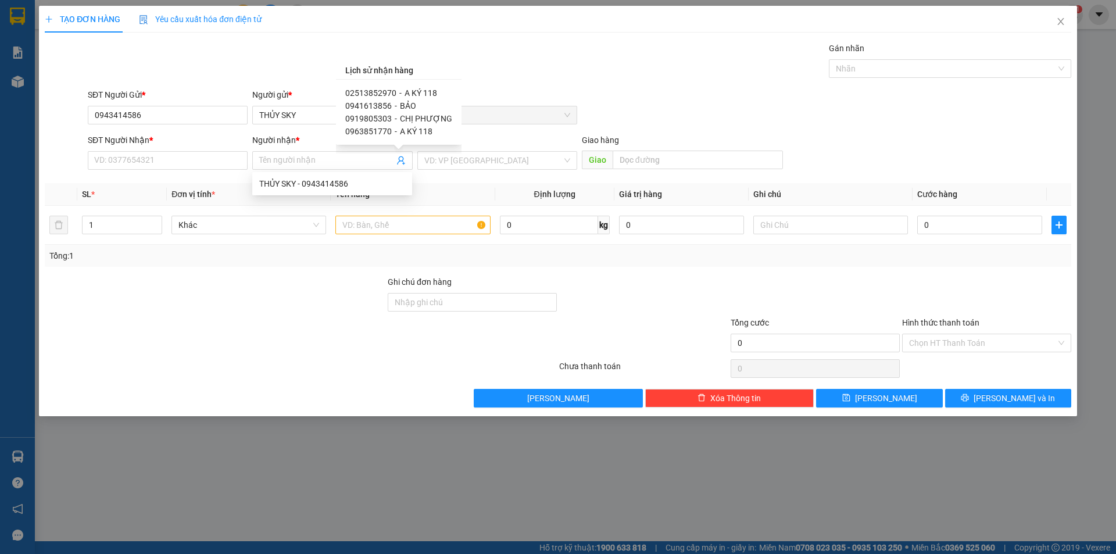
drag, startPoint x: 410, startPoint y: 95, endPoint x: 56, endPoint y: 249, distance: 386.4
click at [410, 95] on span "A KÝ 118" at bounding box center [421, 92] width 33 height 9
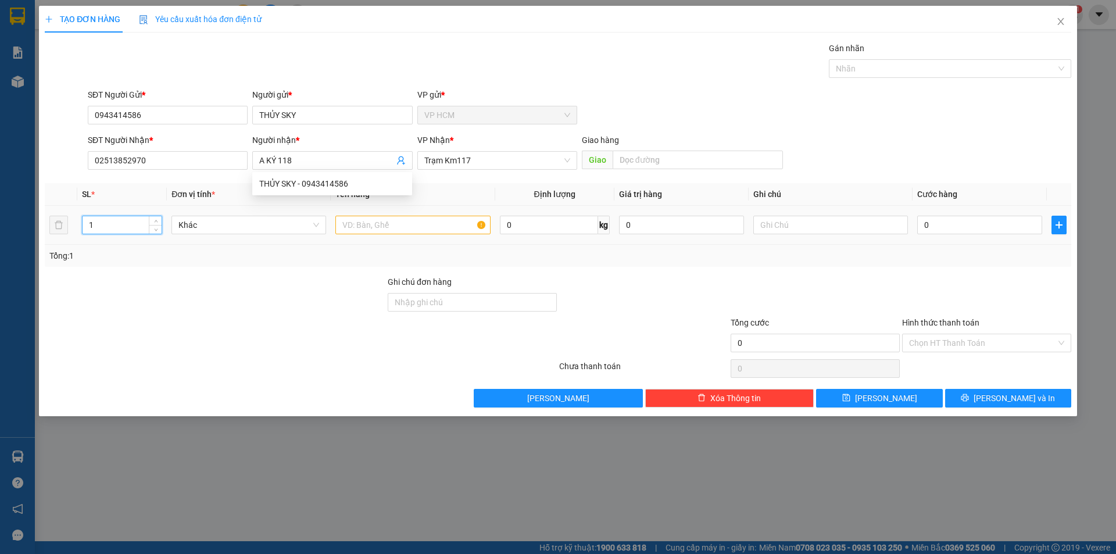
click at [118, 217] on input "1" at bounding box center [122, 224] width 79 height 17
click at [444, 221] on input "text" at bounding box center [412, 225] width 155 height 19
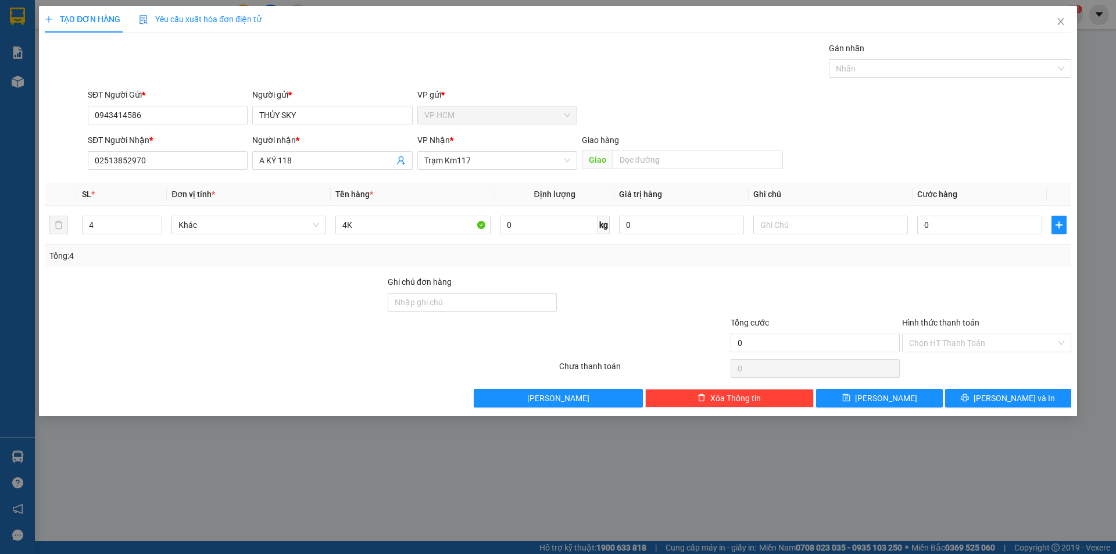
click at [861, 78] on div "Gán nhãn Nhãn" at bounding box center [950, 62] width 242 height 41
click at [880, 74] on div at bounding box center [944, 69] width 225 height 14
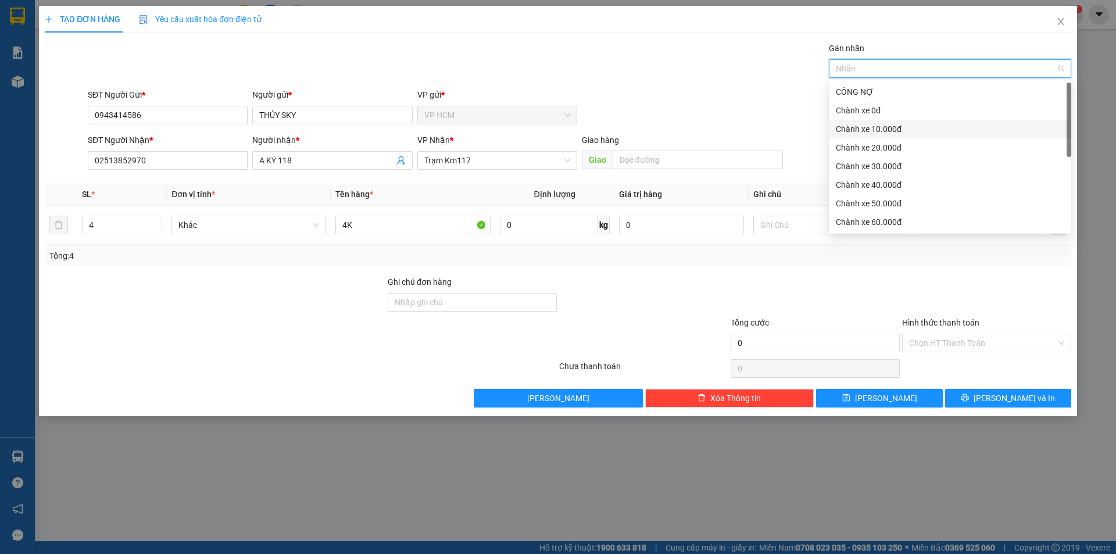
click at [873, 128] on div "Chành xe 10.000đ" at bounding box center [950, 129] width 228 height 13
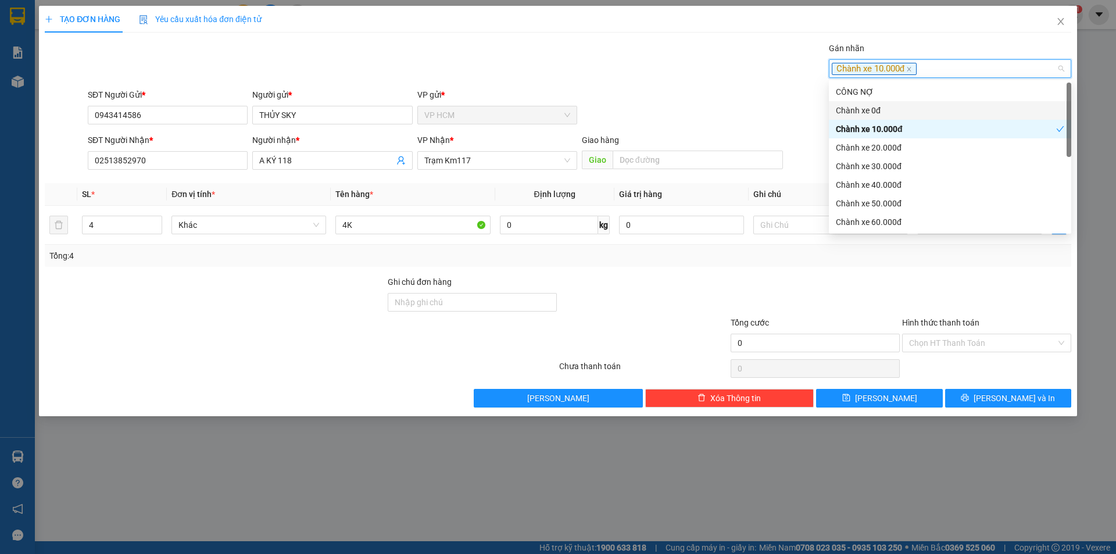
click at [668, 91] on div "SĐT Người Gửi * 0943414586 Người gửi * THỦY SKY VP gửi * VP HCM" at bounding box center [579, 108] width 988 height 41
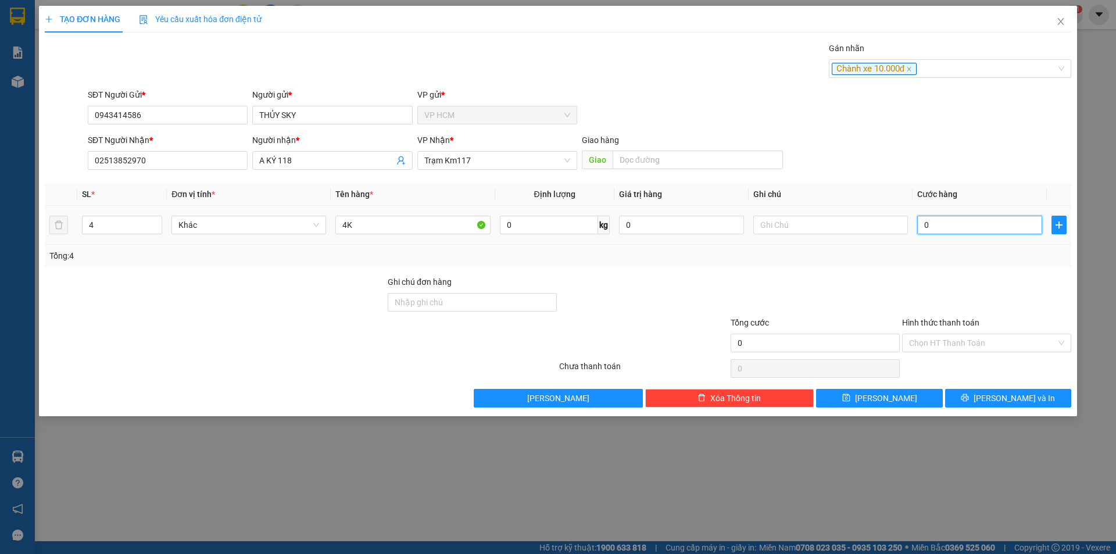
click at [971, 229] on input "0" at bounding box center [979, 225] width 125 height 19
click at [1004, 223] on input "0" at bounding box center [979, 225] width 125 height 19
click at [970, 231] on input "00" at bounding box center [979, 225] width 125 height 19
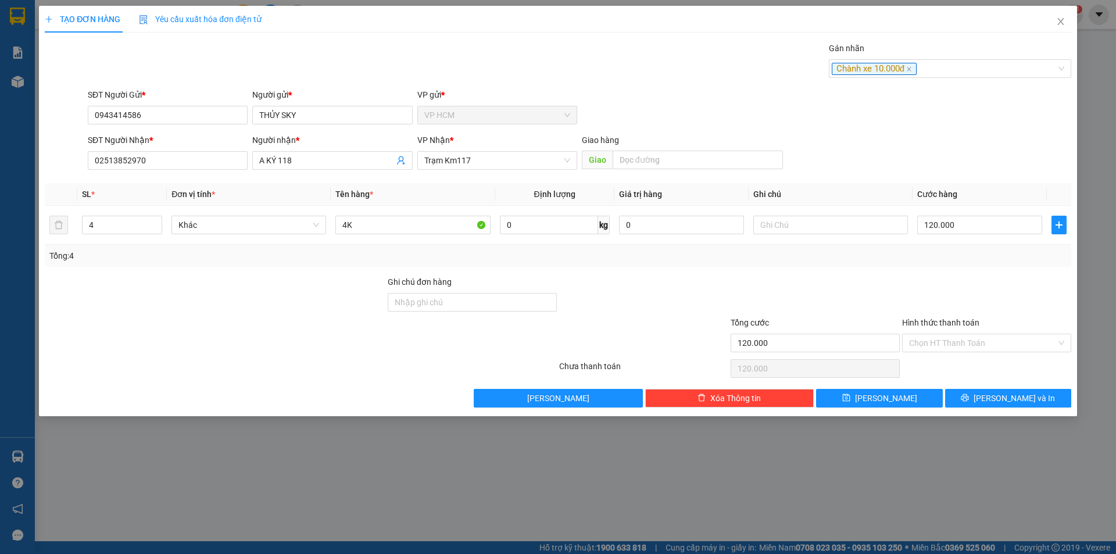
click at [971, 262] on div "Tổng: 4" at bounding box center [557, 255] width 1017 height 13
click at [957, 328] on div "Hình thức thanh toán" at bounding box center [986, 324] width 169 height 17
click at [956, 339] on input "Hình thức thanh toán" at bounding box center [982, 342] width 147 height 17
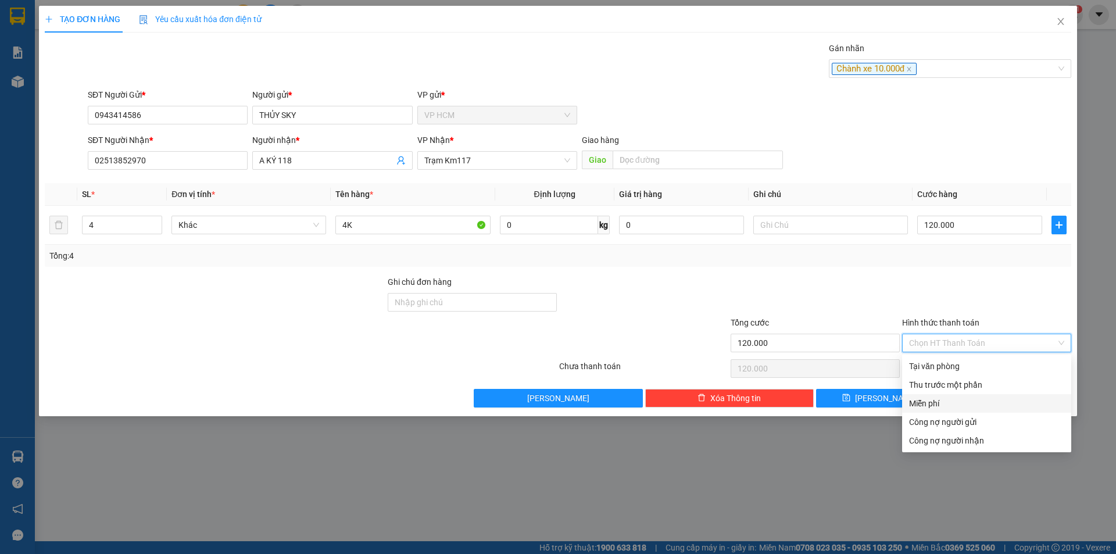
click at [923, 395] on div "Miễn phí" at bounding box center [986, 403] width 169 height 19
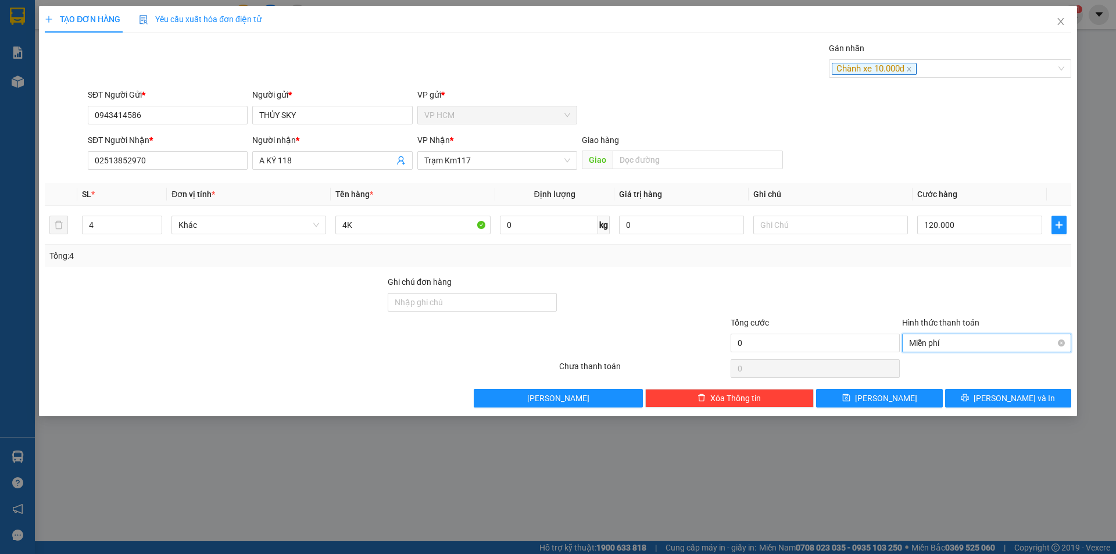
click at [913, 342] on span "Miễn phí" at bounding box center [986, 342] width 155 height 17
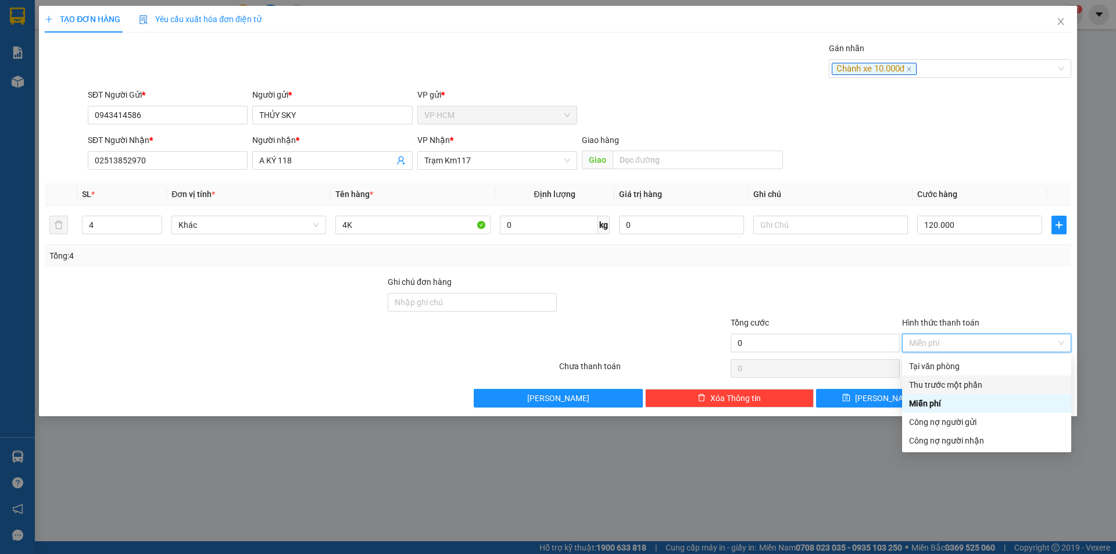
drag, startPoint x: 925, startPoint y: 385, endPoint x: 821, endPoint y: 377, distance: 104.3
click at [925, 384] on div "Thu trước một phần" at bounding box center [986, 384] width 155 height 13
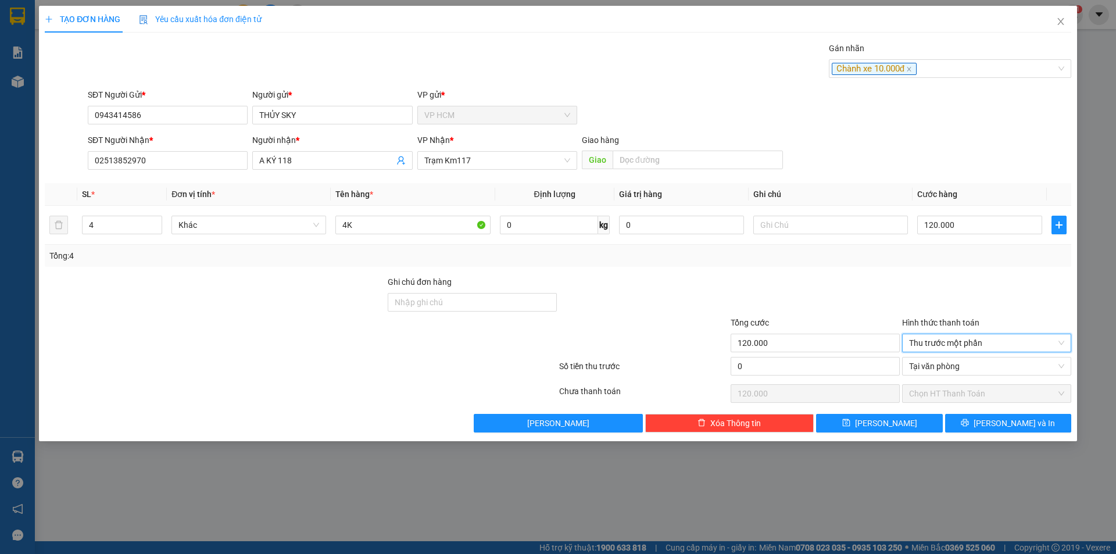
click at [782, 377] on div "0" at bounding box center [815, 368] width 169 height 23
click at [802, 366] on input "0" at bounding box center [815, 366] width 169 height 19
click at [804, 298] on div at bounding box center [815, 296] width 171 height 41
click at [969, 424] on icon "printer" at bounding box center [965, 423] width 8 height 8
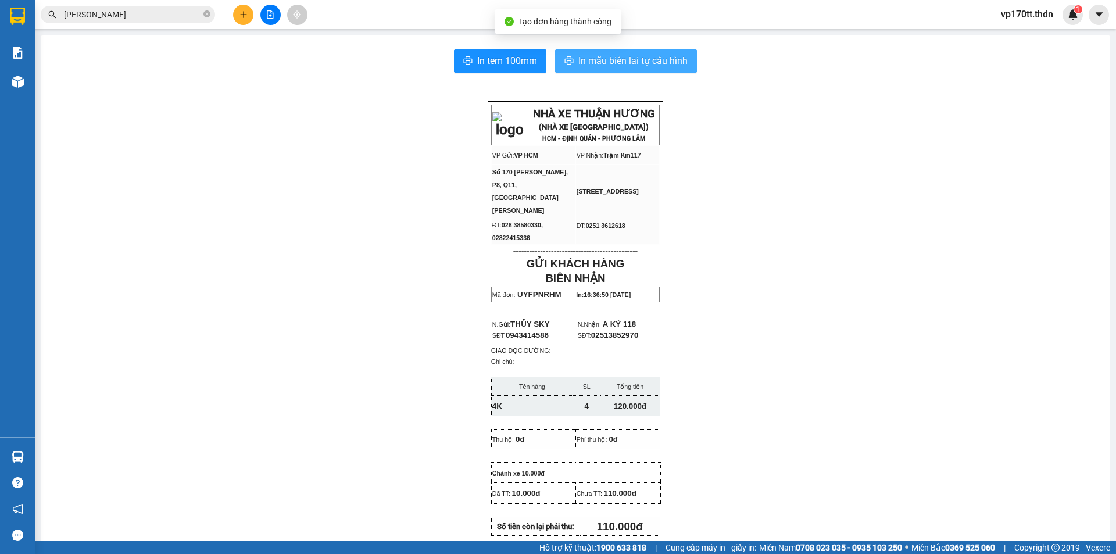
click at [626, 58] on span "In mẫu biên lai tự cấu hình" at bounding box center [632, 60] width 109 height 15
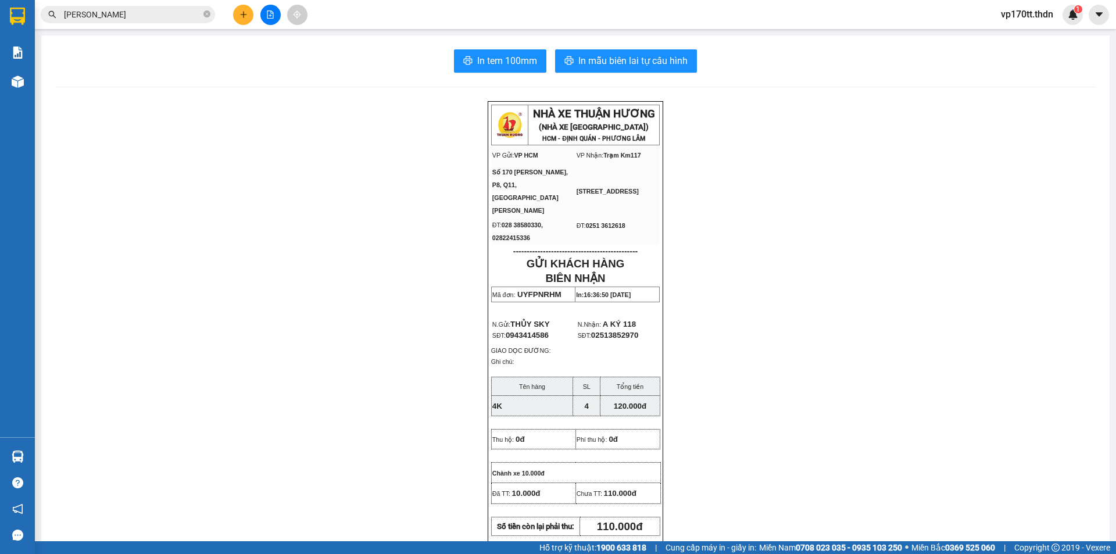
click at [237, 17] on button at bounding box center [243, 15] width 20 height 20
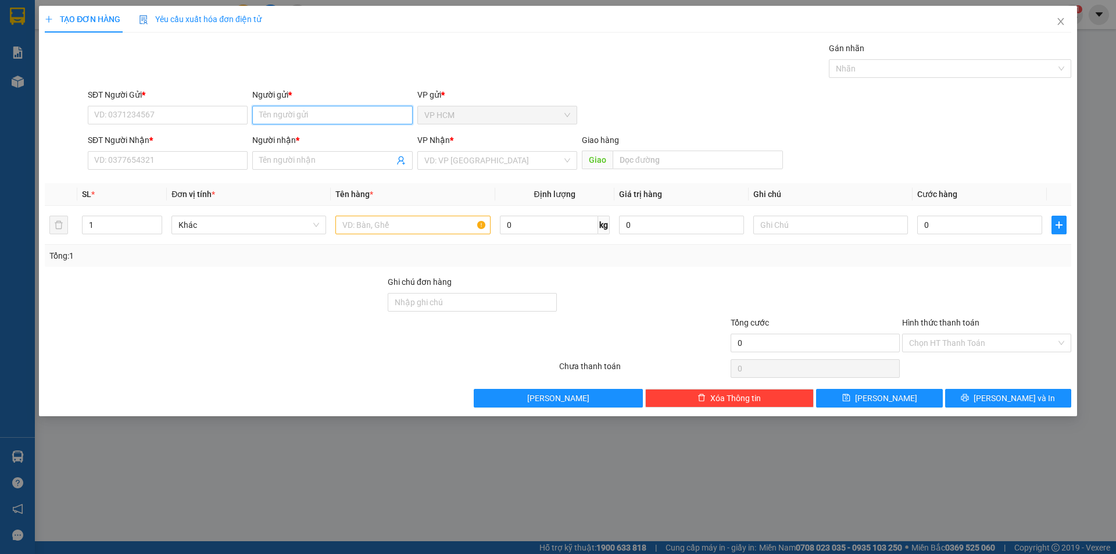
click at [296, 115] on input "Người gửi *" at bounding box center [332, 115] width 160 height 19
click at [316, 138] on div "ĐỨC HOA - 02839605086" at bounding box center [332, 138] width 146 height 13
click at [404, 159] on icon "user-add" at bounding box center [400, 160] width 9 height 9
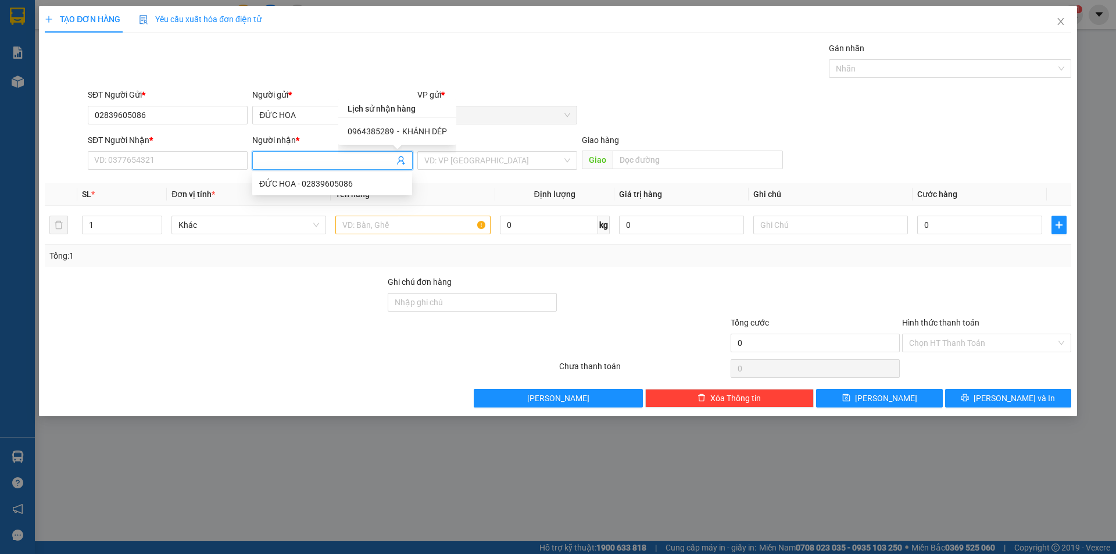
click at [432, 131] on span "KHÁNH DÉP" at bounding box center [424, 131] width 45 height 9
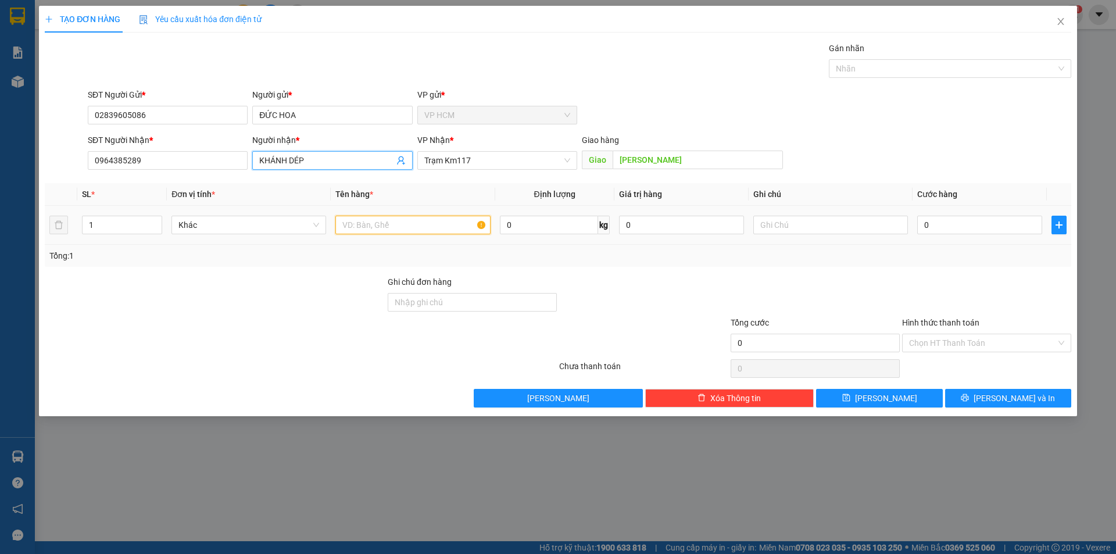
click at [439, 229] on input "text" at bounding box center [412, 225] width 155 height 19
click at [99, 219] on input "1" at bounding box center [122, 224] width 79 height 17
click at [883, 65] on div at bounding box center [944, 69] width 225 height 14
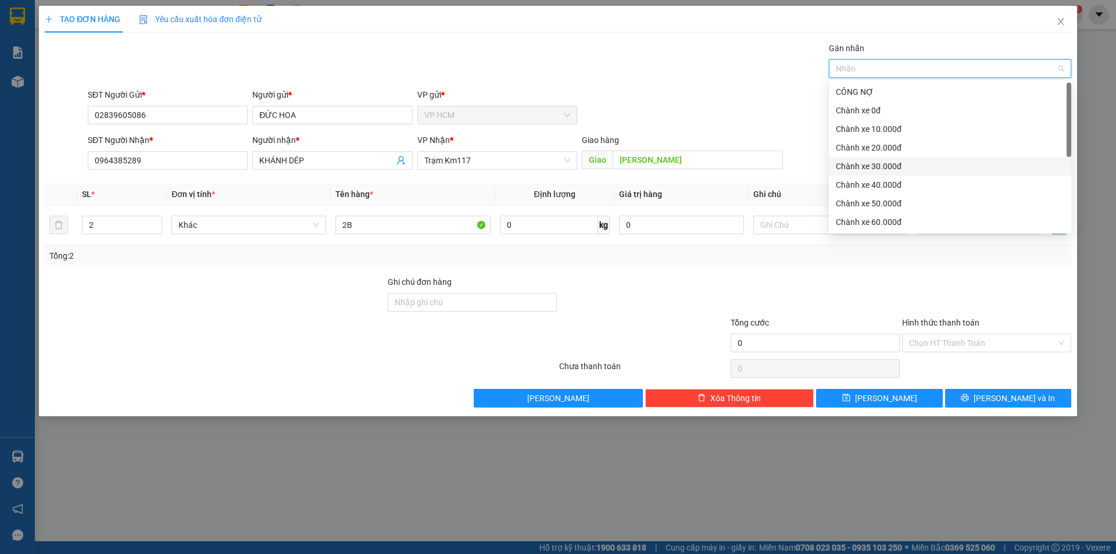
drag, startPoint x: 907, startPoint y: 162, endPoint x: 580, endPoint y: 38, distance: 349.6
click at [906, 162] on div "Chành xe 30.000đ" at bounding box center [950, 166] width 228 height 13
drag, startPoint x: 580, startPoint y: 38, endPoint x: 626, endPoint y: 75, distance: 59.1
click at [586, 45] on div "TẠO ĐƠN HÀNG Yêu cầu xuất hóa đơn điện tử Transit Pickup Surcharge Ids Transit …" at bounding box center [558, 207] width 1027 height 402
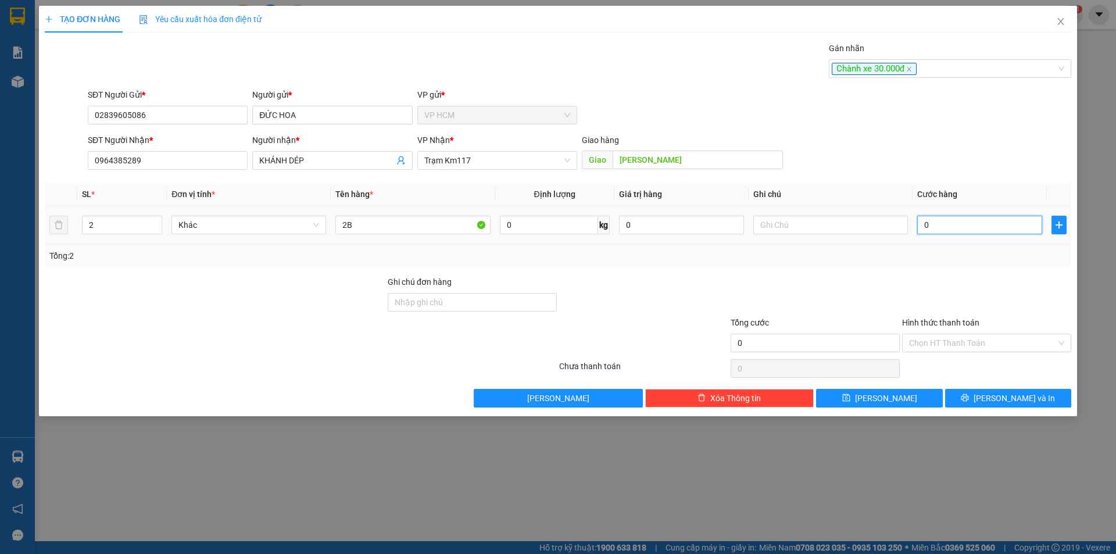
click at [967, 219] on input "0" at bounding box center [979, 225] width 125 height 19
click at [971, 264] on div "Tổng: 2" at bounding box center [558, 256] width 1027 height 22
click at [957, 343] on input "Hình thức thanh toán" at bounding box center [982, 342] width 147 height 17
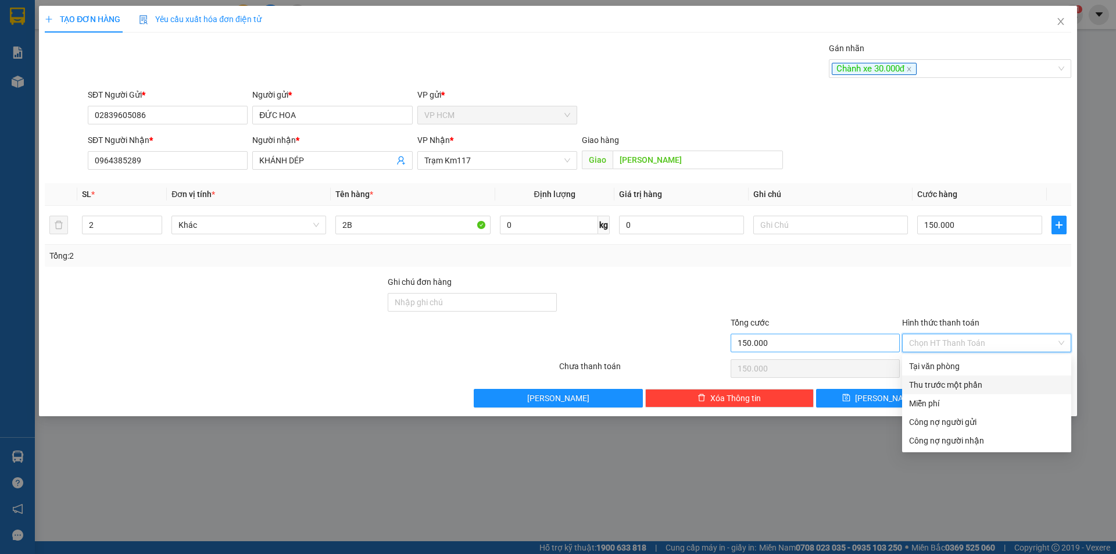
drag, startPoint x: 956, startPoint y: 348, endPoint x: 741, endPoint y: 346, distance: 215.1
click at [937, 379] on div "Thu trước một phần" at bounding box center [986, 384] width 155 height 13
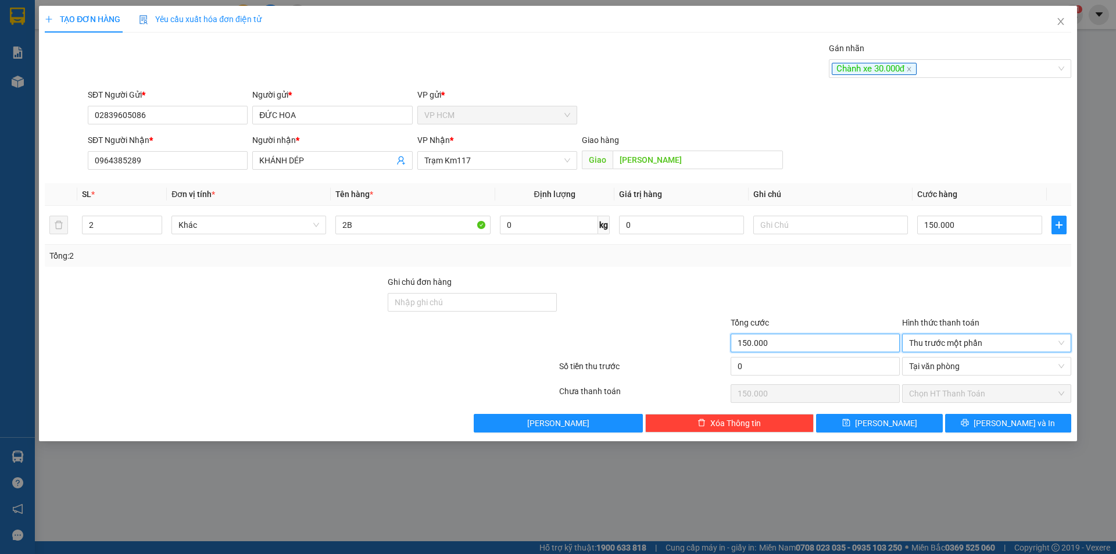
click at [740, 346] on input "150.000" at bounding box center [815, 343] width 169 height 19
click at [766, 370] on input "0" at bounding box center [815, 366] width 169 height 19
drag, startPoint x: 813, startPoint y: 293, endPoint x: 952, endPoint y: 375, distance: 161.3
click at [818, 293] on div at bounding box center [815, 296] width 171 height 41
click at [1023, 434] on div "TẠO ĐƠN HÀNG Yêu cầu xuất hóa đơn điện tử Transit Pickup Surcharge Ids Transit …" at bounding box center [558, 223] width 1038 height 435
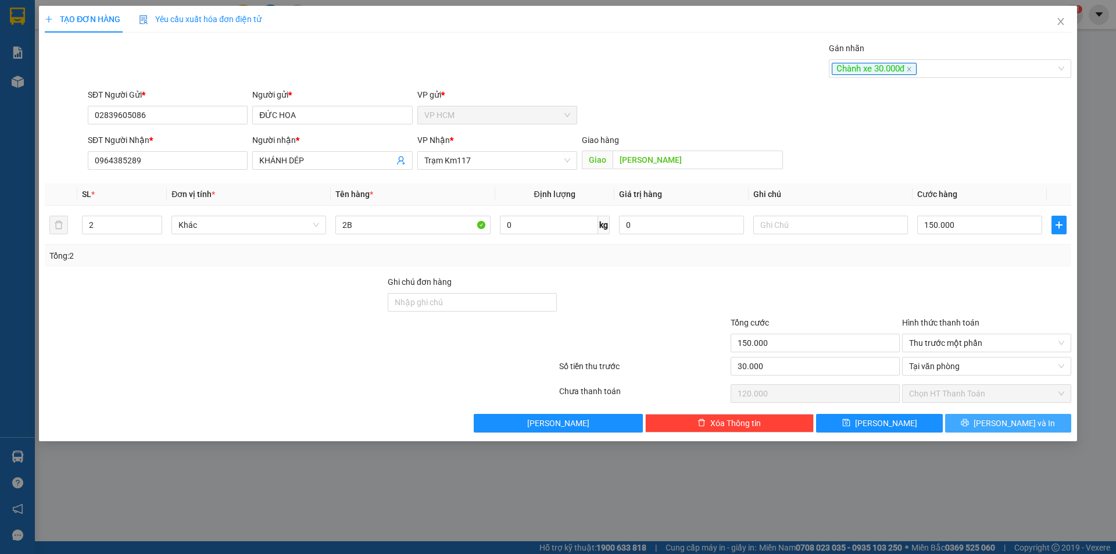
click at [1020, 429] on span "[PERSON_NAME] và In" at bounding box center [1014, 423] width 81 height 13
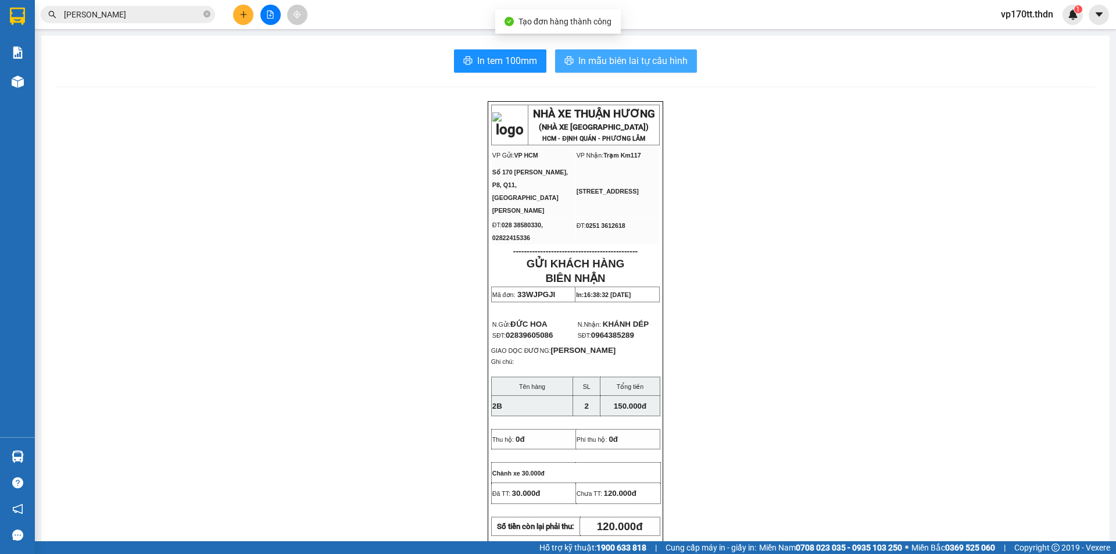
click at [603, 63] on span "In mẫu biên lai tự cấu hình" at bounding box center [632, 60] width 109 height 15
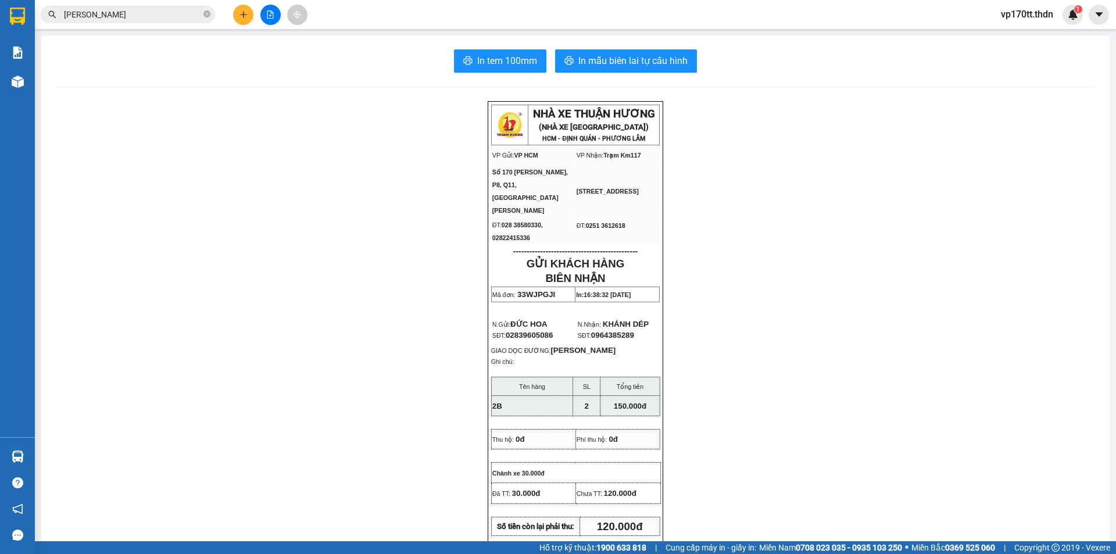
click at [243, 16] on icon "plus" at bounding box center [243, 14] width 8 height 8
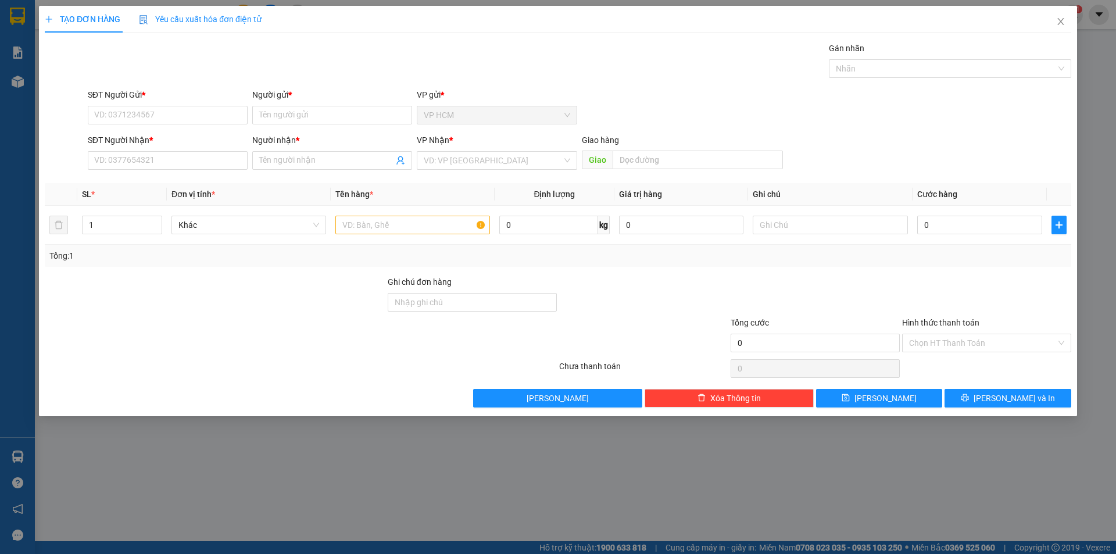
click at [306, 105] on div "Người gửi *" at bounding box center [332, 96] width 160 height 17
click at [312, 118] on input "Người gửi *" at bounding box center [332, 115] width 160 height 19
click at [326, 159] on div "HƯƠNG HIỆP - 0909888912" at bounding box center [332, 157] width 146 height 13
click at [399, 160] on icon "user-add" at bounding box center [401, 160] width 8 height 9
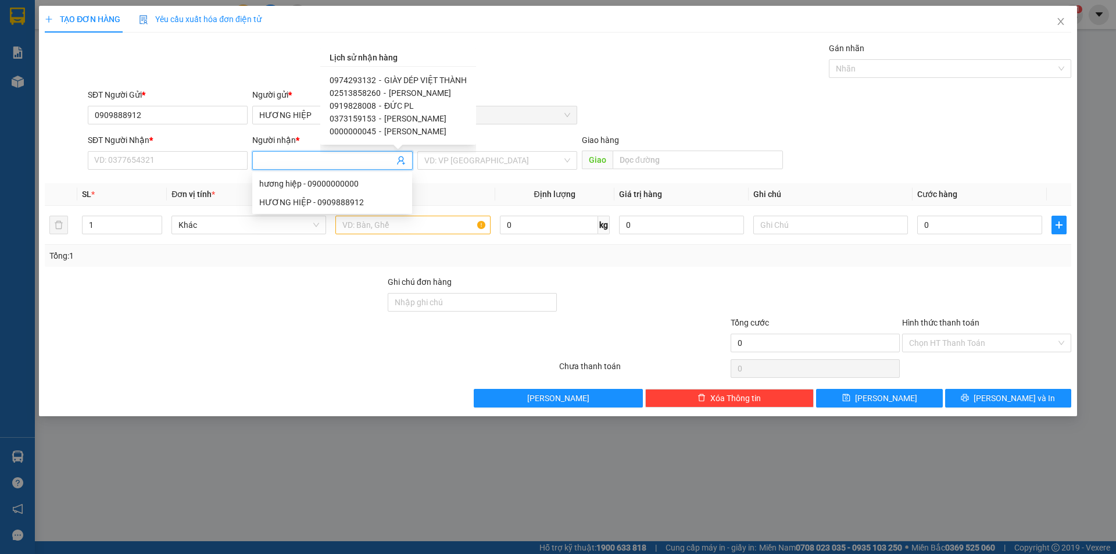
click at [402, 94] on span "[PERSON_NAME]" at bounding box center [420, 92] width 62 height 9
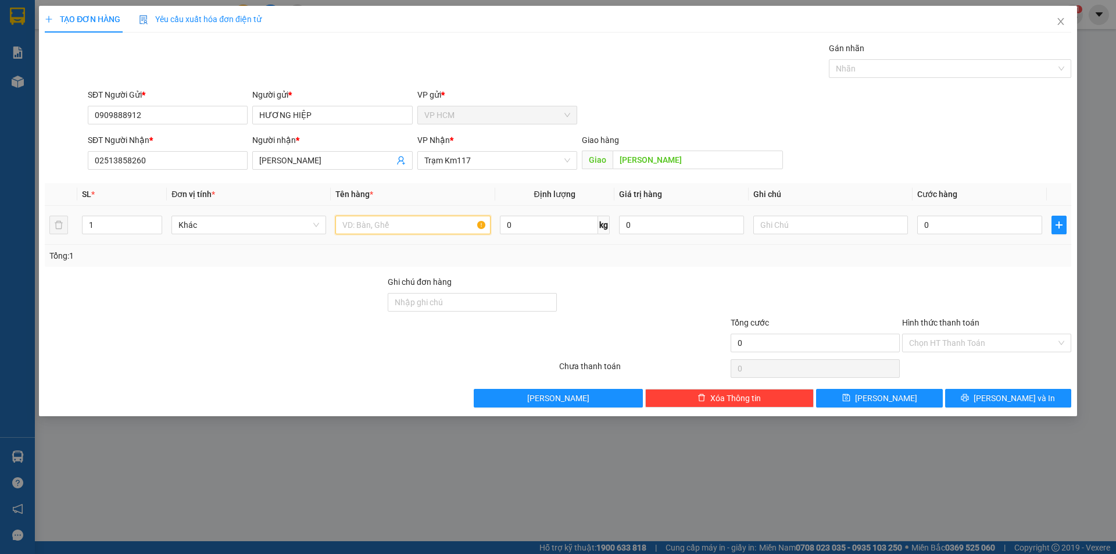
drag, startPoint x: 422, startPoint y: 230, endPoint x: 461, endPoint y: 208, distance: 44.8
click at [422, 229] on input "text" at bounding box center [412, 225] width 155 height 19
drag, startPoint x: 923, startPoint y: 66, endPoint x: 913, endPoint y: 72, distance: 11.8
click at [922, 66] on div at bounding box center [944, 69] width 225 height 14
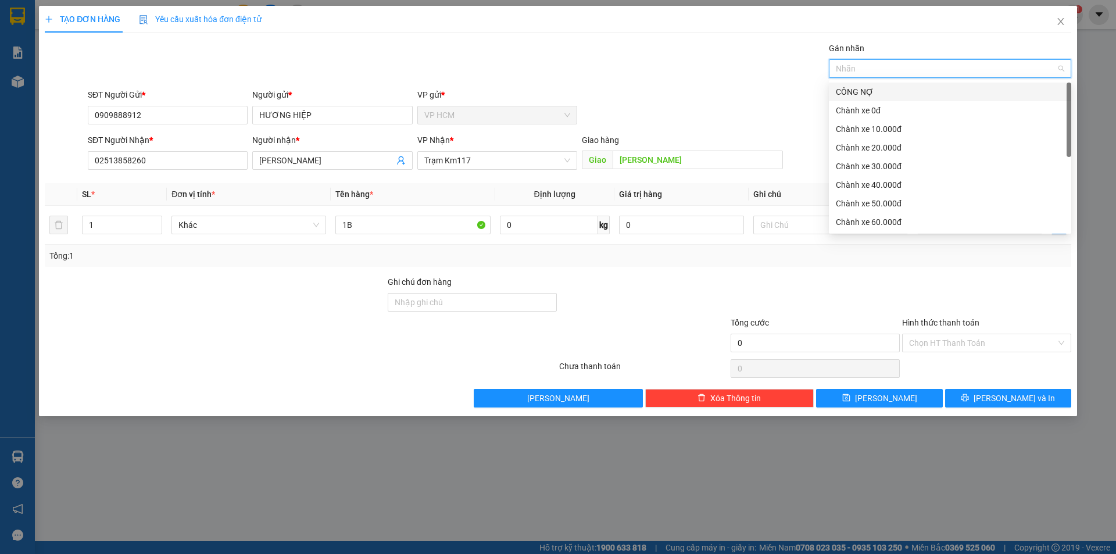
click at [880, 96] on div "CÔNG NỢ" at bounding box center [950, 91] width 228 height 13
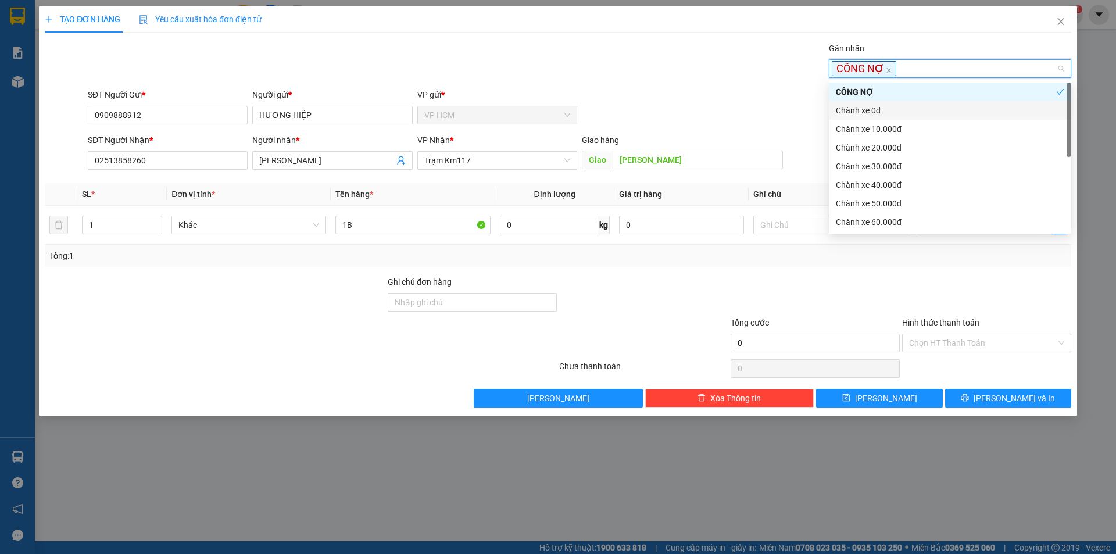
click at [863, 118] on div "Chành xe 0đ" at bounding box center [950, 110] width 242 height 19
click at [863, 107] on div "Chành xe 0đ" at bounding box center [946, 110] width 220 height 13
drag, startPoint x: 863, startPoint y: 131, endPoint x: 554, endPoint y: 43, distance: 320.9
click at [856, 131] on div "Chành xe 10.000đ" at bounding box center [950, 129] width 228 height 13
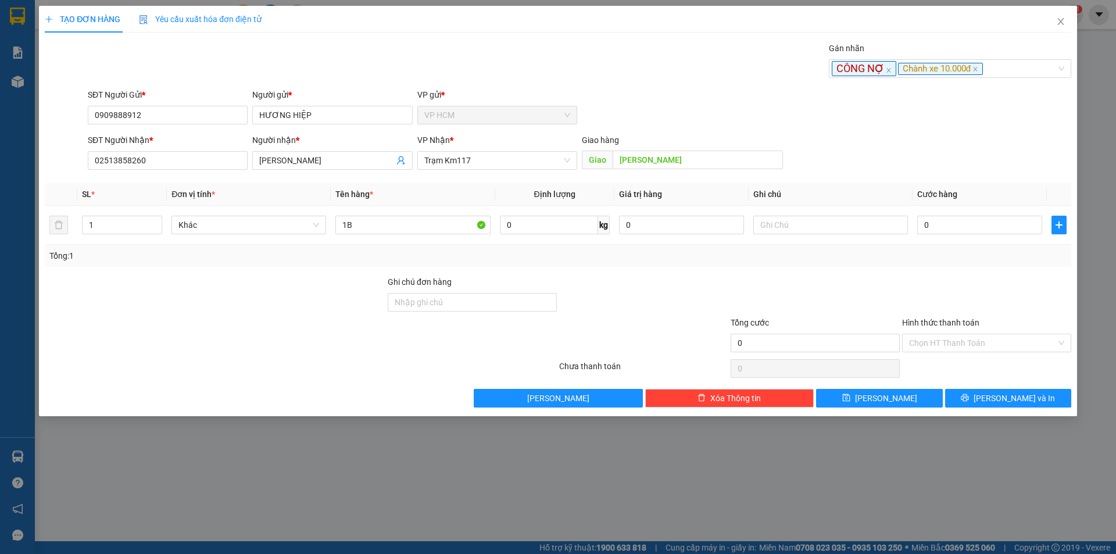
drag, startPoint x: 554, startPoint y: 43, endPoint x: 884, endPoint y: 251, distance: 390.0
click at [565, 53] on div "Gán nhãn CÔNG NỢ Chành xe 10.000đ" at bounding box center [579, 62] width 988 height 41
click at [948, 233] on input "0" at bounding box center [979, 225] width 125 height 19
click at [930, 303] on div at bounding box center [986, 296] width 171 height 41
click at [925, 353] on div "Hình thức thanh toán Chọn HT Thanh Toán" at bounding box center [986, 336] width 169 height 41
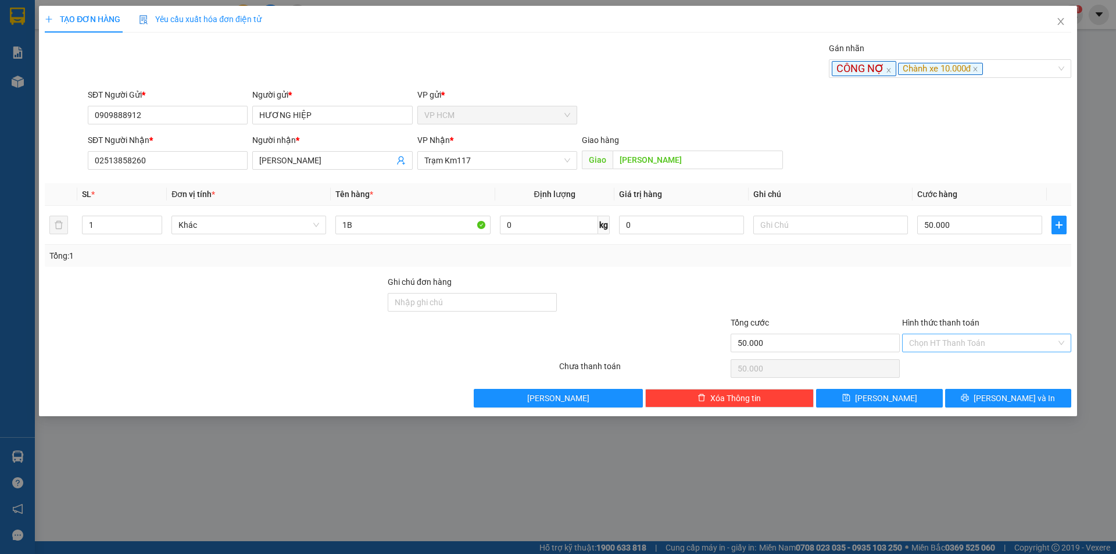
click at [930, 347] on input "Hình thức thanh toán" at bounding box center [982, 342] width 147 height 17
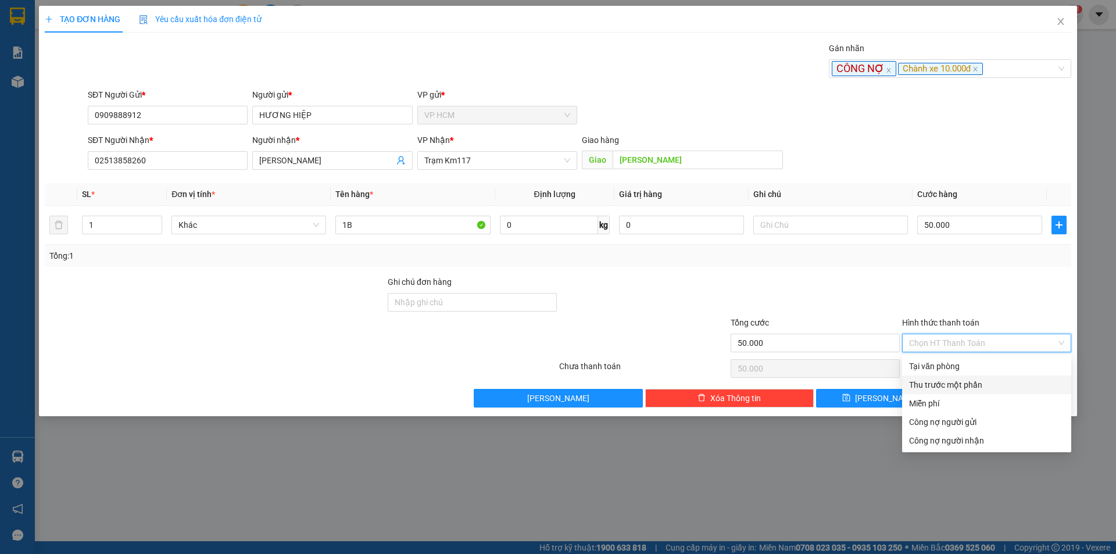
click at [931, 385] on div "Thu trước một phần" at bounding box center [986, 384] width 155 height 13
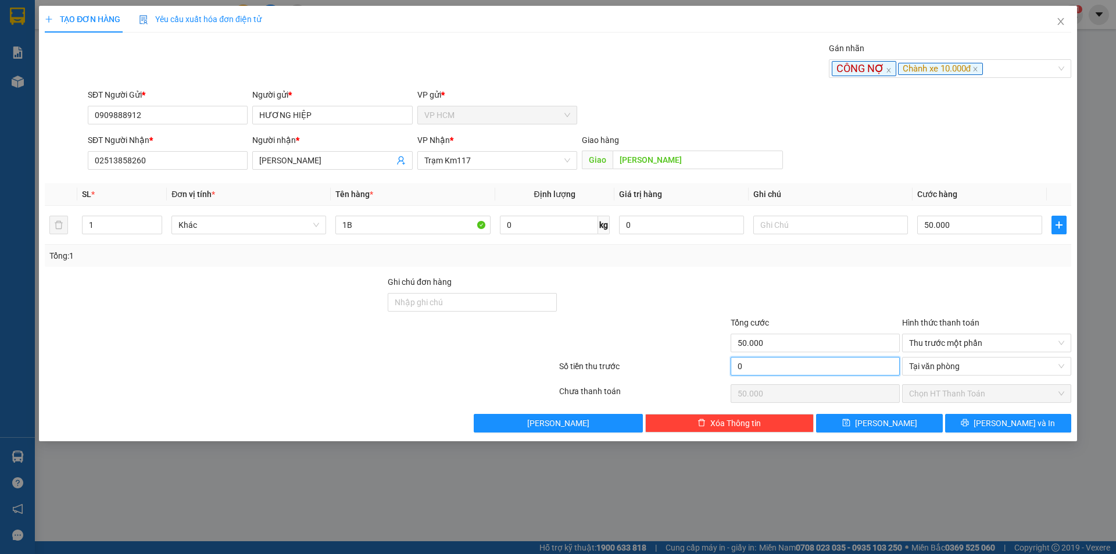
click at [847, 364] on input "0" at bounding box center [815, 366] width 169 height 19
click at [848, 289] on div at bounding box center [815, 296] width 171 height 41
click at [1037, 431] on button "[PERSON_NAME] và In" at bounding box center [1008, 423] width 126 height 19
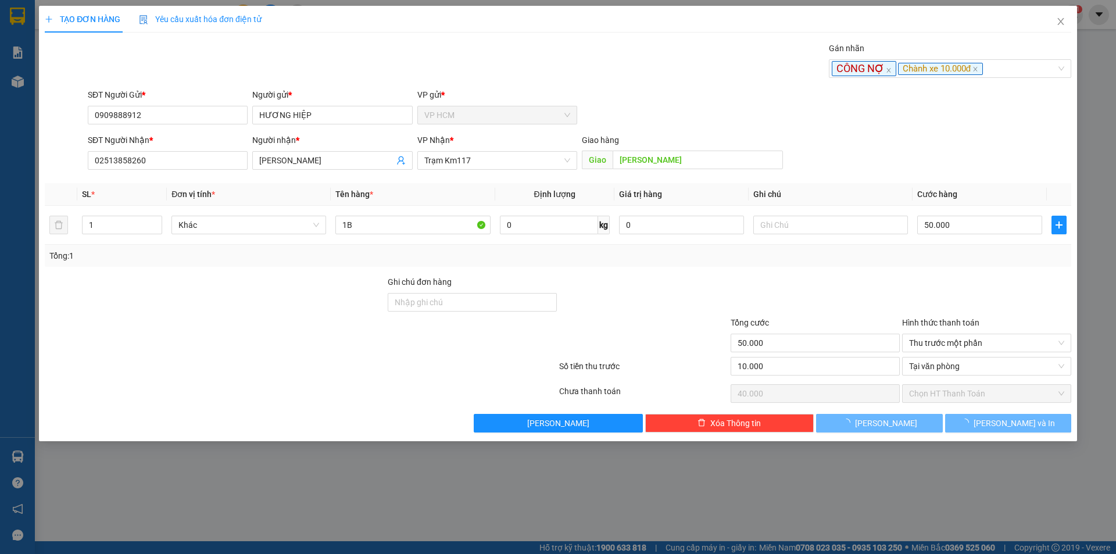
click at [556, 21] on body "Kết quả tìm kiếm ( 88 ) Bộ lọc Ngày tạo đơn gần nhất Mã ĐH Trạng thái Món hàng …" at bounding box center [558, 277] width 1116 height 554
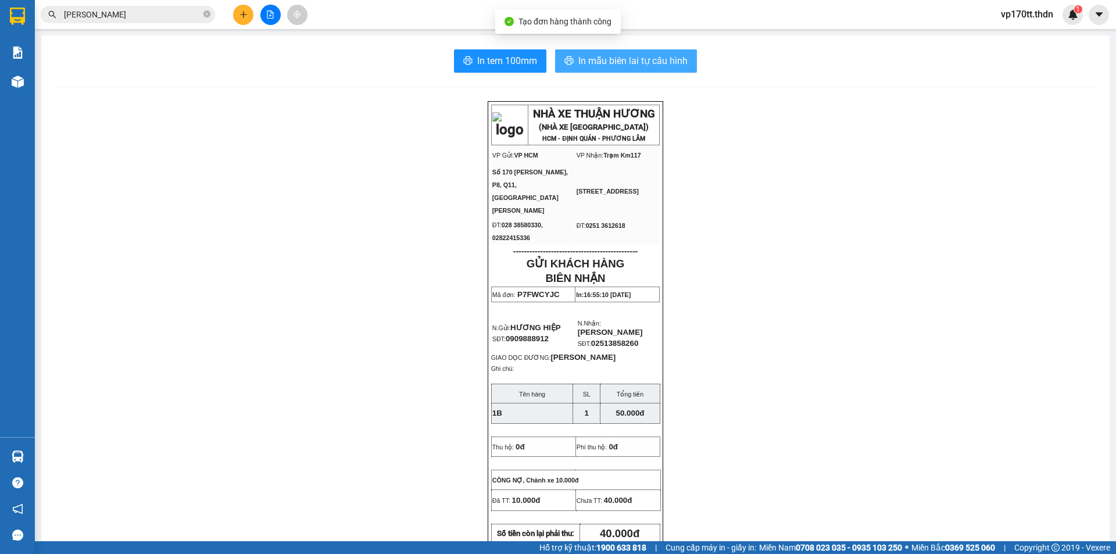
click at [588, 68] on span "In mẫu biên lai tự cấu hình" at bounding box center [632, 60] width 109 height 15
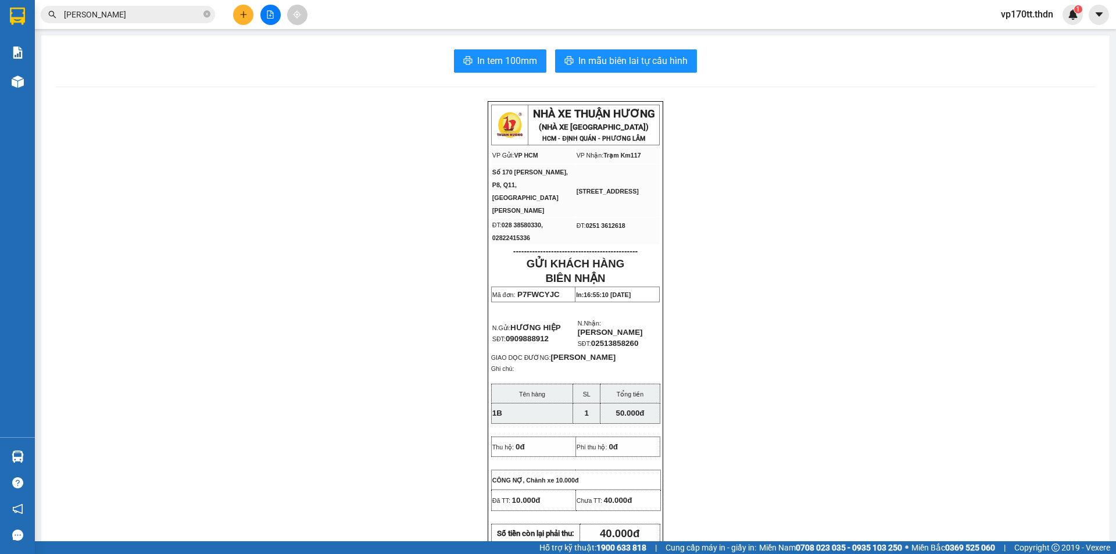
click at [159, 15] on input "[PERSON_NAME]" at bounding box center [132, 14] width 137 height 13
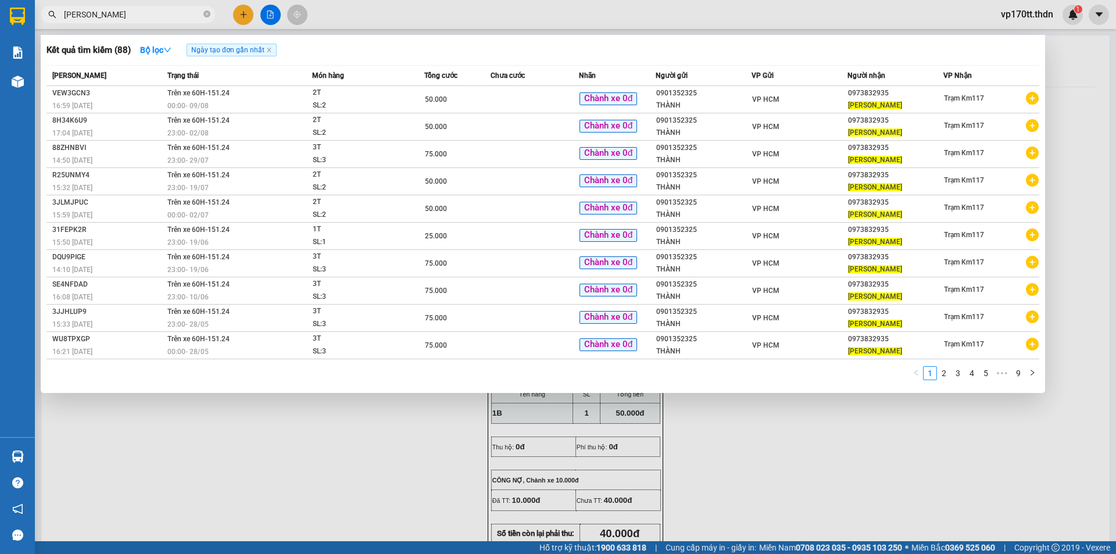
click at [159, 15] on input "[PERSON_NAME]" at bounding box center [132, 14] width 137 height 13
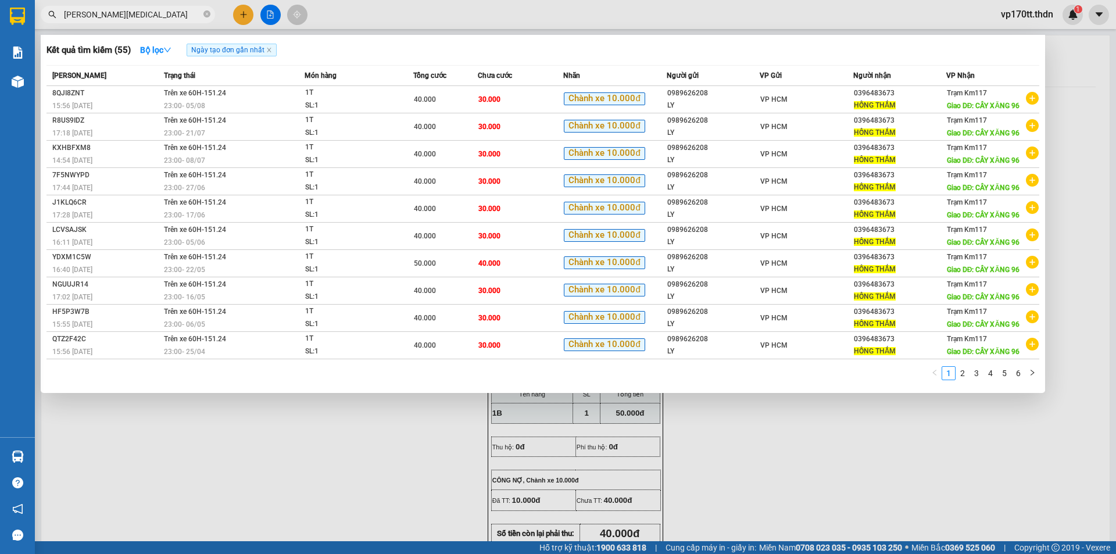
click at [244, 12] on div at bounding box center [558, 277] width 1116 height 554
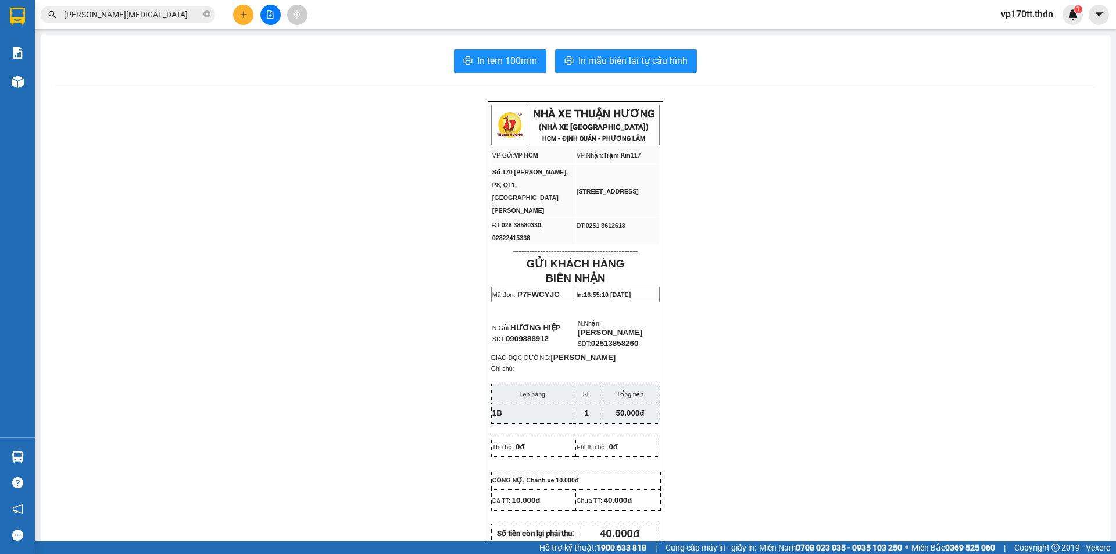
click at [244, 12] on icon "plus" at bounding box center [243, 14] width 8 height 8
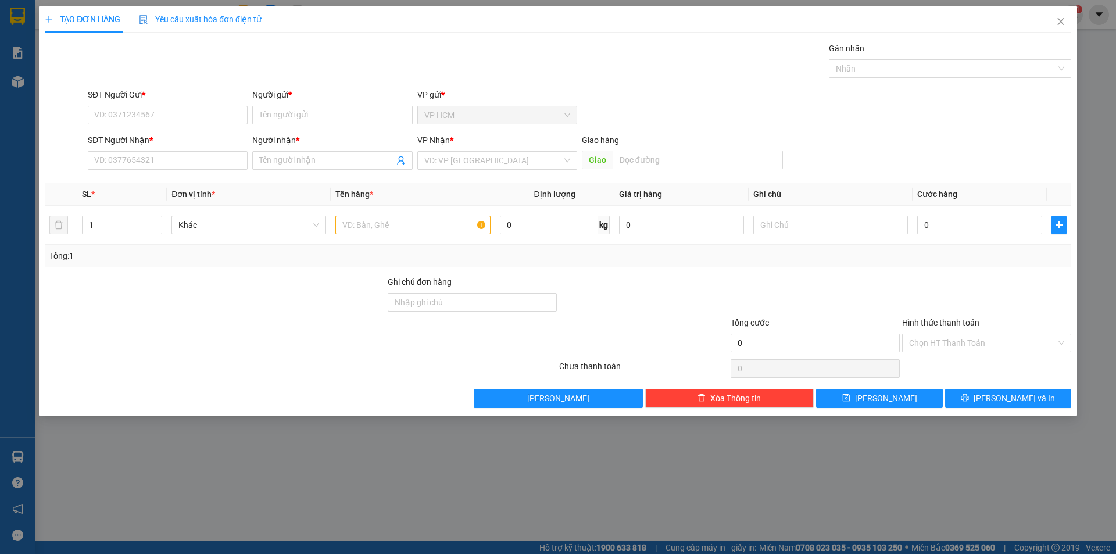
click at [126, 126] on div "SĐT Người Gửi * VD: 0371234567" at bounding box center [168, 108] width 160 height 41
click at [133, 113] on input "SĐT Người Gửi *" at bounding box center [168, 115] width 160 height 19
click at [179, 142] on div "0989626208 - LY" at bounding box center [168, 138] width 146 height 13
click at [928, 74] on div at bounding box center [944, 69] width 225 height 14
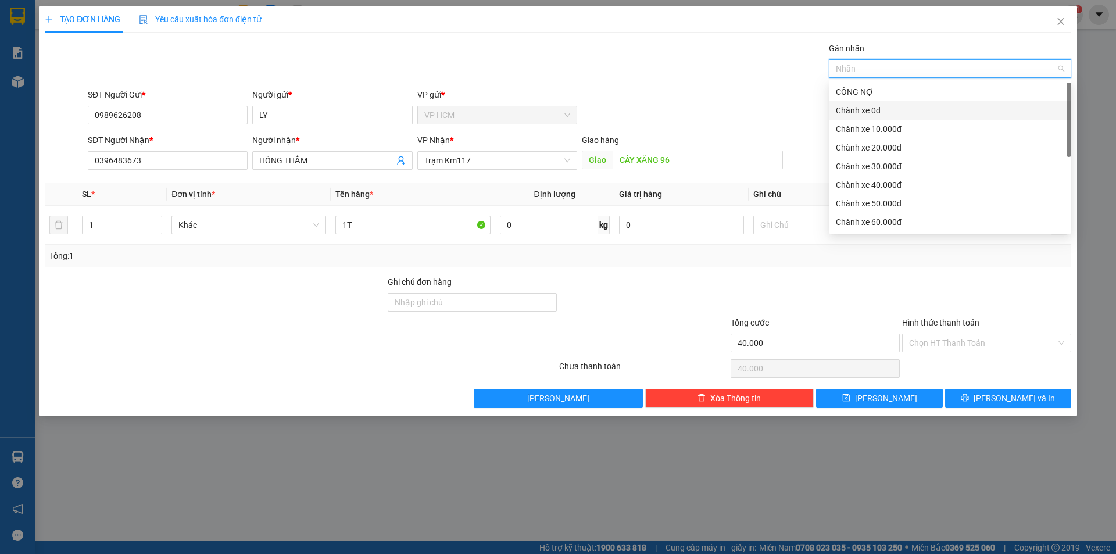
click at [884, 110] on div "Chành xe 0đ" at bounding box center [950, 110] width 228 height 13
click at [884, 128] on div "Chành xe 10.000đ" at bounding box center [950, 129] width 228 height 13
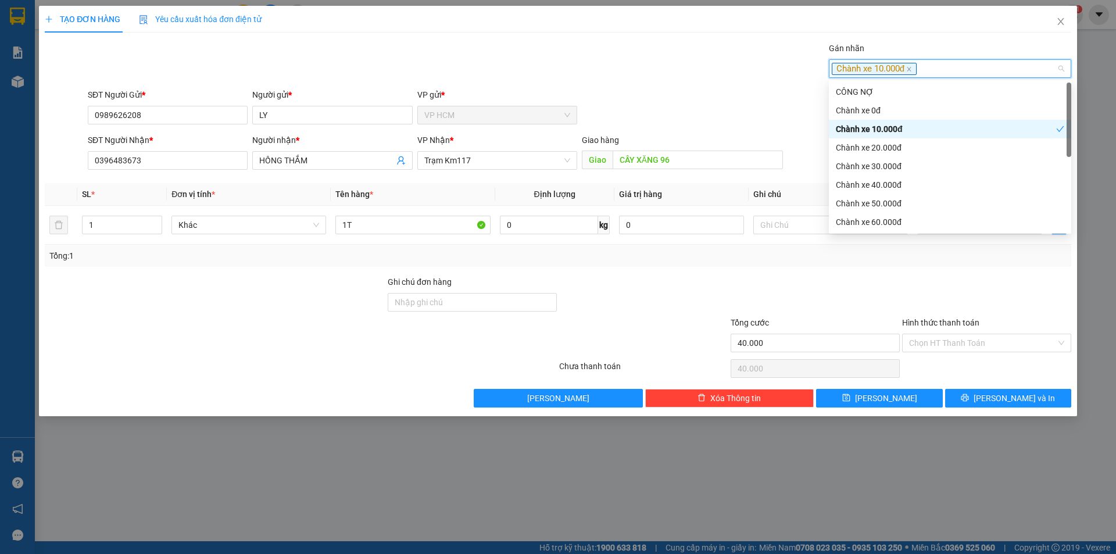
click at [595, 50] on div "Gán nhãn Chành xe 10.000đ" at bounding box center [579, 62] width 988 height 41
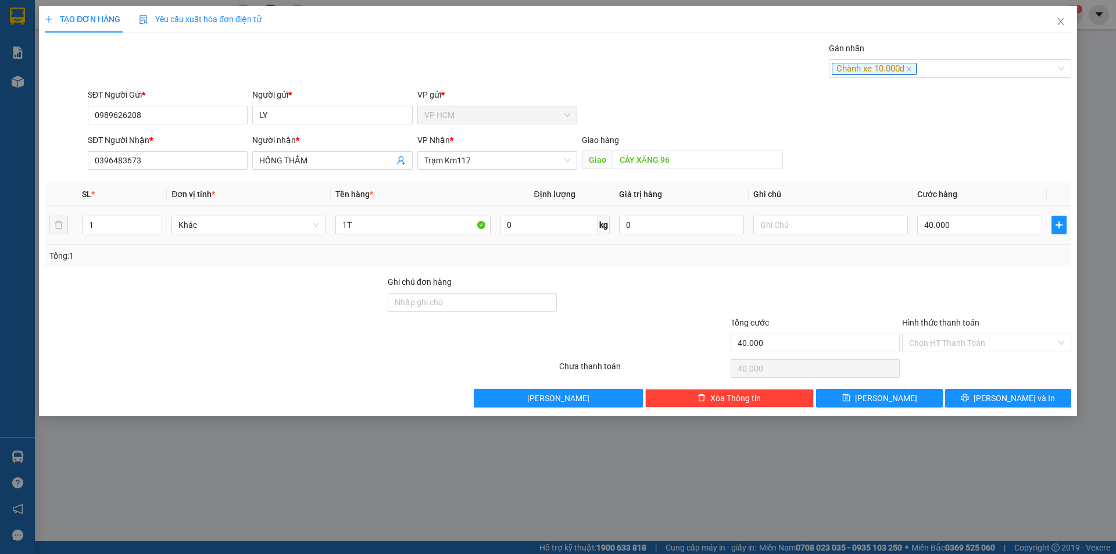
click at [934, 234] on div "40.000" at bounding box center [979, 224] width 125 height 23
click at [959, 343] on input "Hình thức thanh toán" at bounding box center [982, 342] width 147 height 17
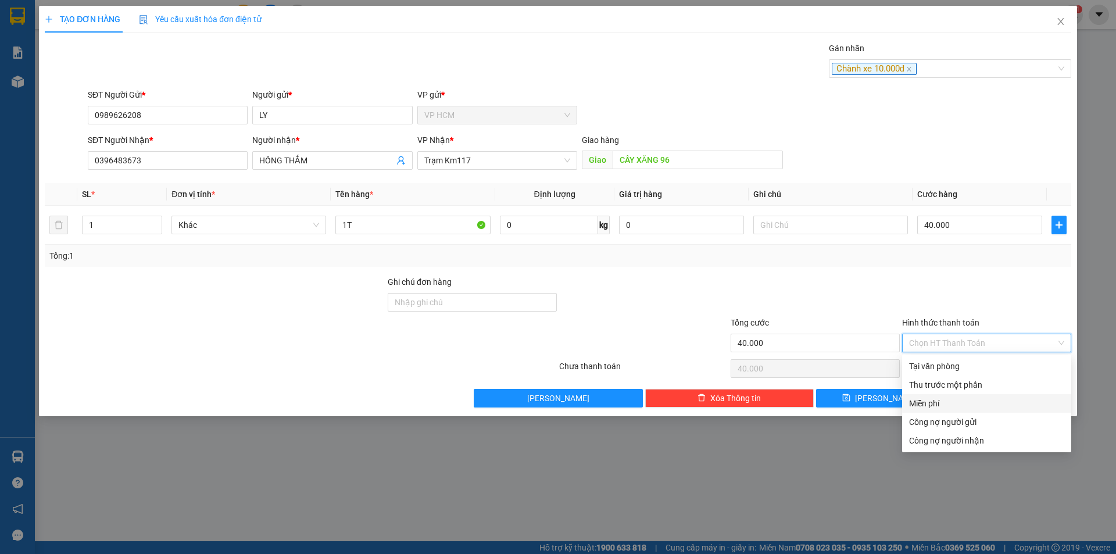
click at [936, 396] on div "Miễn phí" at bounding box center [986, 403] width 169 height 19
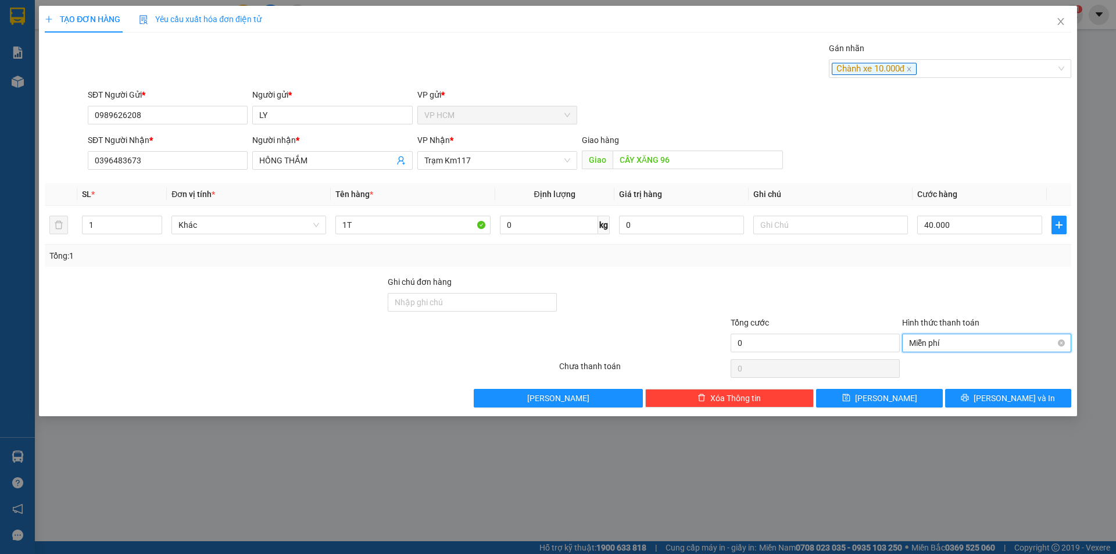
click at [936, 350] on span "Miễn phí" at bounding box center [986, 342] width 155 height 17
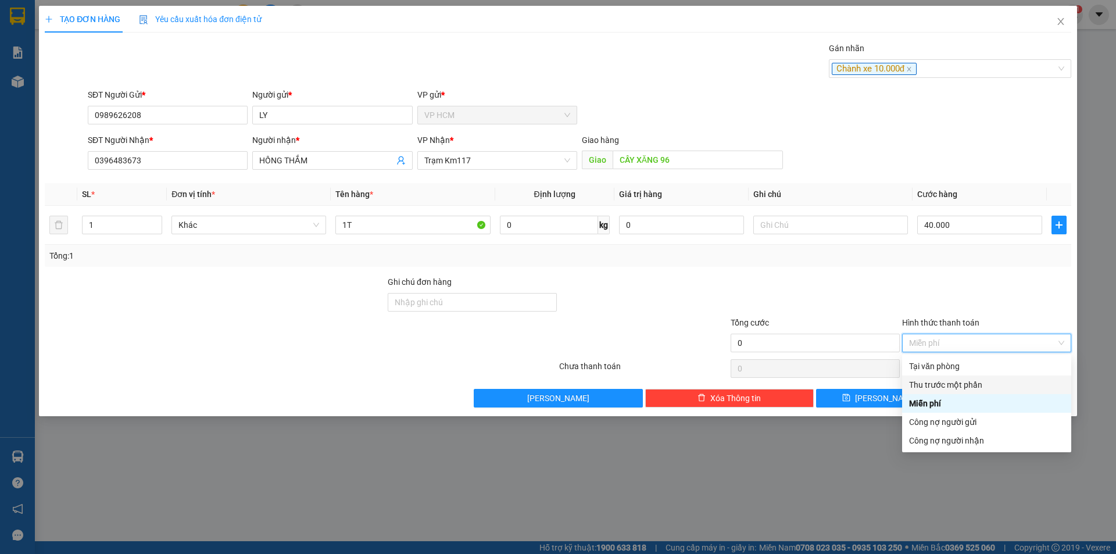
click at [937, 384] on div "Thu trước một phần" at bounding box center [986, 384] width 155 height 13
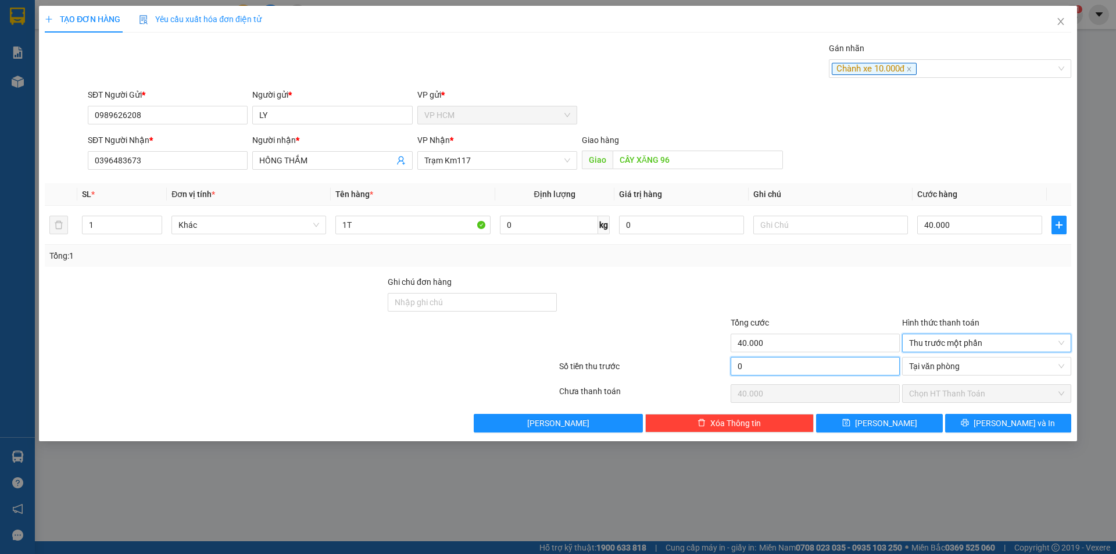
click at [858, 369] on input "0" at bounding box center [815, 366] width 169 height 19
click at [850, 277] on div at bounding box center [815, 296] width 171 height 41
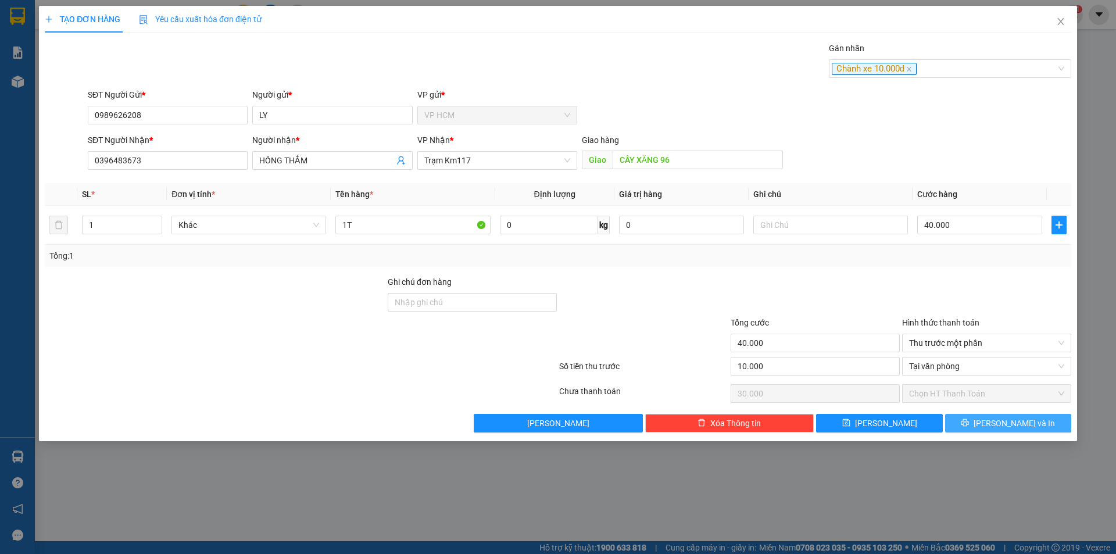
drag, startPoint x: 999, startPoint y: 428, endPoint x: 978, endPoint y: 405, distance: 30.9
click at [999, 428] on span "[PERSON_NAME] và In" at bounding box center [1014, 423] width 81 height 13
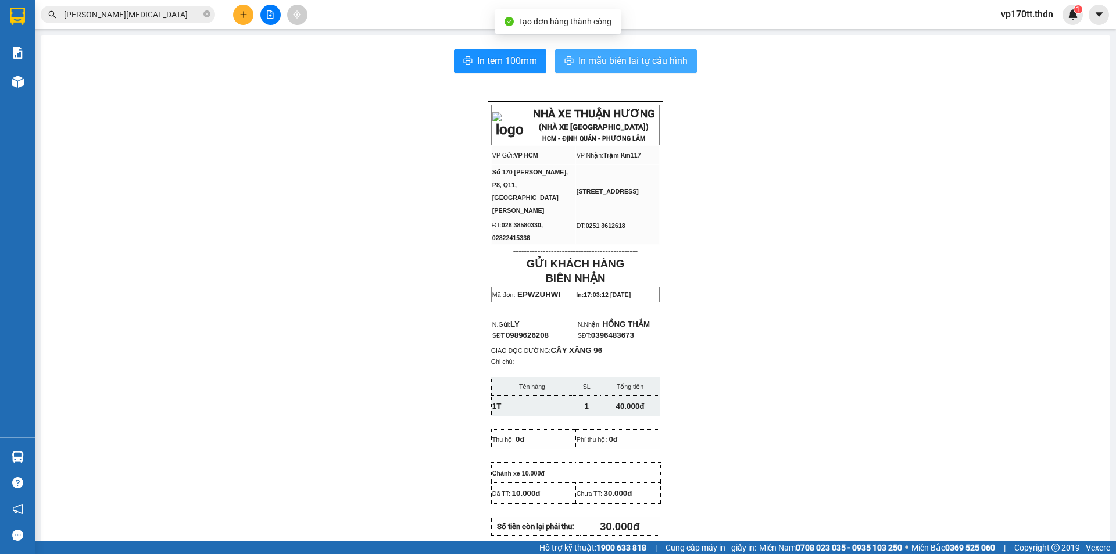
click at [623, 61] on span "In mẫu biên lai tự cấu hình" at bounding box center [632, 60] width 109 height 15
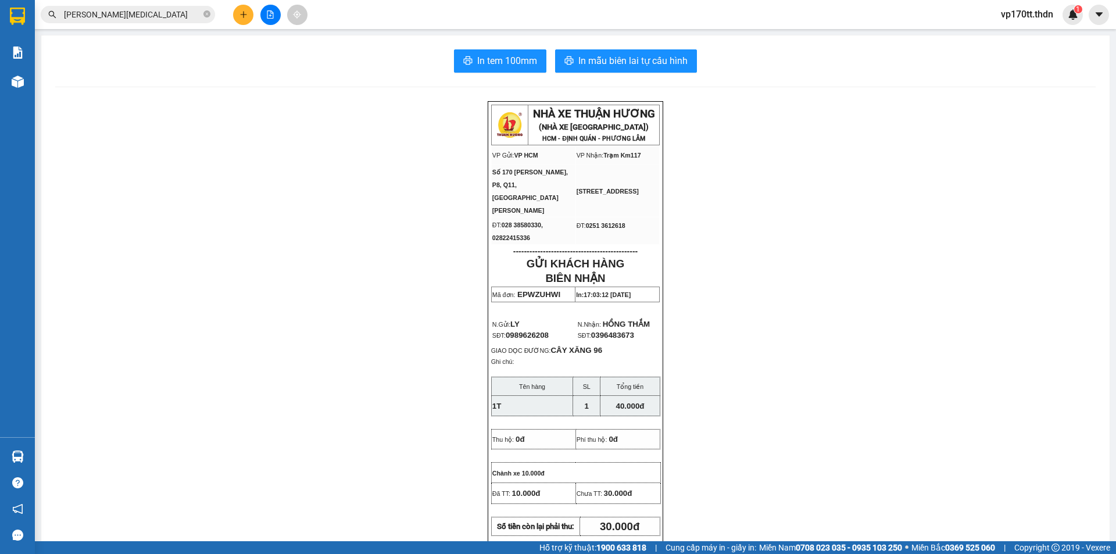
click at [244, 20] on button at bounding box center [243, 15] width 20 height 20
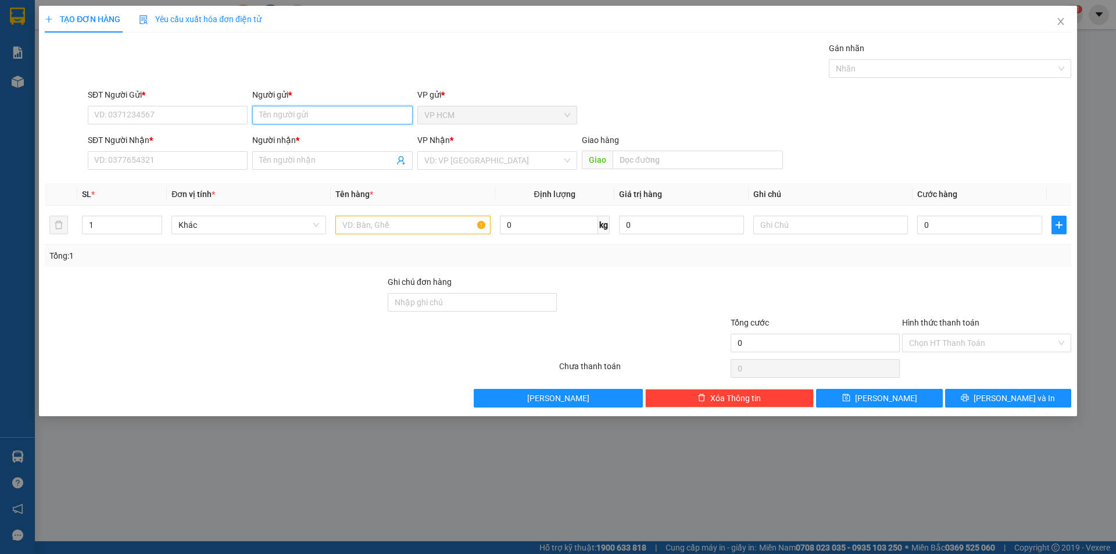
click at [281, 110] on input "Người gửi *" at bounding box center [332, 115] width 160 height 19
click at [314, 137] on div "[PERSON_NAME] - 0937221822" at bounding box center [332, 138] width 146 height 13
click at [406, 159] on span at bounding box center [332, 160] width 160 height 19
click at [403, 160] on icon "user-add" at bounding box center [400, 160] width 9 height 9
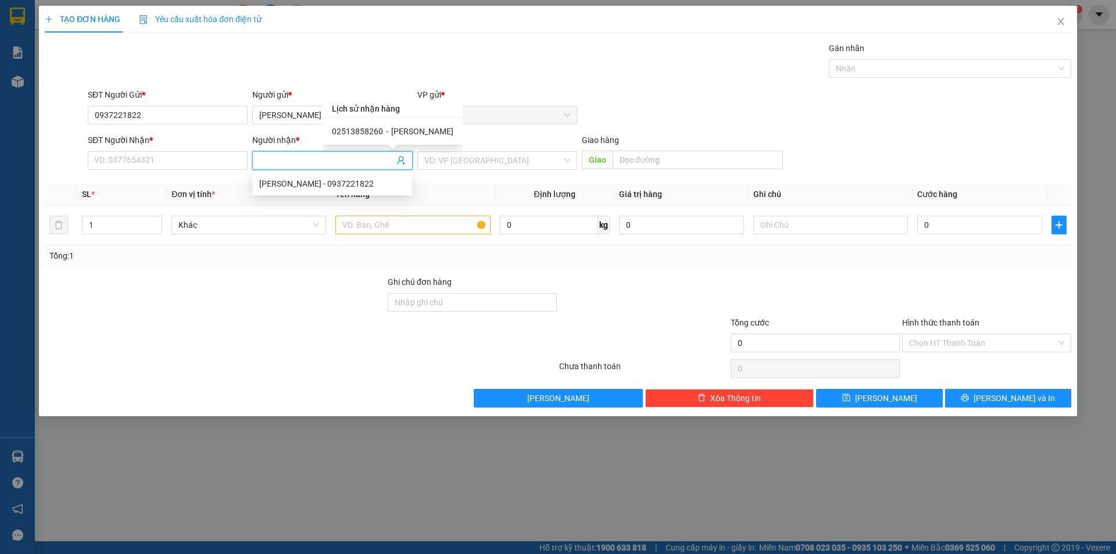
click at [396, 127] on span "[PERSON_NAME]" at bounding box center [422, 131] width 62 height 9
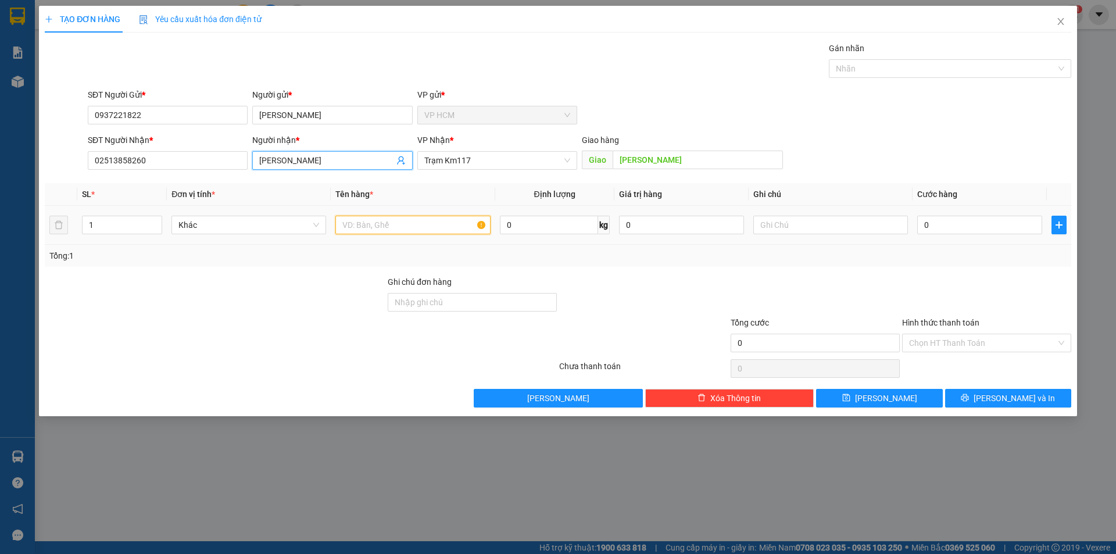
click at [406, 226] on input "text" at bounding box center [412, 225] width 155 height 19
click at [904, 55] on div "Gán nhãn" at bounding box center [950, 50] width 242 height 17
click at [903, 64] on div at bounding box center [944, 69] width 225 height 14
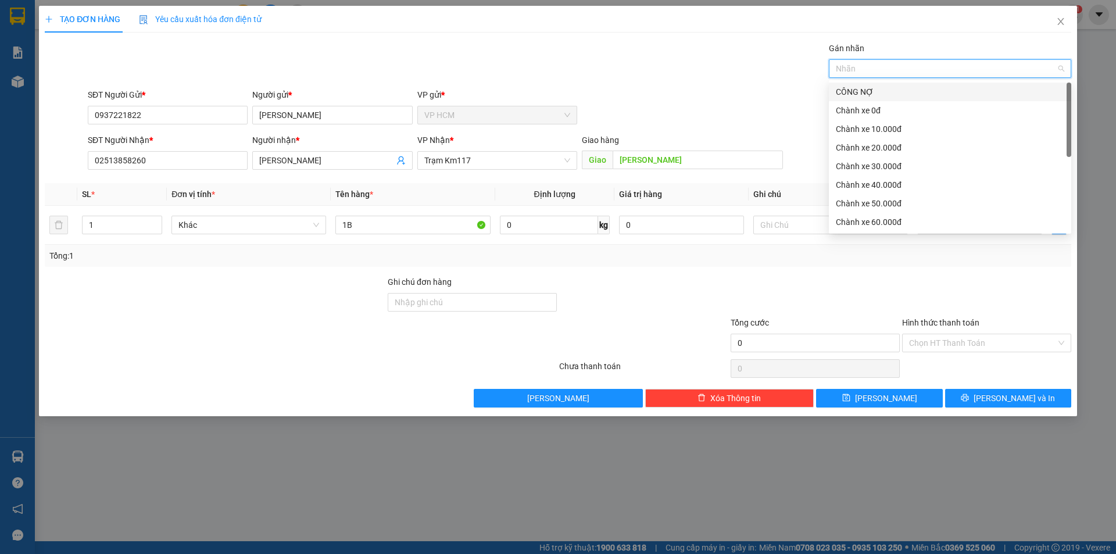
click at [881, 88] on div "CÔNG NỢ" at bounding box center [950, 91] width 228 height 13
click at [883, 132] on div "Chành xe 10.000đ" at bounding box center [950, 129] width 228 height 13
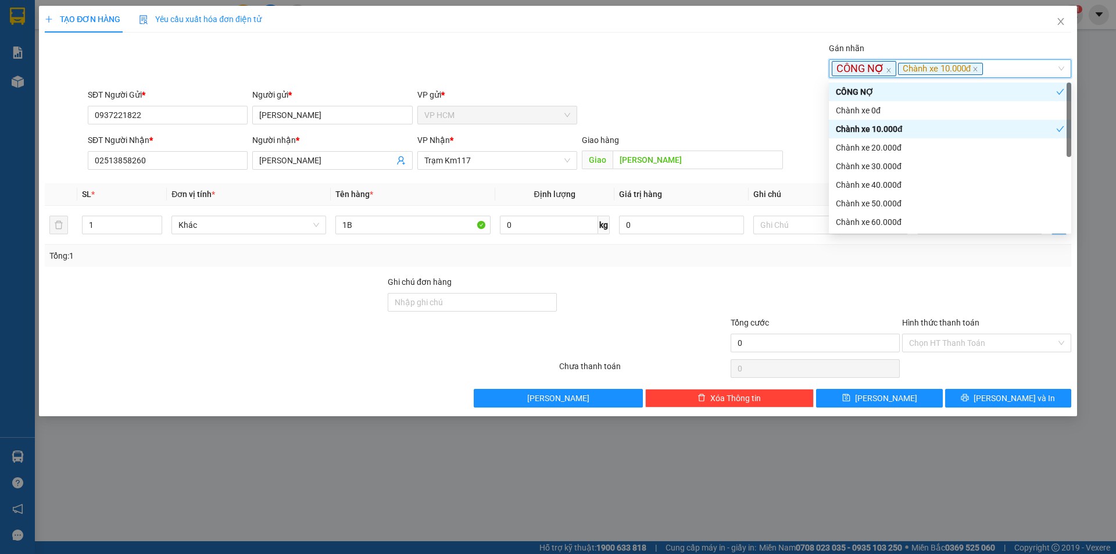
click at [639, 80] on div "Gán nhãn CÔNG NỢ, Chành xe 10.000đ CÔNG NỢ Chành xe 10.000đ" at bounding box center [579, 62] width 988 height 41
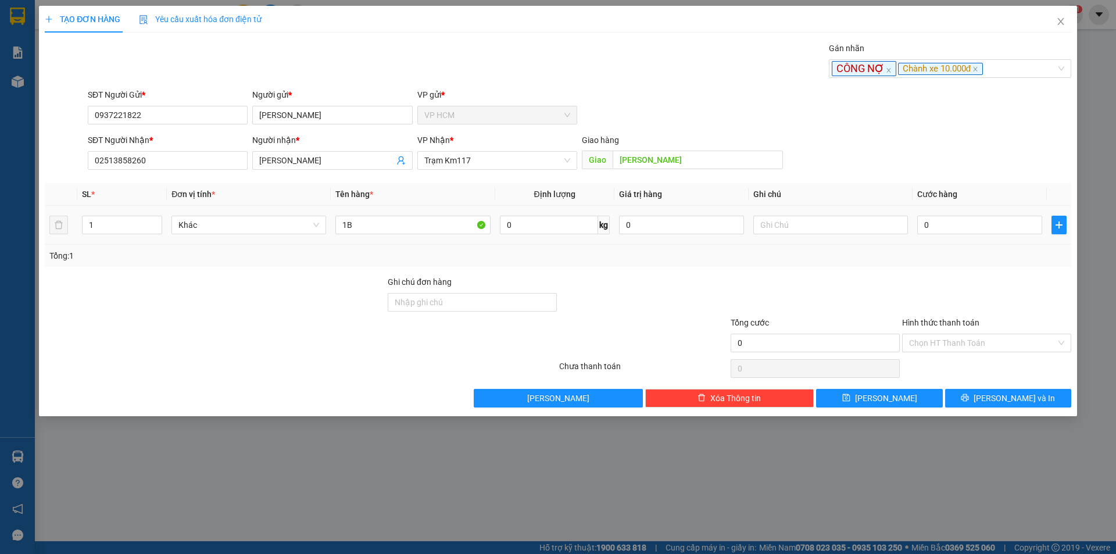
click at [957, 213] on div "0" at bounding box center [979, 224] width 125 height 23
click at [961, 226] on input "0" at bounding box center [979, 225] width 125 height 19
drag, startPoint x: 951, startPoint y: 278, endPoint x: 954, endPoint y: 356, distance: 78.0
click at [951, 279] on div at bounding box center [986, 296] width 171 height 41
click at [954, 357] on div "Chọn HT Thanh Toán" at bounding box center [986, 368] width 171 height 23
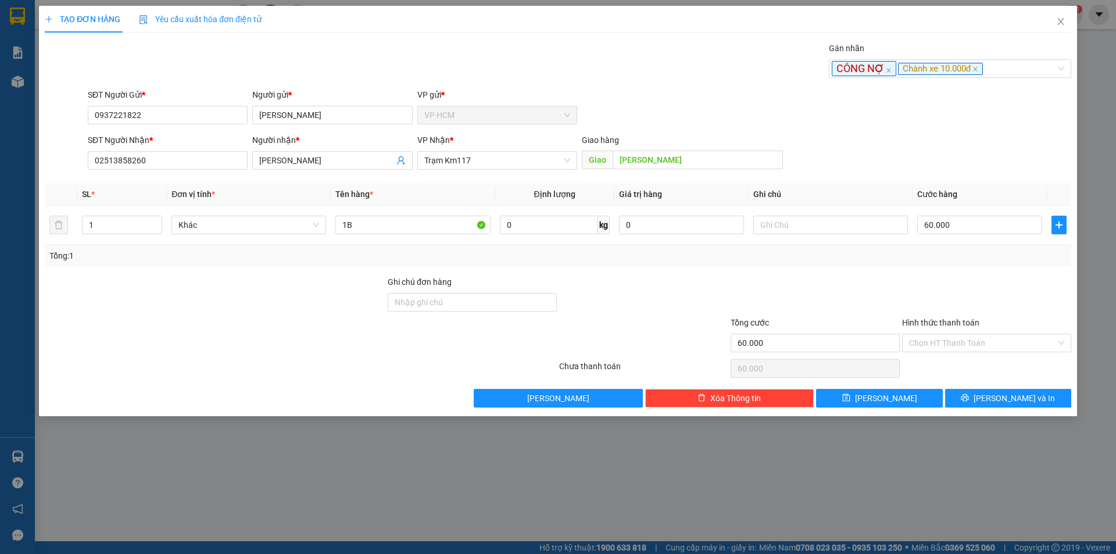
click at [952, 349] on input "Hình thức thanh toán" at bounding box center [982, 342] width 147 height 17
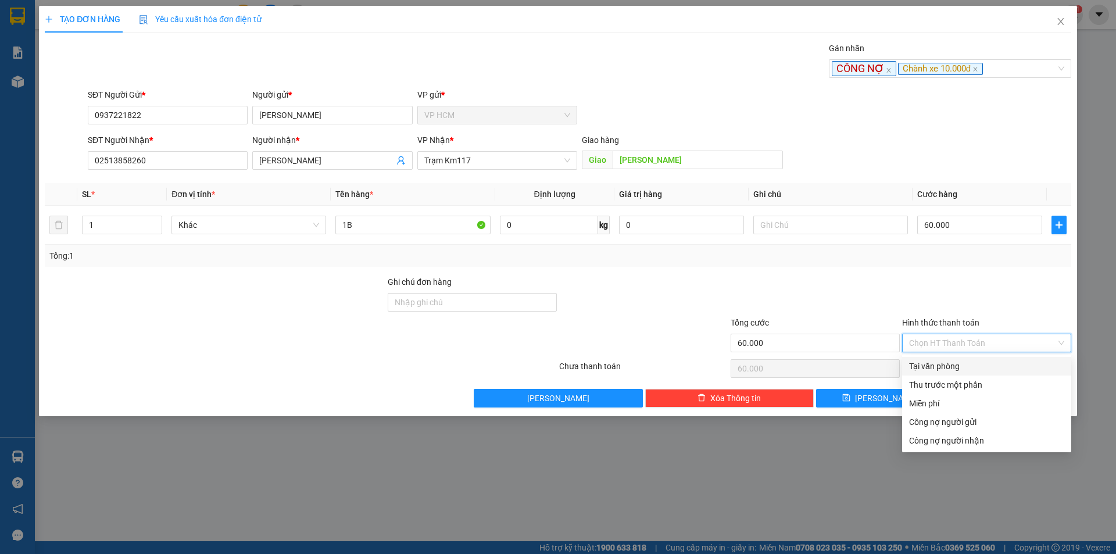
click at [947, 371] on div "Tại văn phòng" at bounding box center [986, 366] width 155 height 13
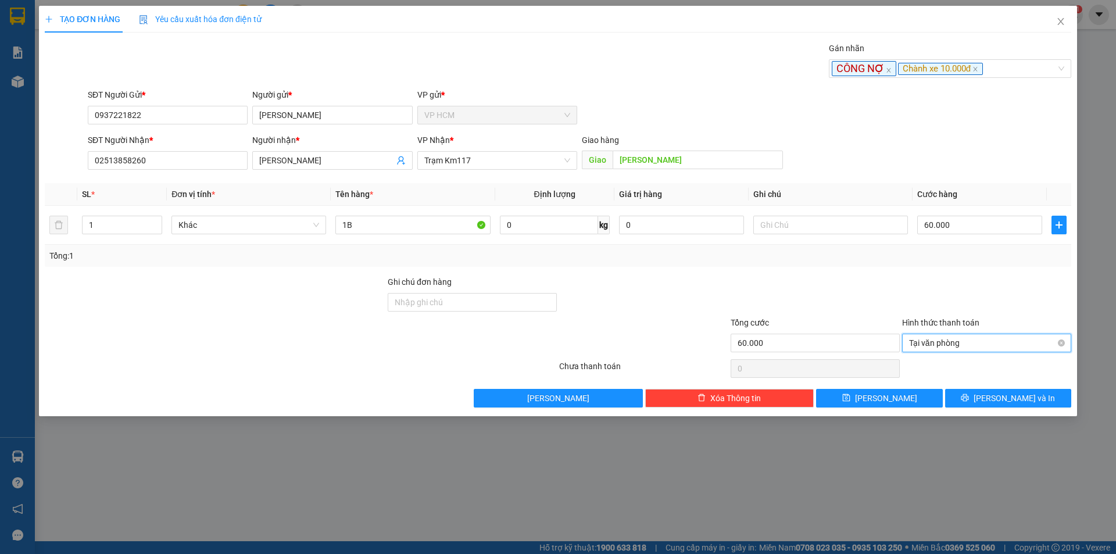
click at [927, 339] on span "Tại văn phòng" at bounding box center [986, 342] width 155 height 17
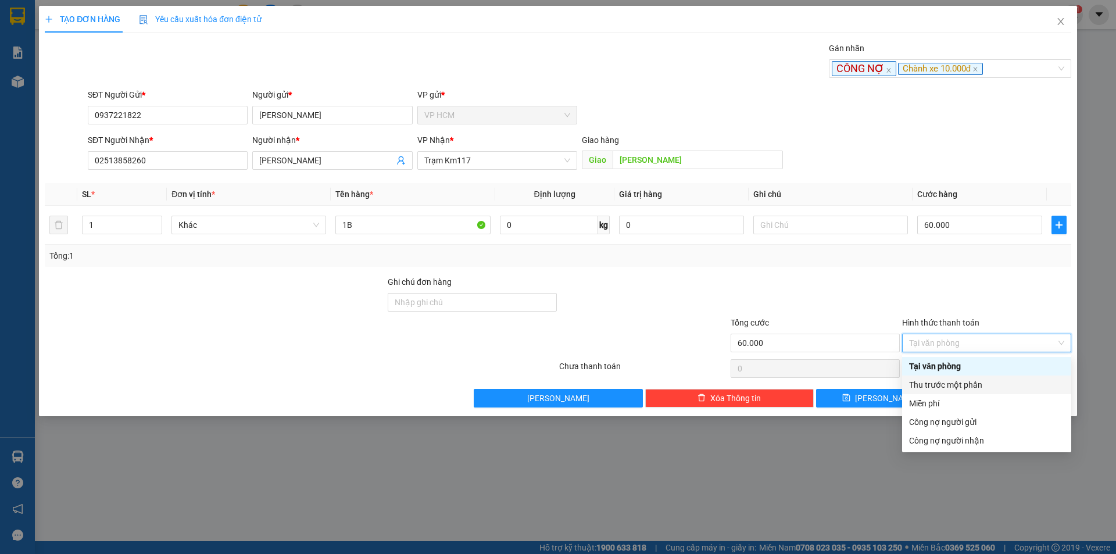
click at [934, 381] on div "Thu trước một phần" at bounding box center [986, 384] width 155 height 13
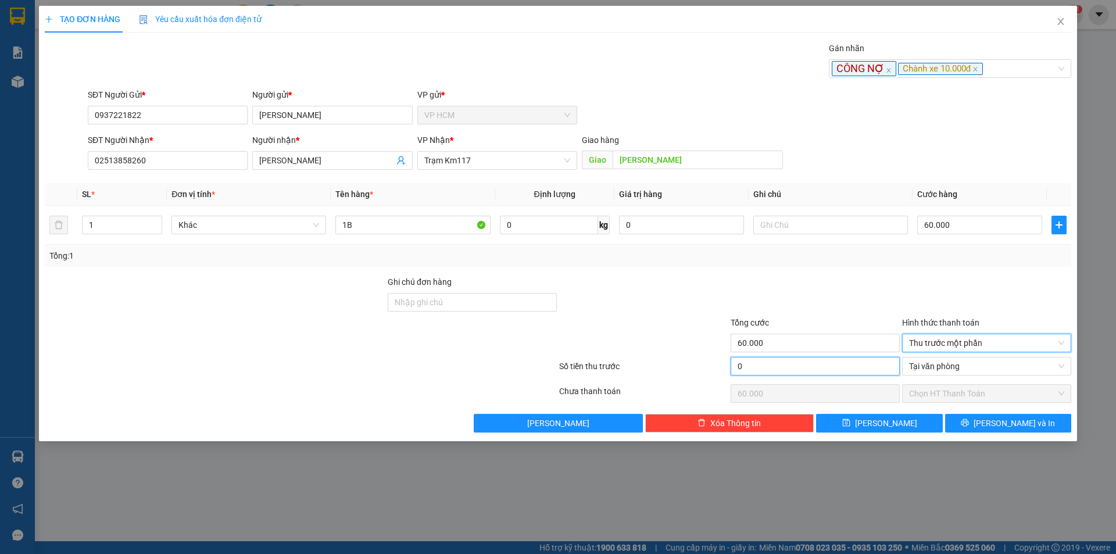
click at [817, 370] on input "0" at bounding box center [815, 366] width 169 height 19
drag, startPoint x: 815, startPoint y: 330, endPoint x: 825, endPoint y: 330, distance: 9.9
click at [815, 330] on div "Tổng cước" at bounding box center [815, 324] width 169 height 17
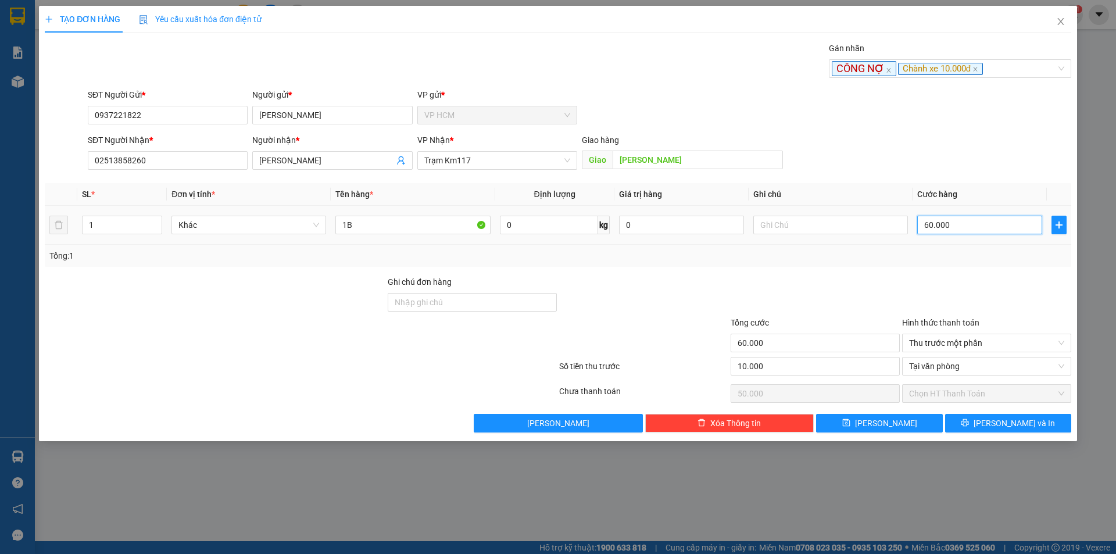
click at [966, 230] on input "60.000" at bounding box center [979, 225] width 125 height 19
click at [940, 277] on div at bounding box center [986, 296] width 171 height 41
click at [994, 417] on button "[PERSON_NAME] và In" at bounding box center [1008, 423] width 126 height 19
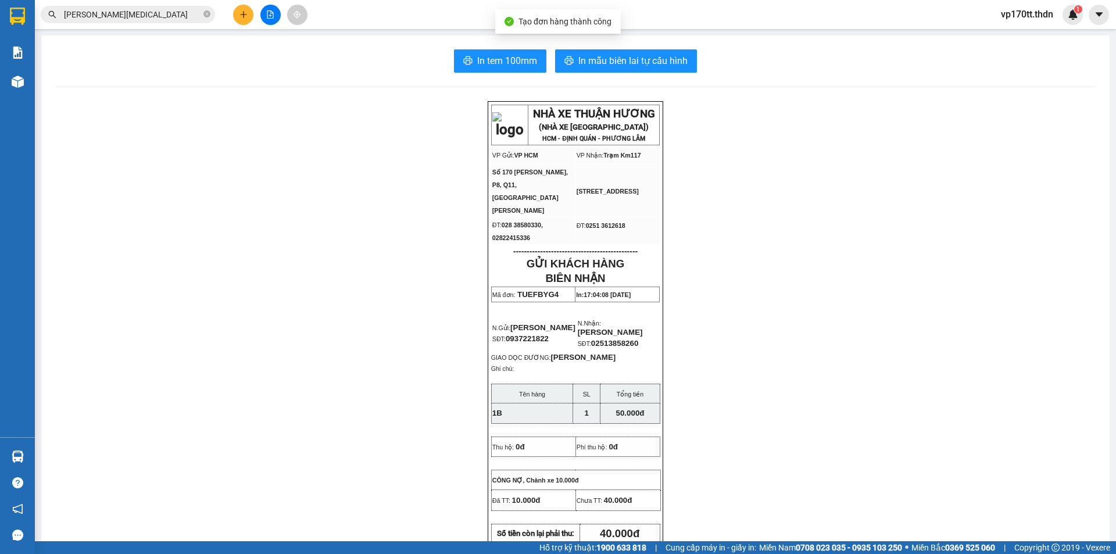
click at [621, 73] on div "In tem 100mm In mẫu biên lai tự cấu hình NHÀ XE THUẬN HƯƠNG (NHÀ XE [GEOGRAPHIC…" at bounding box center [575, 538] width 1068 height 1007
click at [621, 68] on span "In mẫu biên lai tự cấu hình" at bounding box center [632, 60] width 109 height 15
click at [235, 15] on button at bounding box center [243, 15] width 20 height 20
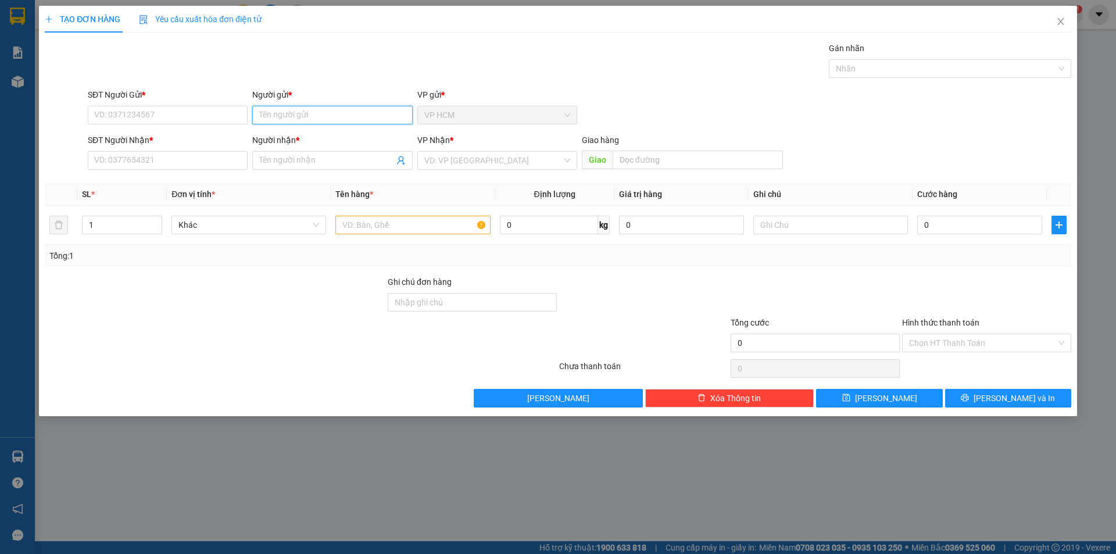
click at [333, 119] on input "Người gửi *" at bounding box center [332, 115] width 160 height 19
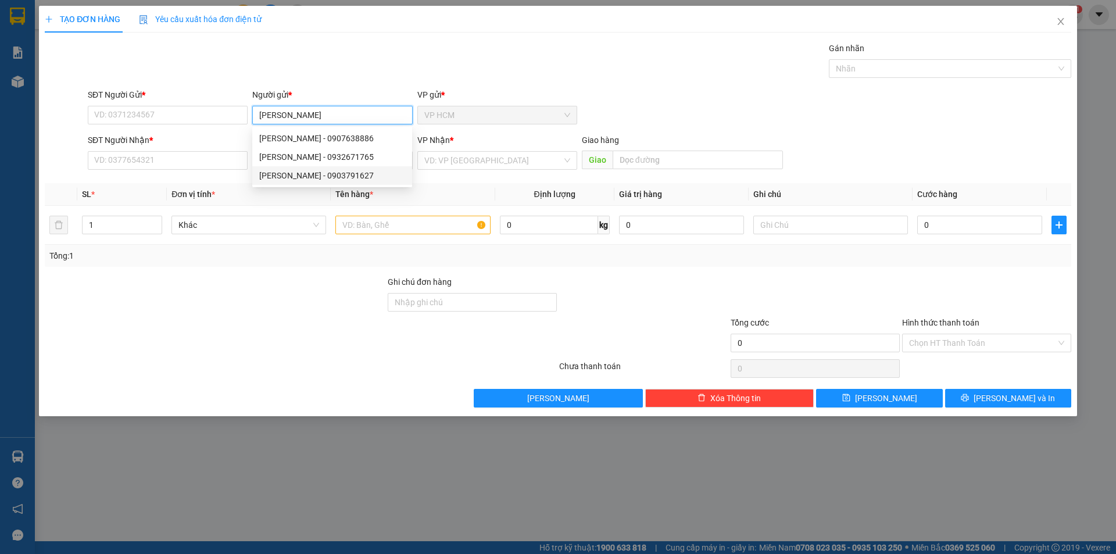
click at [348, 177] on div "[PERSON_NAME] - 0903791627" at bounding box center [332, 175] width 146 height 13
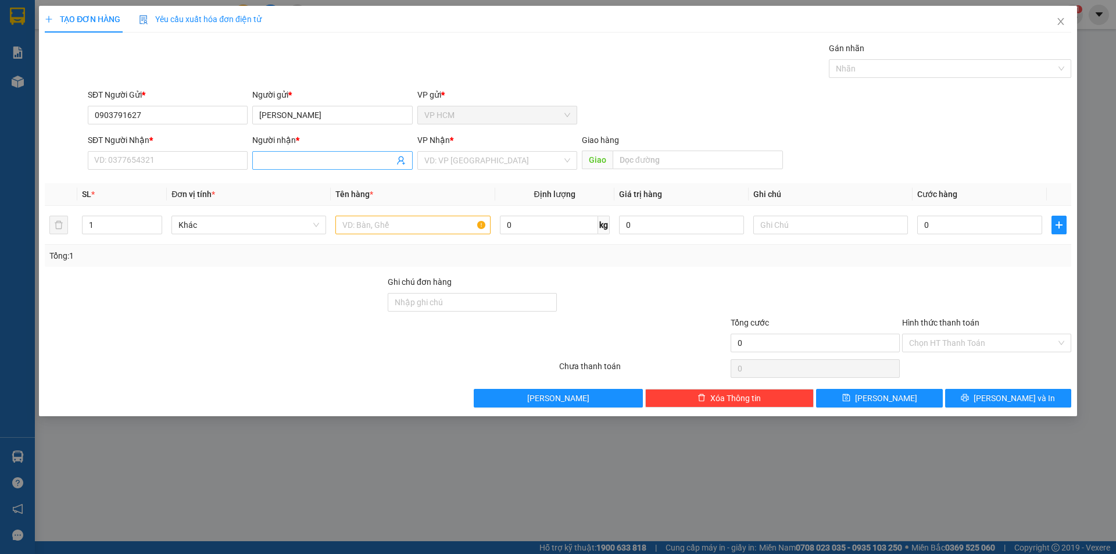
click at [401, 162] on icon "user-add" at bounding box center [400, 160] width 9 height 9
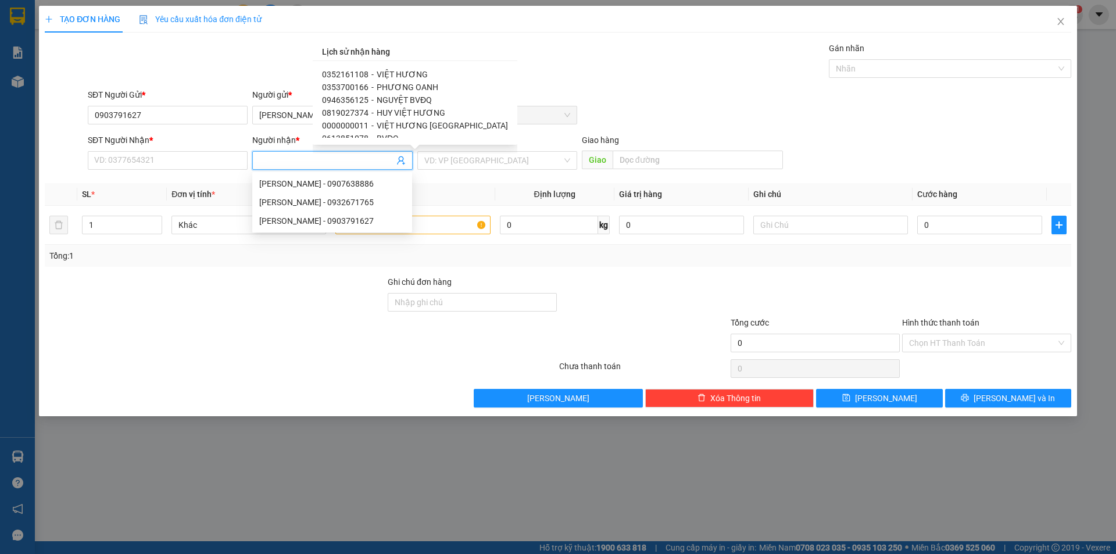
click at [394, 75] on span "VIỆT HƯƠNG" at bounding box center [402, 74] width 51 height 9
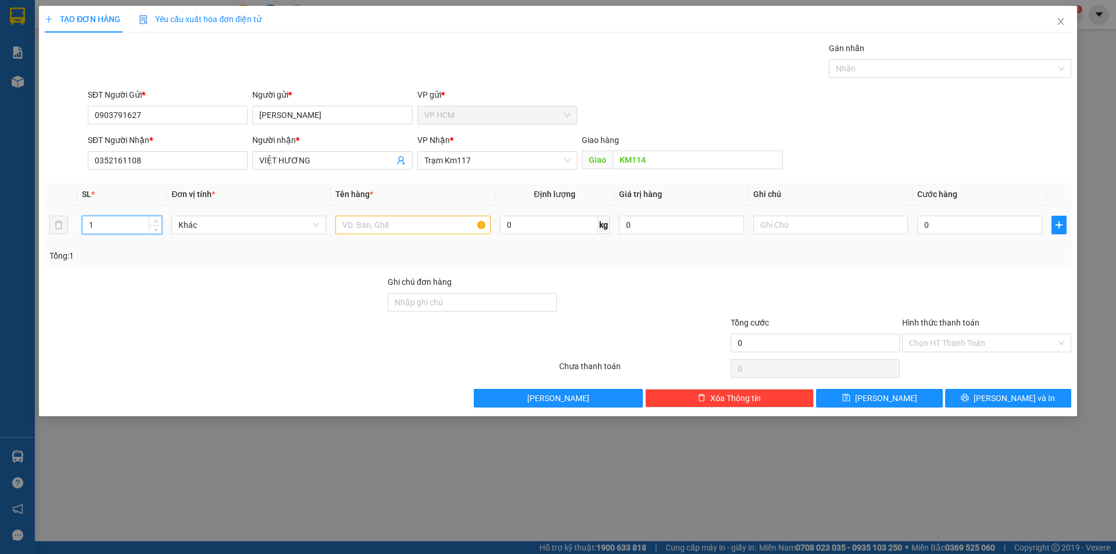
drag, startPoint x: 139, startPoint y: 216, endPoint x: 0, endPoint y: 259, distance: 145.6
click at [0, 259] on div "TẠO ĐƠN HÀNG Yêu cầu xuất hóa đơn điện tử Transit Pickup Surcharge Ids Transit …" at bounding box center [558, 277] width 1116 height 554
drag, startPoint x: 414, startPoint y: 216, endPoint x: 299, endPoint y: 230, distance: 115.4
click at [296, 230] on tr "3 Khác 0 kg 0 0" at bounding box center [558, 225] width 1027 height 39
click at [907, 55] on div "Gán nhãn" at bounding box center [950, 50] width 242 height 17
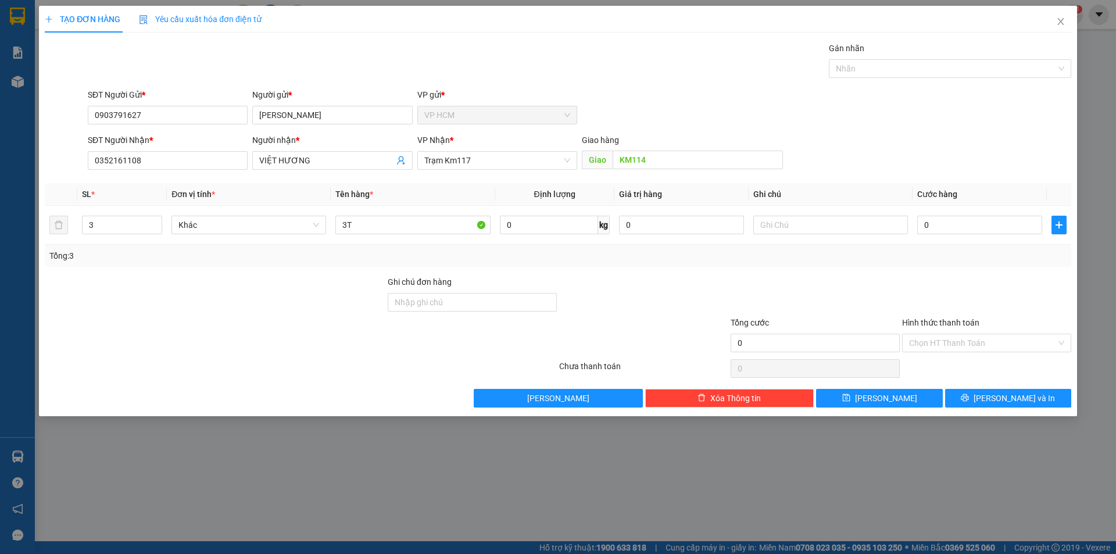
click at [900, 59] on div "Gán nhãn" at bounding box center [950, 50] width 242 height 17
click at [886, 70] on div at bounding box center [944, 69] width 225 height 14
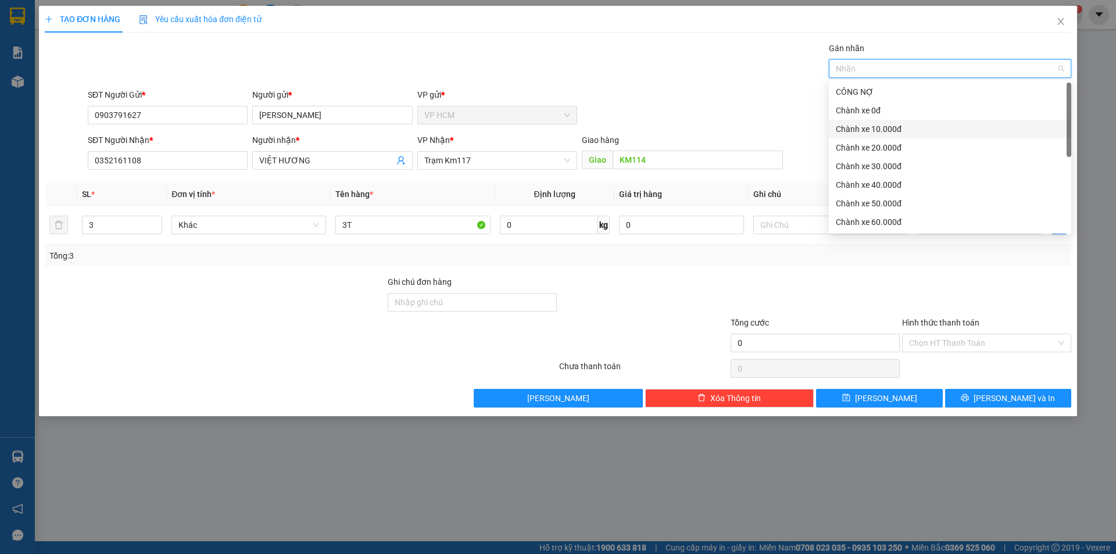
click at [887, 121] on div "Chành xe 10.000đ" at bounding box center [950, 129] width 242 height 19
click at [635, 89] on div "SĐT Người Gửi * 0903791627 Người gửi * [PERSON_NAME] VP gửi * VP HCM" at bounding box center [579, 108] width 988 height 41
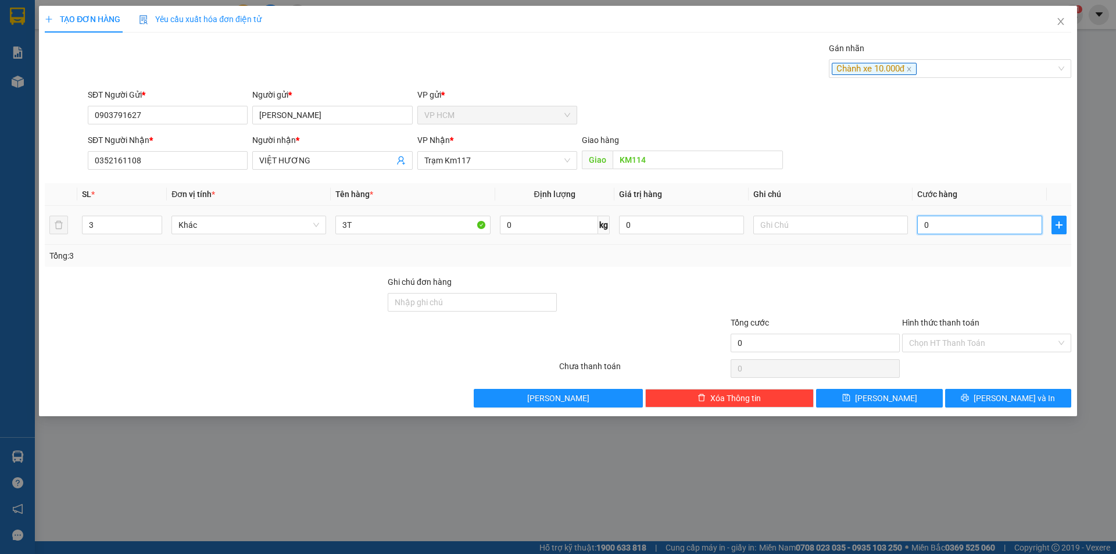
click at [999, 231] on input "0" at bounding box center [979, 225] width 125 height 19
click at [964, 288] on div at bounding box center [986, 296] width 171 height 41
drag, startPoint x: 963, startPoint y: 338, endPoint x: 934, endPoint y: 385, distance: 56.1
click at [963, 338] on input "Hình thức thanh toán" at bounding box center [982, 342] width 147 height 17
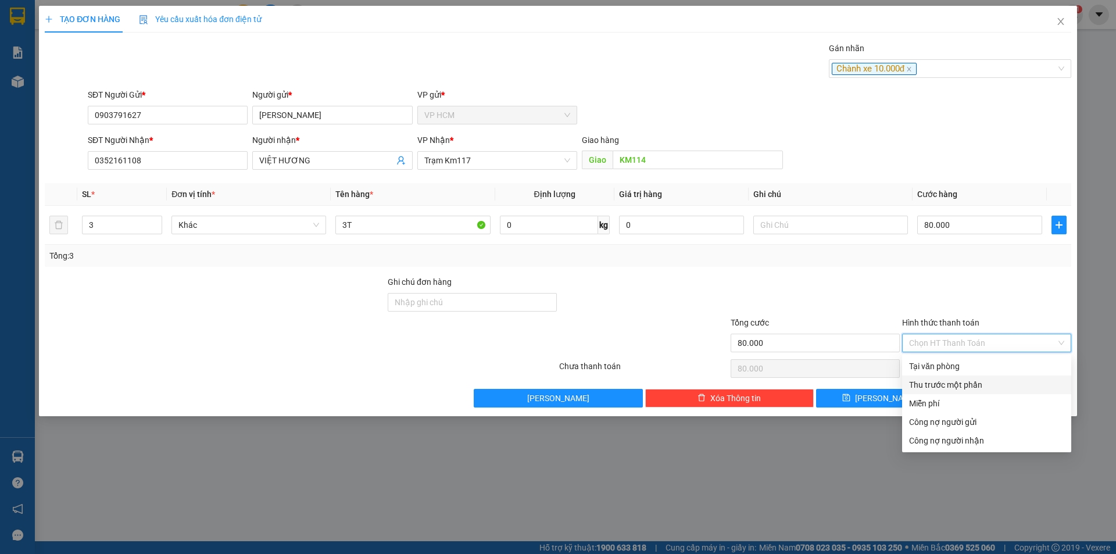
click at [934, 387] on div "Thu trước một phần" at bounding box center [986, 384] width 155 height 13
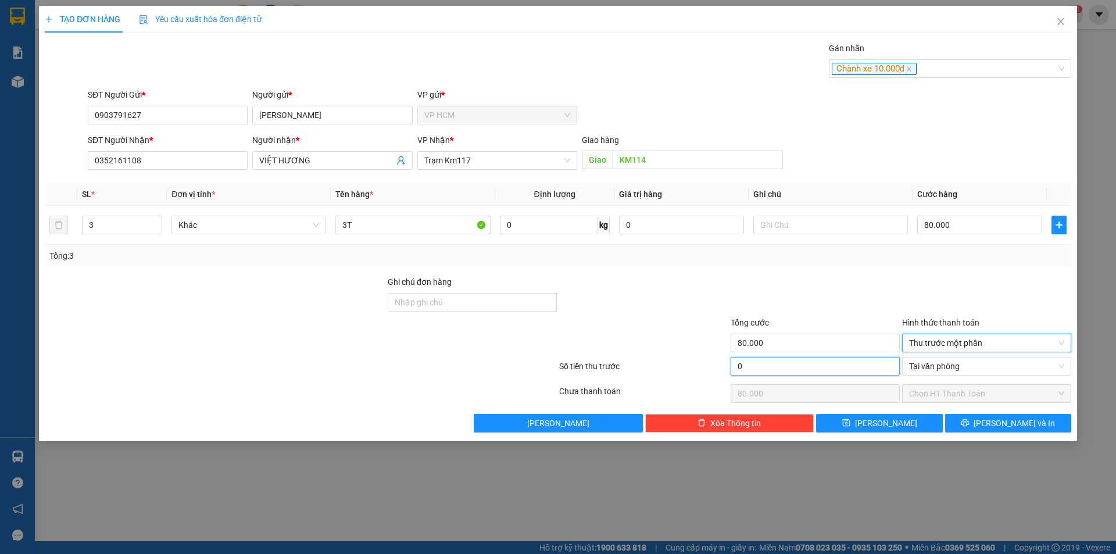
click at [830, 365] on input "0" at bounding box center [815, 366] width 169 height 19
click at [884, 260] on div "Tổng: 3" at bounding box center [557, 255] width 1017 height 13
click at [998, 432] on div "TẠO ĐƠN HÀNG Yêu cầu xuất hóa đơn điện tử Transit Pickup Surcharge Ids Transit …" at bounding box center [558, 223] width 1038 height 435
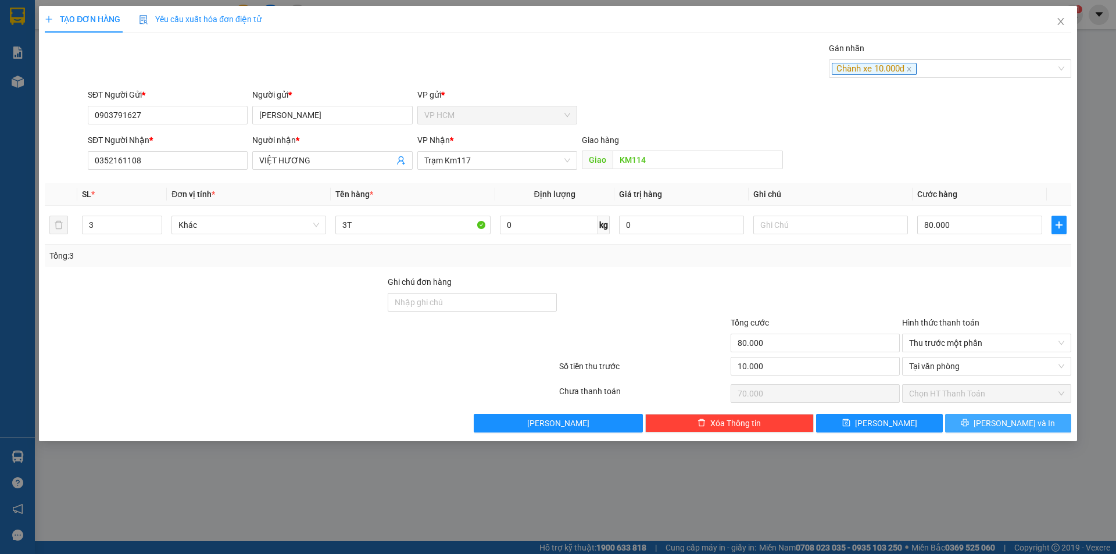
click at [1004, 427] on span "[PERSON_NAME] và In" at bounding box center [1014, 423] width 81 height 13
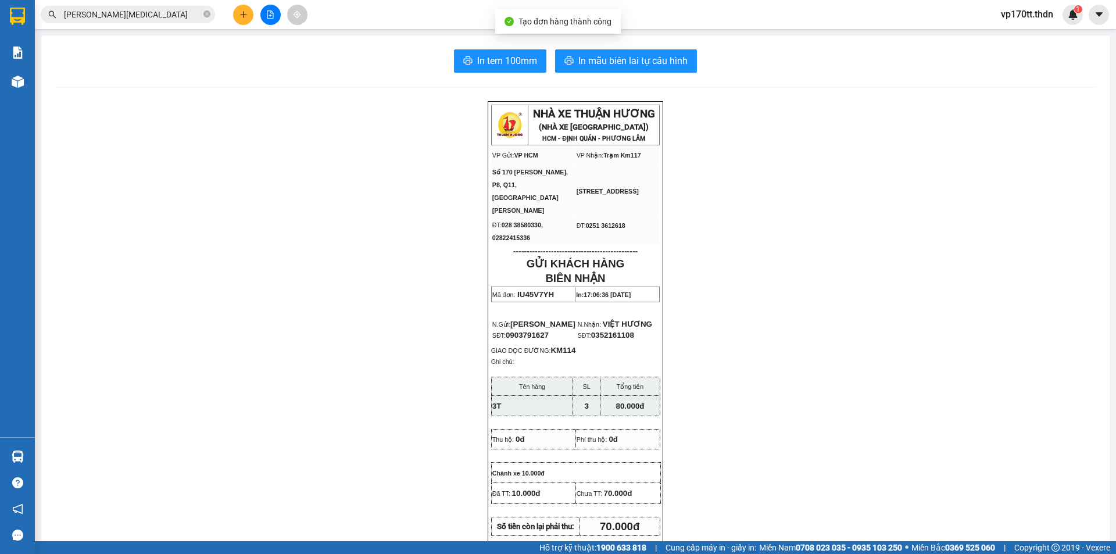
click at [642, 73] on div "In tem 100mm In mẫu biên lai tự cấu hình NHÀ XE THUẬN HƯƠNG (NHÀ XE [GEOGRAPHIC…" at bounding box center [575, 525] width 1068 height 981
click at [641, 65] on span "In mẫu biên lai tự cấu hình" at bounding box center [632, 60] width 109 height 15
click at [246, 19] on button at bounding box center [243, 15] width 20 height 20
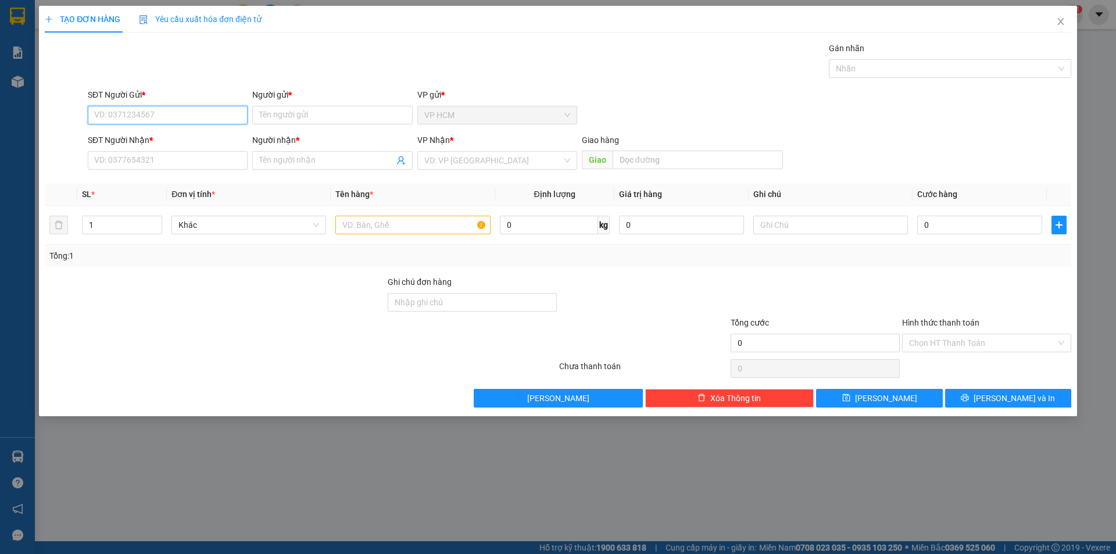
click at [216, 119] on input "SĐT Người Gửi *" at bounding box center [168, 115] width 160 height 19
click at [177, 119] on input "SĐT Người Gửi *" at bounding box center [168, 115] width 160 height 19
drag, startPoint x: 178, startPoint y: 72, endPoint x: 131, endPoint y: 93, distance: 51.5
click at [167, 121] on input "SĐT Người Gửi *" at bounding box center [168, 115] width 160 height 19
click at [184, 137] on div "0704675561 - [PERSON_NAME]" at bounding box center [168, 138] width 146 height 13
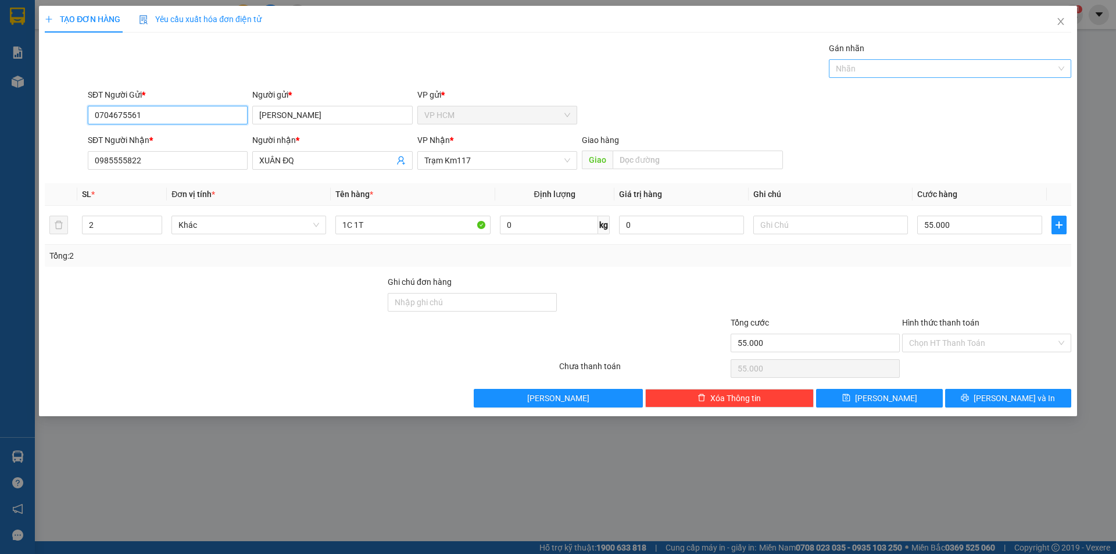
click at [885, 73] on div at bounding box center [944, 69] width 225 height 14
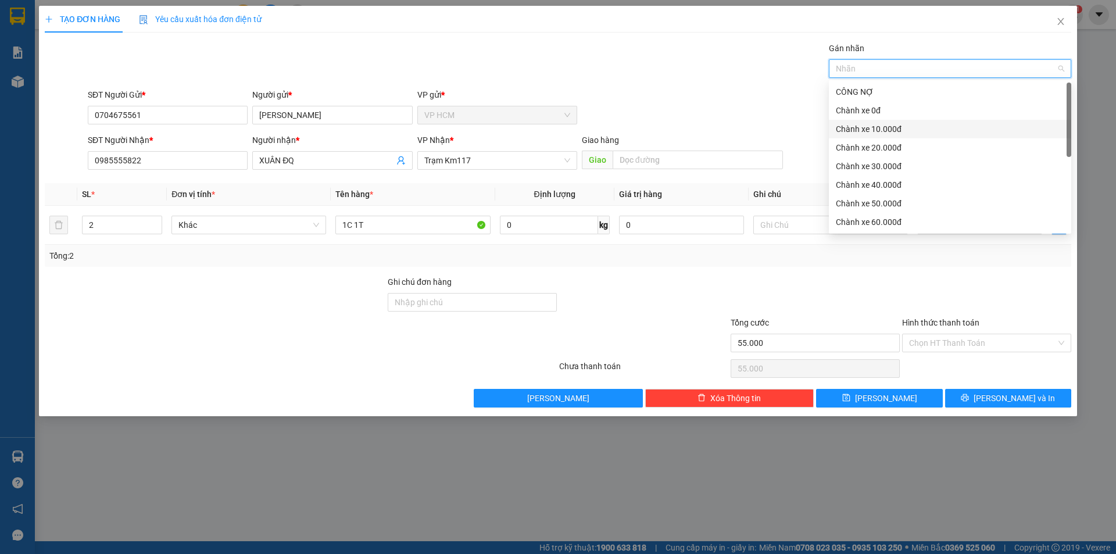
click at [900, 133] on div "Chành xe 10.000đ" at bounding box center [950, 129] width 228 height 13
drag, startPoint x: 634, startPoint y: 81, endPoint x: 708, endPoint y: 126, distance: 86.3
click at [636, 84] on div "Transit Pickup Surcharge Ids Transit Deliver Surcharge Ids Transit Deliver Surc…" at bounding box center [558, 225] width 1027 height 366
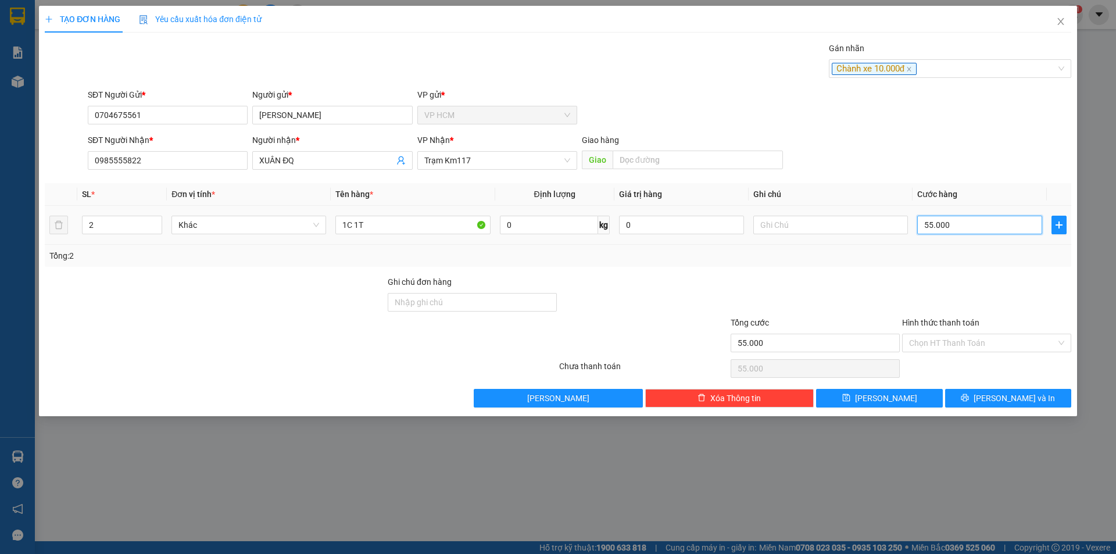
click at [986, 227] on input "55.000" at bounding box center [979, 225] width 125 height 19
click at [491, 225] on tr "2 Khác 1C 1T 0 kg 0 55.000" at bounding box center [558, 225] width 1027 height 39
click at [423, 225] on input "1C 1T" at bounding box center [412, 225] width 155 height 19
click at [423, 224] on input "1C 1T" at bounding box center [412, 225] width 155 height 19
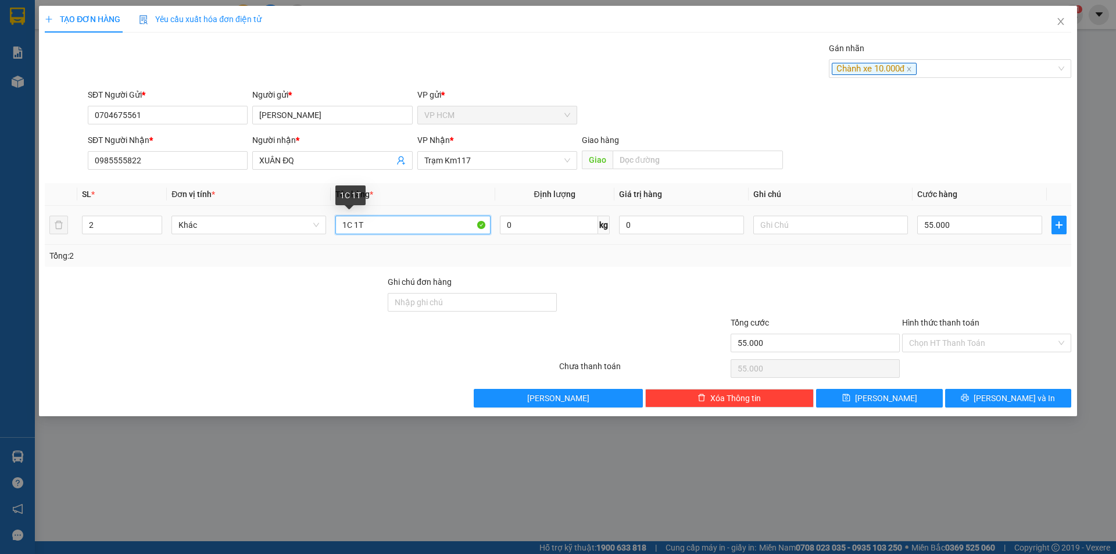
click at [423, 224] on input "1C 1T" at bounding box center [412, 225] width 155 height 19
click at [959, 225] on input "55.000" at bounding box center [979, 225] width 125 height 19
drag, startPoint x: 961, startPoint y: 226, endPoint x: 843, endPoint y: 237, distance: 119.1
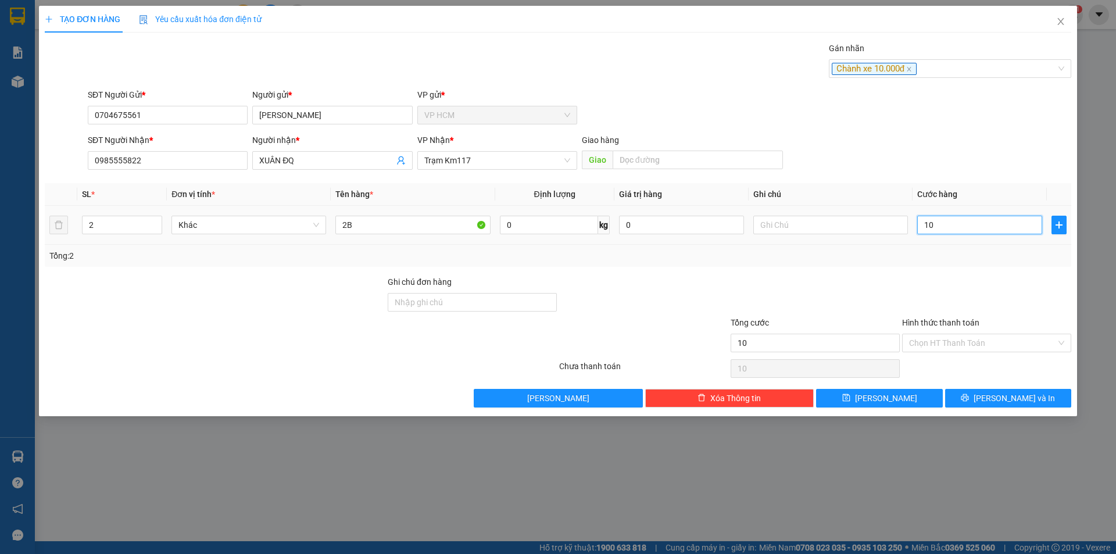
click at [828, 237] on tr "2 Khác 2B 0 kg 0 10" at bounding box center [558, 225] width 1027 height 39
drag, startPoint x: 917, startPoint y: 281, endPoint x: 923, endPoint y: 291, distance: 11.5
click at [917, 281] on div at bounding box center [986, 296] width 171 height 41
click at [942, 351] on input "Hình thức thanh toán" at bounding box center [982, 342] width 147 height 17
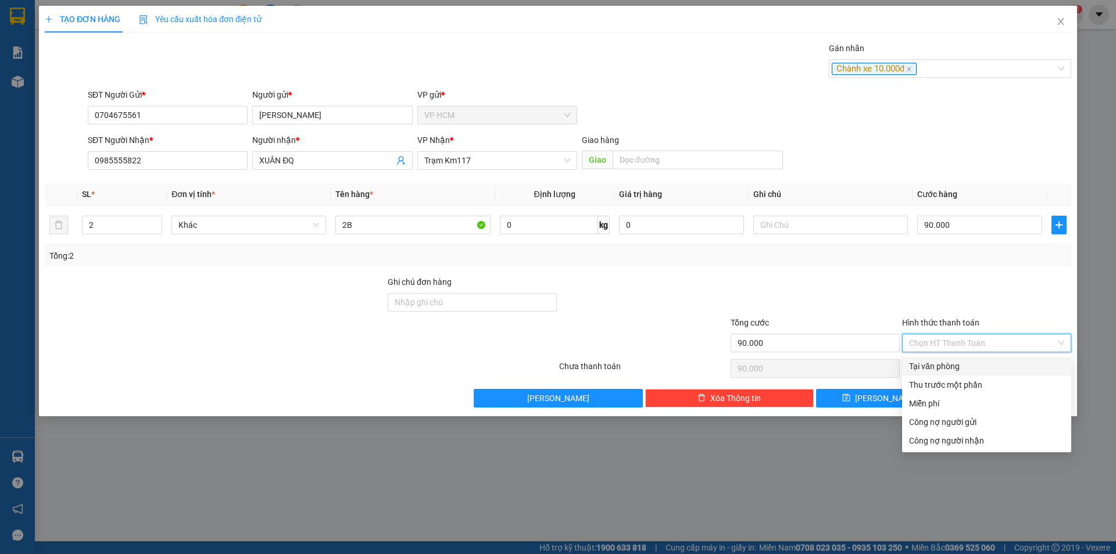
click at [944, 380] on div "Thu trước một phần" at bounding box center [986, 384] width 155 height 13
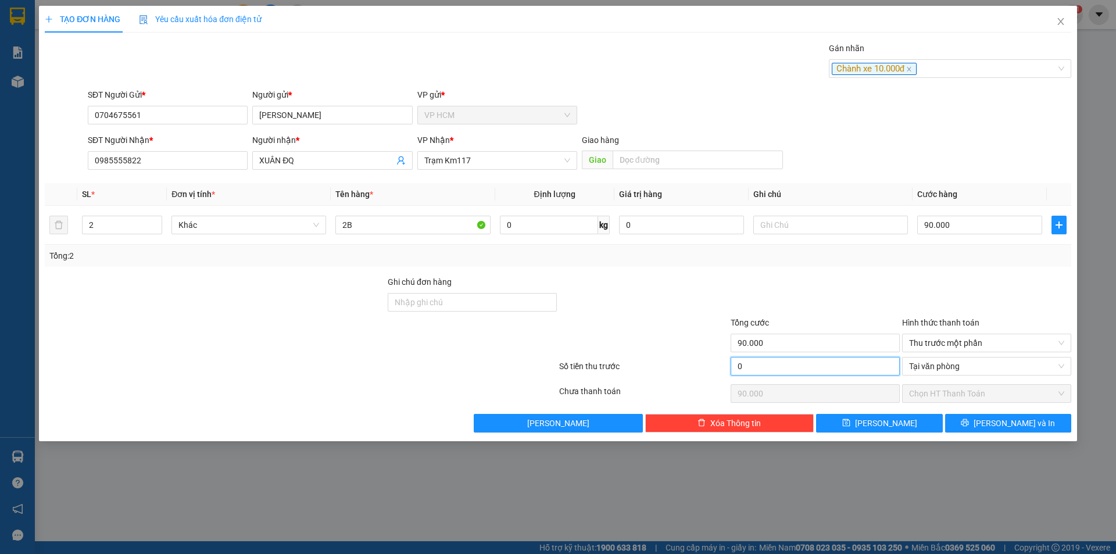
drag, startPoint x: 800, startPoint y: 360, endPoint x: 824, endPoint y: 277, distance: 86.1
click at [802, 359] on input "0" at bounding box center [815, 366] width 169 height 19
drag, startPoint x: 824, startPoint y: 277, endPoint x: 828, endPoint y: 287, distance: 10.5
click at [824, 279] on div at bounding box center [815, 296] width 171 height 41
click at [998, 421] on button "[PERSON_NAME] và In" at bounding box center [1008, 423] width 126 height 19
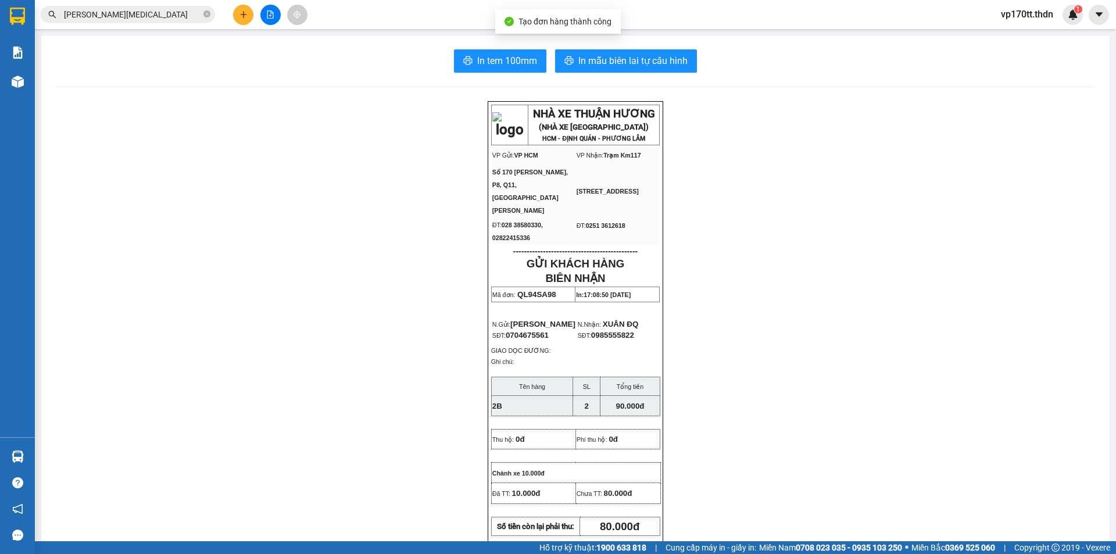
drag, startPoint x: 589, startPoint y: 20, endPoint x: 596, endPoint y: 73, distance: 53.3
click at [592, 30] on div "Tạo đơn hàng thành công" at bounding box center [558, 21] width 126 height 24
click at [596, 73] on div "In tem 100mm In mẫu biên lai tự cấu hình NHÀ XE THUẬN HƯƠNG (NHÀ XE [GEOGRAPHIC…" at bounding box center [575, 511] width 1068 height 953
click at [600, 66] on span "In mẫu biên lai tự cấu hình" at bounding box center [632, 60] width 109 height 15
click at [242, 11] on icon "plus" at bounding box center [243, 14] width 8 height 8
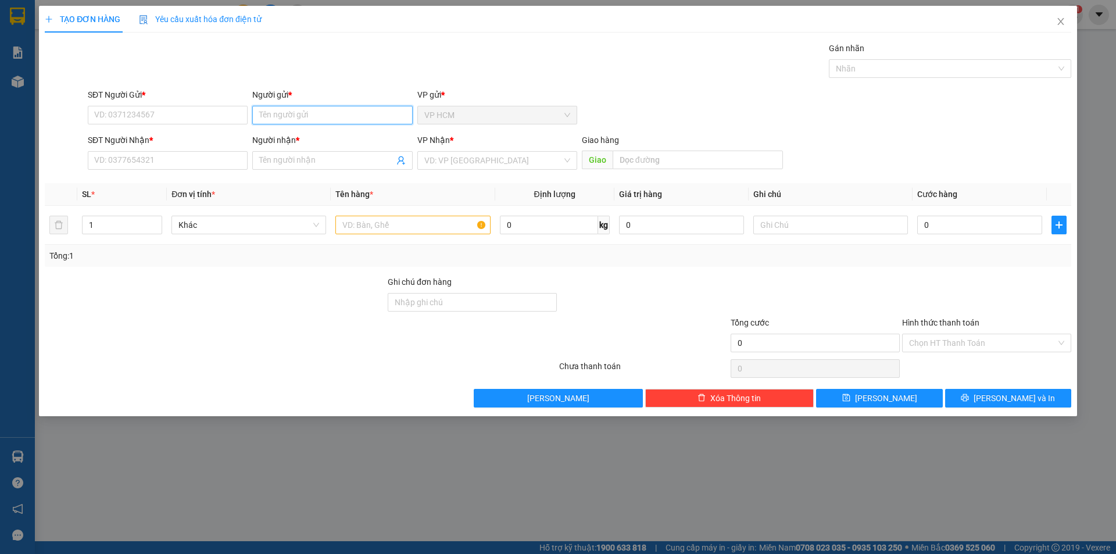
click at [309, 123] on input "Người gửi *" at bounding box center [332, 115] width 160 height 19
click at [339, 141] on div "HOÀI NAM - 0906972655" at bounding box center [332, 138] width 146 height 13
drag, startPoint x: 408, startPoint y: 165, endPoint x: 403, endPoint y: 161, distance: 6.3
click at [405, 162] on span at bounding box center [332, 160] width 160 height 19
click at [402, 160] on icon "user-add" at bounding box center [401, 160] width 8 height 9
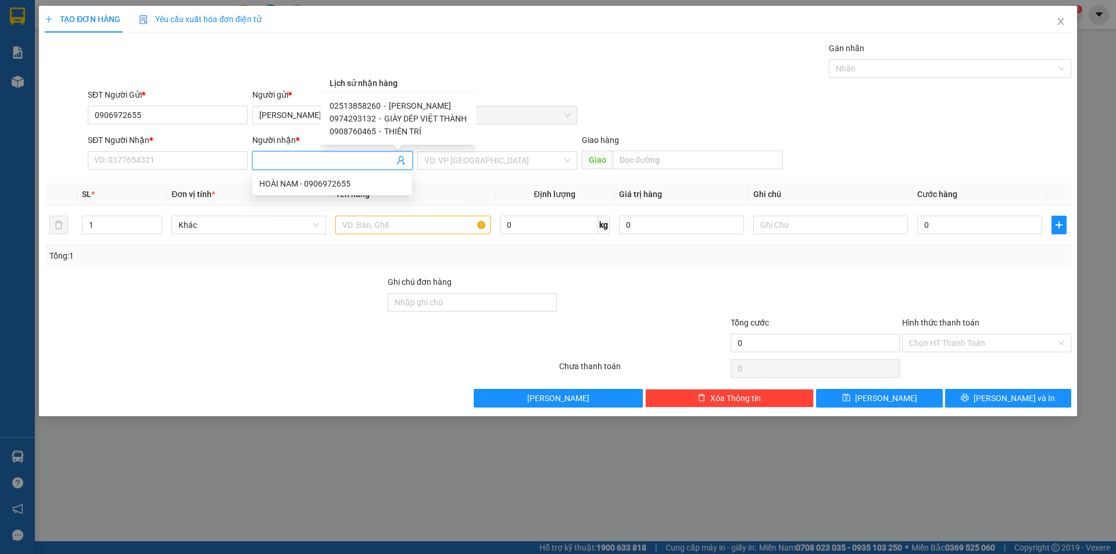
click at [413, 106] on span "[PERSON_NAME]" at bounding box center [420, 105] width 62 height 9
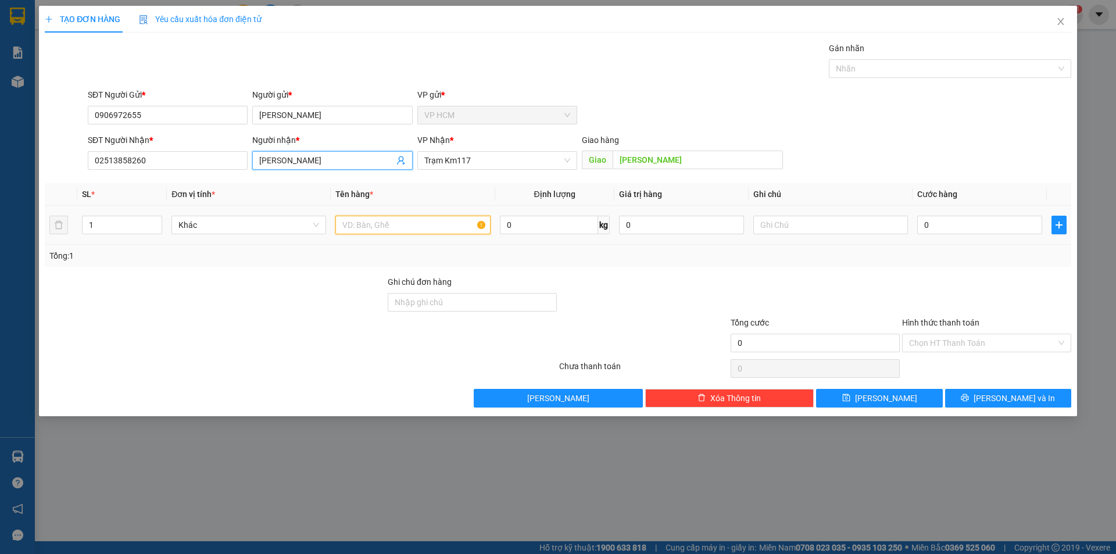
click at [424, 216] on input "text" at bounding box center [412, 225] width 155 height 19
drag, startPoint x: 937, startPoint y: 72, endPoint x: 914, endPoint y: 81, distance: 24.8
click at [936, 72] on div at bounding box center [944, 69] width 225 height 14
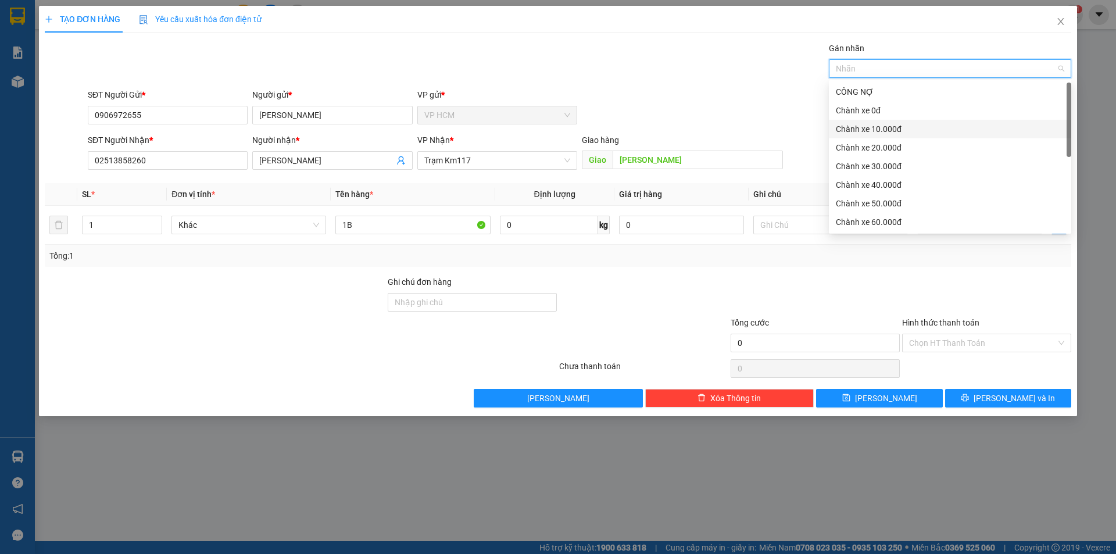
click at [868, 127] on div "Chành xe 10.000đ" at bounding box center [950, 129] width 228 height 13
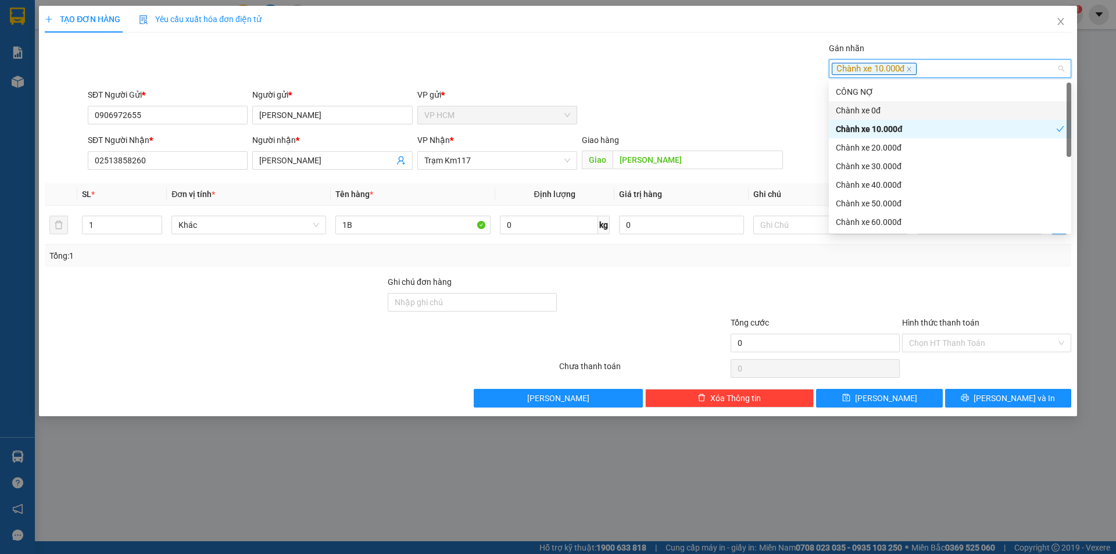
click at [628, 66] on div "Gán nhãn Chành xe 10.000đ" at bounding box center [579, 62] width 988 height 41
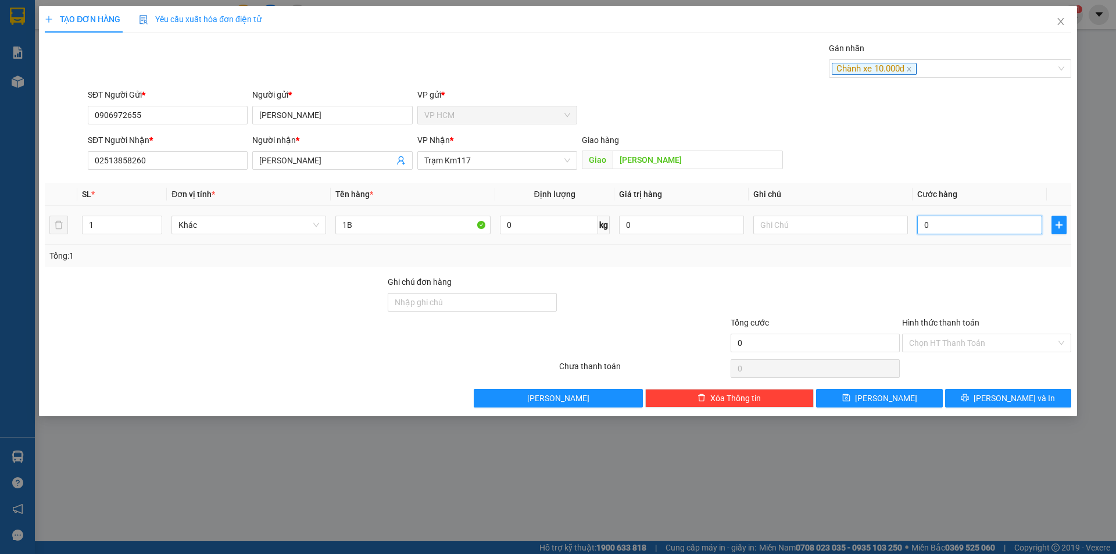
click at [1007, 234] on input "0" at bounding box center [979, 225] width 125 height 19
click at [935, 51] on div "Gán nhãn" at bounding box center [950, 50] width 242 height 17
click at [936, 67] on div "Chành xe 10.000đ" at bounding box center [944, 69] width 225 height 14
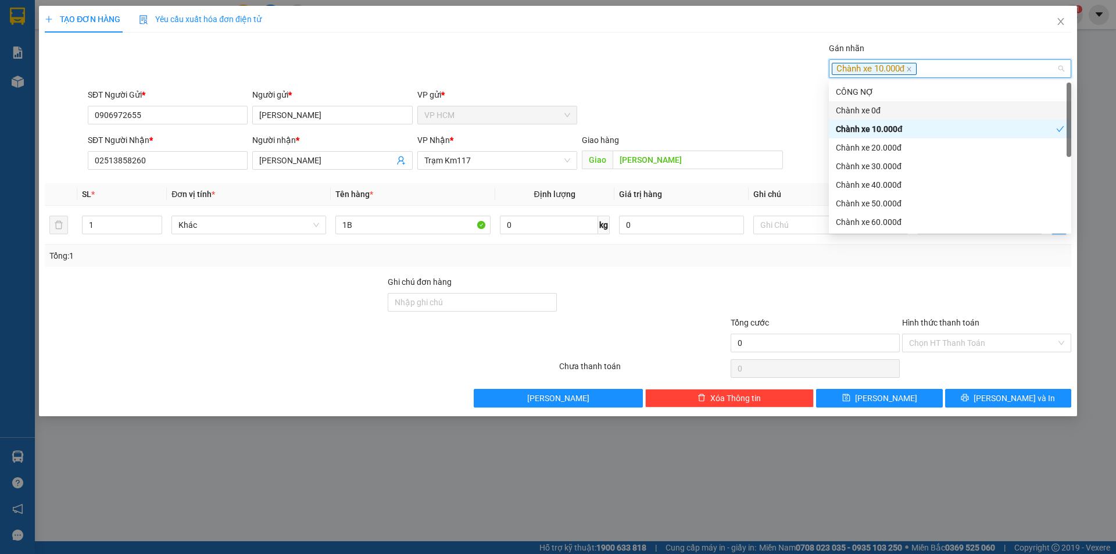
drag, startPoint x: 927, startPoint y: 96, endPoint x: 893, endPoint y: 91, distance: 34.1
click at [927, 96] on div "CÔNG NỢ" at bounding box center [950, 91] width 228 height 13
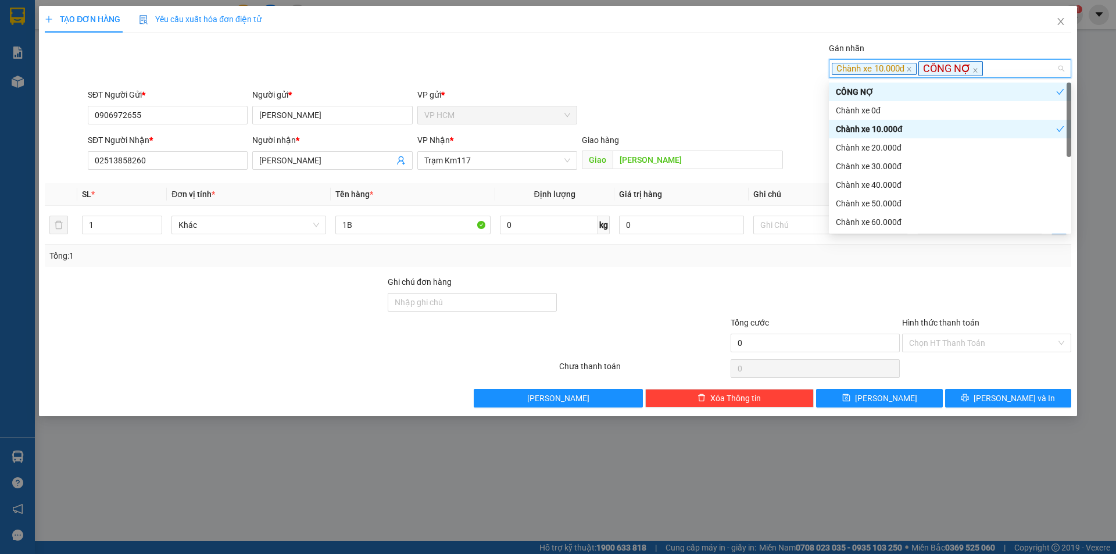
click at [613, 62] on div "Gán nhãn Chành xe 10.000đ CÔNG NỢ" at bounding box center [579, 62] width 988 height 41
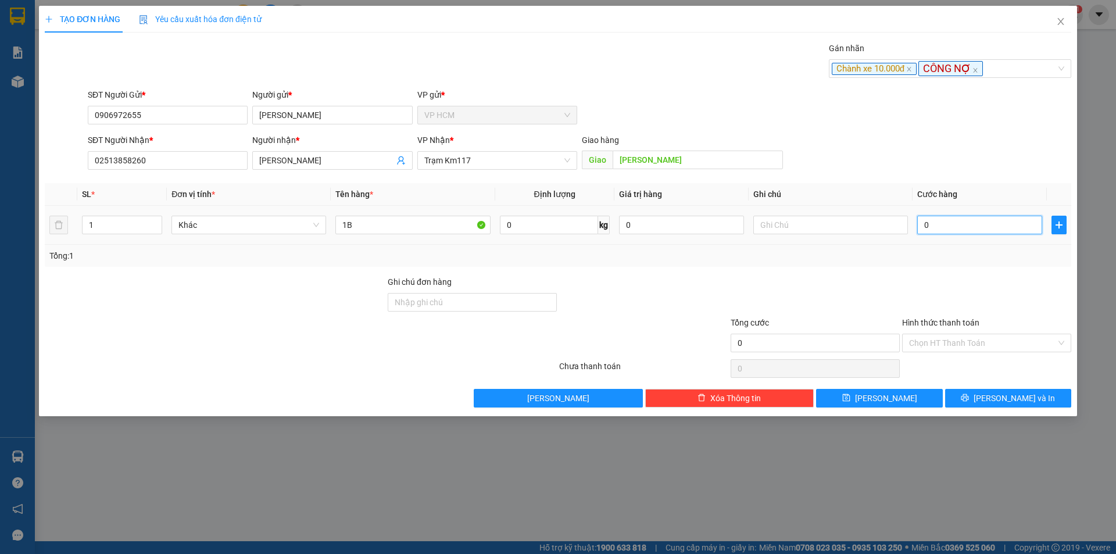
click at [938, 228] on input "0" at bounding box center [979, 225] width 125 height 19
drag, startPoint x: 953, startPoint y: 290, endPoint x: 958, endPoint y: 333, distance: 42.8
click at [953, 292] on div at bounding box center [986, 296] width 171 height 41
click at [958, 338] on input "Hình thức thanh toán" at bounding box center [982, 342] width 147 height 17
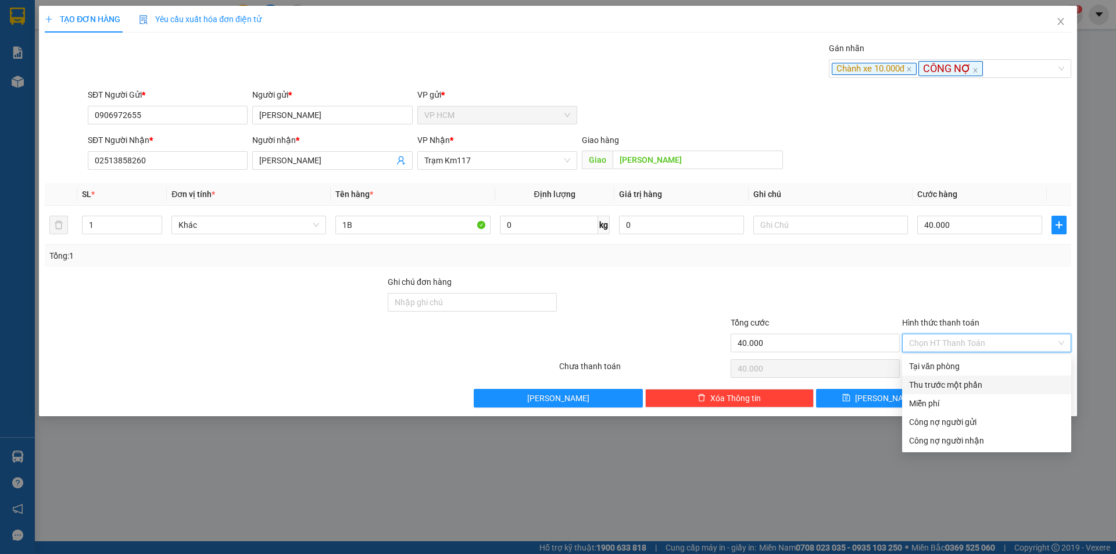
click at [956, 392] on div "Thu trước một phần" at bounding box center [986, 385] width 169 height 19
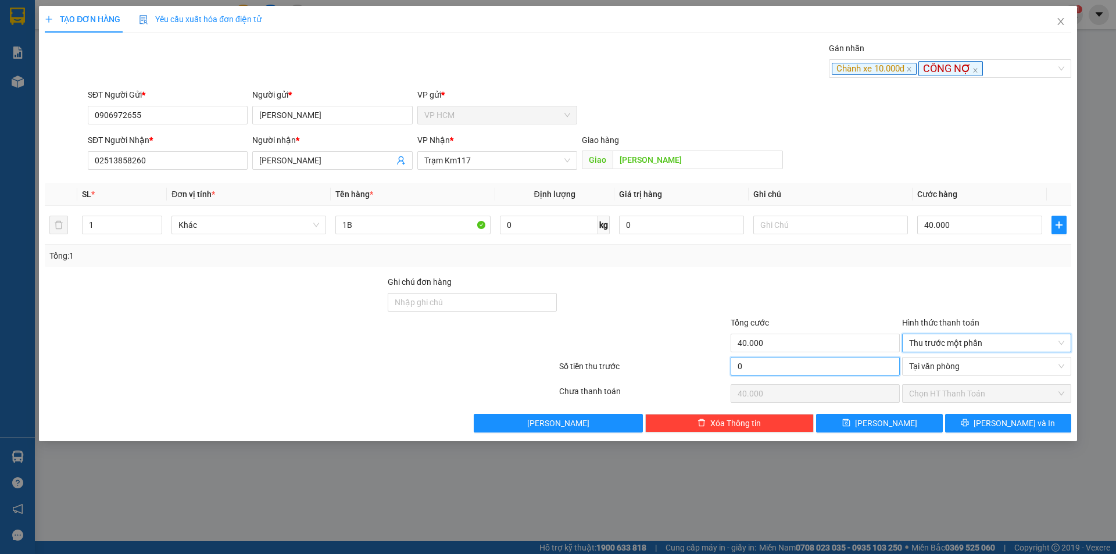
click at [842, 374] on input "0" at bounding box center [815, 366] width 169 height 19
click at [858, 296] on div at bounding box center [815, 296] width 171 height 41
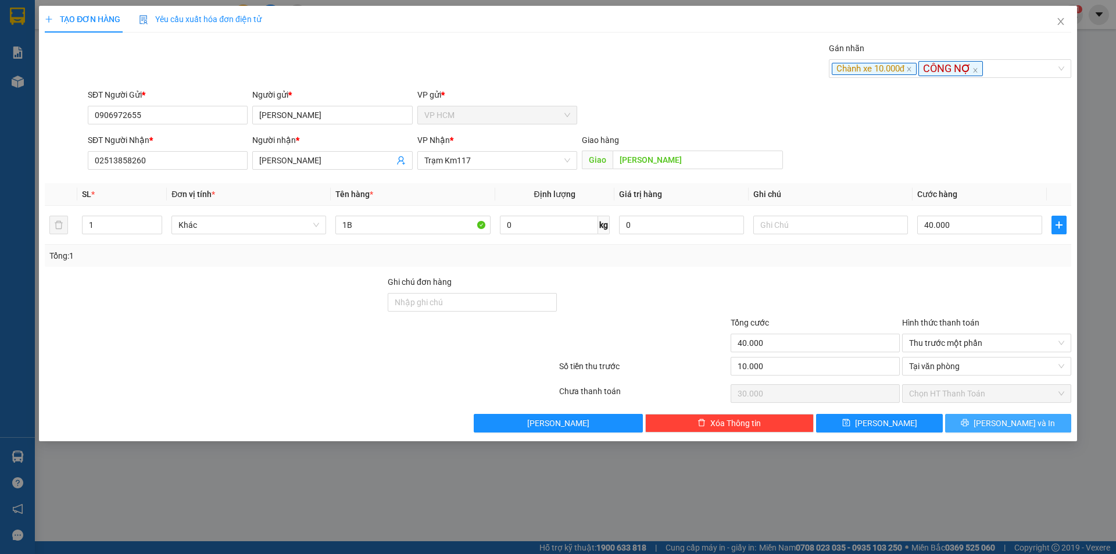
click at [1000, 423] on span "[PERSON_NAME] và In" at bounding box center [1014, 423] width 81 height 13
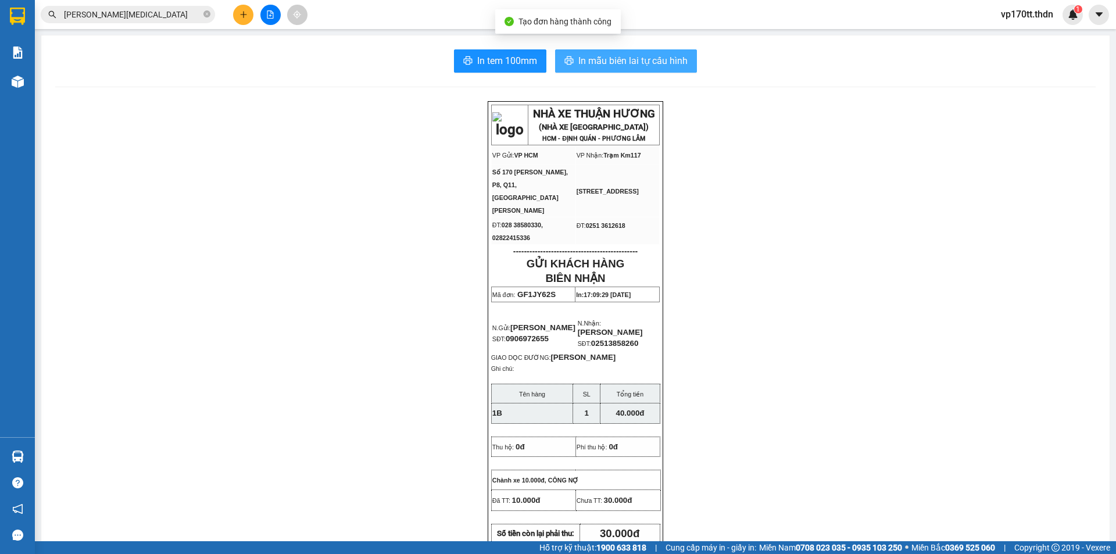
click at [576, 51] on button "In mẫu biên lai tự cấu hình" at bounding box center [626, 60] width 142 height 23
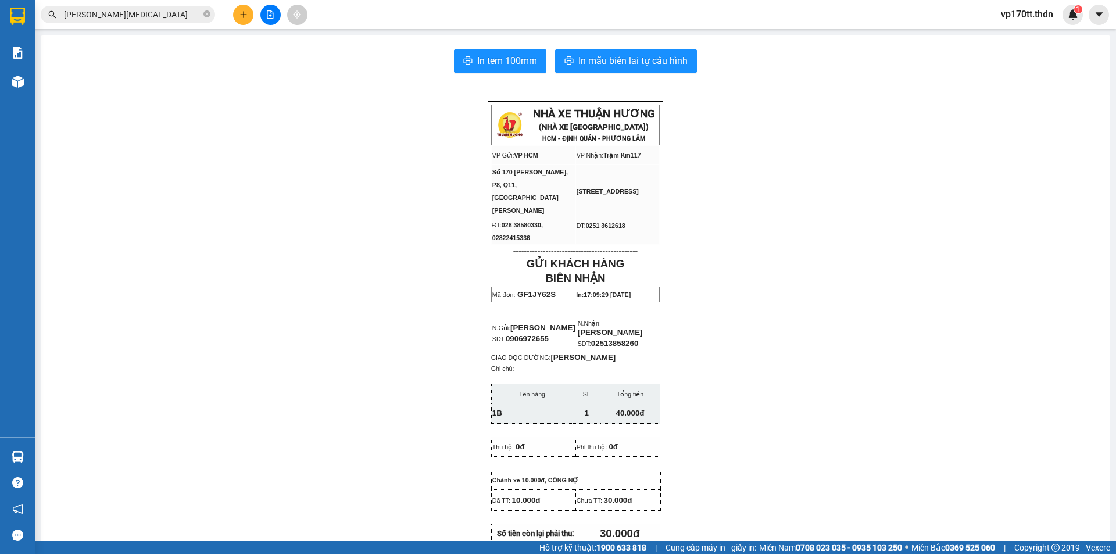
click at [173, 20] on input "[PERSON_NAME][MEDICAL_DATA]" at bounding box center [132, 14] width 137 height 13
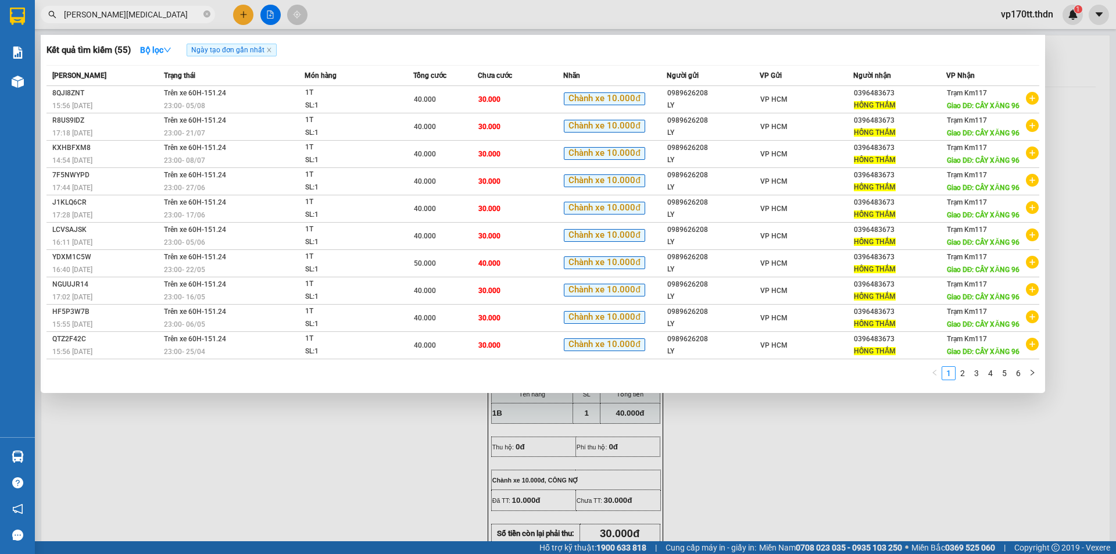
click at [173, 20] on input "[PERSON_NAME][MEDICAL_DATA]" at bounding box center [132, 14] width 137 height 13
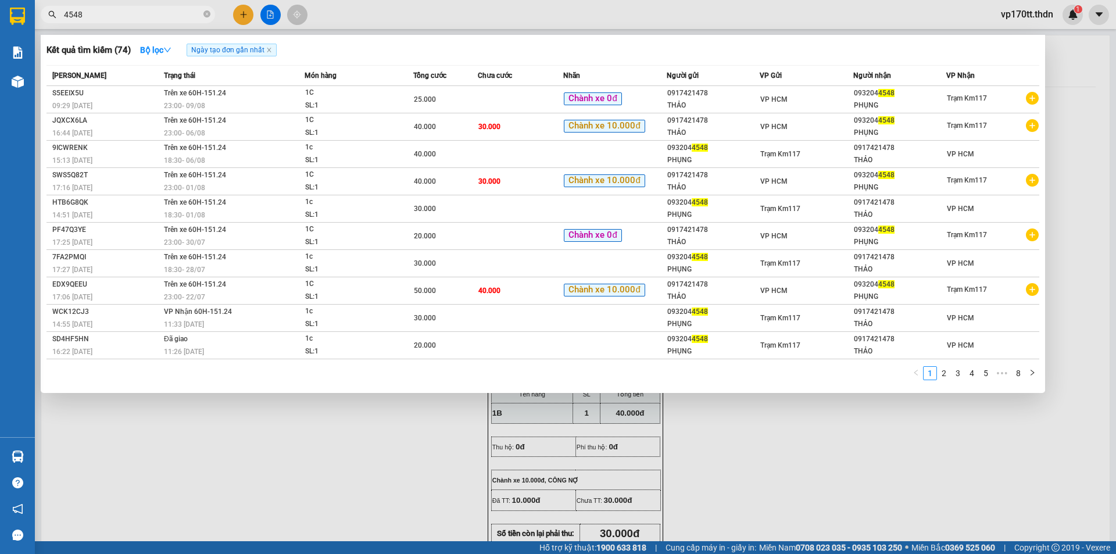
click at [244, 14] on div at bounding box center [558, 277] width 1116 height 554
click at [244, 14] on icon "plus" at bounding box center [243, 14] width 8 height 8
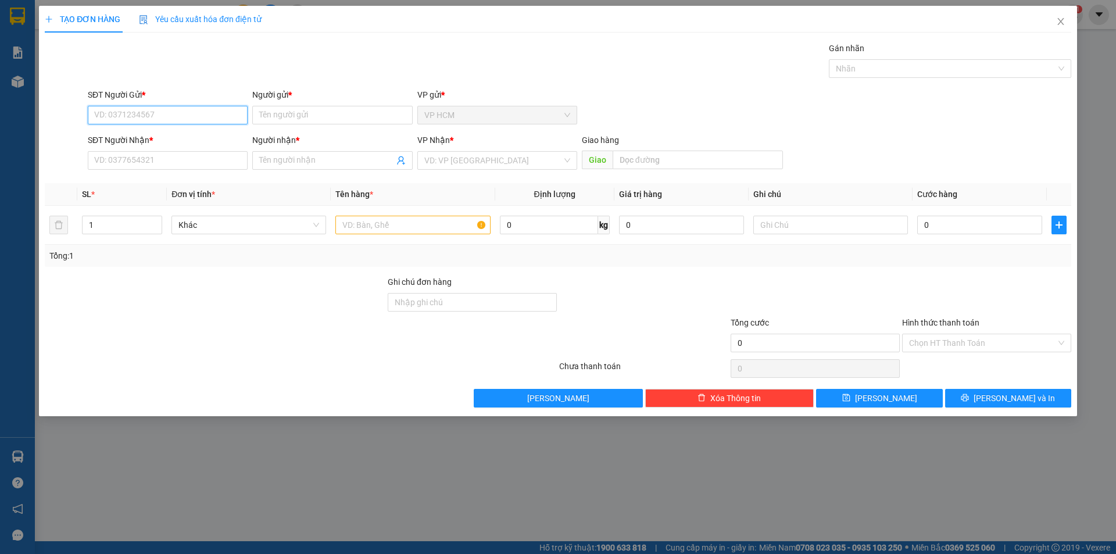
click at [181, 112] on input "SĐT Người Gửi *" at bounding box center [168, 115] width 160 height 19
click at [169, 136] on div "0917421478 - THẢO" at bounding box center [168, 138] width 146 height 13
click at [861, 75] on div at bounding box center [944, 69] width 225 height 14
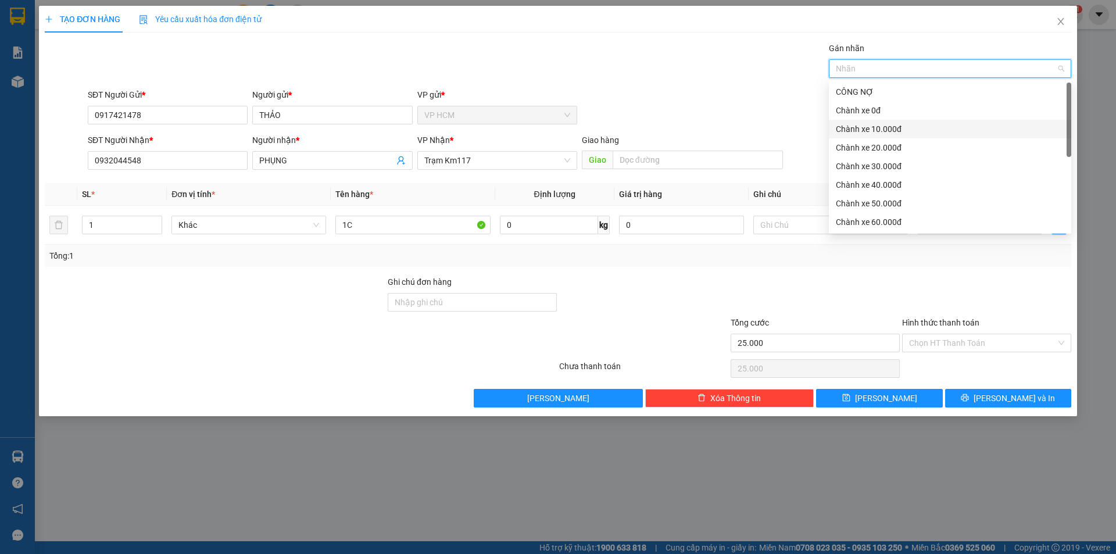
click at [893, 124] on div "Chành xe 10.000đ" at bounding box center [950, 129] width 228 height 13
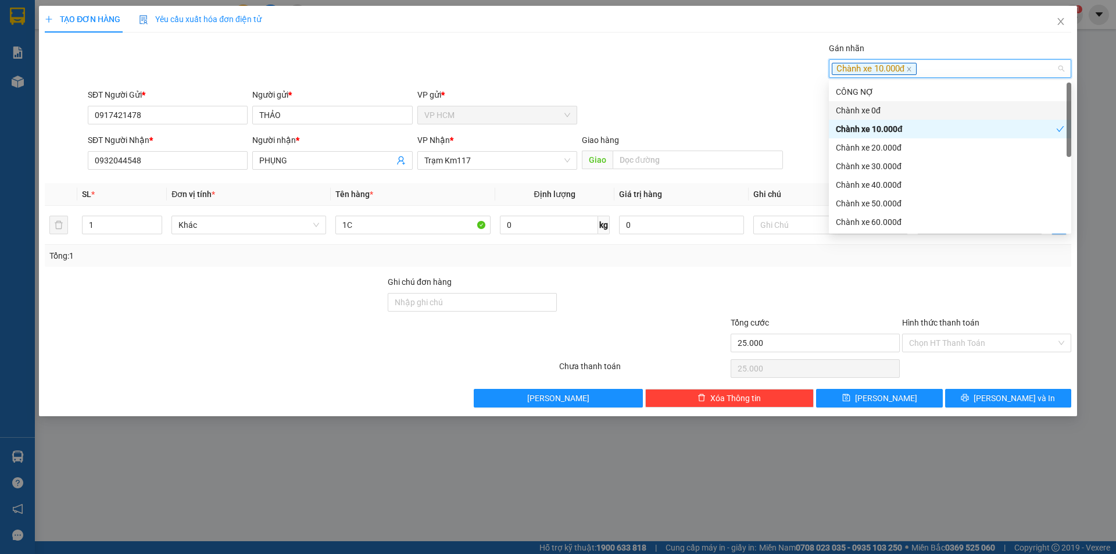
click at [556, 48] on div "Gán nhãn Chành xe 10.000đ" at bounding box center [579, 62] width 988 height 41
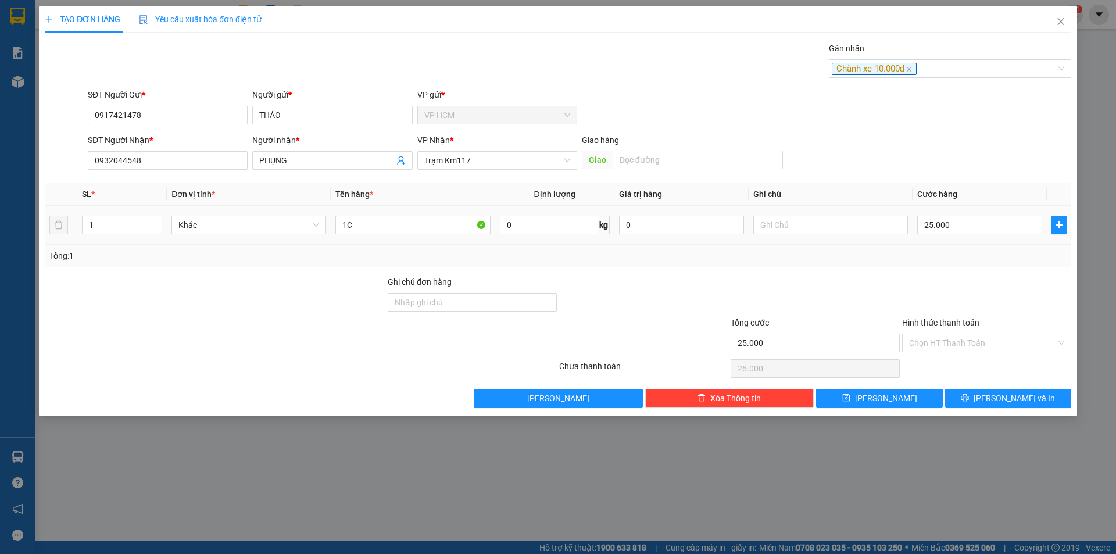
click at [970, 236] on div "25.000" at bounding box center [979, 224] width 125 height 23
click at [972, 226] on input "25.000" at bounding box center [979, 225] width 125 height 19
click at [952, 296] on div at bounding box center [986, 296] width 171 height 41
click at [949, 348] on input "Hình thức thanh toán" at bounding box center [982, 342] width 147 height 17
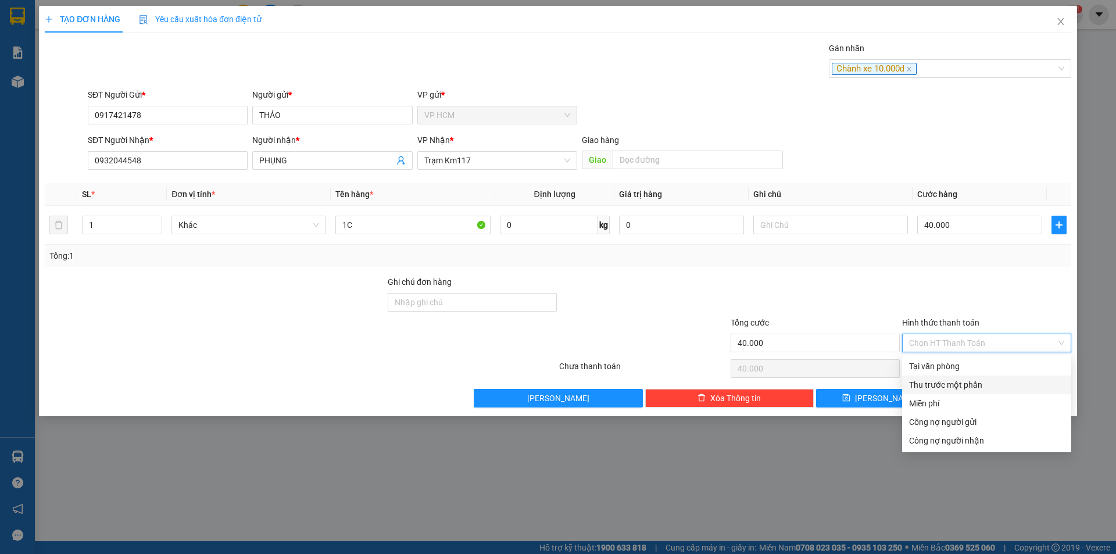
click at [923, 382] on div "Thu trước một phần" at bounding box center [986, 384] width 155 height 13
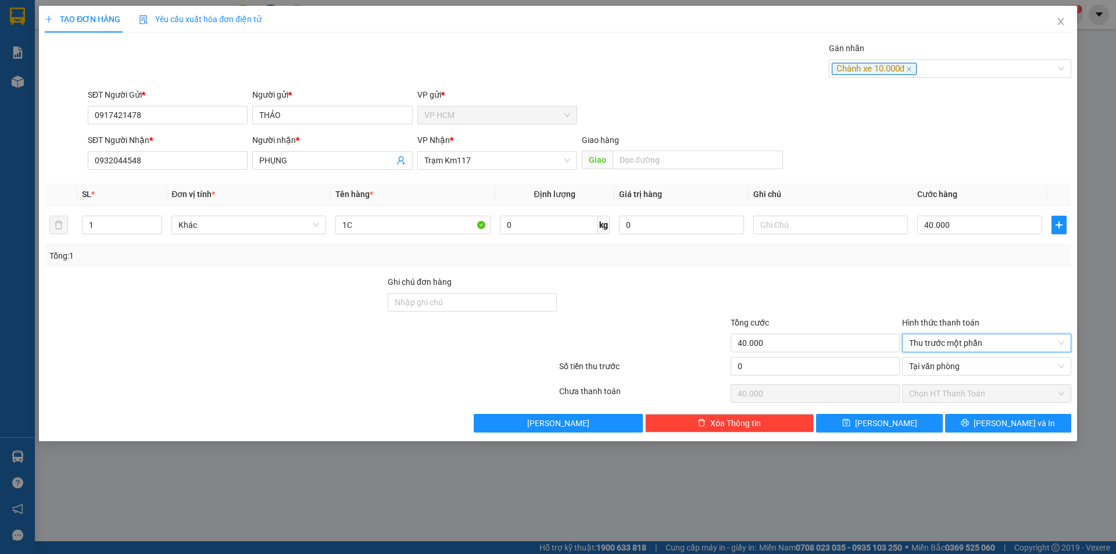
click at [816, 377] on div "0" at bounding box center [815, 368] width 169 height 23
click at [815, 371] on input "0" at bounding box center [815, 366] width 169 height 19
click at [827, 284] on div at bounding box center [815, 296] width 171 height 41
click at [814, 360] on input "0" at bounding box center [815, 366] width 169 height 19
click at [834, 289] on div at bounding box center [815, 296] width 171 height 41
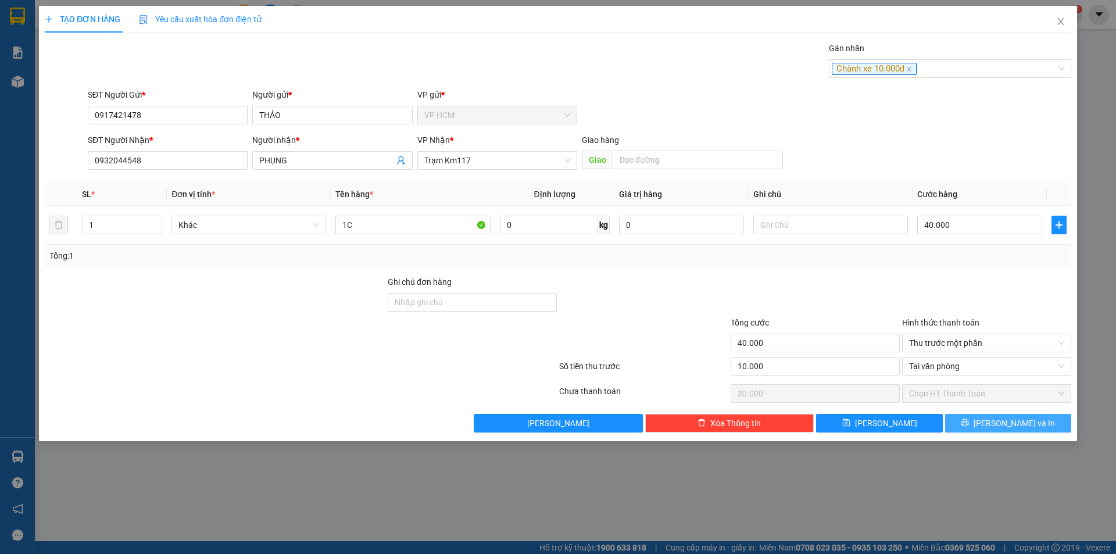
click at [1025, 420] on span "[PERSON_NAME] và In" at bounding box center [1014, 423] width 81 height 13
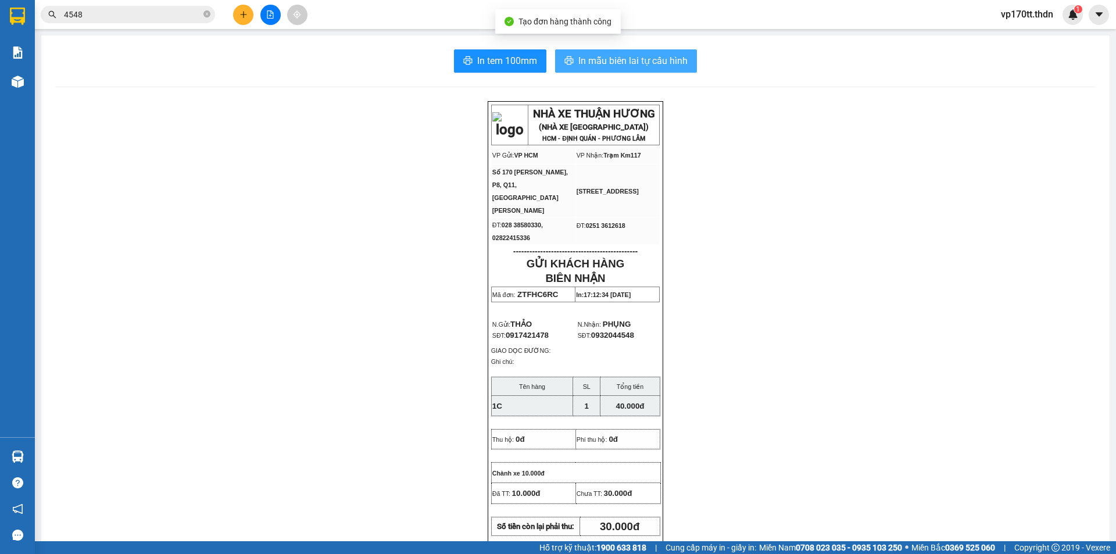
click at [598, 61] on span "In mẫu biên lai tự cấu hình" at bounding box center [632, 60] width 109 height 15
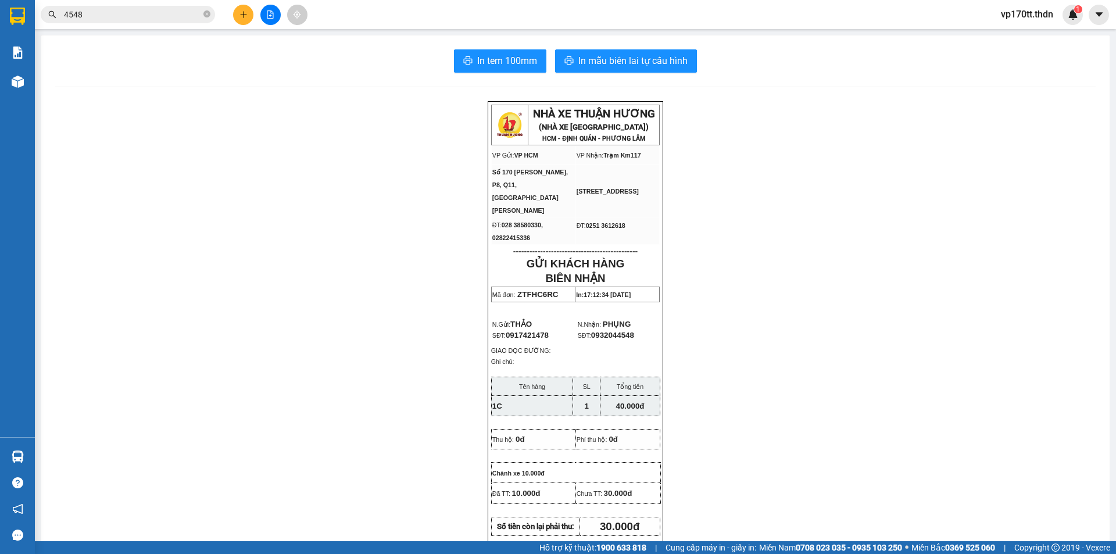
click at [245, 21] on button at bounding box center [243, 15] width 20 height 20
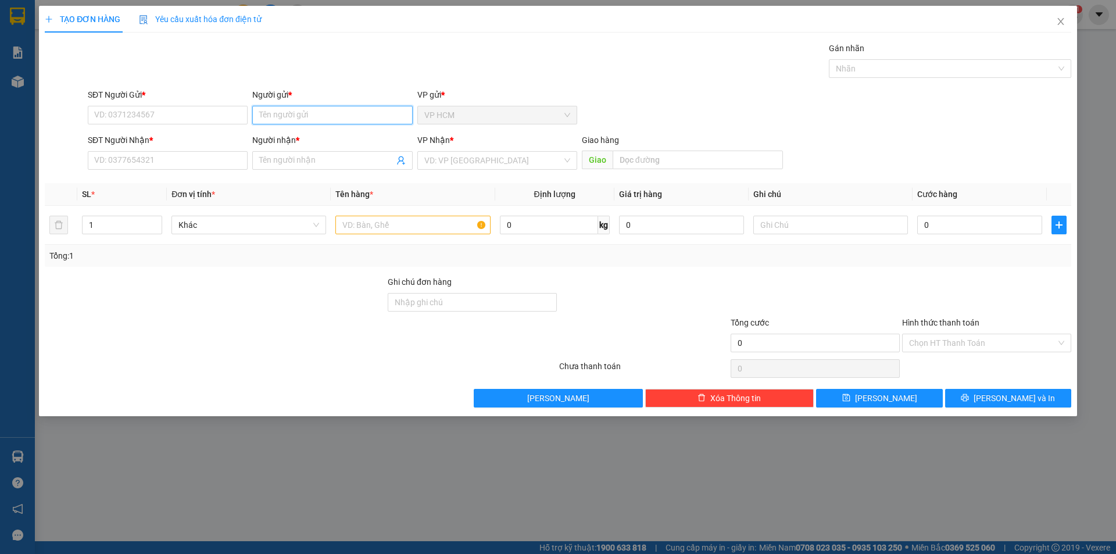
click at [310, 116] on input "Người gửi *" at bounding box center [332, 115] width 160 height 19
click at [1057, 25] on icon "close" at bounding box center [1060, 21] width 9 height 9
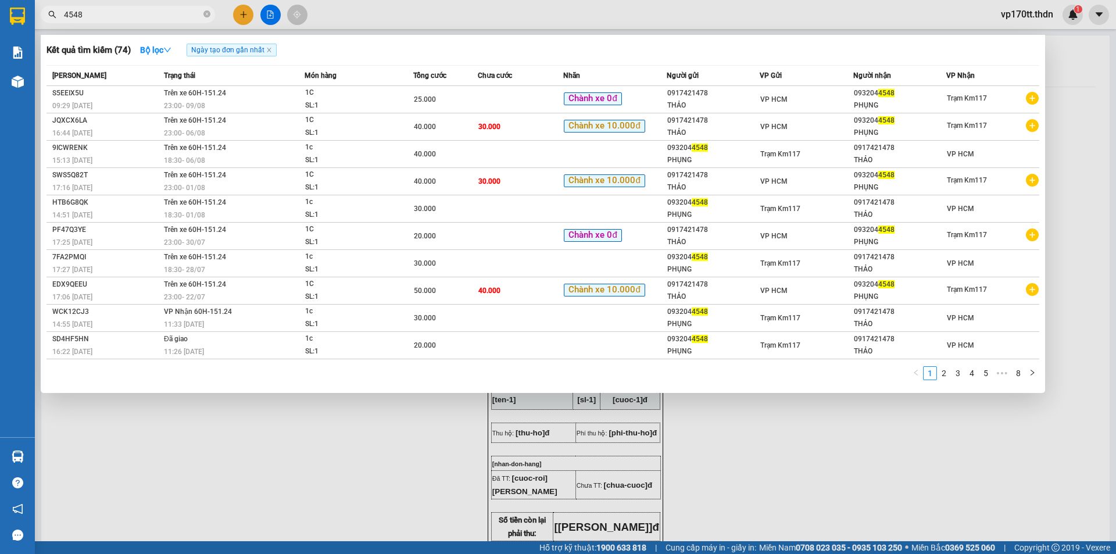
click at [147, 16] on input "4548" at bounding box center [132, 14] width 137 height 13
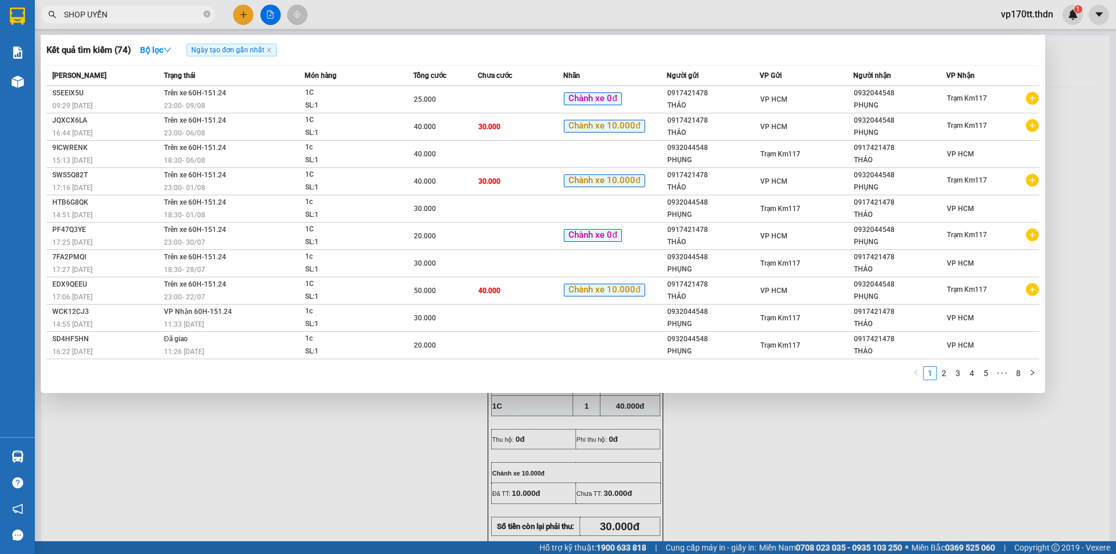
click at [241, 24] on div at bounding box center [558, 277] width 1116 height 554
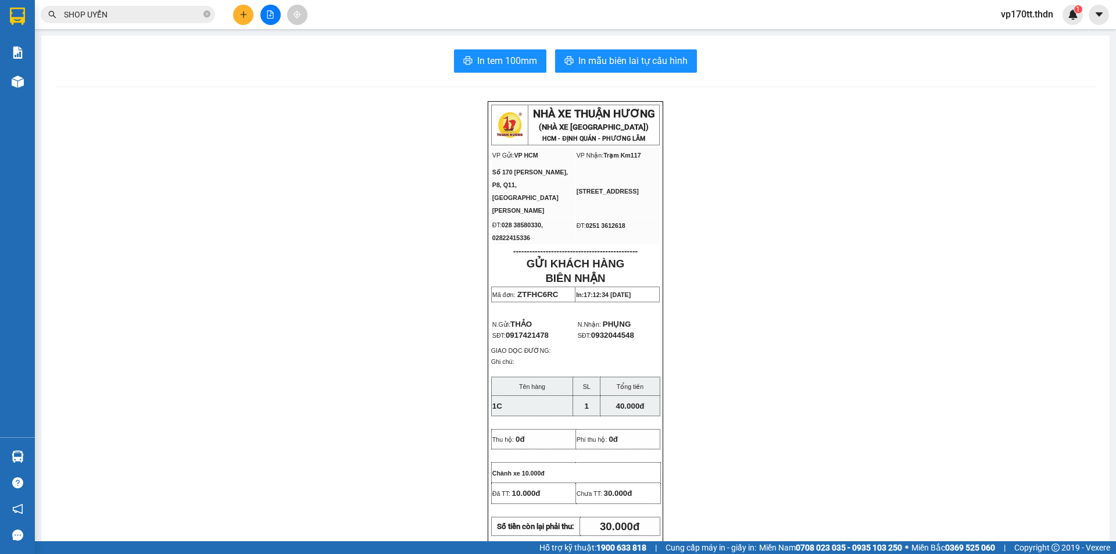
click at [241, 24] on button at bounding box center [243, 15] width 20 height 20
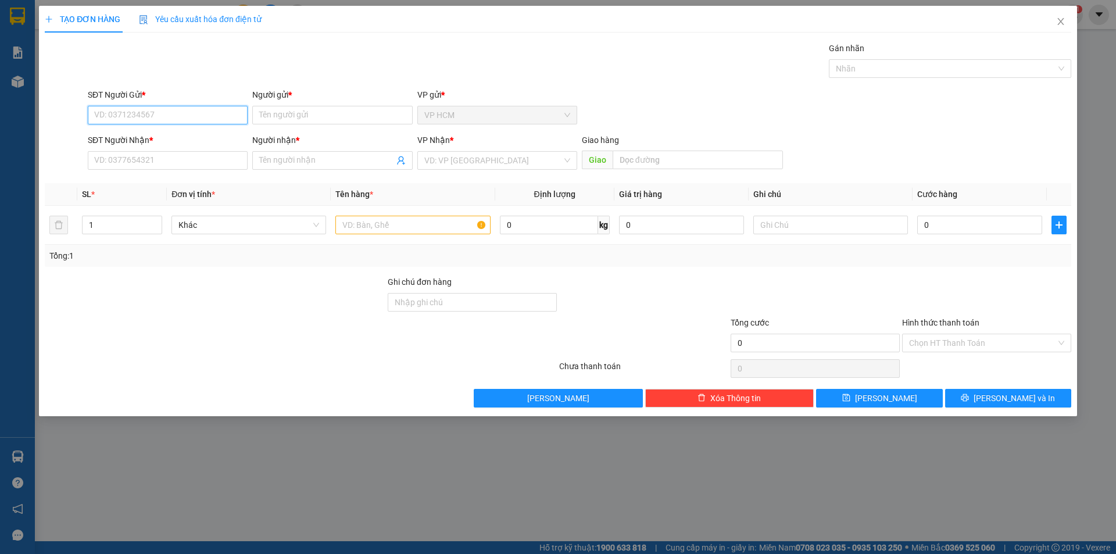
click at [171, 123] on input "SĐT Người Gửi *" at bounding box center [168, 115] width 160 height 19
click at [93, 119] on input "882443" at bounding box center [168, 115] width 160 height 19
click at [198, 139] on div "0918882443 - DIỄM THÚY" at bounding box center [168, 138] width 146 height 13
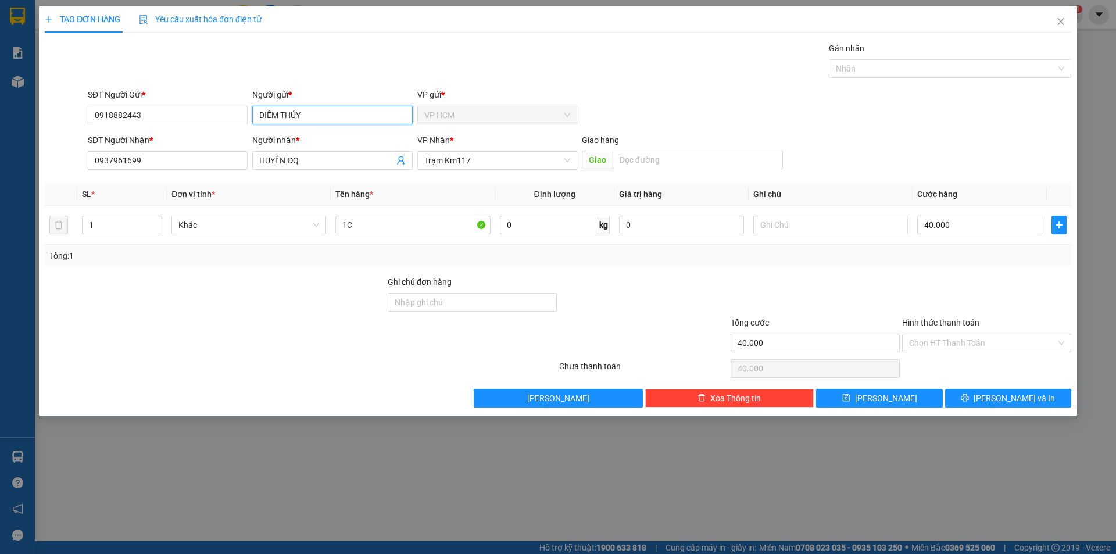
click at [353, 109] on input "DIỄM THÚY" at bounding box center [332, 115] width 160 height 19
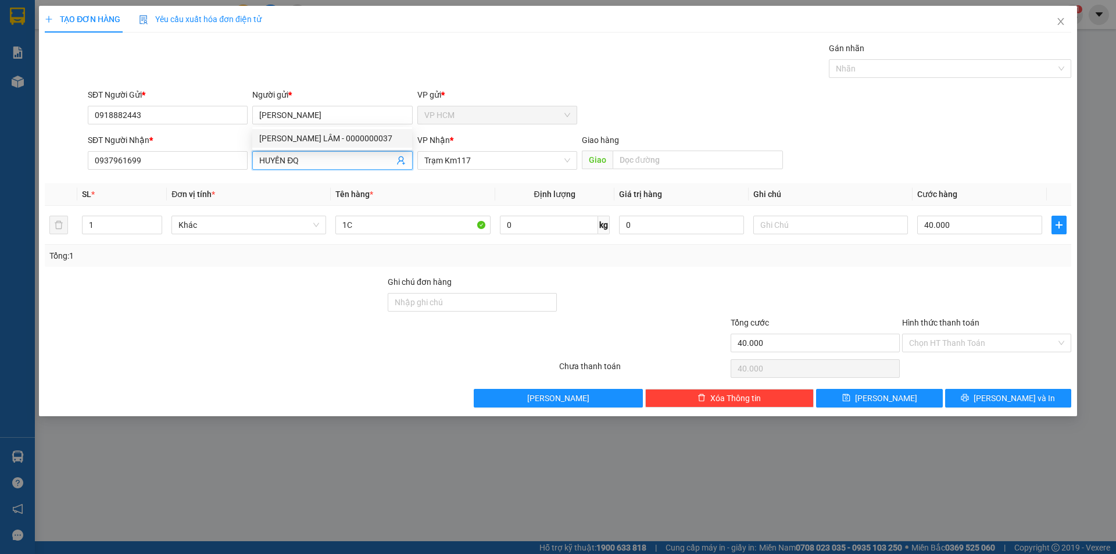
click at [402, 163] on icon "user-add" at bounding box center [400, 160] width 9 height 9
click at [309, 165] on input "HUYỀN ĐQ" at bounding box center [326, 160] width 134 height 13
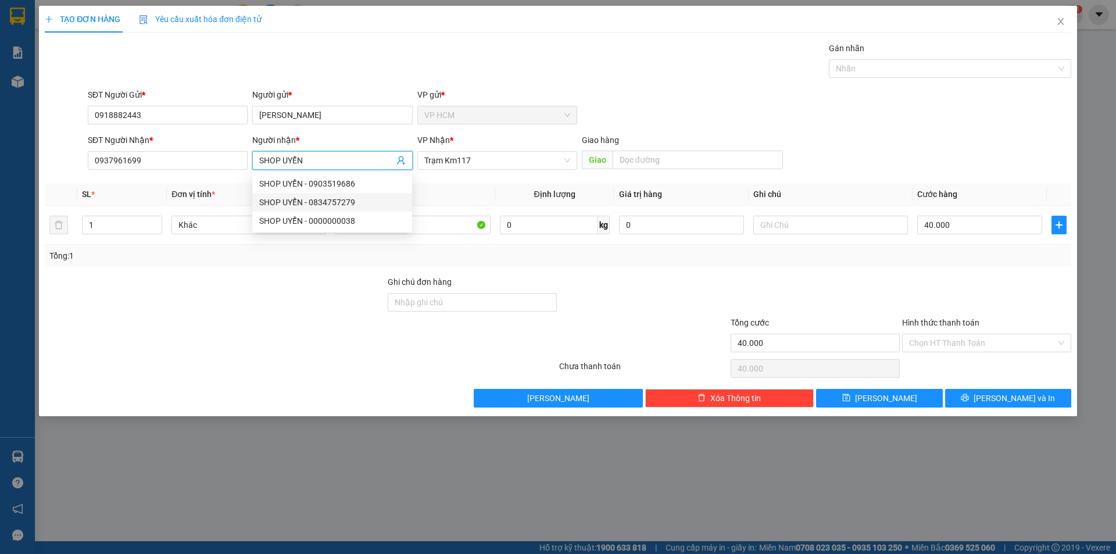
click at [365, 200] on div "SHOP UYỂN - 0834757279" at bounding box center [332, 202] width 146 height 13
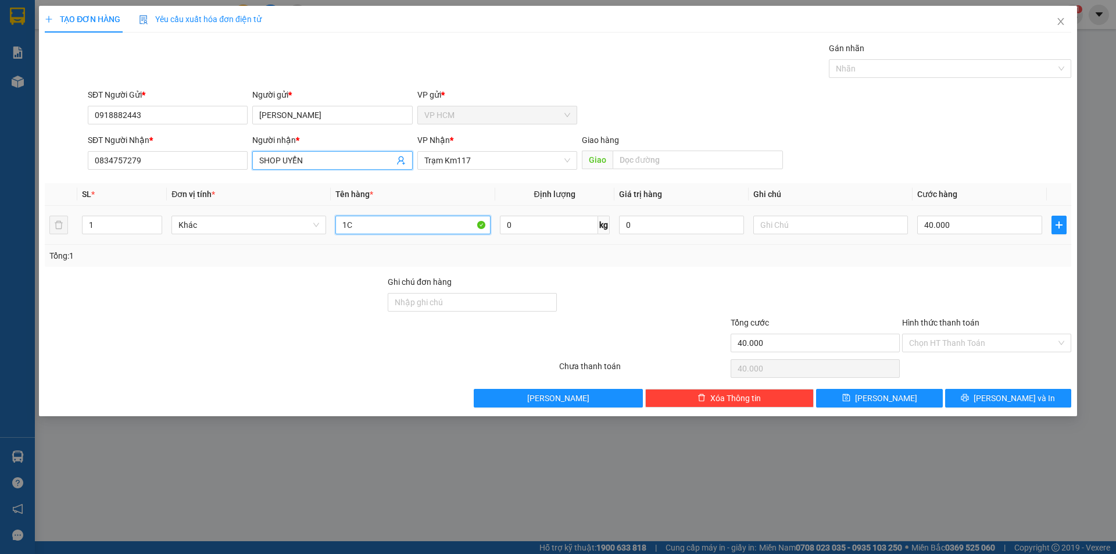
click at [407, 220] on input "1C" at bounding box center [412, 225] width 155 height 19
click at [928, 61] on div "Nhãn" at bounding box center [950, 68] width 242 height 19
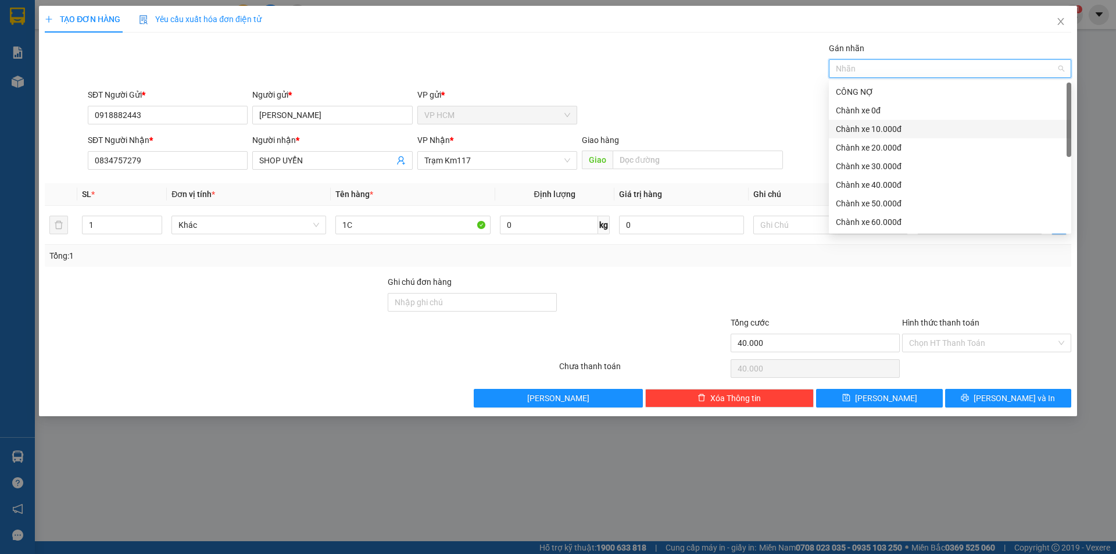
drag, startPoint x: 902, startPoint y: 130, endPoint x: 617, endPoint y: 88, distance: 287.9
click at [902, 130] on div "Chành xe 10.000đ" at bounding box center [950, 129] width 228 height 13
drag, startPoint x: 617, startPoint y: 88, endPoint x: 952, endPoint y: 251, distance: 372.3
click at [621, 88] on div "Transit Pickup Surcharge Ids Transit Deliver Surcharge Ids Transit Deliver Surc…" at bounding box center [558, 225] width 1027 height 366
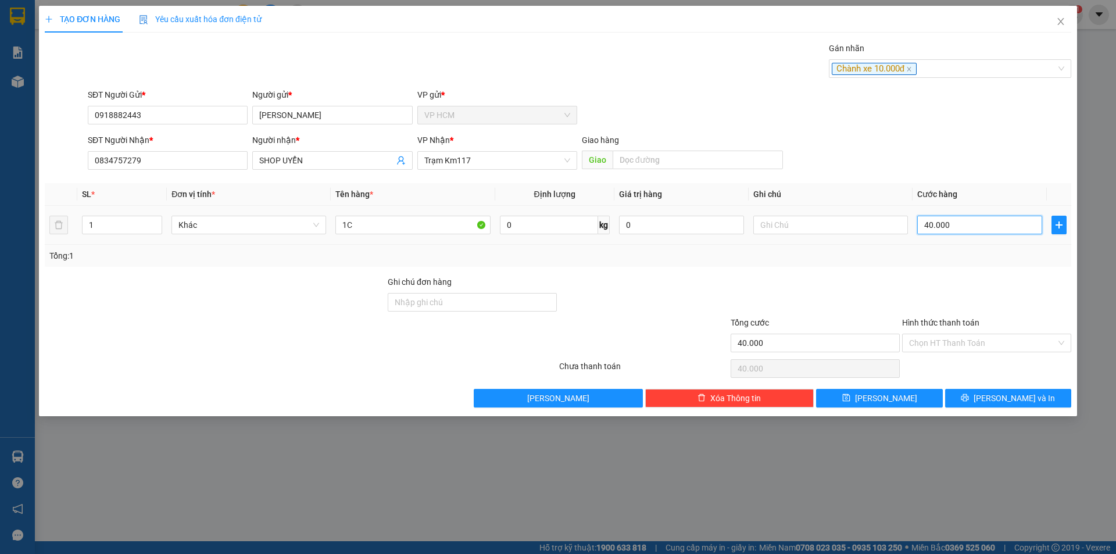
click at [960, 230] on input "40.000" at bounding box center [979, 225] width 125 height 19
click at [962, 334] on input "Hình thức thanh toán" at bounding box center [982, 342] width 147 height 17
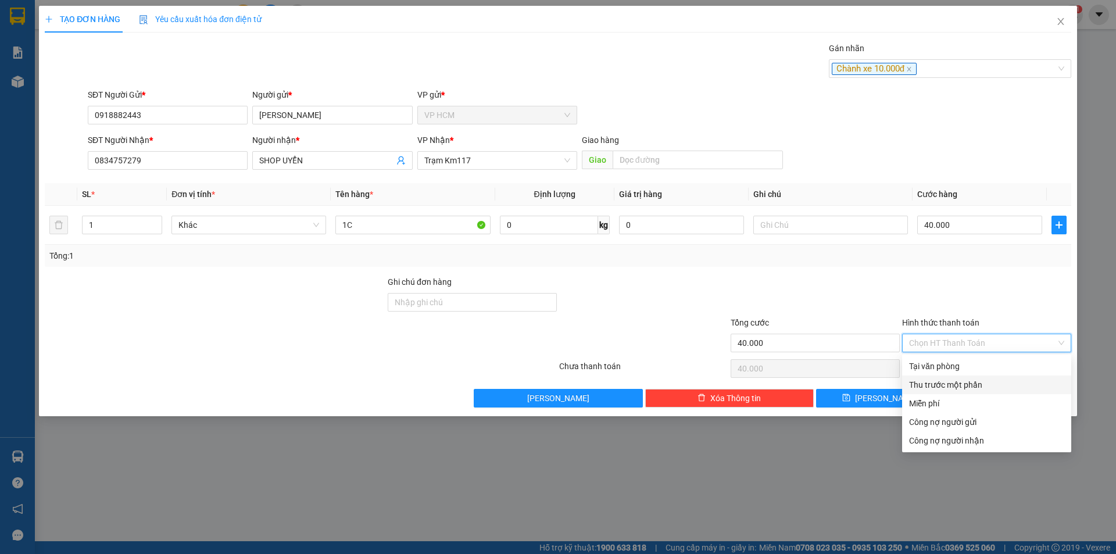
click at [953, 377] on div "Thu trước một phần" at bounding box center [986, 385] width 169 height 19
click at [0, 0] on input "0" at bounding box center [0, 0] width 0 height 0
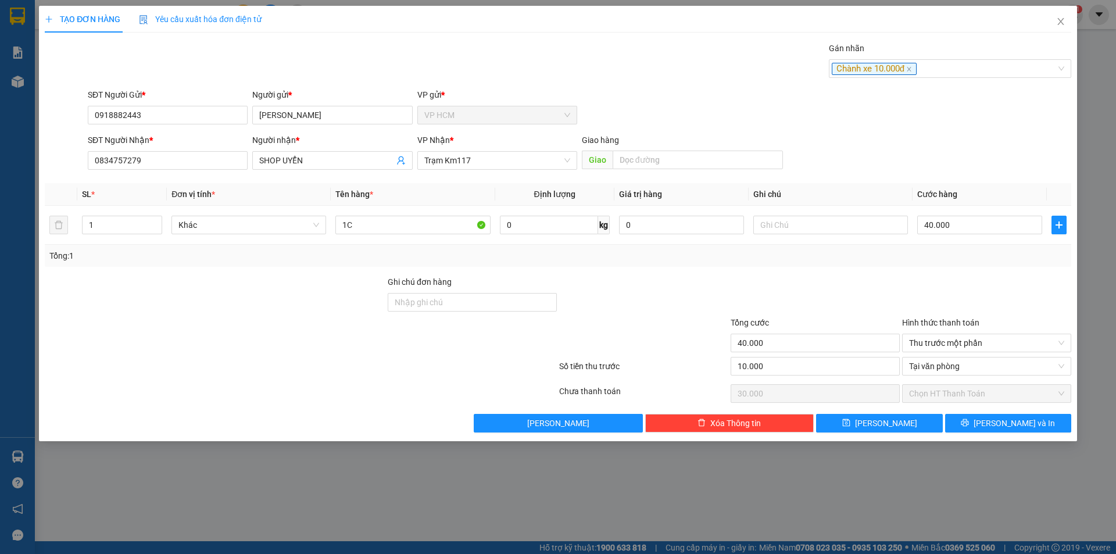
click at [834, 273] on div "Transit Pickup Surcharge Ids Transit Deliver Surcharge Ids Transit Deliver Surc…" at bounding box center [558, 237] width 1027 height 391
click at [1002, 416] on button "[PERSON_NAME] và In" at bounding box center [1008, 423] width 126 height 19
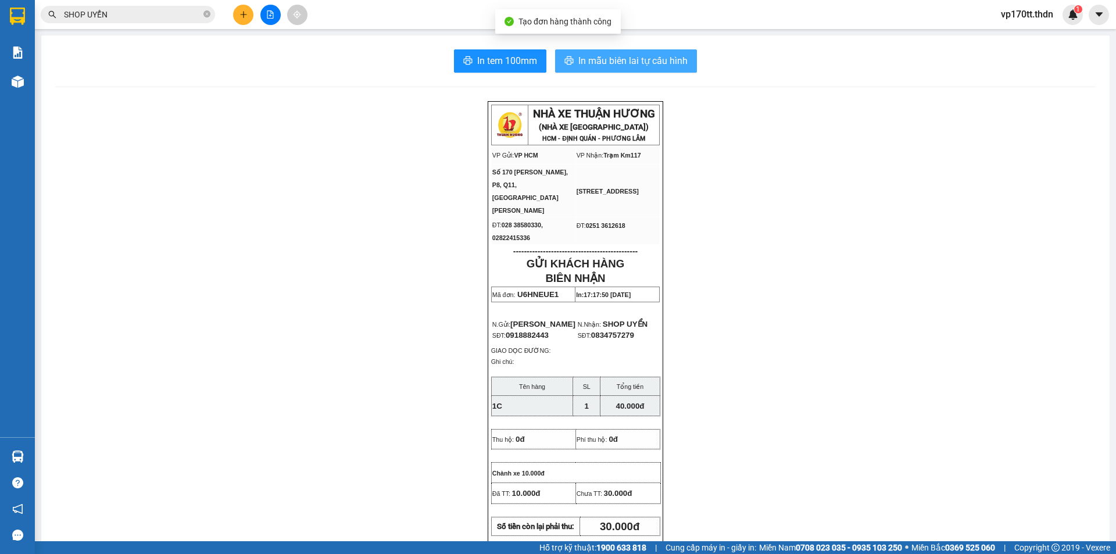
click at [595, 65] on span "In mẫu biên lai tự cấu hình" at bounding box center [632, 60] width 109 height 15
click at [241, 13] on icon "plus" at bounding box center [243, 14] width 8 height 8
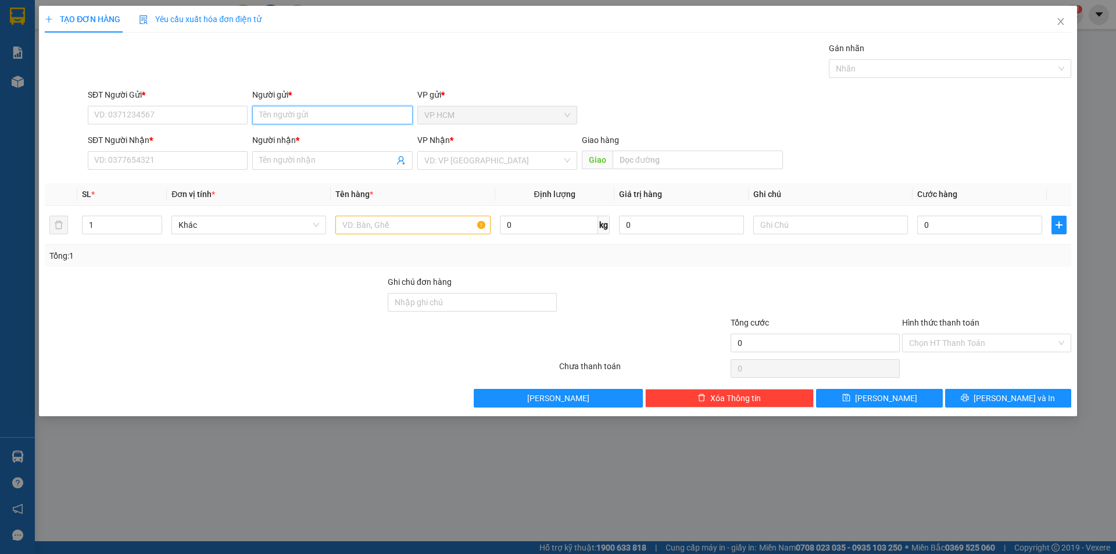
click at [299, 112] on input "Người gửi *" at bounding box center [332, 115] width 160 height 19
click at [306, 135] on div "[PERSON_NAME] - 0908856794" at bounding box center [332, 138] width 146 height 13
click at [402, 153] on span at bounding box center [332, 160] width 160 height 19
click at [401, 160] on icon "user-add" at bounding box center [400, 160] width 9 height 9
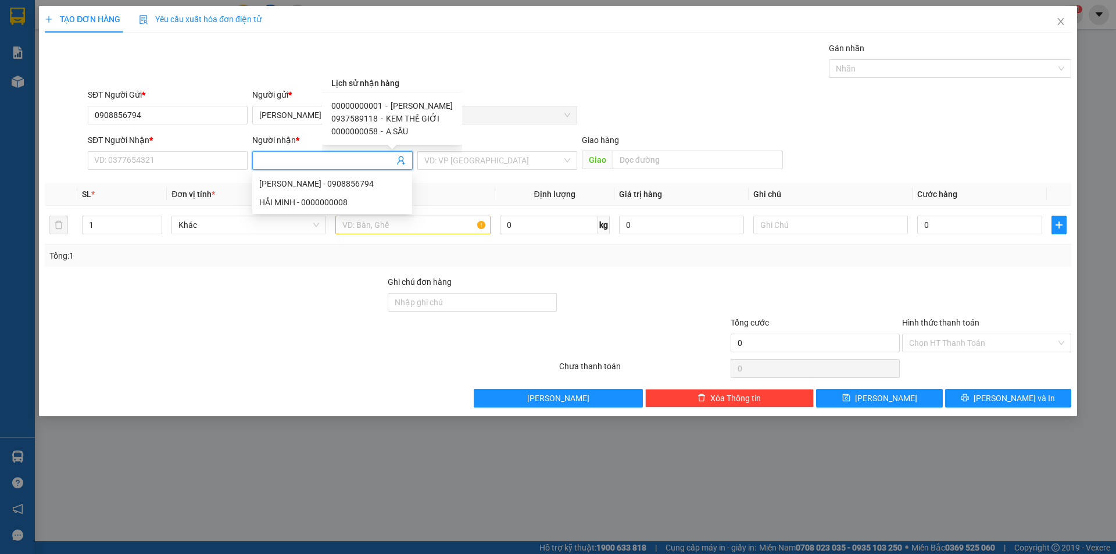
click at [409, 103] on span "[PERSON_NAME]" at bounding box center [422, 105] width 62 height 9
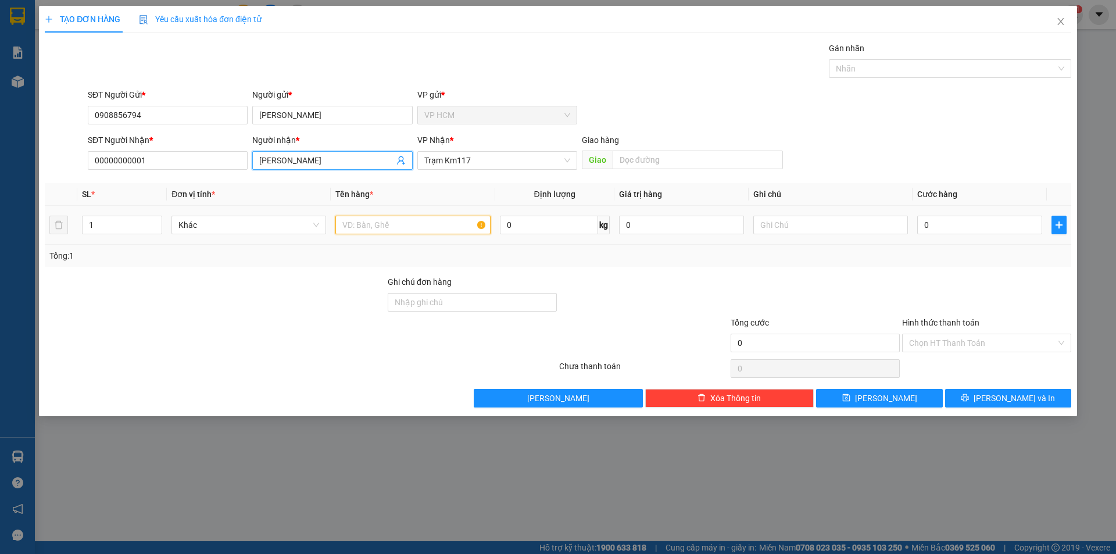
click at [400, 224] on input "text" at bounding box center [412, 225] width 155 height 19
click at [124, 227] on input "1" at bounding box center [122, 224] width 79 height 17
click at [932, 79] on div "Gán nhãn Nhãn" at bounding box center [950, 62] width 242 height 41
click at [932, 75] on div at bounding box center [944, 69] width 225 height 14
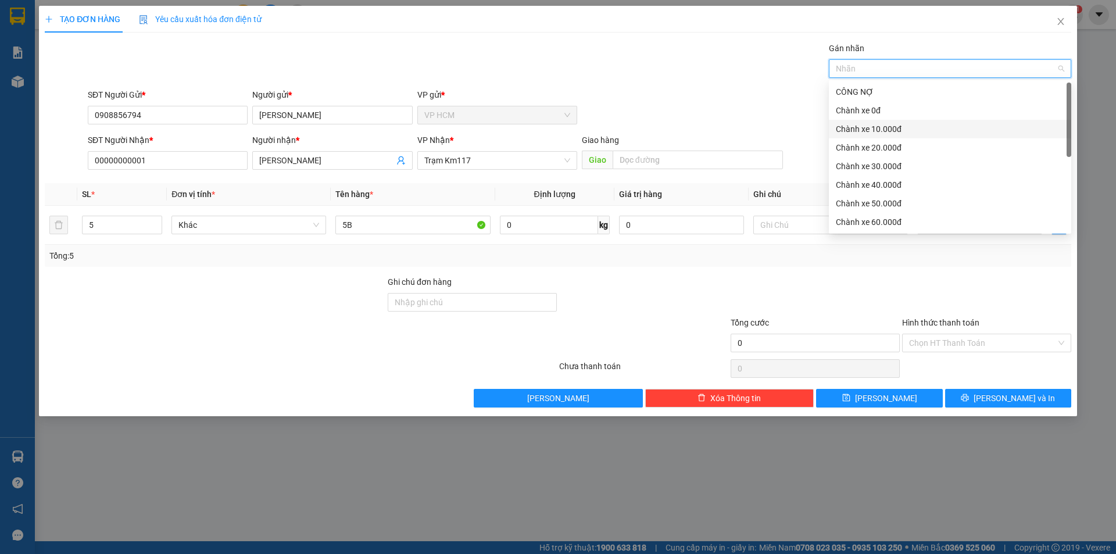
click at [891, 133] on div "Chành xe 10.000đ" at bounding box center [950, 129] width 228 height 13
drag, startPoint x: 623, startPoint y: 88, endPoint x: 986, endPoint y: 229, distance: 389.6
click at [624, 89] on div "SĐT Người Gửi * 0908856794 Người gửi * HẢI MINH VP gửi * VP HCM" at bounding box center [579, 108] width 988 height 41
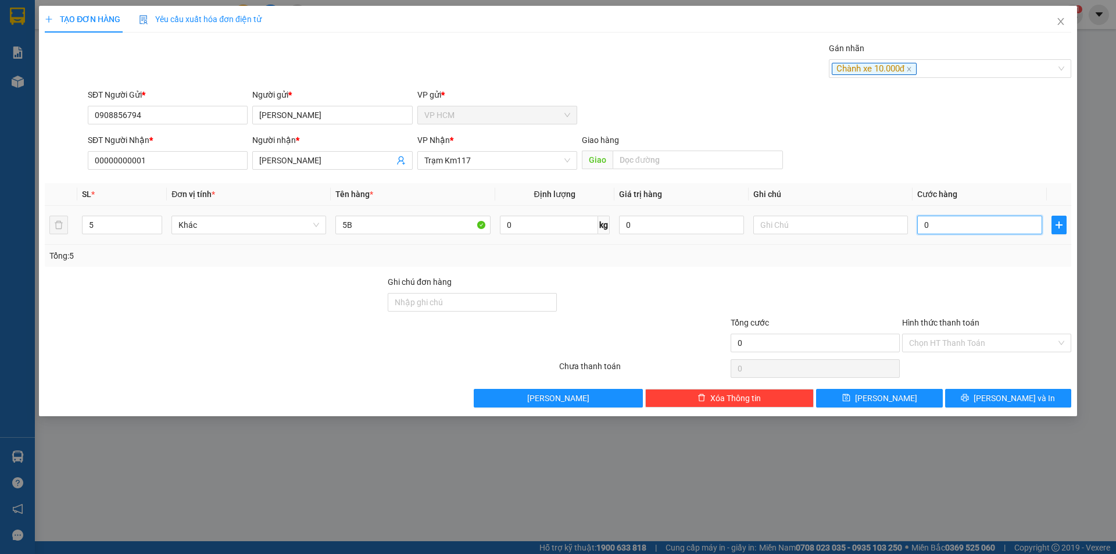
click at [977, 224] on input "0" at bounding box center [979, 225] width 125 height 19
click at [939, 77] on div "Chành xe 10.000đ" at bounding box center [950, 68] width 242 height 19
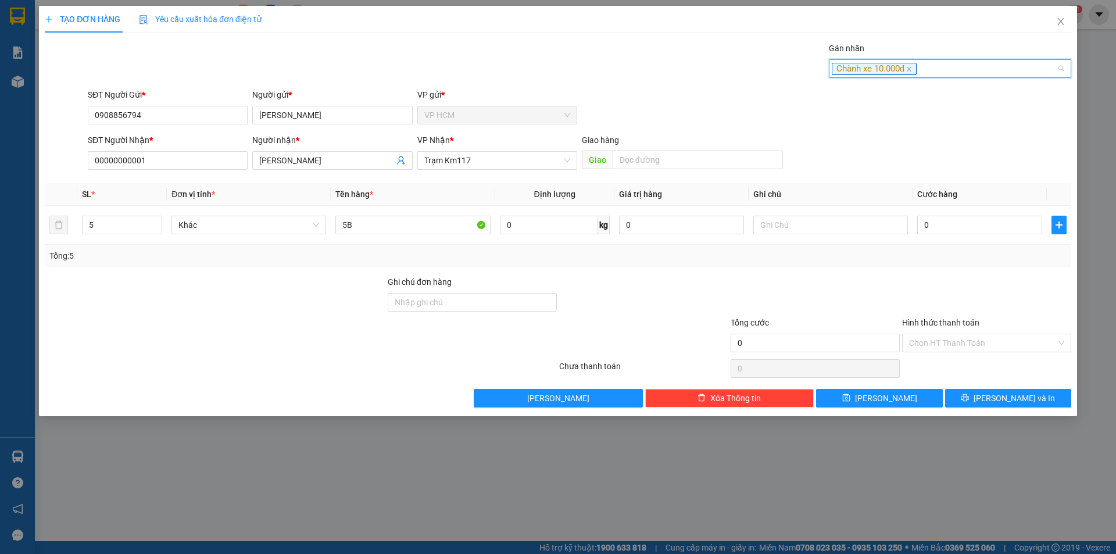
click at [940, 70] on div "Chành xe 10.000đ" at bounding box center [944, 69] width 225 height 14
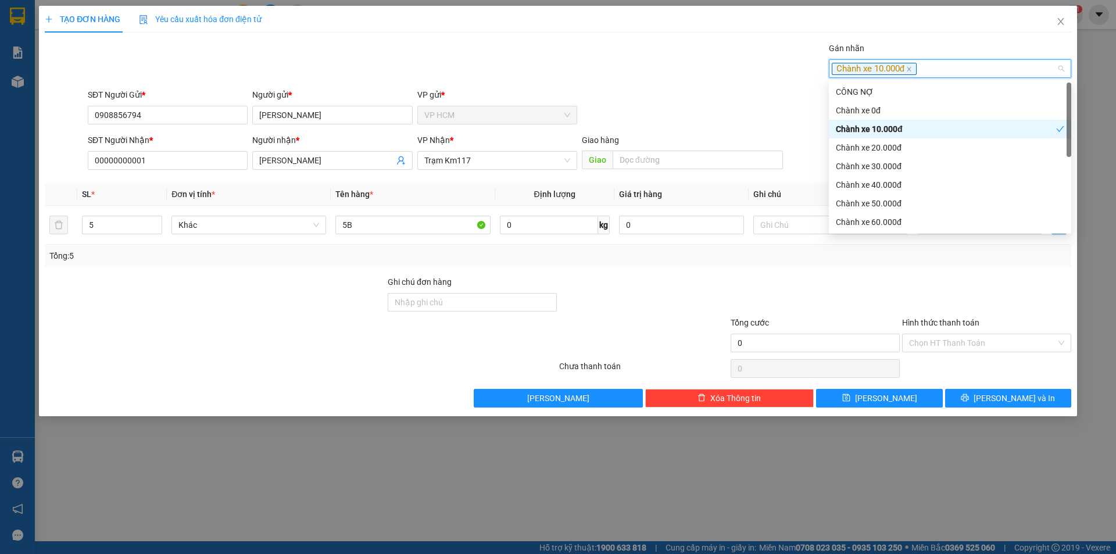
click at [905, 124] on div "Chành xe 10.000đ" at bounding box center [946, 129] width 220 height 13
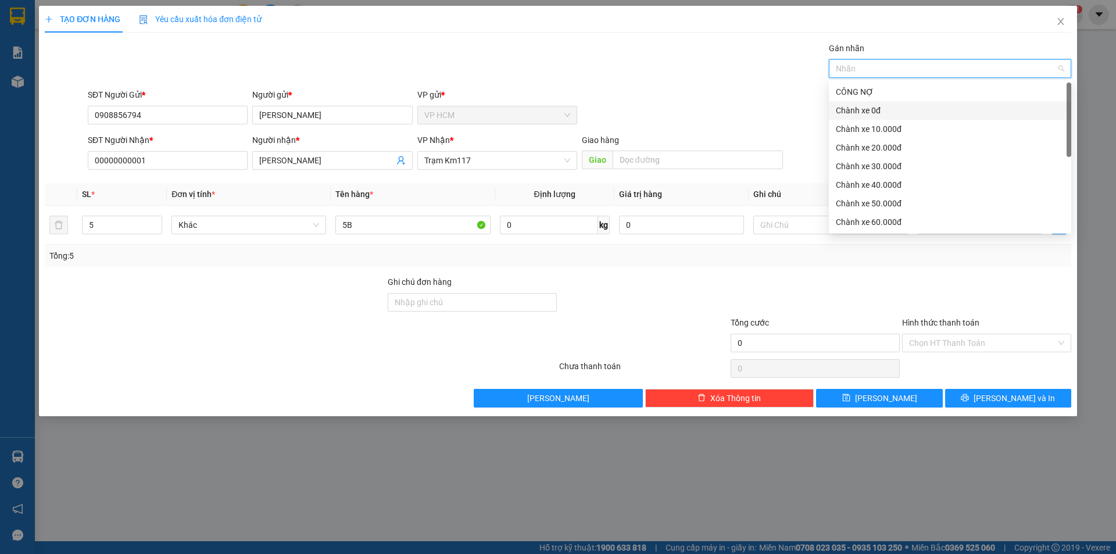
click at [892, 109] on div "Chành xe 0đ" at bounding box center [950, 110] width 228 height 13
click at [640, 79] on div "Gán nhãn Nhãn" at bounding box center [579, 62] width 988 height 41
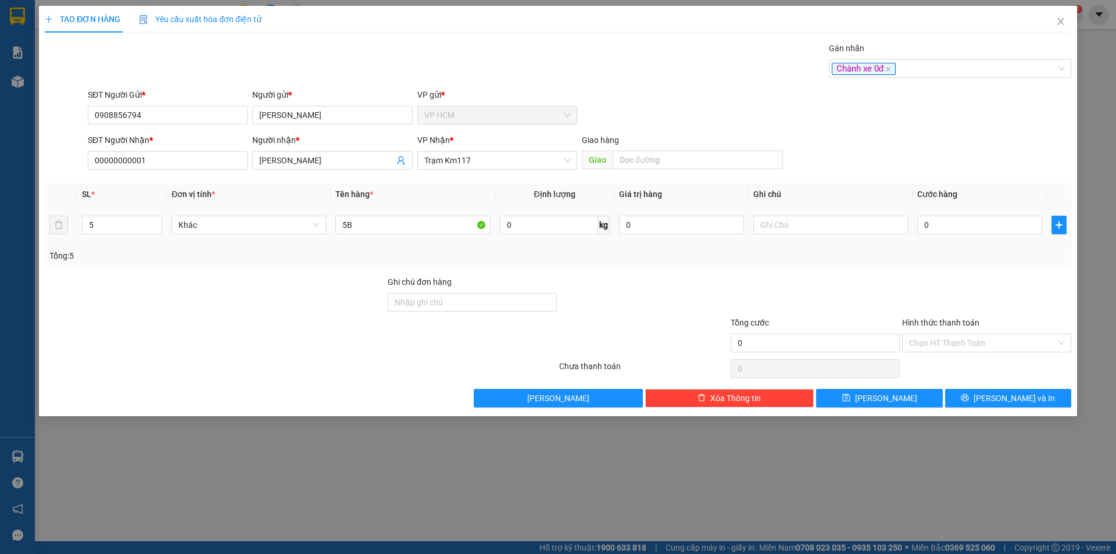
click at [958, 215] on div "0" at bounding box center [979, 224] width 125 height 23
click at [965, 230] on input "0" at bounding box center [979, 225] width 125 height 19
click at [963, 262] on div "Tổng: 5" at bounding box center [558, 256] width 1027 height 22
click at [977, 404] on button "[PERSON_NAME] và In" at bounding box center [1008, 398] width 126 height 19
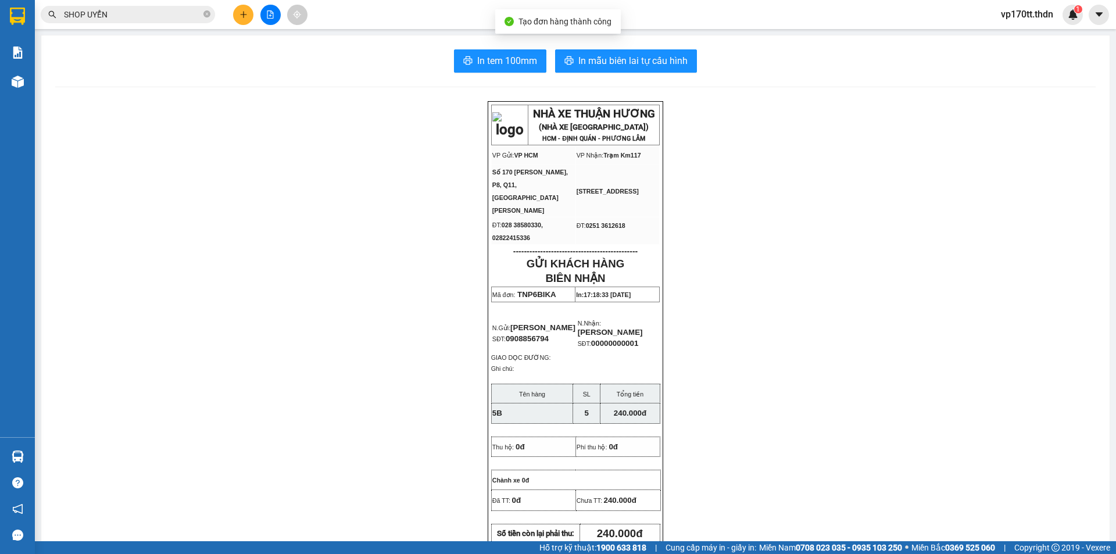
click at [612, 73] on div "In tem 100mm In mẫu biên lai tự cấu hình NHÀ XE THUẬN HƯƠNG (NHÀ XE [GEOGRAPHIC…" at bounding box center [575, 515] width 1068 height 960
click at [612, 66] on span "In mẫu biên lai tự cấu hình" at bounding box center [632, 60] width 109 height 15
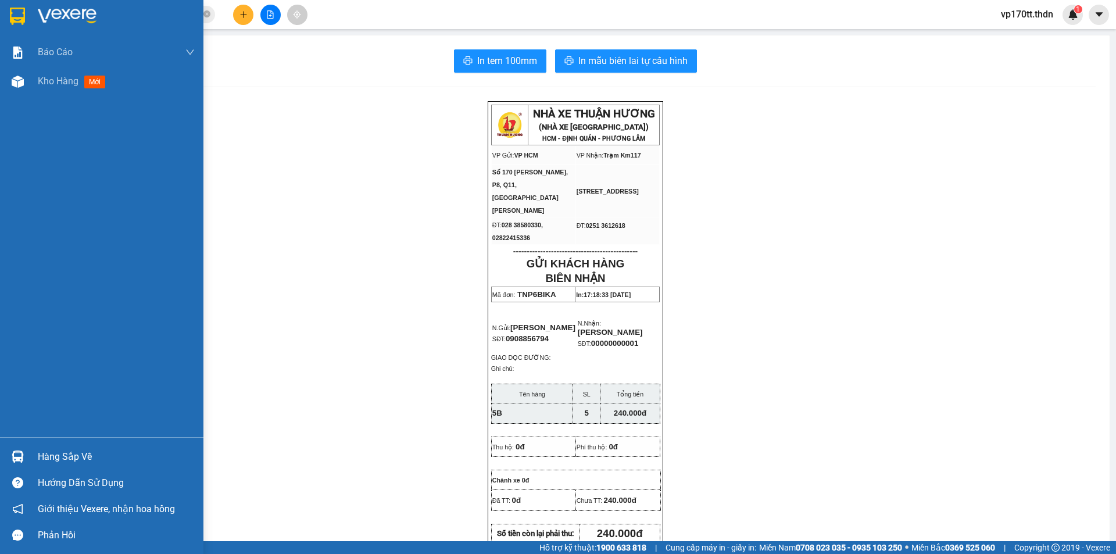
click at [15, 17] on img at bounding box center [17, 16] width 15 height 17
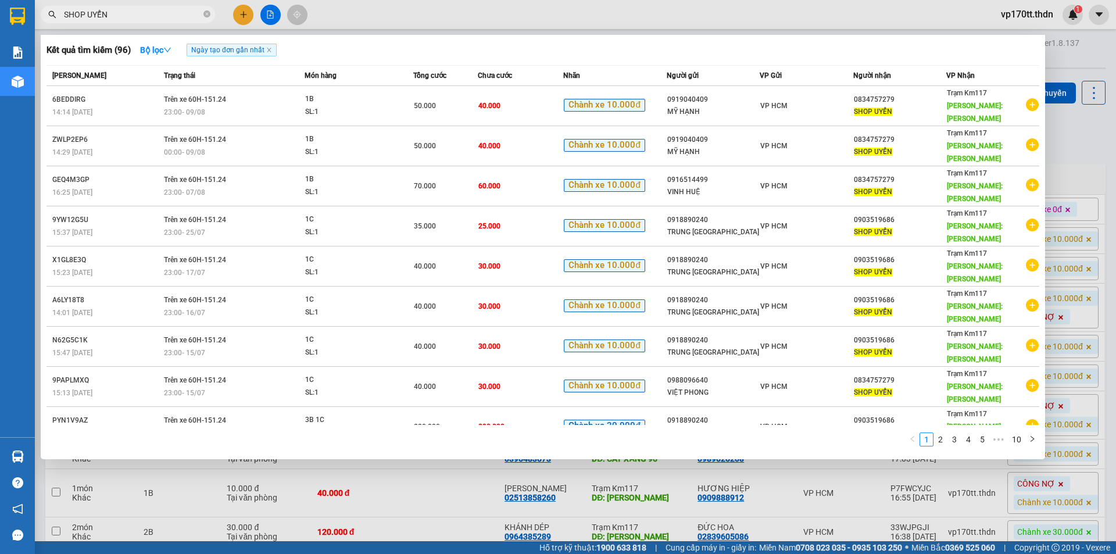
click at [155, 15] on input "SHOP UYỂN" at bounding box center [132, 14] width 137 height 13
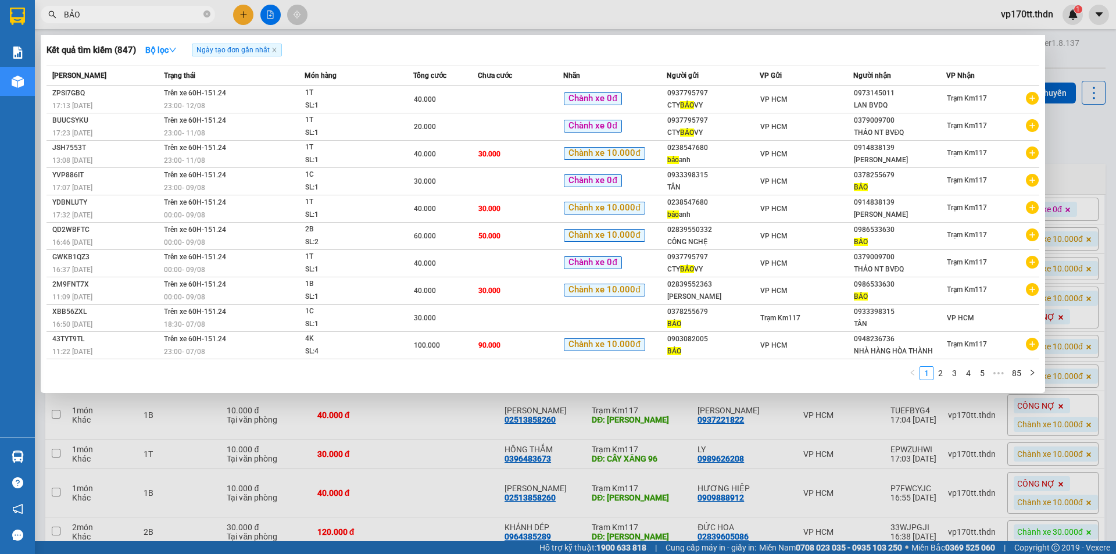
type input "BẢO"
click at [246, 10] on div at bounding box center [558, 277] width 1116 height 554
click at [246, 10] on icon "plus" at bounding box center [243, 14] width 8 height 8
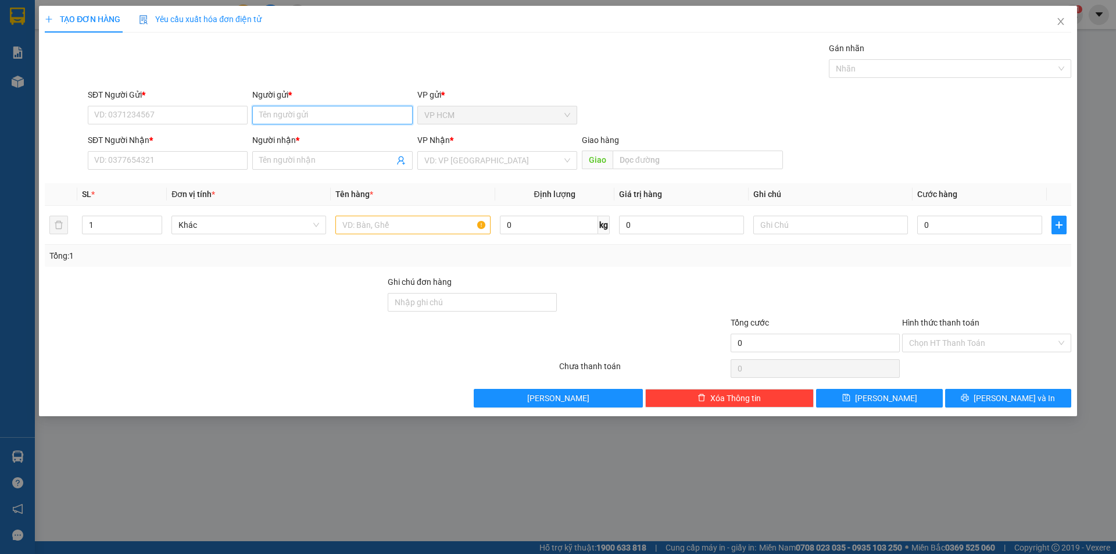
click at [333, 116] on input "Người gửi *" at bounding box center [332, 115] width 160 height 19
drag, startPoint x: 332, startPoint y: 116, endPoint x: 101, endPoint y: 117, distance: 230.8
click at [44, 121] on div "SĐT Người Gửi * VD: 0371234567 Người gửi * HAONG HUY HAONG HUY VP gửi * VP HCM" at bounding box center [558, 108] width 1029 height 41
type input "HOANG HUY"
click at [320, 142] on div "HOÀNG HUY - 0906487928" at bounding box center [332, 138] width 146 height 13
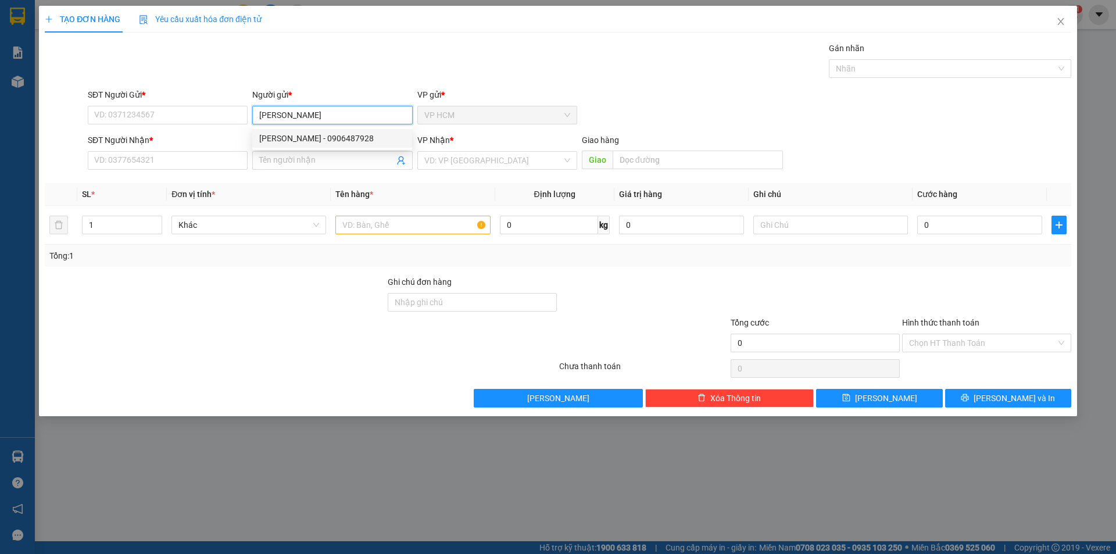
type input "0906487928"
type input "HOÀNG HUY"
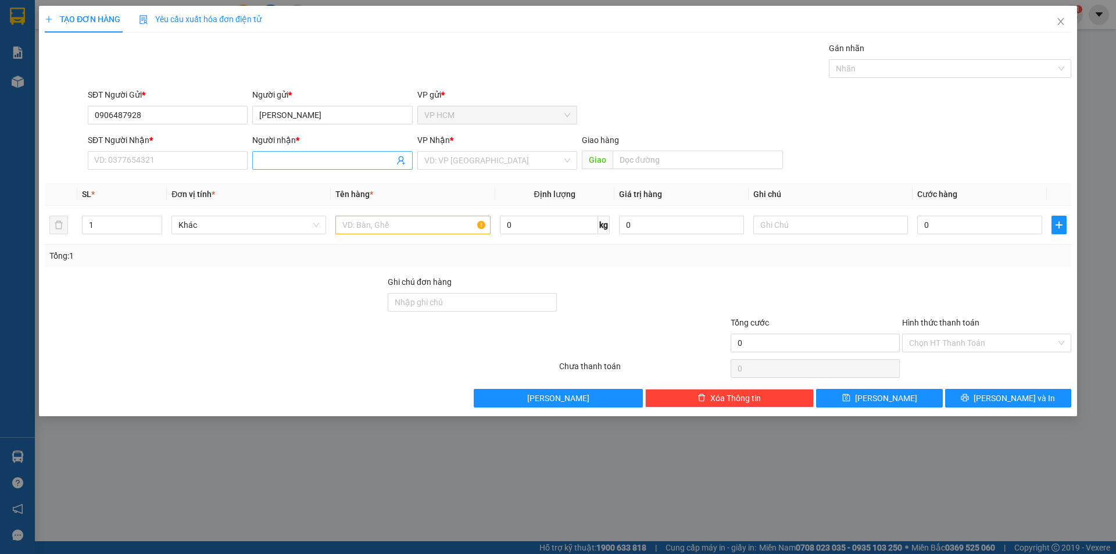
click at [402, 156] on icon "user-add" at bounding box center [400, 160] width 9 height 9
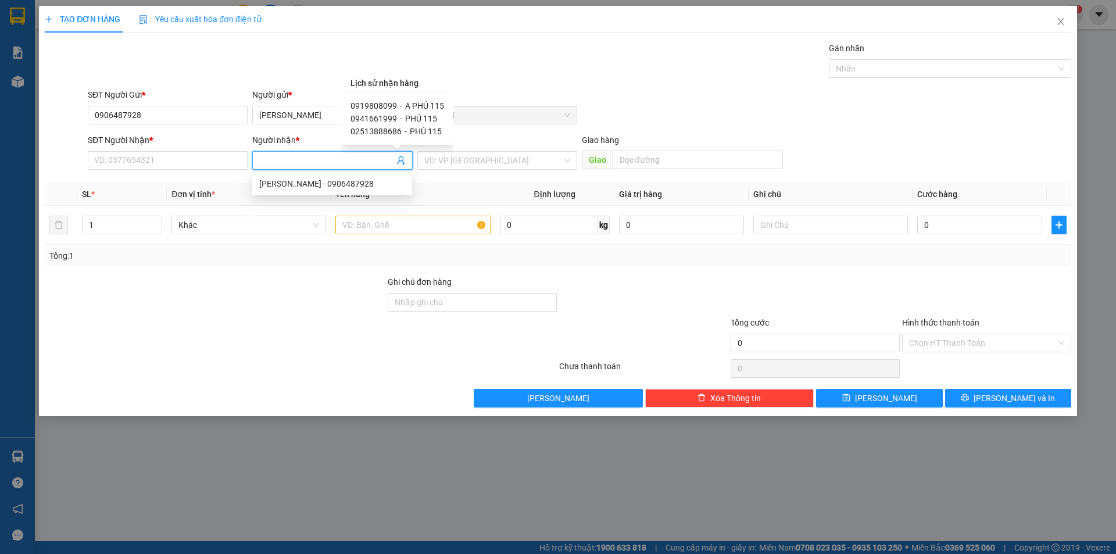
click at [407, 103] on span "A PHÚ 115" at bounding box center [424, 105] width 39 height 9
type input "0919808099"
type input "A PHÚ 115"
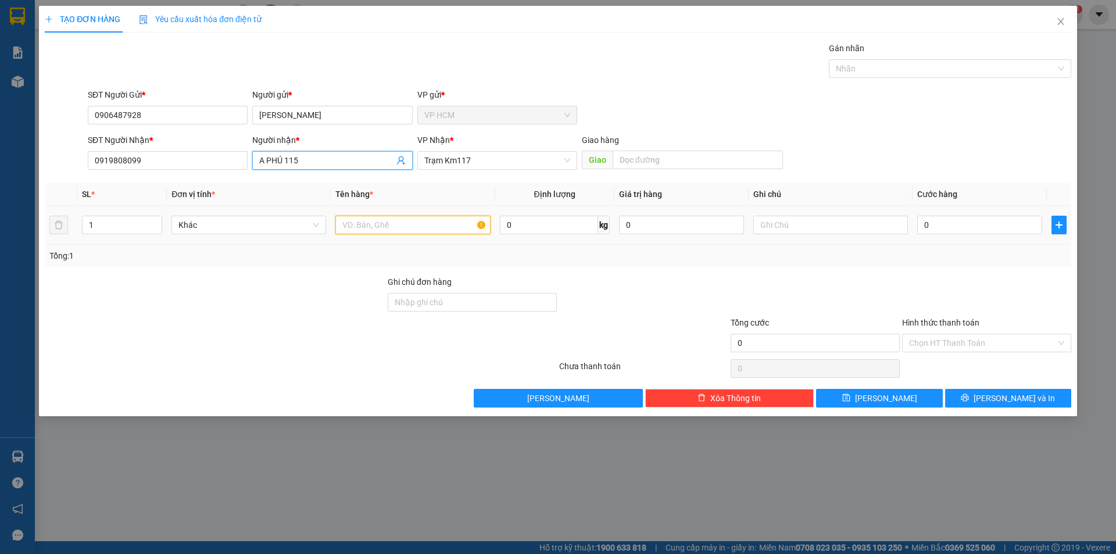
click at [424, 221] on input "text" at bounding box center [412, 225] width 155 height 19
type input "1T"
click at [934, 78] on div "Gán nhãn Nhãn" at bounding box center [950, 62] width 242 height 41
click at [923, 66] on div at bounding box center [944, 69] width 225 height 14
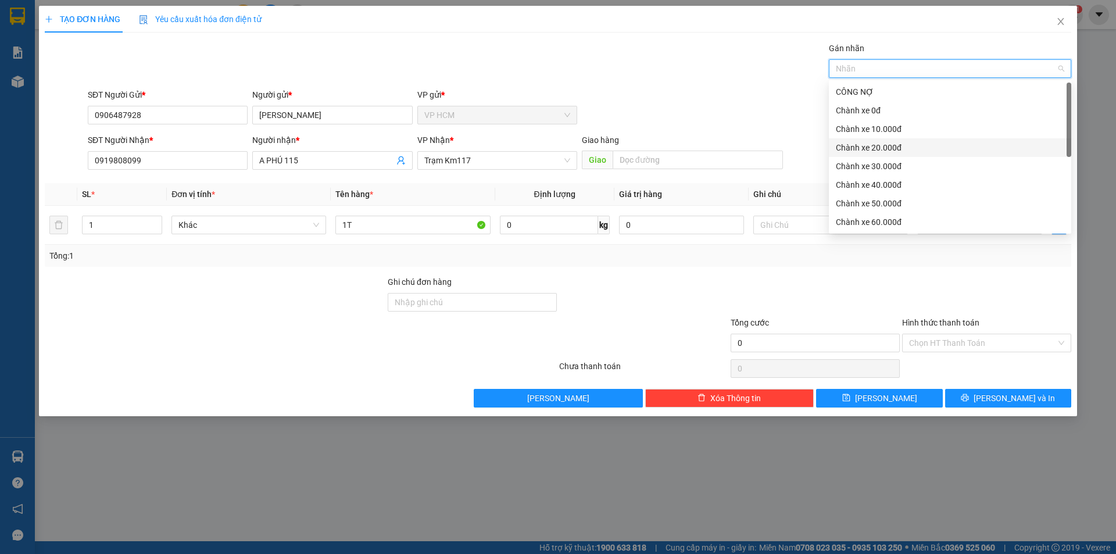
click at [886, 131] on div "Chành xe 10.000đ" at bounding box center [950, 129] width 228 height 13
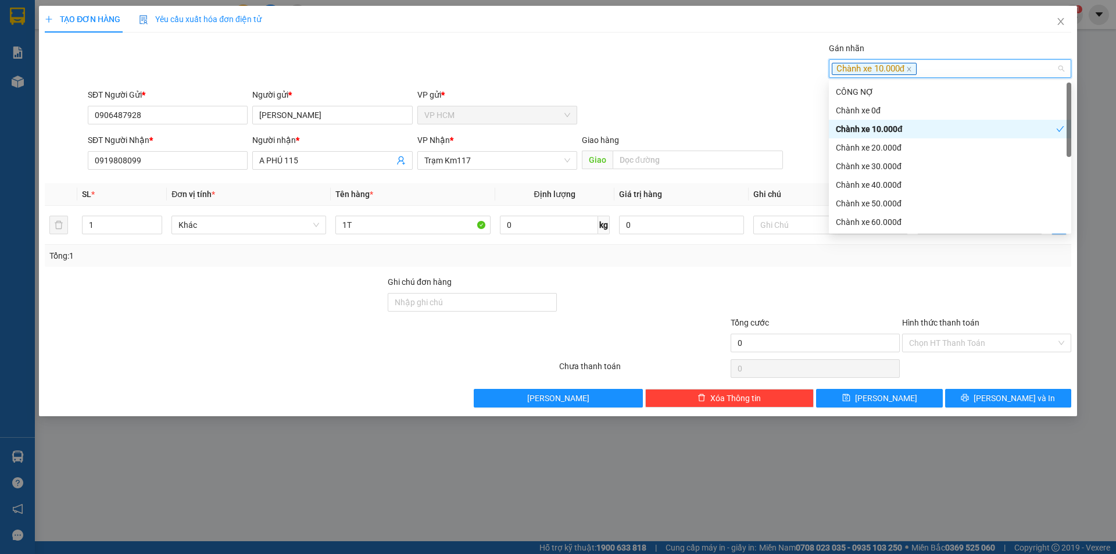
click at [567, 83] on div "Transit Pickup Surcharge Ids Transit Deliver Surcharge Ids Transit Deliver Surc…" at bounding box center [558, 225] width 1027 height 366
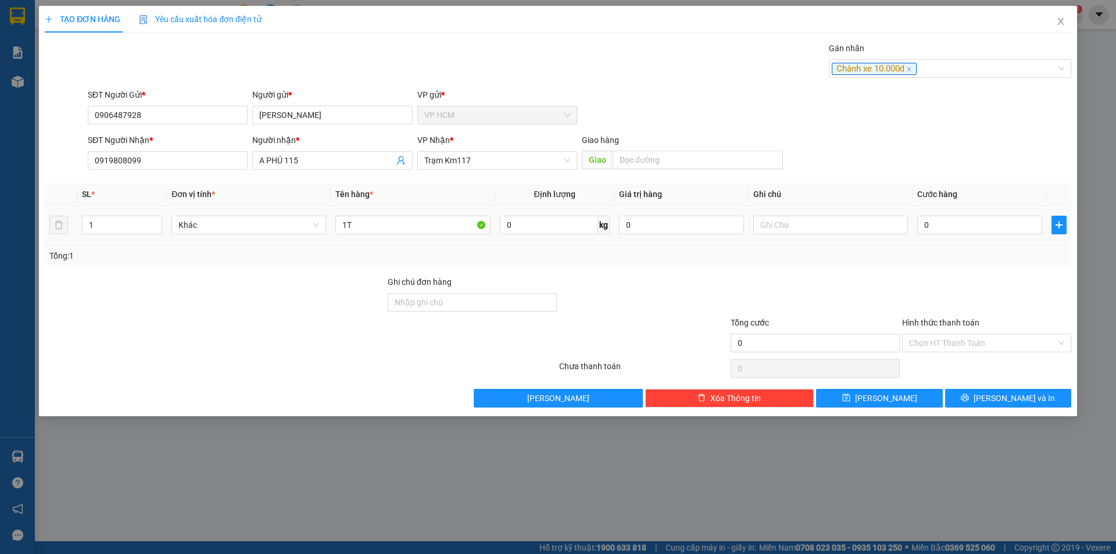
click at [964, 209] on td "0" at bounding box center [980, 225] width 134 height 39
click at [966, 216] on input "0" at bounding box center [979, 225] width 125 height 19
type input "4"
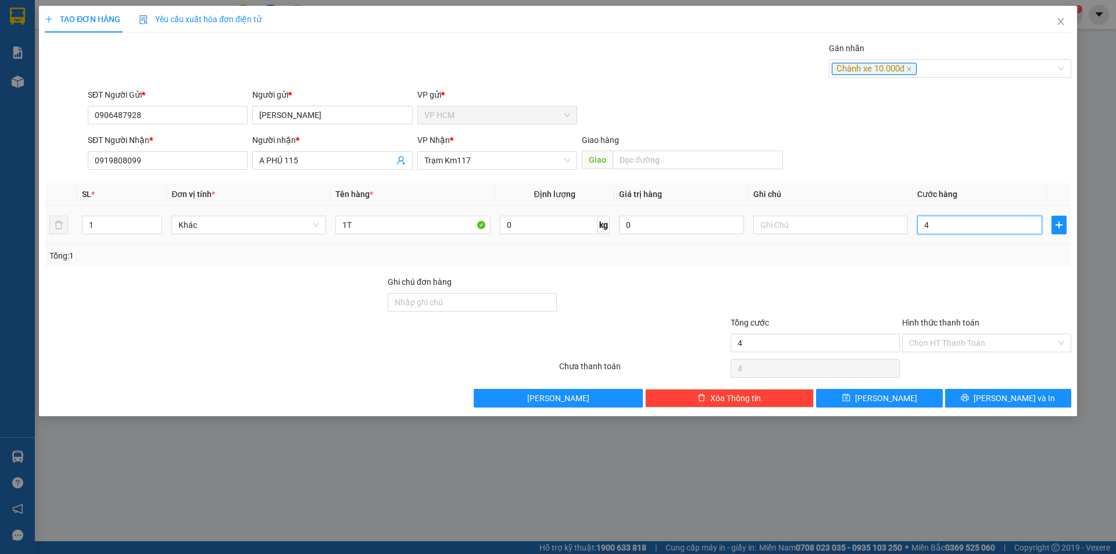
type input "40"
type input "40.000"
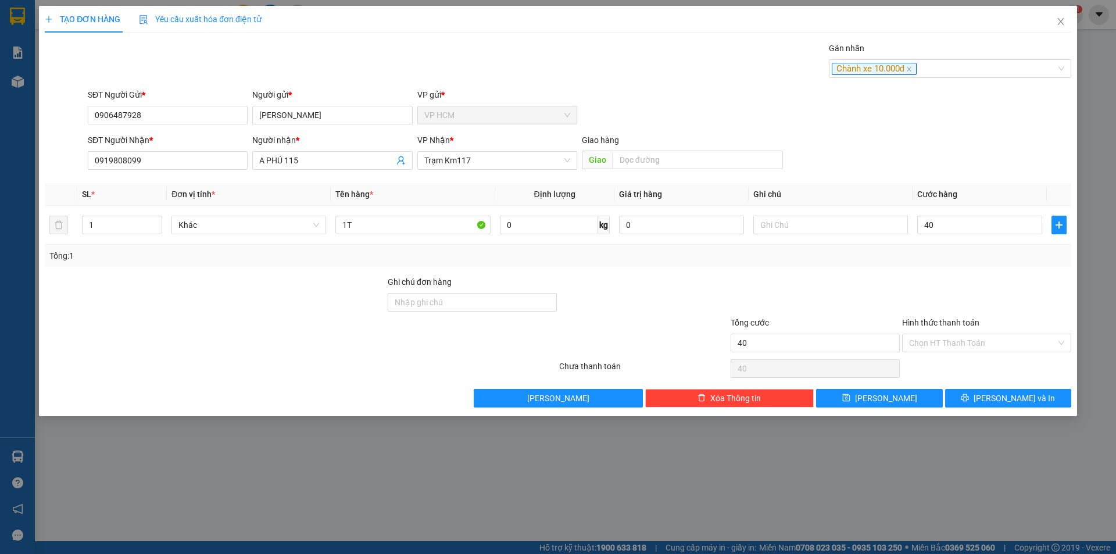
type input "40.000"
drag, startPoint x: 963, startPoint y: 293, endPoint x: 946, endPoint y: 297, distance: 17.3
click at [963, 294] on div at bounding box center [986, 296] width 171 height 41
click at [960, 346] on input "Hình thức thanh toán" at bounding box center [982, 342] width 147 height 17
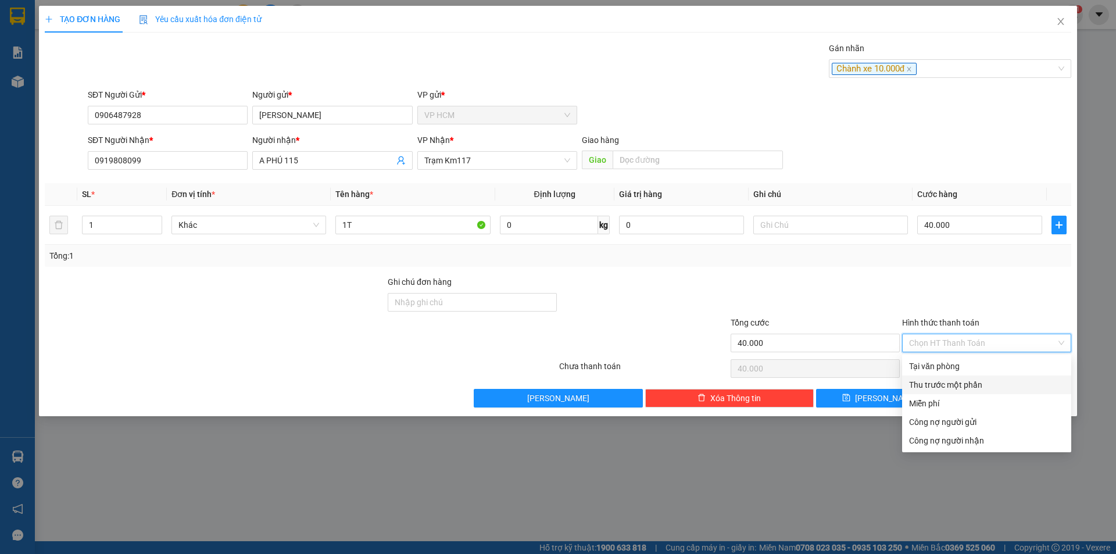
click at [934, 384] on div "Thu trước một phần" at bounding box center [986, 384] width 155 height 13
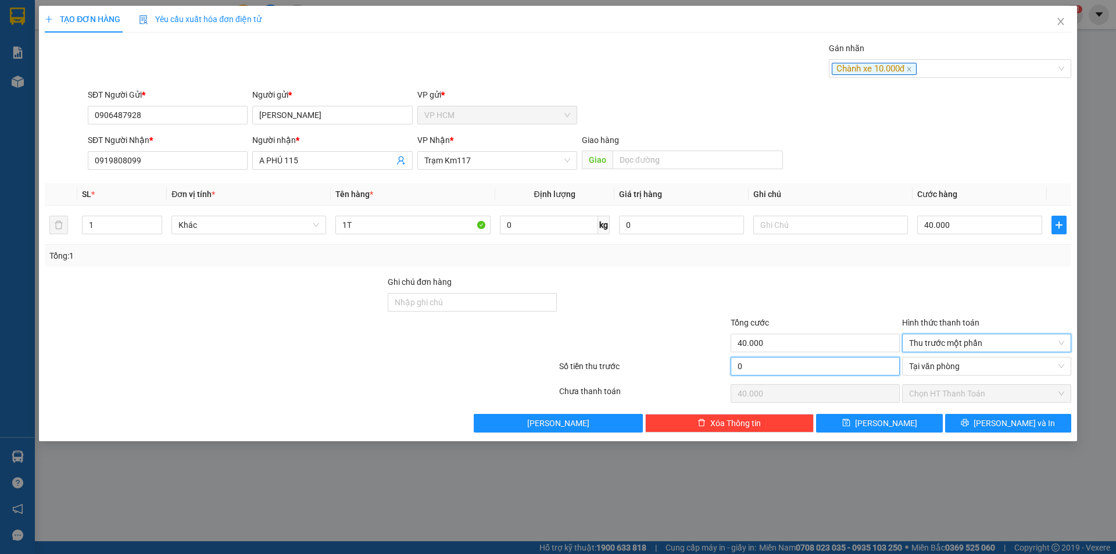
drag, startPoint x: 836, startPoint y: 370, endPoint x: 859, endPoint y: 278, distance: 94.5
click at [836, 369] on input "0" at bounding box center [815, 366] width 169 height 19
type input "1"
type input "39.999"
type input "10"
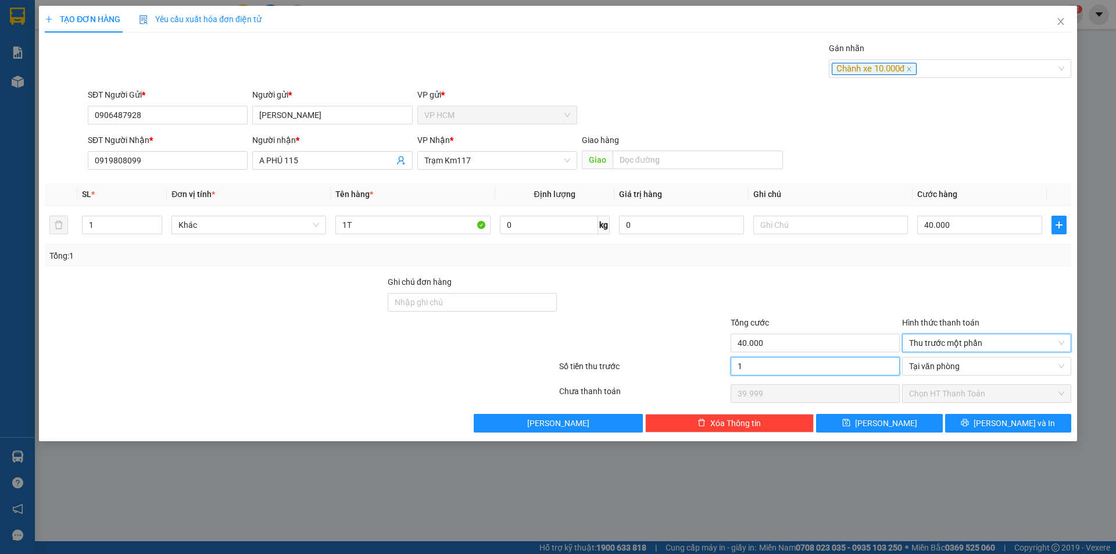
type input "39.990"
type input "10.000"
type input "30.000"
drag, startPoint x: 859, startPoint y: 277, endPoint x: 955, endPoint y: 370, distance: 134.0
click at [859, 277] on div at bounding box center [815, 296] width 171 height 41
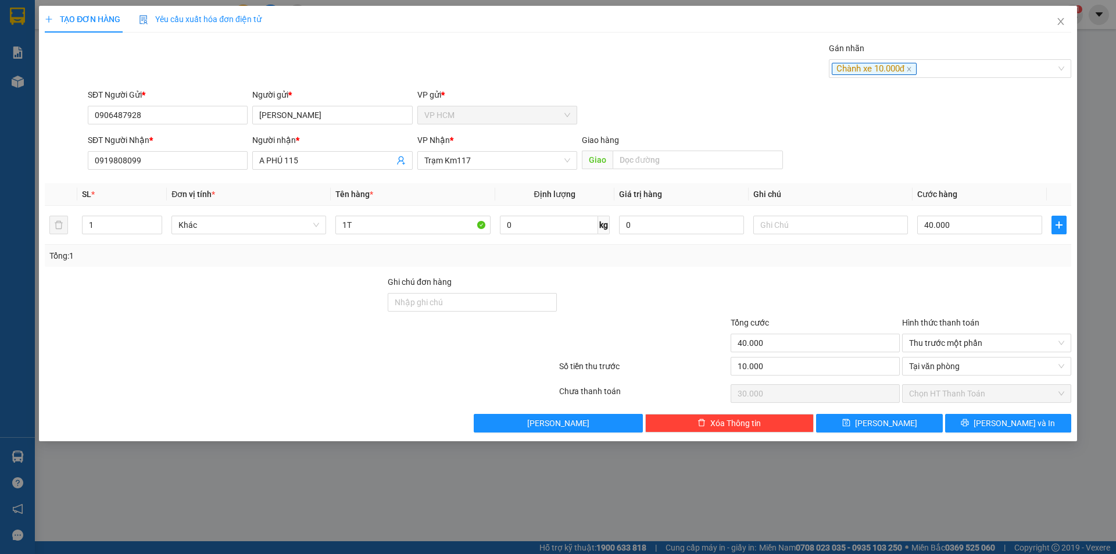
click at [992, 396] on span "Chọn HT Thanh Toán" at bounding box center [986, 393] width 155 height 17
click at [997, 428] on button "[PERSON_NAME] và In" at bounding box center [1008, 423] width 126 height 19
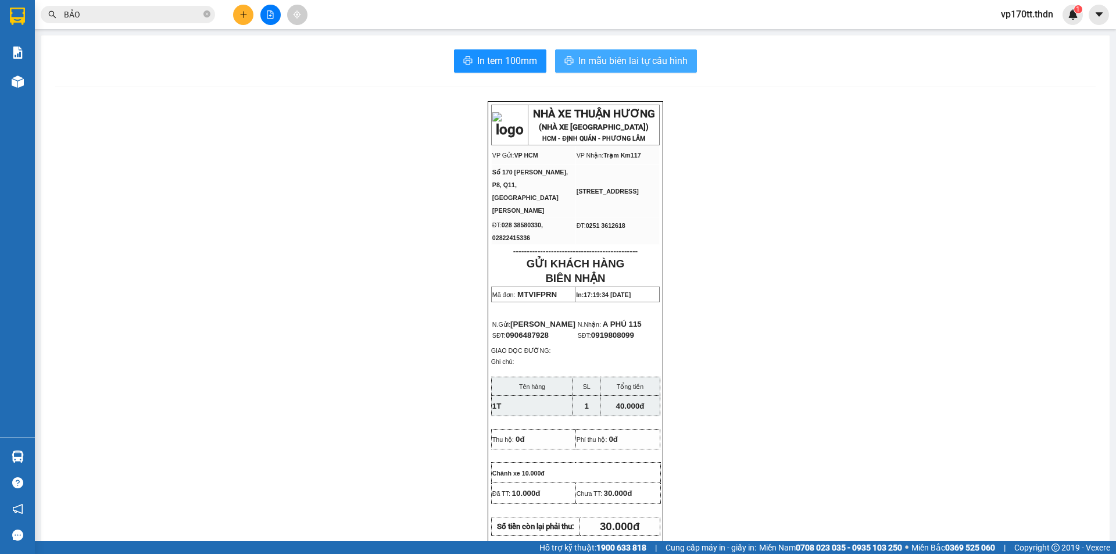
click at [562, 69] on button "In mẫu biên lai tự cấu hình" at bounding box center [626, 60] width 142 height 23
click at [246, 16] on icon "plus" at bounding box center [243, 14] width 8 height 8
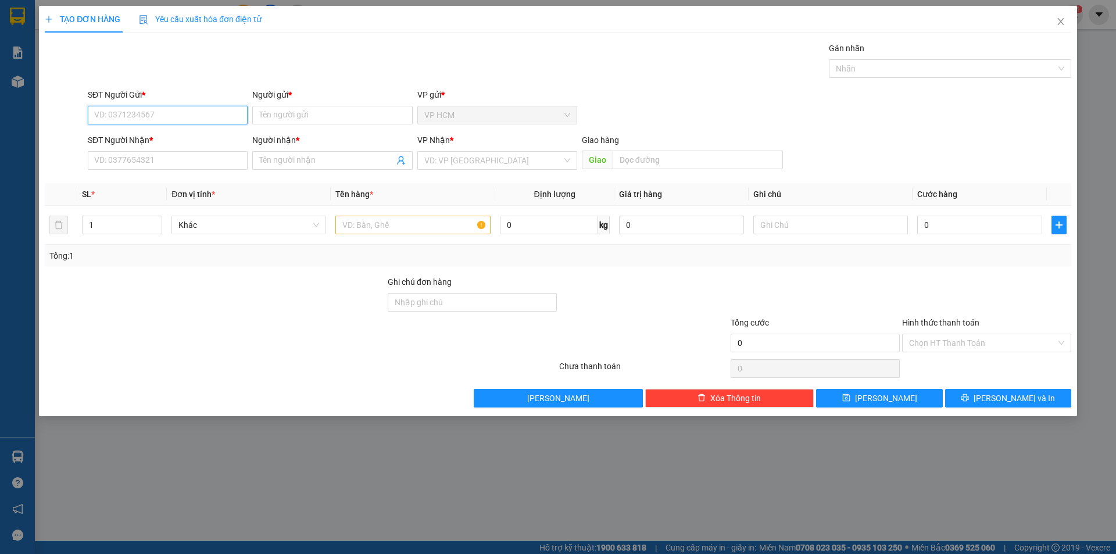
drag, startPoint x: 135, startPoint y: 130, endPoint x: 154, endPoint y: 117, distance: 22.9
click at [144, 125] on form "SĐT Người Gửi * VD: 0371234567 Người gửi * Tên người gửi VP gửi * VP HCM SĐT Ng…" at bounding box center [558, 131] width 1027 height 86
click at [154, 117] on input "SĐT Người Gửi *" at bounding box center [168, 115] width 160 height 19
click at [177, 143] on div "0933398315 - TÂN" at bounding box center [168, 138] width 146 height 13
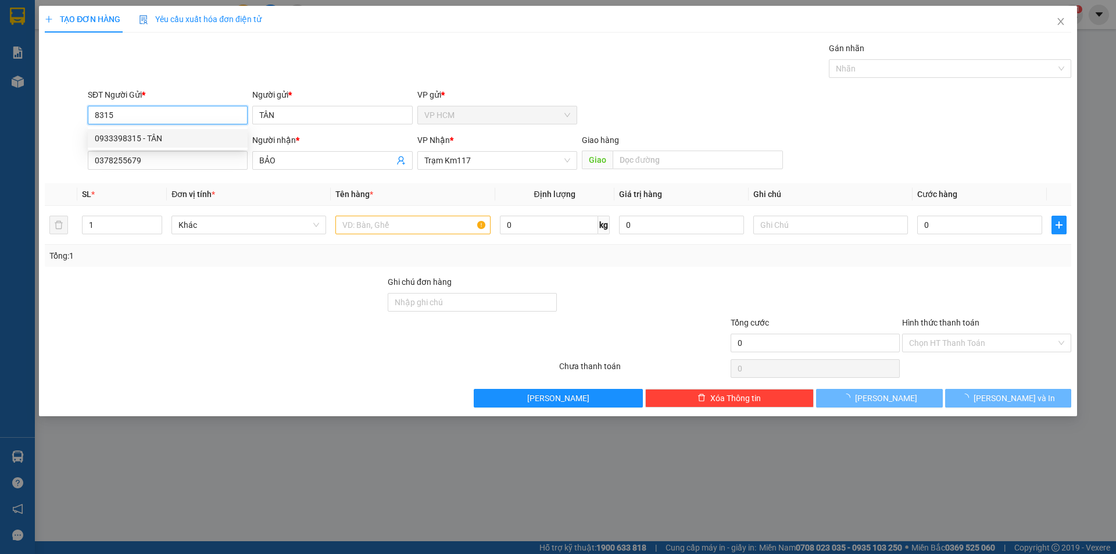
type input "0933398315"
type input "TÂN"
type input "0378255679"
type input "BẢO"
type input "30.000"
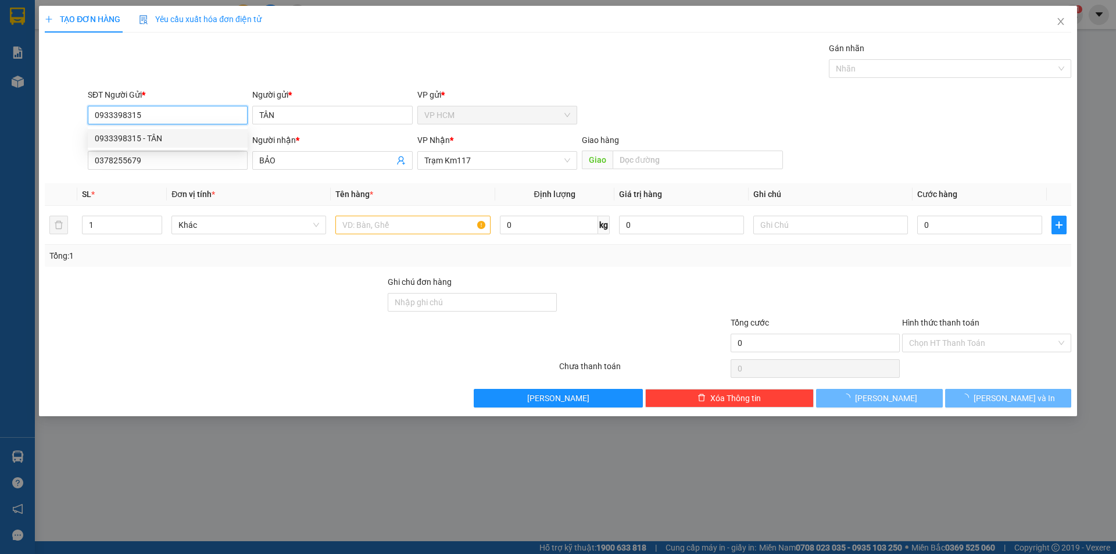
type input "30.000"
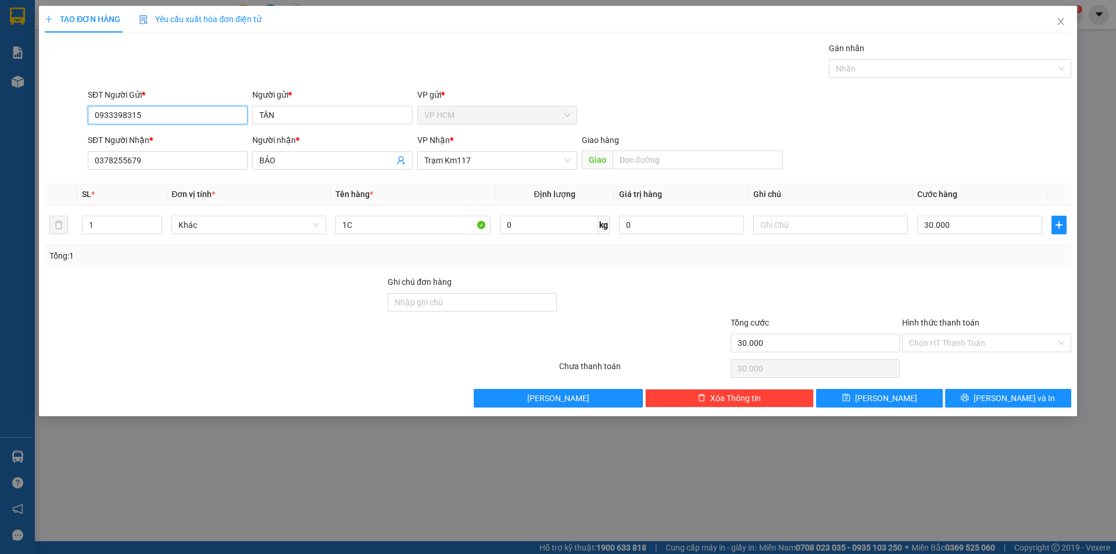
type input "0933398315"
drag, startPoint x: 877, startPoint y: 56, endPoint x: 876, endPoint y: 63, distance: 7.0
click at [877, 58] on div "Gán nhãn" at bounding box center [950, 50] width 242 height 17
click at [875, 65] on div at bounding box center [944, 69] width 225 height 14
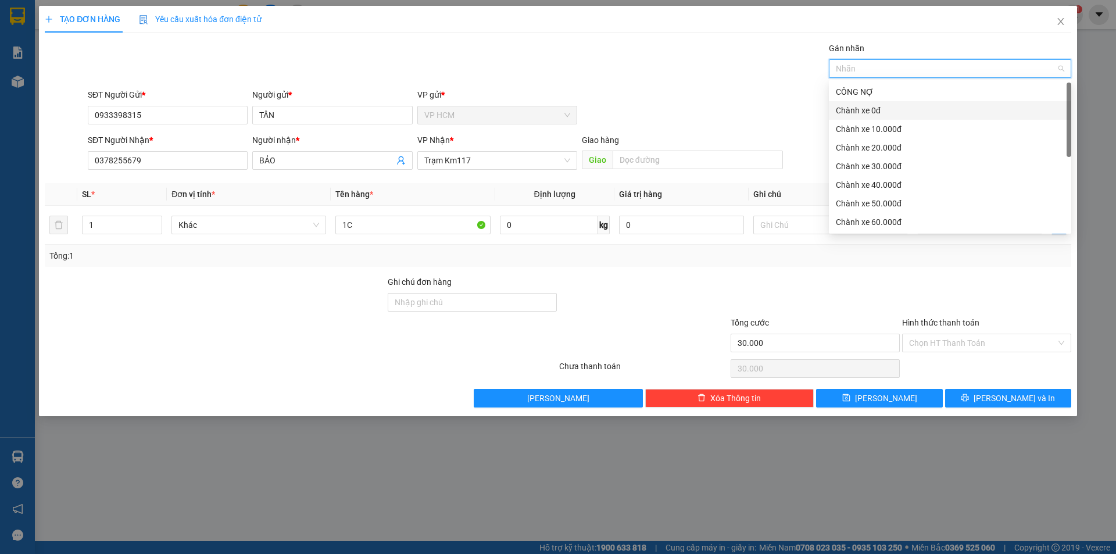
drag, startPoint x: 857, startPoint y: 116, endPoint x: 514, endPoint y: 80, distance: 344.8
click at [857, 115] on div "Chành xe 0đ" at bounding box center [950, 110] width 228 height 13
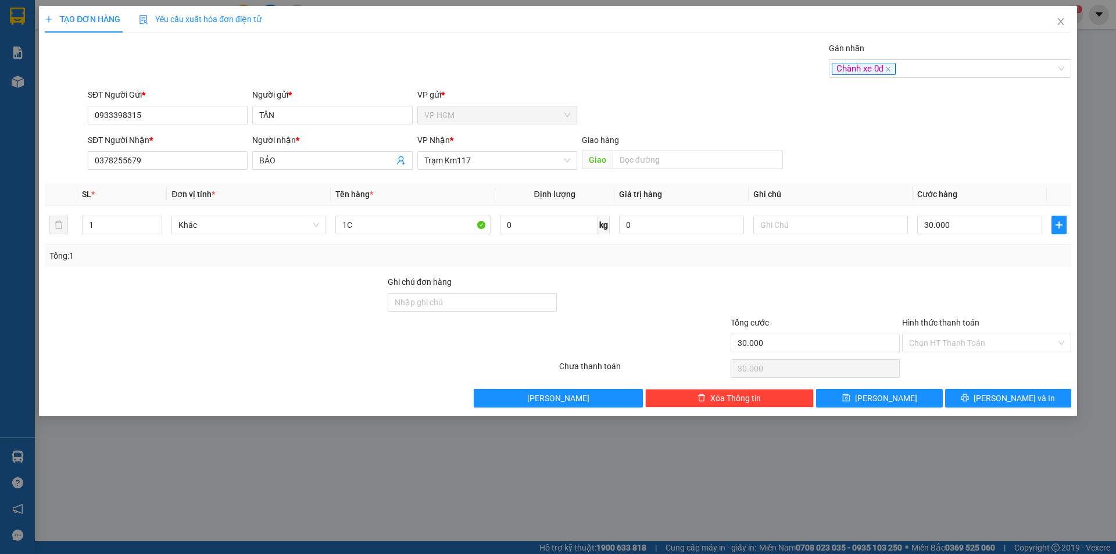
drag, startPoint x: 514, startPoint y: 80, endPoint x: 953, endPoint y: 289, distance: 486.2
click at [515, 80] on div "Gán nhãn Chành xe 0đ" at bounding box center [579, 62] width 988 height 41
click at [946, 345] on input "Hình thức thanh toán" at bounding box center [982, 342] width 147 height 17
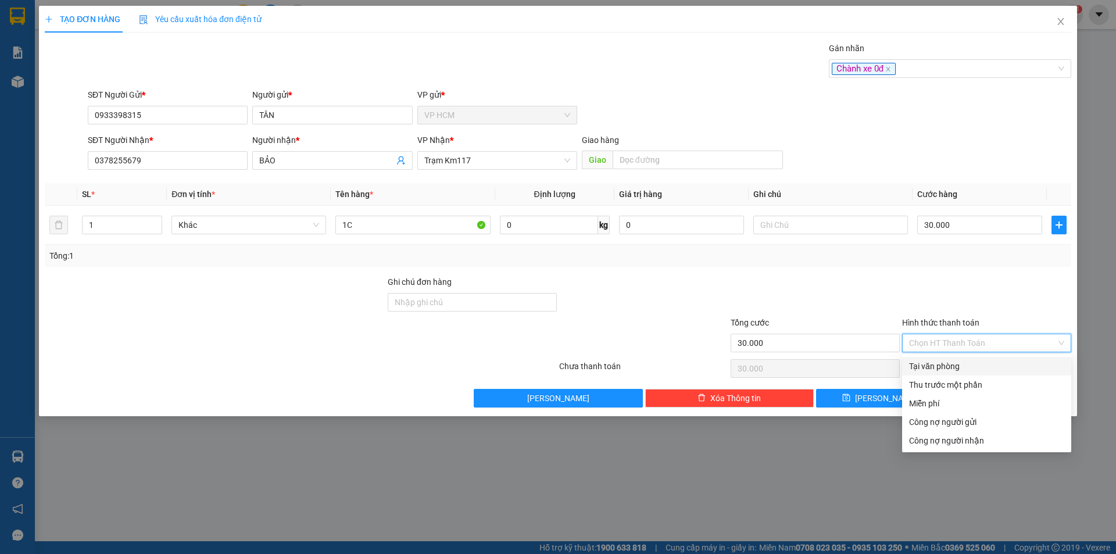
click at [942, 367] on div "Tại văn phòng" at bounding box center [986, 366] width 155 height 13
type input "0"
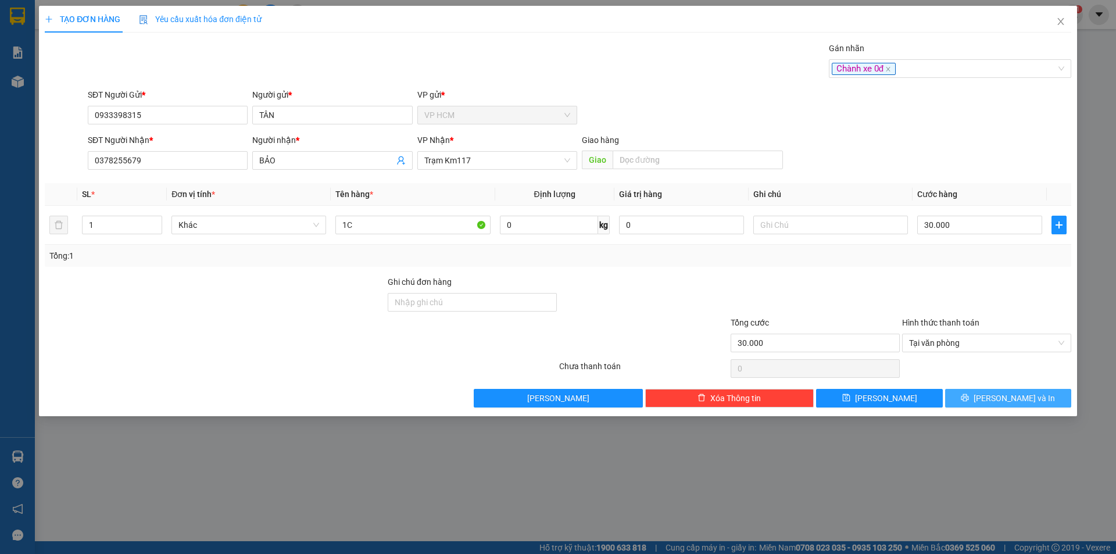
click at [996, 398] on button "[PERSON_NAME] và In" at bounding box center [1008, 398] width 126 height 19
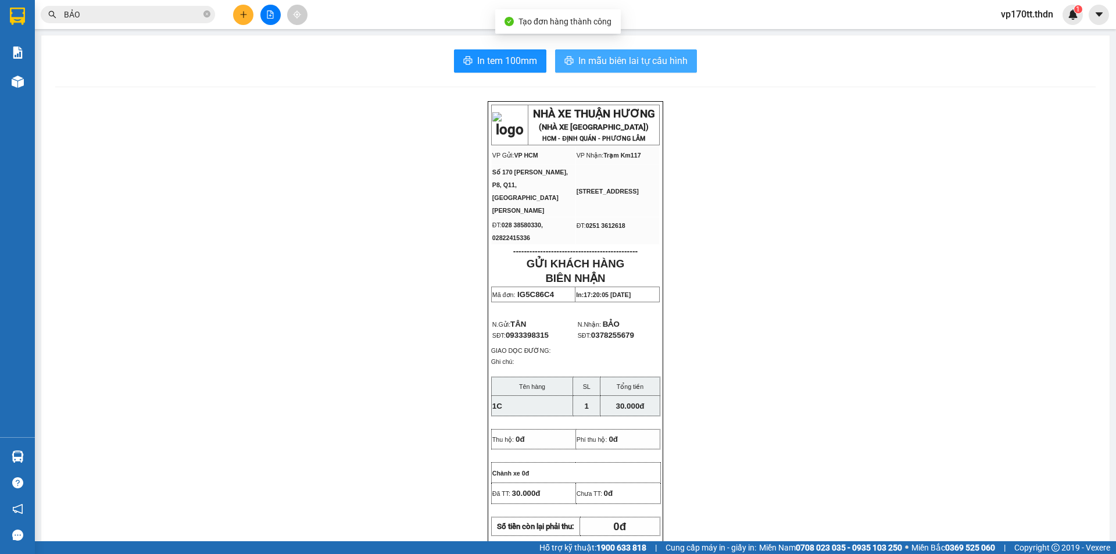
click at [599, 56] on span "In mẫu biên lai tự cấu hình" at bounding box center [632, 60] width 109 height 15
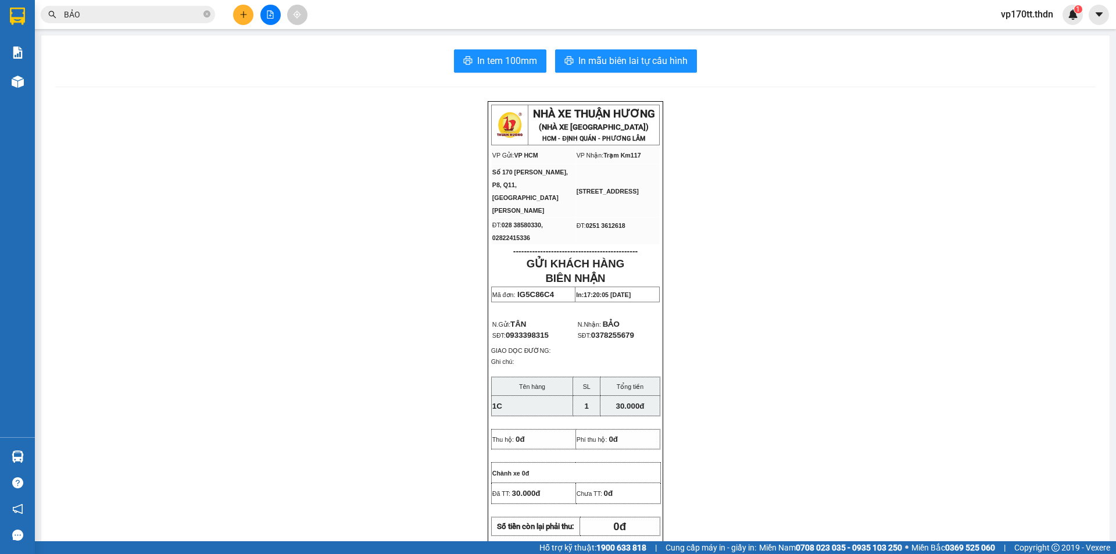
click at [169, 12] on input "BẢO" at bounding box center [132, 14] width 137 height 13
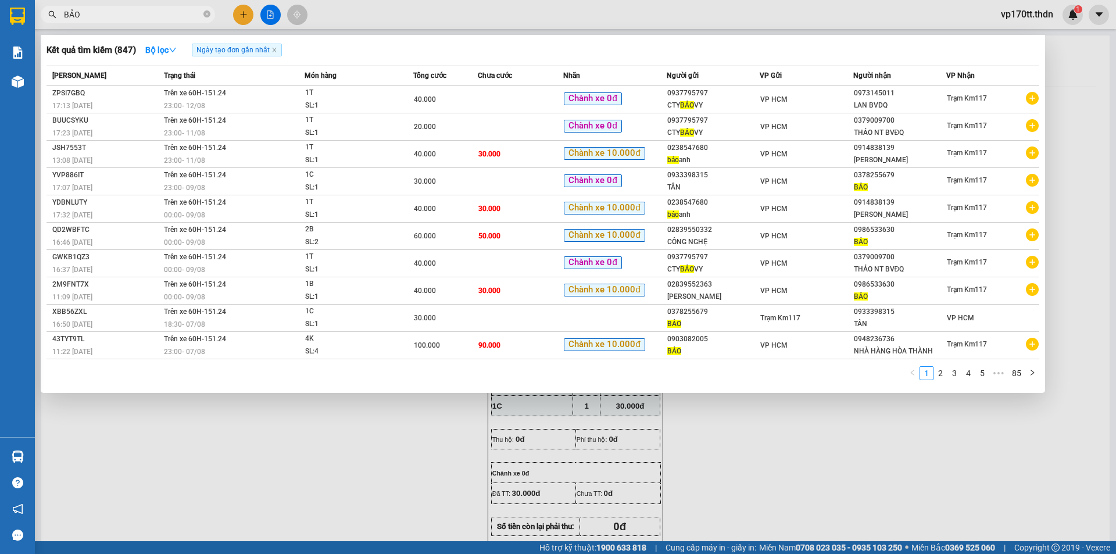
click at [169, 12] on input "BẢO" at bounding box center [132, 14] width 137 height 13
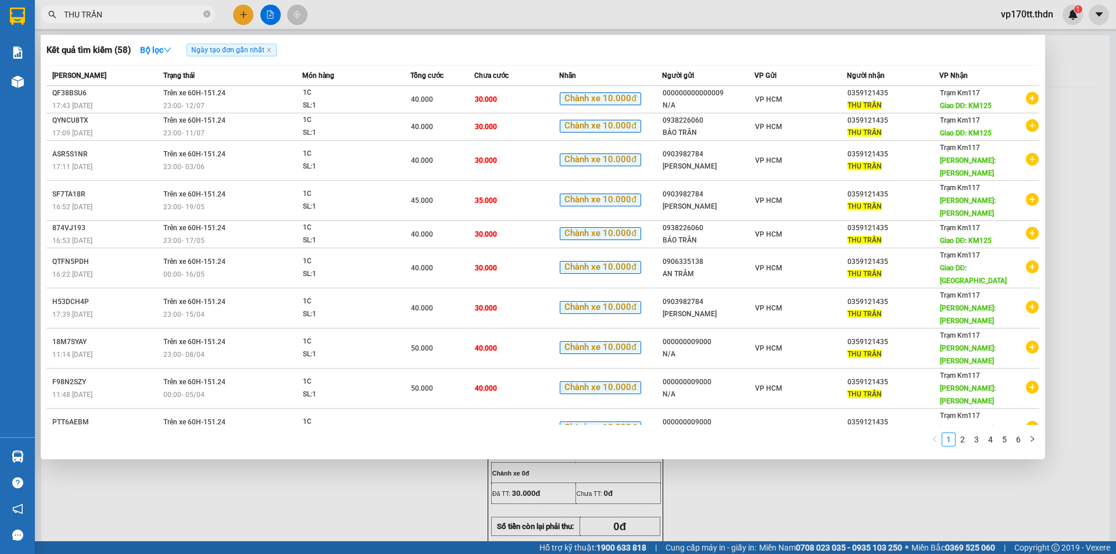
type input "THU TRẦN"
click at [246, 13] on div at bounding box center [558, 277] width 1116 height 554
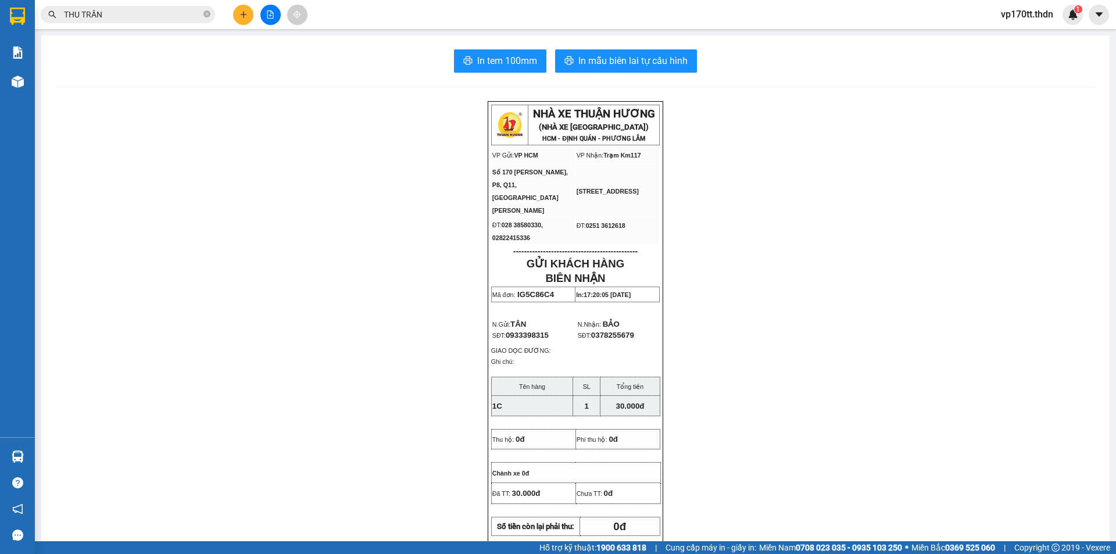
click at [246, 13] on icon "plus" at bounding box center [243, 14] width 8 height 8
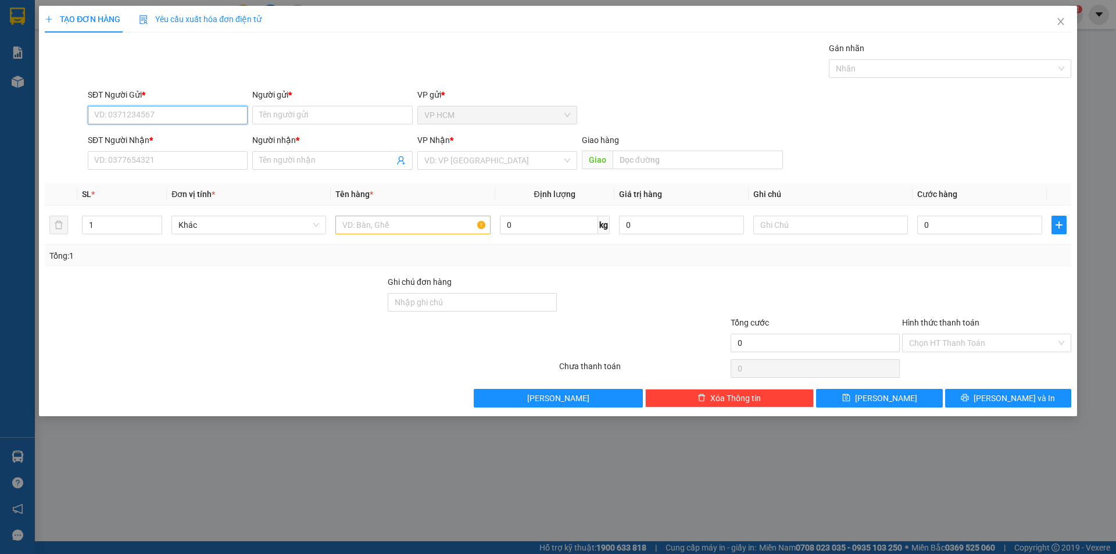
click at [184, 121] on input "SĐT Người Gửi *" at bounding box center [168, 115] width 160 height 19
click at [152, 133] on div "0906335138 - AN TRÂM" at bounding box center [168, 138] width 146 height 13
type input "0906335138"
type input "AN TRÂM"
type input "0345451072"
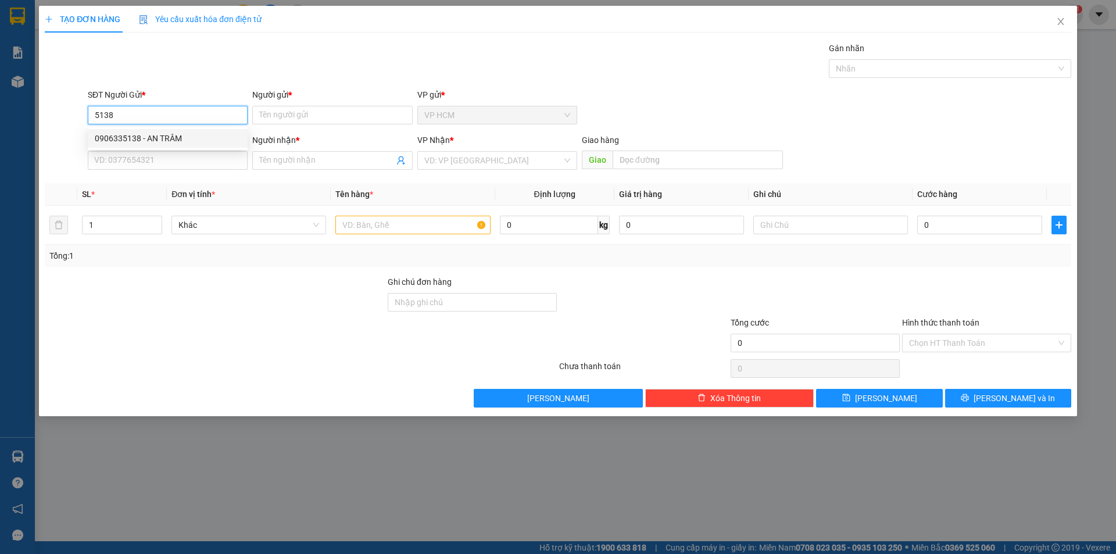
type input "YẾN ĐQ"
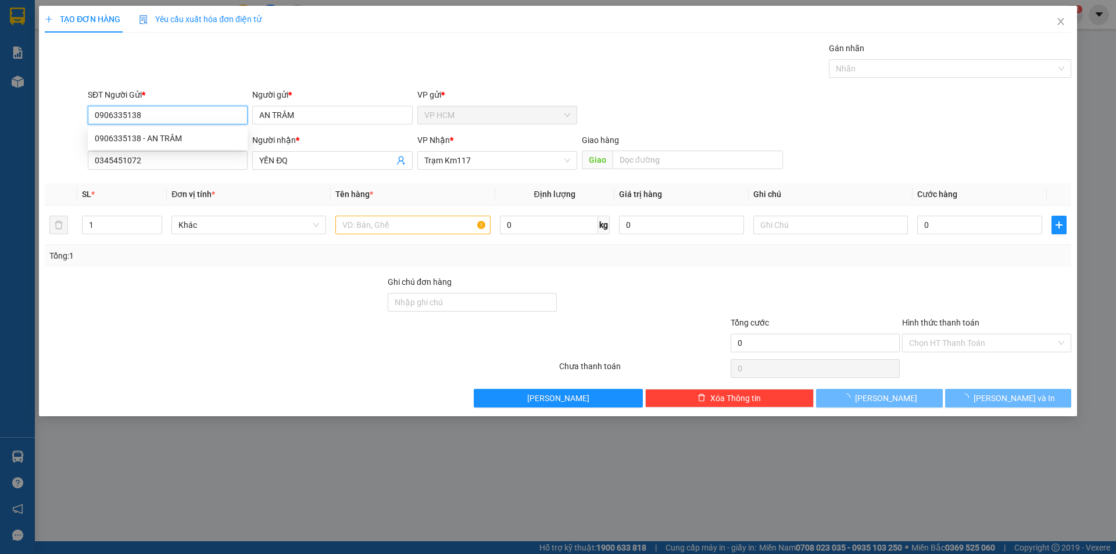
type input "90.000"
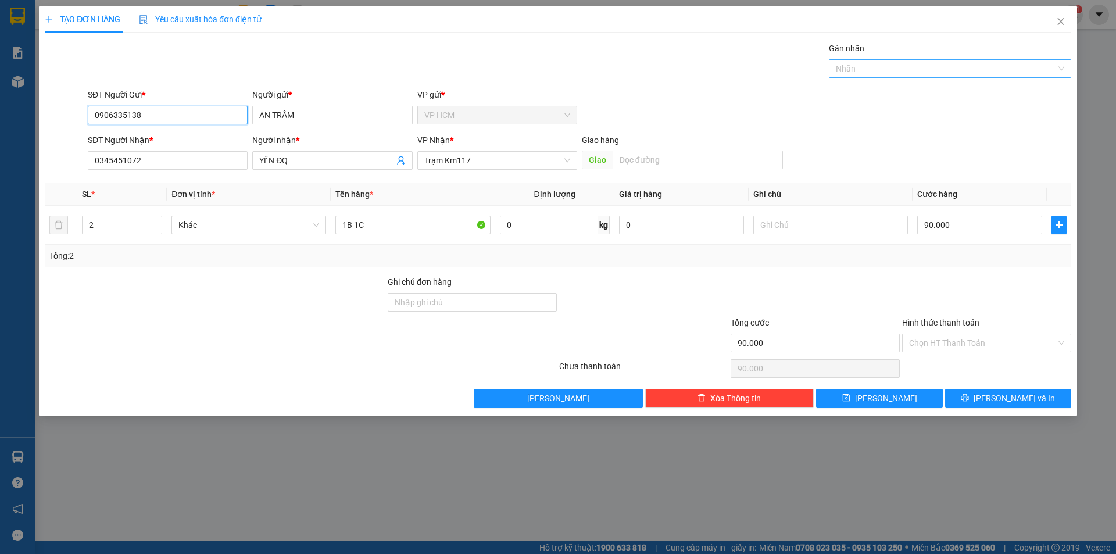
click at [905, 72] on div at bounding box center [944, 69] width 225 height 14
type input "0906335138"
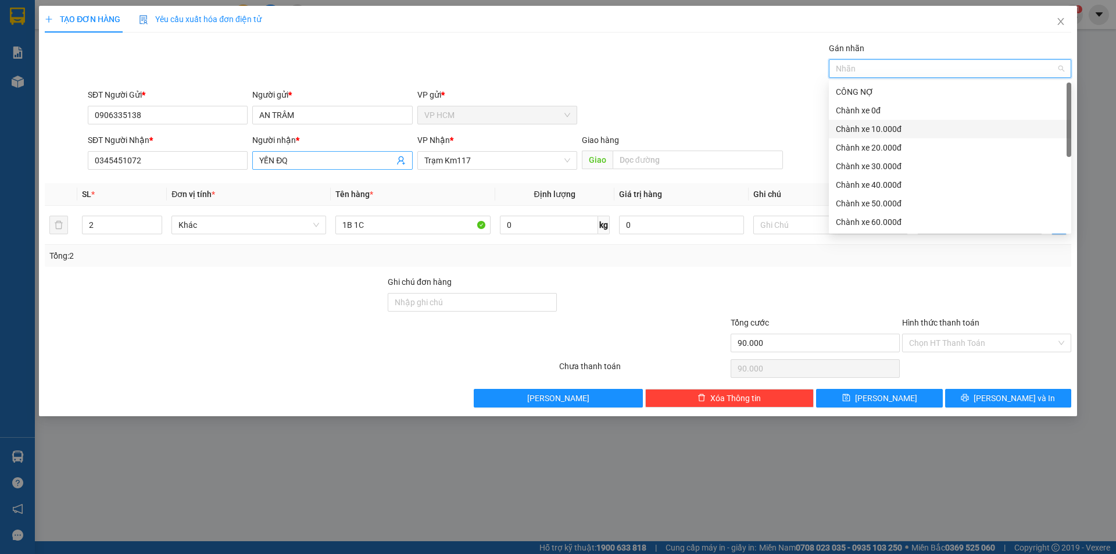
click at [406, 158] on span "YẾN ĐQ" at bounding box center [332, 160] width 160 height 19
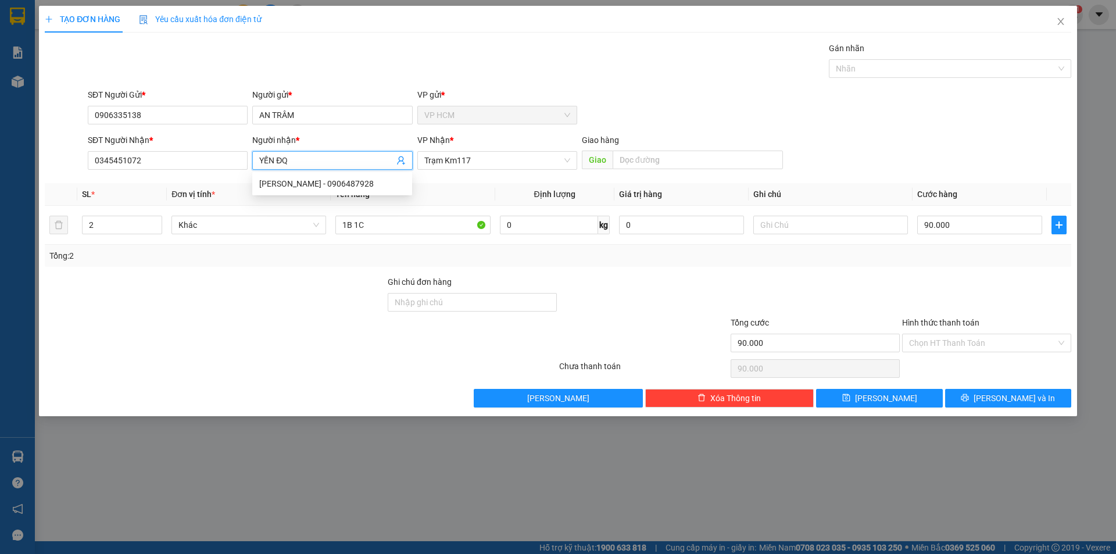
click at [404, 159] on icon "user-add" at bounding box center [400, 160] width 9 height 9
click at [420, 134] on span "THU TRẦN" at bounding box center [425, 131] width 38 height 9
type input "0359121435"
type input "THU TRẦN"
type input "TÂN PHÚ"
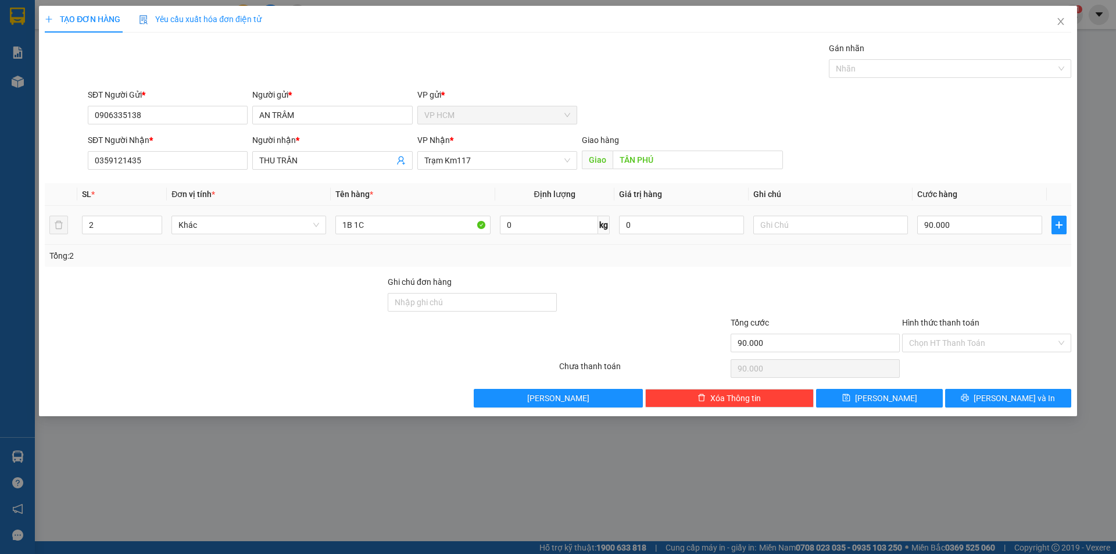
drag, startPoint x: 388, startPoint y: 212, endPoint x: 353, endPoint y: 274, distance: 72.1
click at [170, 258] on div "SL * Đơn vị tính * Tên hàng * Định lượng Giá trị hàng Ghi chú Cước hàng 2 Khác …" at bounding box center [558, 225] width 1027 height 84
click at [402, 223] on input "1B 1C" at bounding box center [412, 225] width 155 height 19
click at [402, 221] on input "1B 1C" at bounding box center [412, 225] width 155 height 19
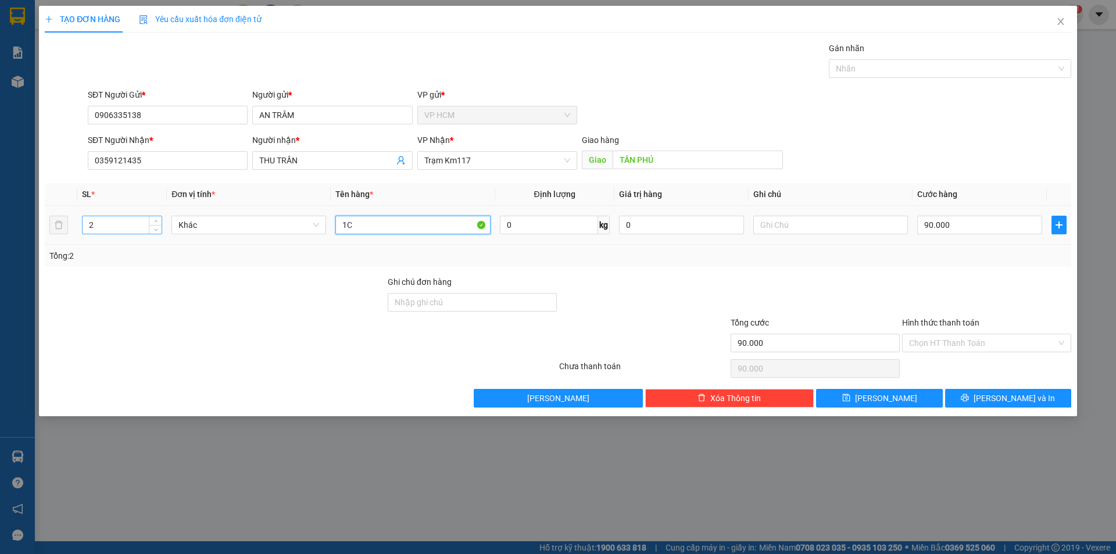
type input "1C"
click at [109, 223] on input "2" at bounding box center [122, 224] width 79 height 17
type input "1"
click at [931, 53] on div "Gán nhãn" at bounding box center [950, 50] width 242 height 17
click at [874, 77] on div "Gán nhãn Nhãn" at bounding box center [950, 62] width 242 height 41
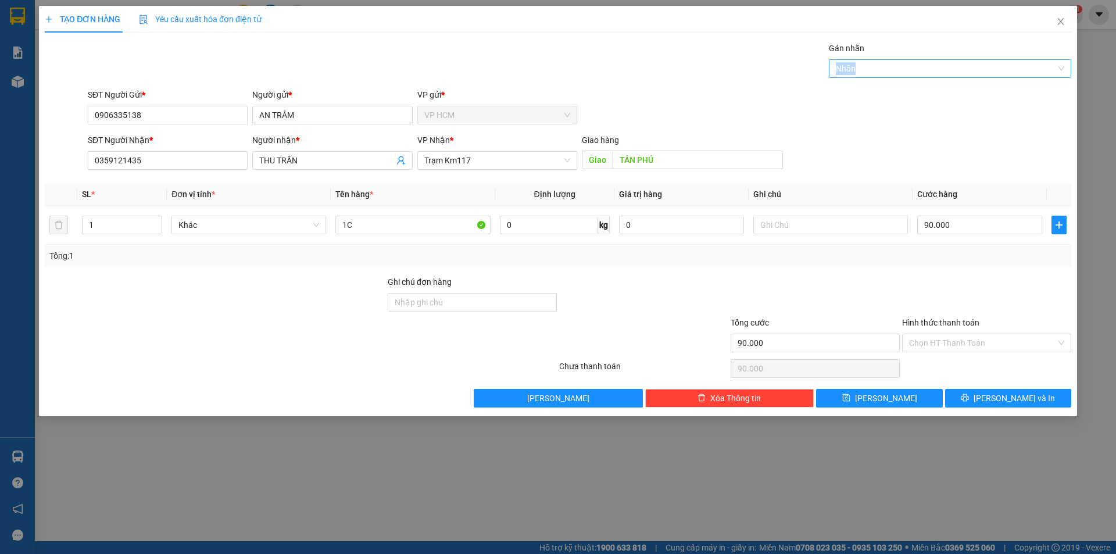
click at [873, 73] on div at bounding box center [944, 69] width 225 height 14
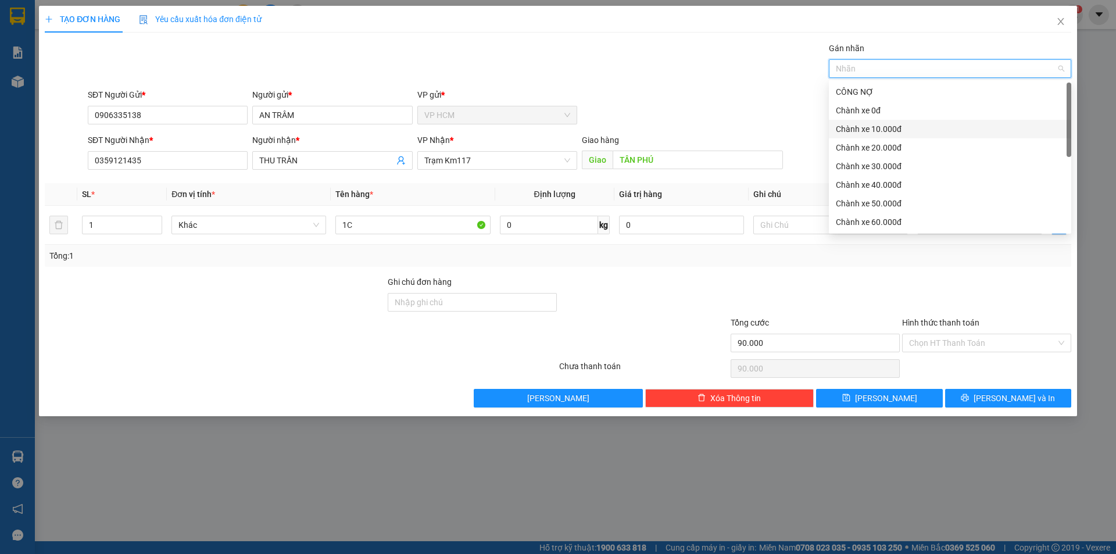
click at [870, 124] on div "Chành xe 10.000đ" at bounding box center [950, 129] width 228 height 13
click at [665, 95] on div "SĐT Người Gửi * 0906335138 Người gửi * AN TRÂM VP gửi * VP HCM" at bounding box center [579, 108] width 988 height 41
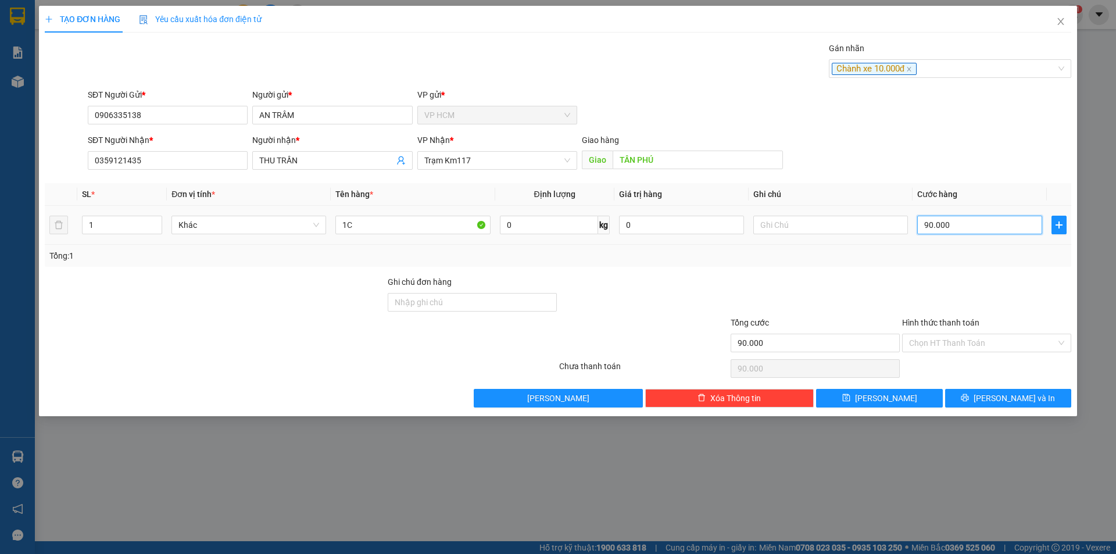
click at [986, 224] on input "90.000" at bounding box center [979, 225] width 125 height 19
type input "4"
type input "45"
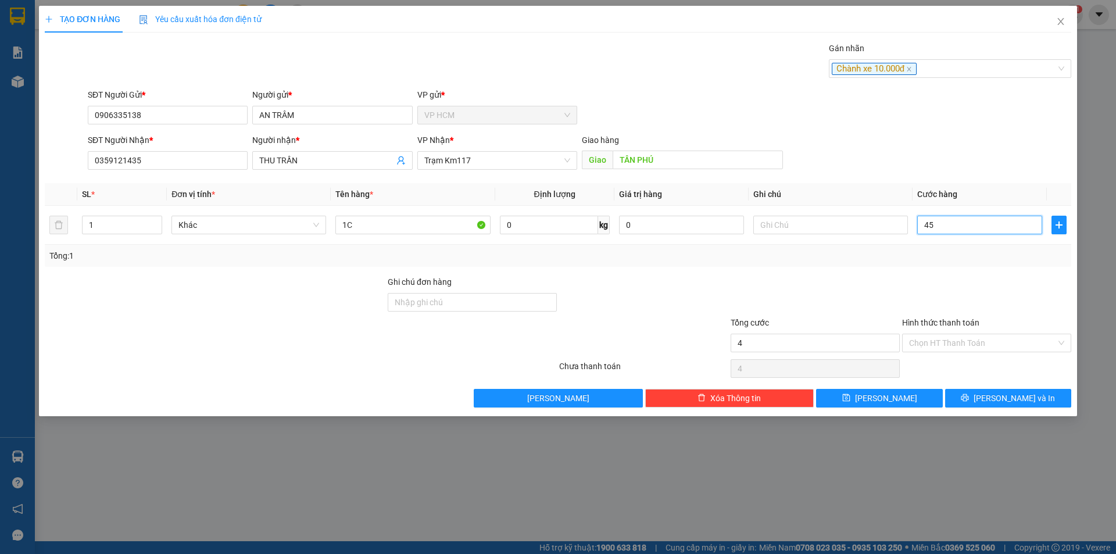
type input "45"
type input "45.000"
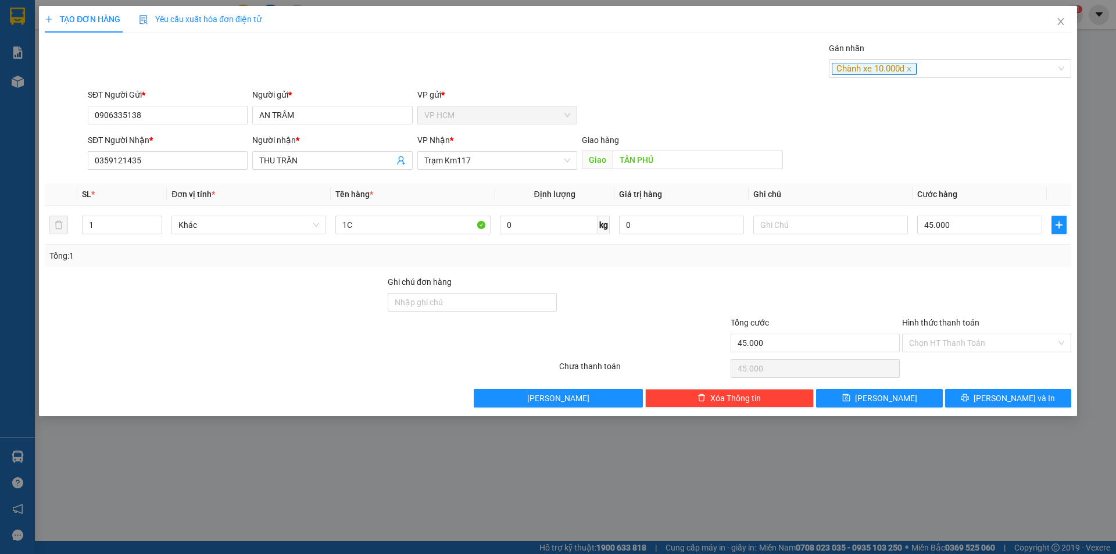
click at [922, 277] on div at bounding box center [986, 296] width 171 height 41
click at [924, 334] on div "Chọn HT Thanh Toán" at bounding box center [986, 343] width 169 height 19
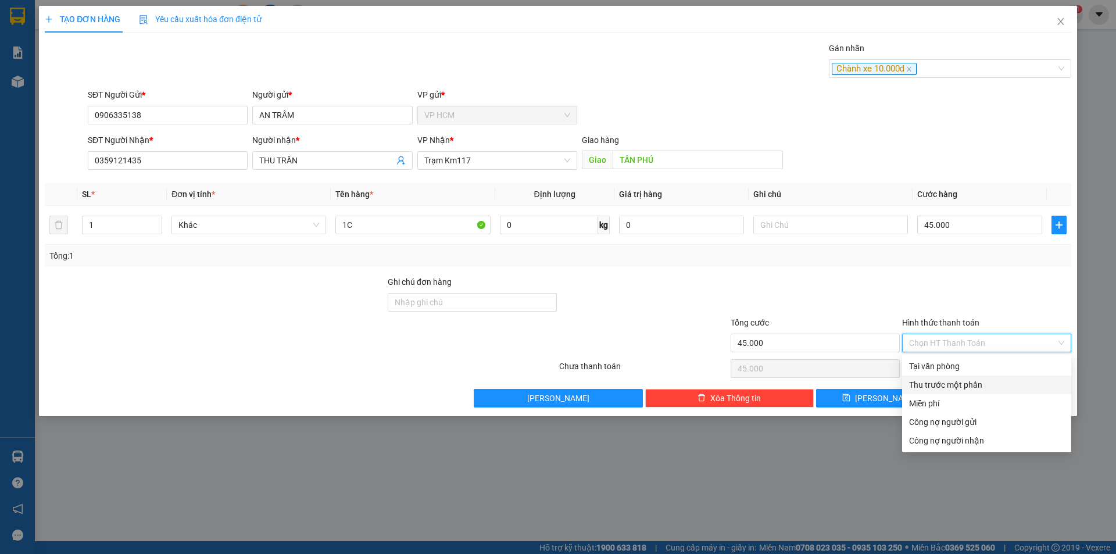
click at [924, 377] on div "Thu trước một phần" at bounding box center [986, 385] width 169 height 19
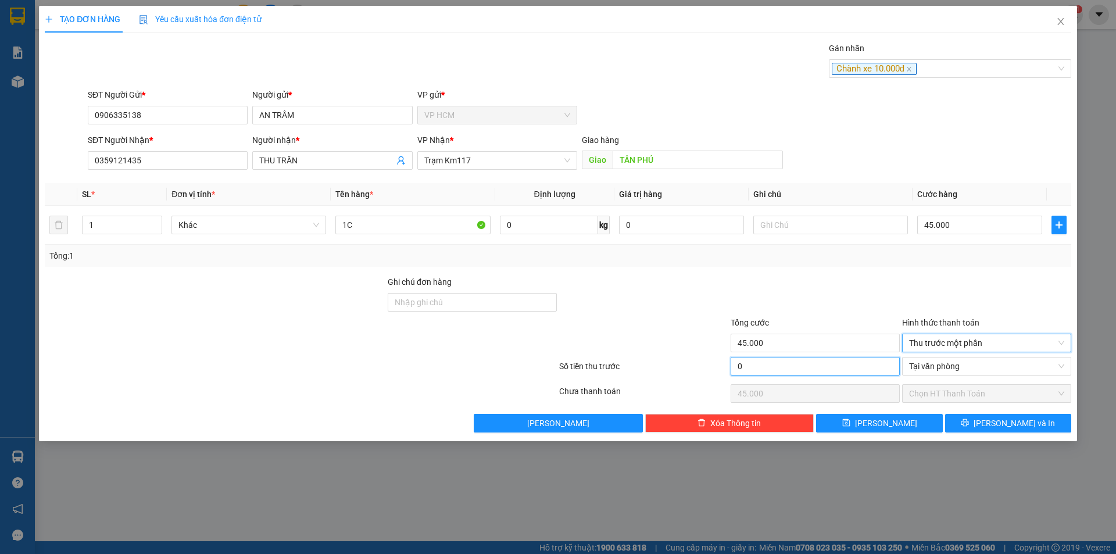
click at [848, 371] on input "0" at bounding box center [815, 366] width 169 height 19
type input "1"
type input "44.999"
type input "10"
type input "44.990"
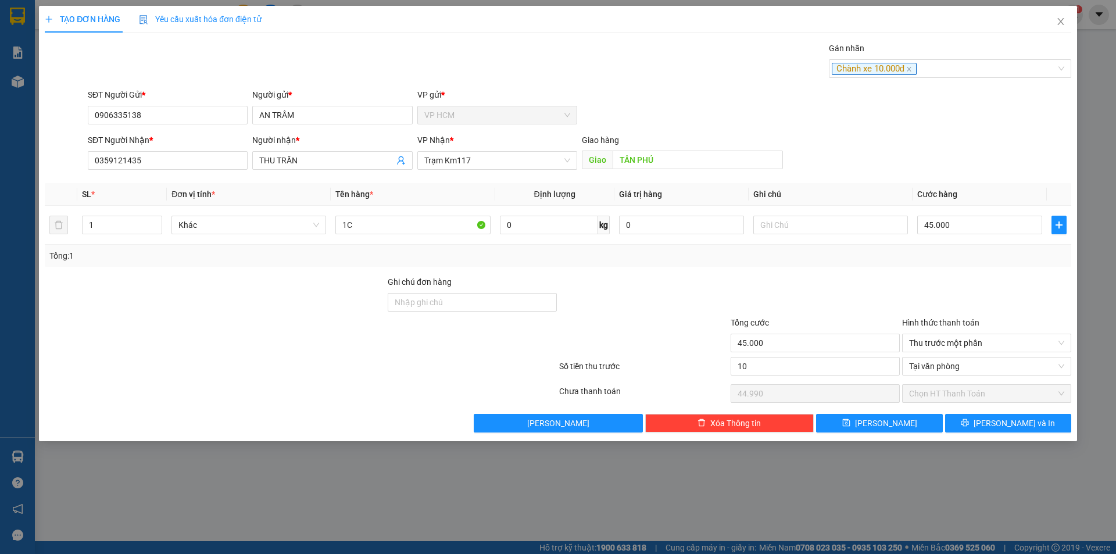
type input "10.000"
type input "35.000"
click at [841, 295] on div at bounding box center [815, 296] width 171 height 41
click at [988, 416] on button "[PERSON_NAME] và In" at bounding box center [1008, 423] width 126 height 19
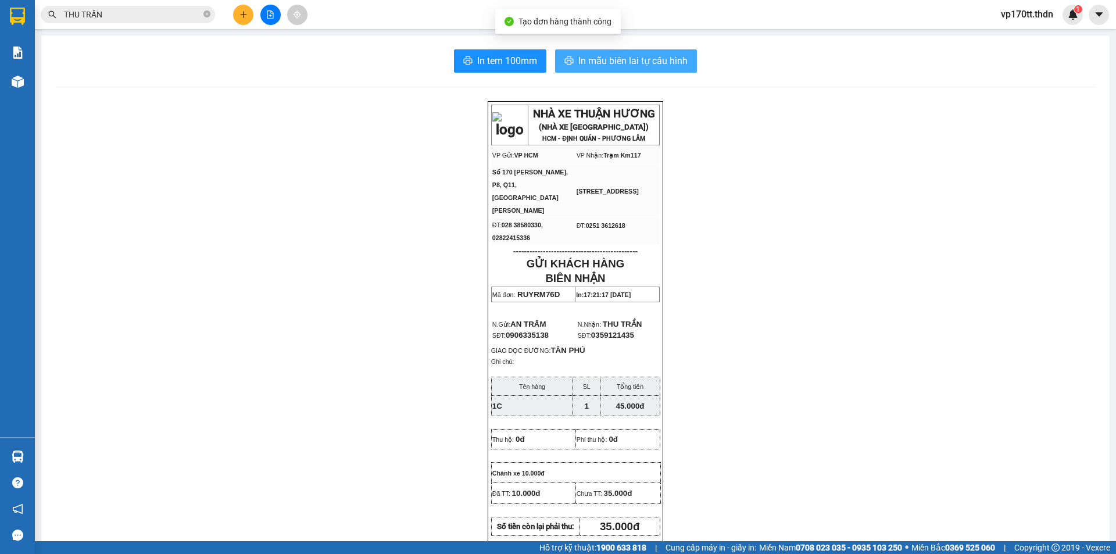
click at [588, 69] on button "In mẫu biên lai tự cấu hình" at bounding box center [626, 60] width 142 height 23
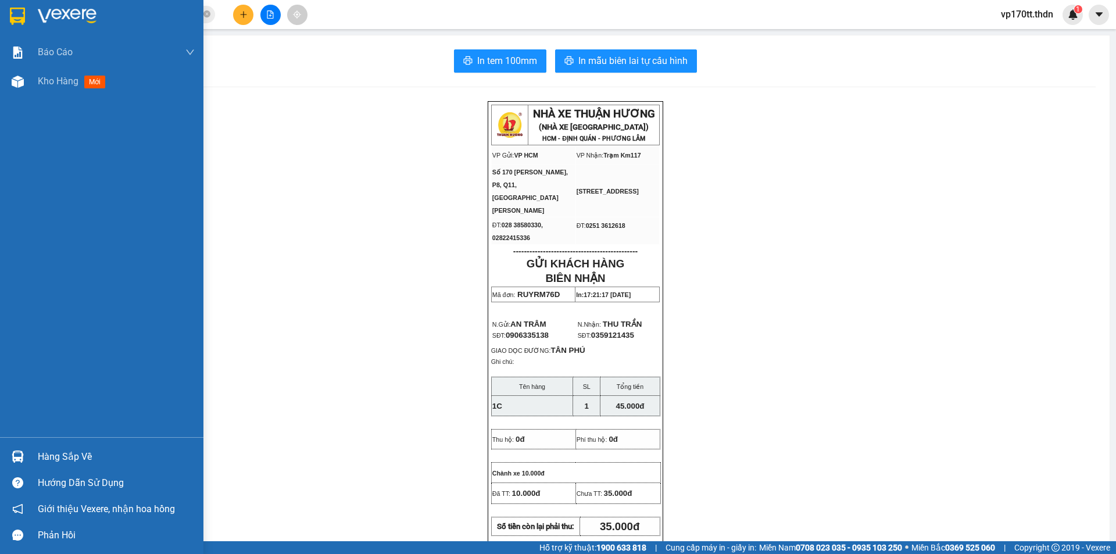
click at [30, 4] on div at bounding box center [101, 19] width 203 height 38
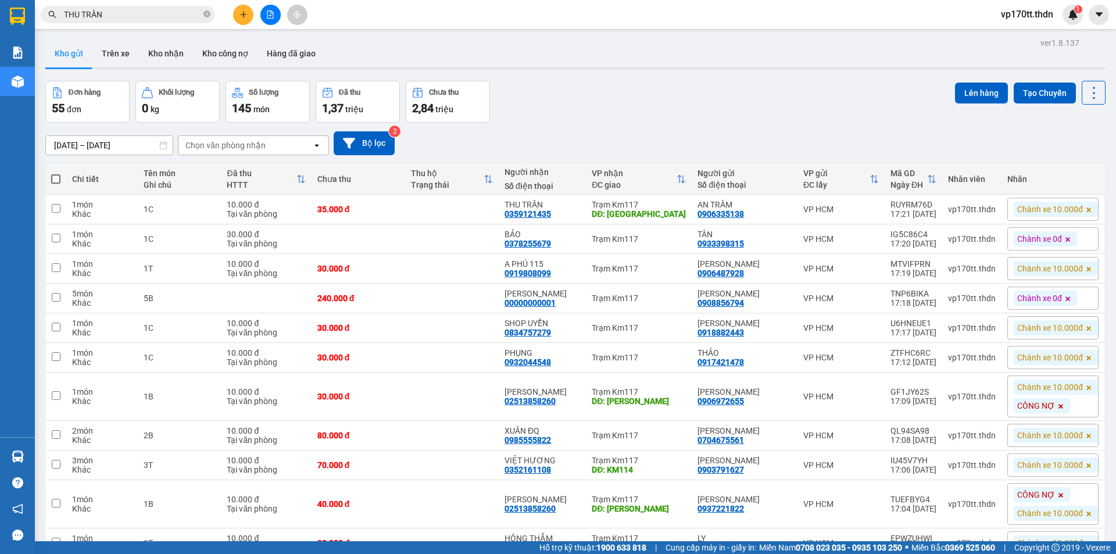
click at [233, 15] on button at bounding box center [243, 15] width 20 height 20
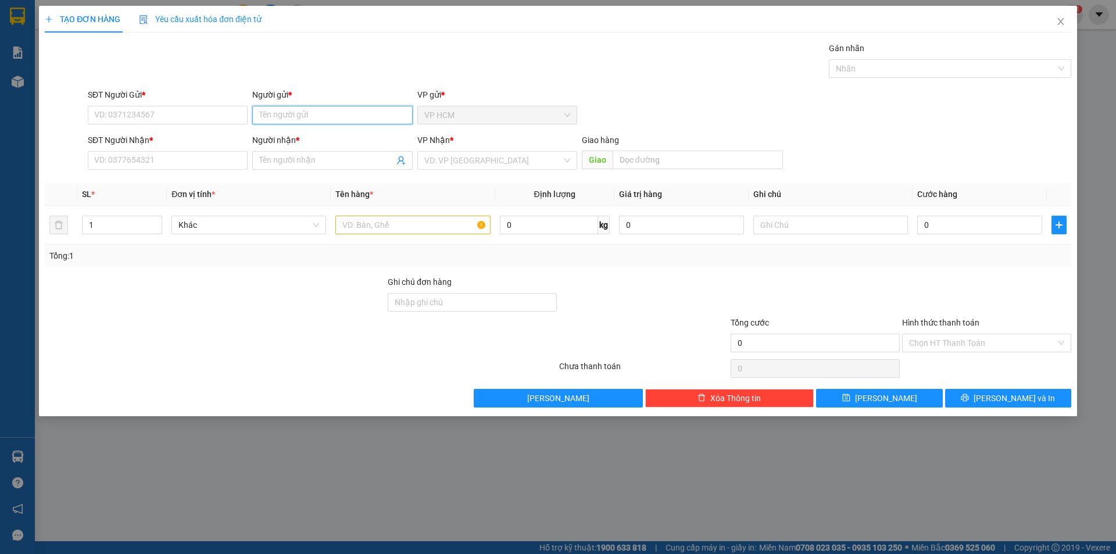
click at [306, 112] on input "Người gửi *" at bounding box center [332, 115] width 160 height 19
type input "PHƯƠNG TƯỜNG"
click at [192, 124] on div "SĐT Người Gửi * VD: 0371234567" at bounding box center [168, 108] width 160 height 41
click at [187, 110] on input "SĐT Người Gửi *" at bounding box center [168, 115] width 160 height 19
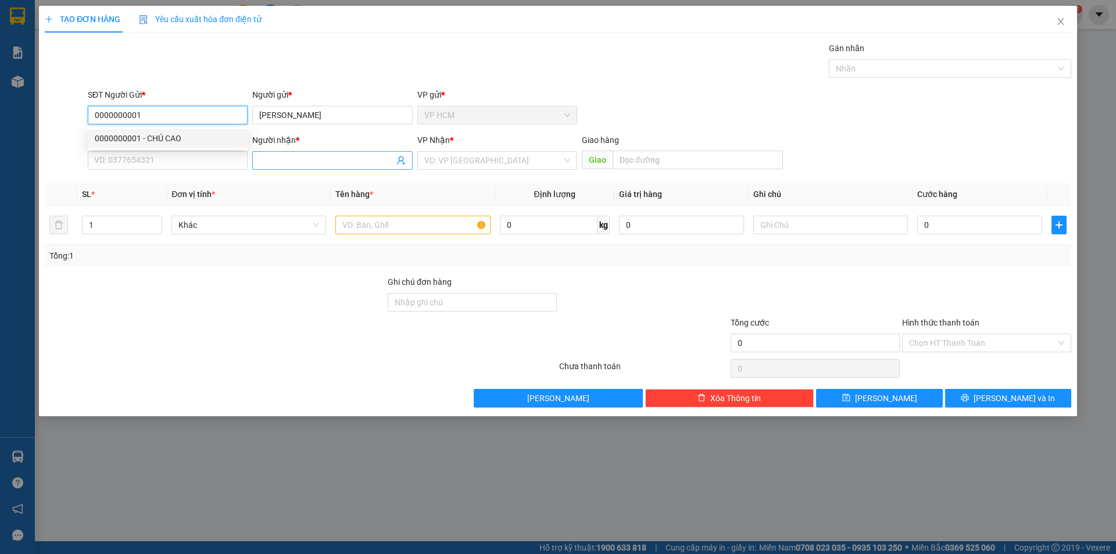
type input "0000000001"
click at [351, 155] on input "Người nhận *" at bounding box center [326, 160] width 134 height 13
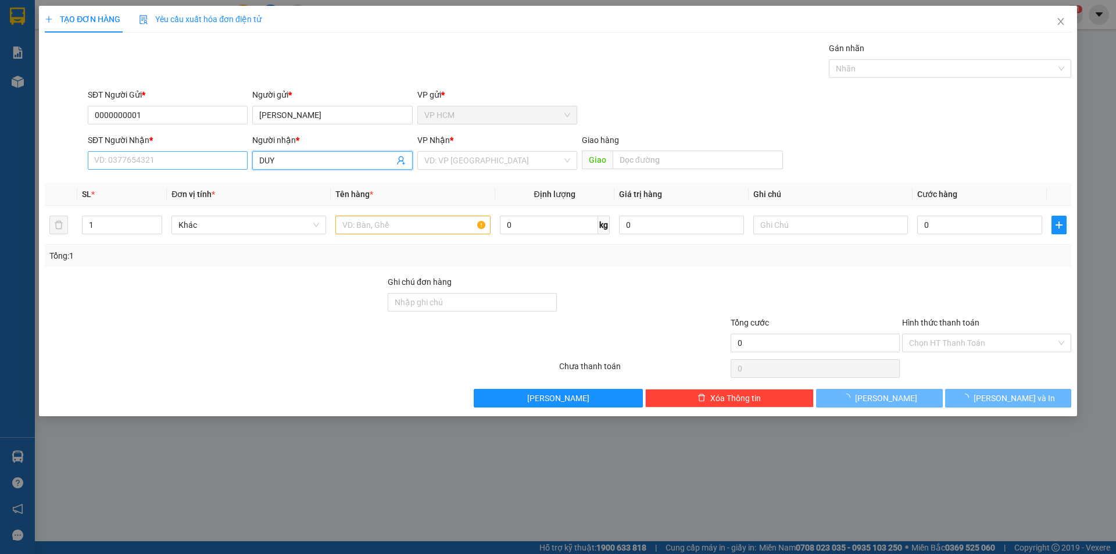
type input "DUY"
click at [128, 163] on input "SĐT Người Nhận *" at bounding box center [168, 160] width 160 height 19
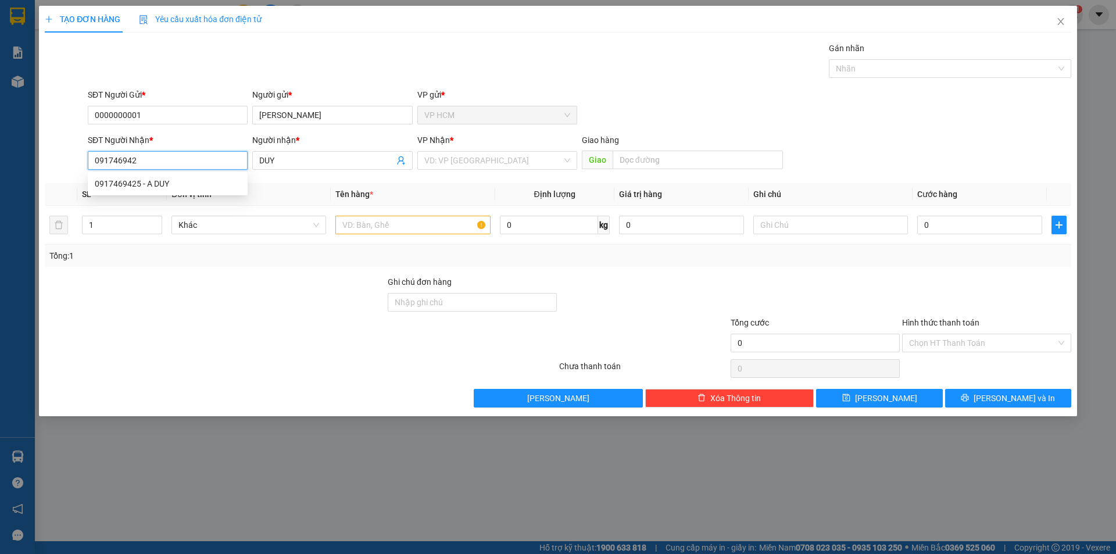
type input "0917469425"
click at [146, 184] on div "0917469425 - A DUY" at bounding box center [168, 183] width 146 height 13
type input "A DUY"
type input "540.000"
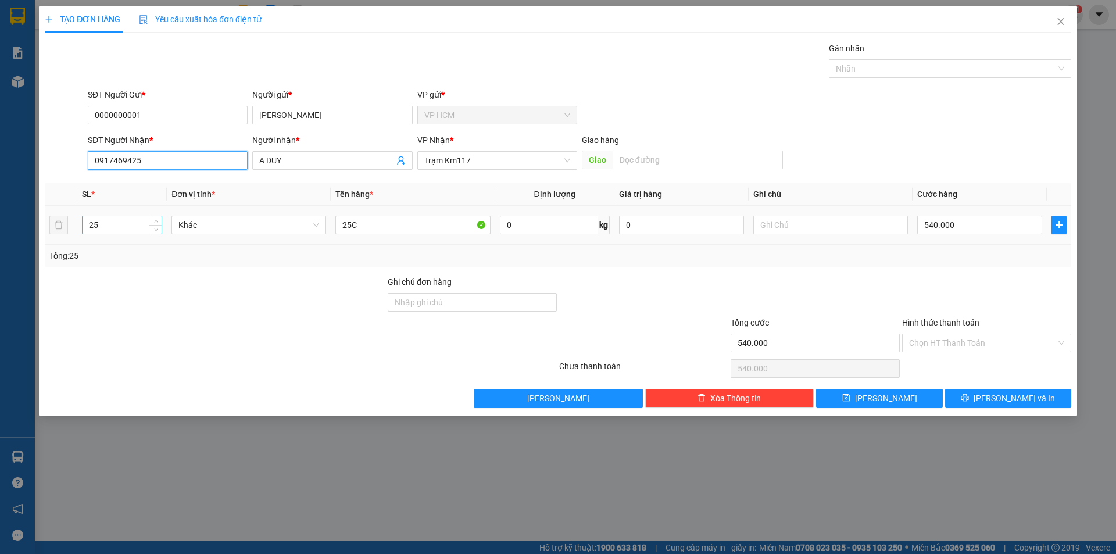
type input "0917469425"
drag, startPoint x: 112, startPoint y: 227, endPoint x: 106, endPoint y: 268, distance: 41.0
click at [0, 269] on div "TẠO ĐƠN HÀNG Yêu cầu xuất hóa đơn điện tử Transit Pickup Surcharge Ids Transit …" at bounding box center [558, 277] width 1116 height 554
type input "2"
drag, startPoint x: 410, startPoint y: 222, endPoint x: 200, endPoint y: 236, distance: 210.3
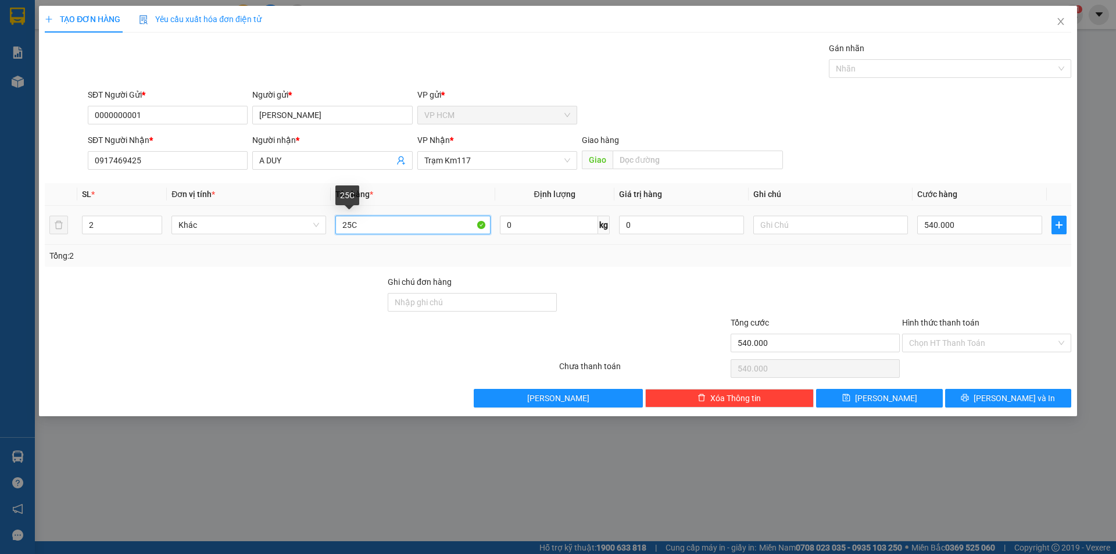
click at [62, 257] on div "SL * Đơn vị tính * Tên hàng * Định lượng Giá trị hàng Ghi chú Cước hàng 2 Khác …" at bounding box center [558, 225] width 1027 height 84
click at [850, 74] on div at bounding box center [944, 69] width 225 height 14
type input "2C"
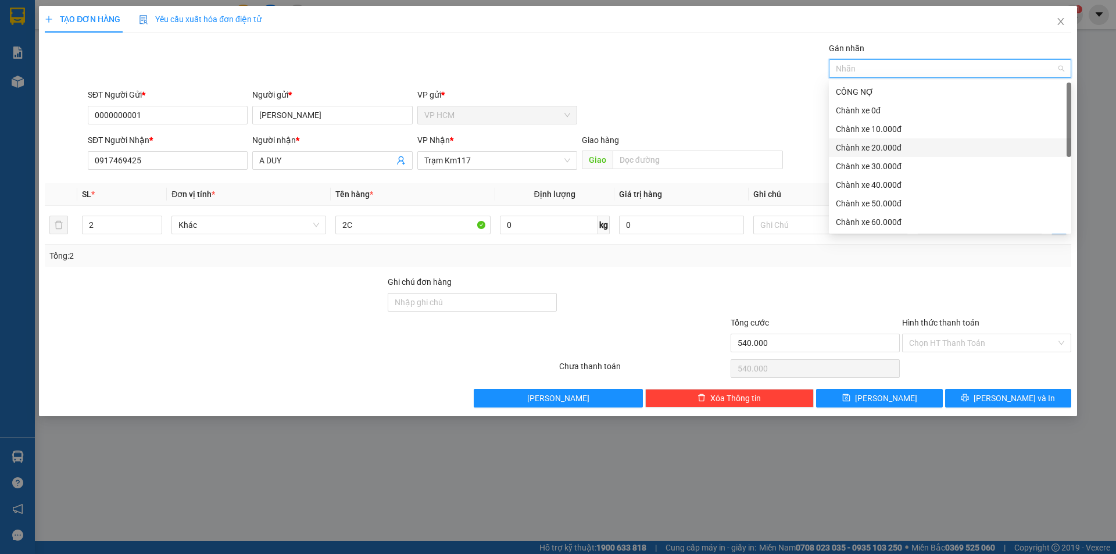
click at [882, 131] on div "Chành xe 10.000đ" at bounding box center [950, 129] width 228 height 13
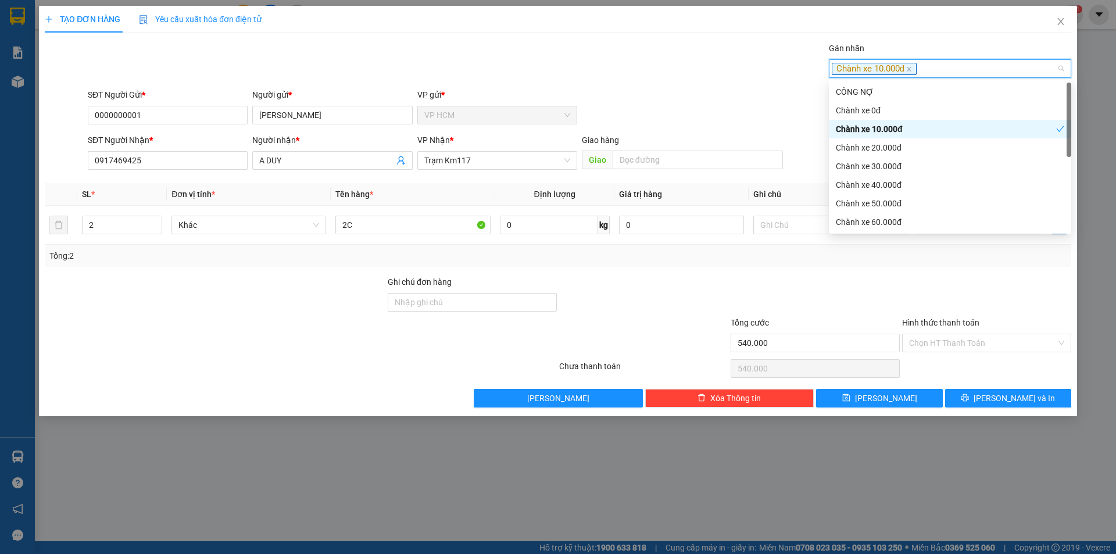
click at [637, 99] on div "SĐT Người Gửi * 0000000001 Người gửi * PHƯƠNG TƯỜNG VP gửi * VP HCM" at bounding box center [579, 108] width 988 height 41
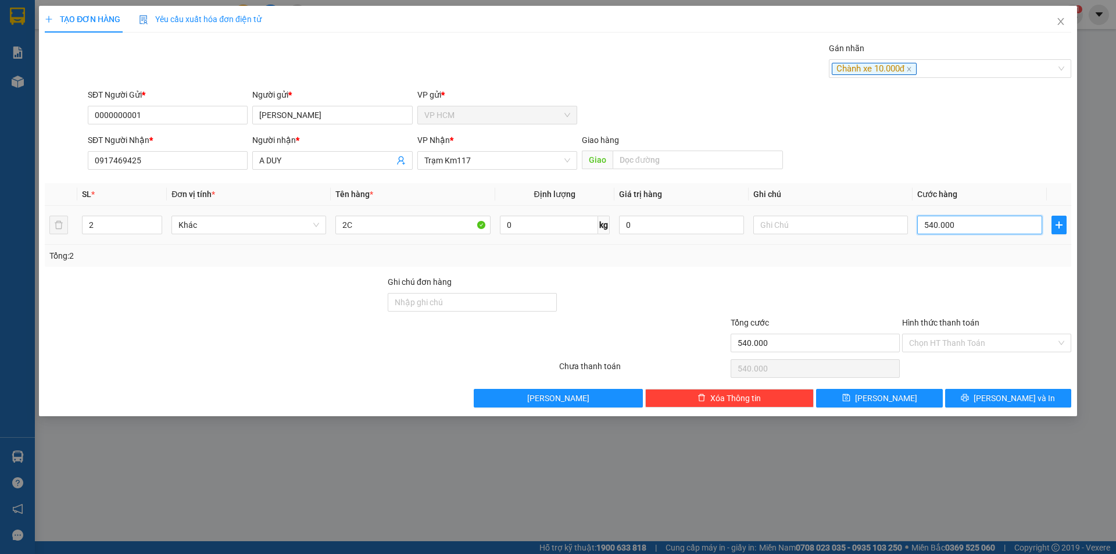
click at [992, 220] on input "540.000" at bounding box center [979, 225] width 125 height 19
type input "0"
type input "6"
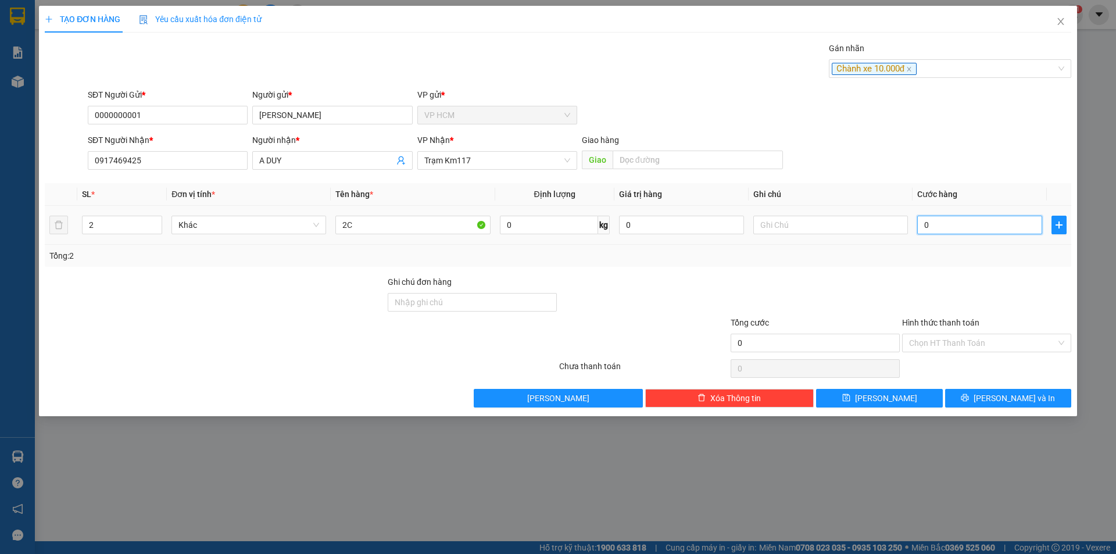
type input "6"
type input "06"
type input "60"
type input "060"
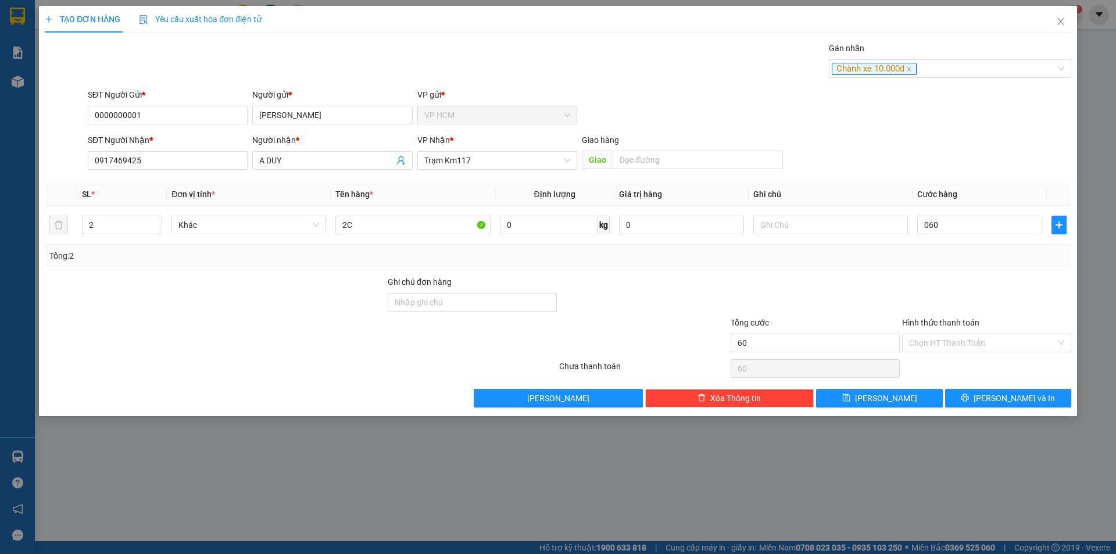
type input "60.000"
drag, startPoint x: 962, startPoint y: 252, endPoint x: 957, endPoint y: 290, distance: 38.7
click at [962, 258] on div "Tổng: 2" at bounding box center [557, 255] width 1017 height 13
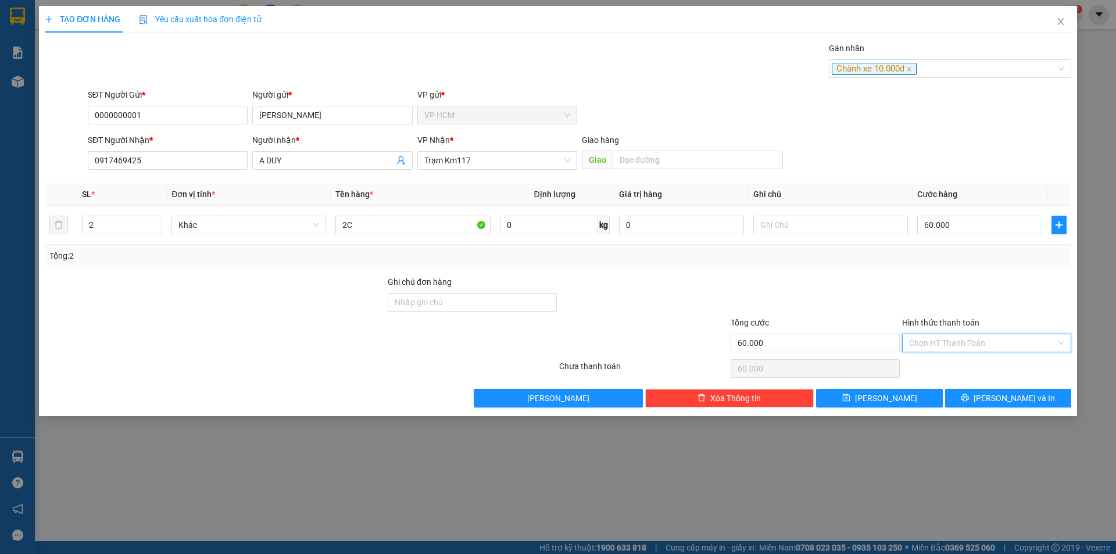
click at [945, 350] on input "Hình thức thanh toán" at bounding box center [982, 342] width 147 height 17
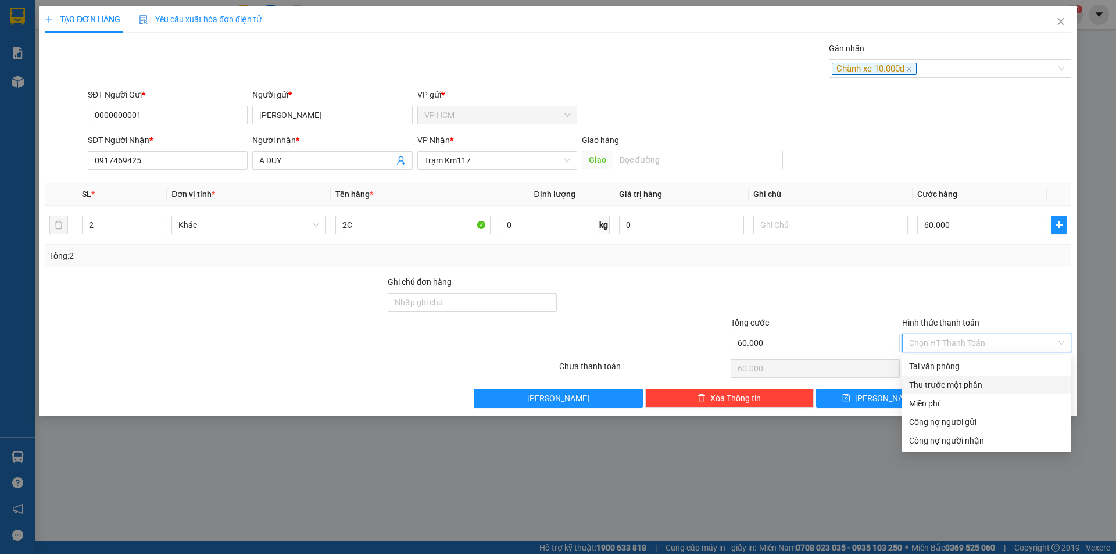
click at [943, 382] on div "Thu trước một phần" at bounding box center [986, 384] width 155 height 13
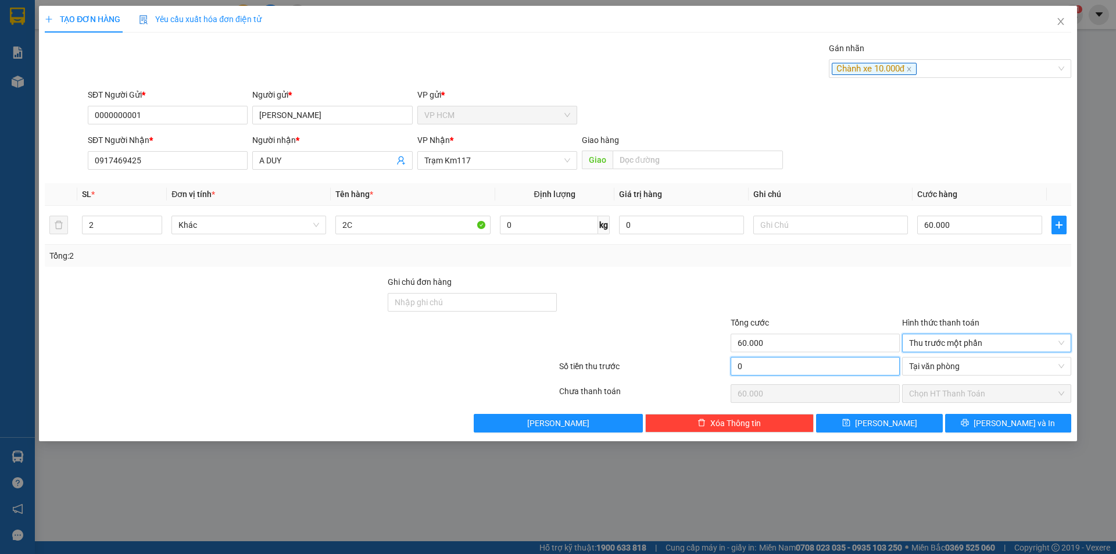
click at [799, 366] on input "0" at bounding box center [815, 366] width 169 height 19
type input "1"
type input "59.999"
type input "10"
type input "59.990"
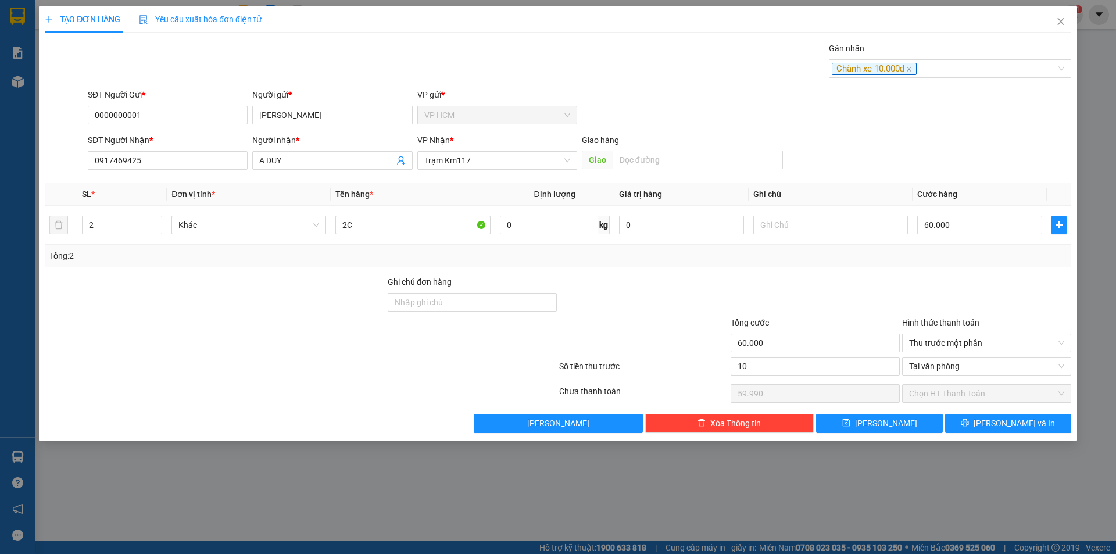
type input "10.000"
type input "50.000"
click at [834, 303] on div at bounding box center [815, 296] width 171 height 41
click at [1019, 426] on span "[PERSON_NAME] và In" at bounding box center [1014, 423] width 81 height 13
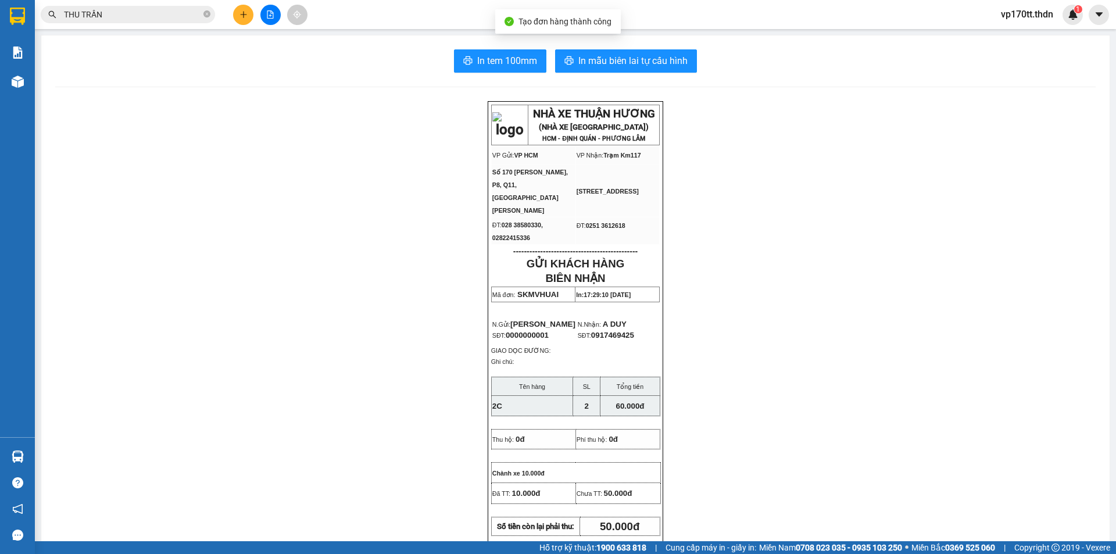
click at [652, 74] on div "In tem 100mm In mẫu biên lai tự cấu hình NHÀ XE THUẬN HƯƠNG (NHÀ XE PHÚ THỌ) HC…" at bounding box center [575, 511] width 1068 height 953
click at [652, 69] on button "In mẫu biên lai tự cấu hình" at bounding box center [626, 60] width 142 height 23
click at [239, 19] on button at bounding box center [243, 15] width 20 height 20
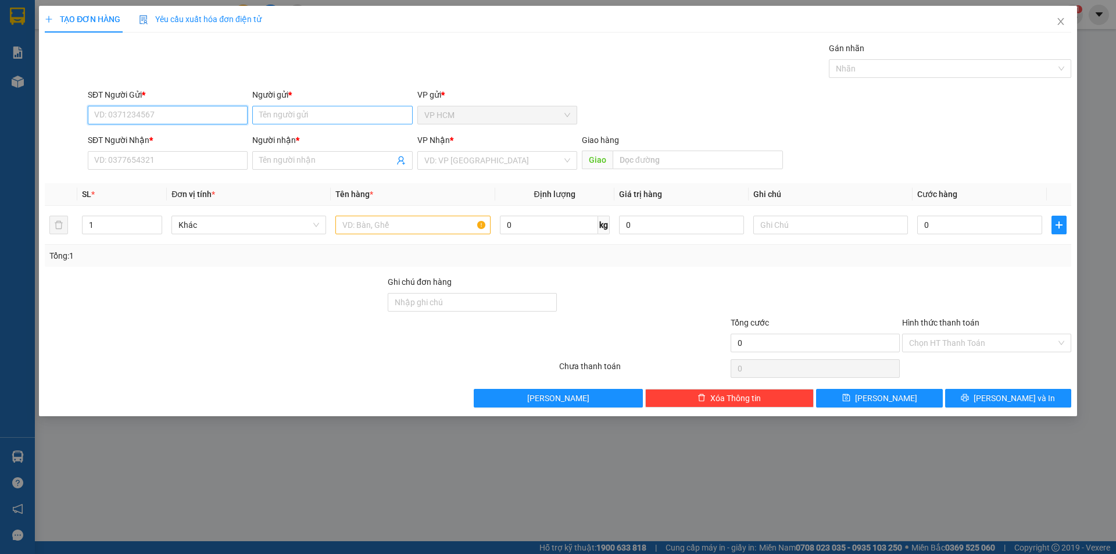
click at [298, 112] on input "Người gửi *" at bounding box center [332, 115] width 160 height 19
type input "CHỊ BÌNH"
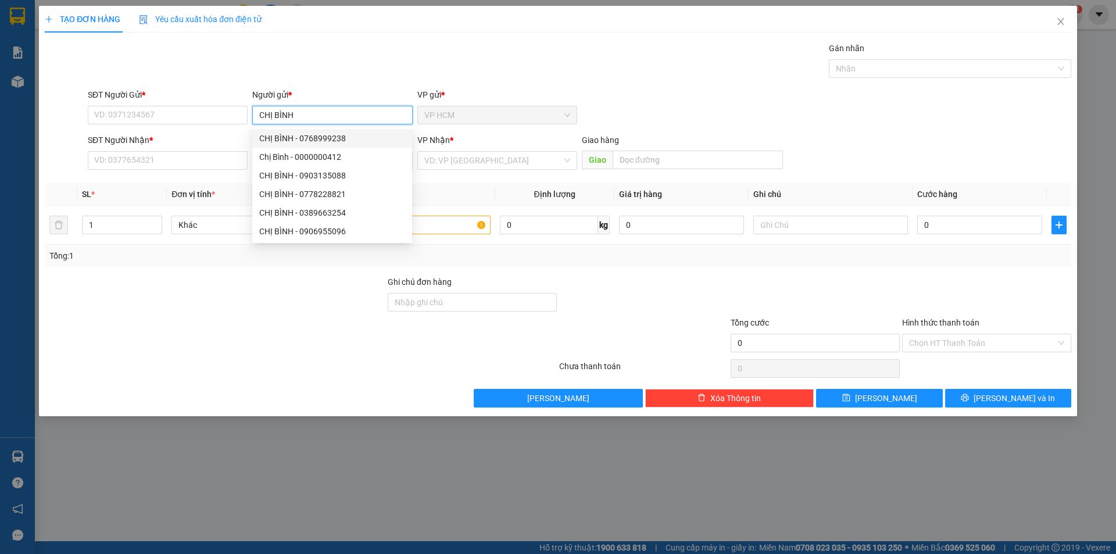
click at [343, 134] on div "CHỊ BÌNH - 0768999238" at bounding box center [332, 138] width 146 height 13
type input "0768999238"
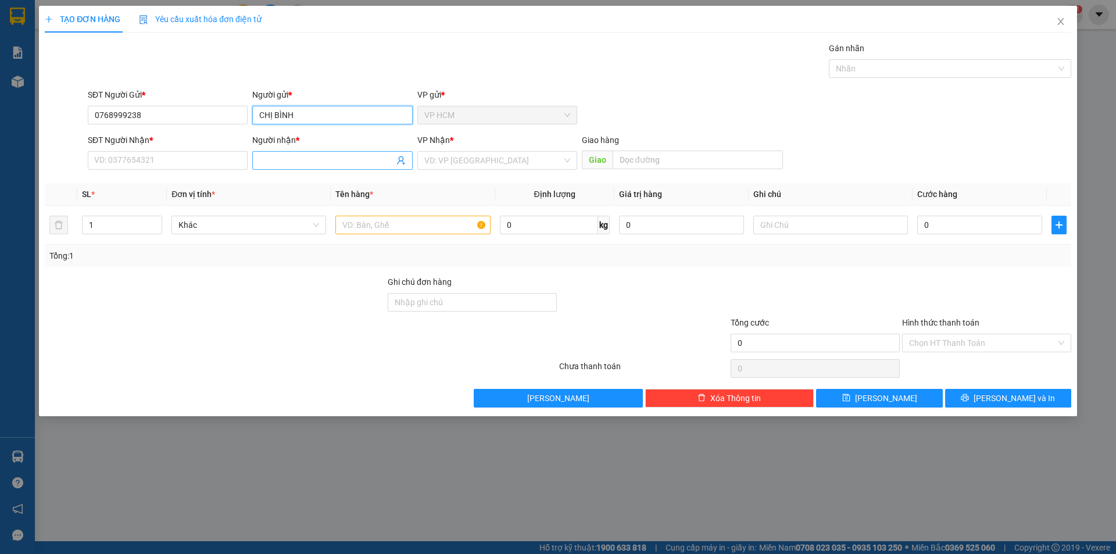
type input "CHỊ BÌNH"
click at [405, 159] on icon "user-add" at bounding box center [400, 160] width 9 height 9
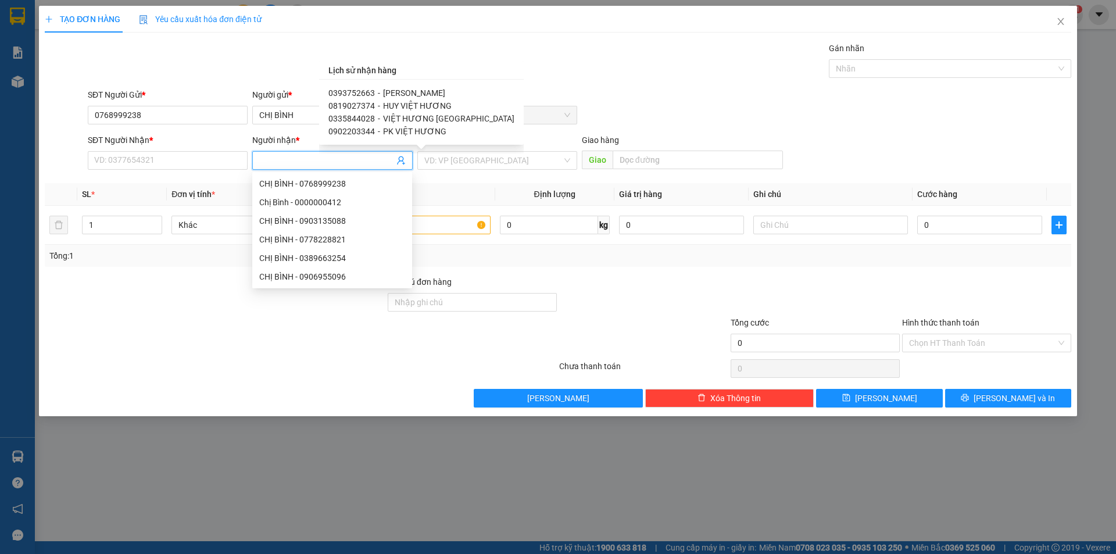
click at [403, 104] on span "HUY VIỆT HƯƠNG" at bounding box center [417, 105] width 69 height 9
type input "0819027374"
type input "HUY VIỆT HƯƠNG"
type input "KM 114"
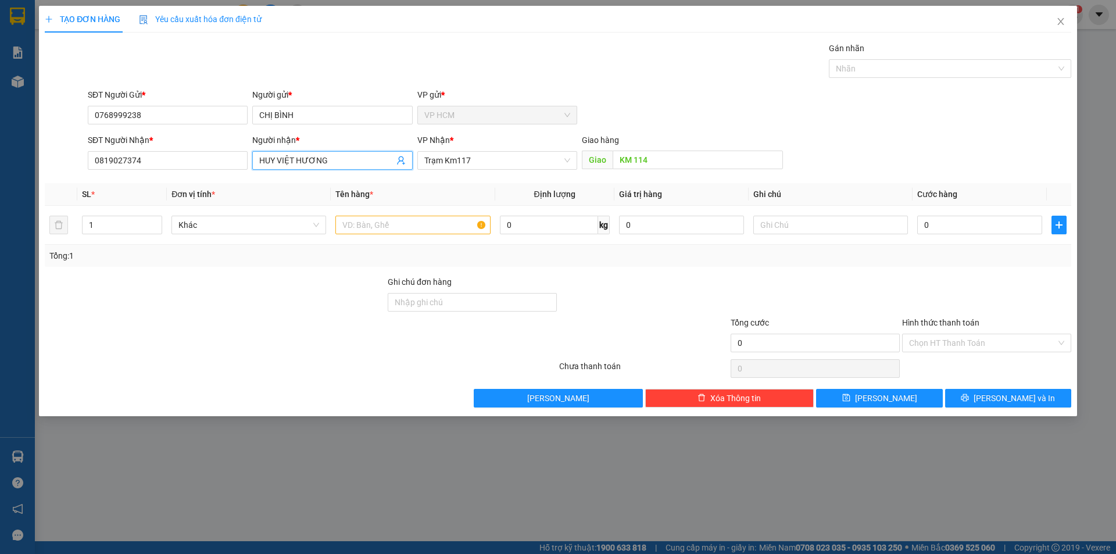
click at [400, 159] on icon "user-add" at bounding box center [400, 160] width 9 height 9
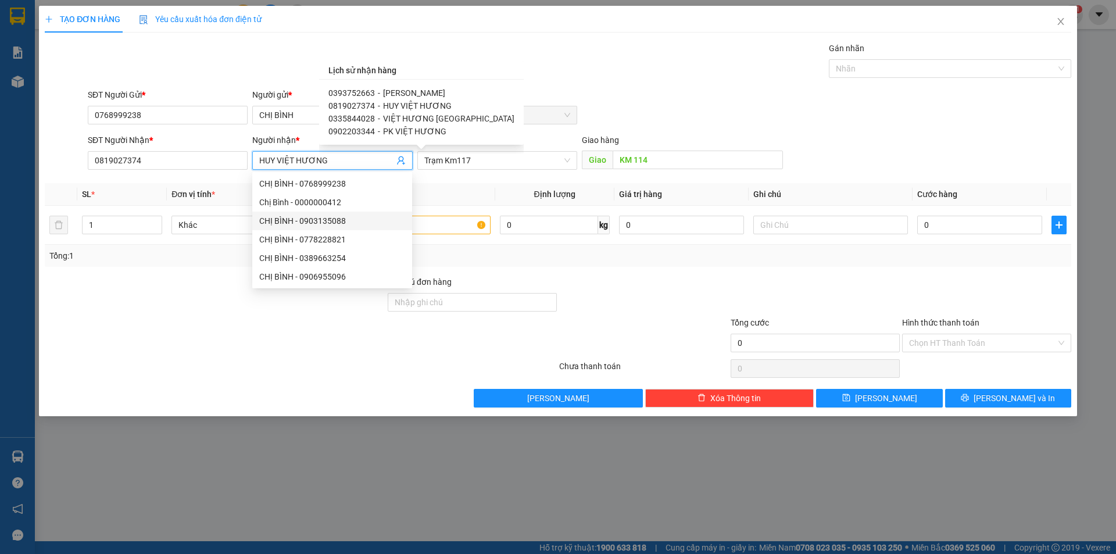
click at [404, 134] on span "PK VIỆT HƯƠNG" at bounding box center [414, 131] width 63 height 9
type input "0902203344"
type input "PK VIỆT HƯƠNG"
type input "KM114"
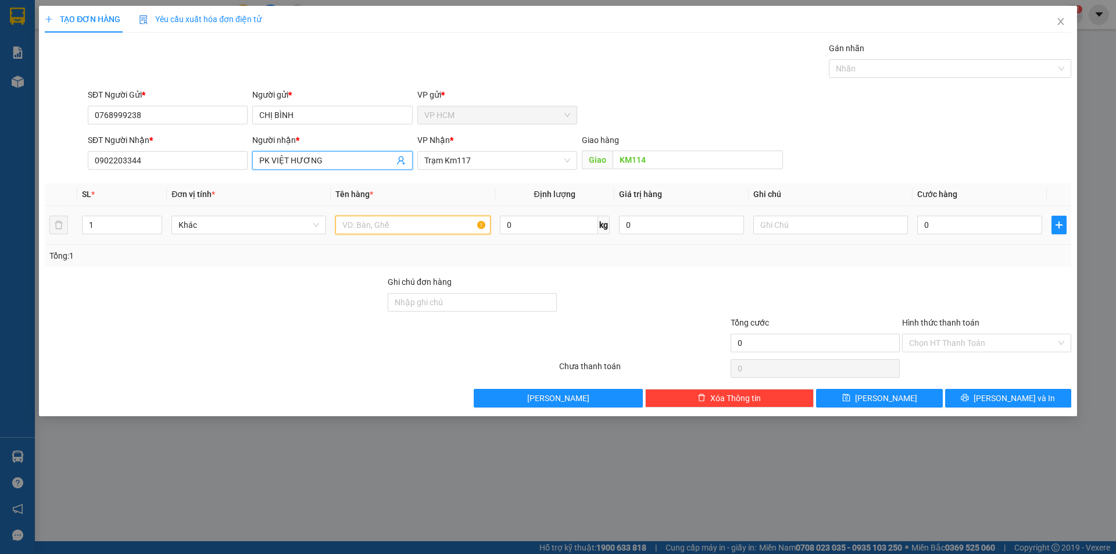
click at [442, 228] on input "text" at bounding box center [412, 225] width 155 height 19
click at [885, 60] on div "Nhãn" at bounding box center [950, 68] width 242 height 19
type input "1T"
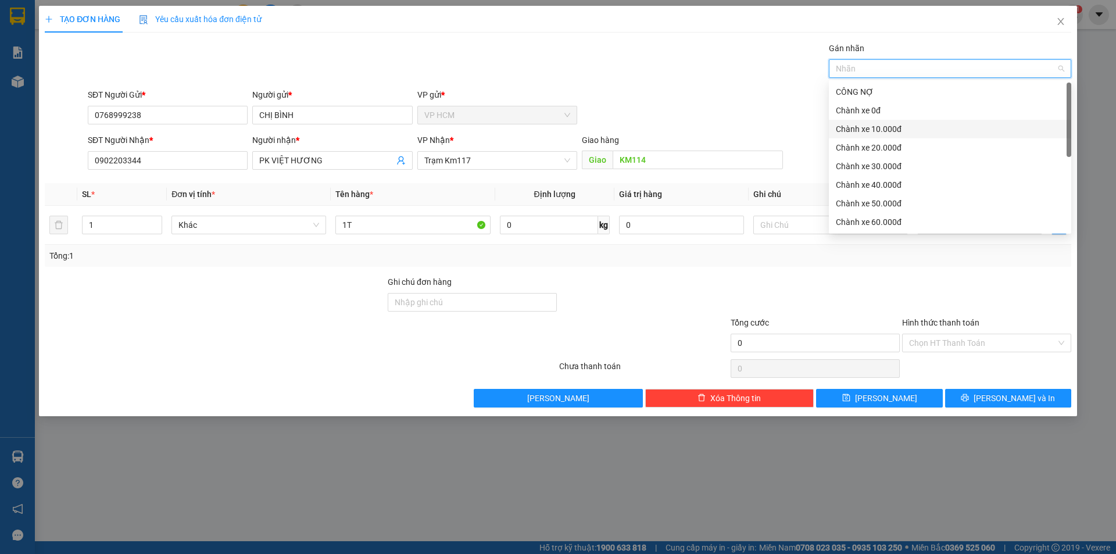
click at [860, 134] on div "Chành xe 10.000đ" at bounding box center [950, 129] width 228 height 13
drag, startPoint x: 592, startPoint y: 87, endPoint x: 949, endPoint y: 208, distance: 376.8
click at [603, 87] on div "Transit Pickup Surcharge Ids Transit Deliver Surcharge Ids Transit Deliver Surc…" at bounding box center [558, 225] width 1027 height 366
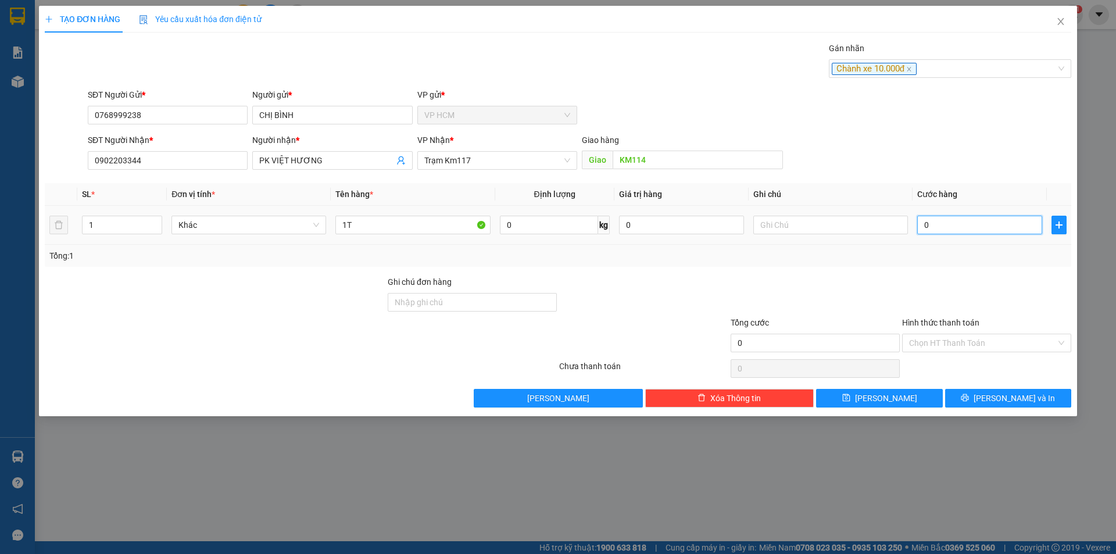
click at [972, 233] on input "0" at bounding box center [979, 225] width 125 height 19
type input "4"
type input "40"
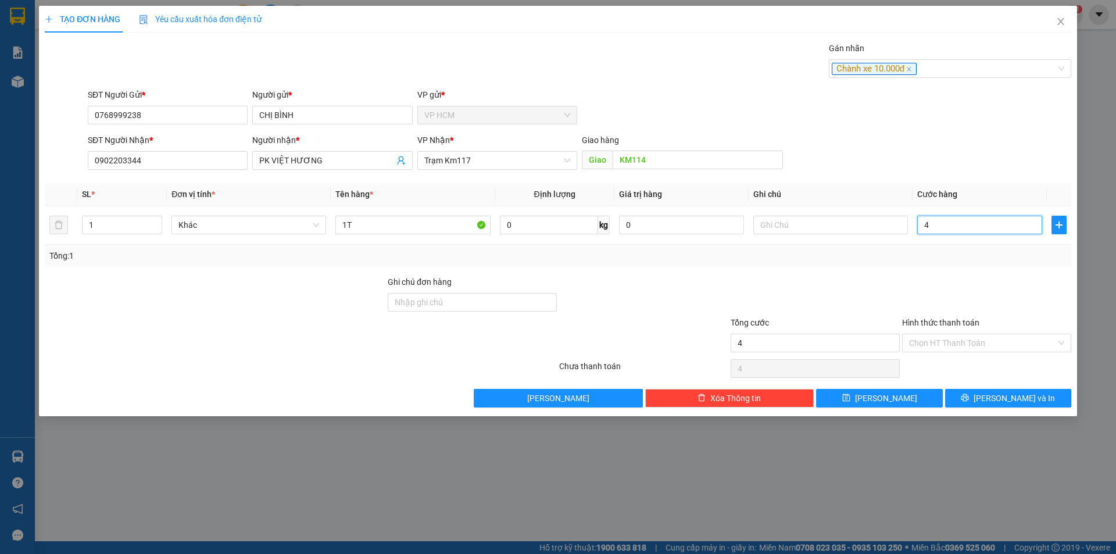
type input "40"
type input "40.000"
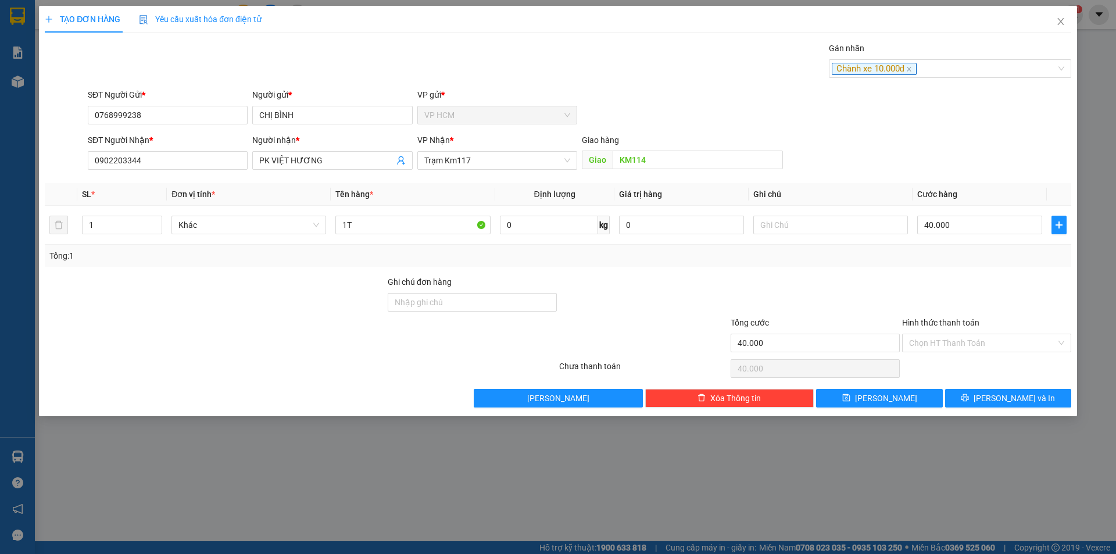
click at [959, 276] on div at bounding box center [986, 296] width 171 height 41
click at [946, 346] on input "Hình thức thanh toán" at bounding box center [982, 342] width 147 height 17
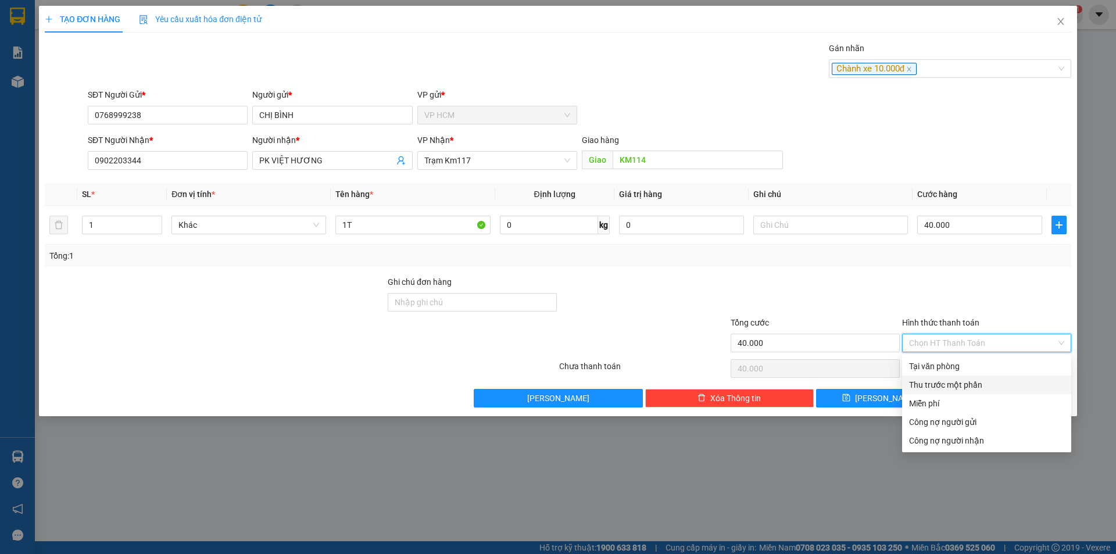
click at [931, 380] on div "Thu trước một phần" at bounding box center [986, 384] width 155 height 13
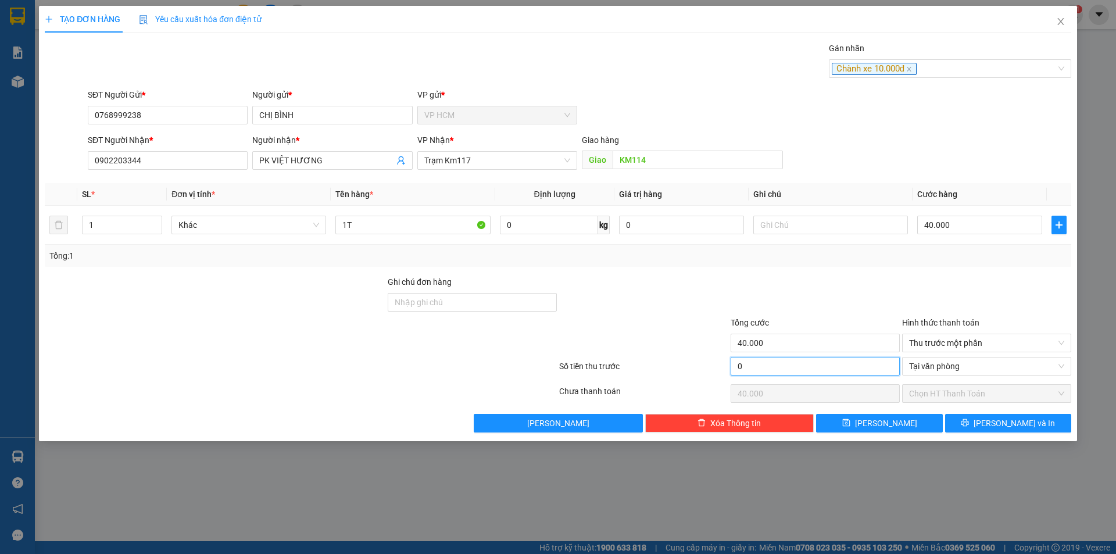
click at [807, 364] on input "0" at bounding box center [815, 366] width 169 height 19
type input "1"
type input "39.999"
type input "10"
type input "39.990"
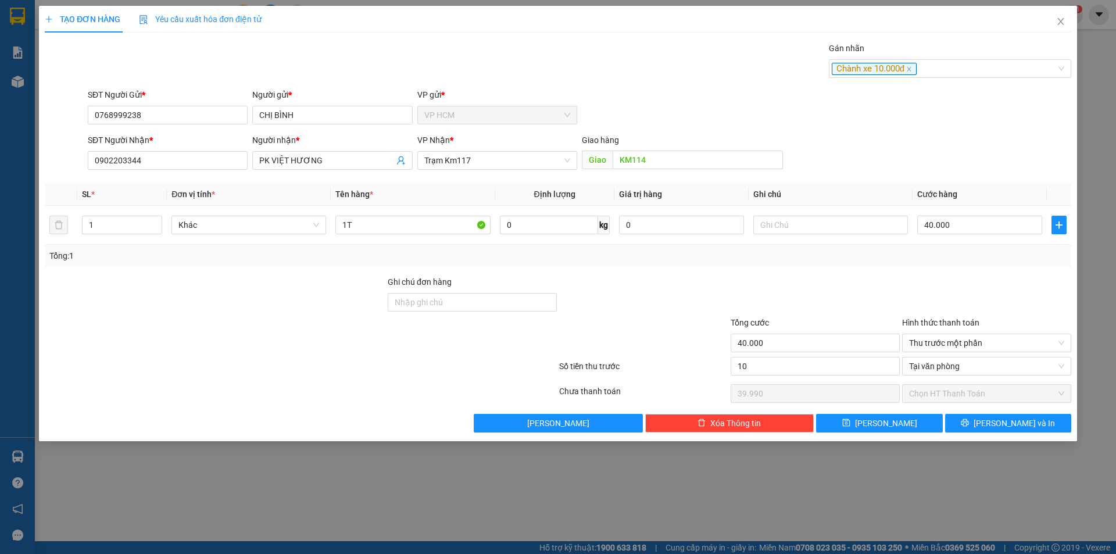
type input "10.000"
type input "30.000"
drag, startPoint x: 825, startPoint y: 274, endPoint x: 958, endPoint y: 402, distance: 184.6
click at [825, 273] on div "Transit Pickup Surcharge Ids Transit Deliver Surcharge Ids Transit Deliver Surc…" at bounding box center [558, 237] width 1027 height 391
click at [975, 416] on button "[PERSON_NAME] và In" at bounding box center [1008, 423] width 126 height 19
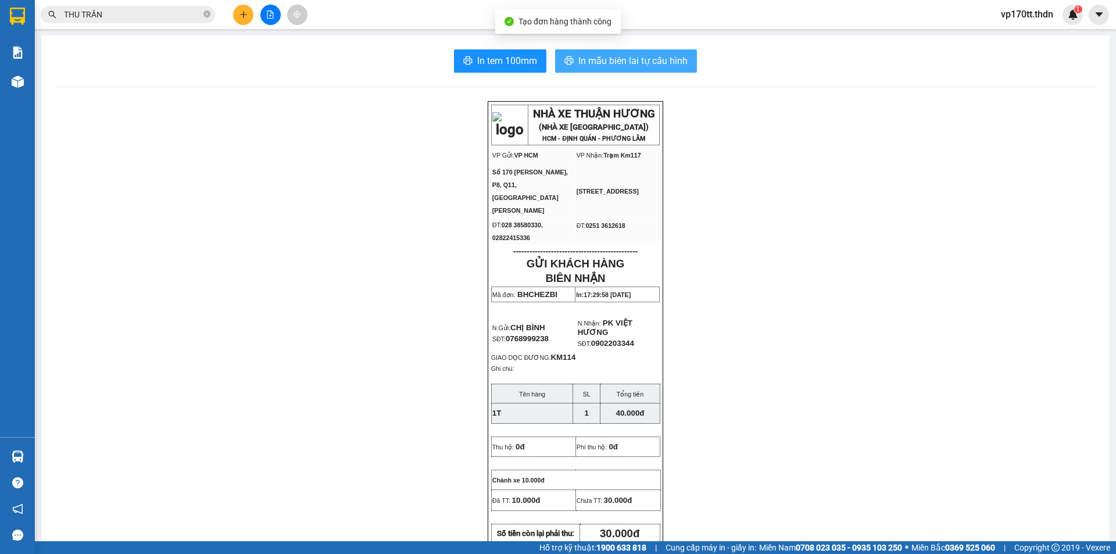
click at [613, 64] on span "In mẫu biên lai tự cấu hình" at bounding box center [632, 60] width 109 height 15
click at [645, 59] on span "In mẫu biên lai tự cấu hình" at bounding box center [632, 60] width 109 height 15
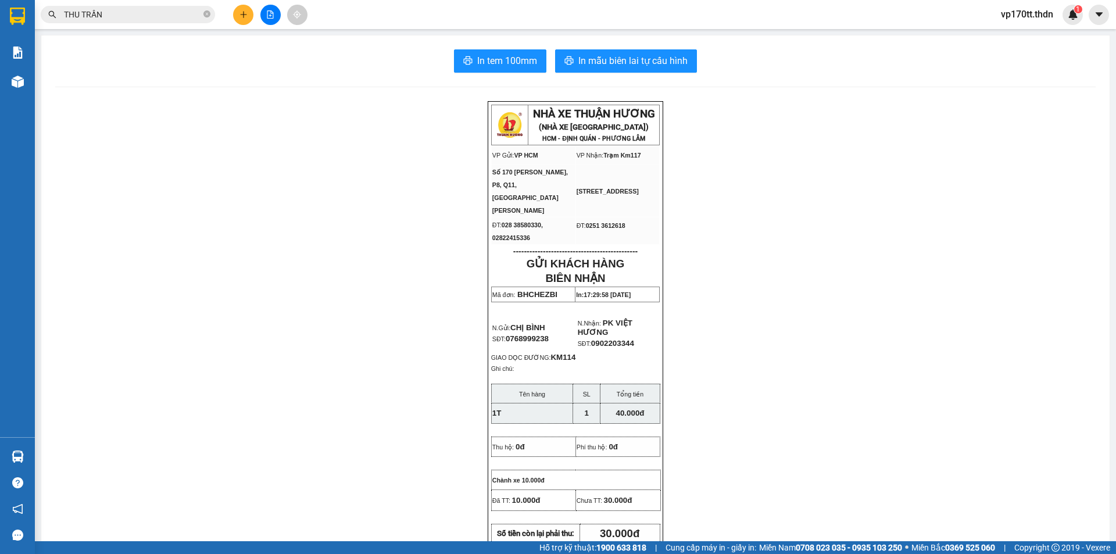
click at [245, 17] on icon "plus" at bounding box center [243, 14] width 8 height 8
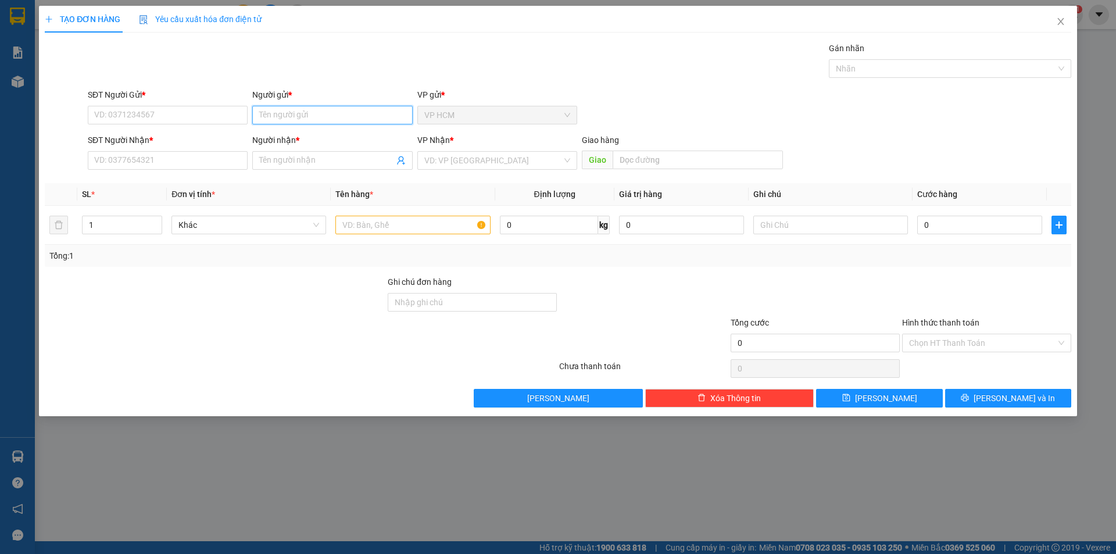
click at [326, 120] on input "Người gửi *" at bounding box center [332, 115] width 160 height 19
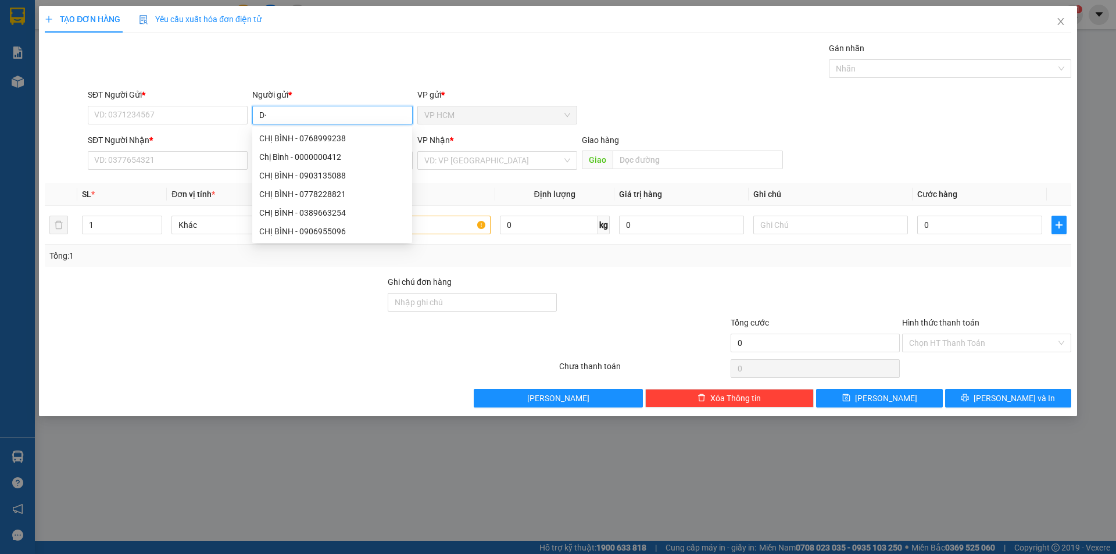
type input "D"
type input "ĐÌNH TỔNG"
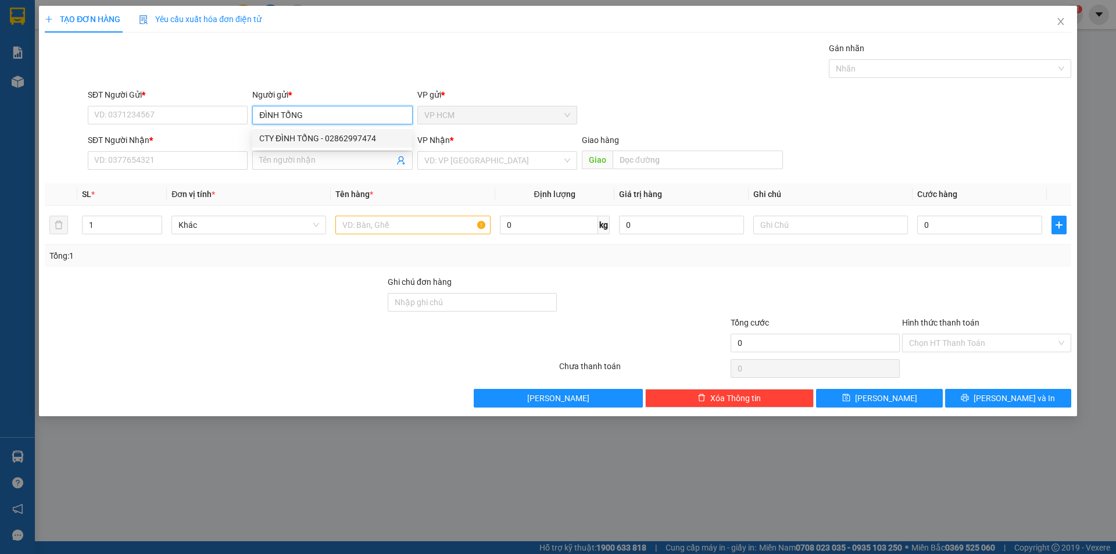
click at [328, 140] on div "CTY ĐÌNH TỔNG - 02862997474" at bounding box center [332, 138] width 146 height 13
type input "02862997474"
type input "CTY ĐÌNH TỔNG"
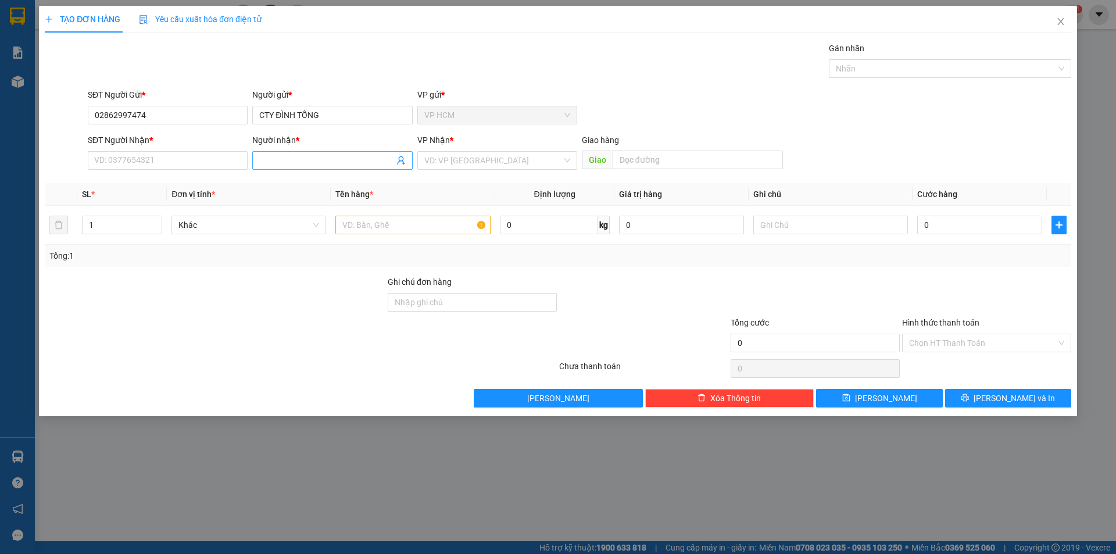
click at [403, 162] on icon "user-add" at bounding box center [400, 160] width 9 height 9
click at [400, 127] on span "-" at bounding box center [401, 131] width 2 height 9
type input "0917261975"
type input "QC LÊ HUY"
click at [140, 223] on input "1" at bounding box center [122, 224] width 79 height 17
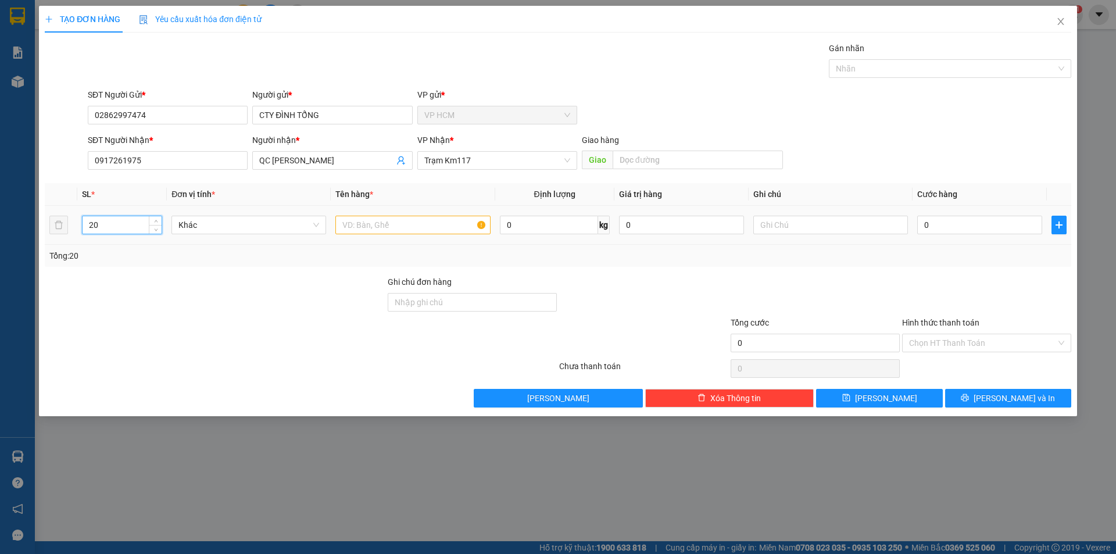
type input "20"
click at [949, 65] on div at bounding box center [944, 69] width 225 height 14
type input "20T"
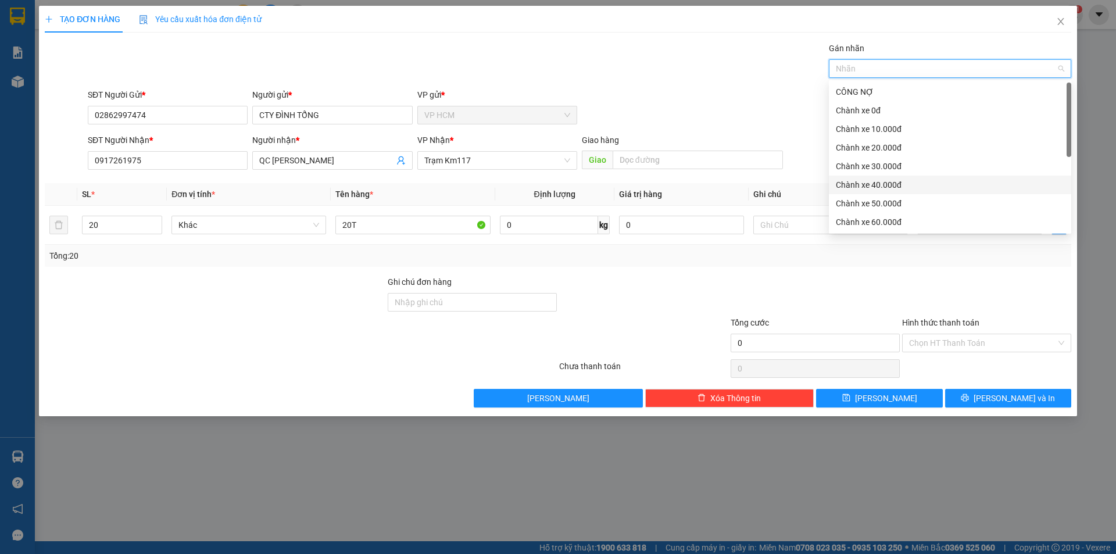
click at [885, 159] on div "Chành xe 30.000đ" at bounding box center [950, 166] width 242 height 19
click at [662, 94] on div "SĐT Người Gửi * 02862997474 Người gửi * CTY ĐÌNH TỔNG VP gửi * VP HCM" at bounding box center [579, 108] width 988 height 41
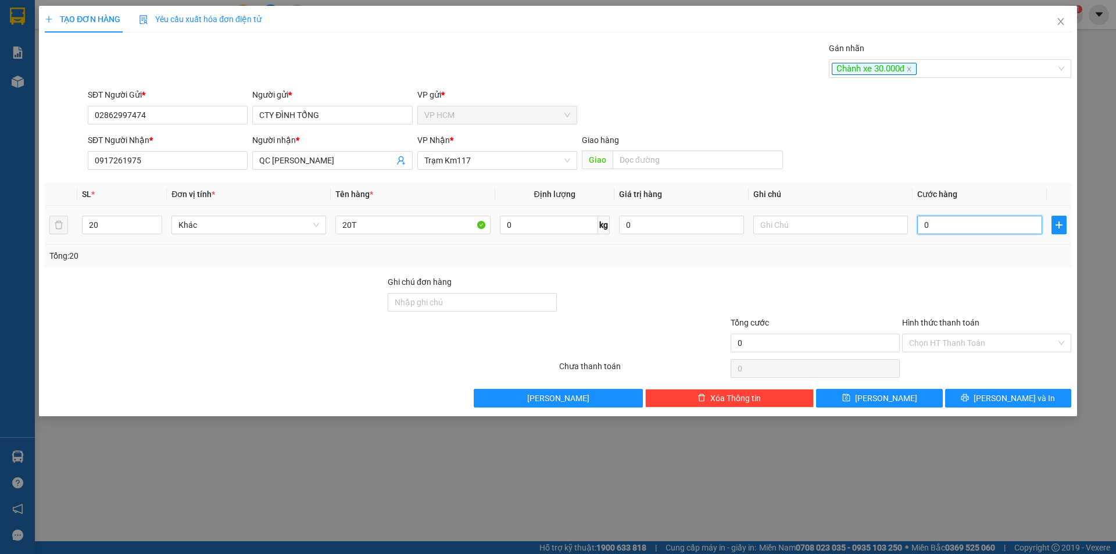
click at [923, 228] on input "0" at bounding box center [979, 225] width 125 height 19
type input "2"
type input "27"
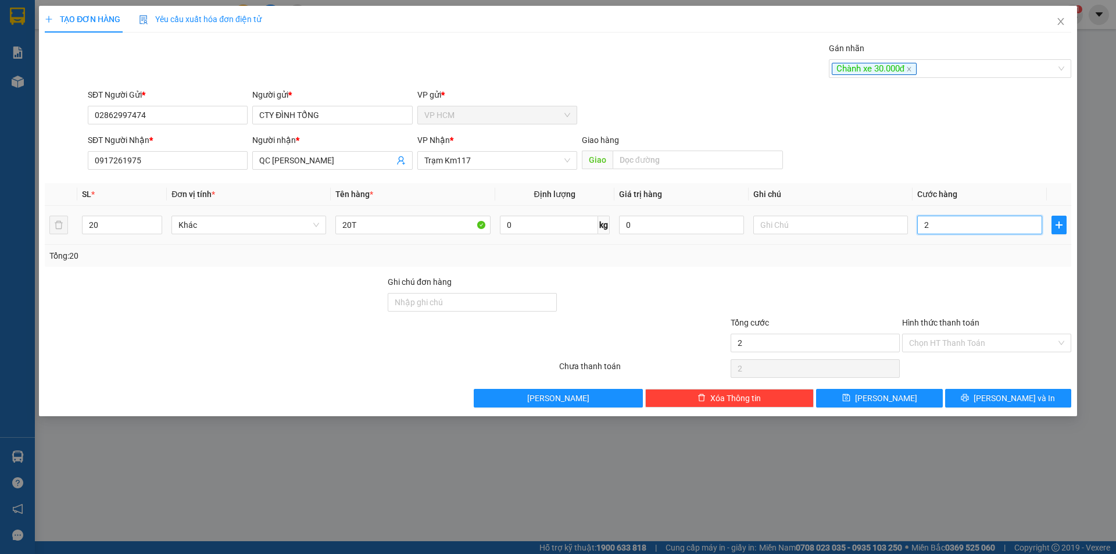
type input "27"
type input "270"
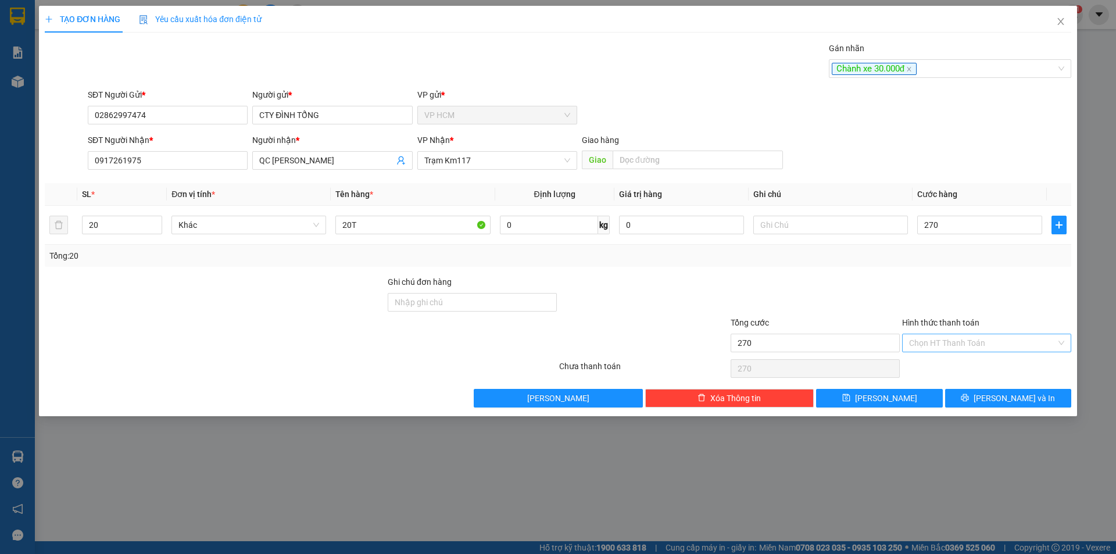
drag, startPoint x: 964, startPoint y: 283, endPoint x: 938, endPoint y: 351, distance: 72.3
click at [964, 284] on div at bounding box center [986, 296] width 171 height 41
click at [939, 351] on input "Hình thức thanh toán" at bounding box center [982, 342] width 147 height 17
type input "270.000"
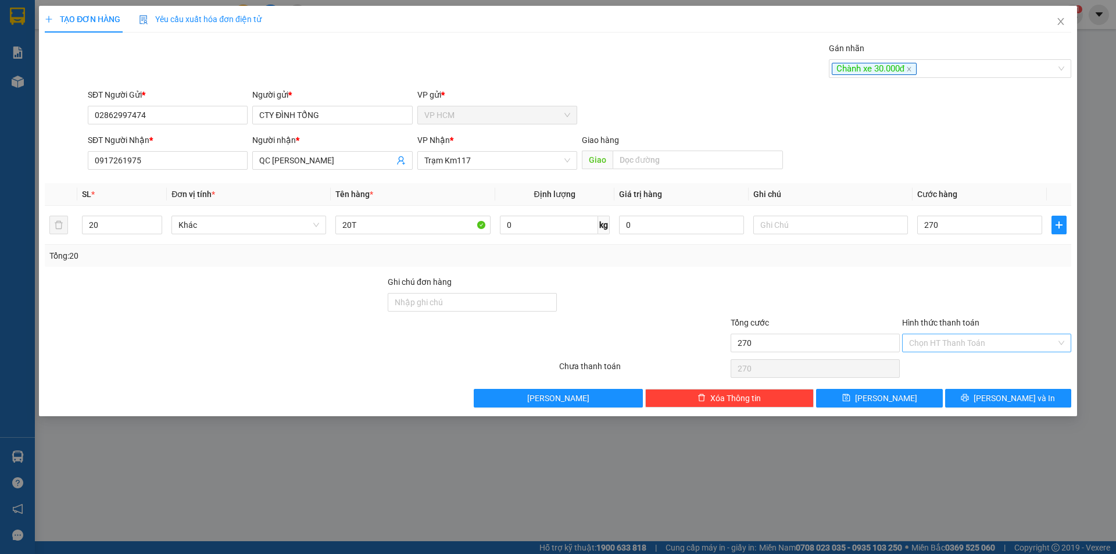
type input "270.000"
click at [935, 345] on input "Hình thức thanh toán" at bounding box center [982, 342] width 147 height 17
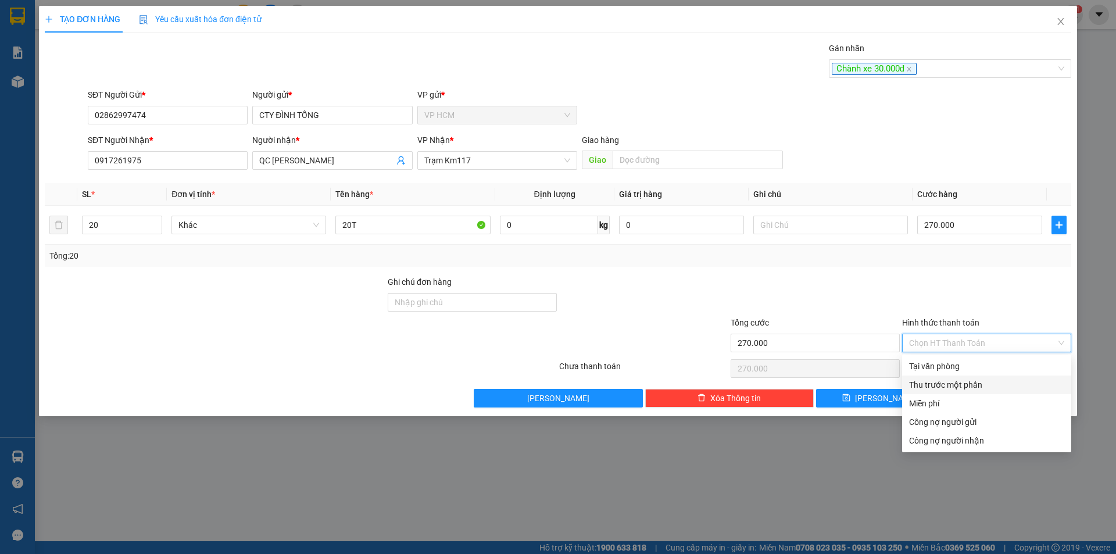
click at [914, 390] on div "Thu trước một phần" at bounding box center [986, 384] width 155 height 13
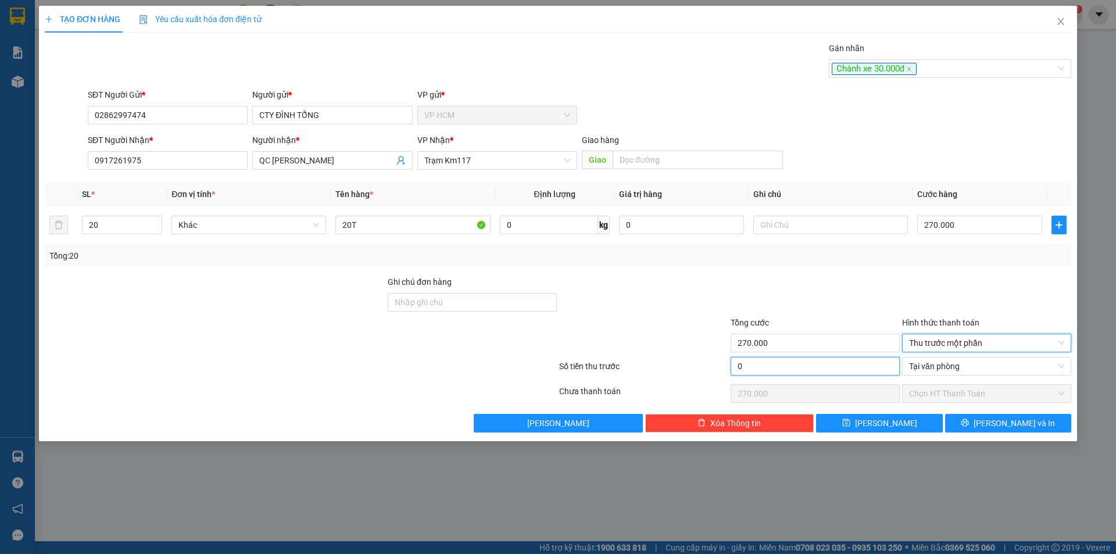
click at [812, 360] on input "0" at bounding box center [815, 366] width 169 height 19
type input "3"
type input "269.997"
type input "30"
type input "269.970"
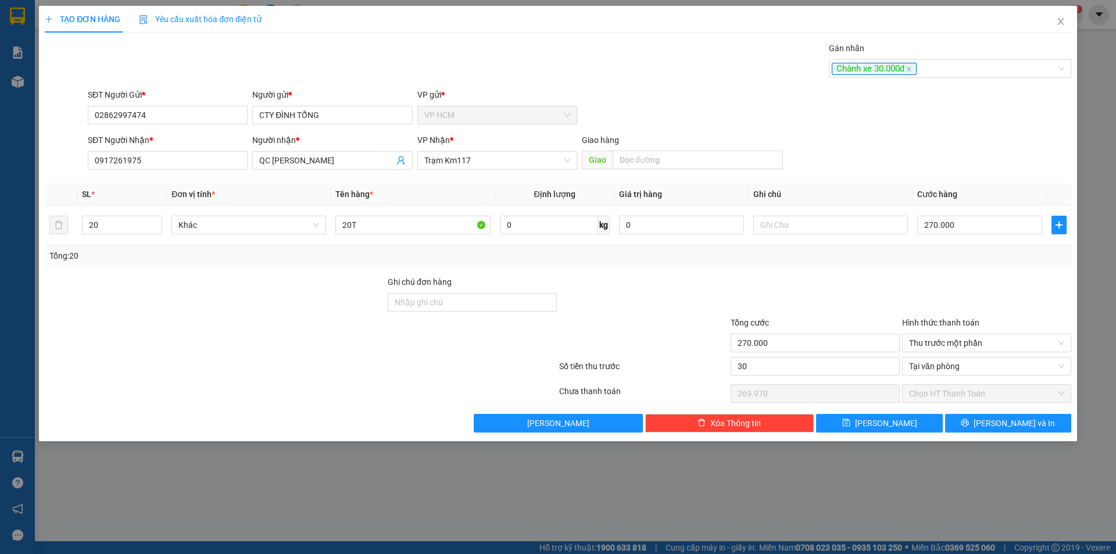
type input "30.000"
type input "240.000"
click at [828, 300] on div at bounding box center [815, 296] width 171 height 41
click at [1035, 417] on button "[PERSON_NAME] và In" at bounding box center [1008, 423] width 126 height 19
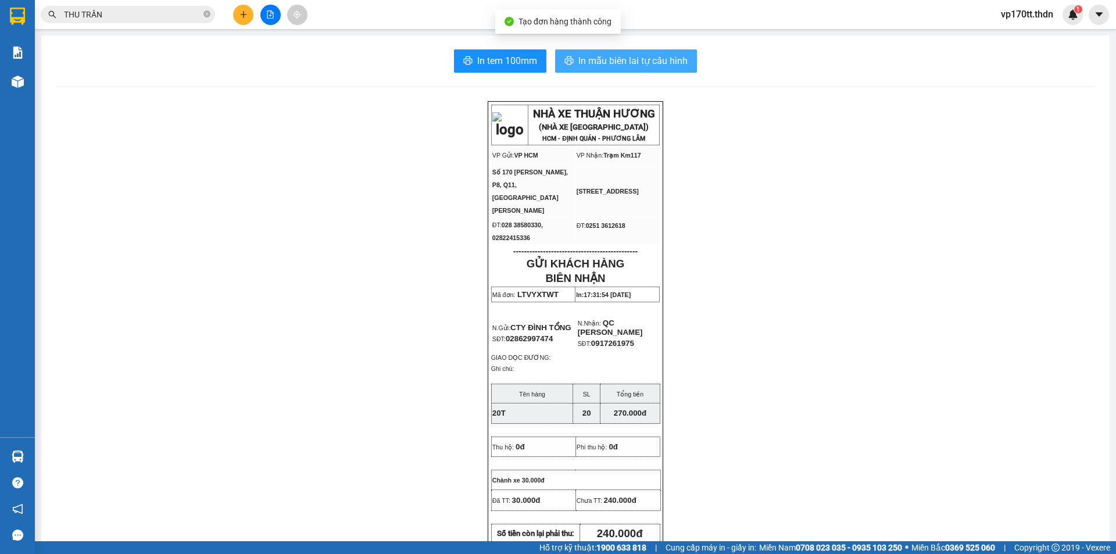
click at [653, 70] on button "In mẫu biên lai tự cấu hình" at bounding box center [626, 60] width 142 height 23
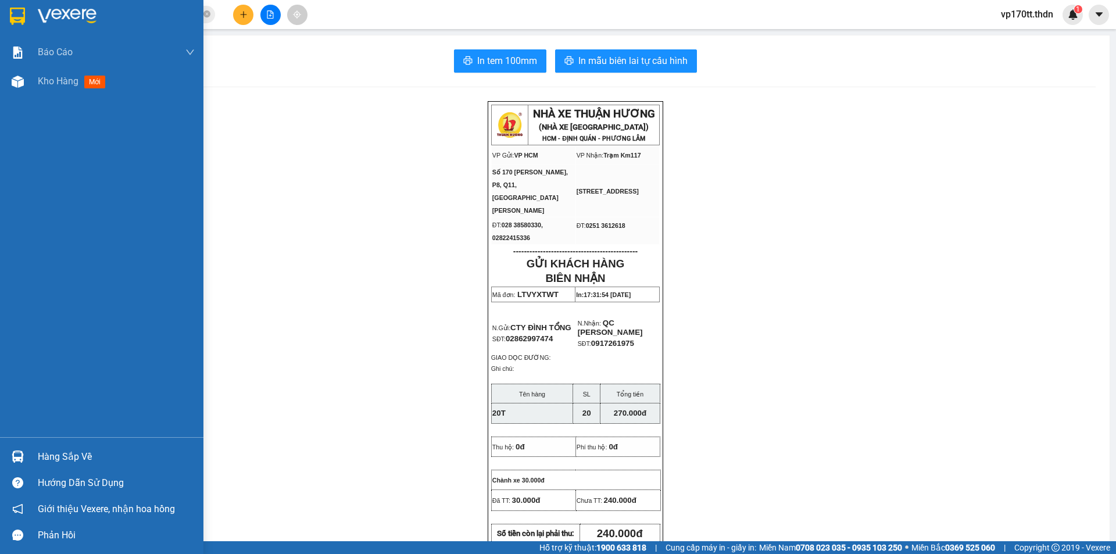
click at [22, 14] on img at bounding box center [17, 16] width 15 height 17
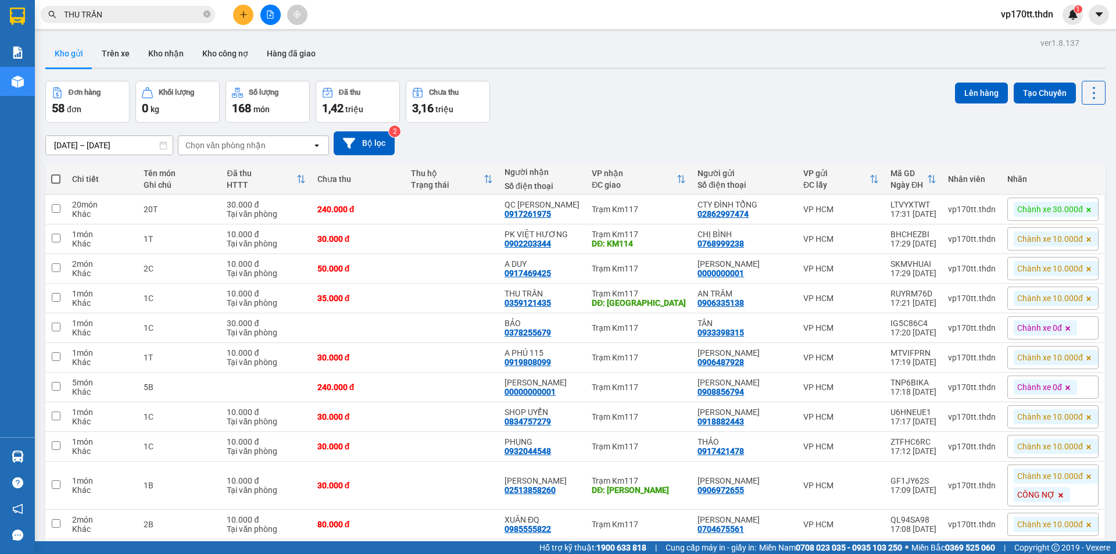
click at [244, 13] on icon "plus" at bounding box center [243, 14] width 8 height 8
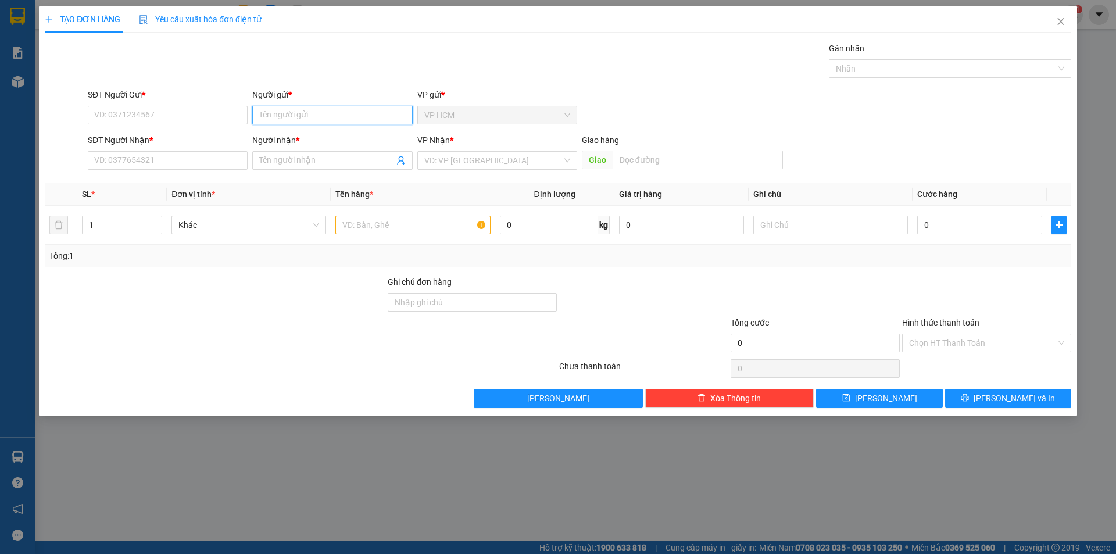
click at [310, 116] on input "Người gửi *" at bounding box center [332, 115] width 160 height 19
type input "PHÚ MỸ HƯNG"
click at [331, 138] on div "CTY SƠN PHÚ MỸ HƯNG - 0966575727" at bounding box center [342, 138] width 167 height 13
type input "0966575727"
type input "CTY SƠN PHÚ MỸ HƯNG"
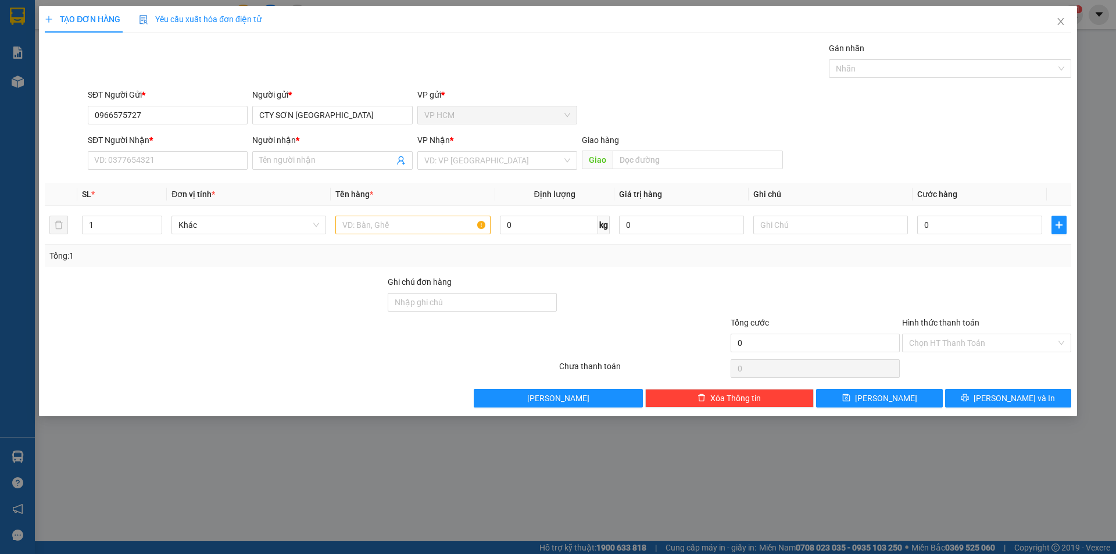
click at [413, 159] on div "Người nhận * Tên người nhận" at bounding box center [332, 154] width 165 height 41
click at [399, 162] on icon "user-add" at bounding box center [401, 160] width 8 height 9
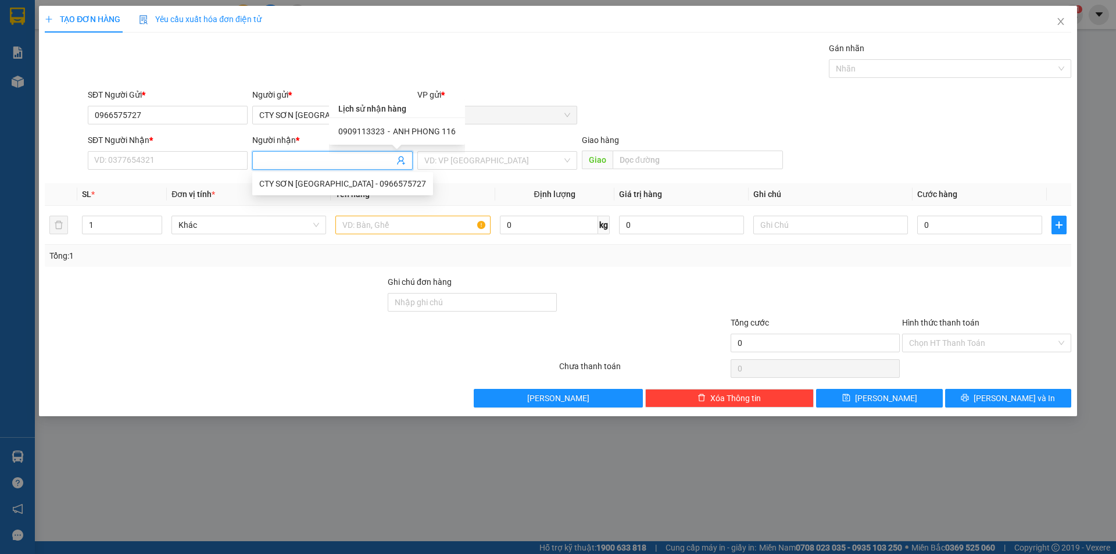
click at [412, 131] on span "ANH PHONG 116" at bounding box center [424, 131] width 63 height 9
type input "0909113323"
type input "ANH PHONG 116"
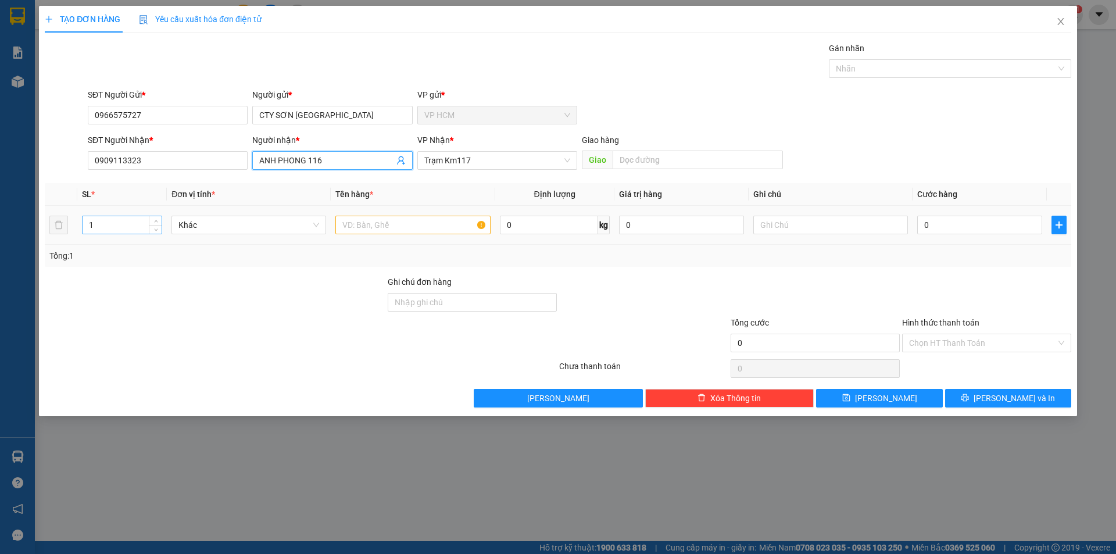
click at [114, 228] on input "1" at bounding box center [122, 224] width 79 height 17
type input "7"
type input "7T"
click at [950, 55] on div "Gán nhãn" at bounding box center [950, 50] width 242 height 17
click at [941, 60] on div "Nhãn" at bounding box center [950, 68] width 242 height 19
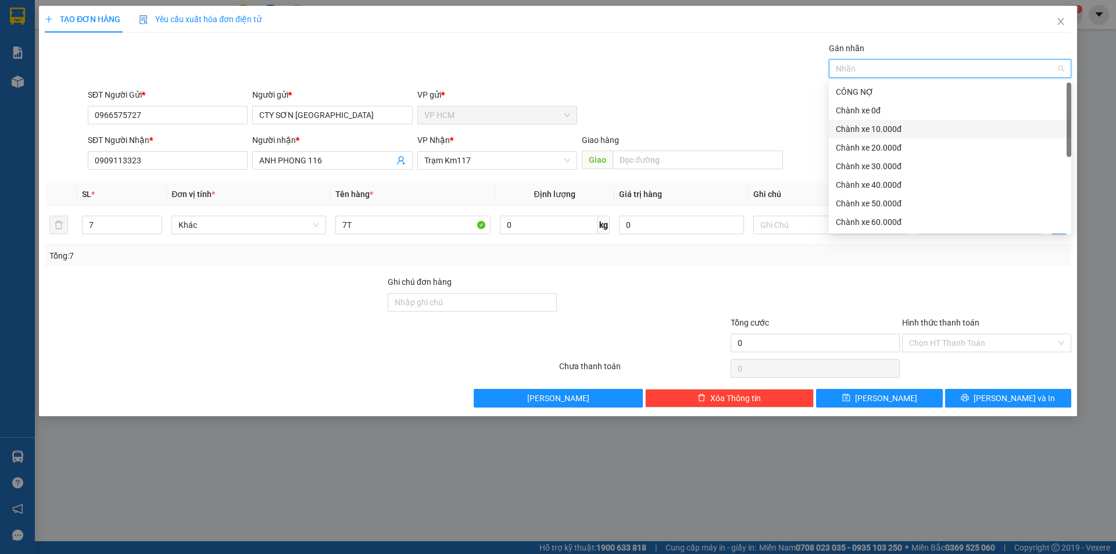
click at [864, 124] on div "Chành xe 10.000đ" at bounding box center [950, 129] width 228 height 13
click at [673, 92] on div "SĐT Người Gửi * 0966575727 Người gửi * CTY SƠN PHÚ MỸ HƯNG VP gửi * VP HCM" at bounding box center [579, 108] width 988 height 41
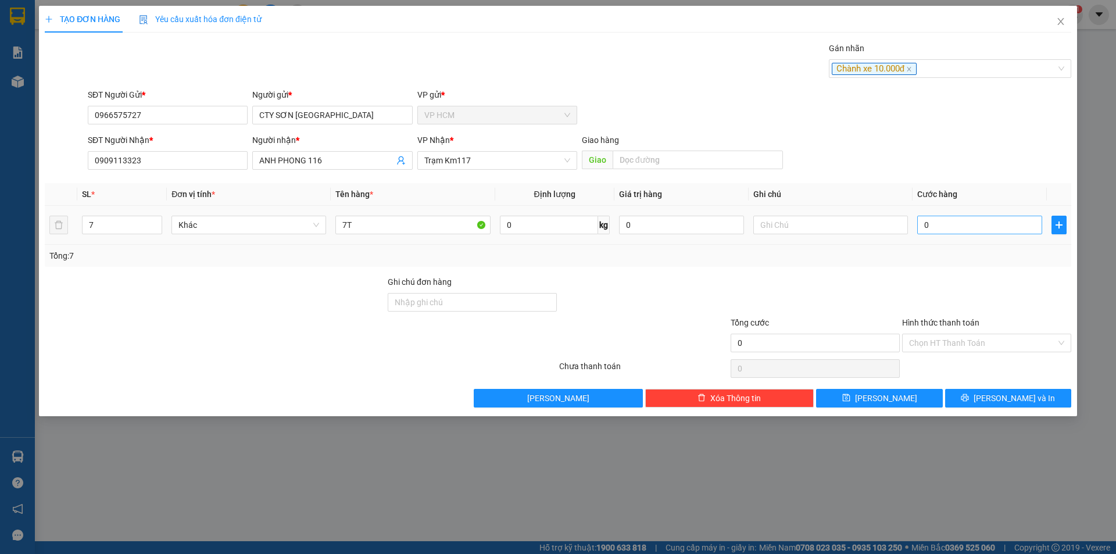
drag, startPoint x: 1010, startPoint y: 214, endPoint x: 1009, endPoint y: 224, distance: 10.0
click at [1009, 224] on div "0" at bounding box center [979, 224] width 125 height 23
click at [1009, 224] on input "0" at bounding box center [979, 225] width 125 height 19
type input "1"
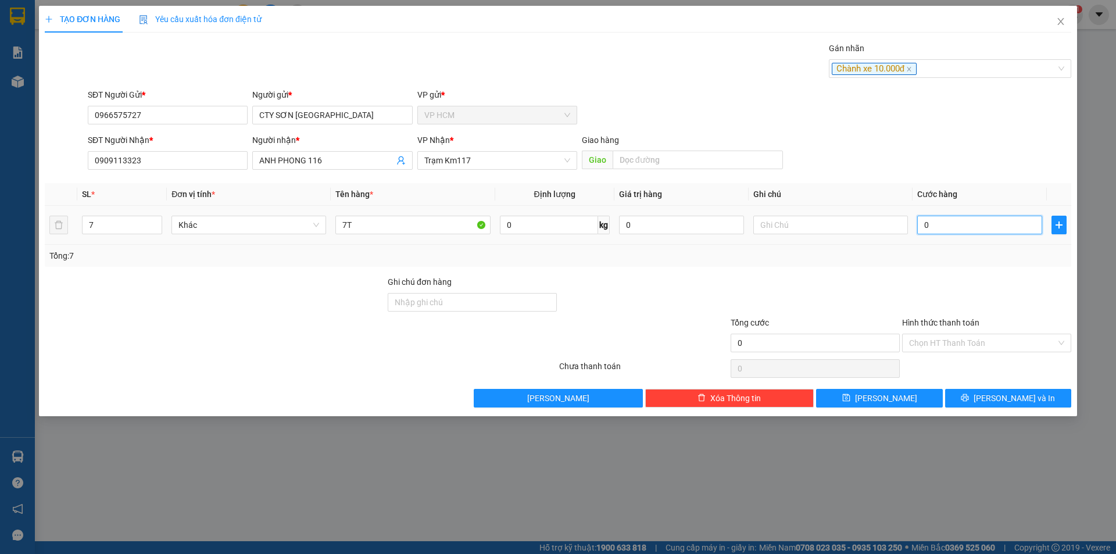
type input "1"
type input "11"
type input "115"
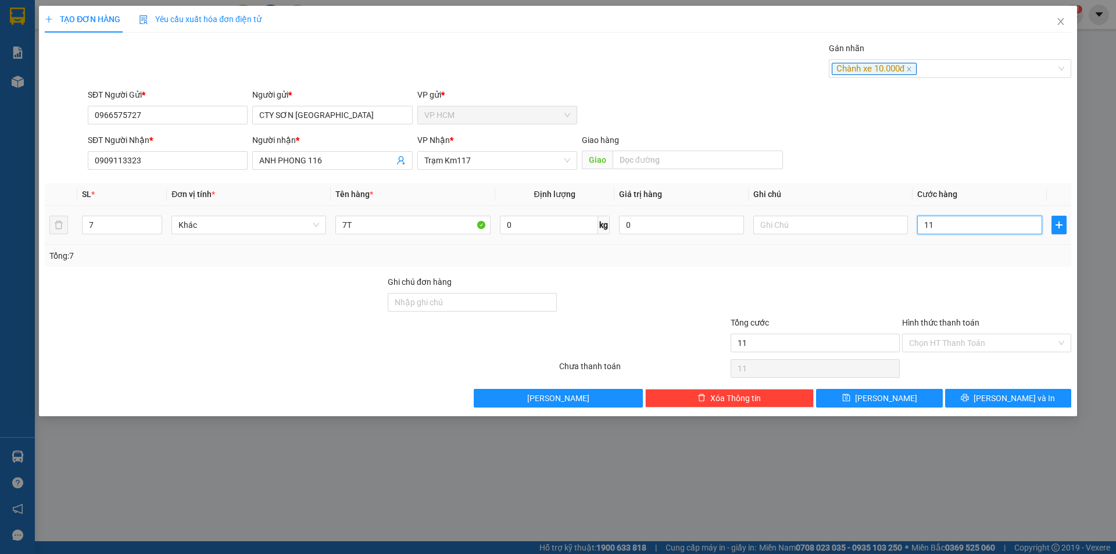
type input "115"
type input "115.000"
click at [985, 277] on div at bounding box center [986, 296] width 171 height 41
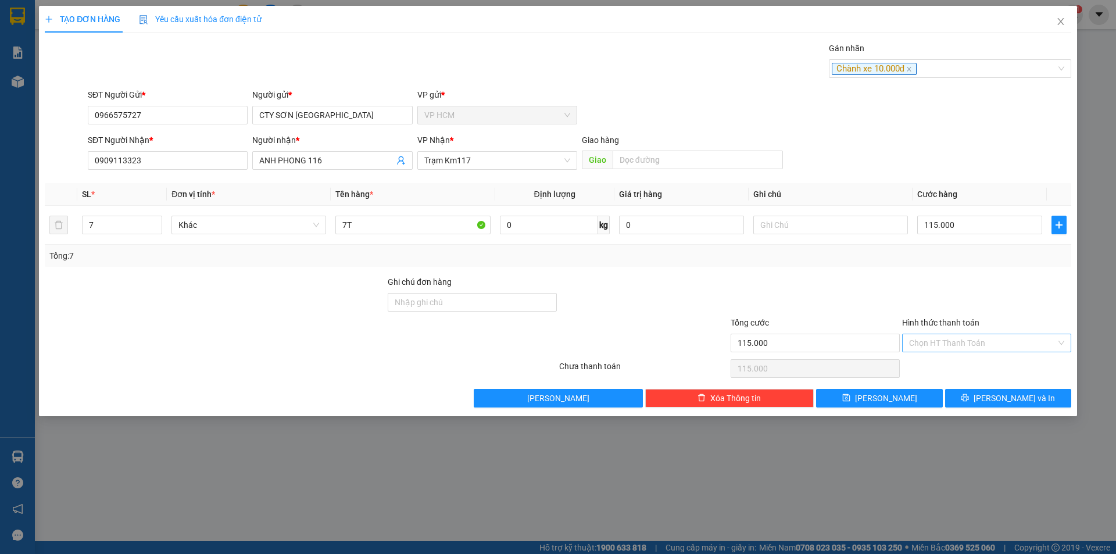
click at [948, 337] on input "Hình thức thanh toán" at bounding box center [982, 342] width 147 height 17
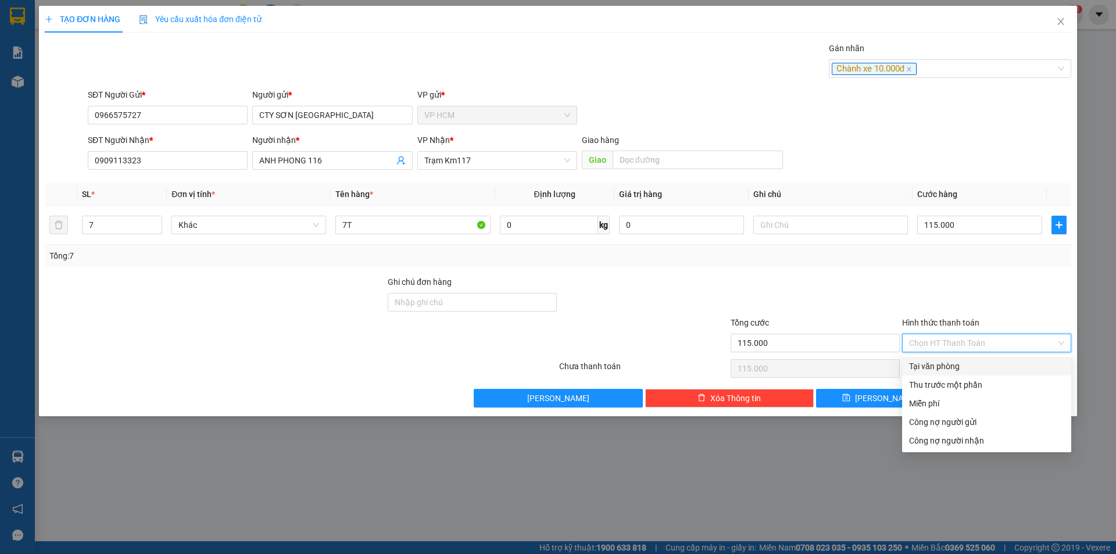
click at [942, 374] on div "Tại văn phòng" at bounding box center [986, 366] width 169 height 19
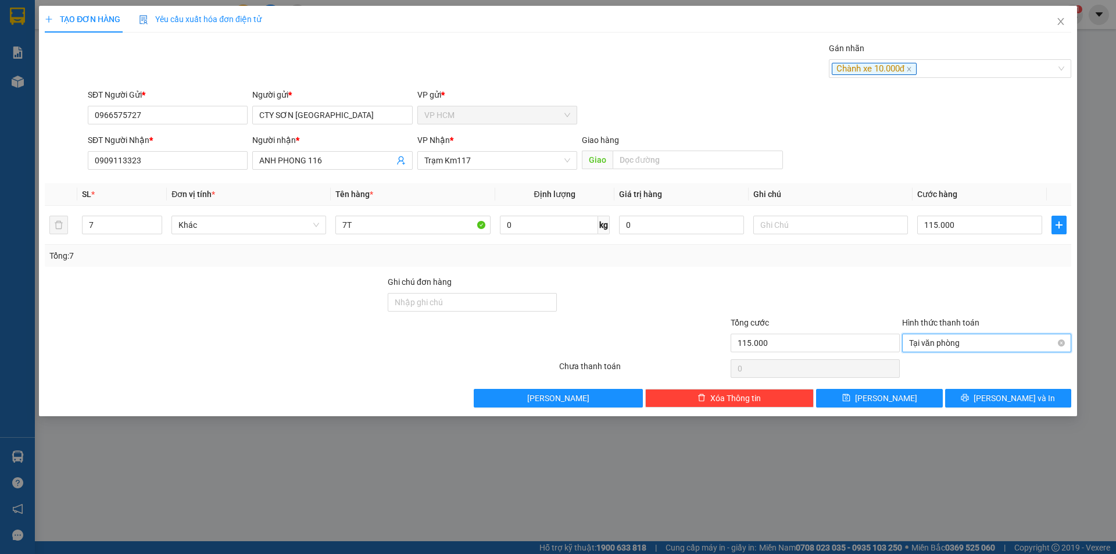
click at [925, 341] on span "Tại văn phòng" at bounding box center [986, 342] width 155 height 17
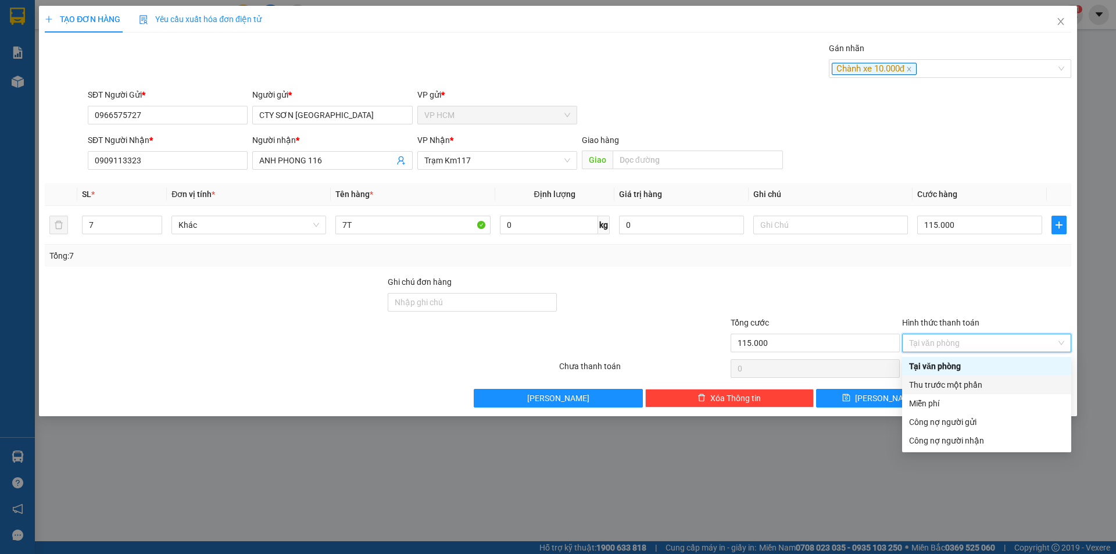
click at [933, 390] on div "Thu trước một phần" at bounding box center [986, 384] width 155 height 13
type input "115.000"
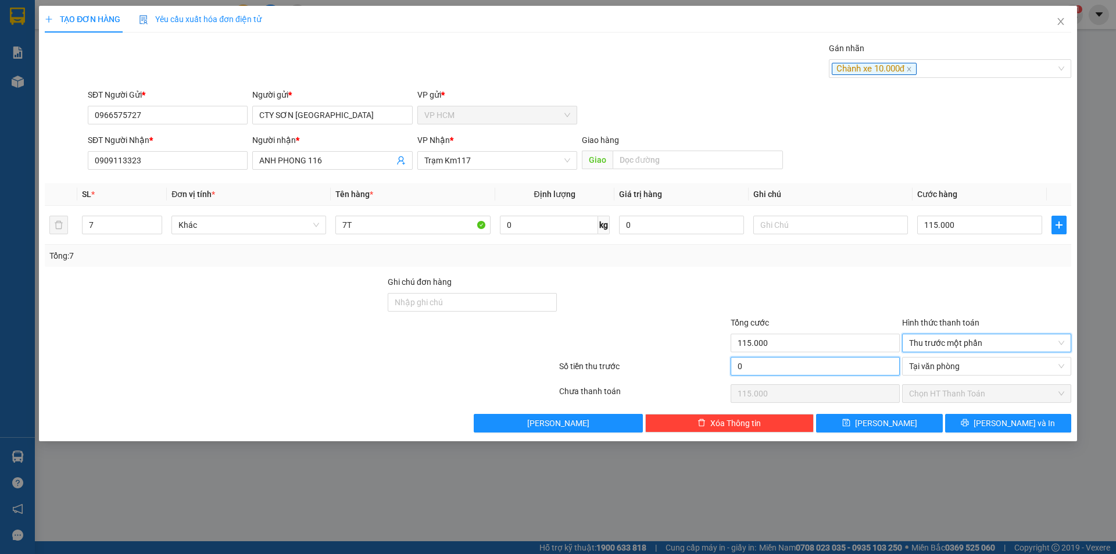
click at [781, 363] on input "0" at bounding box center [815, 366] width 169 height 19
type input "1"
type input "114.999"
type input "10"
type input "114.990"
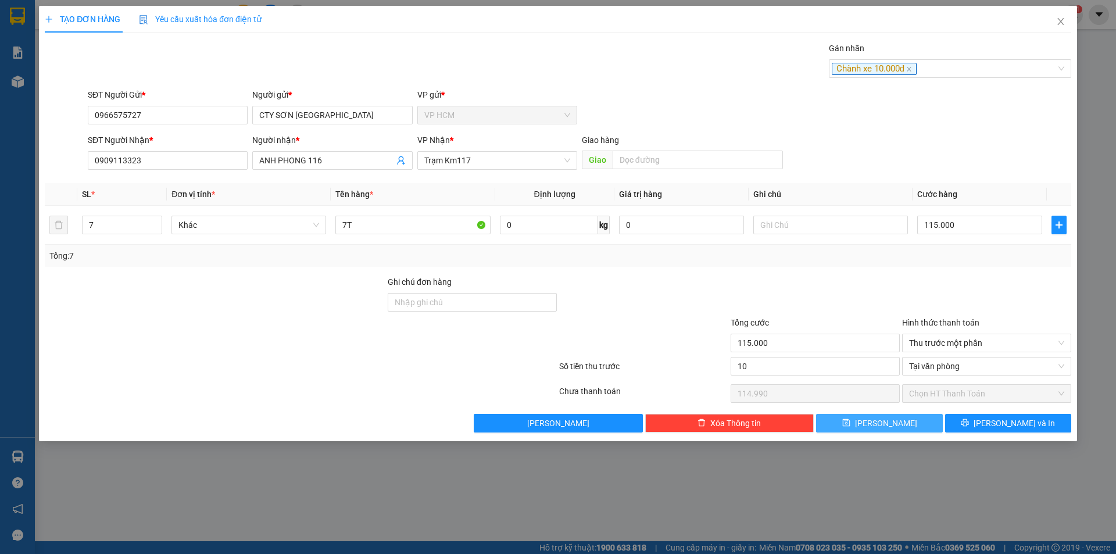
type input "10.000"
type input "105.000"
drag, startPoint x: 807, startPoint y: 299, endPoint x: 942, endPoint y: 418, distance: 180.0
click at [807, 299] on div at bounding box center [815, 296] width 171 height 41
click at [1021, 439] on div "TẠO ĐƠN HÀNG Yêu cầu xuất hóa đơn điện tử Transit Pickup Surcharge Ids Transit …" at bounding box center [558, 223] width 1038 height 435
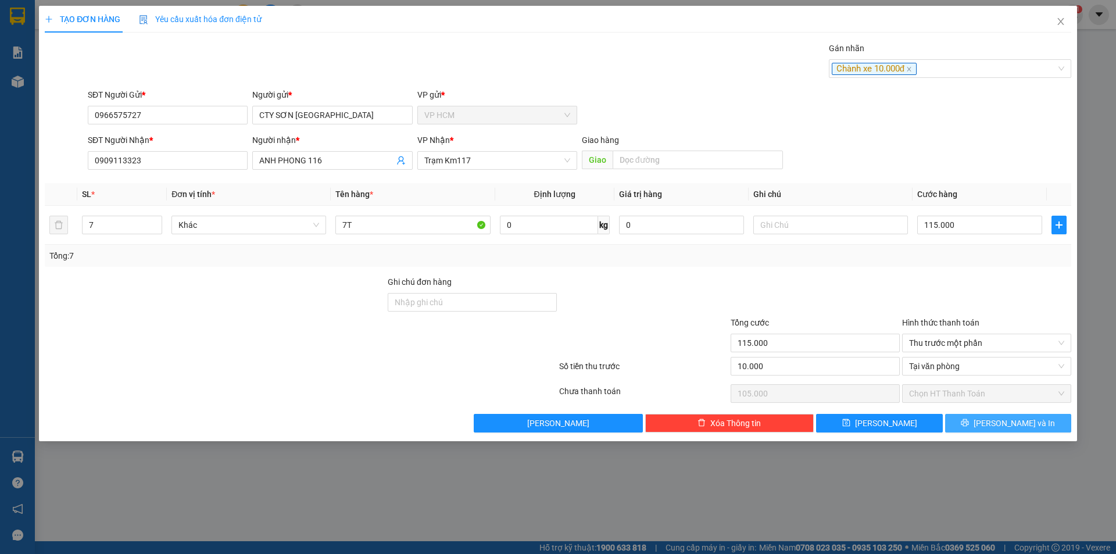
click at [1015, 423] on span "[PERSON_NAME] và In" at bounding box center [1014, 423] width 81 height 13
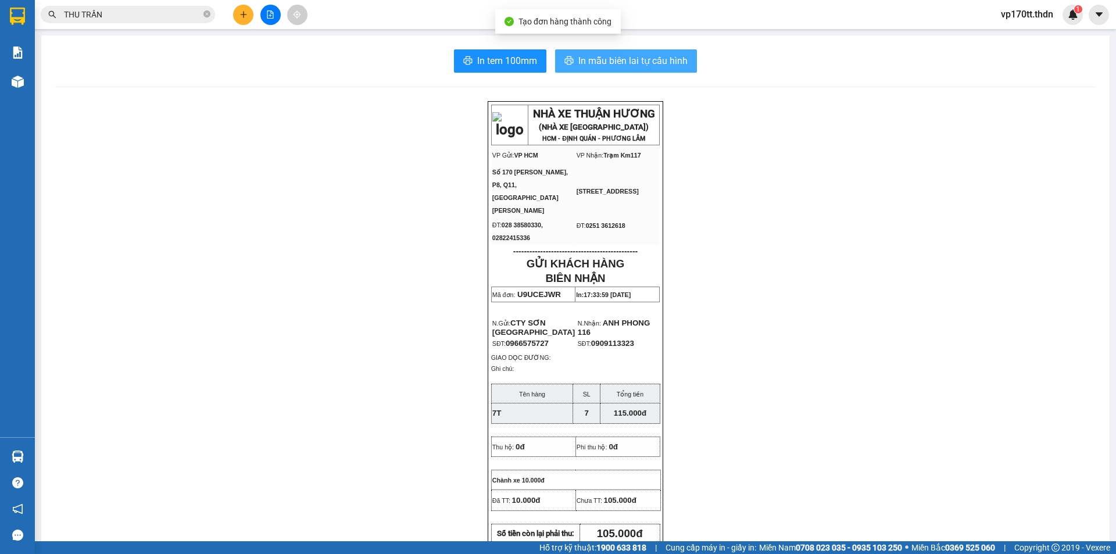
click at [615, 55] on span "In mẫu biên lai tự cấu hình" at bounding box center [632, 60] width 109 height 15
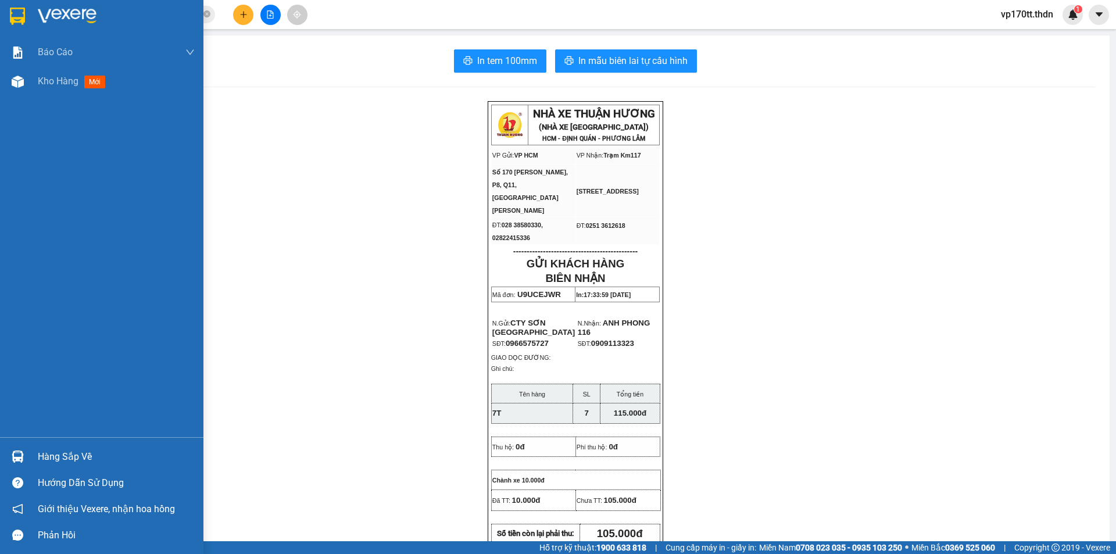
click at [23, 6] on div at bounding box center [18, 16] width 20 height 20
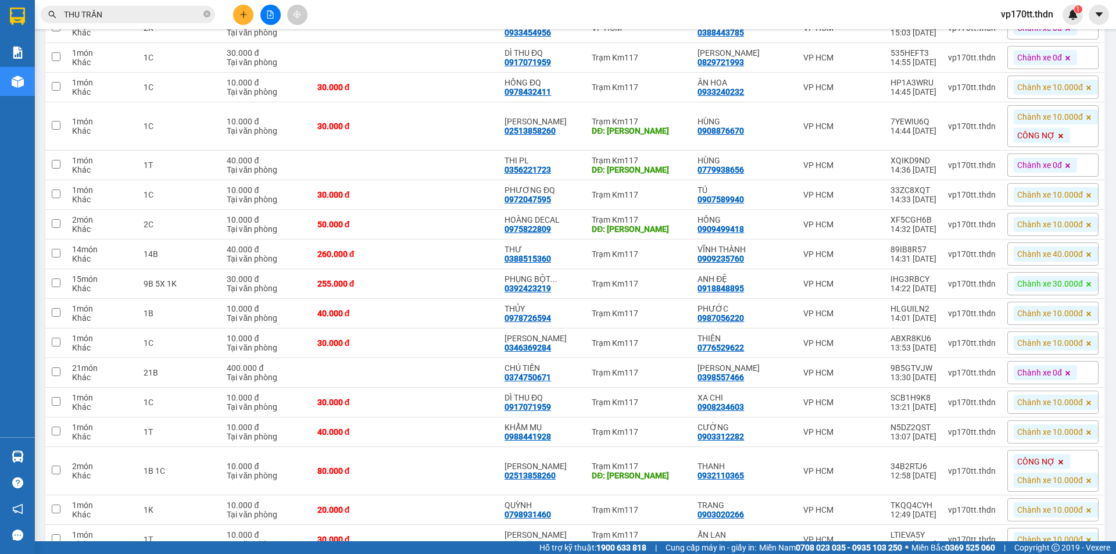
scroll to position [1511, 0]
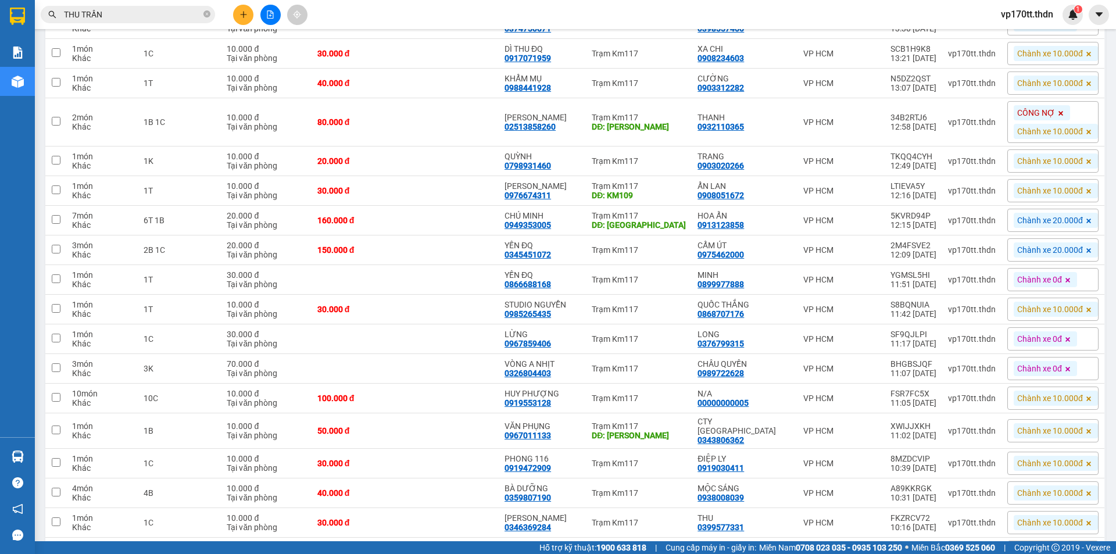
click at [249, 15] on button at bounding box center [243, 15] width 20 height 20
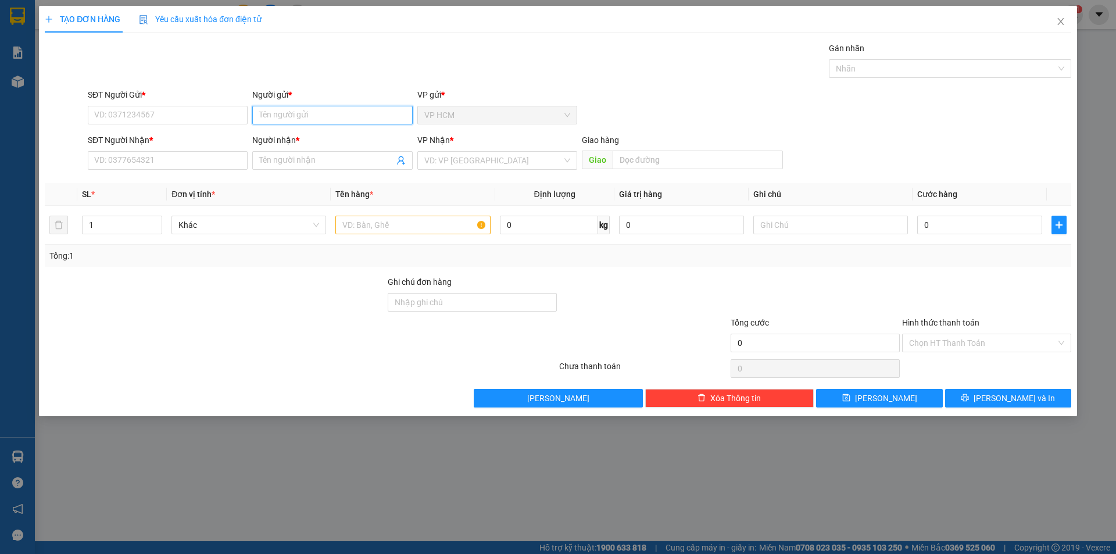
click at [360, 119] on input "Người gửi *" at bounding box center [332, 115] width 160 height 19
type input "HOA SƠN"
click at [343, 144] on div "HOA SƠN - 0984605261" at bounding box center [332, 138] width 146 height 13
type input "0984605261"
type input "HOA SƠN"
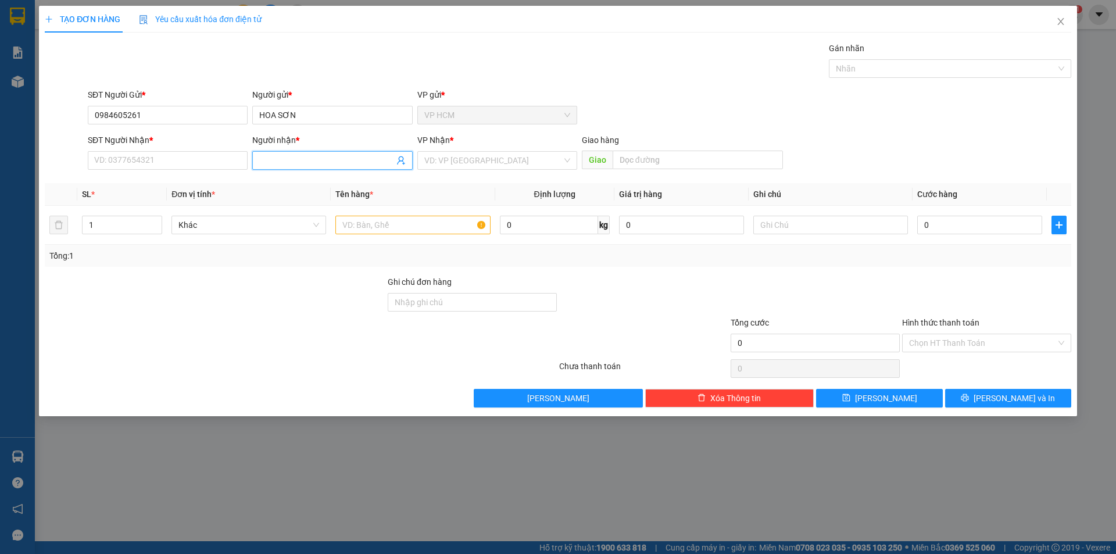
click at [404, 159] on icon "user-add" at bounding box center [400, 160] width 9 height 9
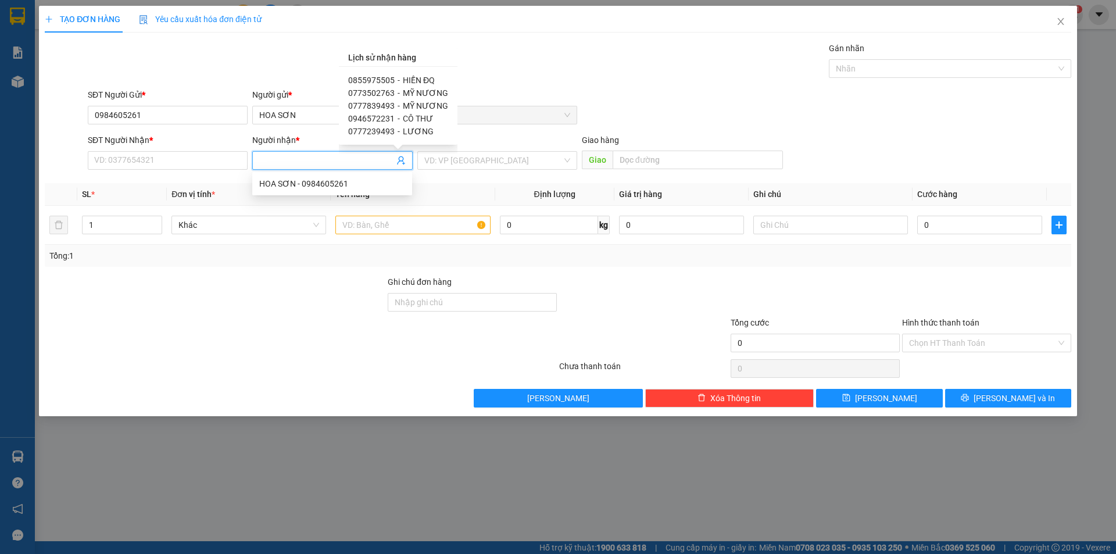
click at [421, 78] on span "HIỀN ĐQ" at bounding box center [419, 80] width 32 height 9
type input "0855975505"
type input "HIỀN ĐQ"
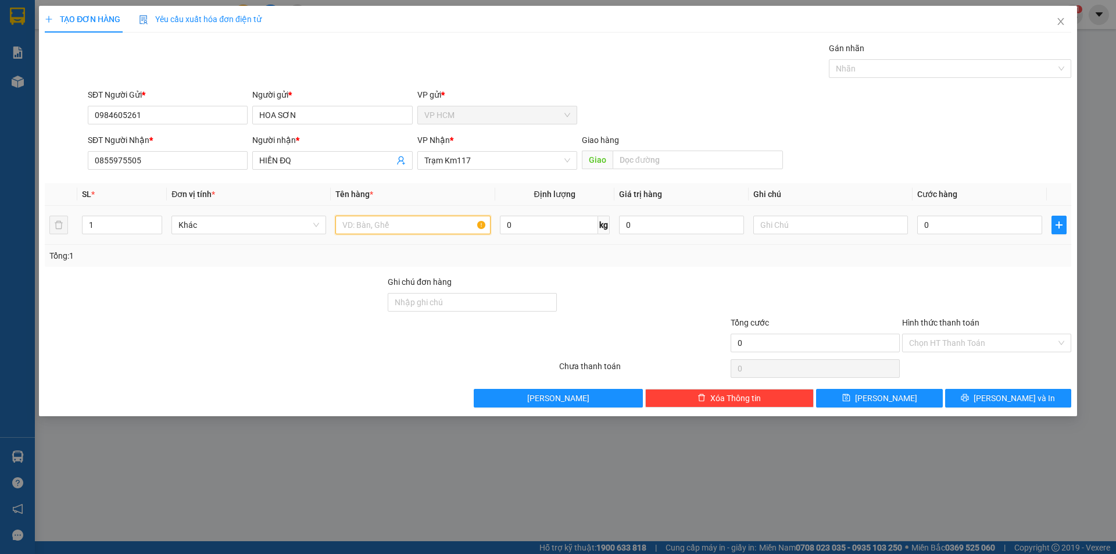
click at [395, 221] on input "text" at bounding box center [412, 225] width 155 height 19
type input "1C"
click at [976, 58] on div "Gán nhãn" at bounding box center [950, 50] width 242 height 17
click at [898, 67] on div at bounding box center [944, 69] width 225 height 14
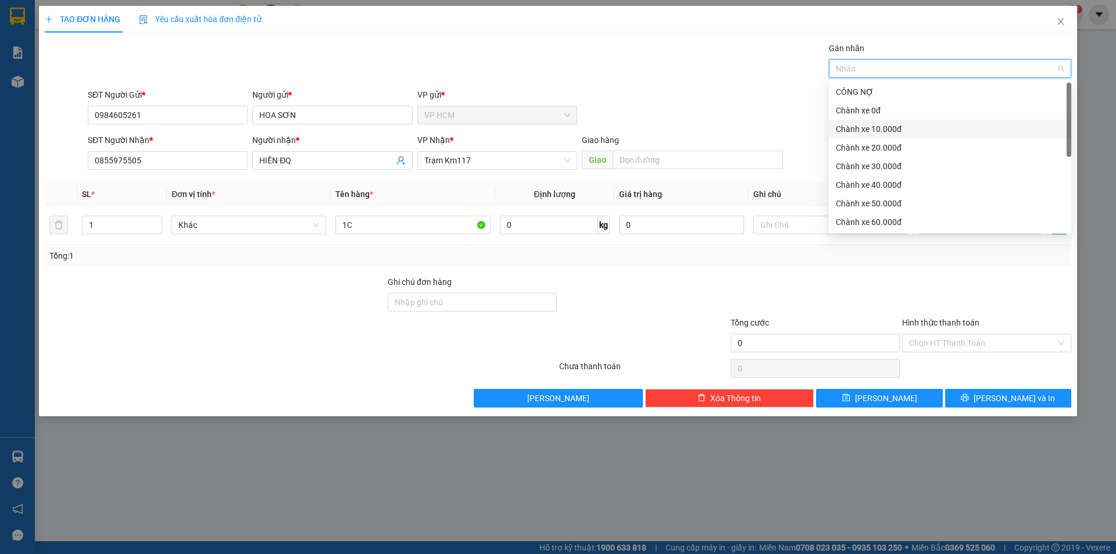
drag, startPoint x: 885, startPoint y: 128, endPoint x: 666, endPoint y: 51, distance: 232.4
click at [885, 126] on div "Chành xe 10.000đ" at bounding box center [950, 129] width 228 height 13
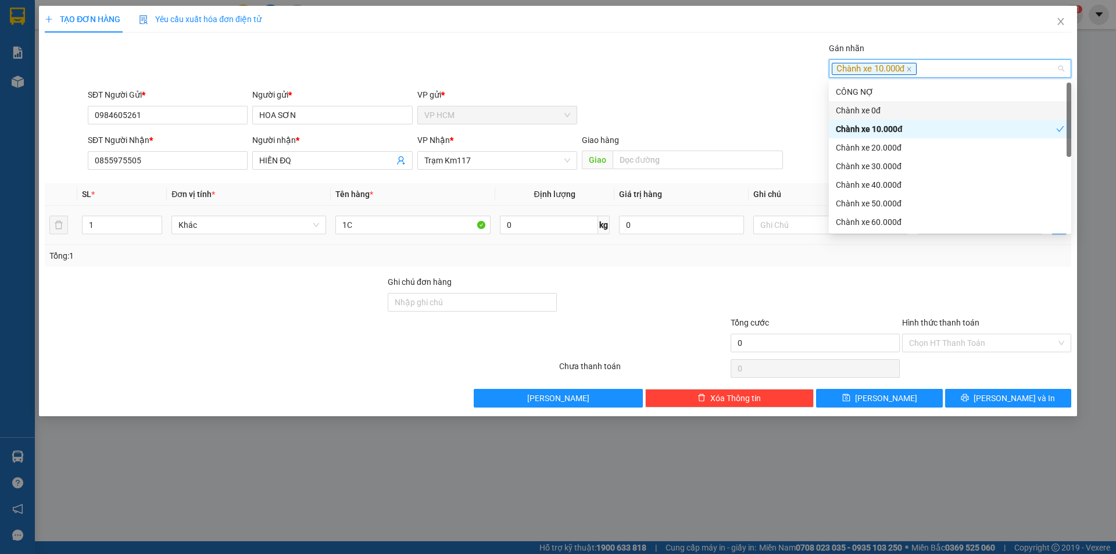
drag, startPoint x: 620, startPoint y: 37, endPoint x: 1012, endPoint y: 240, distance: 441.5
click at [621, 37] on div "TẠO ĐƠN HÀNG Yêu cầu xuất hóa đơn điện tử Transit Pickup Surcharge Ids Transit …" at bounding box center [558, 207] width 1027 height 402
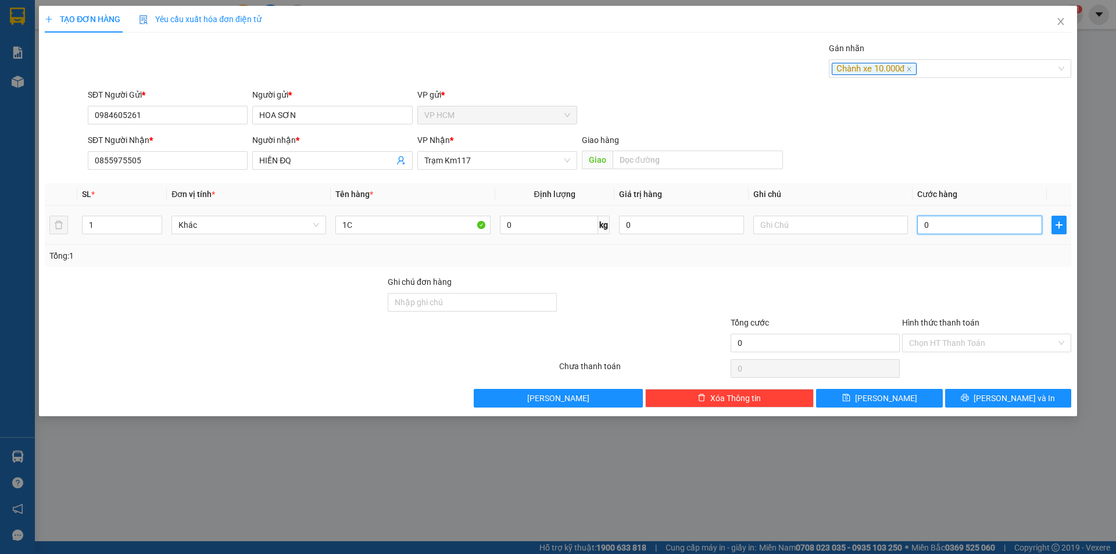
click at [1000, 220] on input "0" at bounding box center [979, 225] width 125 height 19
type input "4"
type input "40"
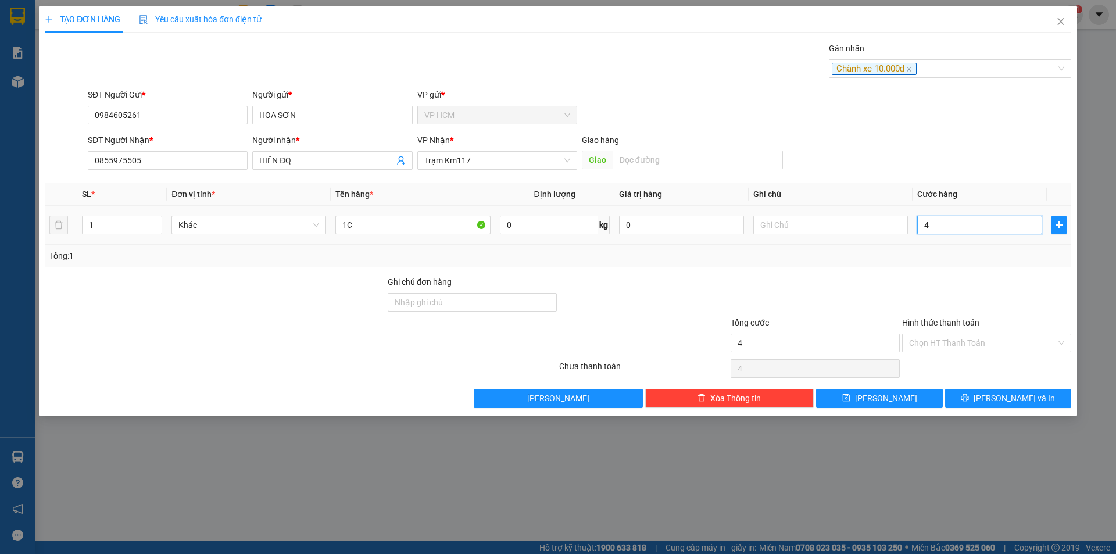
type input "40"
type input "40.000"
click at [920, 273] on div "Transit Pickup Surcharge Ids Transit Deliver Surcharge Ids Transit Deliver Surc…" at bounding box center [558, 225] width 1027 height 366
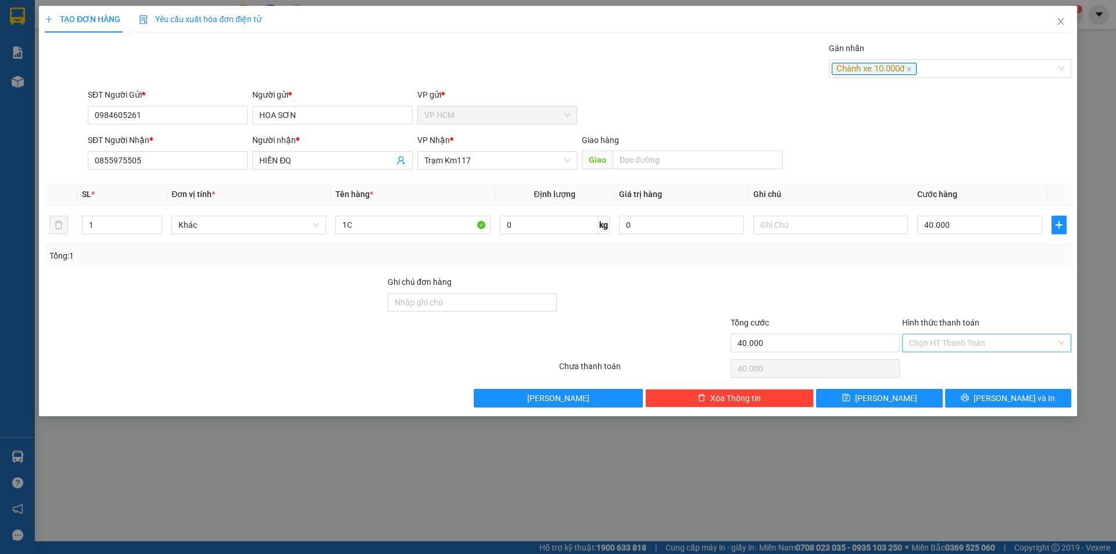
click at [957, 337] on input "Hình thức thanh toán" at bounding box center [982, 342] width 147 height 17
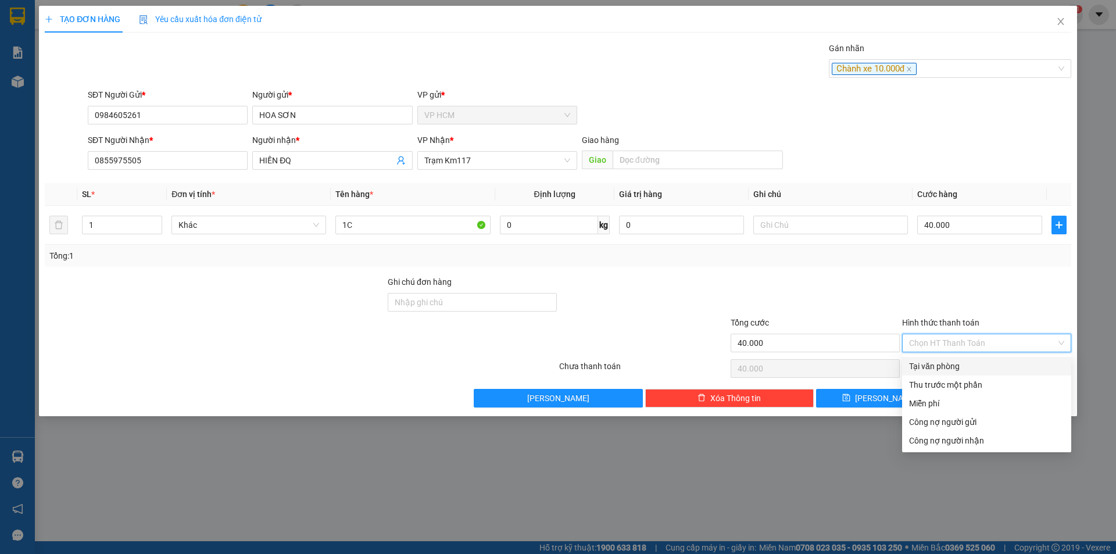
click at [941, 371] on div "Tại văn phòng" at bounding box center [986, 366] width 155 height 13
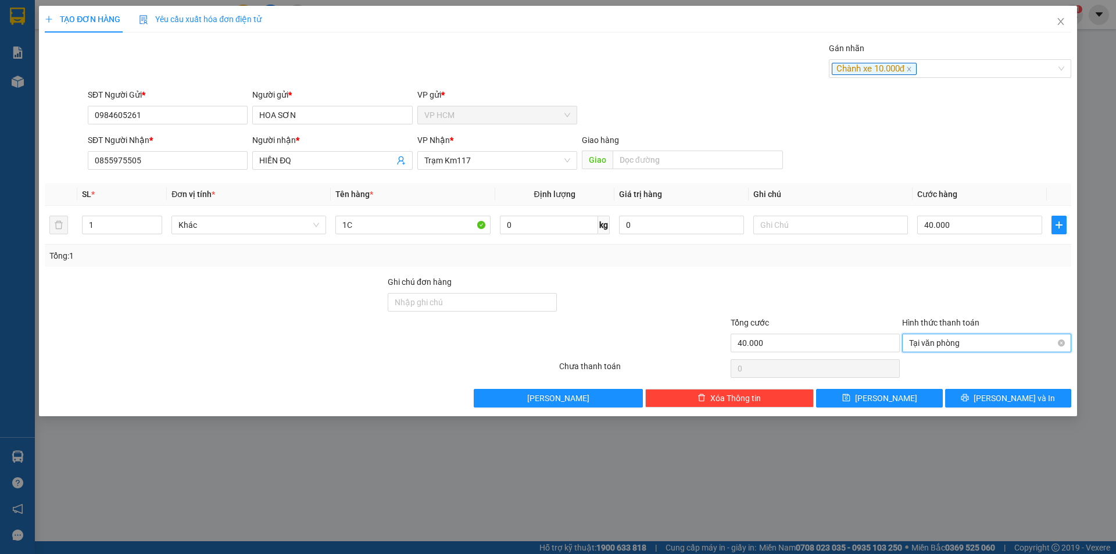
click at [941, 335] on span "Tại văn phòng" at bounding box center [986, 342] width 155 height 17
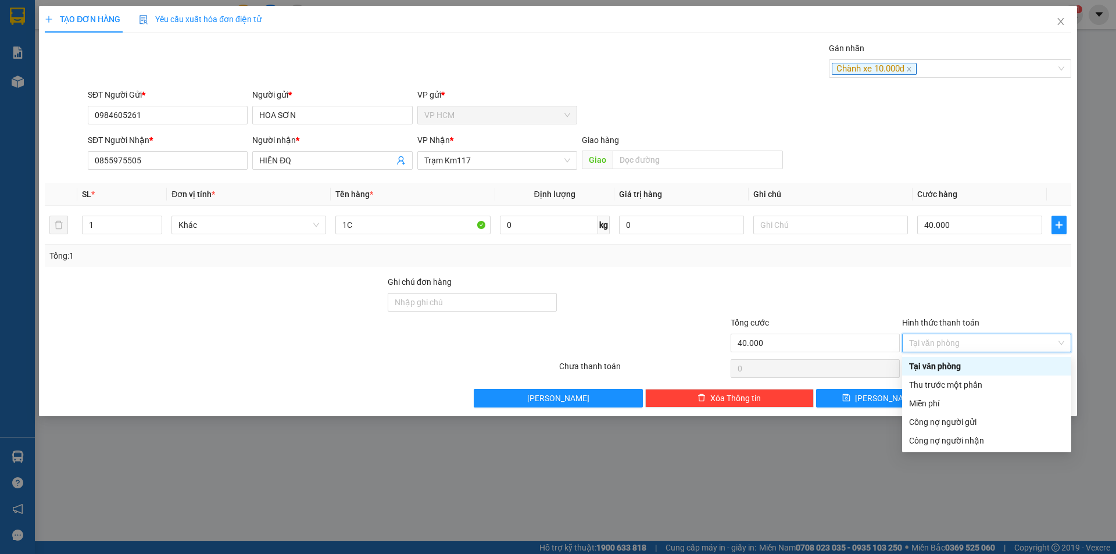
click at [935, 378] on div "Thu trước một phần" at bounding box center [986, 385] width 169 height 19
type input "40.000"
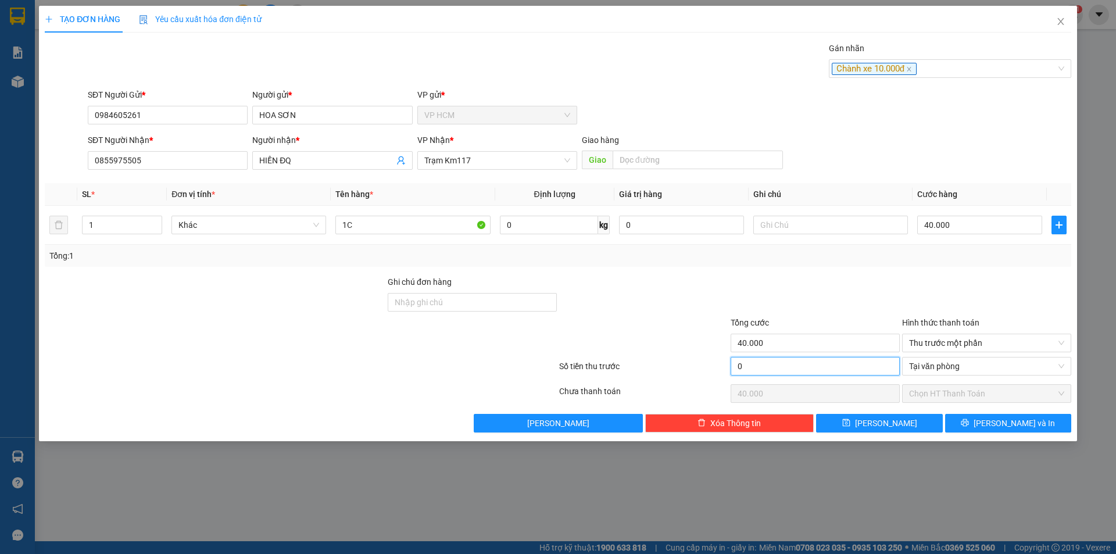
click at [773, 357] on input "0" at bounding box center [815, 366] width 169 height 19
type input "1"
type input "39.999"
type input "10"
type input "39.990"
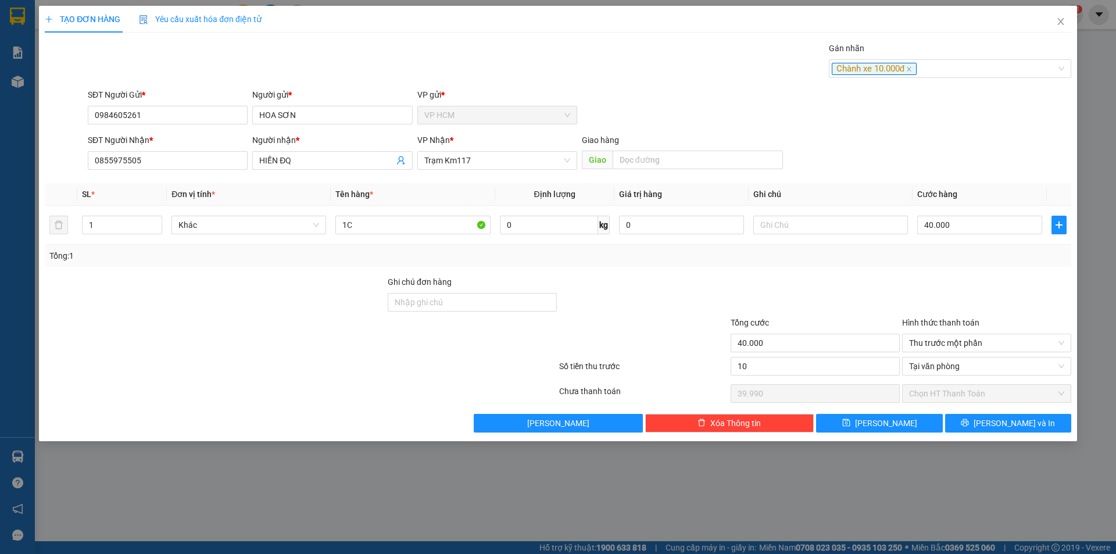
type input "10.000"
type input "30.000"
click at [848, 302] on div at bounding box center [815, 296] width 171 height 41
click at [1008, 226] on input "40.000" at bounding box center [979, 225] width 125 height 19
type input "4"
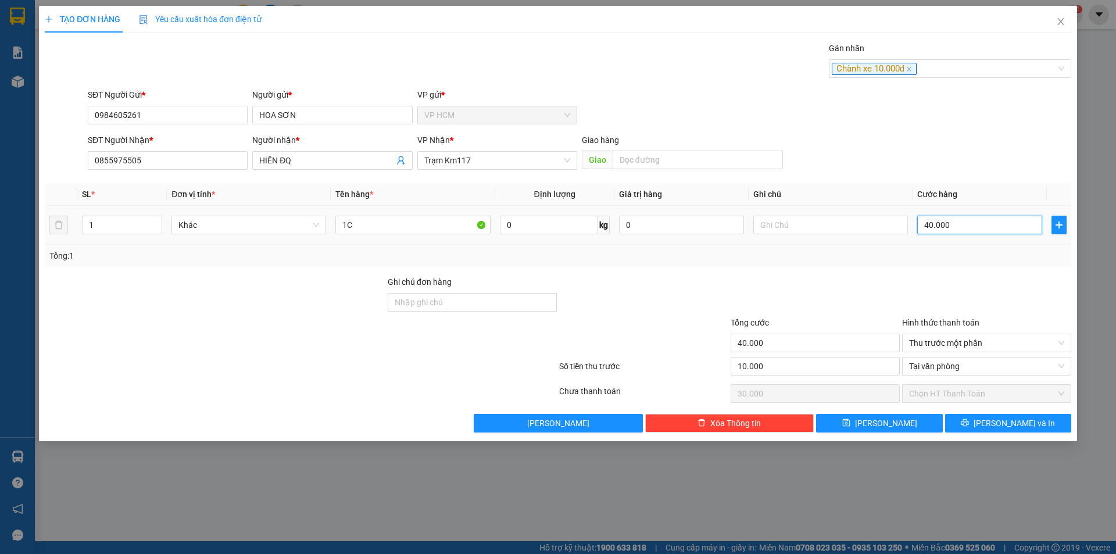
type input "4"
type input "-9.996"
type input "45"
type input "-9.955"
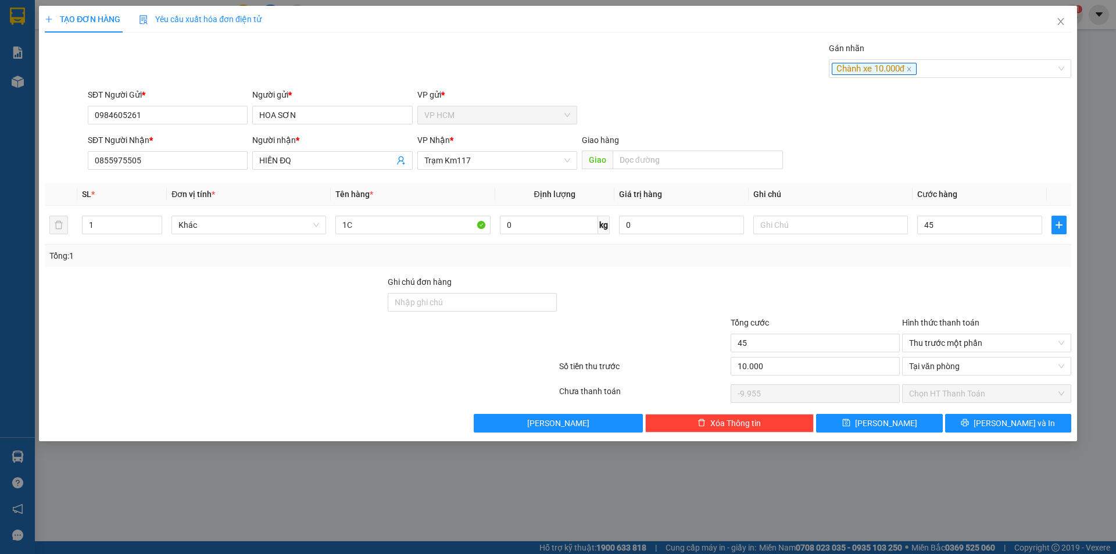
type input "45.000"
type input "35.000"
click at [948, 280] on div at bounding box center [986, 296] width 171 height 41
click at [1013, 430] on button "[PERSON_NAME] và In" at bounding box center [1008, 423] width 126 height 19
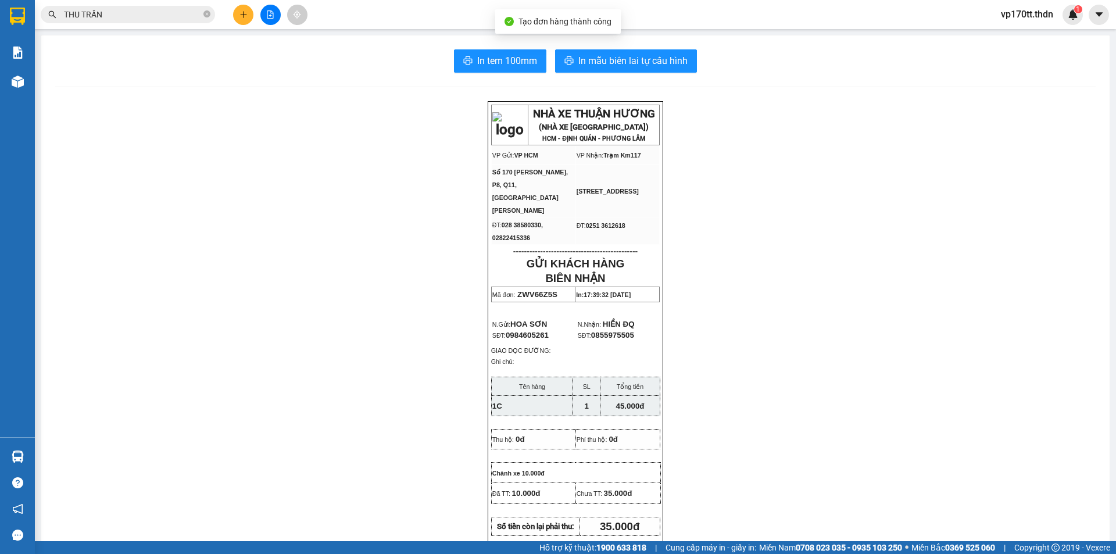
click at [592, 40] on div "In tem 100mm In mẫu biên lai tự cấu hình NHÀ XE THUẬN HƯƠNG (NHÀ XE PHÚ THỌ) HC…" at bounding box center [575, 511] width 1068 height 953
click at [601, 63] on span "In mẫu biên lai tự cấu hình" at bounding box center [632, 60] width 109 height 15
click at [235, 16] on button at bounding box center [243, 15] width 20 height 20
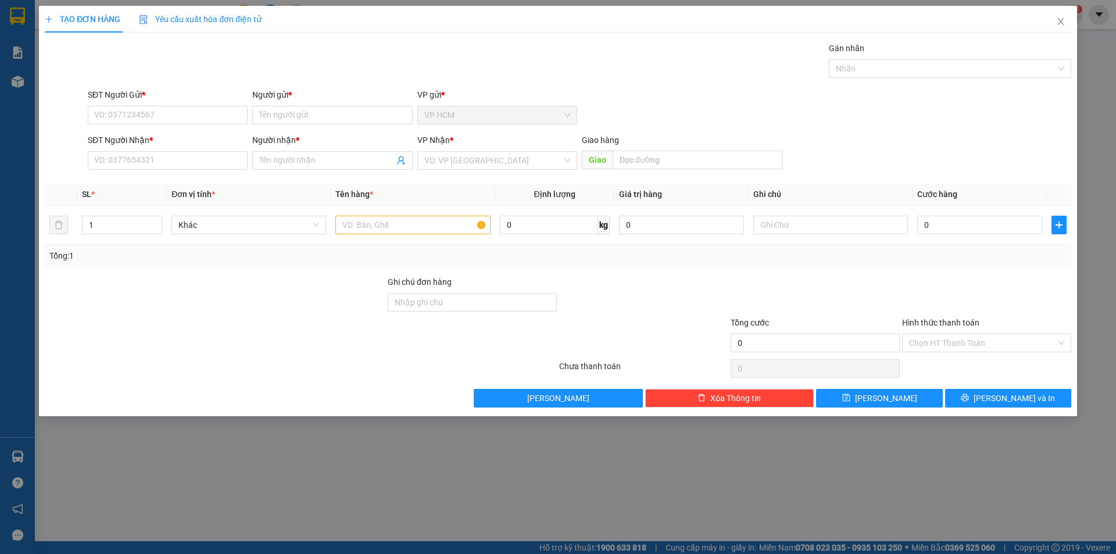
click at [141, 104] on div "SĐT Người Gửi *" at bounding box center [168, 96] width 160 height 17
drag, startPoint x: 144, startPoint y: 111, endPoint x: 145, endPoint y: 123, distance: 11.6
click at [144, 118] on input "SĐT Người Gửi *" at bounding box center [168, 115] width 160 height 19
click at [145, 123] on input "SĐT Người Gửi *" at bounding box center [168, 115] width 160 height 19
click at [190, 134] on div "0908421933 - LAN" at bounding box center [168, 138] width 146 height 13
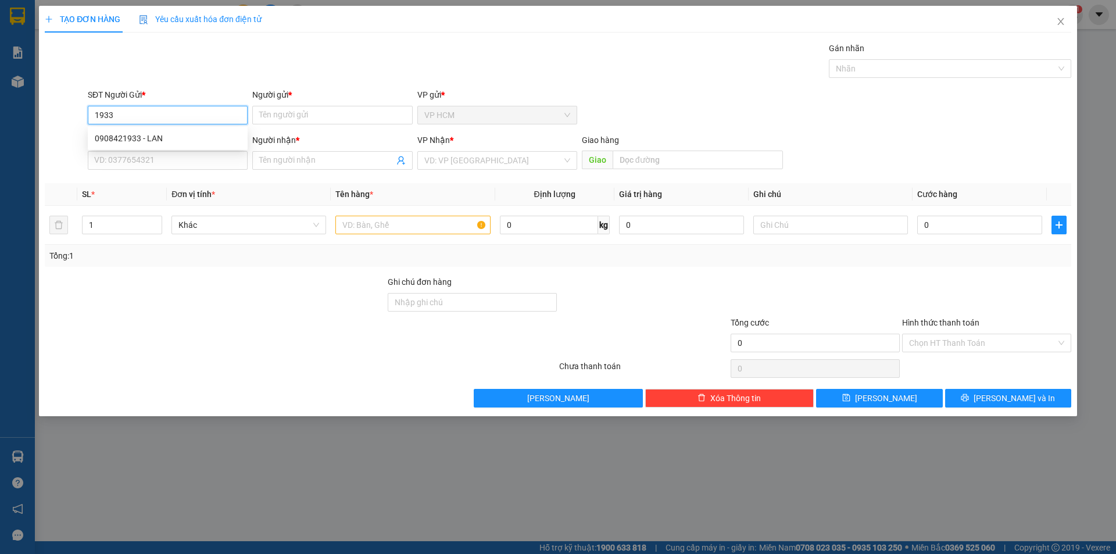
type input "0908421933"
type input "LAN"
type input "0948701010"
type input "MINH TÚ"
type input "KM113"
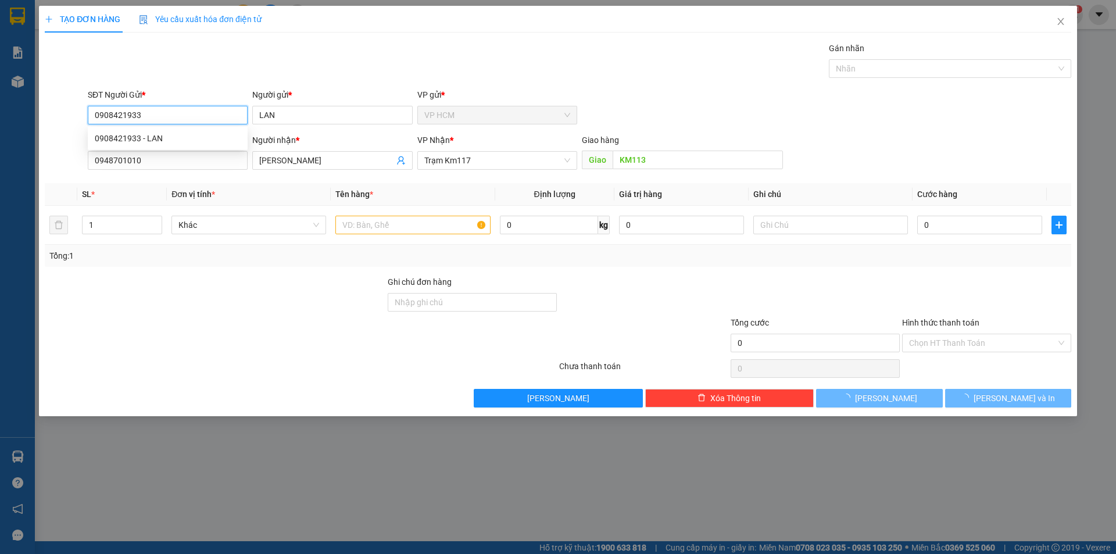
type input "20.000"
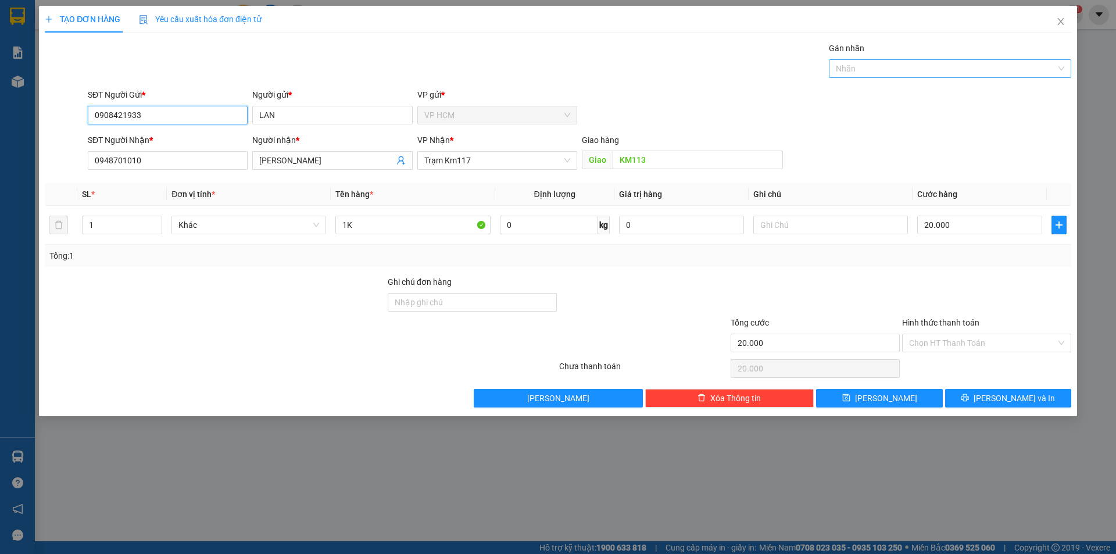
click at [902, 61] on div "Nhãn" at bounding box center [950, 68] width 242 height 19
type input "0908421933"
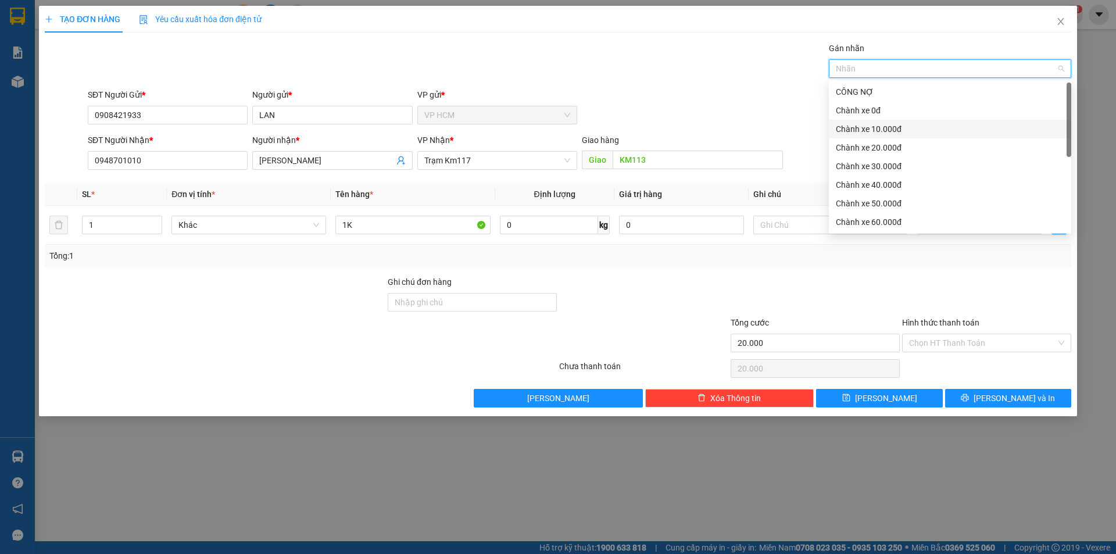
click at [869, 120] on div "Chành xe 10.000đ" at bounding box center [950, 129] width 242 height 19
click at [766, 99] on div "SĐT Người Gửi * 0908421933 Người gửi * LAN VP gửi * VP HCM" at bounding box center [579, 108] width 988 height 41
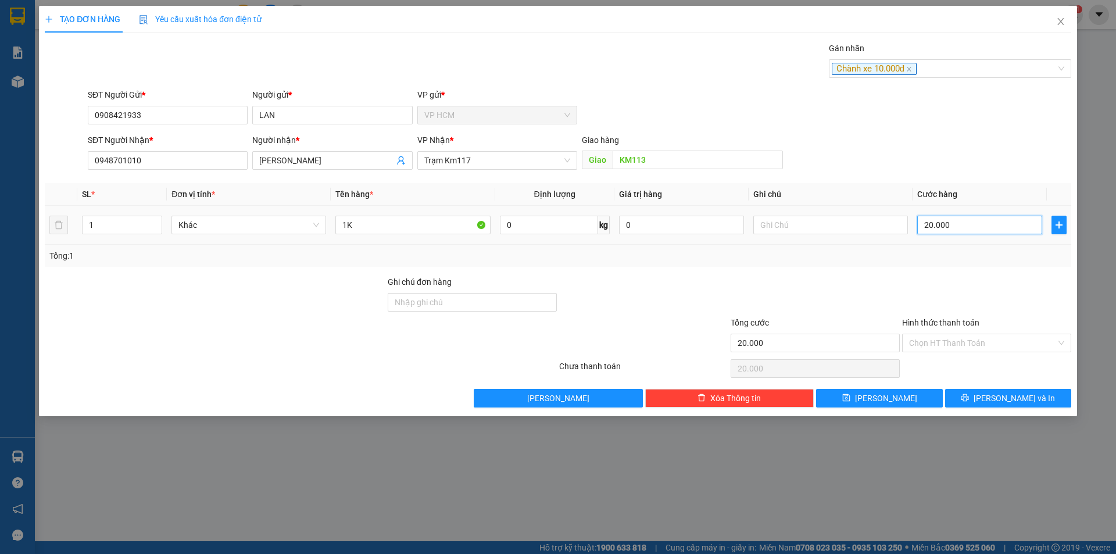
click at [1006, 220] on input "20.000" at bounding box center [979, 225] width 125 height 19
click at [969, 284] on div at bounding box center [986, 296] width 171 height 41
click at [954, 348] on input "Hình thức thanh toán" at bounding box center [982, 342] width 147 height 17
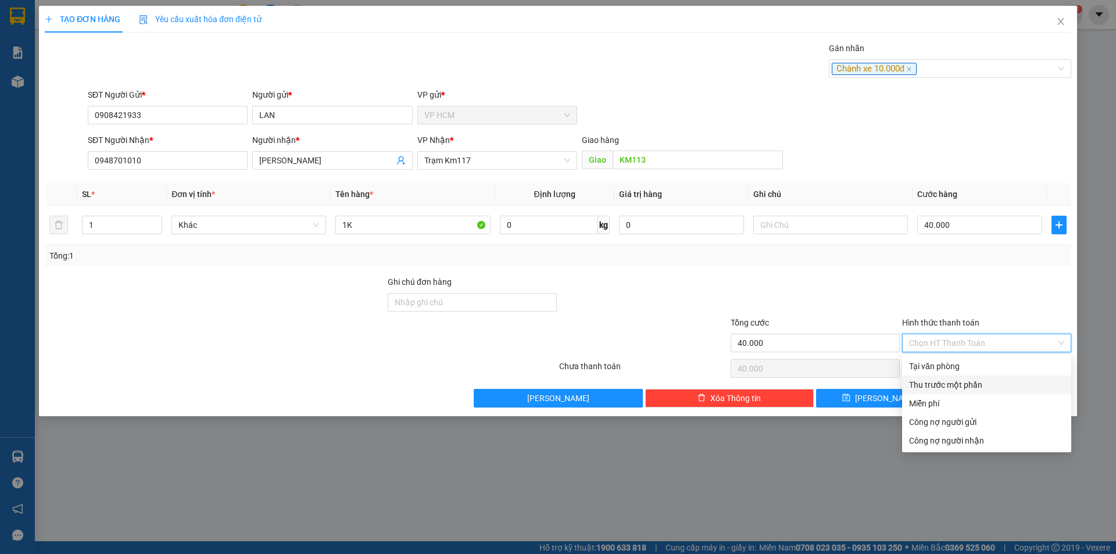
click at [940, 385] on div "Thu trước một phần" at bounding box center [986, 384] width 155 height 13
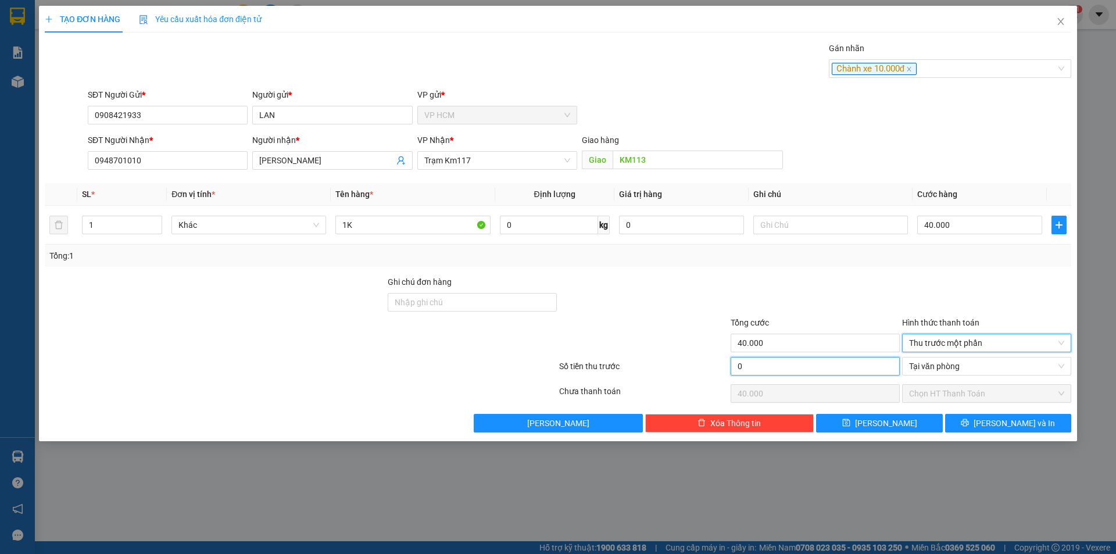
click at [771, 363] on input "0" at bounding box center [815, 366] width 169 height 19
click at [759, 294] on div at bounding box center [815, 296] width 171 height 41
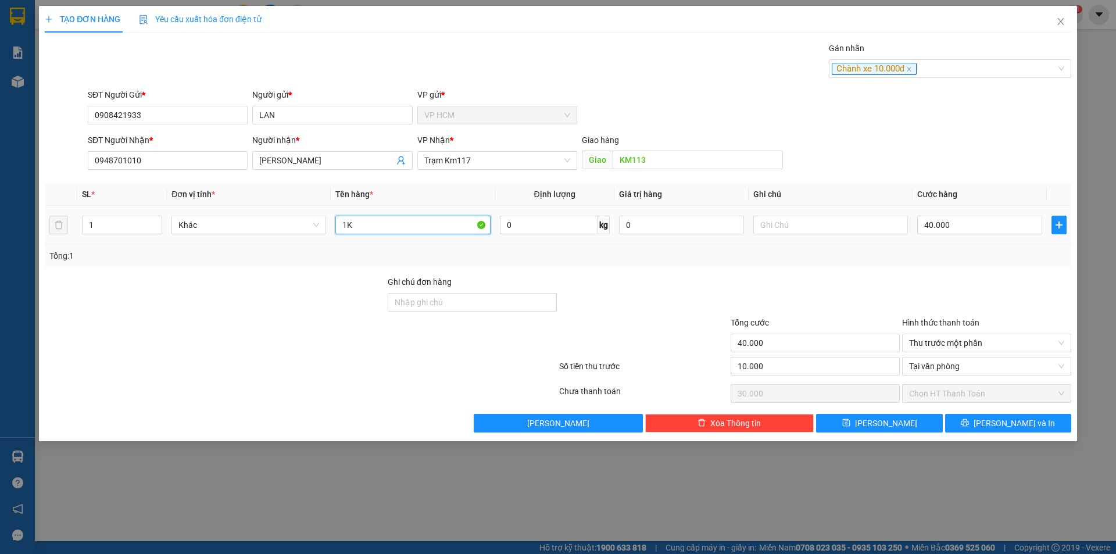
click at [410, 231] on input "1K" at bounding box center [412, 225] width 155 height 19
click at [1013, 422] on span "[PERSON_NAME] và In" at bounding box center [1014, 423] width 81 height 13
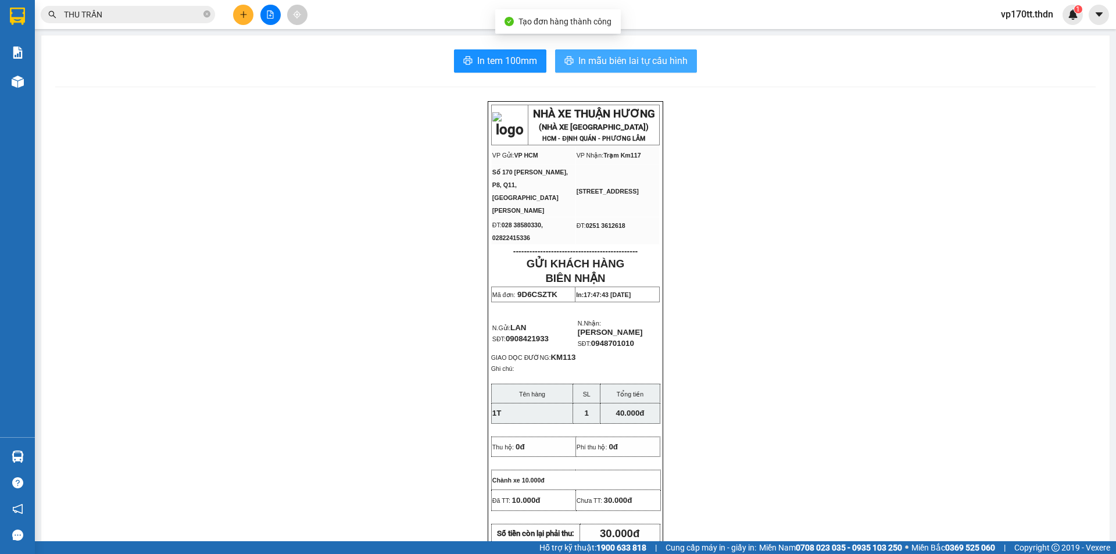
click at [609, 53] on button "In mẫu biên lai tự cấu hình" at bounding box center [626, 60] width 142 height 23
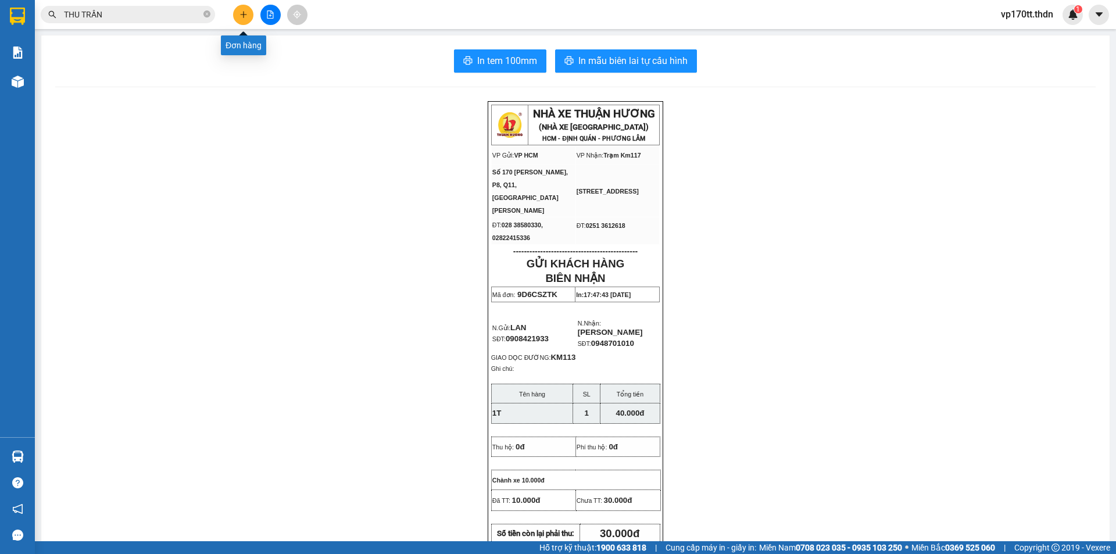
click at [237, 21] on button at bounding box center [243, 15] width 20 height 20
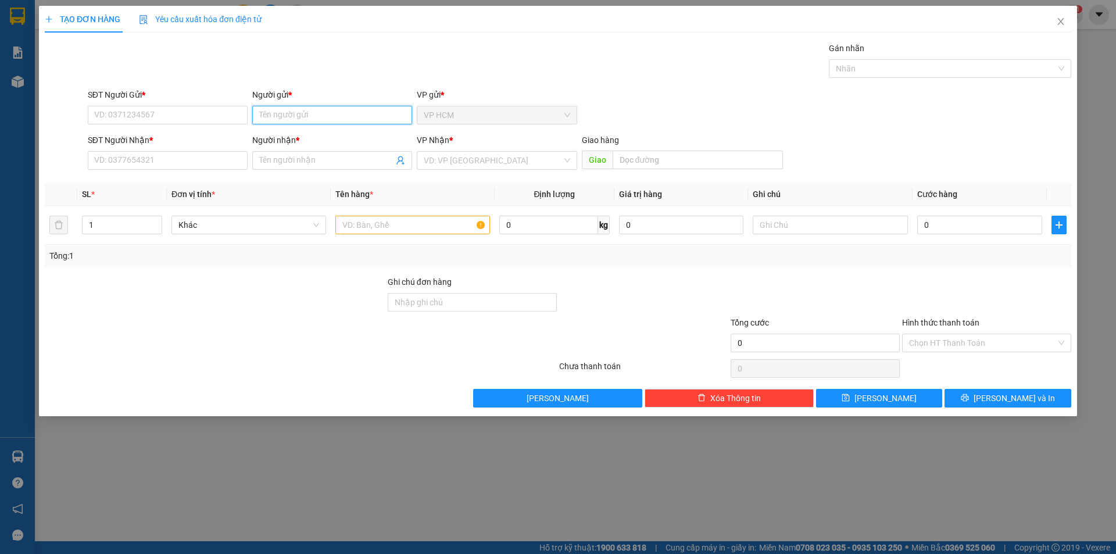
click at [287, 106] on input "Người gửi *" at bounding box center [332, 115] width 160 height 19
click at [325, 142] on div "CHÂU KHOA - 0906578198" at bounding box center [332, 138] width 146 height 13
click at [402, 162] on icon "user-add" at bounding box center [400, 160] width 9 height 9
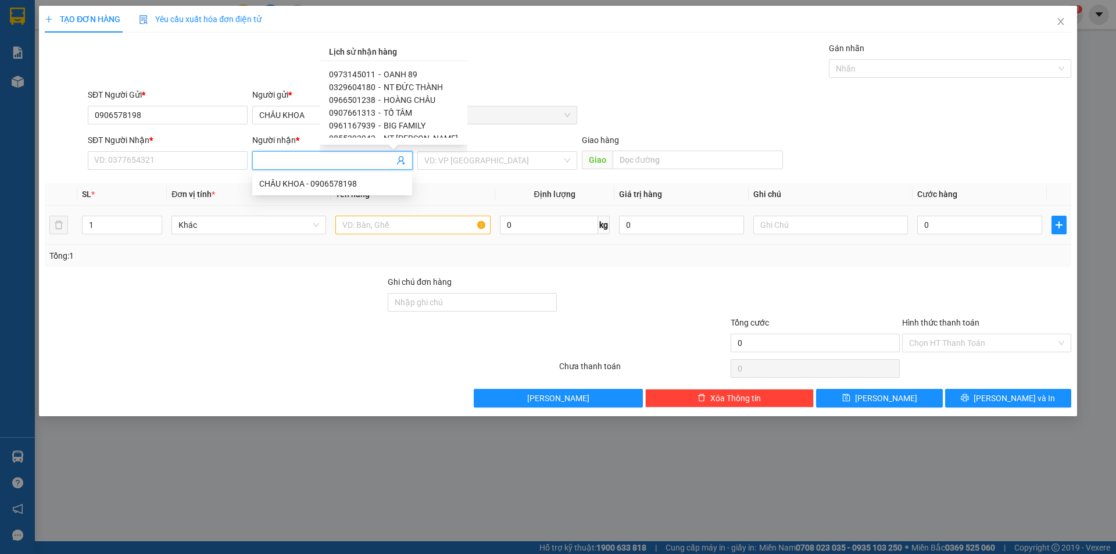
drag, startPoint x: 407, startPoint y: 100, endPoint x: 410, endPoint y: 217, distance: 116.9
click at [407, 99] on span "HOÀNG CHÂU" at bounding box center [410, 99] width 52 height 9
click at [410, 217] on input "text" at bounding box center [412, 225] width 155 height 19
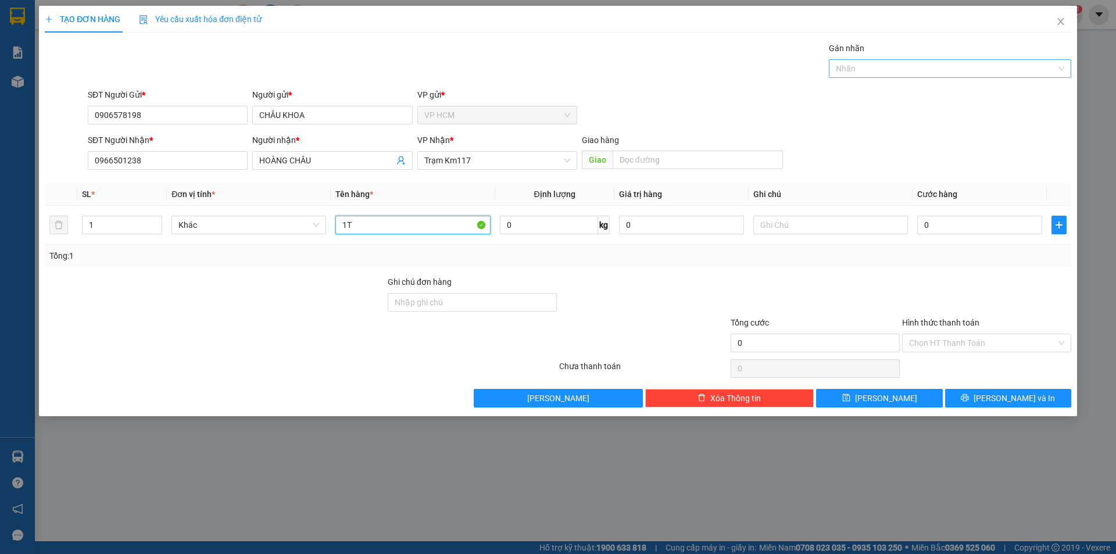
click at [936, 68] on div at bounding box center [944, 69] width 225 height 14
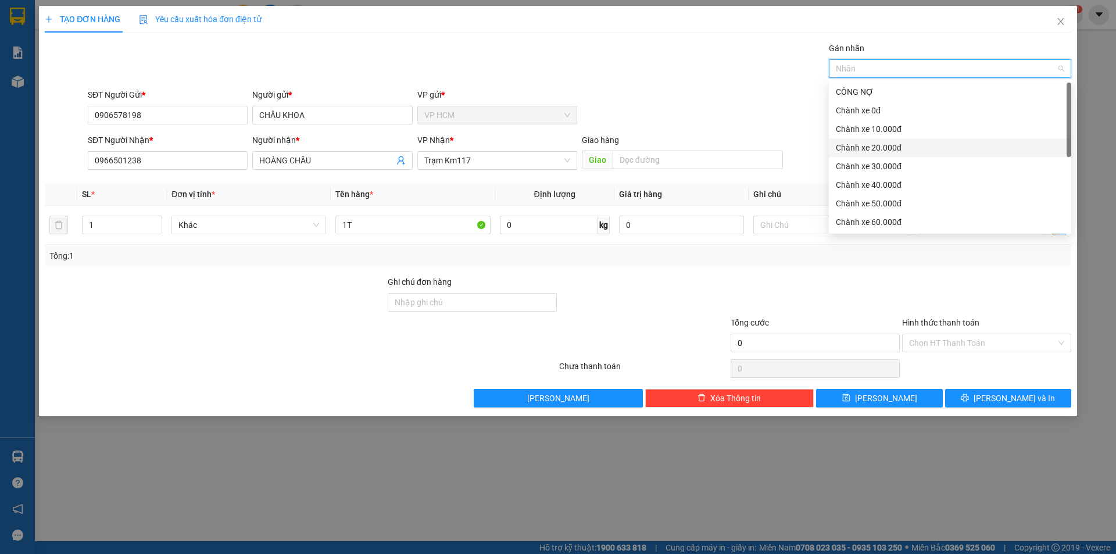
click at [877, 122] on div "Chành xe 10.000đ" at bounding box center [950, 129] width 242 height 19
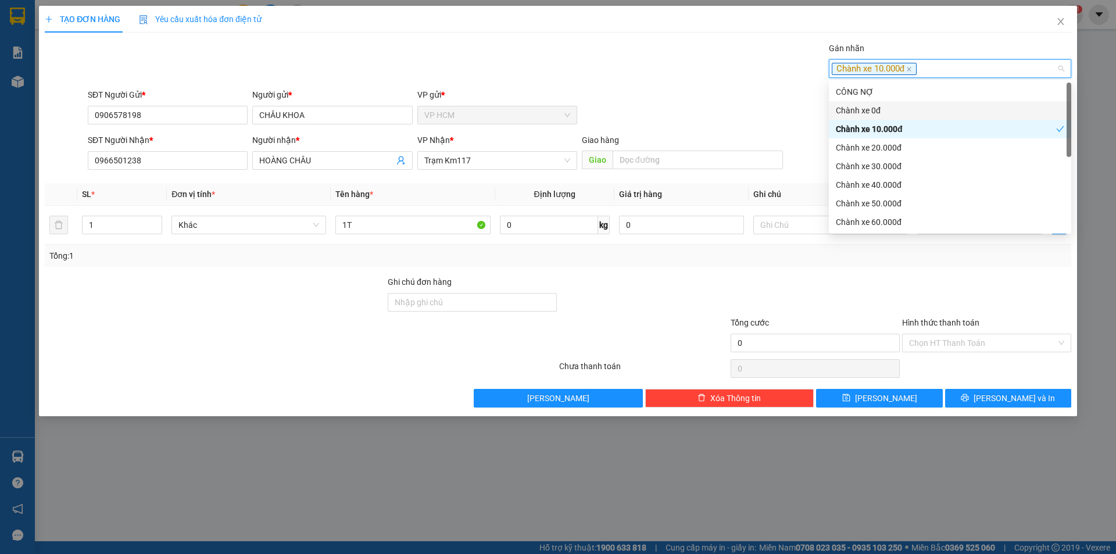
click at [477, 74] on div "Gán nhãn Chành xe 10.000đ" at bounding box center [579, 62] width 988 height 41
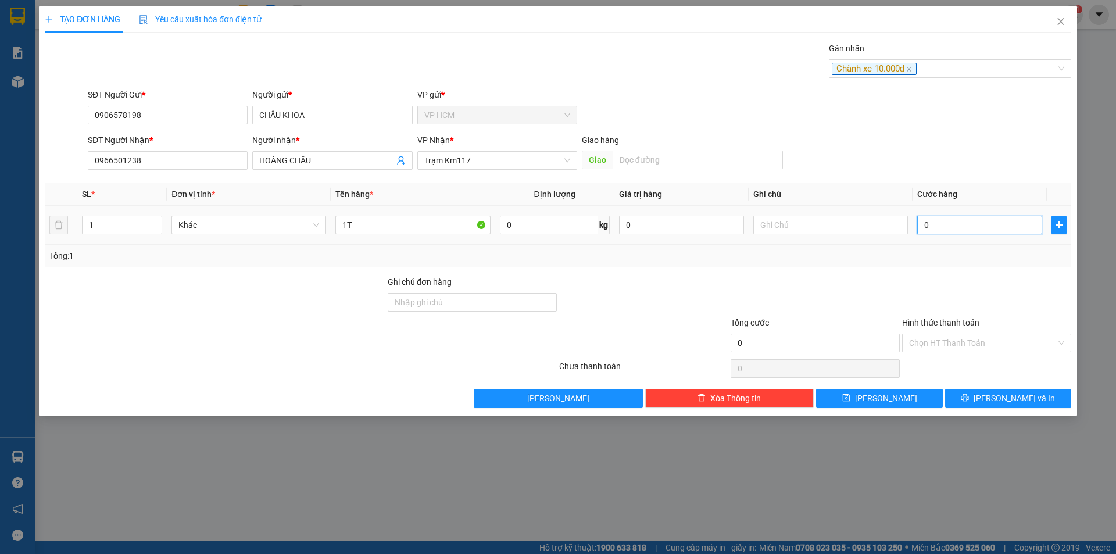
click at [977, 217] on input "0" at bounding box center [979, 225] width 125 height 19
click at [950, 294] on div at bounding box center [986, 296] width 171 height 41
click at [947, 342] on input "Hình thức thanh toán" at bounding box center [982, 342] width 147 height 17
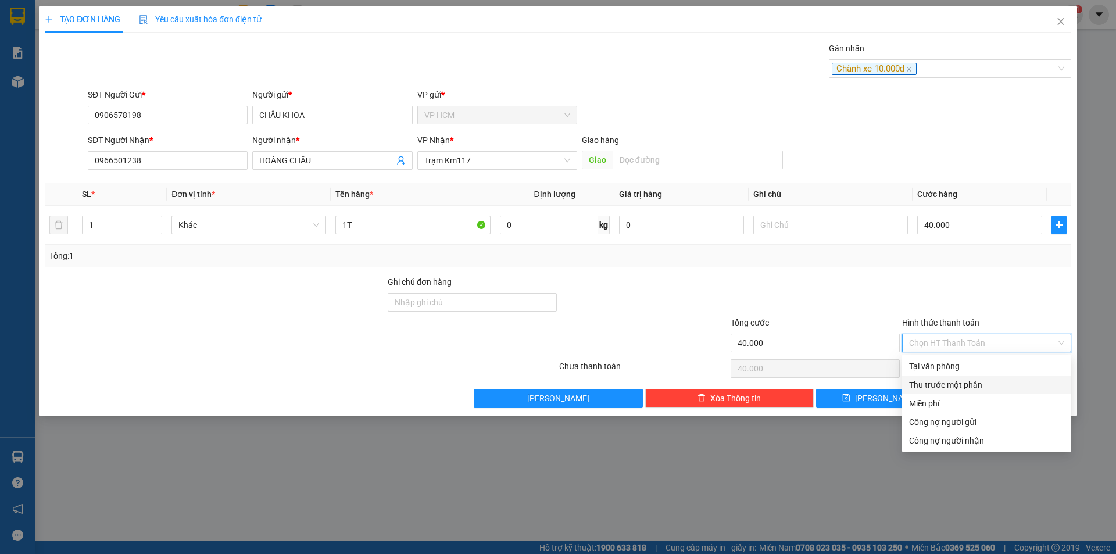
click at [939, 386] on div "Thu trước một phần" at bounding box center [986, 384] width 155 height 13
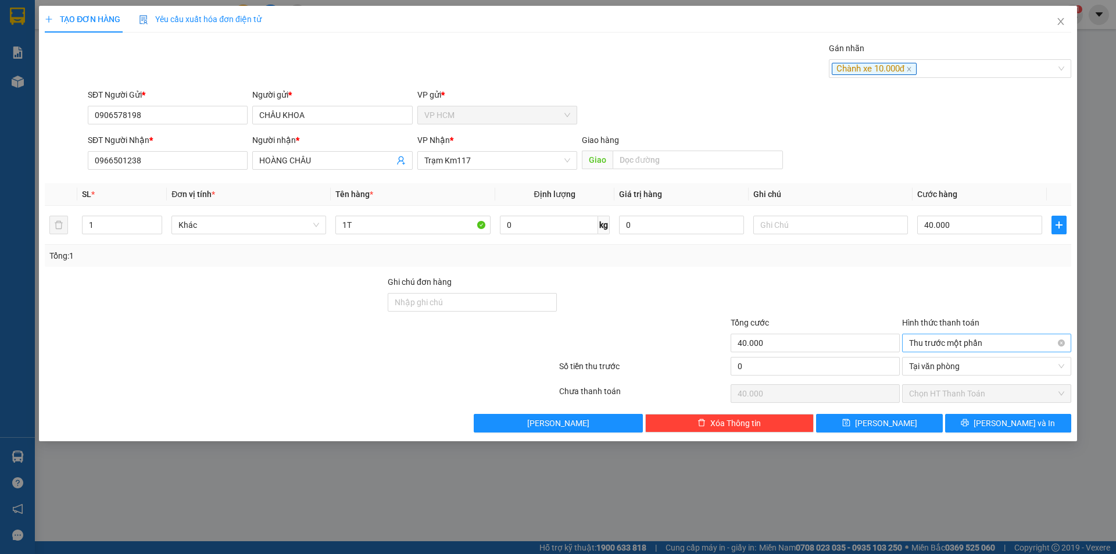
drag, startPoint x: 964, startPoint y: 265, endPoint x: 1041, endPoint y: 345, distance: 110.6
click at [964, 266] on div "Tổng: 1" at bounding box center [558, 256] width 1027 height 22
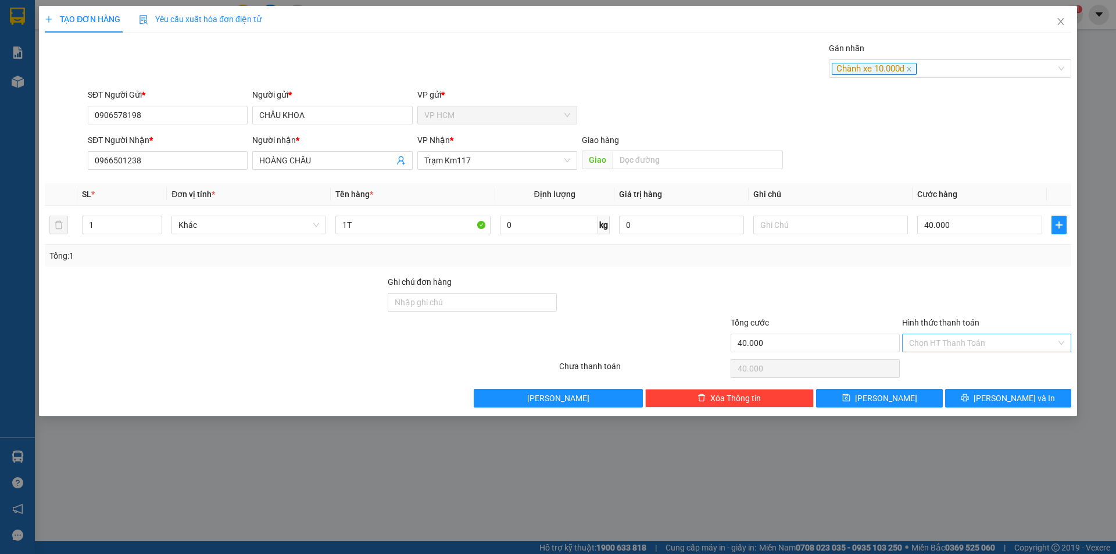
drag, startPoint x: 943, startPoint y: 285, endPoint x: 939, endPoint y: 273, distance: 13.6
click at [941, 280] on div at bounding box center [986, 296] width 171 height 41
click at [941, 74] on div "Chành xe 10.000đ" at bounding box center [944, 69] width 225 height 14
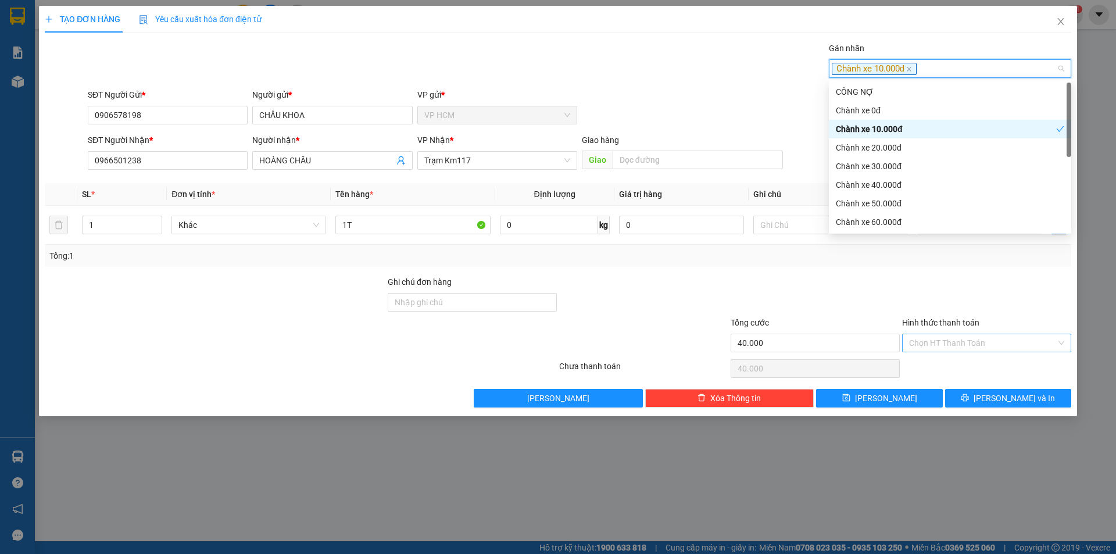
click at [893, 131] on div "Chành xe 10.000đ" at bounding box center [946, 129] width 220 height 13
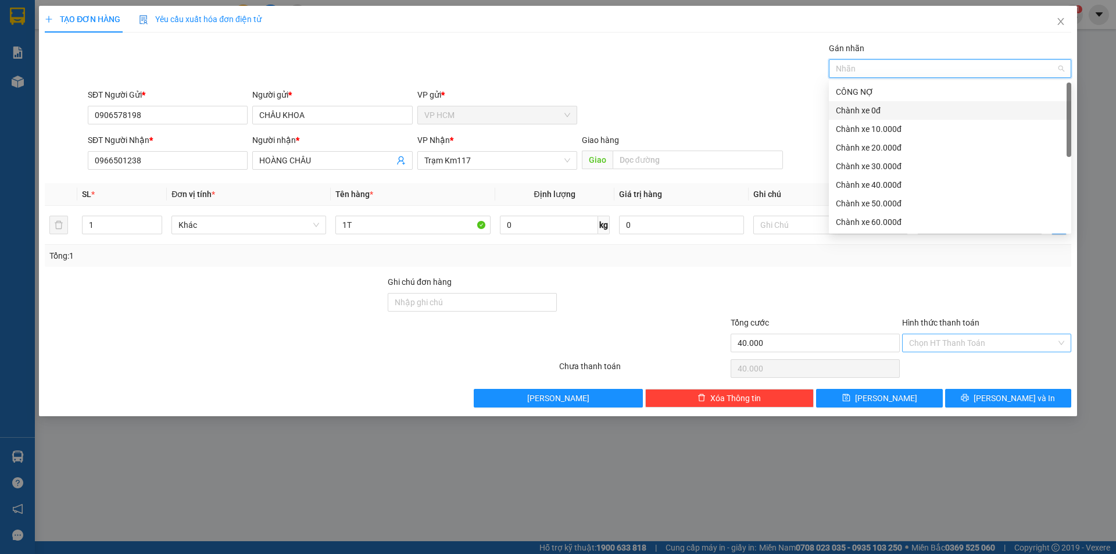
click at [889, 114] on div "Chành xe 0đ" at bounding box center [950, 110] width 228 height 13
click at [575, 92] on div "VP gửi *" at bounding box center [497, 94] width 160 height 13
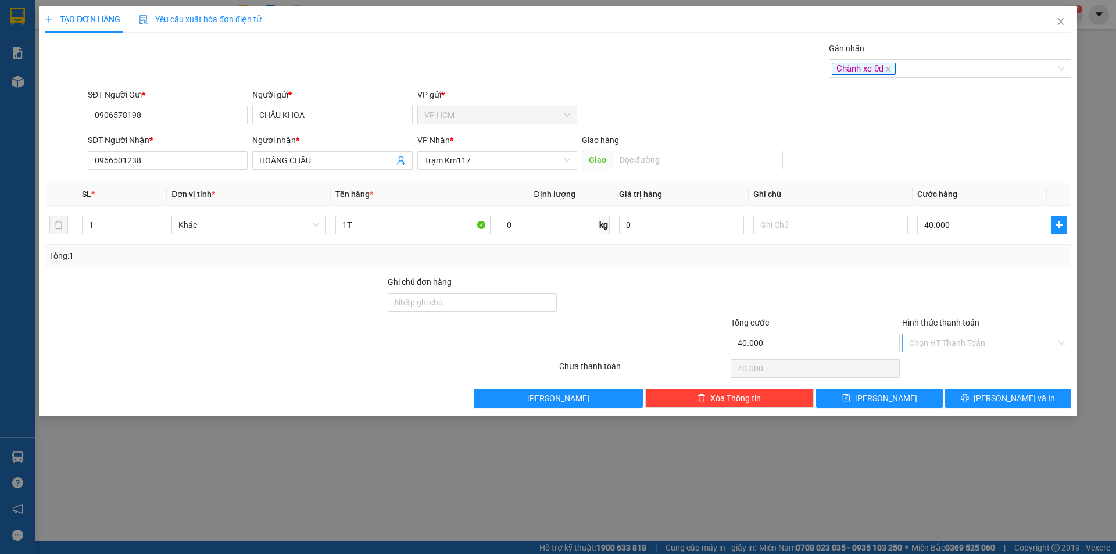
click at [996, 346] on input "Hình thức thanh toán" at bounding box center [982, 342] width 147 height 17
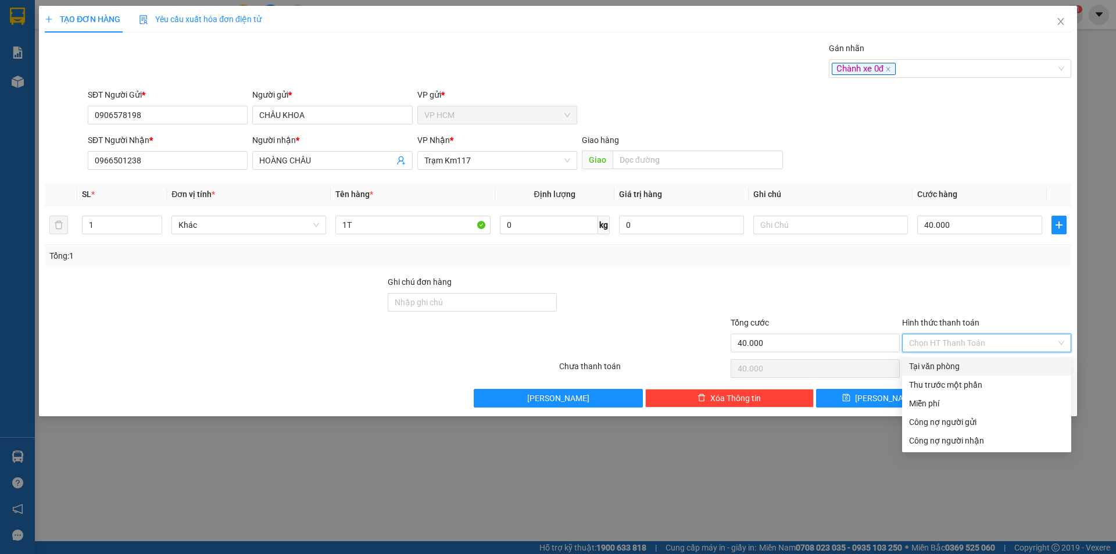
click at [976, 368] on div "Tại văn phòng" at bounding box center [986, 366] width 155 height 13
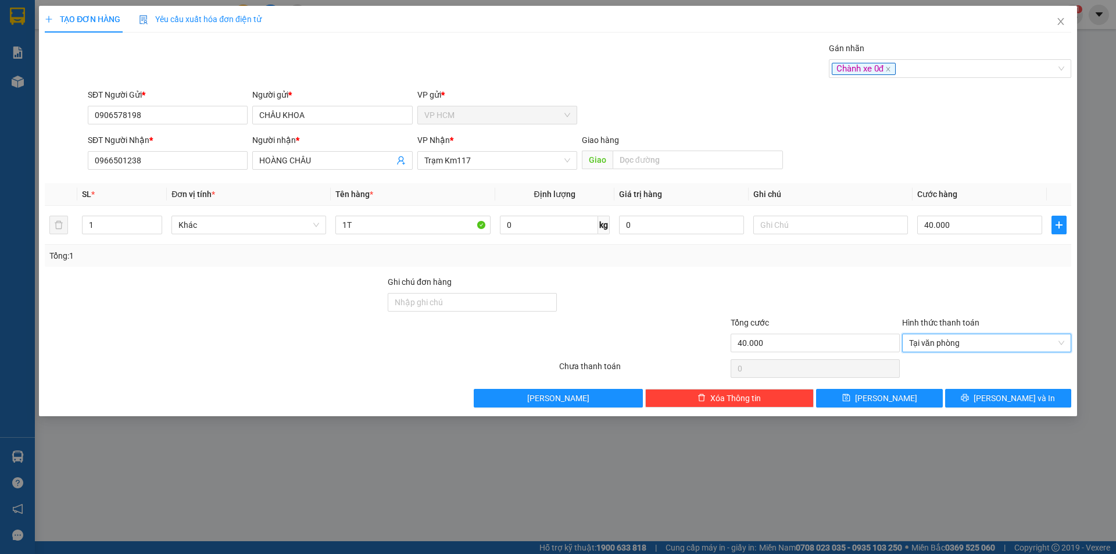
click at [1011, 412] on div "TẠO ĐƠN HÀNG Yêu cầu xuất hóa đơn điện tử Transit Pickup Surcharge Ids Transit …" at bounding box center [558, 211] width 1038 height 410
click at [975, 394] on button "[PERSON_NAME] và In" at bounding box center [1008, 398] width 126 height 19
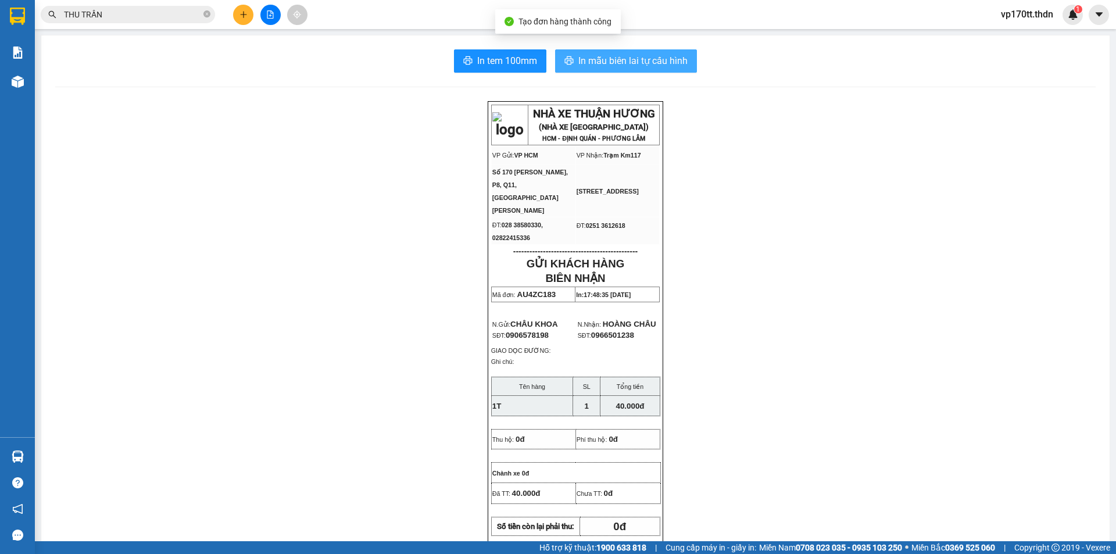
click at [629, 59] on span "In mẫu biên lai tự cấu hình" at bounding box center [632, 60] width 109 height 15
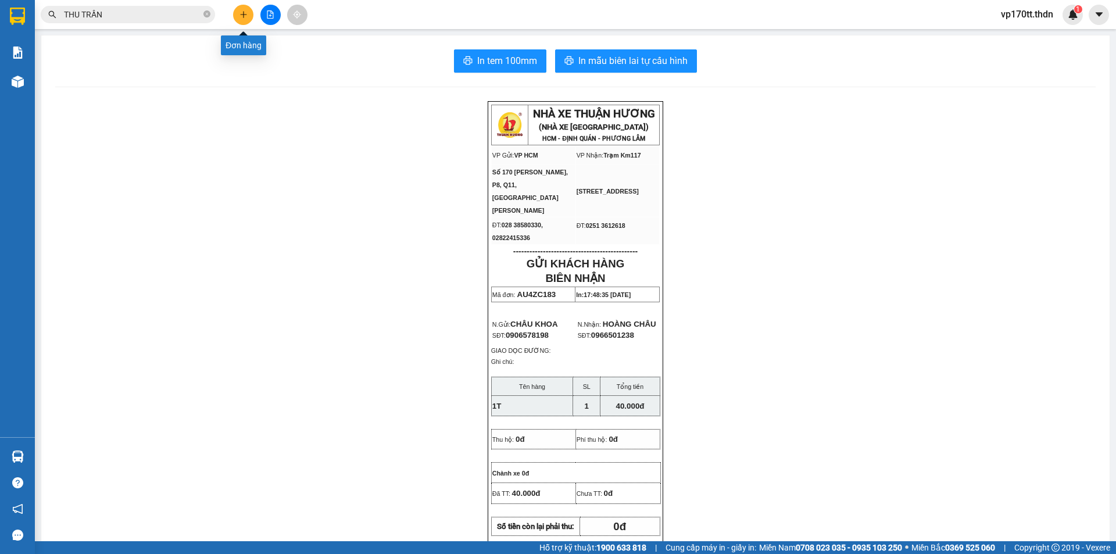
click at [246, 12] on icon "plus" at bounding box center [243, 14] width 8 height 8
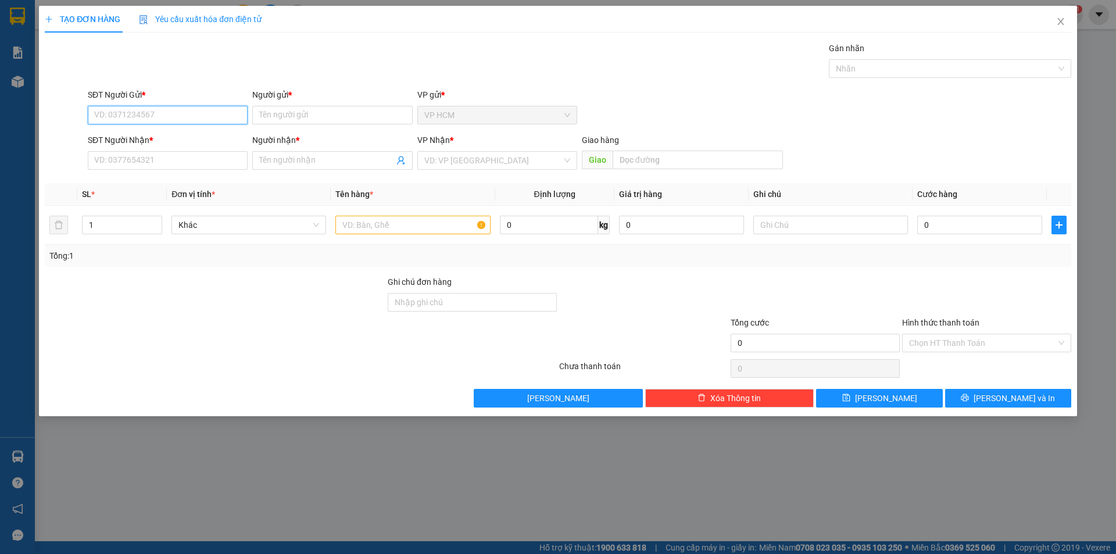
click at [150, 115] on input "SĐT Người Gửi *" at bounding box center [168, 115] width 160 height 19
click at [160, 140] on div "0907035014 - CHỊ TRINH" at bounding box center [168, 138] width 146 height 13
click at [845, 65] on div at bounding box center [944, 69] width 225 height 14
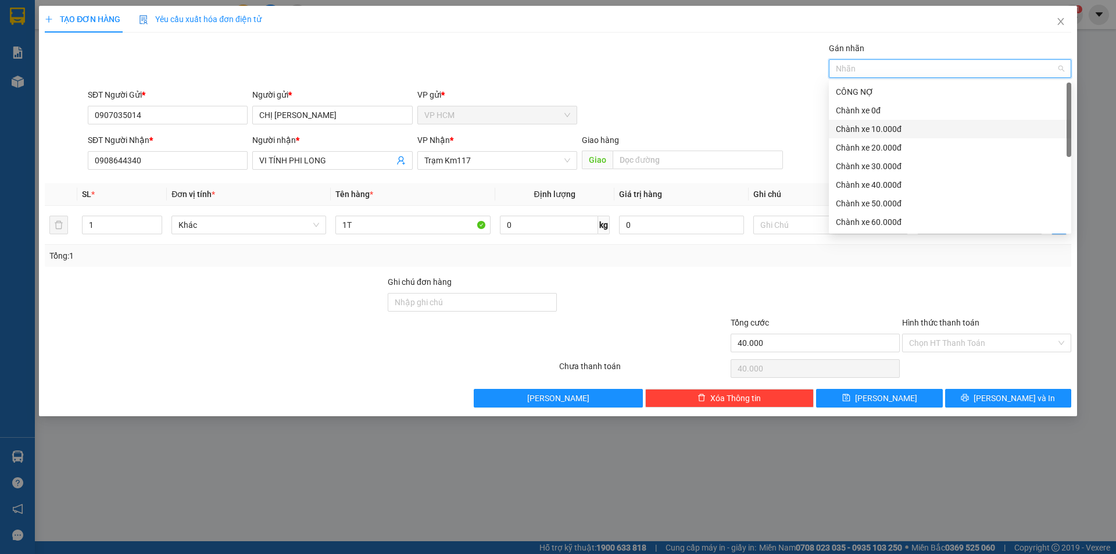
click at [912, 128] on div "Chành xe 10.000đ" at bounding box center [950, 129] width 228 height 13
click at [845, 127] on div "Chành xe 10.000đ" at bounding box center [946, 129] width 220 height 13
click at [846, 113] on div "Chành xe 0đ" at bounding box center [950, 110] width 228 height 13
click at [681, 83] on div "Transit Pickup Surcharge Ids Transit Deliver Surcharge Ids Transit Deliver Surc…" at bounding box center [558, 225] width 1027 height 366
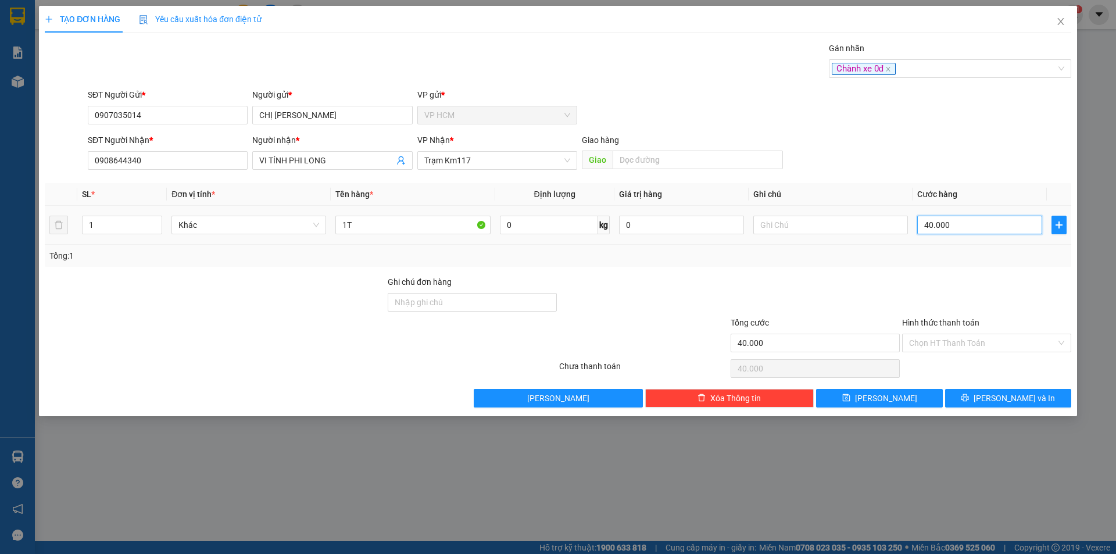
click at [962, 225] on input "40.000" at bounding box center [979, 225] width 125 height 19
click at [948, 249] on div "Tổng: 1" at bounding box center [557, 255] width 1017 height 13
click at [992, 339] on input "Hình thức thanh toán" at bounding box center [982, 342] width 147 height 17
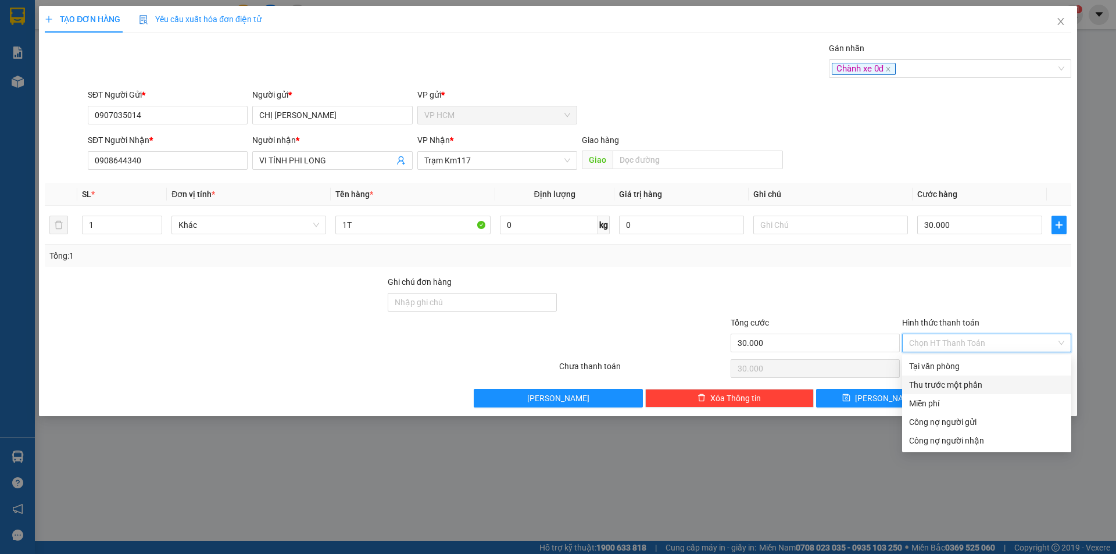
click at [992, 374] on div "Tại văn phòng" at bounding box center [986, 366] width 169 height 19
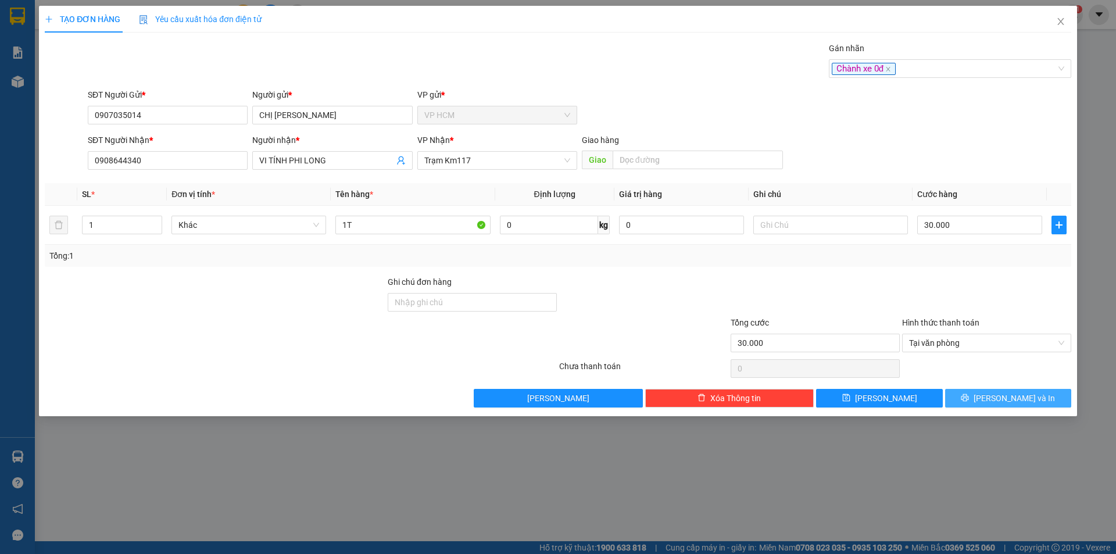
click at [996, 400] on button "[PERSON_NAME] và In" at bounding box center [1008, 398] width 126 height 19
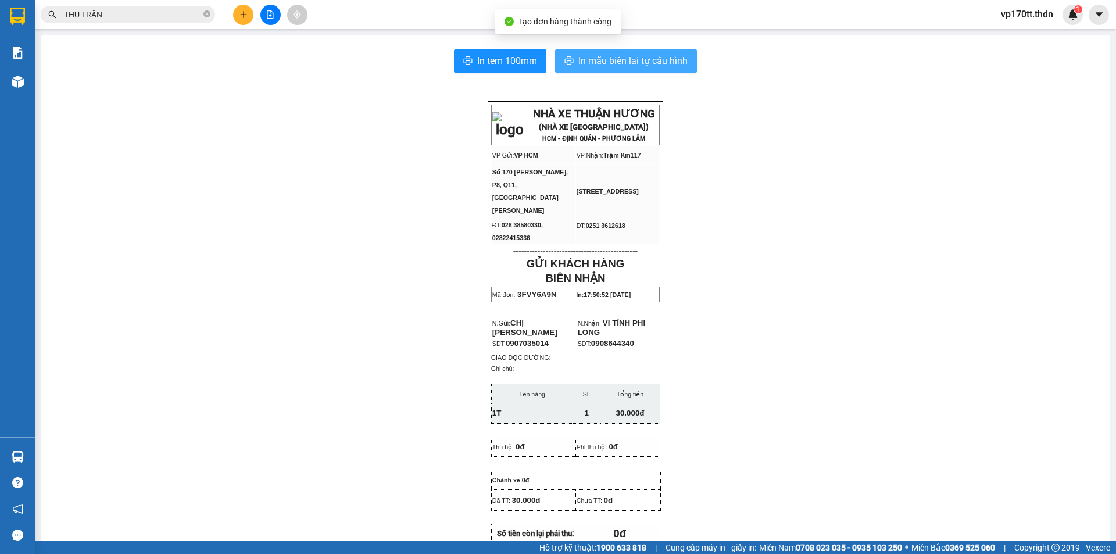
click at [650, 62] on span "In mẫu biên lai tự cấu hình" at bounding box center [632, 60] width 109 height 15
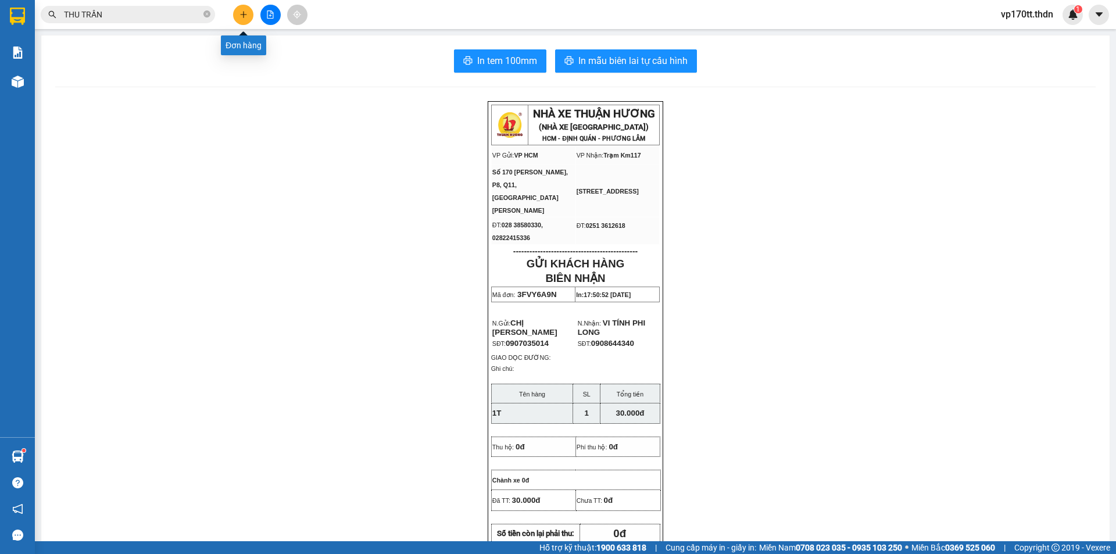
click at [240, 19] on button at bounding box center [243, 15] width 20 height 20
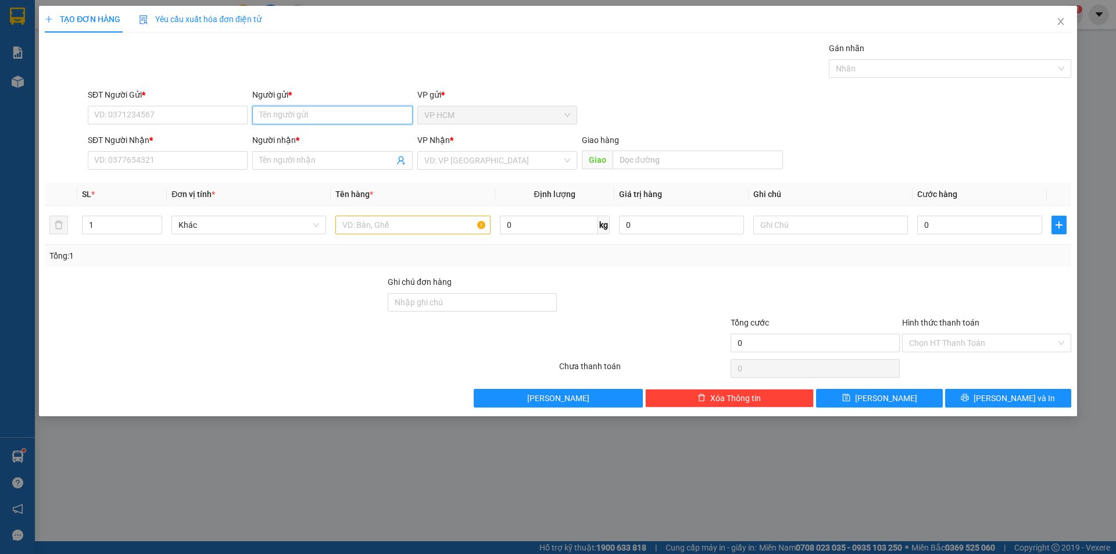
click at [289, 124] on input "Người gửi *" at bounding box center [332, 115] width 160 height 19
click at [311, 157] on div "SỸ - 0908584475" at bounding box center [332, 157] width 146 height 13
click at [402, 158] on icon "user-add" at bounding box center [400, 160] width 9 height 9
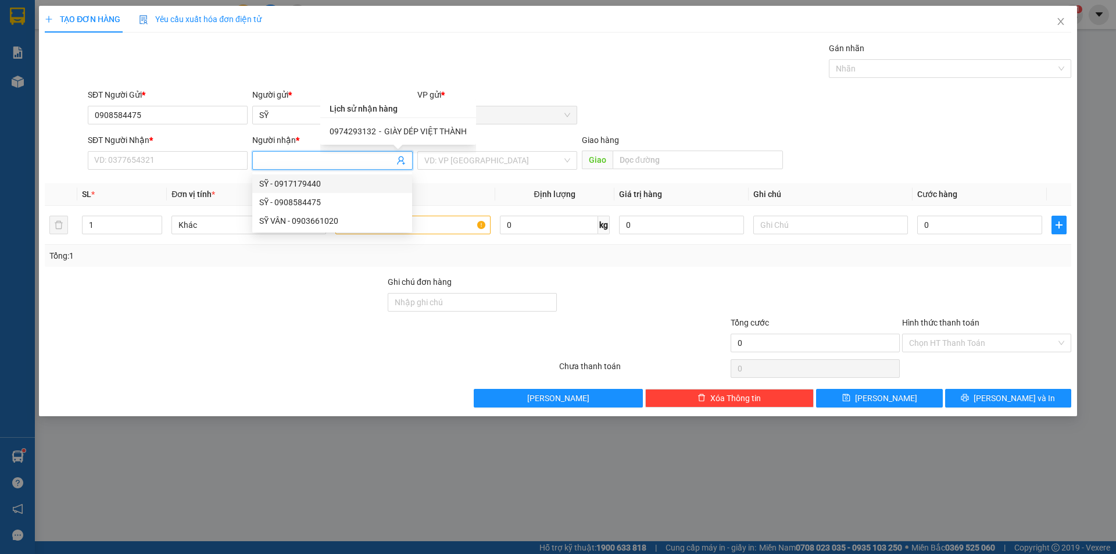
click at [412, 130] on span "GIÀY DÉP VIỆT THÀNH" at bounding box center [425, 131] width 83 height 9
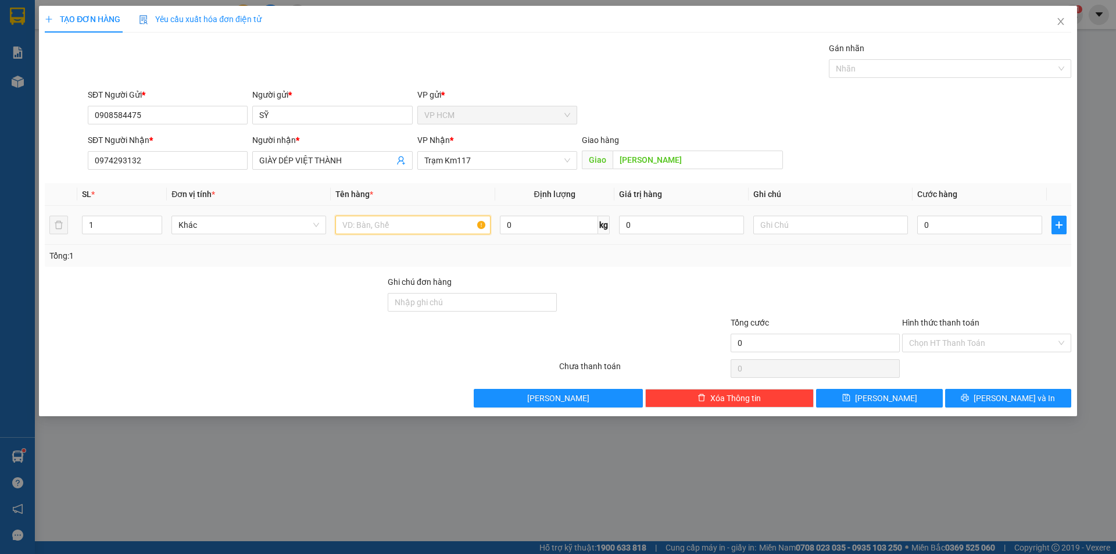
click at [465, 215] on div at bounding box center [412, 224] width 155 height 23
click at [962, 55] on div "Gán nhãn" at bounding box center [950, 50] width 242 height 17
click at [947, 71] on div at bounding box center [944, 69] width 225 height 14
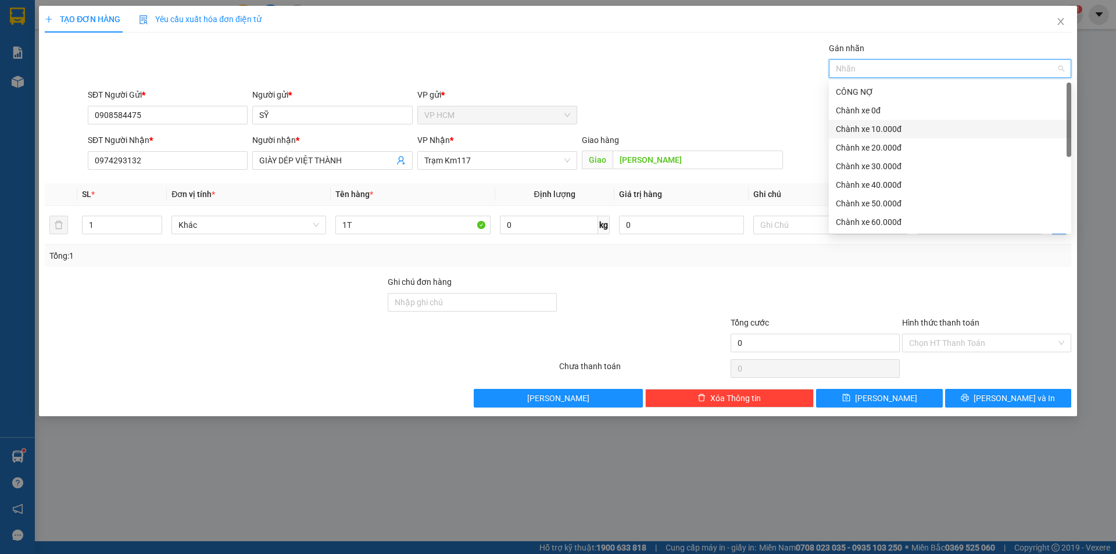
click at [885, 131] on div "Chành xe 10.000đ" at bounding box center [950, 129] width 228 height 13
click at [885, 131] on div "Chành xe 10.000đ" at bounding box center [946, 129] width 220 height 13
click at [885, 131] on div "Chành xe 10.000đ" at bounding box center [950, 129] width 228 height 13
click at [574, 53] on div "Gán nhãn Chành xe 10.000đ" at bounding box center [579, 62] width 988 height 41
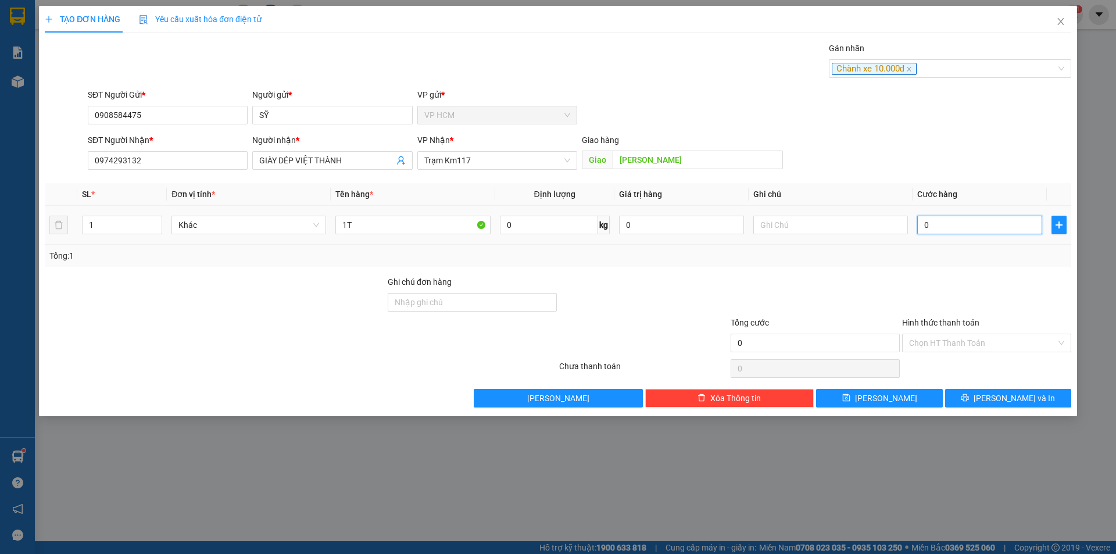
click at [971, 227] on input "0" at bounding box center [979, 225] width 125 height 19
drag, startPoint x: 946, startPoint y: 276, endPoint x: 938, endPoint y: 335, distance: 59.8
click at [946, 277] on div at bounding box center [986, 296] width 171 height 41
drag, startPoint x: 938, startPoint y: 335, endPoint x: 940, endPoint y: 353, distance: 18.1
click at [938, 337] on input "Hình thức thanh toán" at bounding box center [982, 342] width 147 height 17
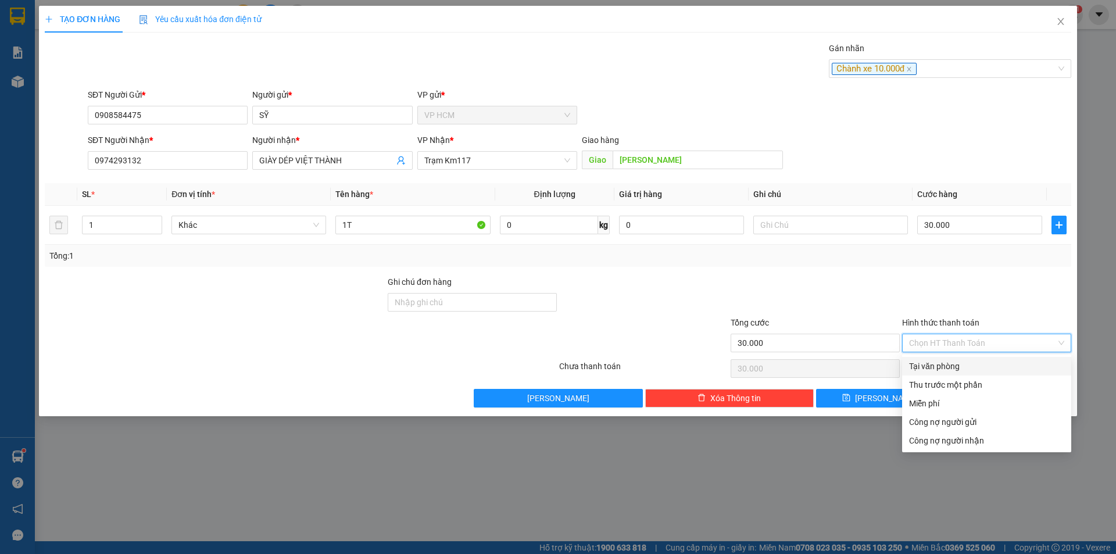
drag, startPoint x: 940, startPoint y: 374, endPoint x: 938, endPoint y: 381, distance: 6.6
click at [940, 377] on div "Tại văn phòng Thu trước một phần Miễn phí Công nợ người gửi Công nợ người nhận" at bounding box center [986, 403] width 169 height 93
click at [900, 381] on div "Transit Pickup Surcharge Ids Transit Deliver Surcharge Ids Transit Deliver Surc…" at bounding box center [558, 225] width 1027 height 366
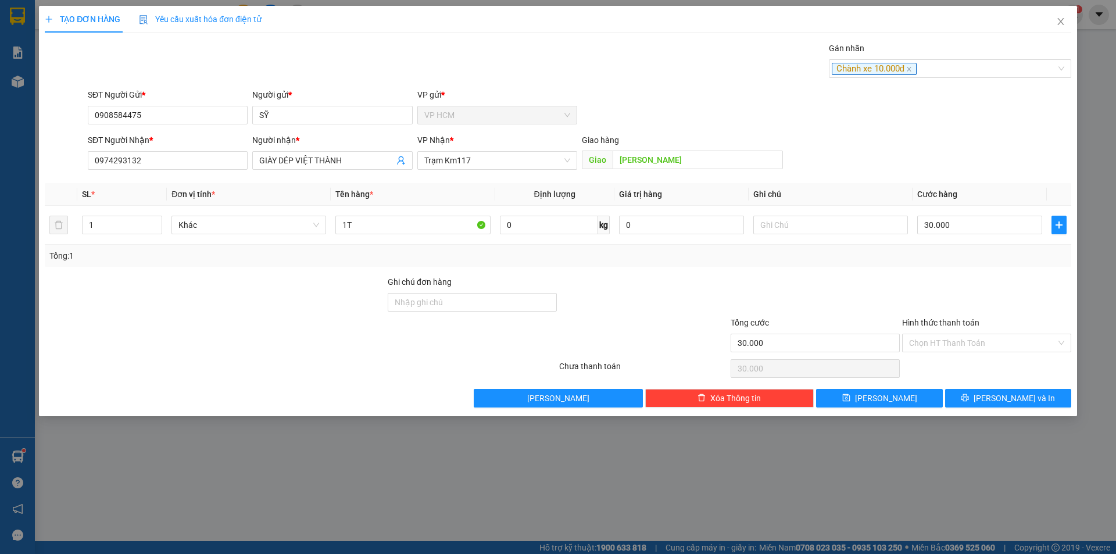
click at [934, 324] on label "Hình thức thanh toán" at bounding box center [940, 322] width 77 height 9
click at [934, 334] on input "Hình thức thanh toán" at bounding box center [982, 342] width 147 height 17
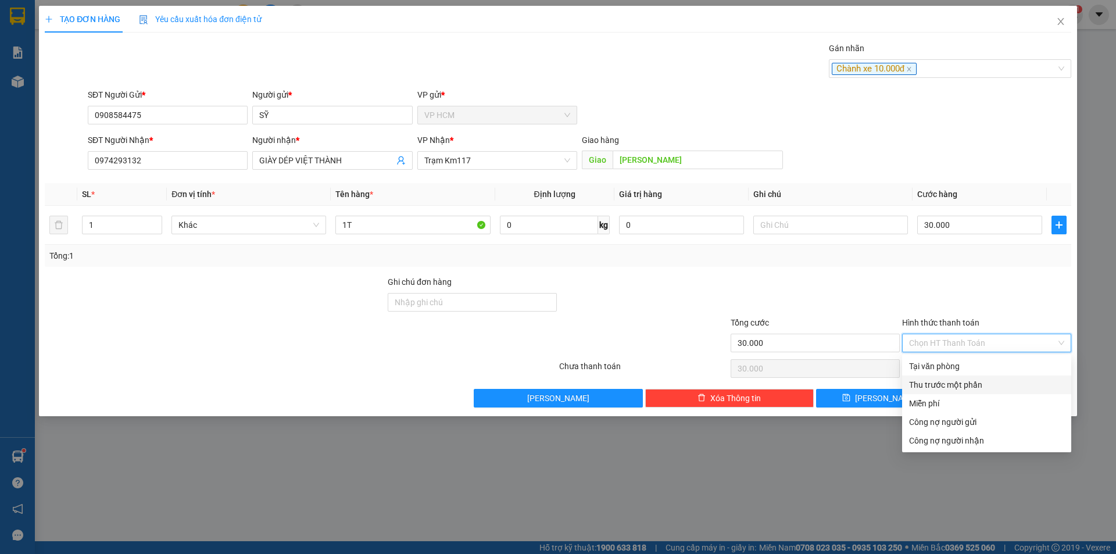
click at [936, 338] on input "Hình thức thanh toán" at bounding box center [982, 342] width 147 height 17
click at [945, 387] on div "Thu trước một phần" at bounding box center [986, 384] width 155 height 13
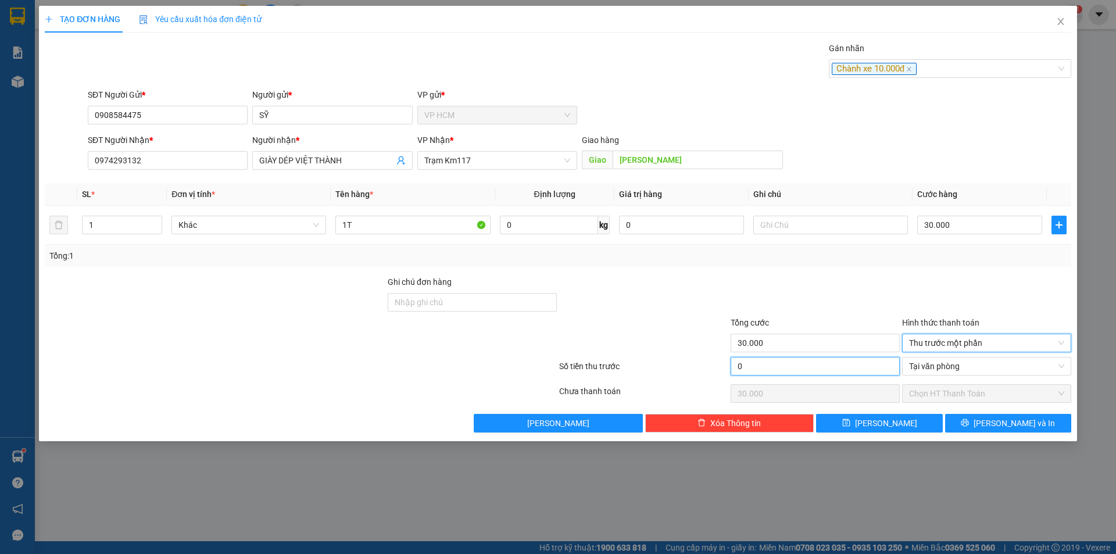
click at [803, 368] on input "0" at bounding box center [815, 366] width 169 height 19
click at [816, 292] on div at bounding box center [815, 296] width 171 height 41
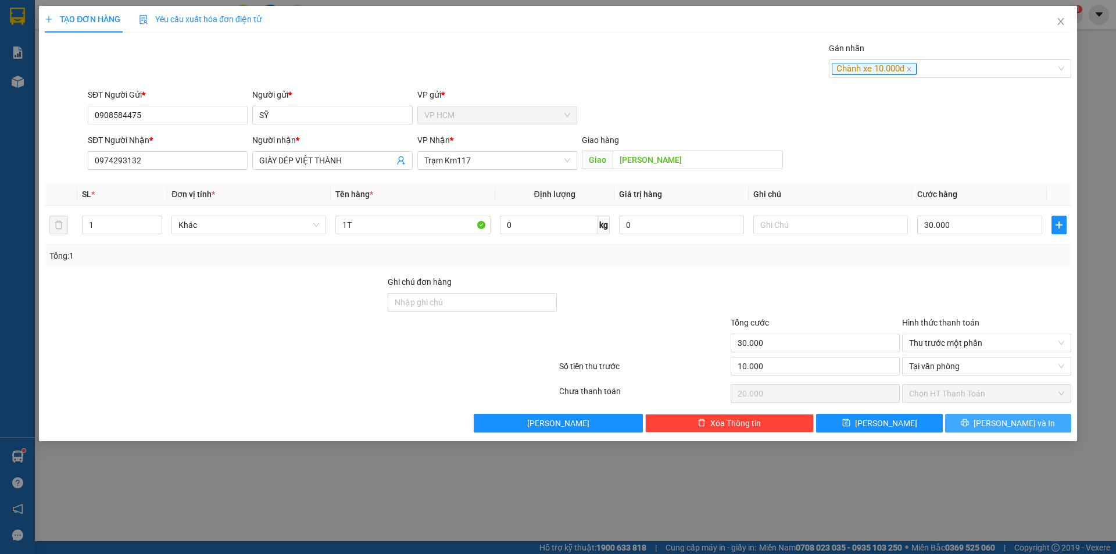
click at [1007, 425] on span "[PERSON_NAME] và In" at bounding box center [1014, 423] width 81 height 13
click at [612, 54] on div "Gán nhãn Chành xe 10.000đ" at bounding box center [579, 62] width 988 height 41
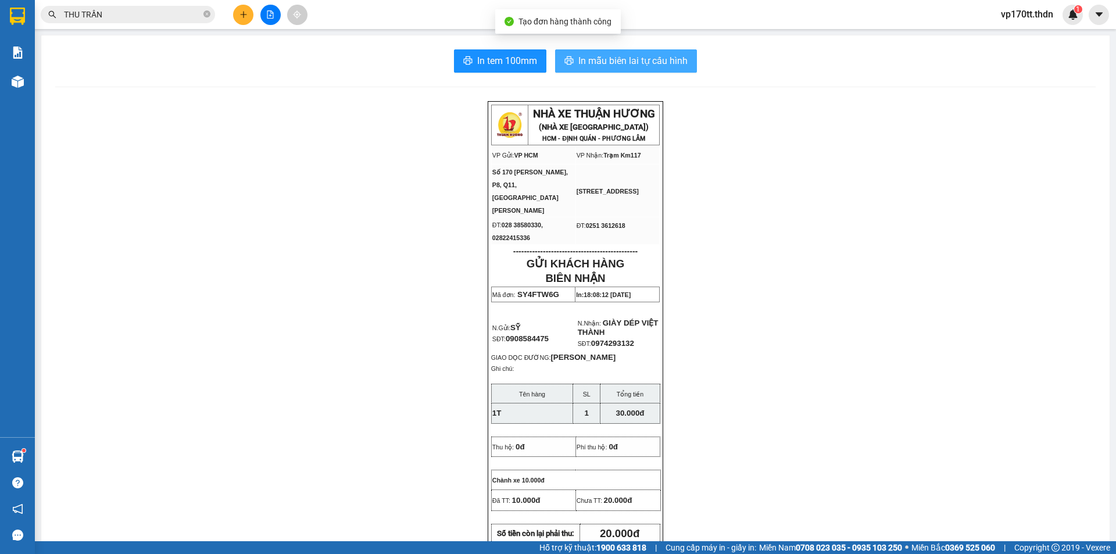
click at [612, 54] on span "In mẫu biên lai tự cấu hình" at bounding box center [632, 60] width 109 height 15
click at [150, 23] on div "Kết quả tìm kiếm ( 58 ) Bộ lọc Ngày tạo đơn gần nhất Mã ĐH Trạng thái Món hàng …" at bounding box center [113, 15] width 227 height 20
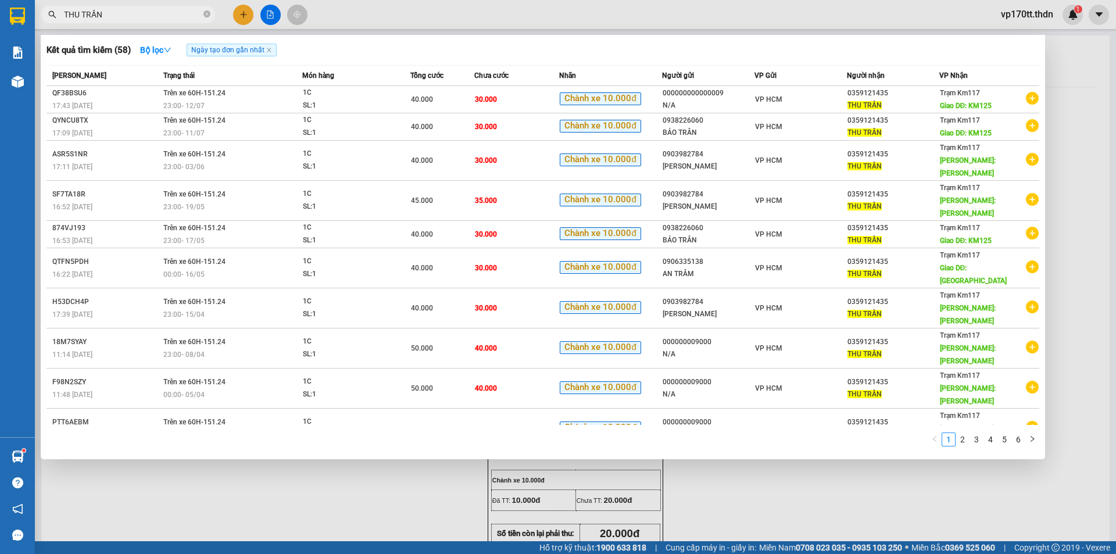
click at [150, 16] on input "THU TRẦN" at bounding box center [132, 14] width 137 height 13
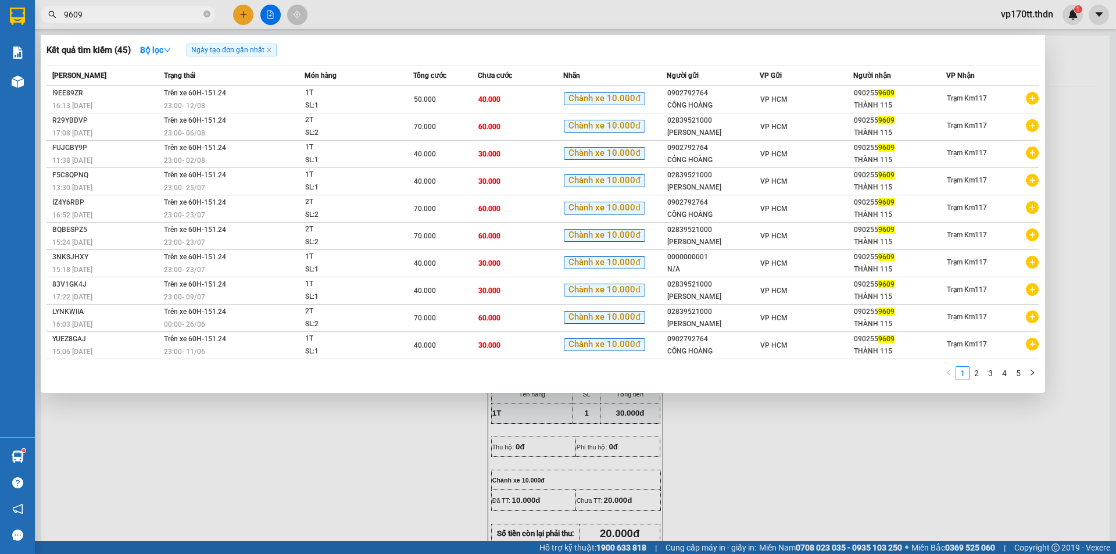
click at [248, 12] on div at bounding box center [558, 277] width 1116 height 554
click at [248, 12] on button at bounding box center [243, 15] width 20 height 20
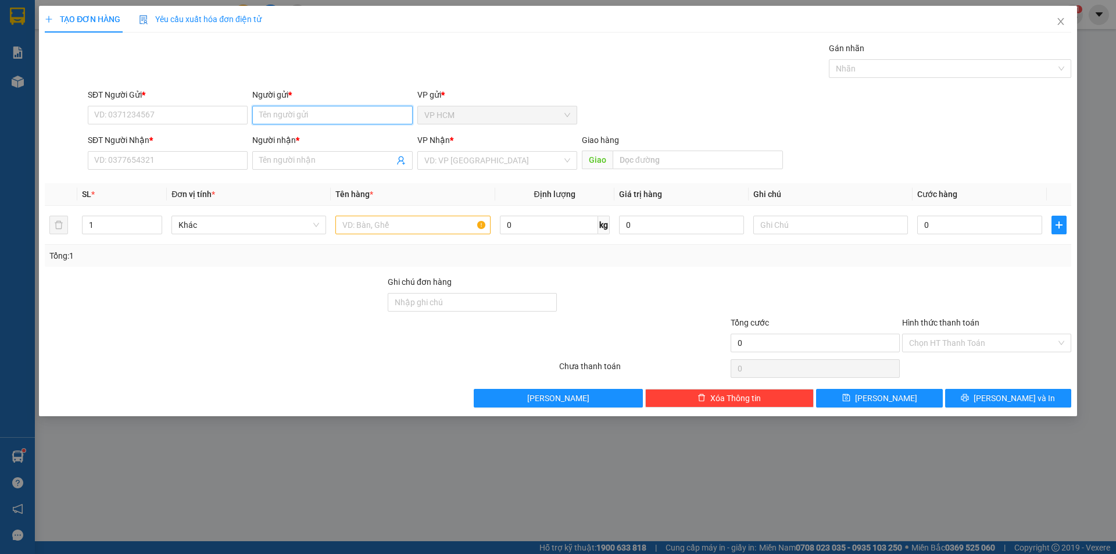
click at [314, 112] on input "Người gửi *" at bounding box center [332, 115] width 160 height 19
click at [208, 121] on input "SĐT Người Gửi *" at bounding box center [168, 115] width 160 height 19
click at [290, 160] on input "Người nhận *" at bounding box center [326, 160] width 134 height 13
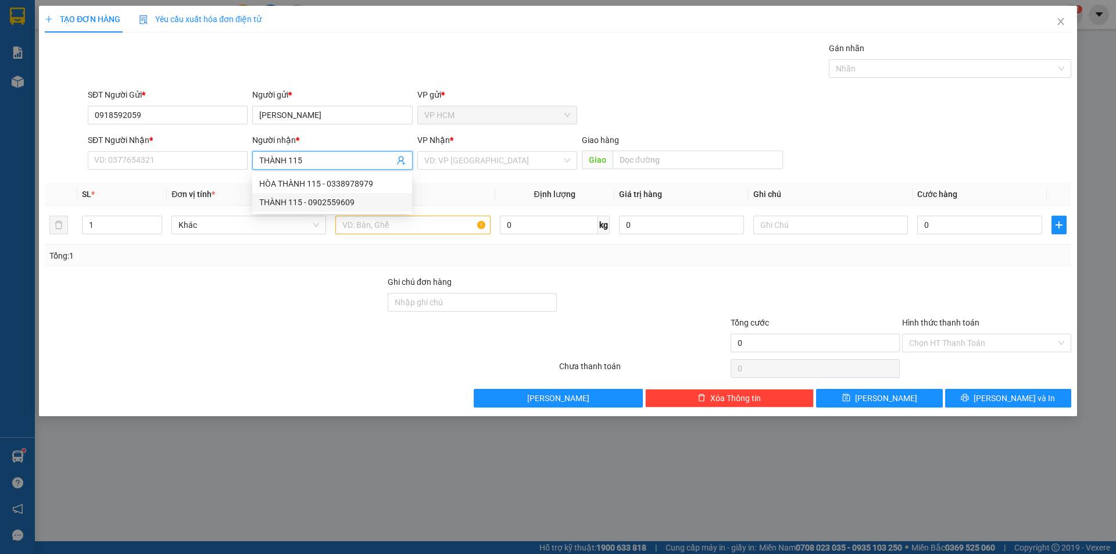
click at [362, 205] on div "THÀNH 115 - 0902559609" at bounding box center [332, 202] width 146 height 13
click at [405, 224] on input "text" at bounding box center [412, 225] width 155 height 19
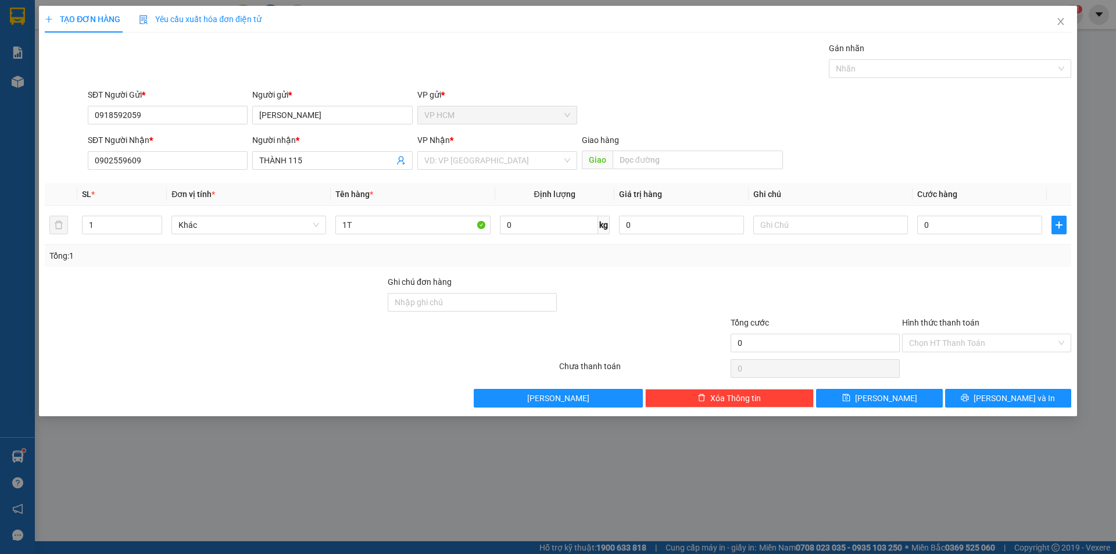
click at [494, 173] on div "VP Nhận * VD: VP Sài Gòn" at bounding box center [497, 154] width 160 height 41
click at [489, 167] on input "search" at bounding box center [493, 160] width 138 height 17
click at [466, 196] on div "Trạm Km117" at bounding box center [497, 202] width 146 height 13
click at [975, 59] on div "Gán nhãn" at bounding box center [950, 50] width 242 height 17
click at [893, 74] on div at bounding box center [944, 69] width 225 height 14
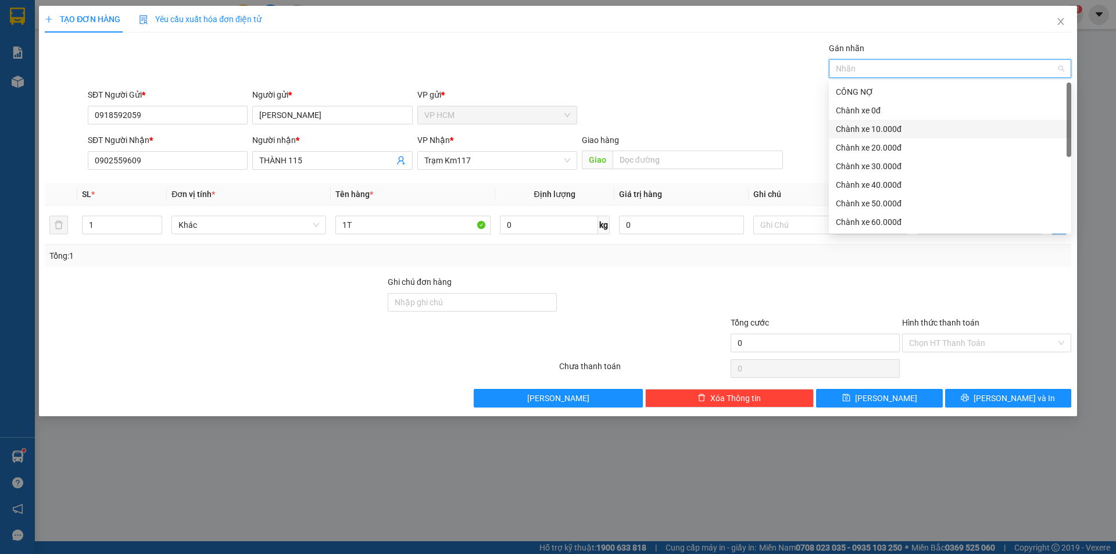
drag, startPoint x: 864, startPoint y: 134, endPoint x: 793, endPoint y: 123, distance: 71.8
click at [864, 133] on div "Chành xe 10.000đ" at bounding box center [950, 129] width 228 height 13
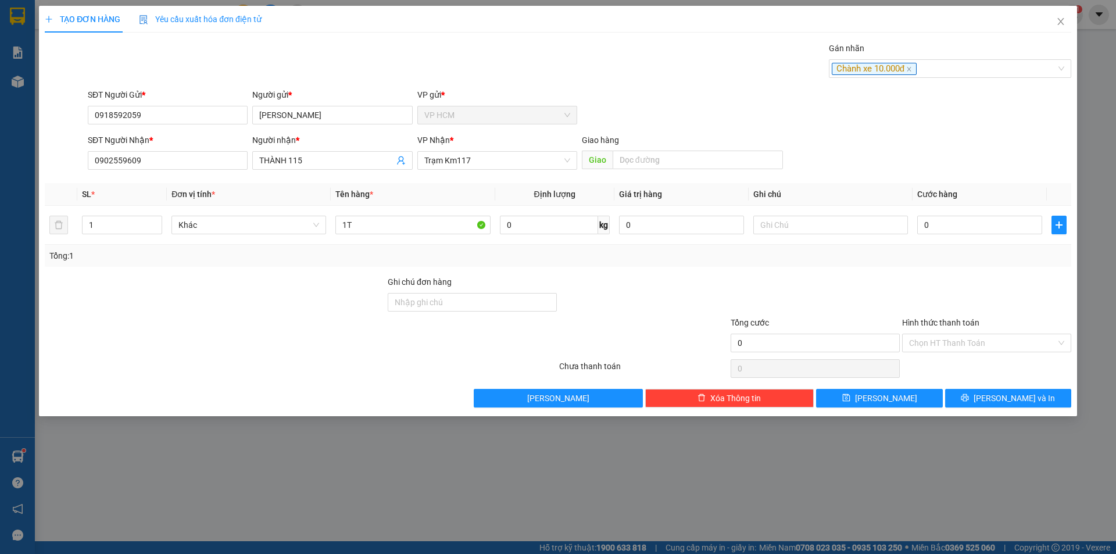
click at [734, 112] on div "SĐT Người Gửi * 0918592059 Người gửi * TRẦN DUNG VP gửi * VP HCM" at bounding box center [579, 108] width 988 height 41
click at [980, 226] on input "0" at bounding box center [979, 225] width 125 height 19
click at [960, 281] on div at bounding box center [986, 296] width 171 height 41
click at [945, 361] on div "Chọn HT Thanh Toán" at bounding box center [986, 368] width 171 height 23
click at [943, 355] on div "Hình thức thanh toán Chọn HT Thanh Toán" at bounding box center [986, 336] width 169 height 41
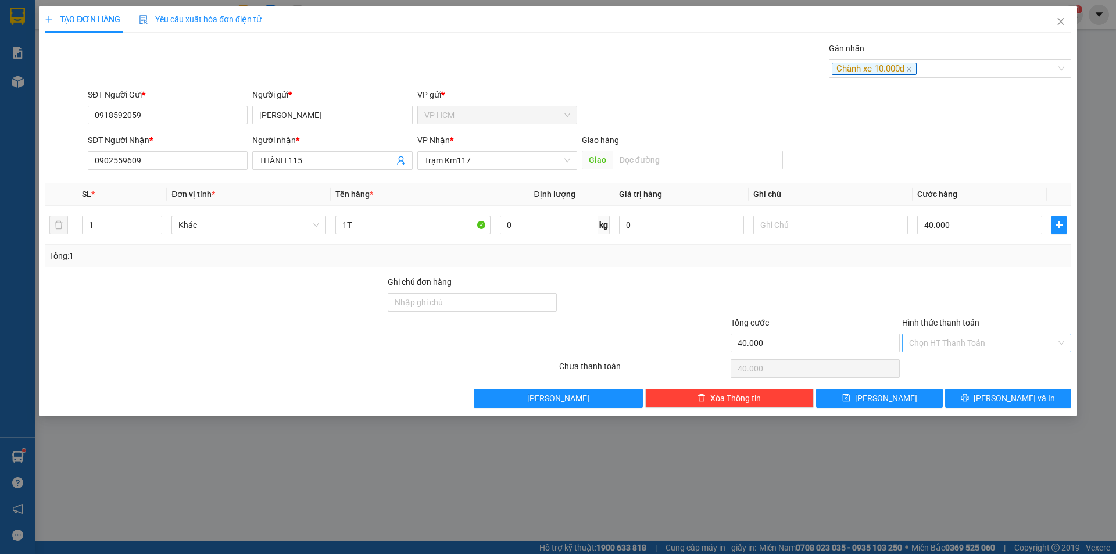
click at [943, 349] on input "Hình thức thanh toán" at bounding box center [982, 342] width 147 height 17
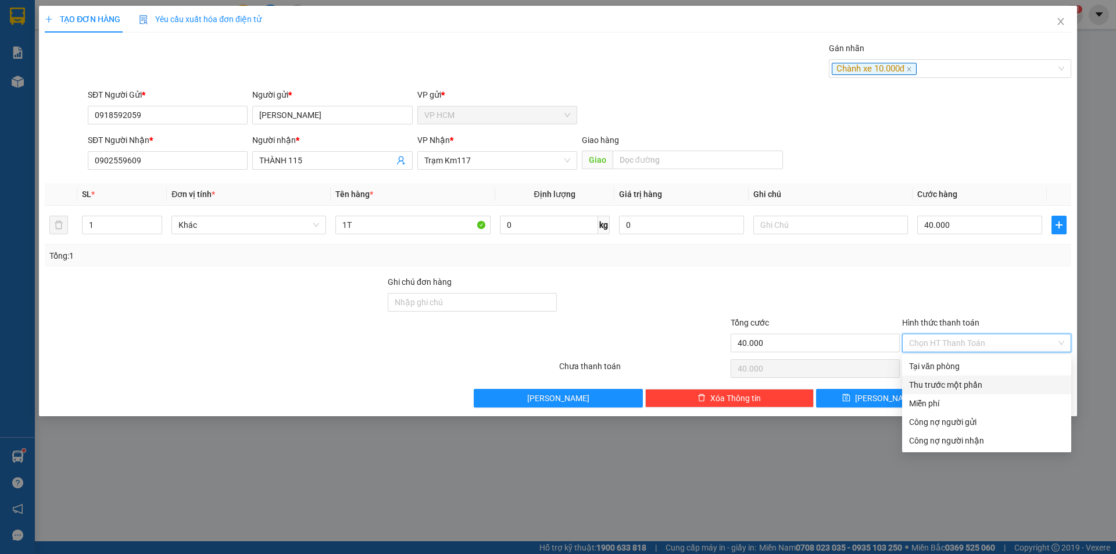
click at [939, 385] on div "Thu trước một phần" at bounding box center [986, 384] width 155 height 13
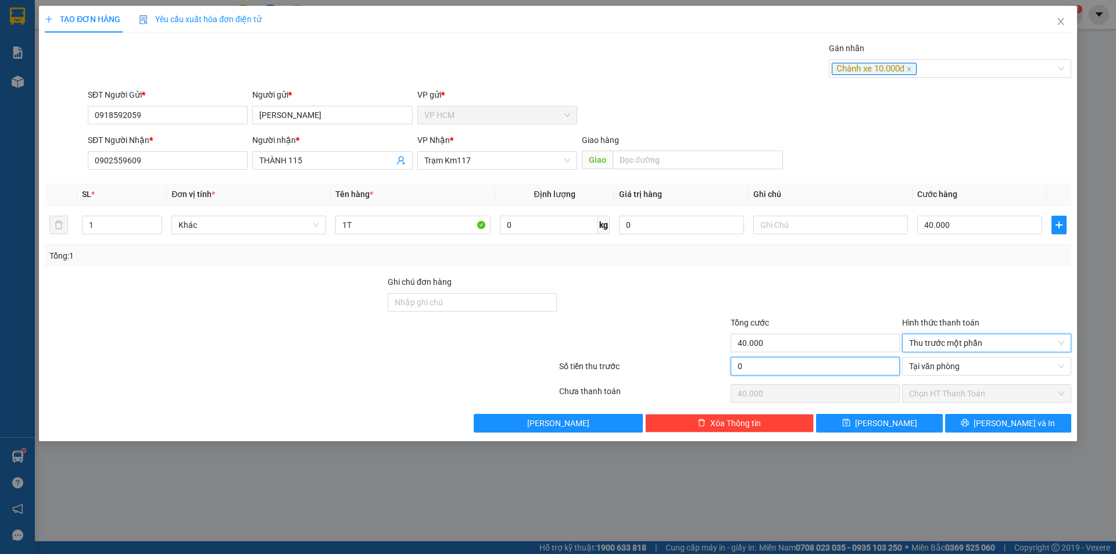
click at [800, 373] on input "0" at bounding box center [815, 366] width 169 height 19
drag, startPoint x: 809, startPoint y: 305, endPoint x: 961, endPoint y: 407, distance: 183.5
click at [809, 305] on div at bounding box center [815, 296] width 171 height 41
click at [972, 412] on div "Transit Pickup Surcharge Ids Transit Deliver Surcharge Ids Transit Deliver Surc…" at bounding box center [558, 237] width 1027 height 391
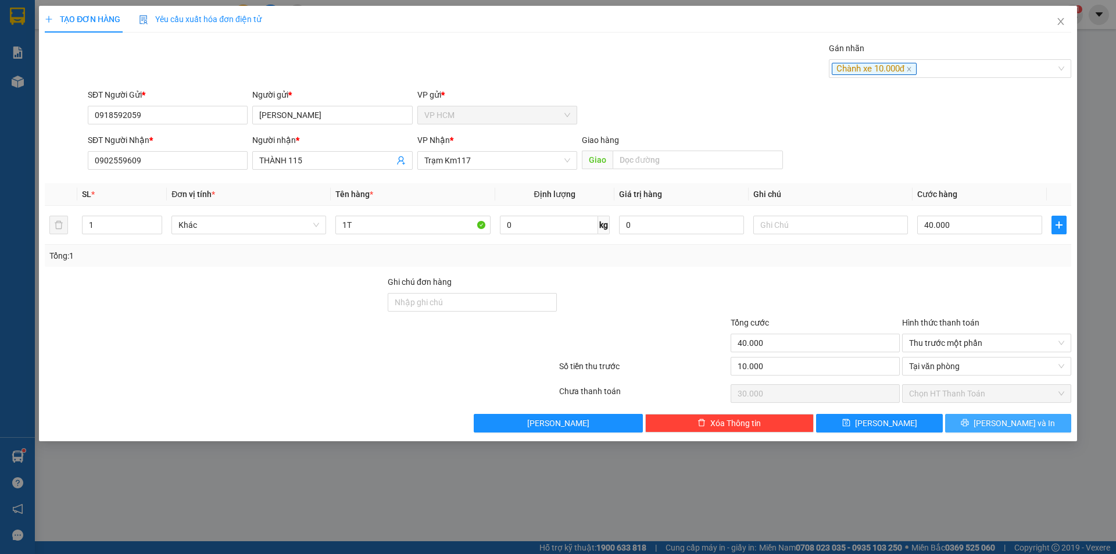
click at [981, 416] on button "[PERSON_NAME] và In" at bounding box center [1008, 423] width 126 height 19
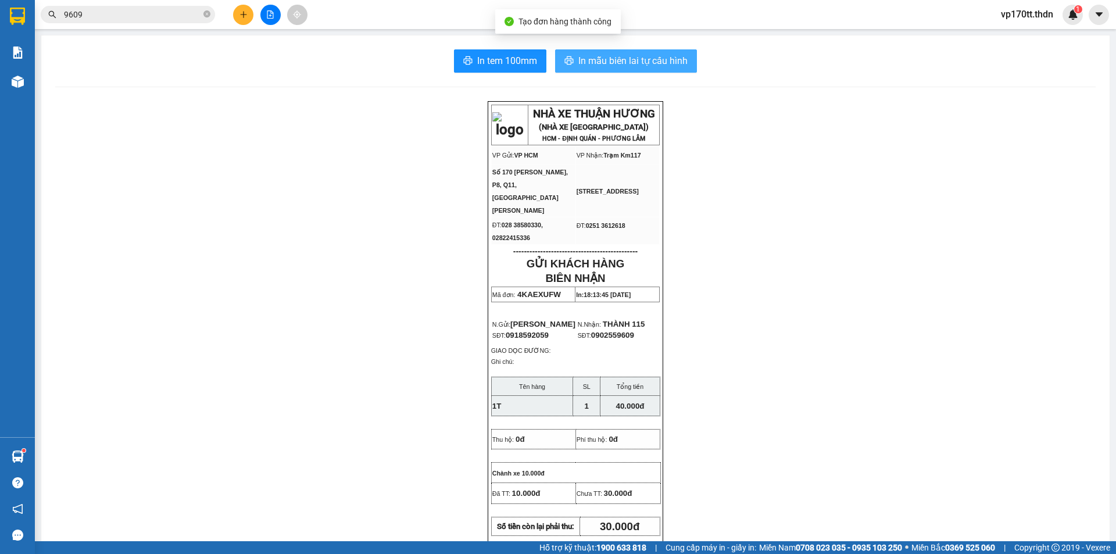
click at [641, 52] on button "In mẫu biên lai tự cấu hình" at bounding box center [626, 60] width 142 height 23
